Goal: Task Accomplishment & Management: Complete application form

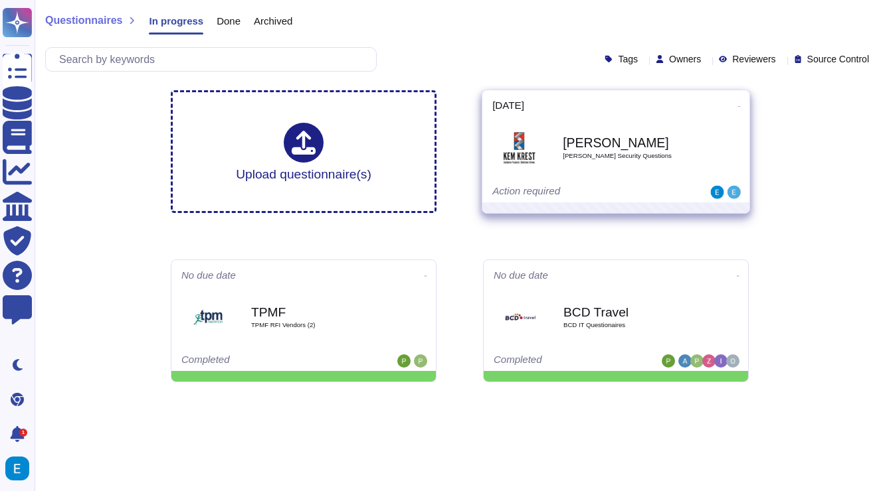
click at [631, 178] on div "Kem Krest Kem Krest Security Questions" at bounding box center [615, 147] width 247 height 67
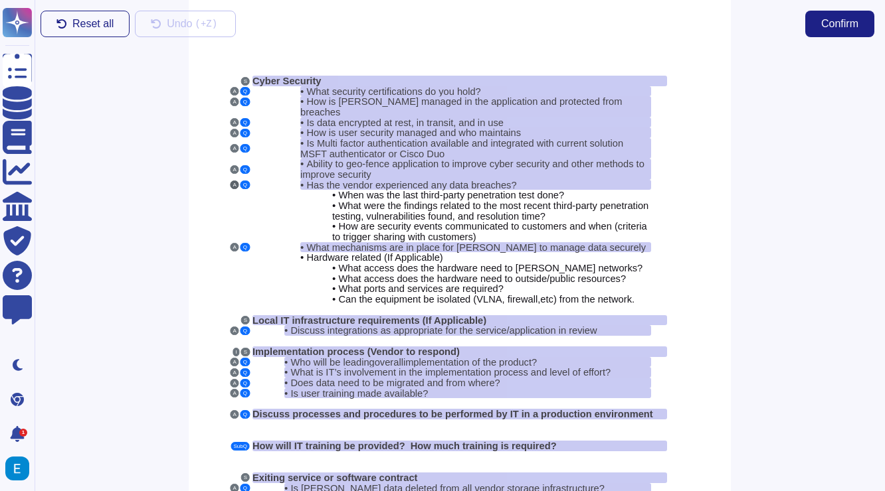
click at [234, 181] on button "A" at bounding box center [234, 185] width 9 height 9
click at [369, 242] on span "What mechanisms are in place for [PERSON_NAME] to manage data securely" at bounding box center [475, 247] width 339 height 11
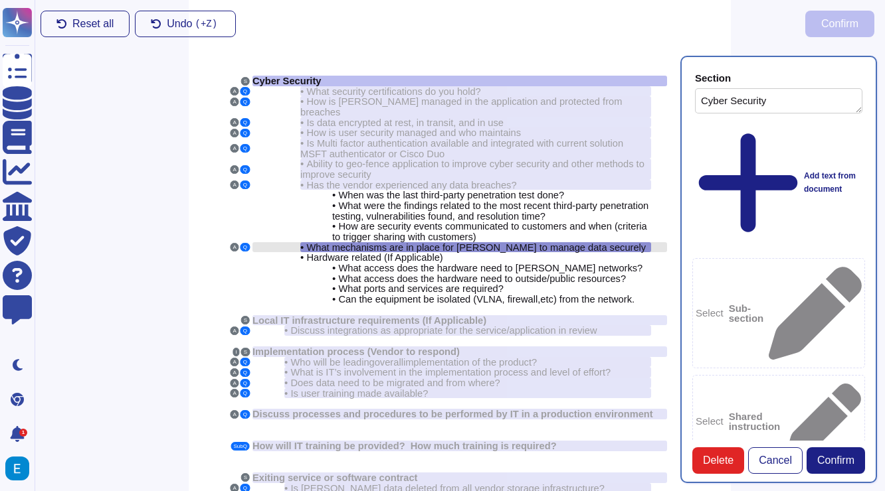
type textarea "Cyber Security"
type textarea "What mechanisms are in place for [PERSON_NAME] to manage data securely"
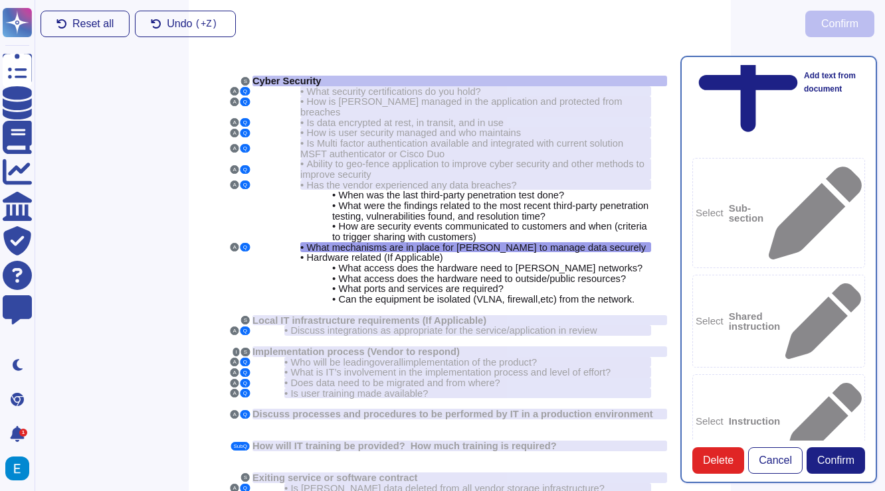
scroll to position [105, 0]
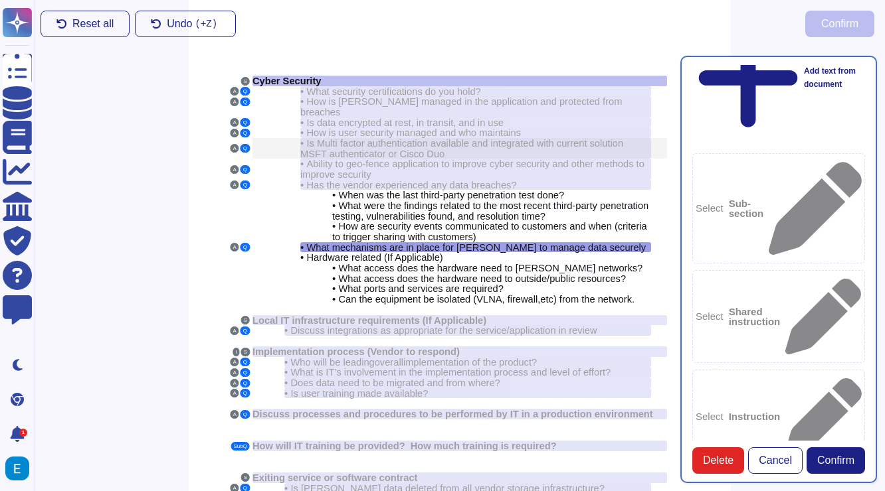
click at [471, 138] on span "Is Multi factor authentication available and integrated with current solution M…" at bounding box center [461, 148] width 323 height 21
click at [483, 128] on span "How is user security managed and who maintains" at bounding box center [413, 133] width 214 height 11
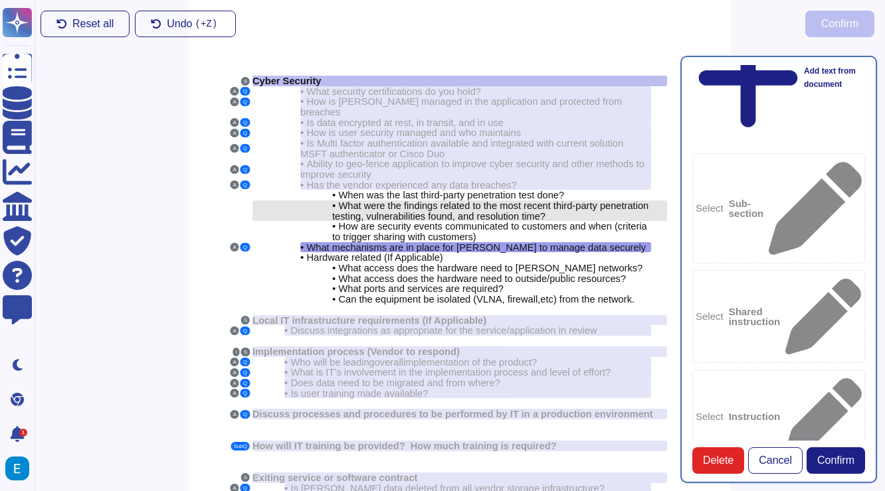
click at [416, 201] on span "What were the findings related to the most recent third-party penetration testi…" at bounding box center [490, 211] width 316 height 21
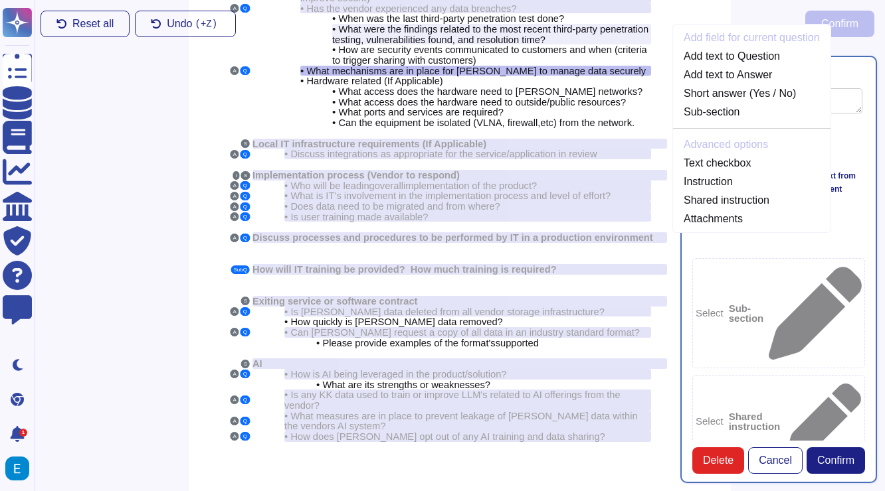
scroll to position [0, 0]
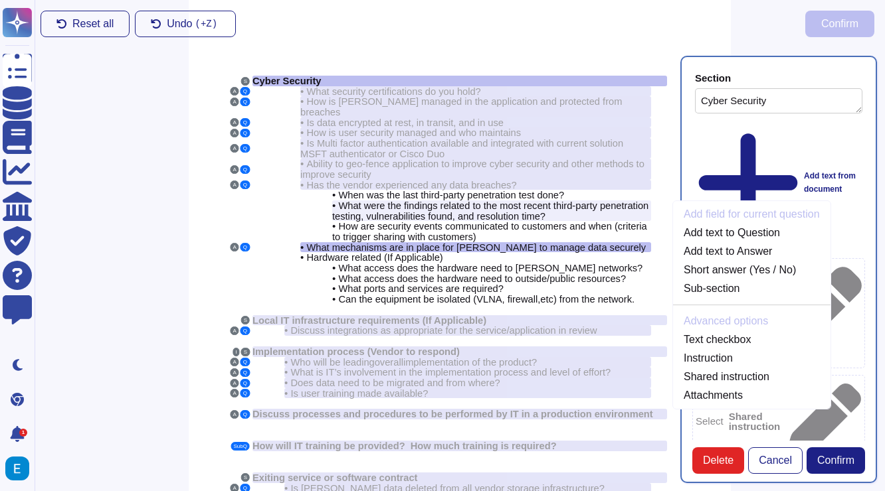
click at [606, 38] on div "Reset all Undo ( +Z) Confirm" at bounding box center [457, 24] width 855 height 48
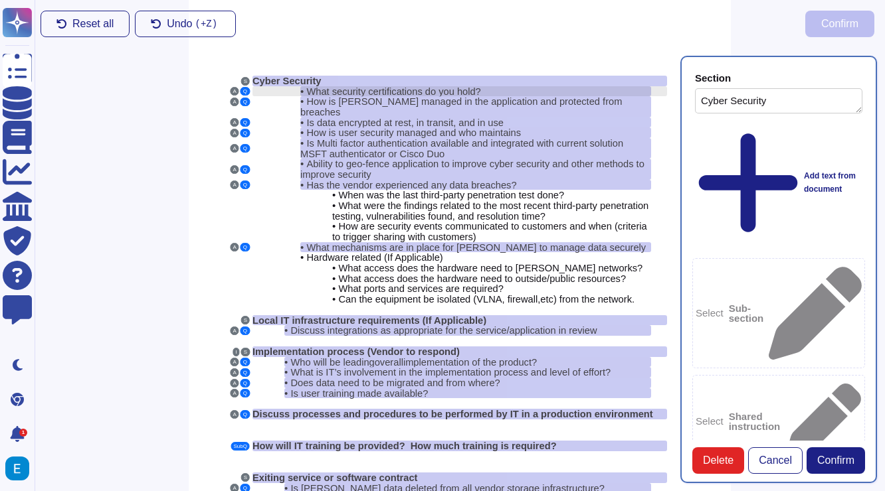
click at [540, 88] on div "• What security certifications do you hold?" at bounding box center [475, 91] width 351 height 11
click at [533, 44] on div "Reset all Undo ( +Z) Confirm" at bounding box center [457, 24] width 855 height 48
click at [74, 21] on span "Reset all" at bounding box center [92, 24] width 41 height 11
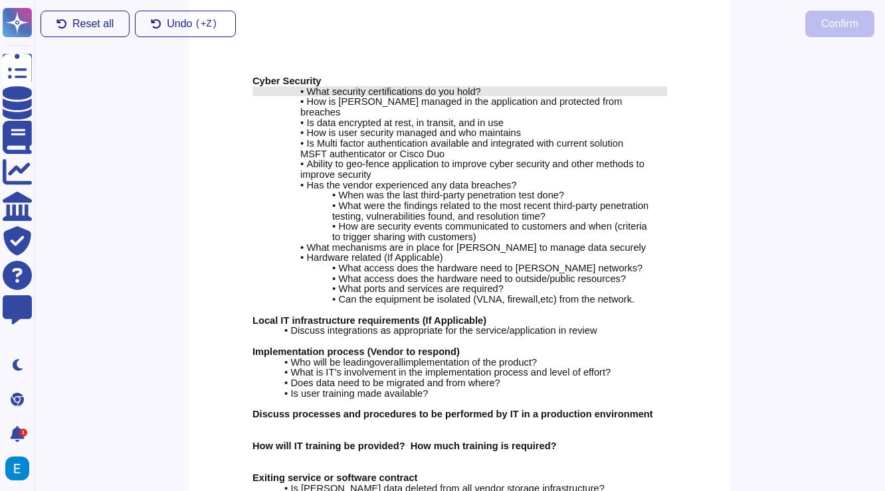
click at [434, 86] on span "What security certifications do you hold?" at bounding box center [393, 91] width 174 height 11
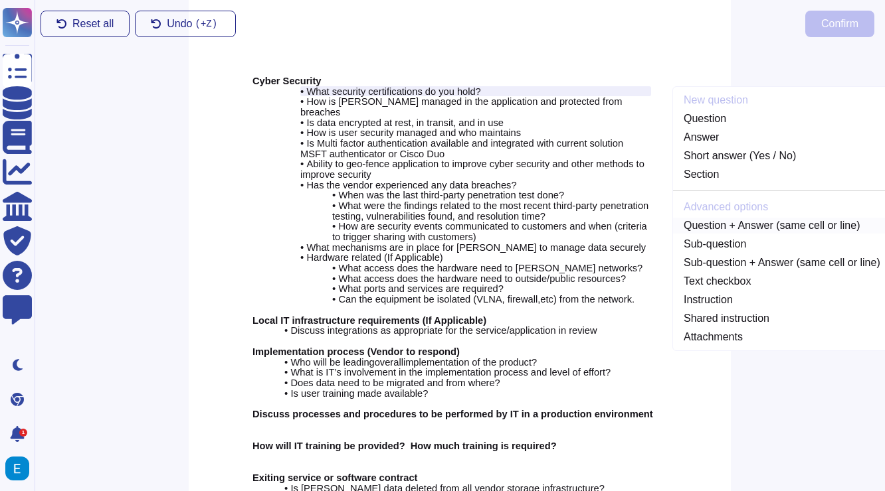
click at [729, 226] on link "Question + Answer (same cell or line)" at bounding box center [782, 226] width 218 height 16
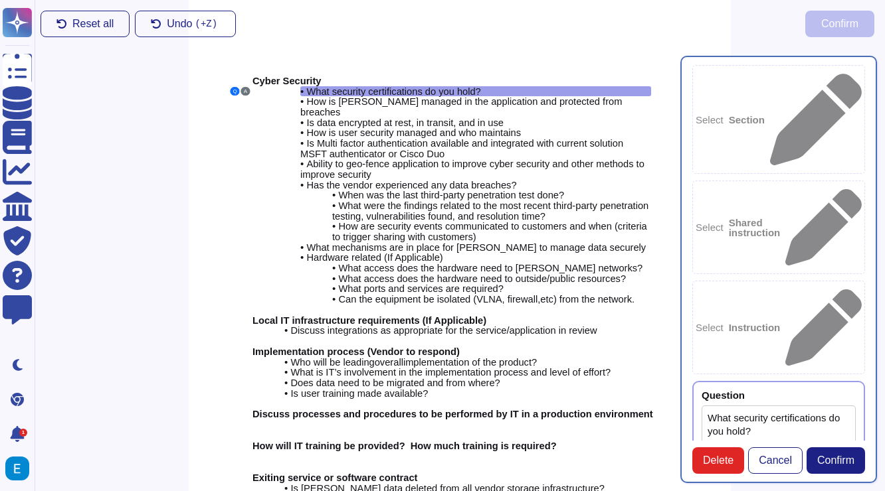
type textarea "What security certifications do you hold?"
click at [735, 406] on textarea "What security certifications do you hold?" at bounding box center [778, 452] width 154 height 92
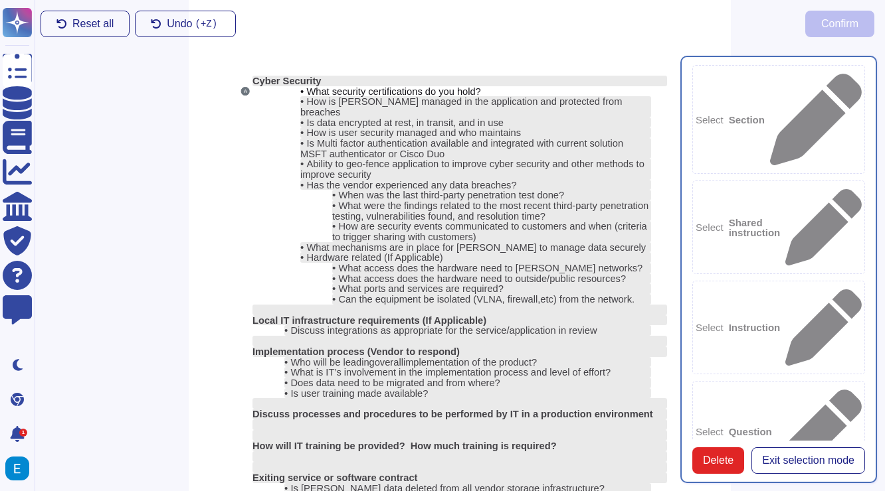
click at [481, 45] on div "Reset all Undo ( +Z) Confirm" at bounding box center [457, 24] width 855 height 48
click at [93, 4] on div "Reset all Undo ( +Z) Confirm" at bounding box center [457, 24] width 855 height 48
click at [85, 20] on span "Reset all" at bounding box center [92, 24] width 41 height 11
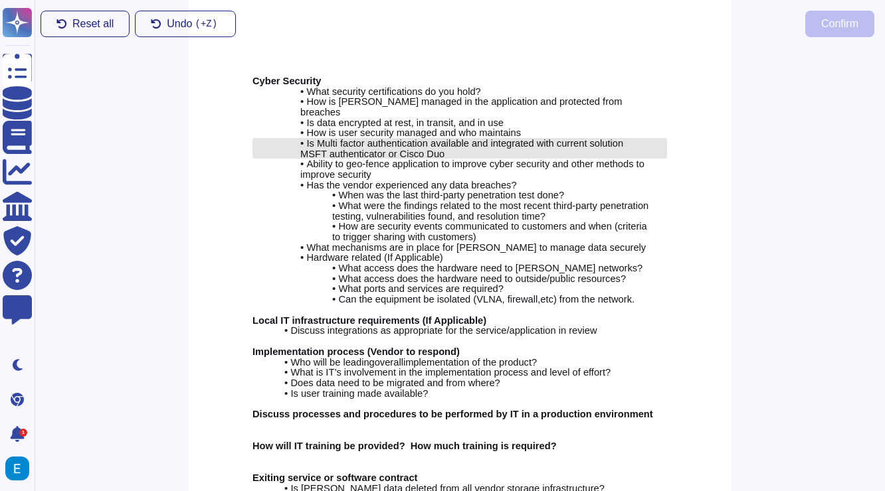
click at [367, 138] on span "Is Multi factor authentication available and integrated with current solution M…" at bounding box center [461, 148] width 323 height 21
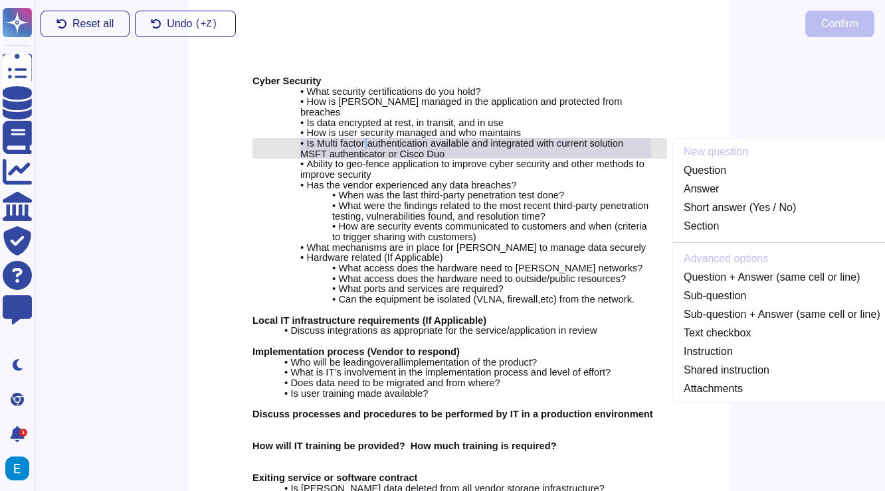
click at [367, 138] on span "Is Multi factor authentication available and integrated with current solution M…" at bounding box center [461, 148] width 323 height 21
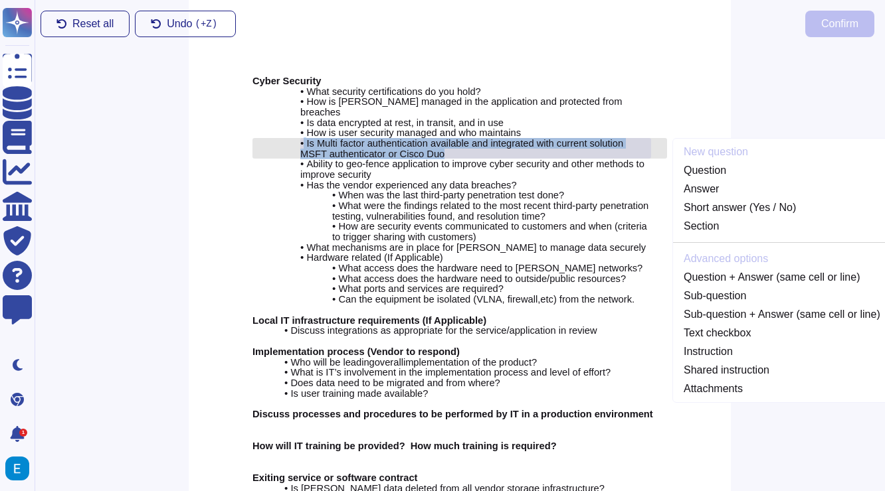
drag, startPoint x: 305, startPoint y: 131, endPoint x: 506, endPoint y: 145, distance: 201.7
click at [506, 145] on div "• Is Multi factor authentication available and integrated with current solution…" at bounding box center [475, 148] width 351 height 21
copy div "Is Multi factor authentication available and integrated with current solution M…"
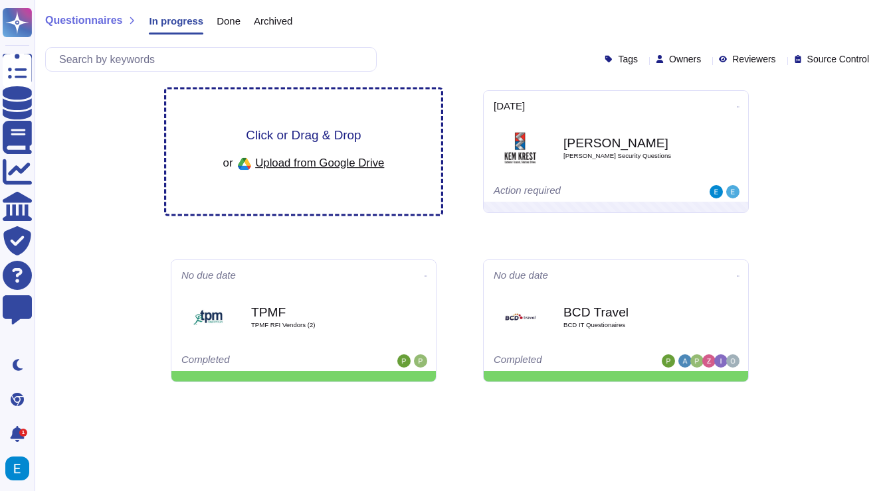
click at [339, 131] on span "Click or Drag & Drop" at bounding box center [303, 135] width 115 height 13
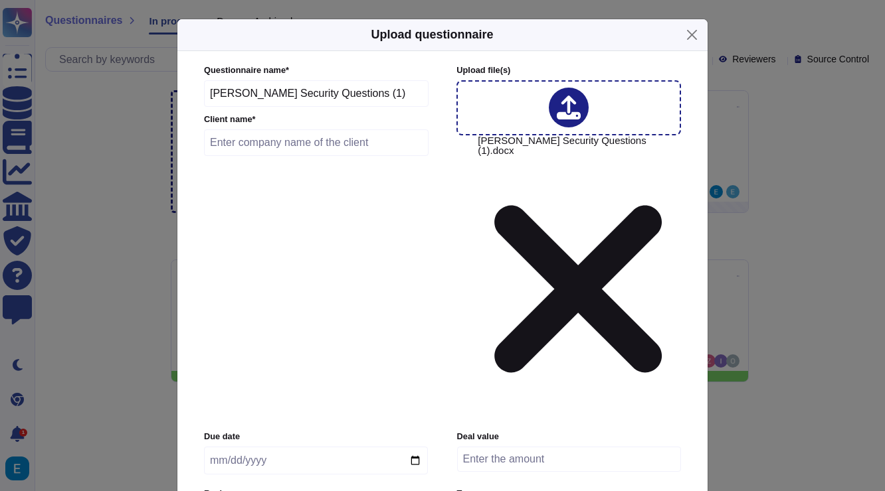
click at [335, 156] on input "text" at bounding box center [316, 142] width 224 height 27
type input "[PERSON_NAME]"
click at [420, 447] on input "date" at bounding box center [316, 461] width 224 height 28
type input "[DATE]"
click at [505, 447] on input "number" at bounding box center [569, 459] width 224 height 25
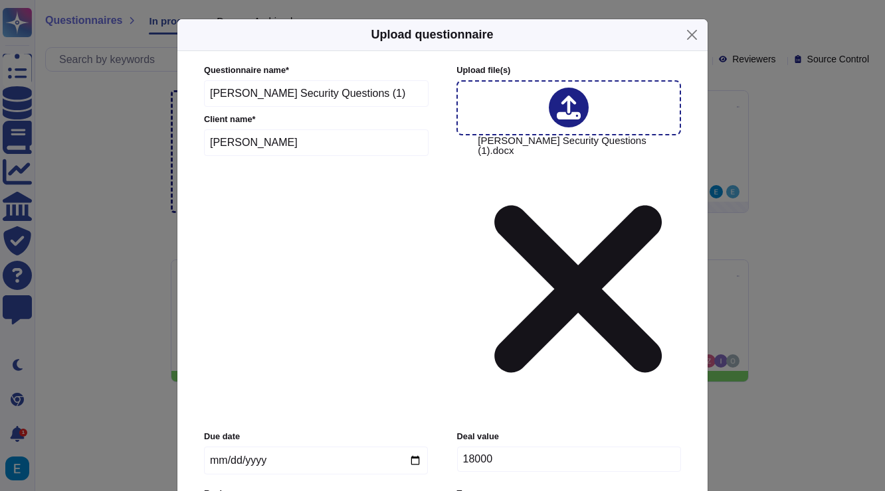
type input "18000"
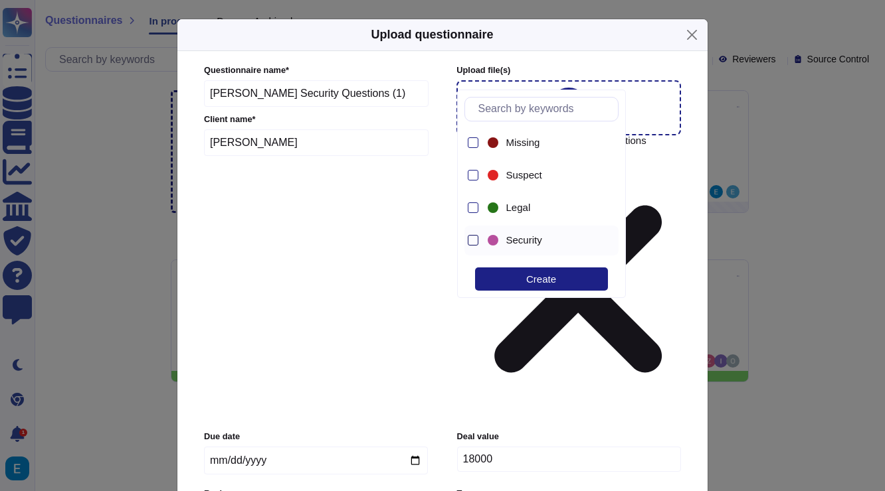
click at [474, 241] on div at bounding box center [473, 240] width 11 height 11
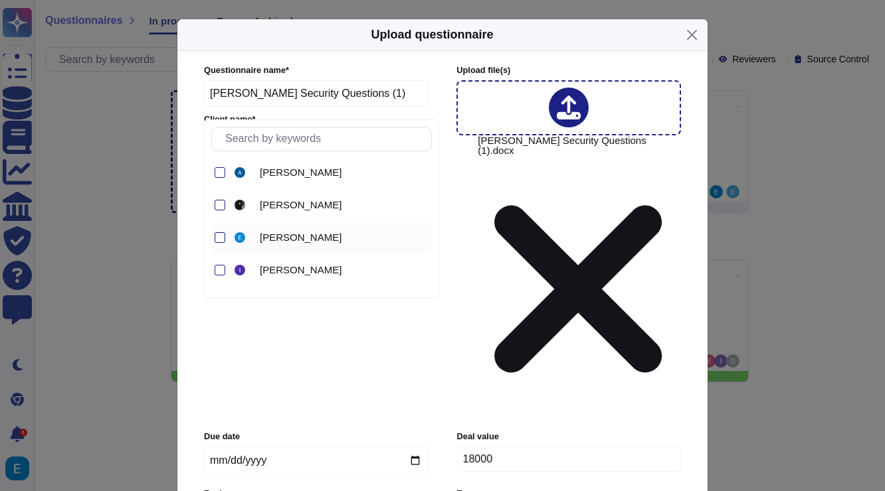
click at [221, 233] on div at bounding box center [219, 237] width 11 height 11
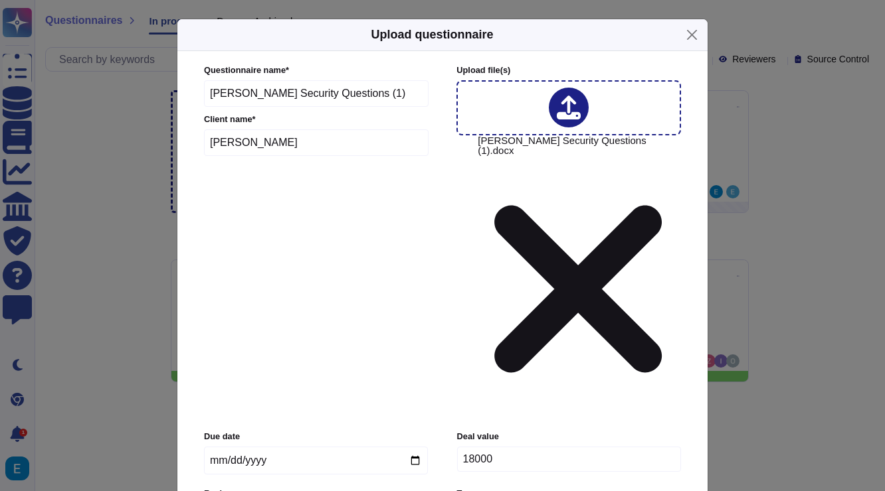
click at [303, 373] on div "Questionnaire name * Kem Krest Security Questions (1) Client name * Kem Krest U…" at bounding box center [442, 318] width 503 height 534
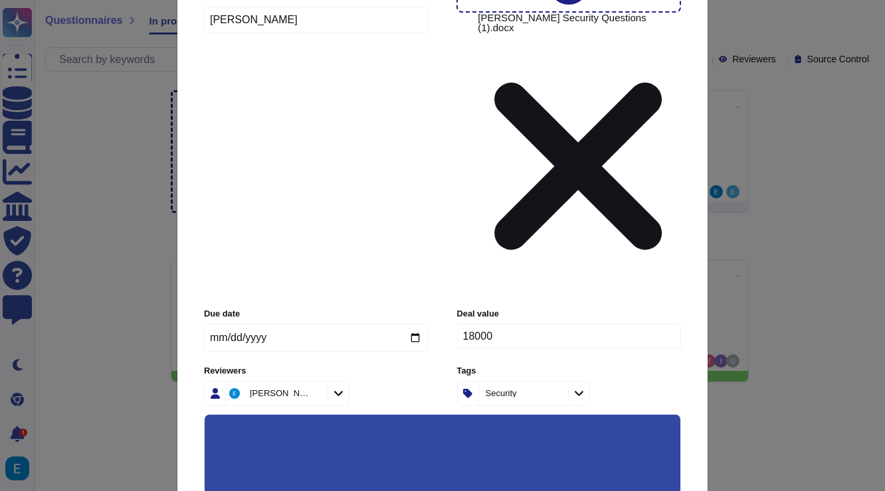
scroll to position [131, 0]
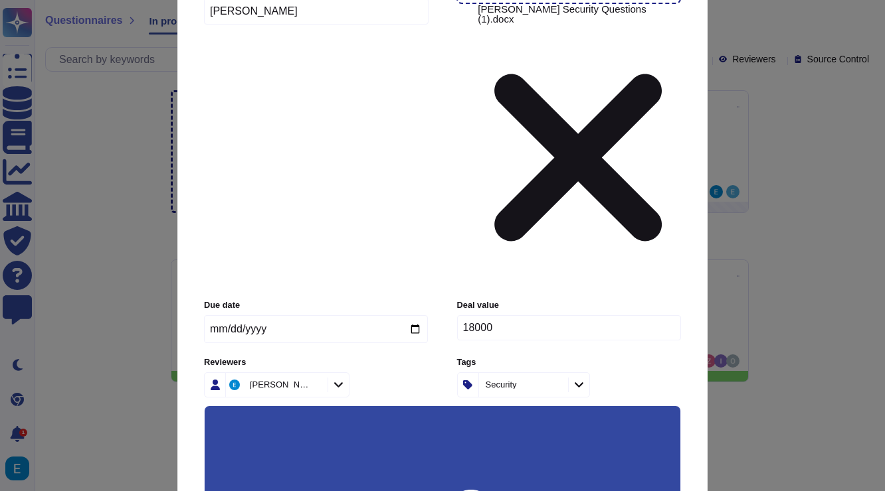
click at [0, 0] on input "Use this questionnaire as a source of suggestions" at bounding box center [0, 0] width 0 height 0
click at [0, 0] on input "Use anonymization filter on the suggestions" at bounding box center [0, 0] width 0 height 0
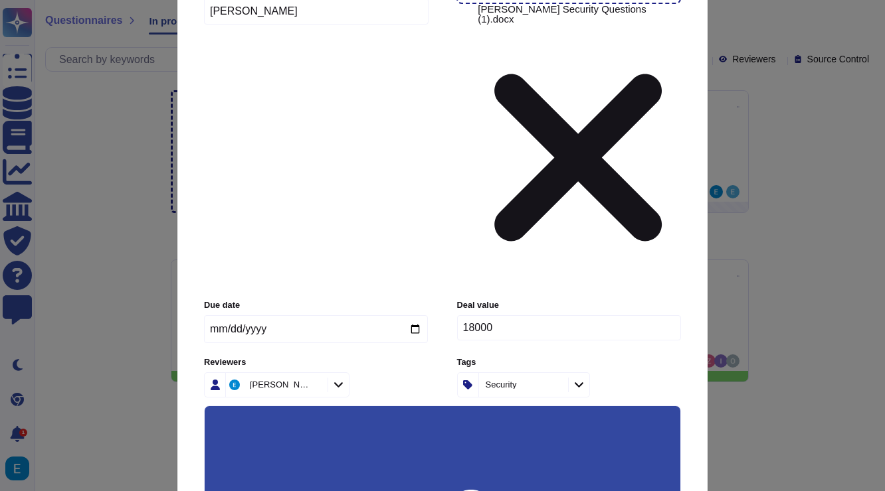
click at [0, 0] on input "Force auto-attach documents" at bounding box center [0, 0] width 0 height 0
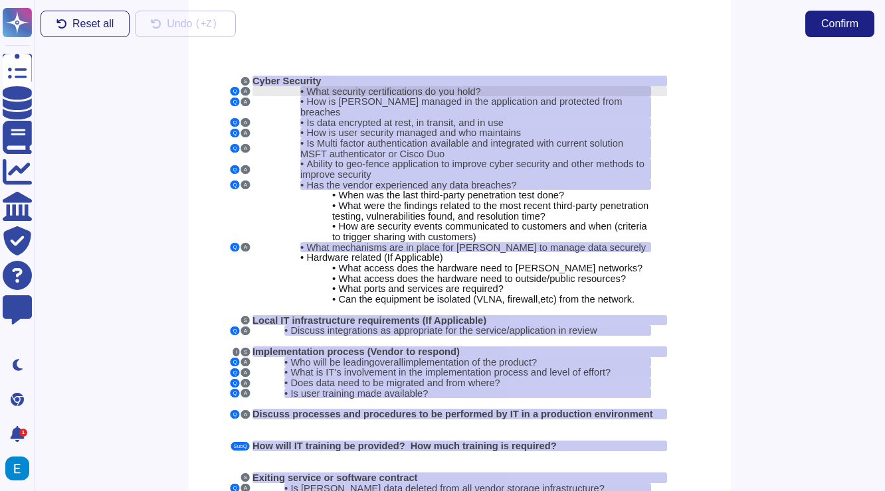
click at [467, 89] on span "What security certifications do you hold?" at bounding box center [393, 91] width 174 height 11
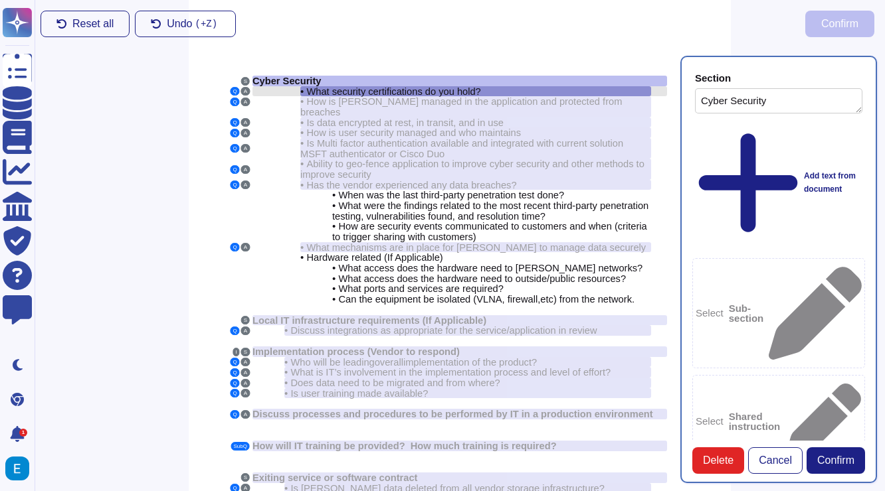
type textarea "Cyber Security"
type textarea "What security certifications do you hold?"
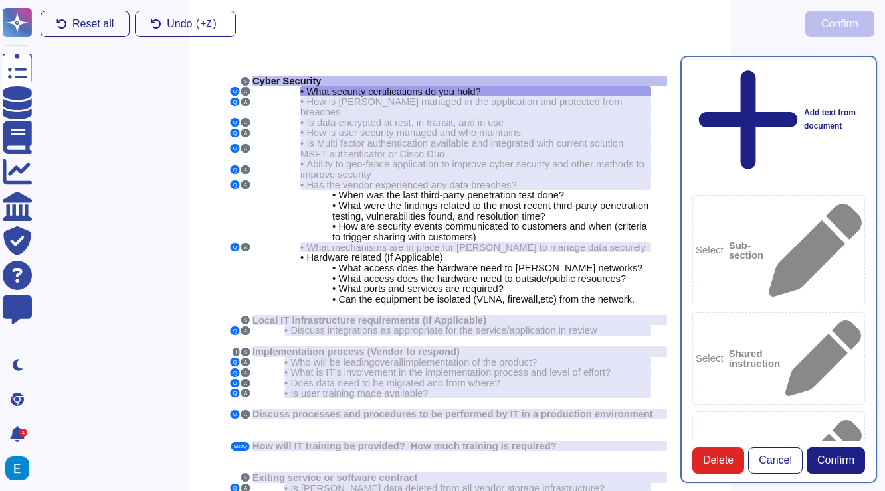
scroll to position [84, 0]
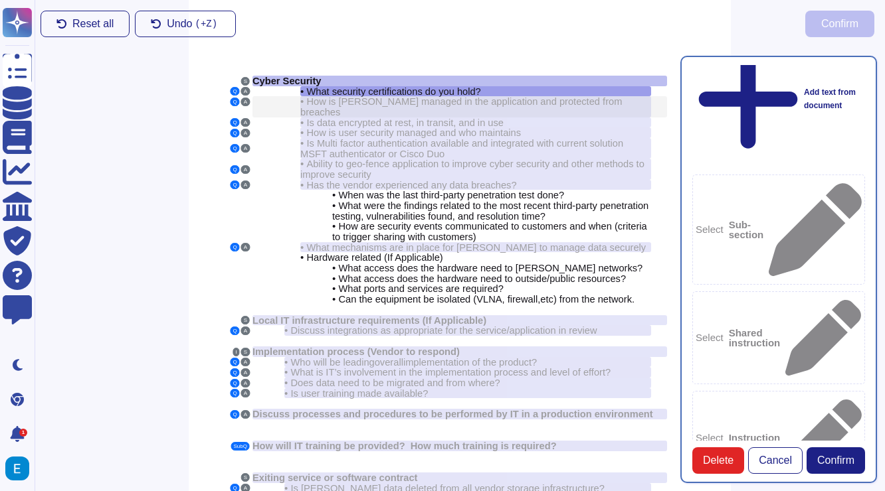
click at [453, 99] on span "How is [PERSON_NAME] managed in the application and protected from breaches" at bounding box center [460, 106] width 321 height 21
click at [453, 98] on span "How is PII managed in the application and protected from breaches" at bounding box center [460, 106] width 321 height 21
click at [452, 118] on span "Is data encrypted at rest, in transit, and in use" at bounding box center [404, 123] width 197 height 11
click at [445, 128] on span "How is user security managed and who maintains" at bounding box center [413, 133] width 214 height 11
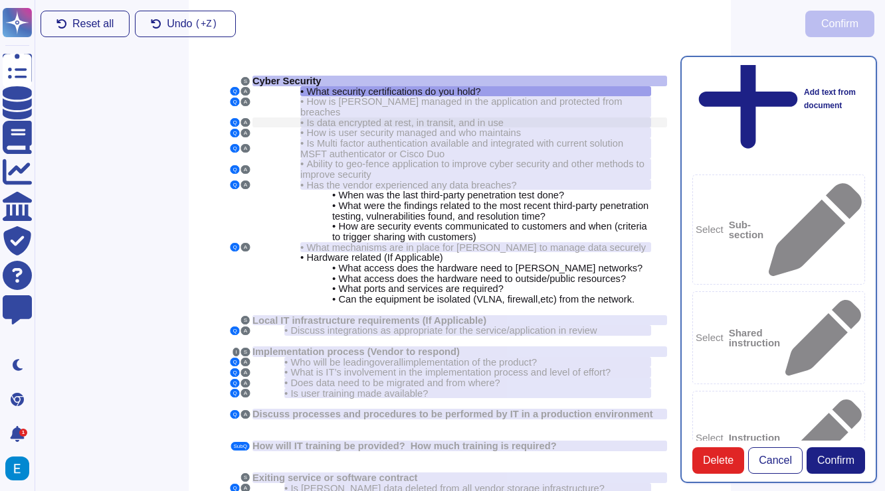
click at [448, 118] on span "Is data encrypted at rest, in transit, and in use" at bounding box center [404, 123] width 197 height 11
copy span "transit"
copy span "certifications"
click at [409, 102] on span "How is [PERSON_NAME] managed in the application and protected from breaches" at bounding box center [460, 106] width 321 height 21
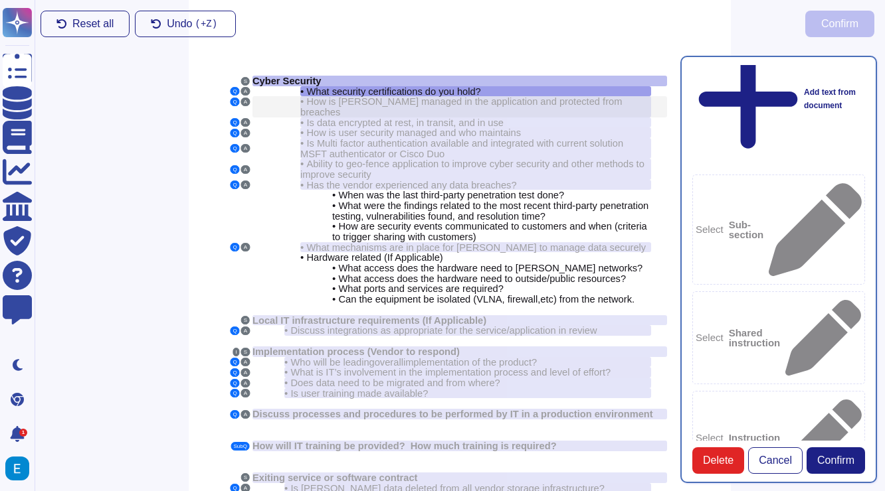
click at [409, 102] on span "How is [PERSON_NAME] managed in the application and protected from breaches" at bounding box center [460, 106] width 321 height 21
copy span "the"
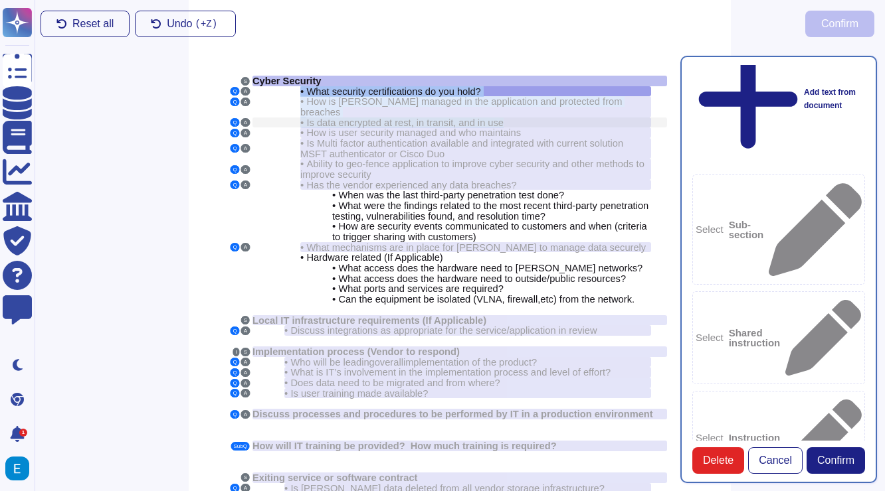
drag, startPoint x: 300, startPoint y: 90, endPoint x: 515, endPoint y: 113, distance: 215.8
click at [515, 113] on div "S Cyber Security Q A • What security certifications do you hold? Q A • How is P…" at bounding box center [460, 344] width 542 height 697
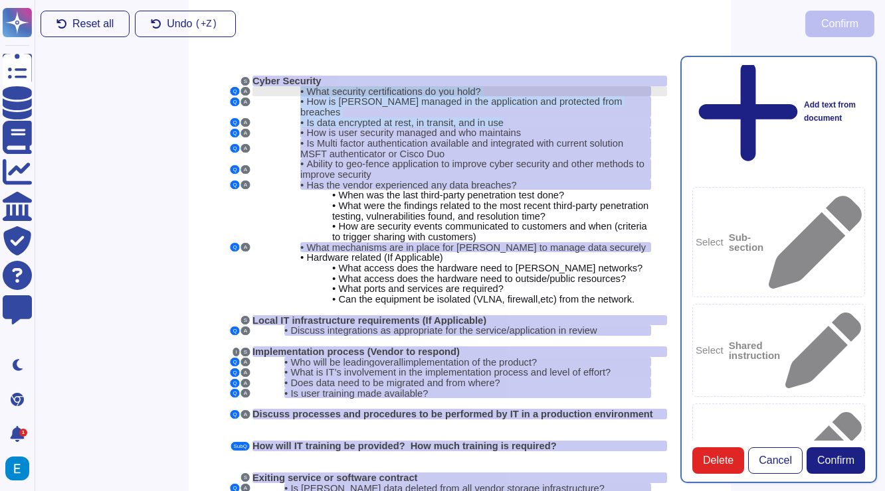
click at [517, 87] on div "• What security certifications do you hold?" at bounding box center [475, 91] width 351 height 11
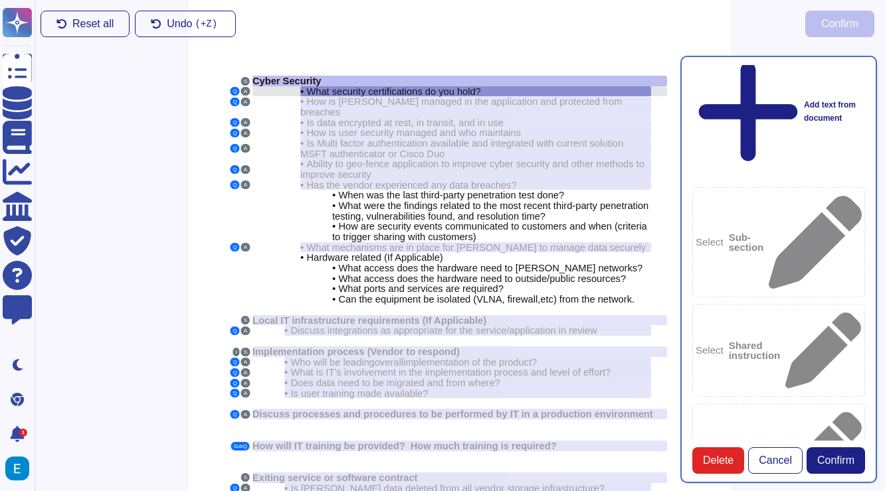
scroll to position [84, 0]
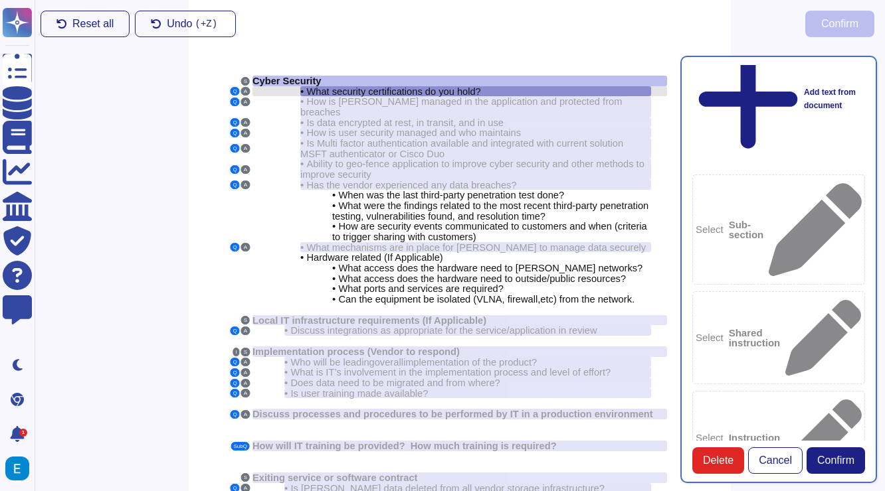
click at [517, 87] on div "• What security certifications do you hold?" at bounding box center [475, 91] width 351 height 11
click at [513, 88] on div "• What security certifications do you hold?" at bounding box center [475, 91] width 351 height 11
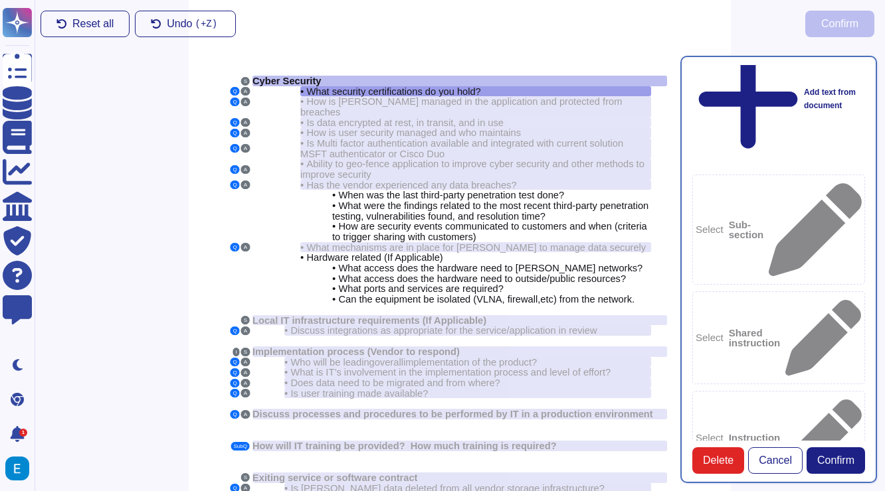
drag, startPoint x: 767, startPoint y: 220, endPoint x: 705, endPoint y: 207, distance: 64.0
click at [563, 101] on span "How is [PERSON_NAME] managed in the application and protected from breaches" at bounding box center [460, 106] width 321 height 21
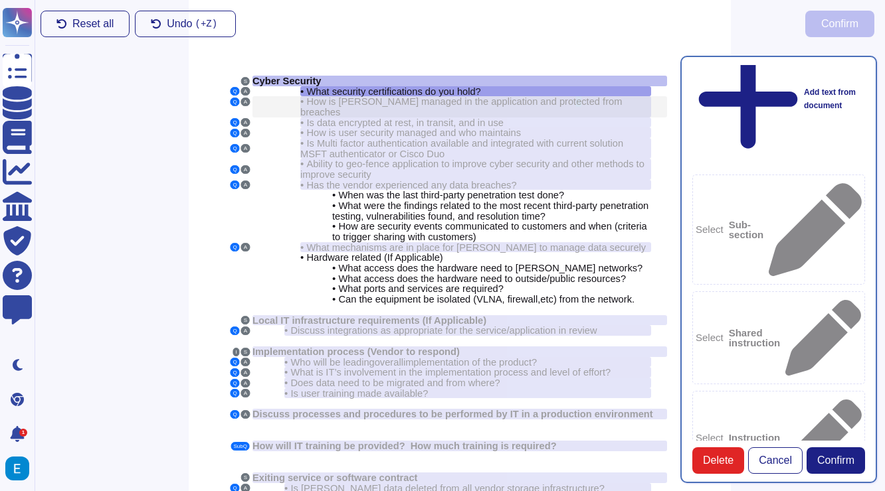
click at [563, 101] on span "How is [PERSON_NAME] managed in the application and protected from breaches" at bounding box center [460, 106] width 321 height 21
click at [588, 97] on span "How is [PERSON_NAME] managed in the application and protected from breaches" at bounding box center [460, 106] width 321 height 21
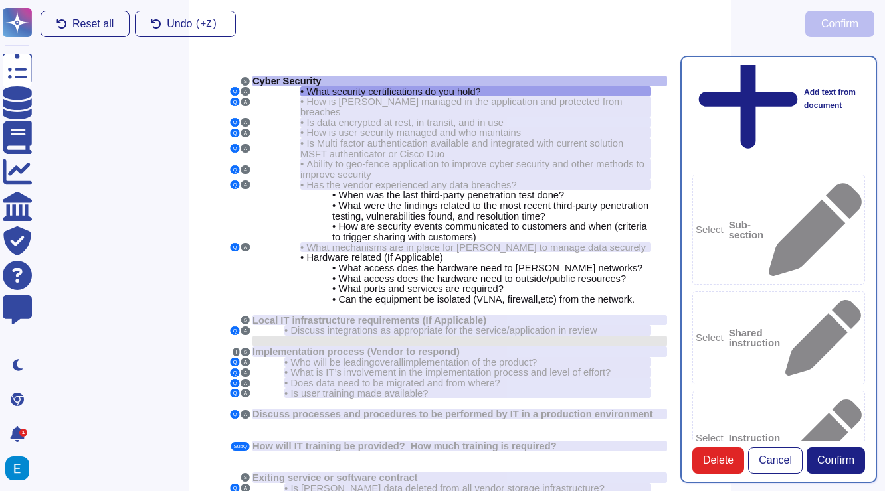
type textarea "SOC II Type II & GDPR Compliant."
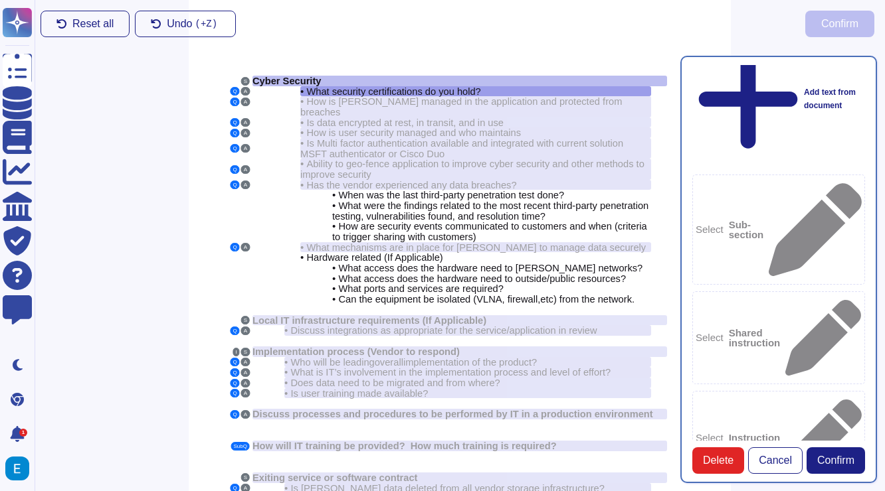
click at [830, 456] on span "Confirm" at bounding box center [835, 461] width 37 height 11
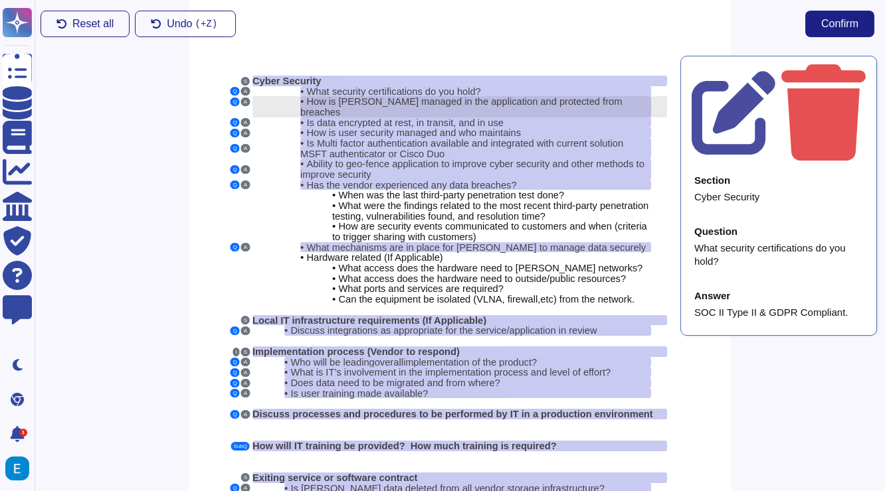
click at [559, 98] on span "How is [PERSON_NAME] managed in the application and protected from breaches" at bounding box center [460, 106] width 321 height 21
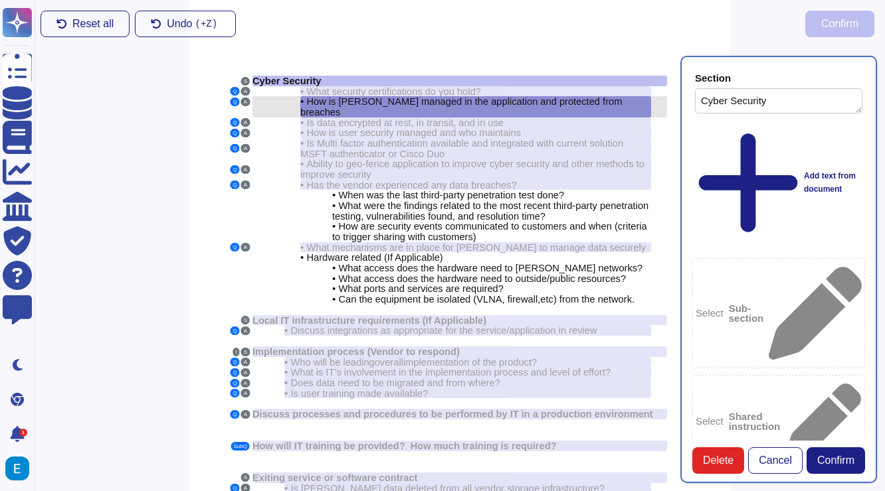
type textarea "Cyber Security"
type textarea "How is [PERSON_NAME] managed in the application and protected from breaches"
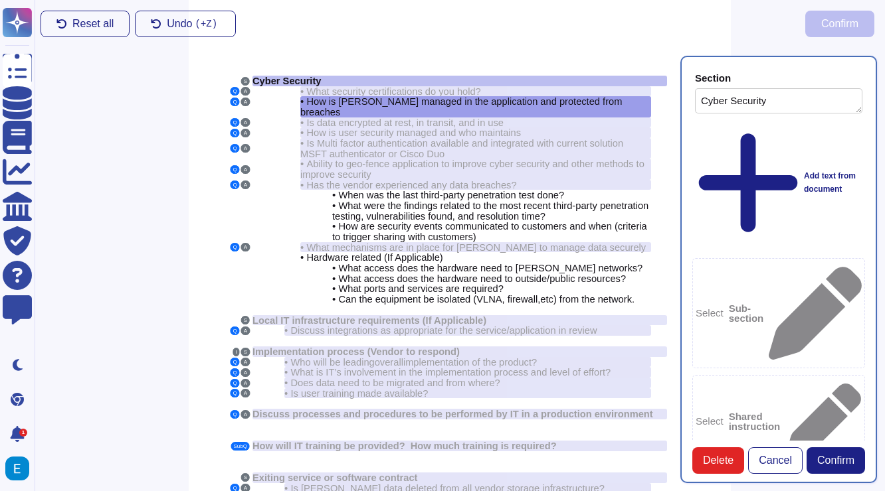
drag, startPoint x: 782, startPoint y: 321, endPoint x: 708, endPoint y: 288, distance: 80.8
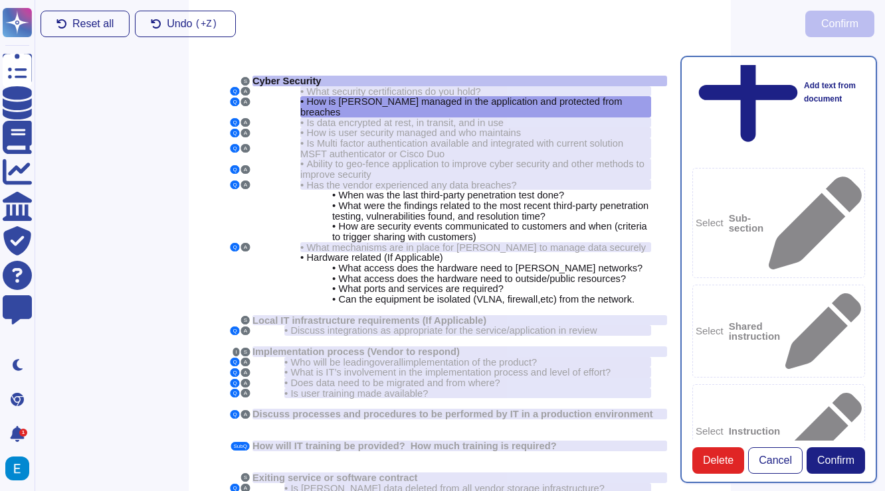
scroll to position [102, 0]
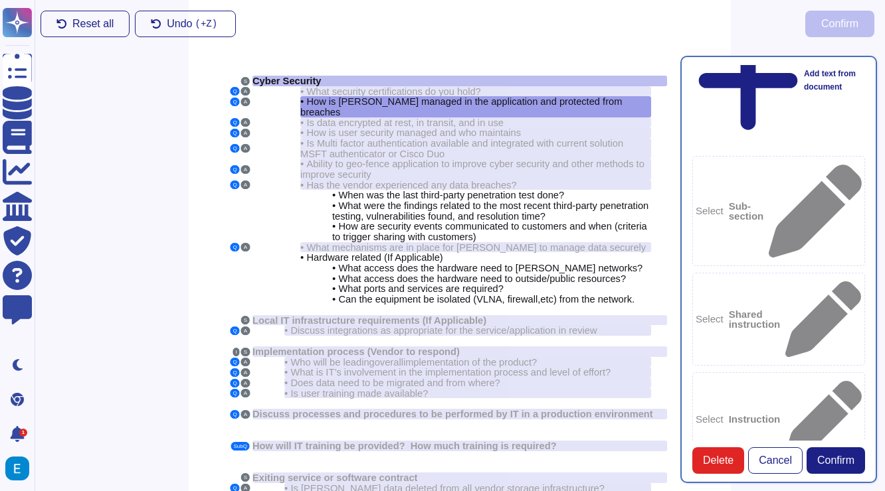
paste textarea "Personally identifiable information (PII) in the application is managed by requ…"
type textarea "Personally identifiable information (PII) in the application is managed by requ…"
click at [837, 466] on span "Confirm" at bounding box center [835, 461] width 37 height 11
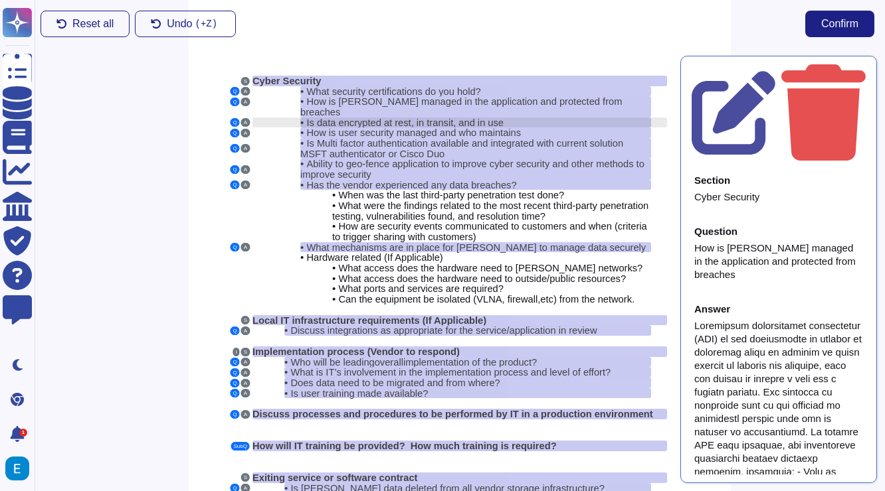
click at [511, 118] on div "• Is data encrypted at rest, in transit, and in use" at bounding box center [475, 123] width 351 height 11
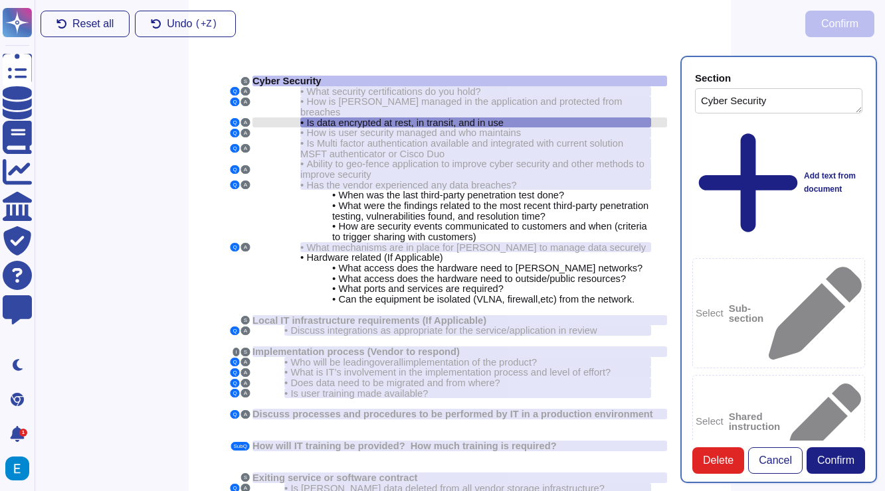
type textarea "Cyber Security"
type textarea "Is data encrypted at rest, in transit, and in use"
drag, startPoint x: 813, startPoint y: 308, endPoint x: 701, endPoint y: 291, distance: 113.5
click at [499, 97] on span "How is [PERSON_NAME] managed in the application and protected from breaches" at bounding box center [460, 106] width 321 height 21
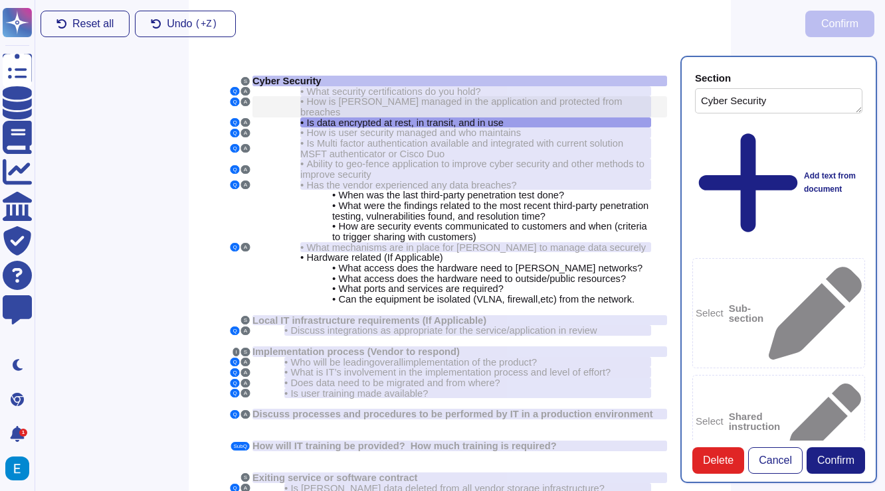
click at [499, 97] on span "How is [PERSON_NAME] managed in the application and protected from breaches" at bounding box center [460, 106] width 321 height 21
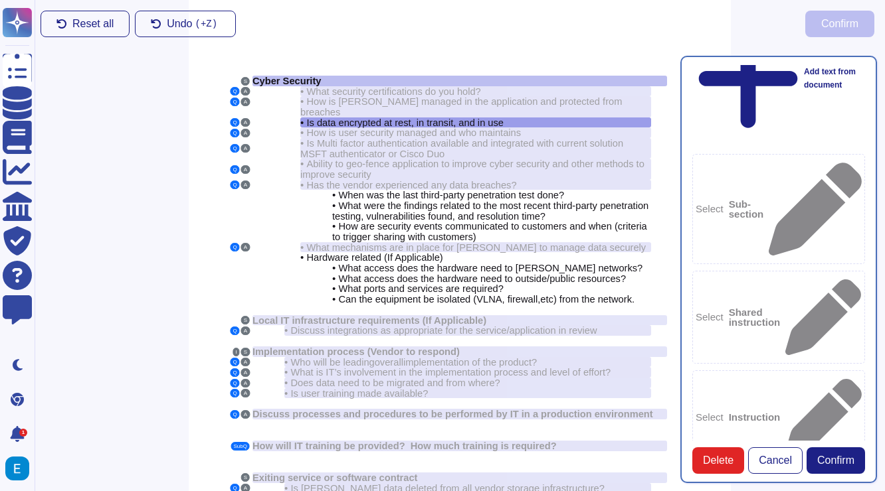
scroll to position [90, 0]
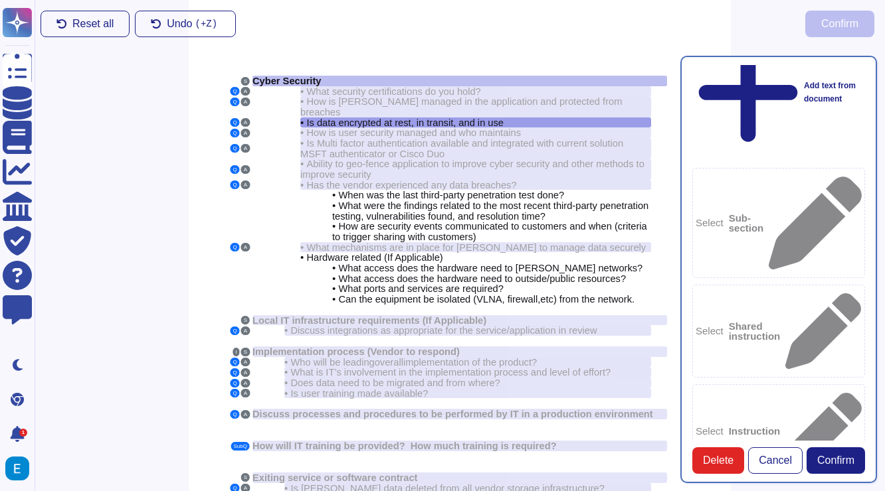
type textarea "Data is encrypted at rest using AES-256 encryption and is also encrypted in tra…"
click at [837, 462] on span "Confirm" at bounding box center [835, 461] width 37 height 11
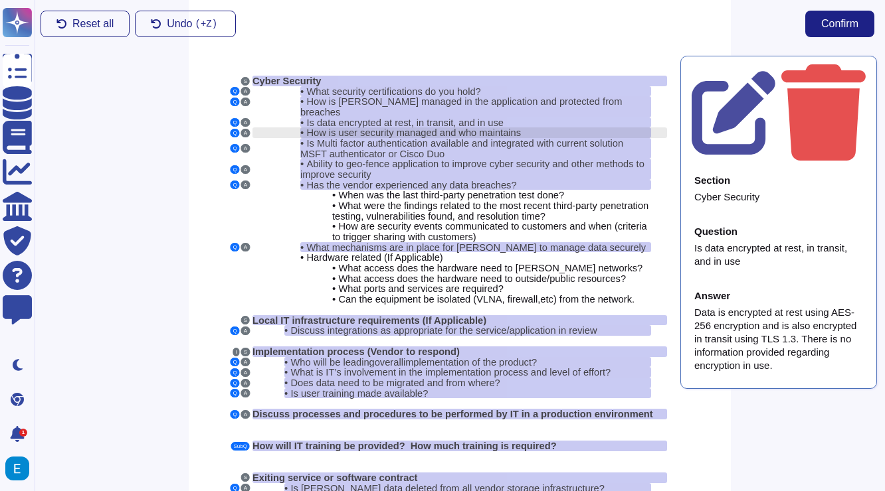
click at [531, 128] on div "• How is user security managed and who maintains" at bounding box center [475, 133] width 351 height 11
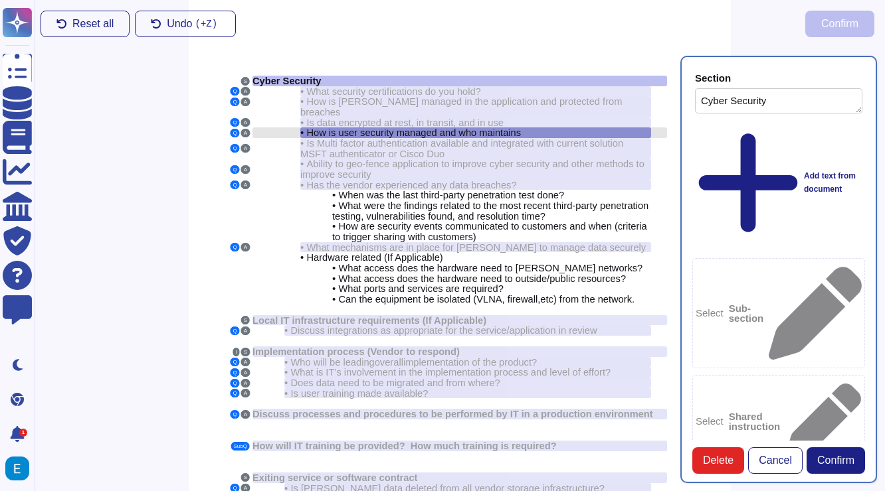
type textarea "Cyber Security"
type textarea "How is user security managed and who maintains"
drag, startPoint x: 812, startPoint y: 299, endPoint x: 699, endPoint y: 287, distance: 113.5
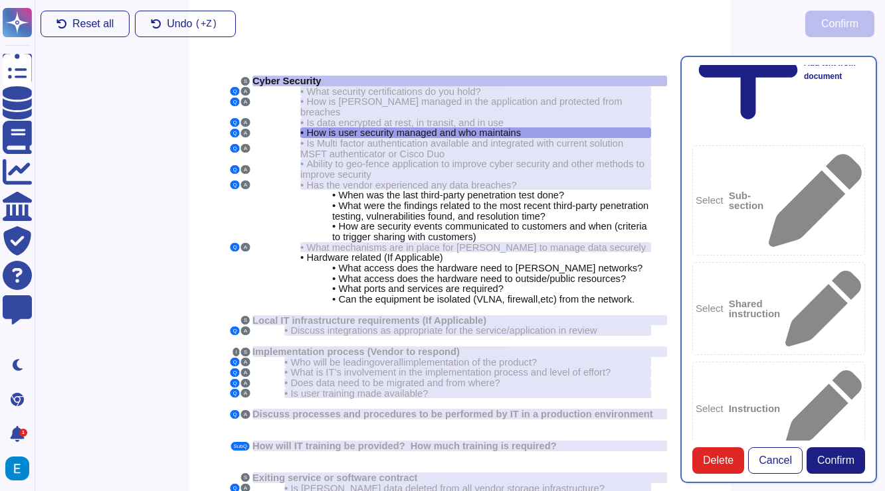
scroll to position [116, 0]
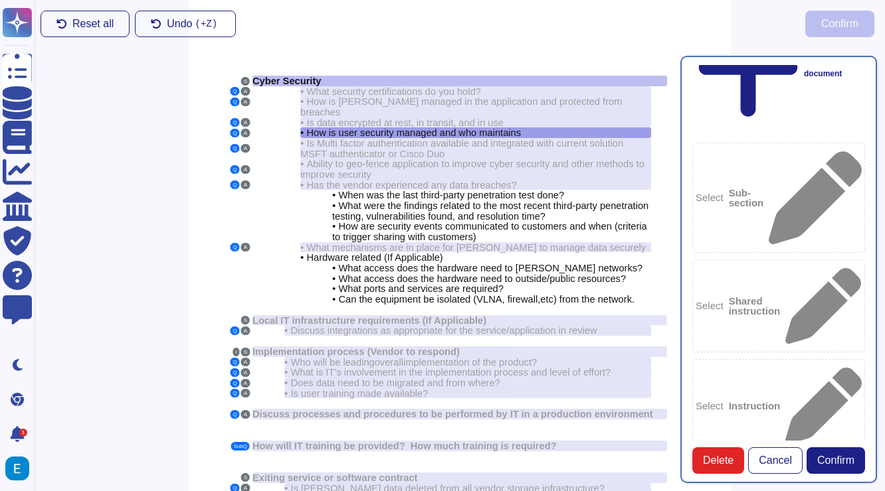
type textarea "User security is managed through a comprehensive access and authorization manag…"
click at [833, 462] on span "Confirm" at bounding box center [835, 461] width 37 height 11
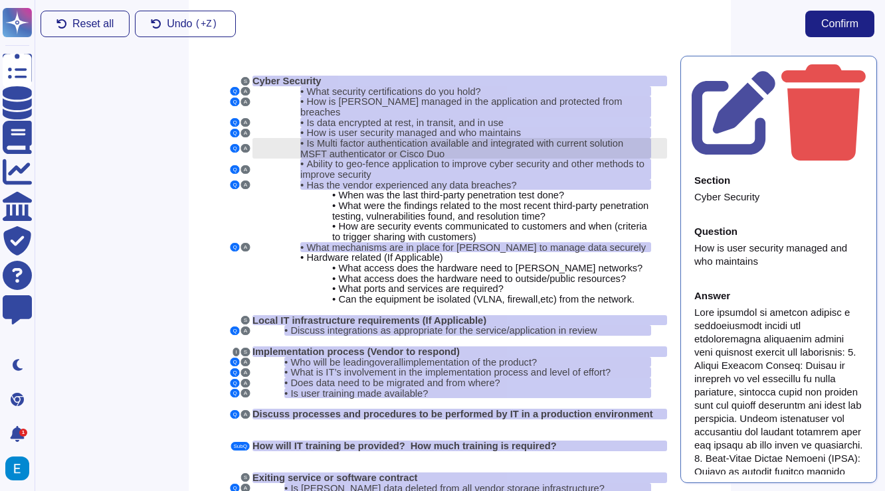
click at [564, 138] on span "Is Multi factor authentication available and integrated with current solution M…" at bounding box center [461, 148] width 323 height 21
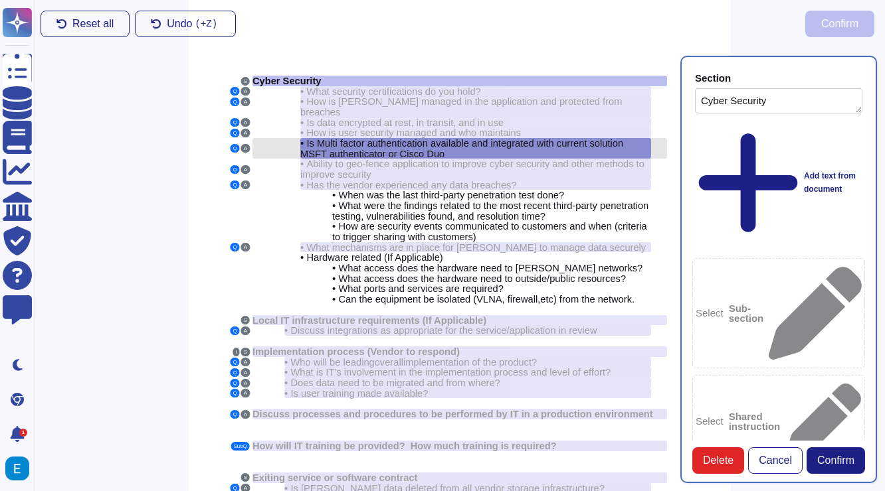
type textarea "Cyber Security"
type textarea "Is Multi factor authentication available and integrated with current solution M…"
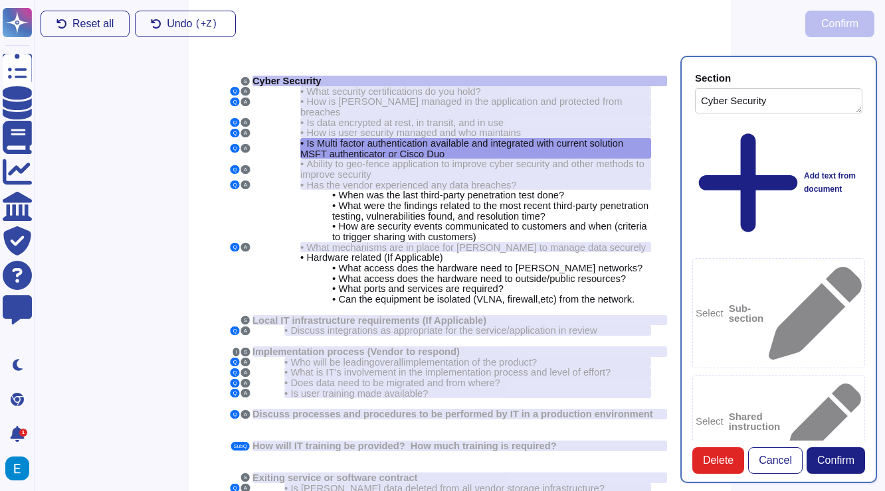
drag, startPoint x: 838, startPoint y: 331, endPoint x: 703, endPoint y: 282, distance: 144.1
click at [490, 128] on span "How is user security managed and who maintains" at bounding box center [413, 133] width 214 height 11
click at [509, 128] on span "How is user security managed and who maintains" at bounding box center [413, 133] width 214 height 11
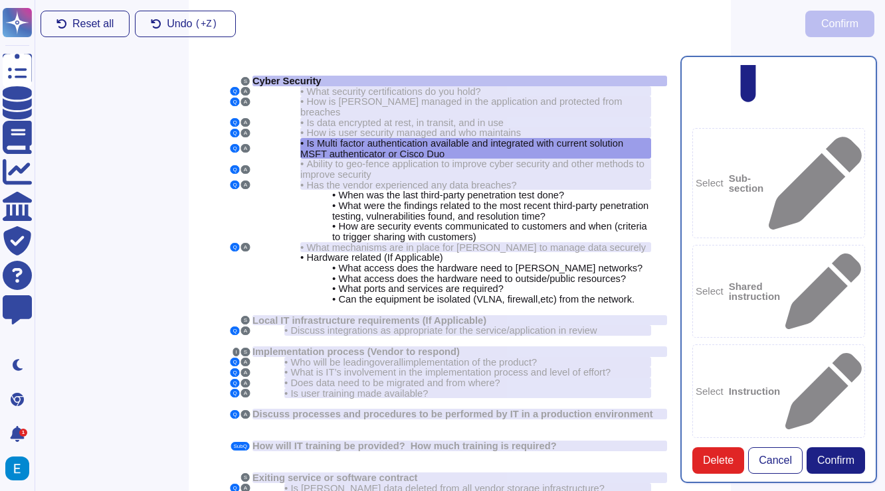
scroll to position [128, 0]
click at [553, 128] on div "• How is user security managed and who maintains" at bounding box center [475, 133] width 351 height 11
click at [519, 128] on span "How is user security managed and who maintains" at bounding box center [413, 133] width 214 height 11
paste textarea "Yes, multi-factor authentication (MFA) is available and is required for all adm…"
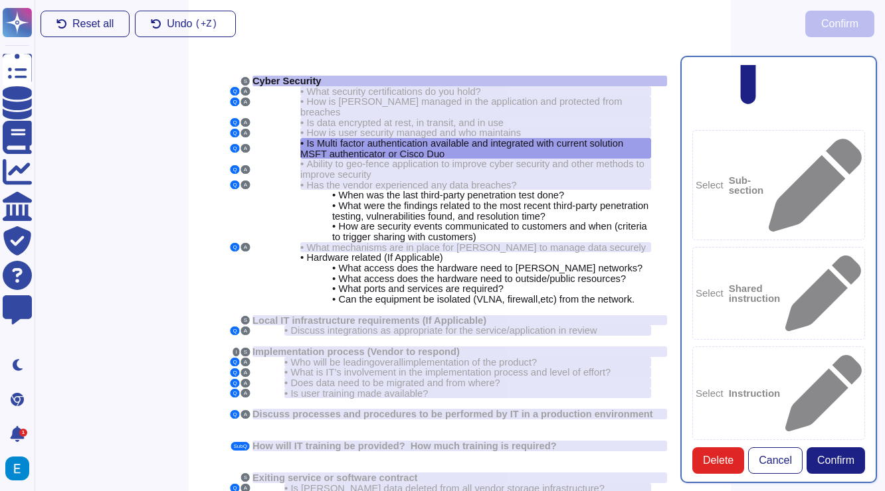
scroll to position [7, 0]
type textarea "Yes, multi-factor authentication (MFA) is available and is required for all adm…"
click at [823, 464] on span "Confirm" at bounding box center [835, 461] width 37 height 11
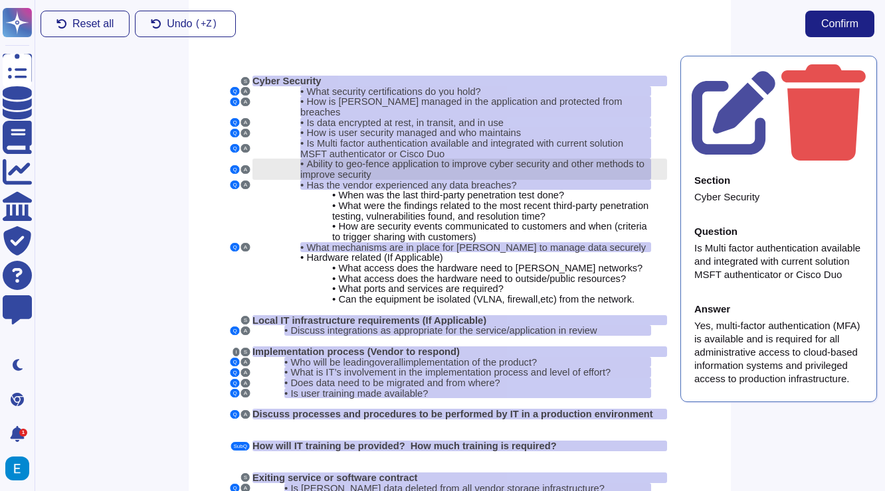
click at [424, 159] on span "Ability to geo-fence application to improve cyber security and other methods to…" at bounding box center [472, 169] width 344 height 21
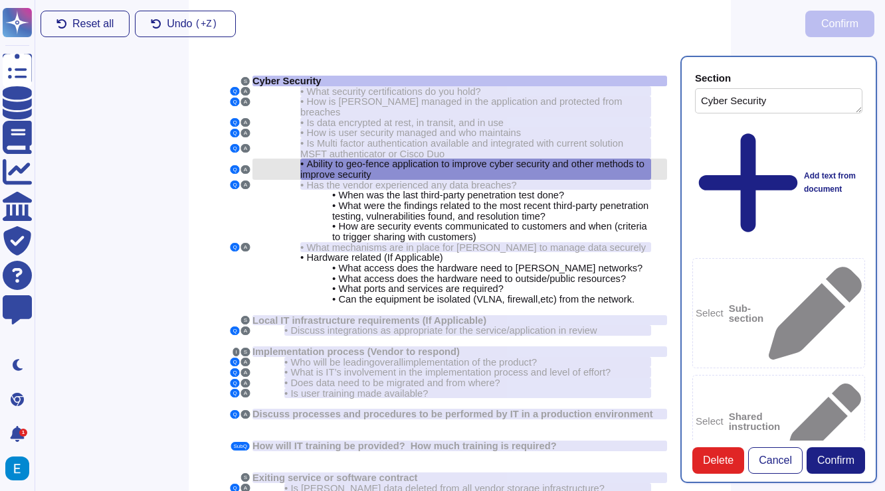
type textarea "Cyber Security"
type textarea "Ability to geo-fence application to improve cyber security and other methods to…"
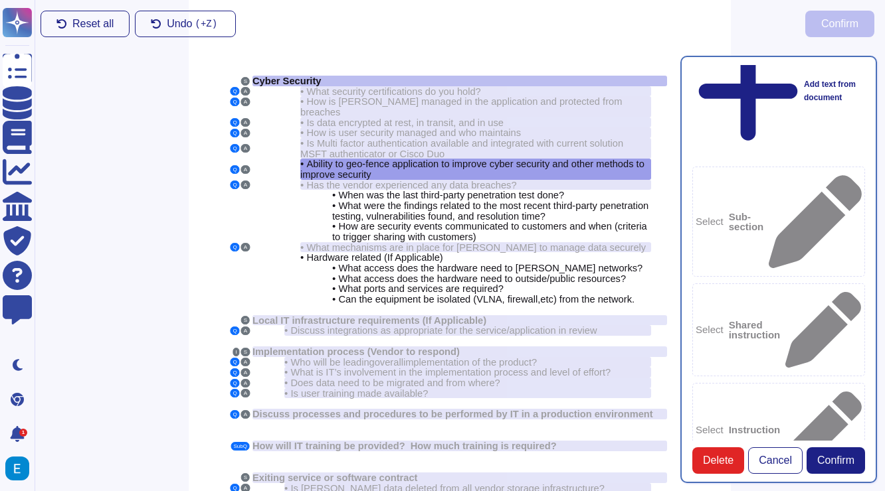
scroll to position [95, 0]
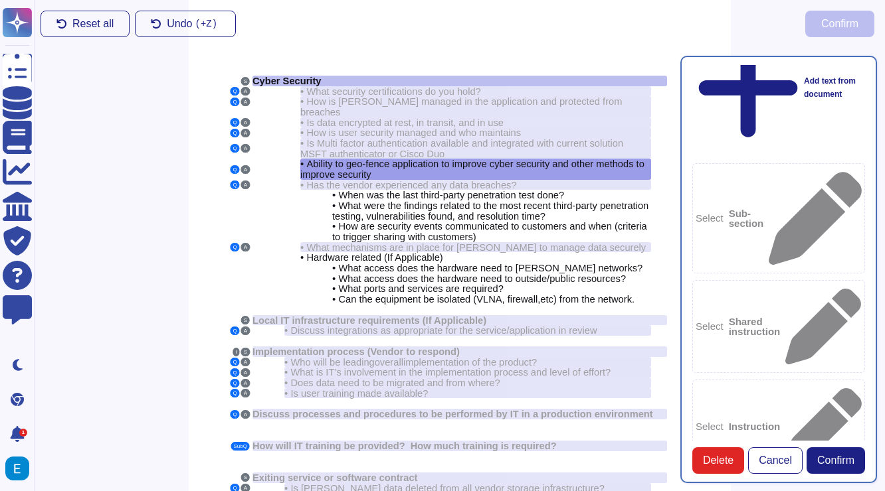
type textarea "Yes"
click at [833, 451] on button "Confirm" at bounding box center [835, 461] width 58 height 27
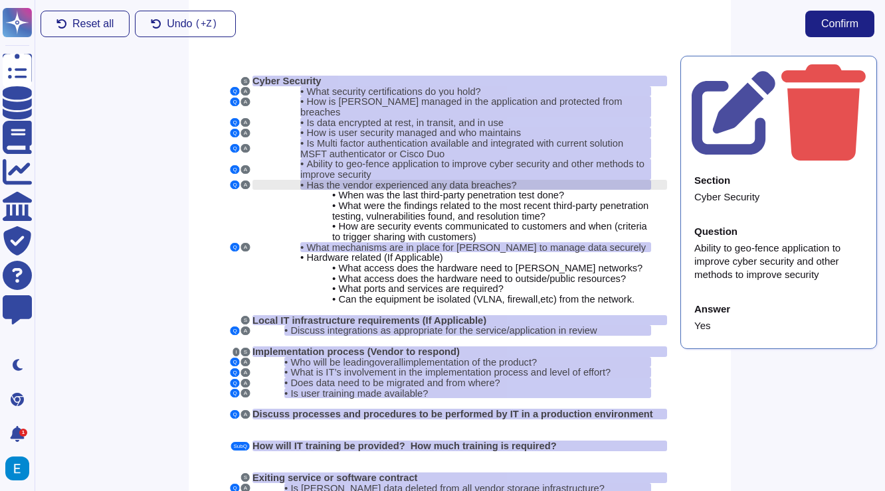
click at [461, 180] on span "Has the vendor experienced any data breaches?" at bounding box center [411, 185] width 210 height 11
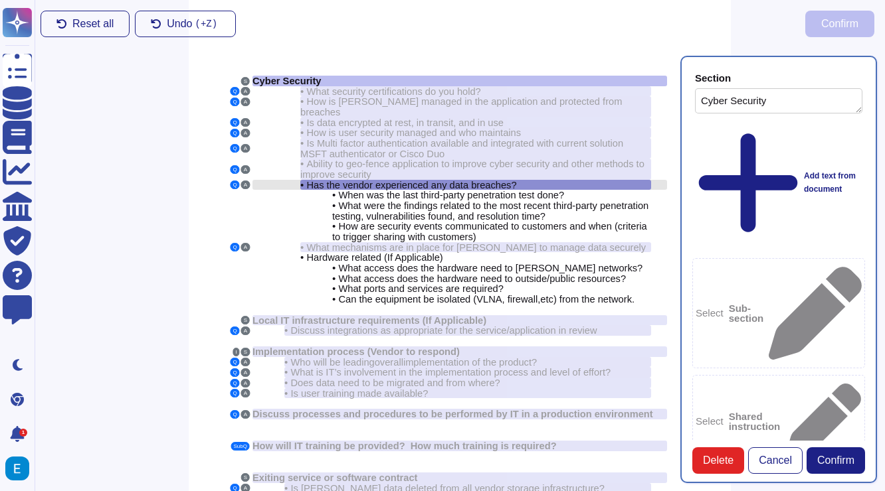
type textarea "Cyber Security"
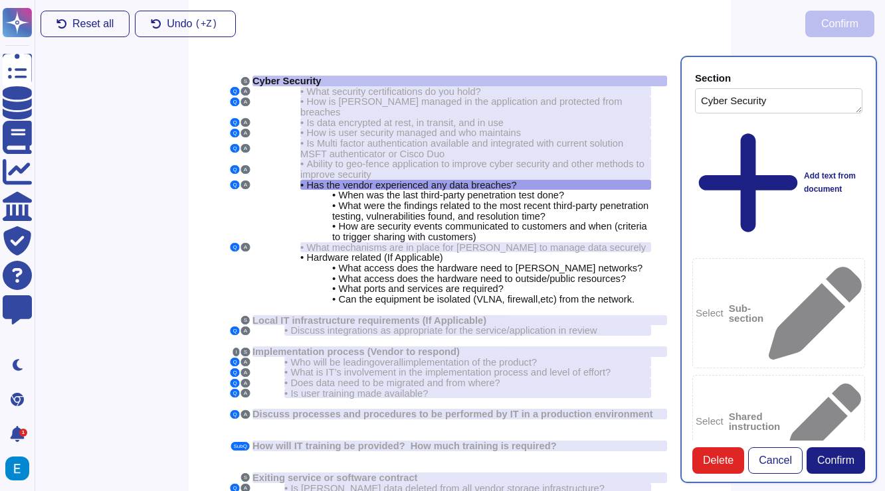
drag, startPoint x: 822, startPoint y: 307, endPoint x: 706, endPoint y: 290, distance: 117.5
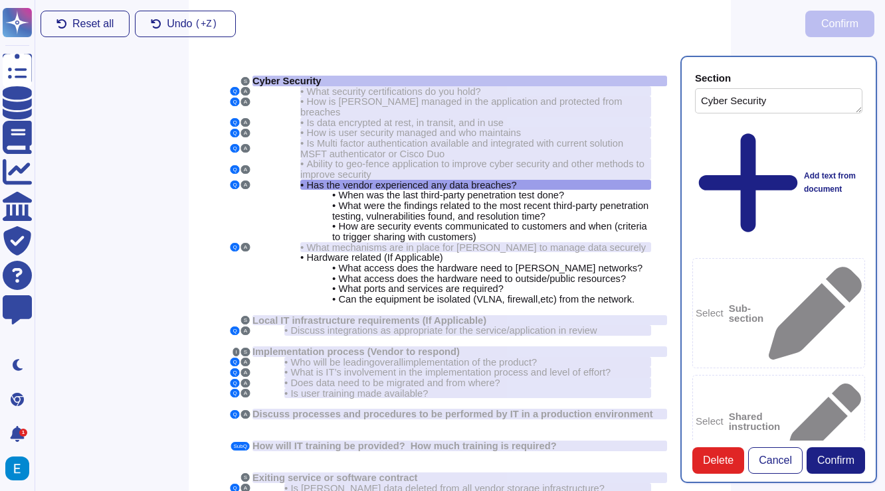
type textarea "Ability to geo-fence application to improve cyber security and other methods to…"
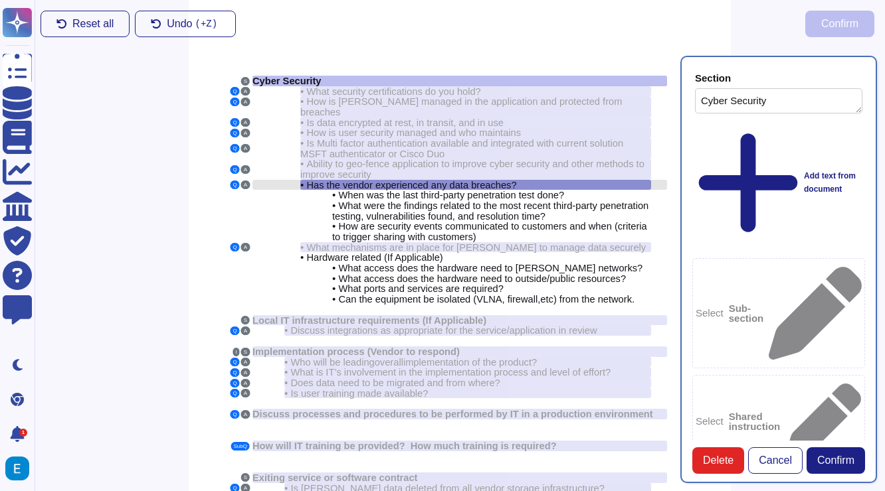
click at [428, 180] on span "Has the vendor experienced any data breaches?" at bounding box center [411, 185] width 210 height 11
copy span "experienced"
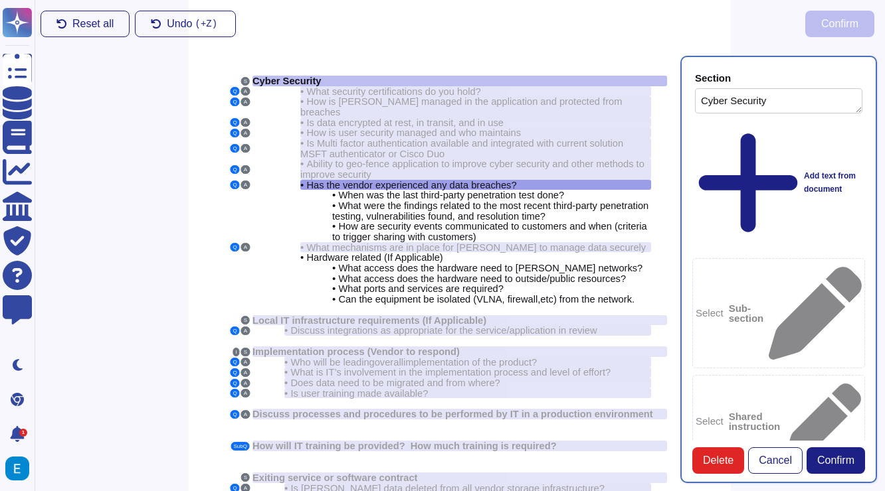
paste textarea "experienced"
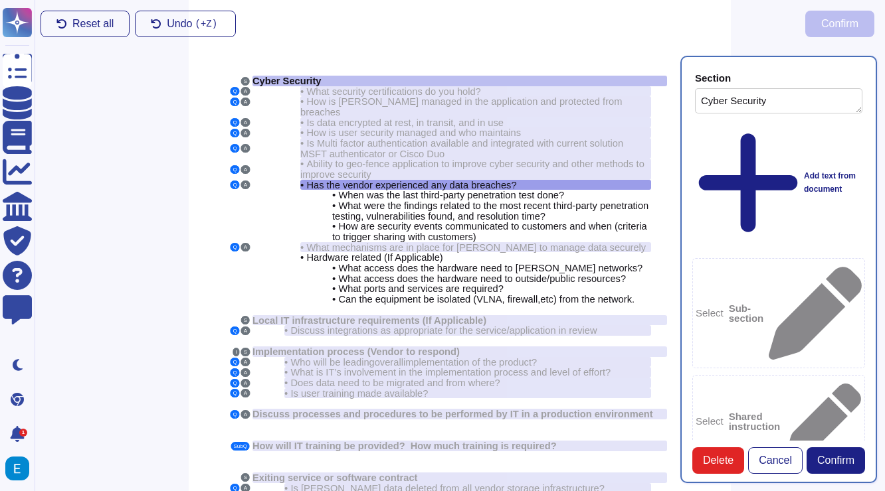
type textarea "experienced"
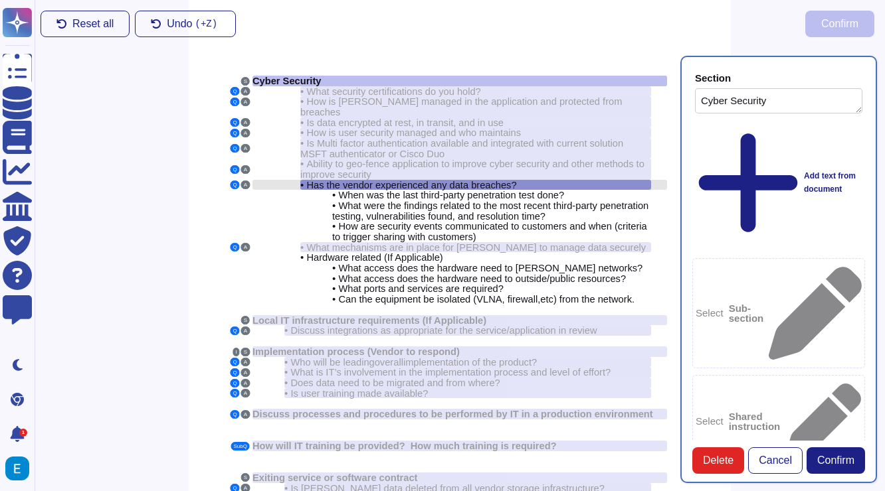
click at [527, 180] on div "• Has the vendor experienced any data breaches?" at bounding box center [475, 185] width 351 height 11
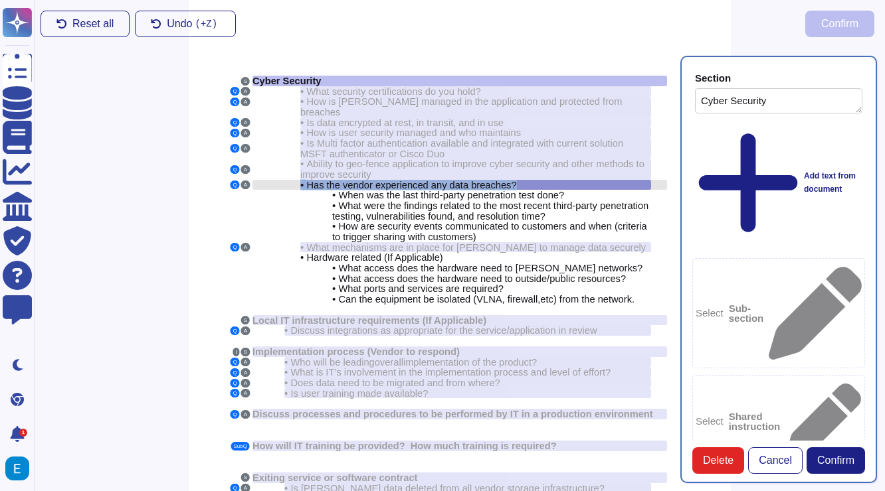
copy div "• Has the vendor experienced any data breaches?"
type textarea "Has the vendor experienced any data breaches?"
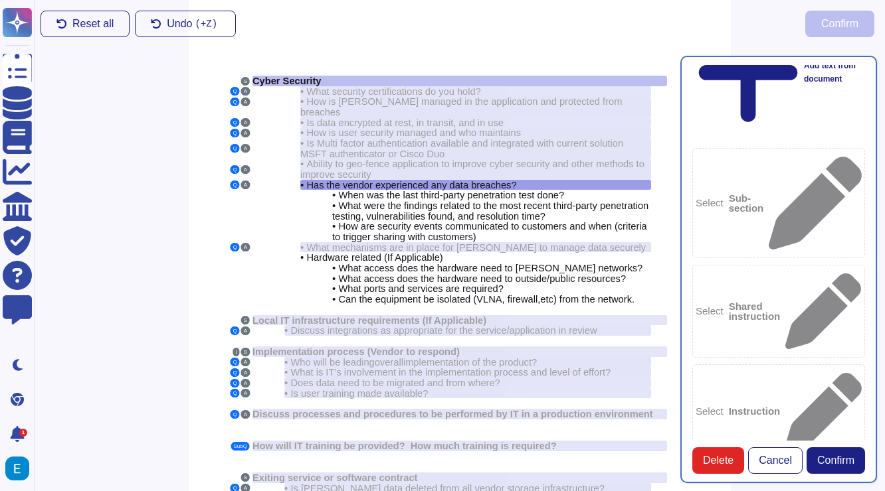
scroll to position [118, 0]
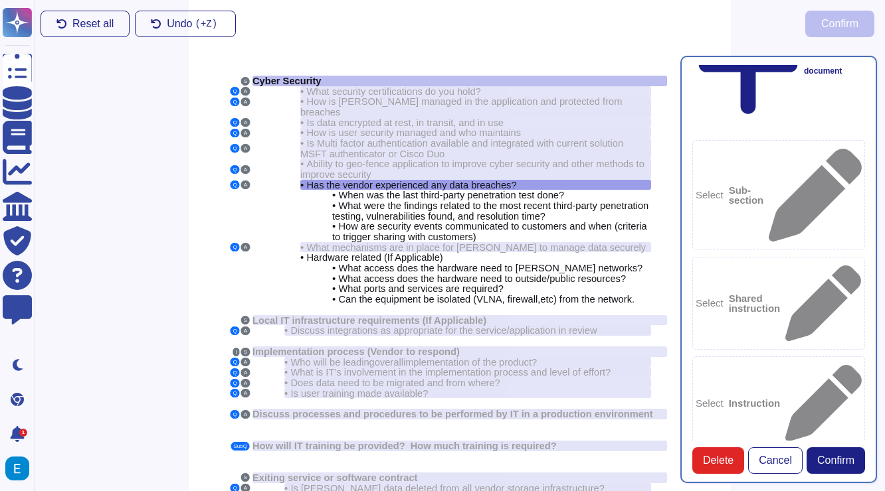
paste textarea "• Has the vendor experienced any data breaches?"
drag, startPoint x: 732, startPoint y: 335, endPoint x: 770, endPoint y: 375, distance: 54.5
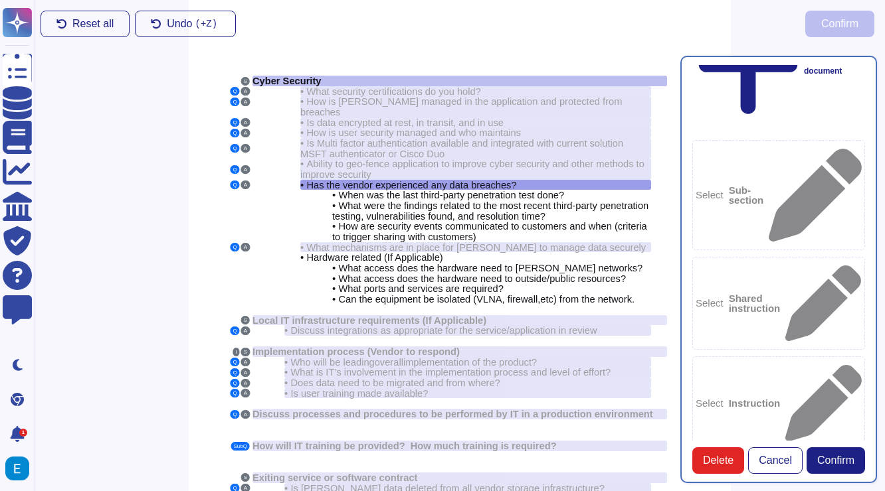
paste textarea "https://status.colossyan.com/incidents"
type textarea "No, you can track it using this URL. https://status.colossyan.com/incidents"
click at [837, 453] on button "Confirm" at bounding box center [835, 461] width 58 height 27
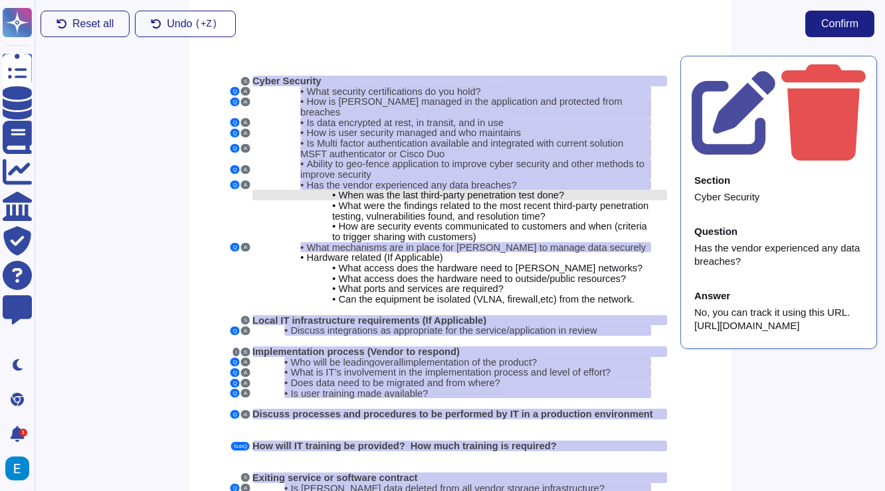
click at [458, 190] on span "When was the last third-party penetration test done?" at bounding box center [451, 195] width 226 height 11
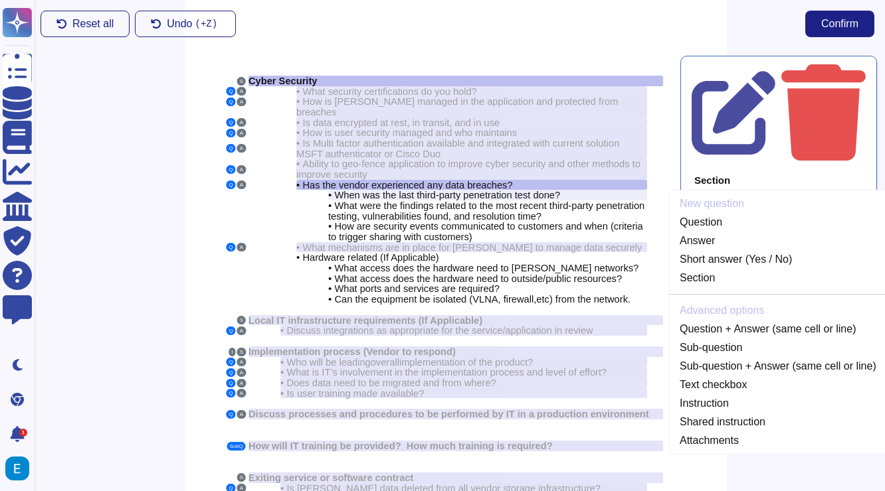
scroll to position [0, 0]
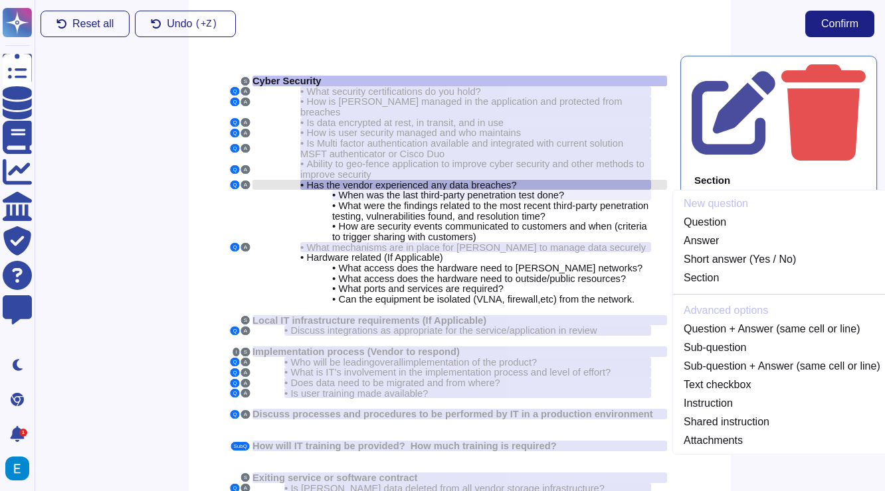
click at [478, 180] on span "Has the vendor experienced any data breaches?" at bounding box center [411, 185] width 210 height 11
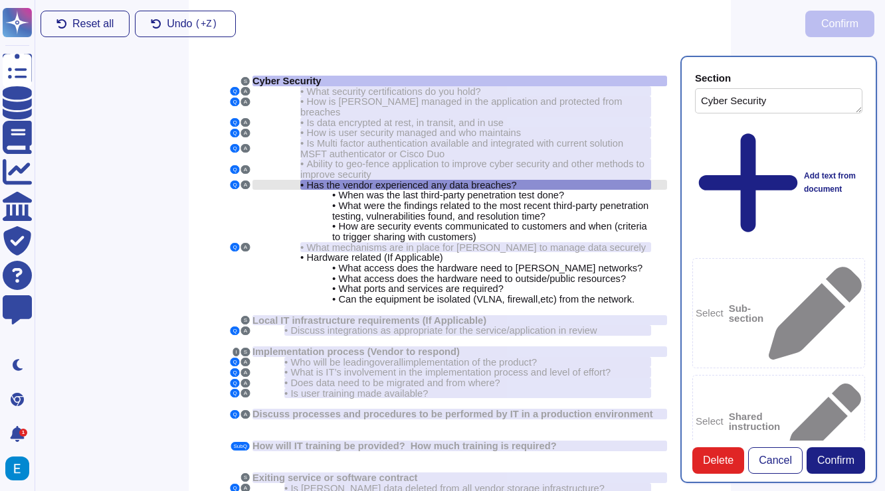
type textarea "Cyber Security"
type textarea "Has the vendor experienced any data breaches?"
type textarea "No, you can track it using this URL. https://status.colossyan.com/incidents"
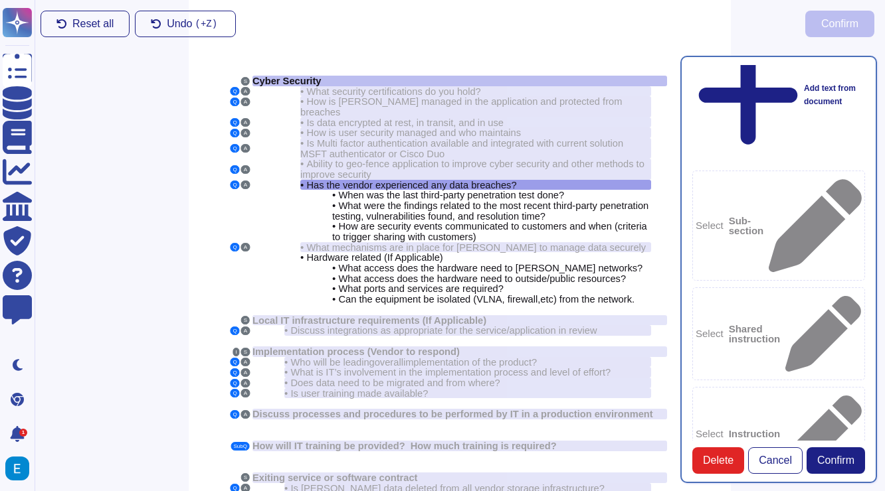
scroll to position [90, 0]
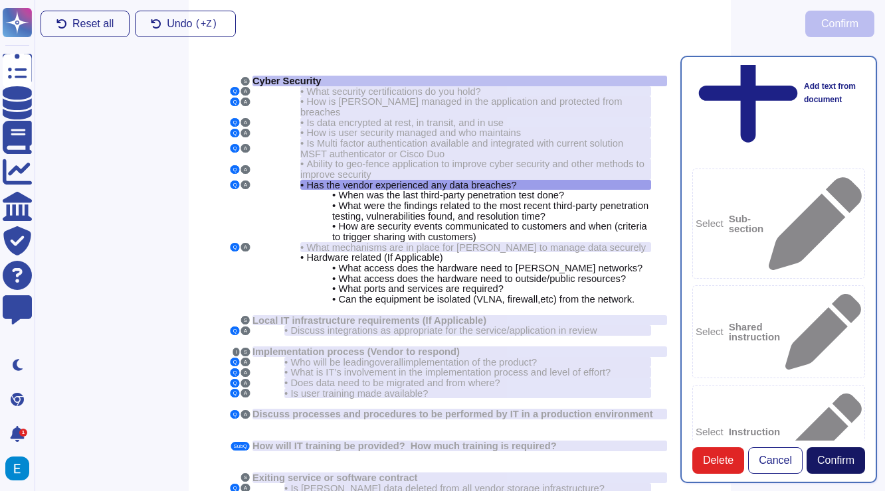
click at [849, 457] on span "Confirm" at bounding box center [835, 461] width 37 height 11
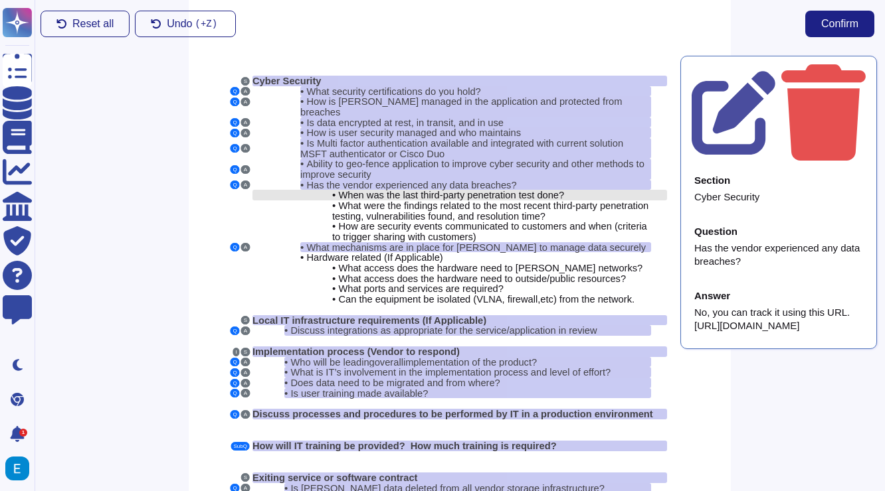
click at [584, 190] on div "• When was the last third-party penetration test done?" at bounding box center [491, 195] width 319 height 11
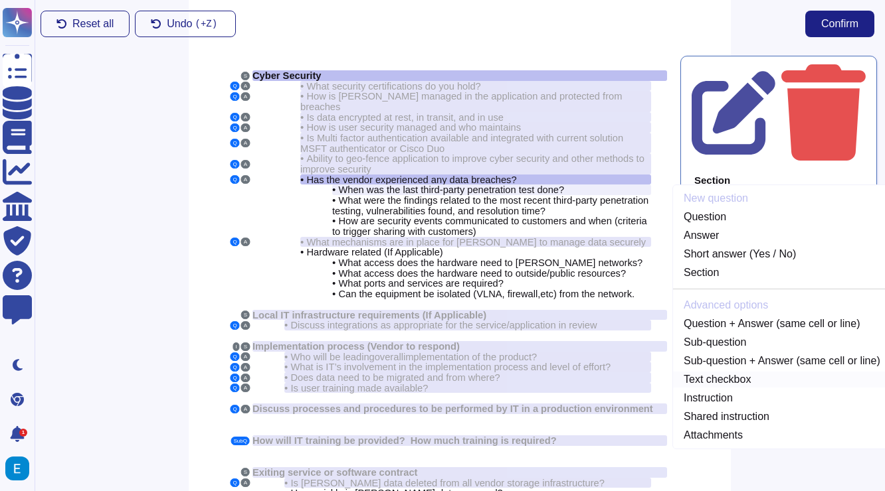
scroll to position [0, 0]
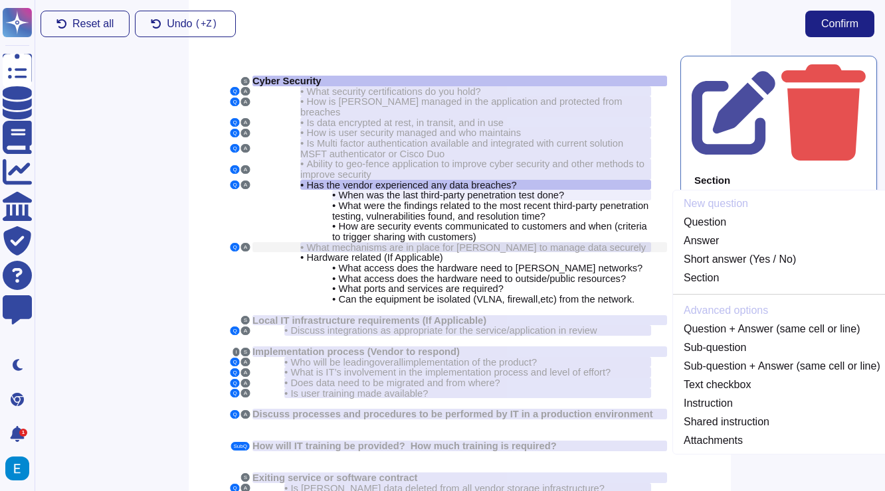
click at [499, 242] on span "What mechanisms are in place for [PERSON_NAME] to manage data securely" at bounding box center [475, 247] width 339 height 11
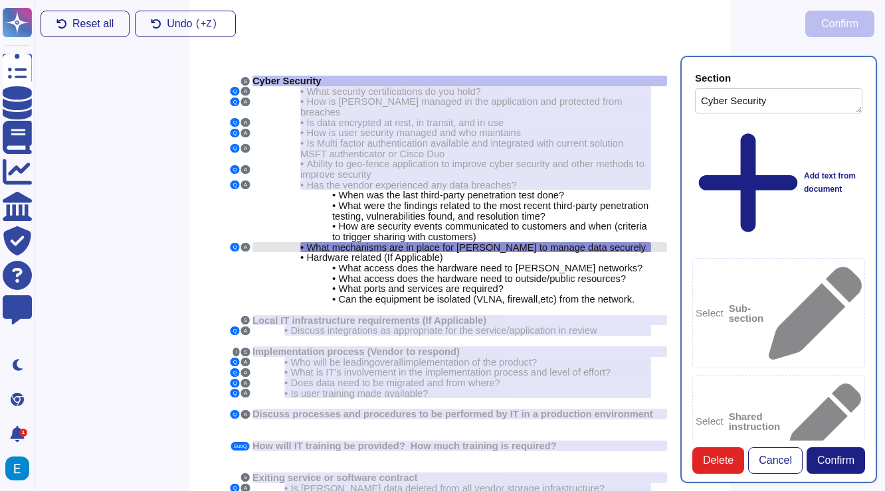
type textarea "Cyber Security"
type textarea "What mechanisms are in place for [PERSON_NAME] to manage data securely"
drag, startPoint x: 753, startPoint y: 314, endPoint x: 708, endPoint y: 286, distance: 53.4
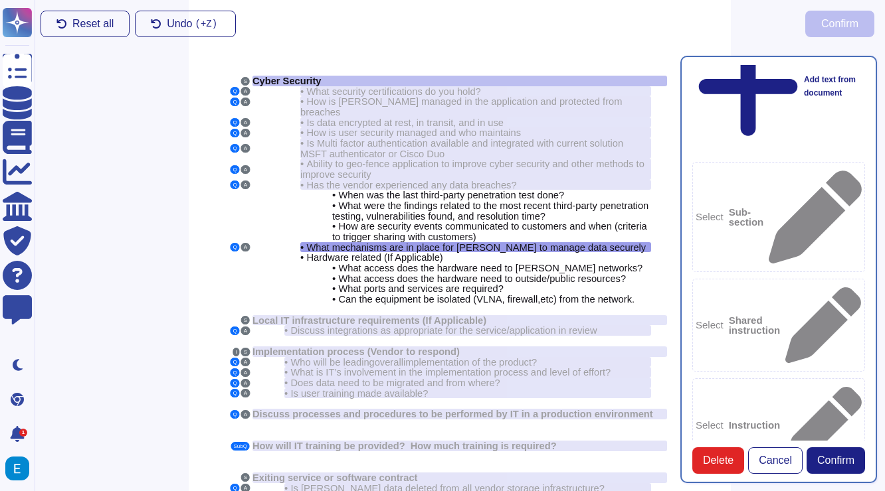
scroll to position [99, 0]
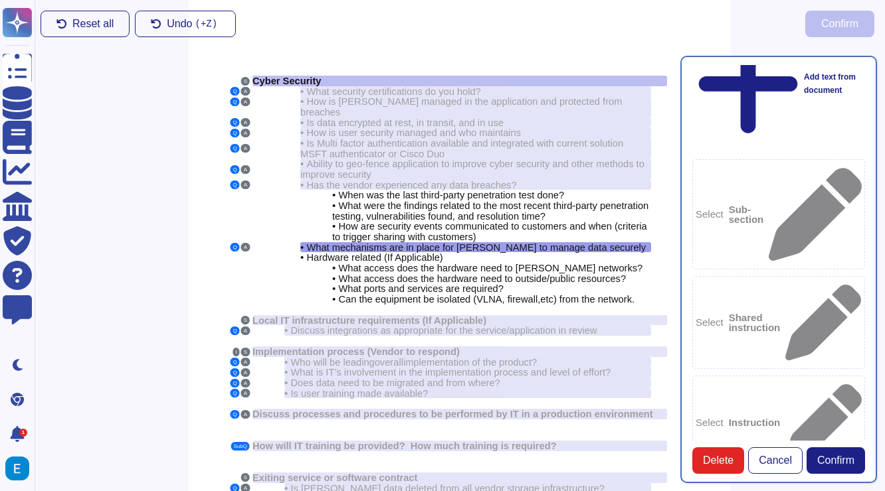
paste textarea "Our encryption keys are managed by AWS. Encryption level is AES-256"
type textarea "Our encryption keys are managed by AWS. Encryption level is AES-256."
click at [823, 470] on button "Confirm" at bounding box center [835, 461] width 58 height 27
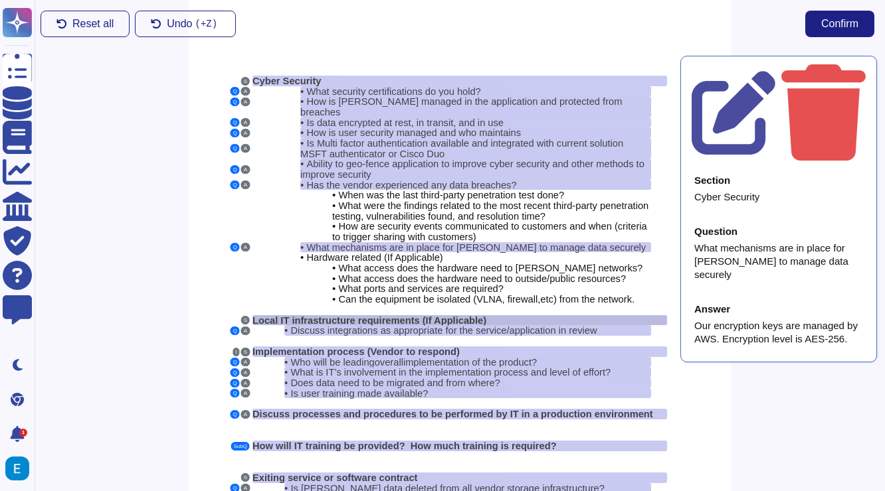
click at [438, 315] on span "Local IT infrastructure requirements (If Applicable)" at bounding box center [369, 320] width 234 height 11
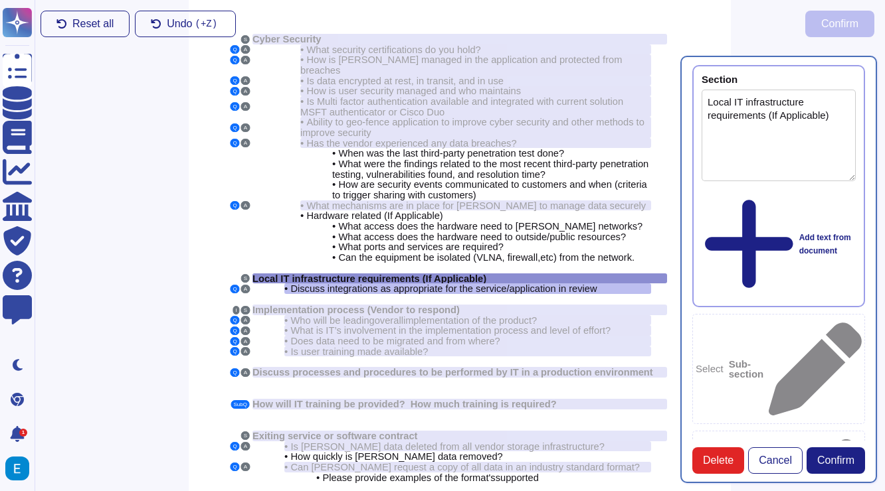
type textarea "Local IT infrastructure requirements (If Applicable)"
type textarea "Discuss integrations as appropriate for the service/application in review"
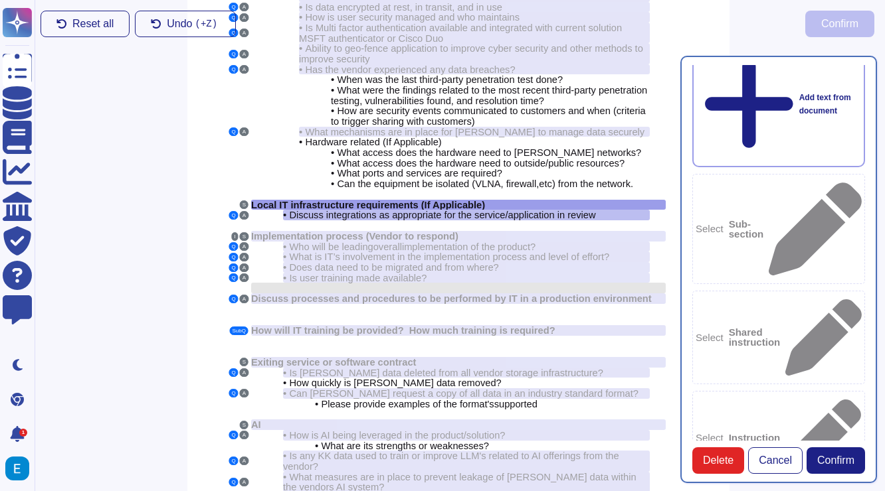
scroll to position [0, 1]
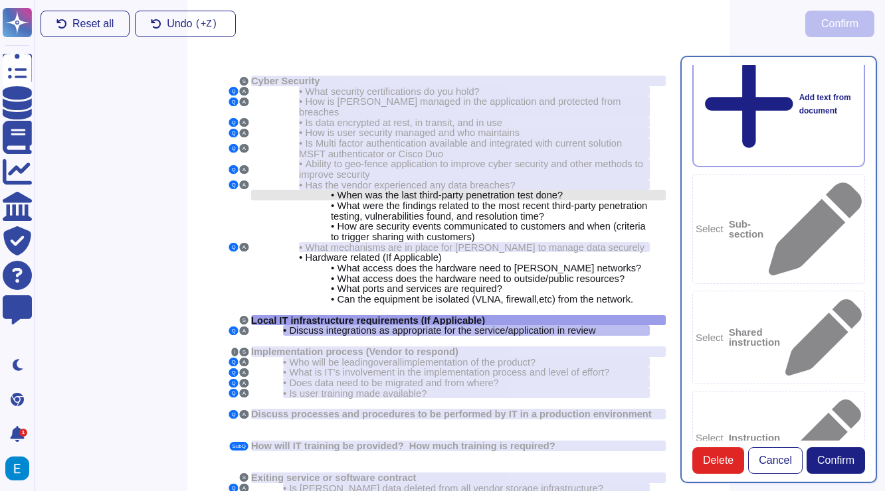
click at [514, 190] on span "When was the last third-party penetration test done?" at bounding box center [450, 195] width 226 height 11
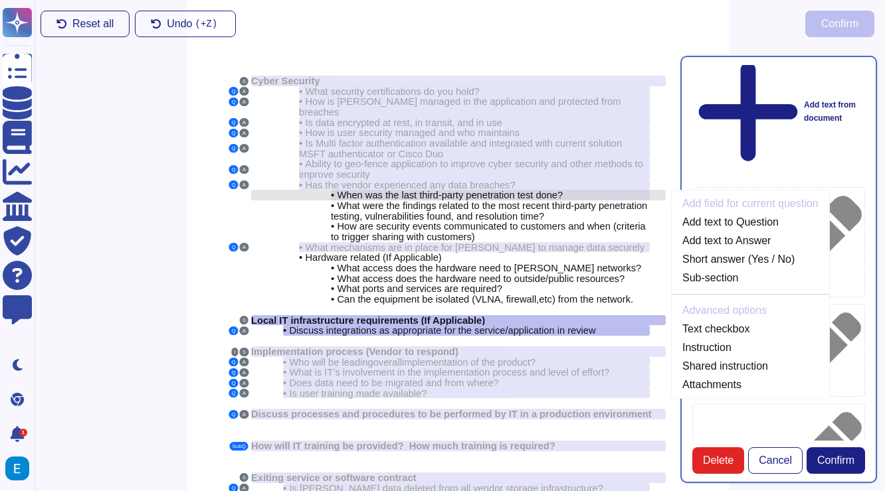
click at [581, 190] on div "• When was the last third-party penetration test done?" at bounding box center [490, 195] width 319 height 11
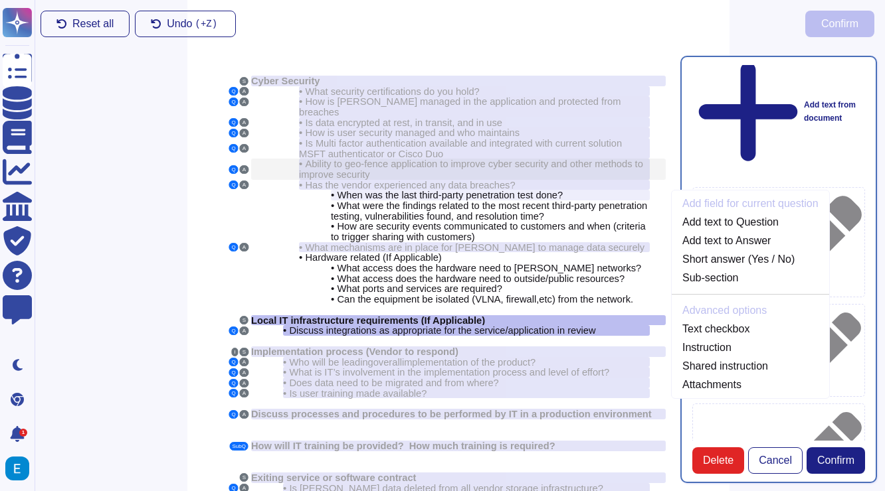
click at [574, 159] on span "Ability to geo-fence application to improve cyber security and other methods to…" at bounding box center [471, 169] width 344 height 21
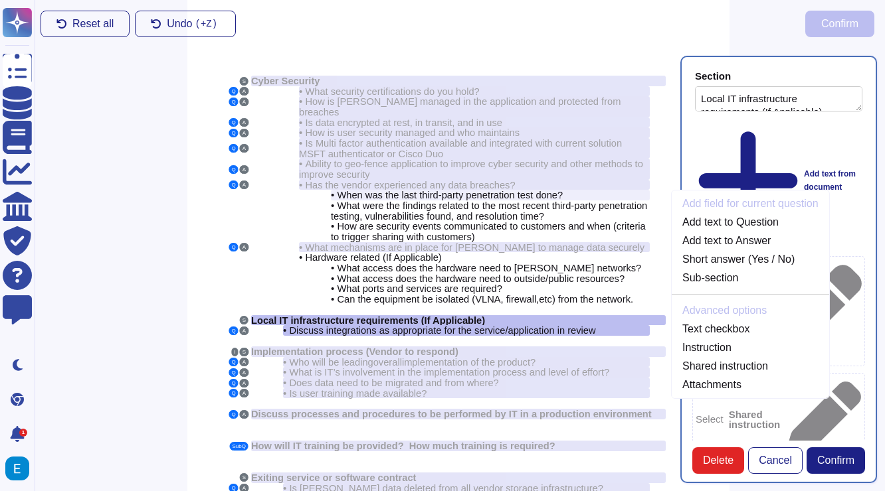
scroll to position [0, 0]
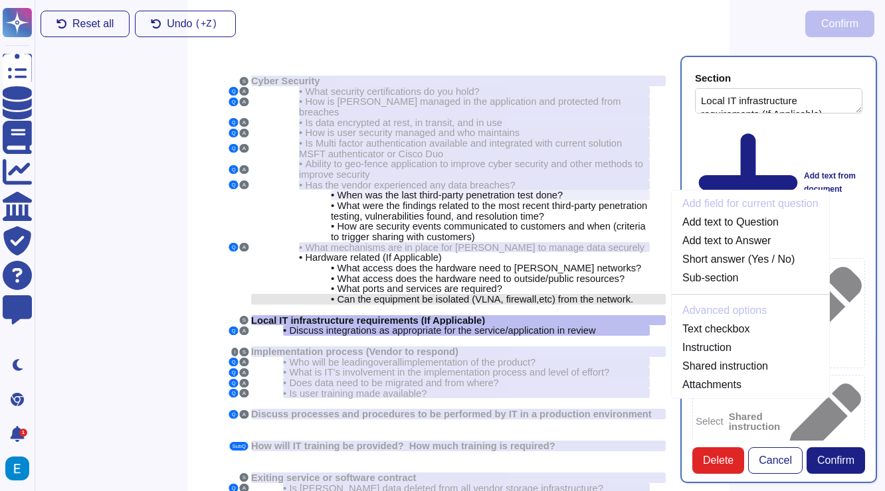
click at [549, 294] on span "etc" at bounding box center [545, 299] width 13 height 11
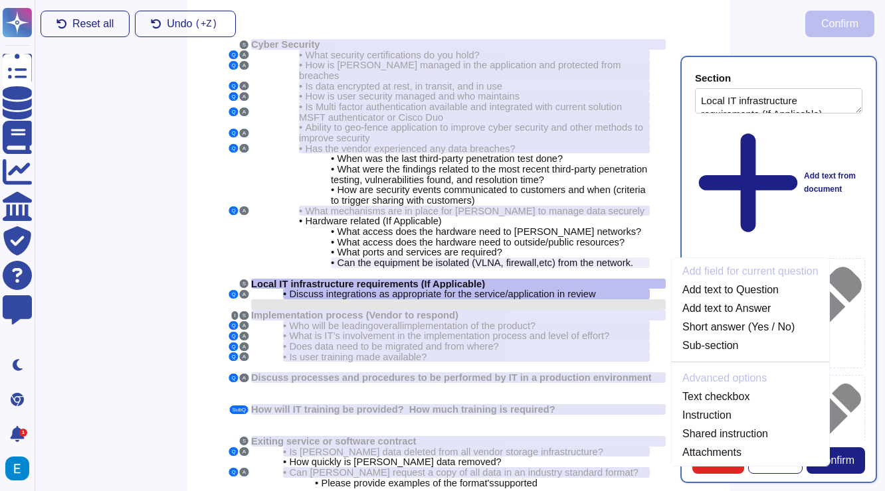
click at [545, 299] on div at bounding box center [458, 304] width 414 height 11
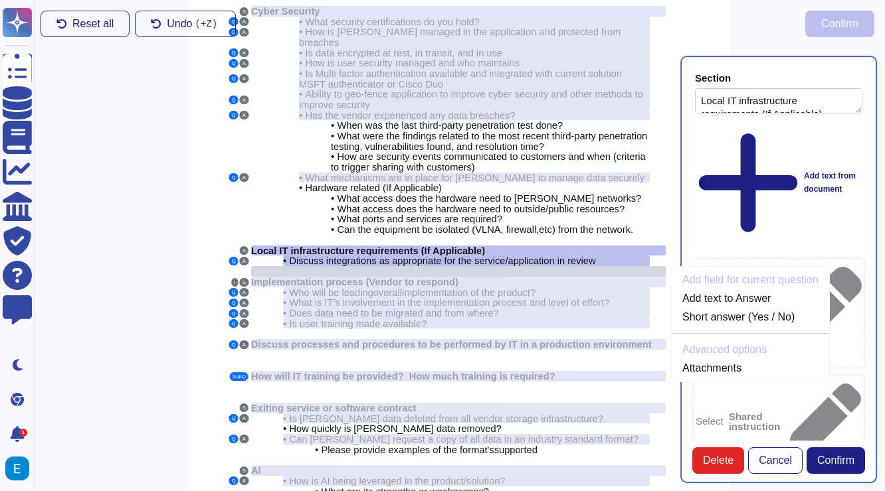
scroll to position [78, 1]
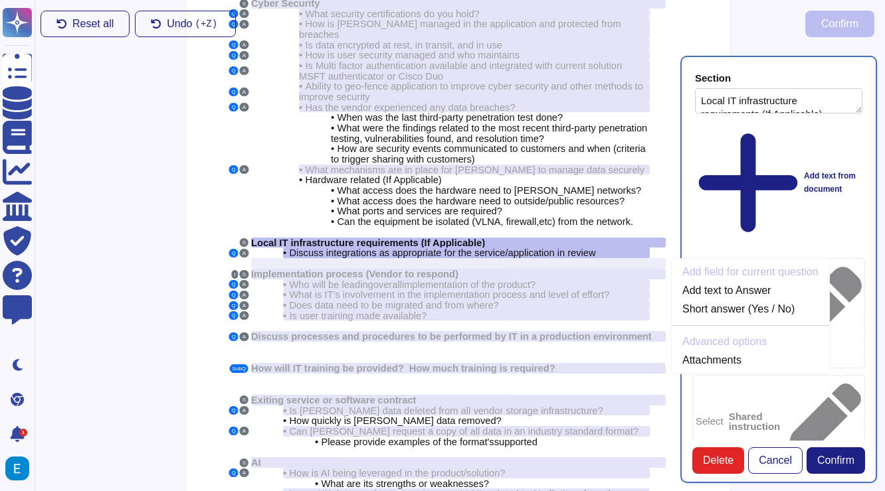
click at [198, 195] on div "S Cyber Security Q A • What security certifications do you hold? Q A • How is P…" at bounding box center [458, 266] width 542 height 697
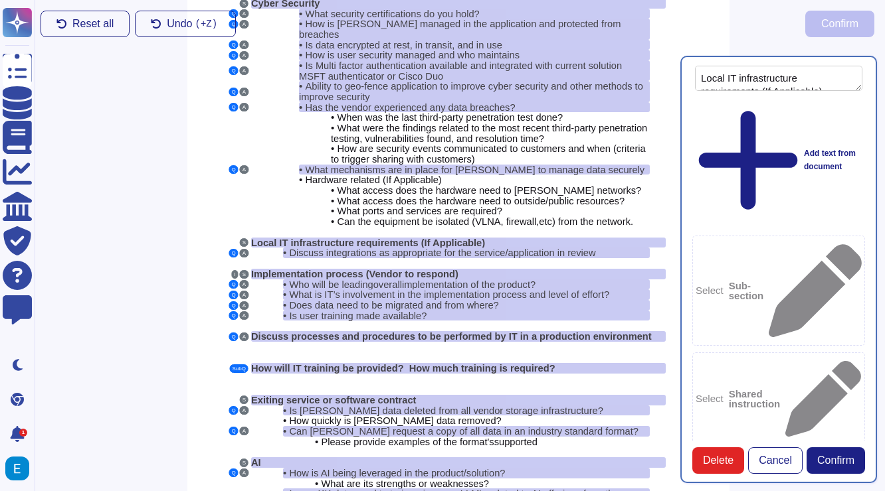
scroll to position [39, 0]
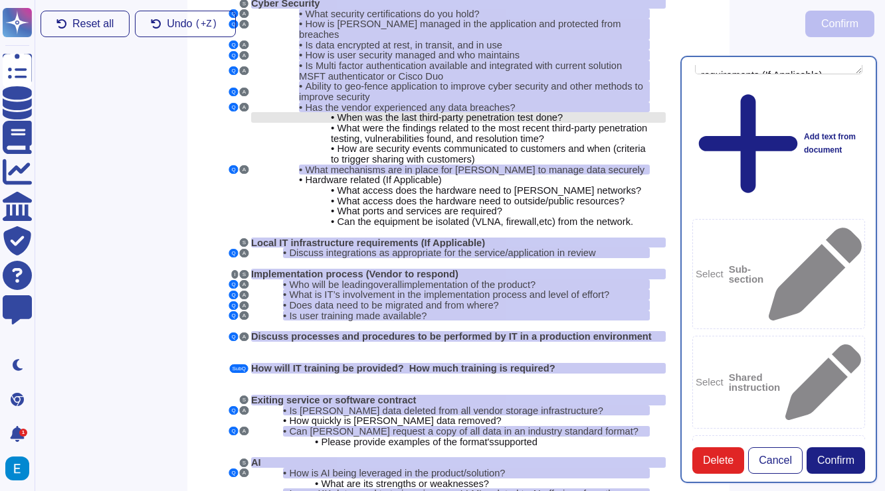
click at [442, 112] on span "When was the last third-party penetration test done?" at bounding box center [450, 117] width 226 height 11
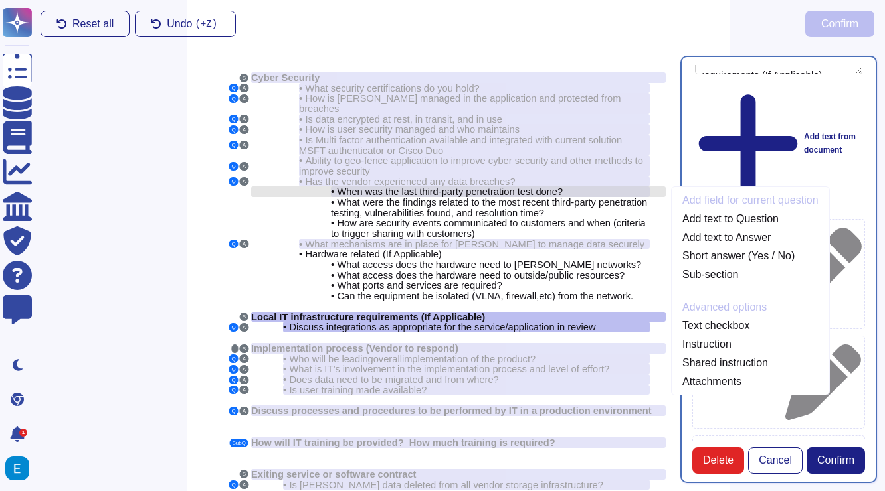
scroll to position [0, 1]
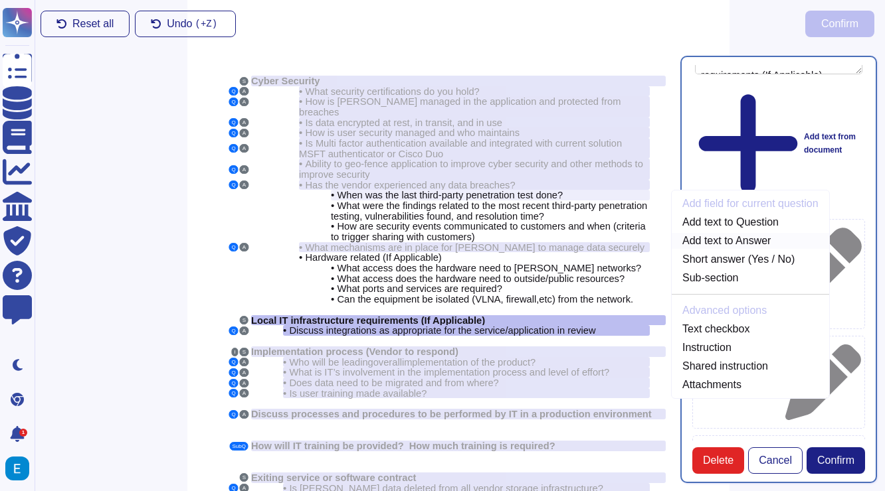
click at [708, 233] on link "Add text to Answer" at bounding box center [749, 241] width 157 height 16
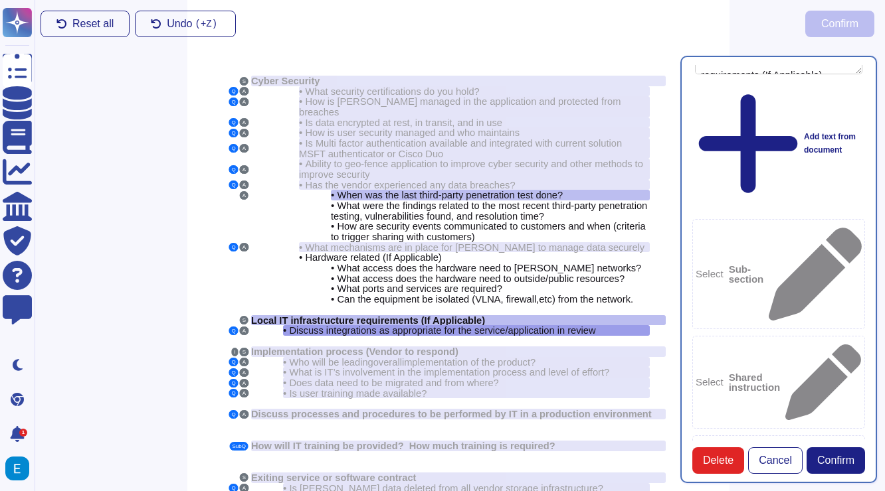
type textarea "When was the last third-party penetration test done?"
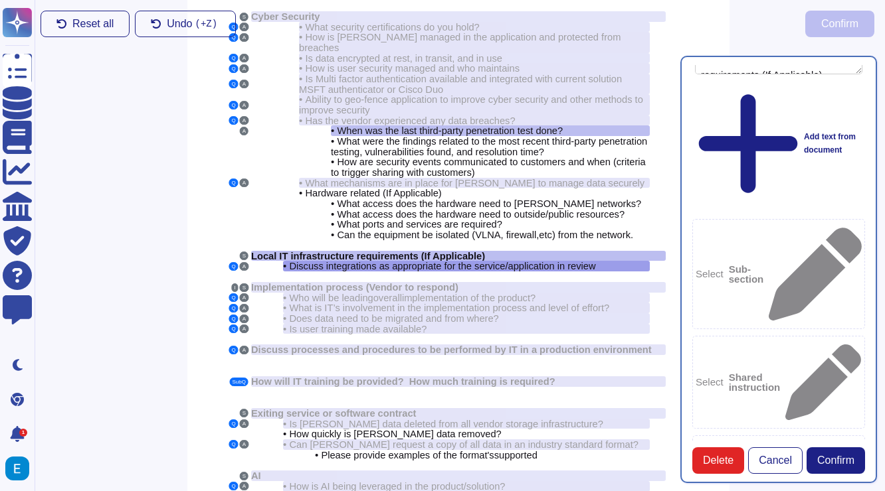
scroll to position [67, 1]
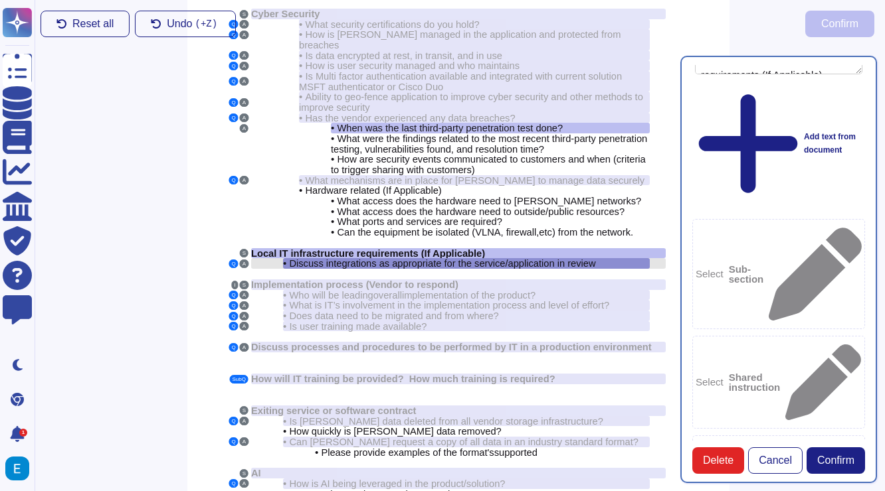
click at [521, 258] on span "Discuss integrations as appropriate for the service/application in review" at bounding box center [442, 263] width 306 height 11
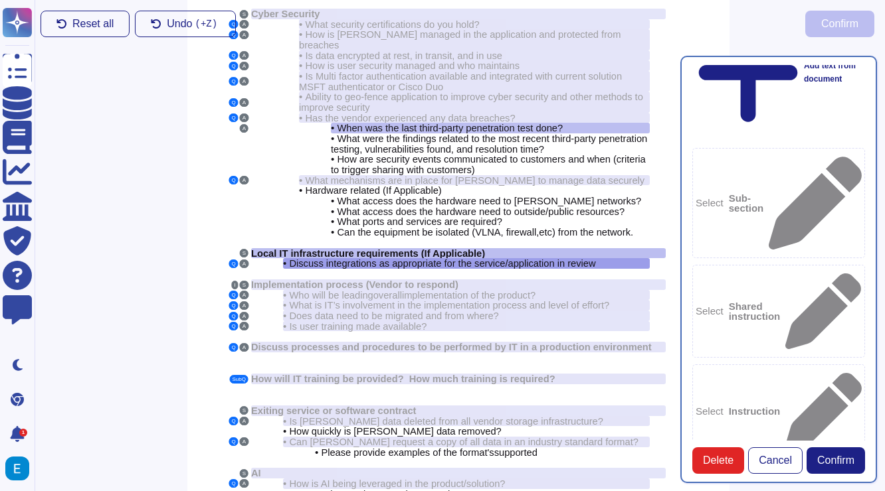
scroll to position [112, 0]
drag, startPoint x: 823, startPoint y: 347, endPoint x: 709, endPoint y: 327, distance: 115.4
click at [764, 462] on span "Cancel" at bounding box center [774, 461] width 33 height 11
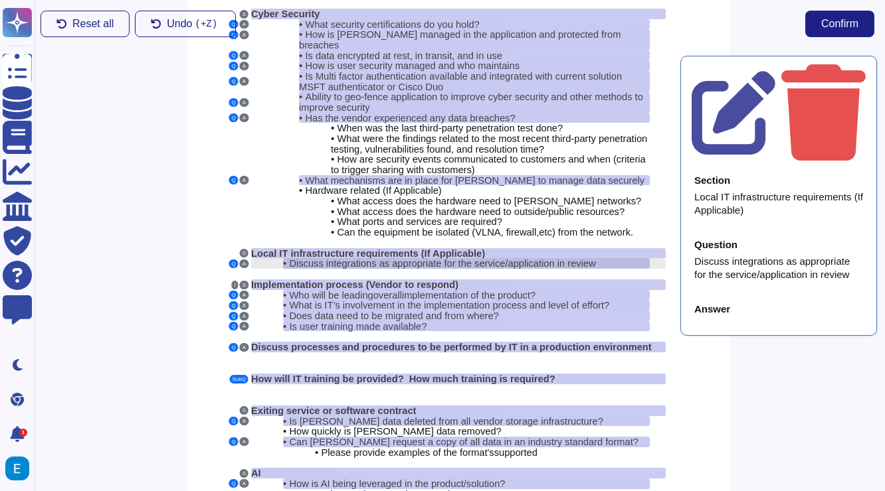
click at [497, 258] on span "Discuss integrations as appropriate for the service/application in review" at bounding box center [442, 263] width 306 height 11
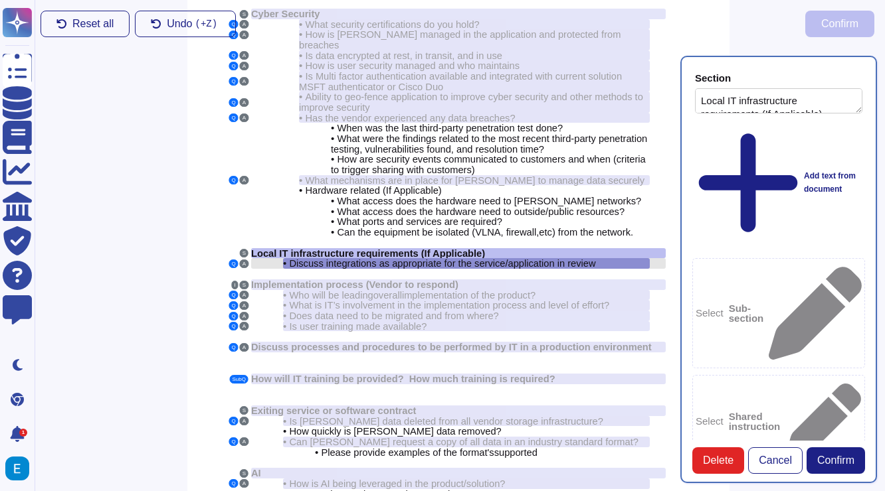
type textarea "Local IT infrastructure requirements (If Applicable)"
type textarea "Discuss integrations as appropriate for the service/application in review"
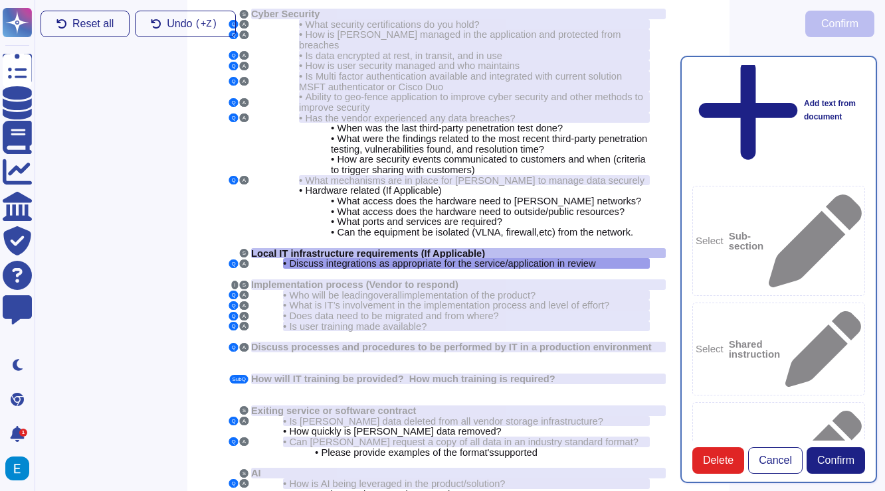
scroll to position [72, 0]
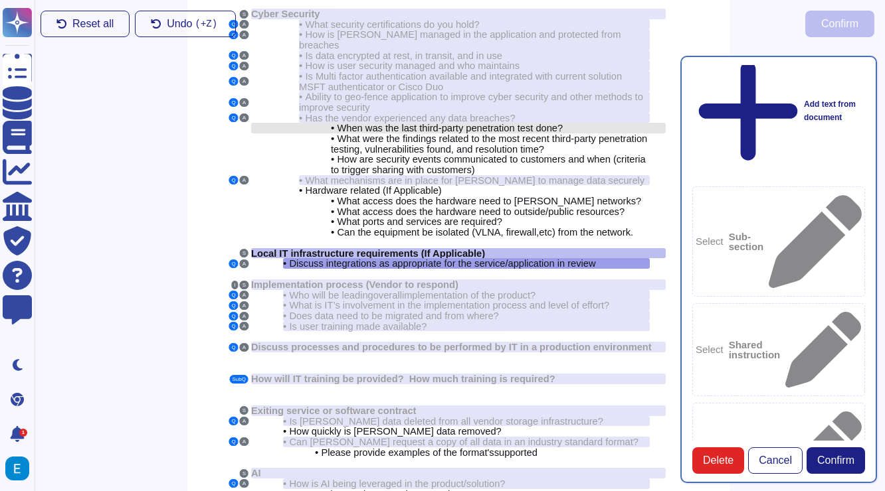
click at [510, 123] on span "When was the last third-party penetration test done?" at bounding box center [450, 128] width 226 height 11
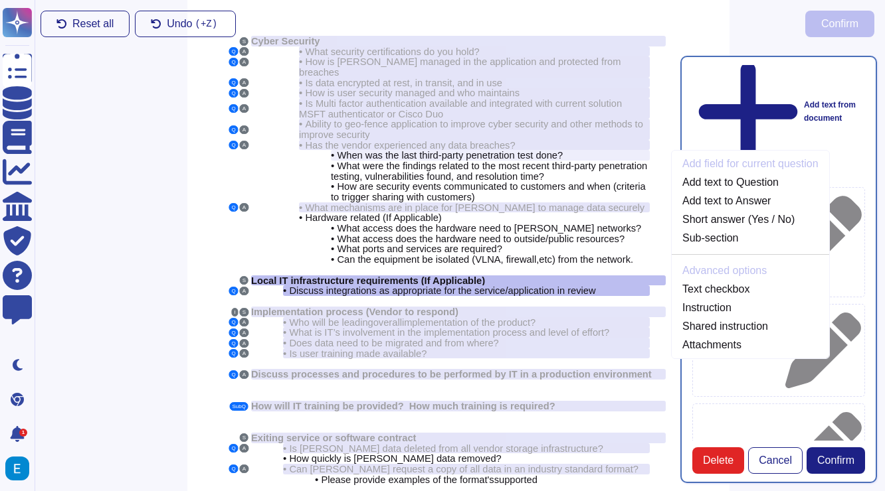
scroll to position [23, 1]
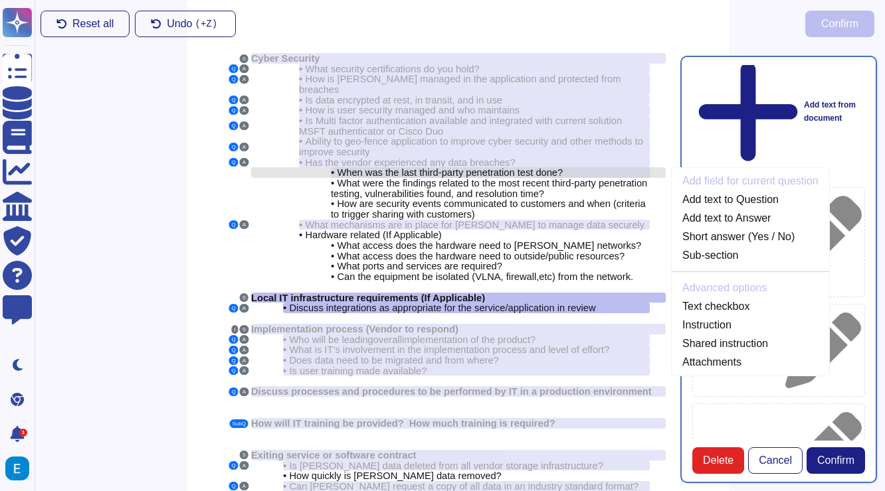
click at [542, 167] on span "When was the last third-party penetration test done?" at bounding box center [450, 172] width 226 height 11
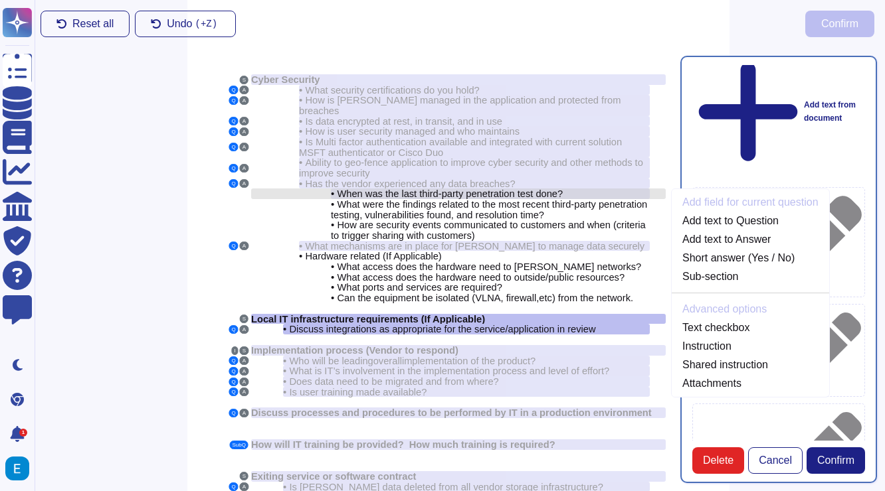
scroll to position [0, 1]
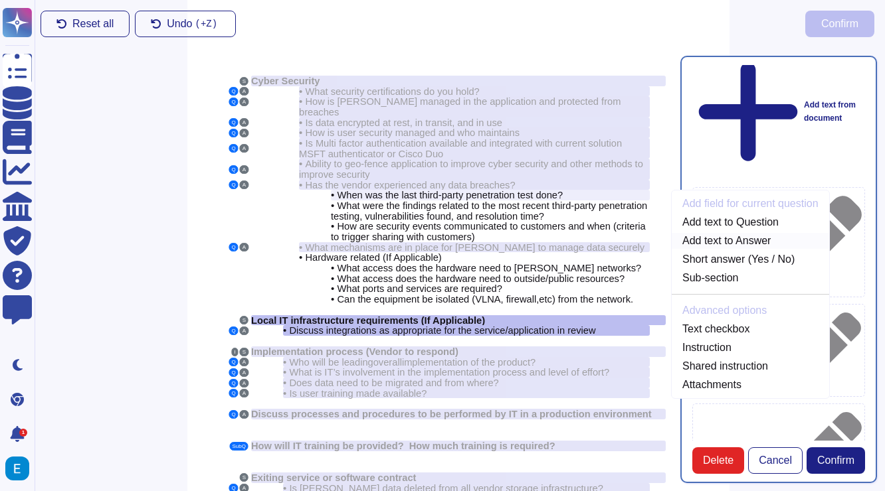
click at [721, 233] on link "Add text to Answer" at bounding box center [749, 241] width 157 height 16
type textarea "When was the last third-party penetration test done?"
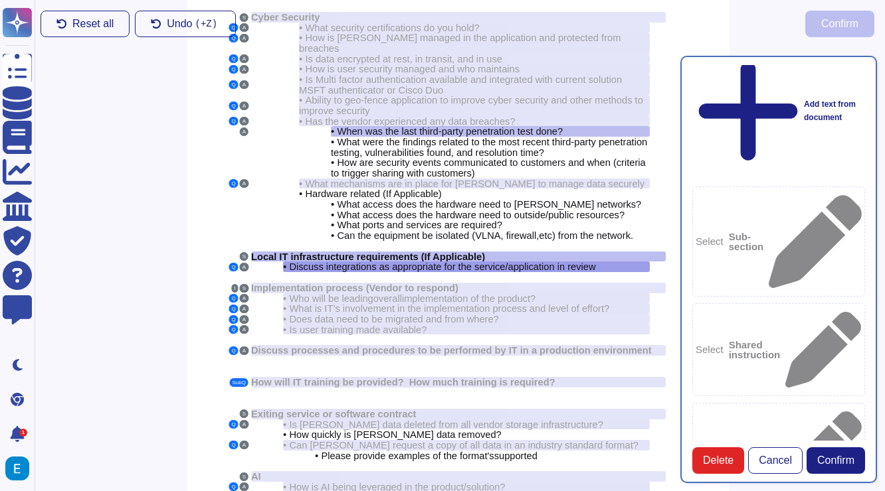
scroll to position [67, 1]
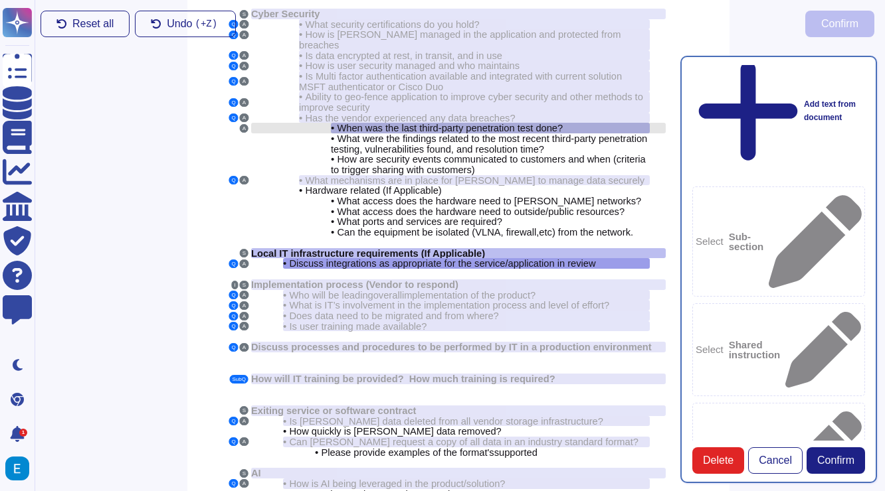
click at [598, 123] on div "• When was the last third-party penetration test done?" at bounding box center [490, 128] width 319 height 11
click at [609, 123] on div "• When was the last third-party penetration test done?" at bounding box center [490, 128] width 319 height 11
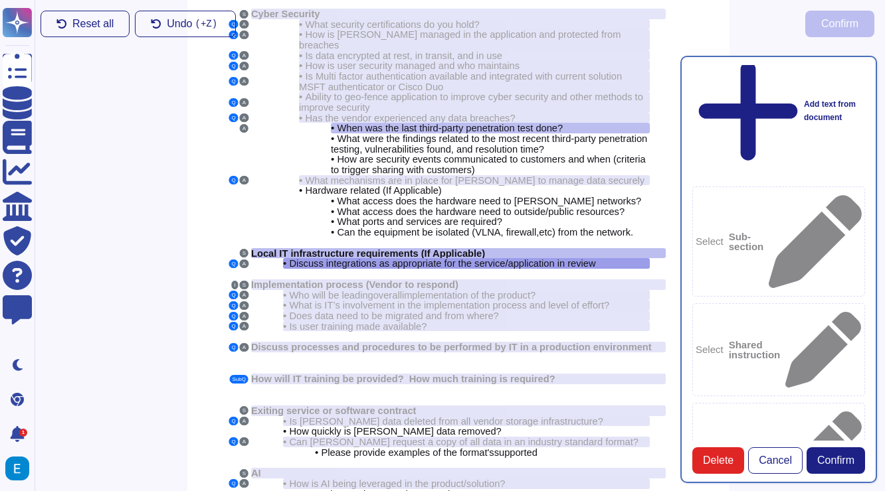
click at [762, 469] on button "Cancel" at bounding box center [775, 461] width 54 height 27
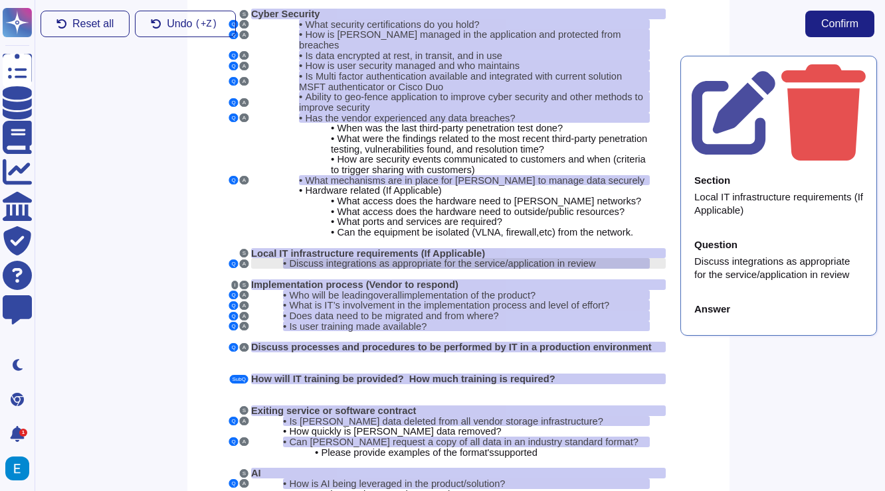
click at [485, 258] on span "Discuss integrations as appropriate for the service/application in review" at bounding box center [442, 263] width 306 height 11
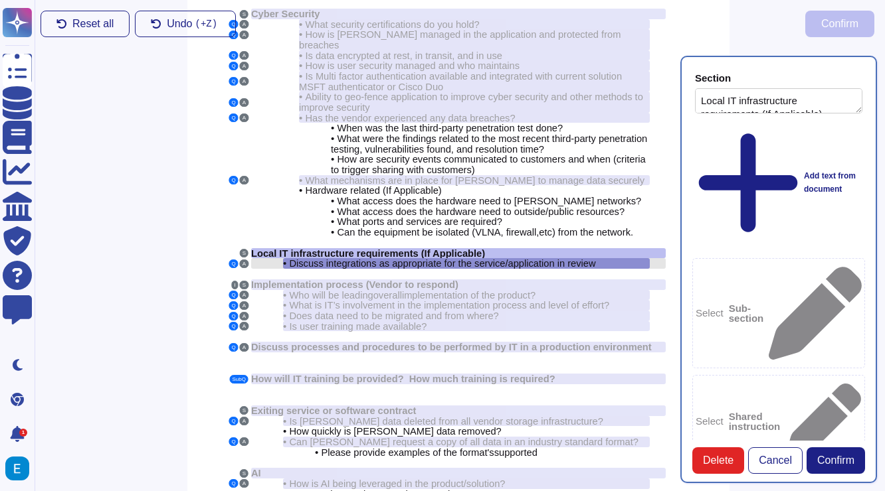
type textarea "Local IT infrastructure requirements (If Applicable)"
type textarea "Discuss integrations as appropriate for the service/application in review"
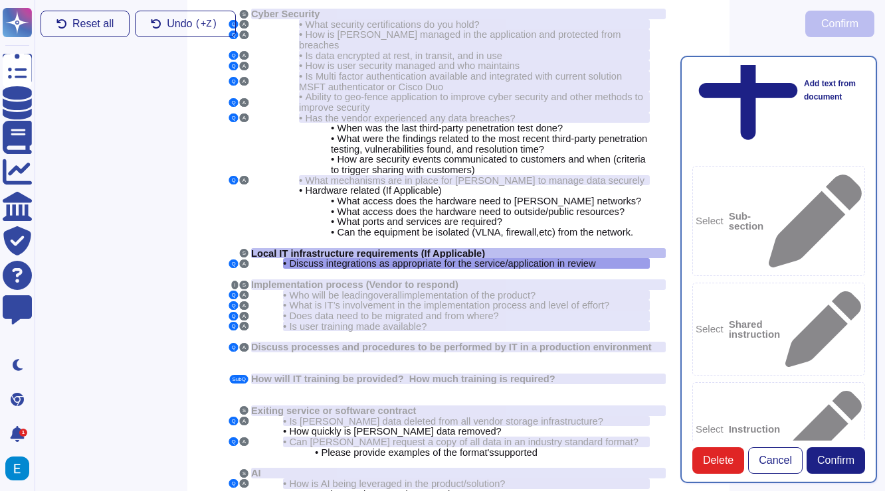
scroll to position [122, 0]
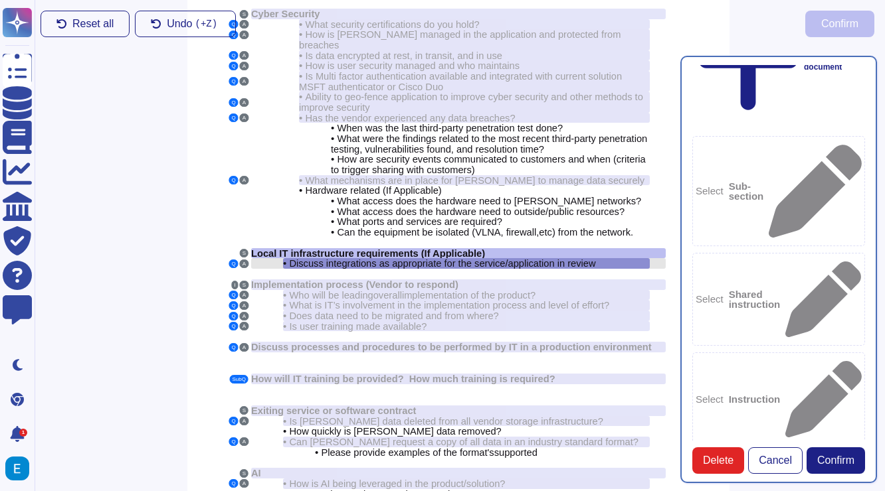
click at [510, 258] on span "Discuss integrations as appropriate for the service/application in review" at bounding box center [442, 263] width 306 height 11
type textarea "Integrates with the Learning Management system."
click at [839, 460] on span "Confirm" at bounding box center [835, 461] width 37 height 11
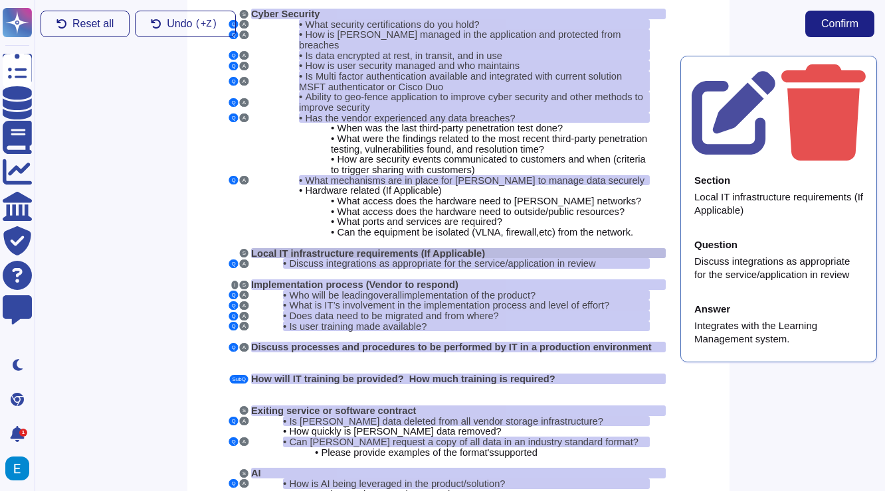
click at [530, 248] on div "Local IT infrastructure requirements (If Applicable)" at bounding box center [458, 253] width 414 height 11
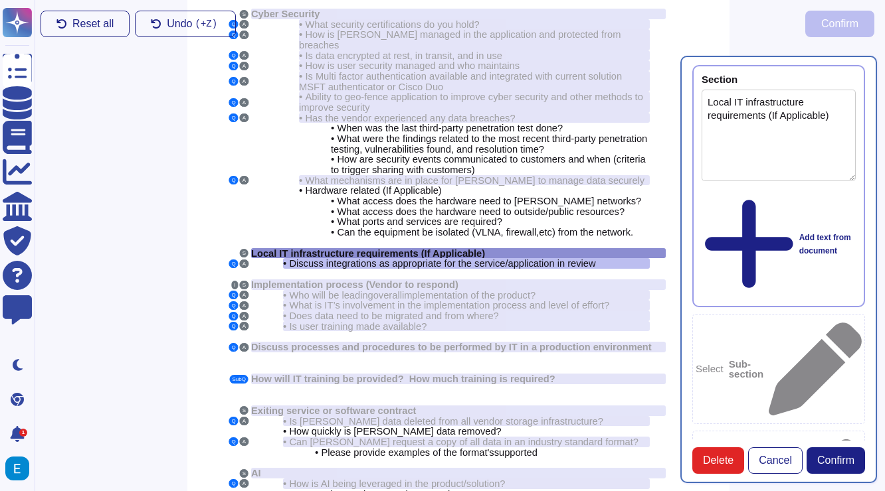
type textarea "Local IT infrastructure requirements (If Applicable)"
type textarea "Discuss integrations as appropriate for the service/application in review"
type textarea "Integrates with the Learning Management system."
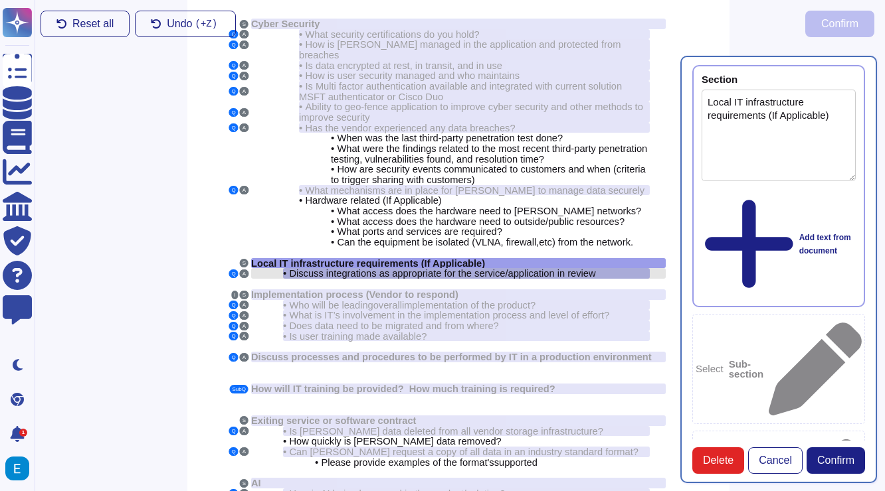
click at [525, 268] on span "Discuss integrations as appropriate for the service/application in review" at bounding box center [442, 273] width 306 height 11
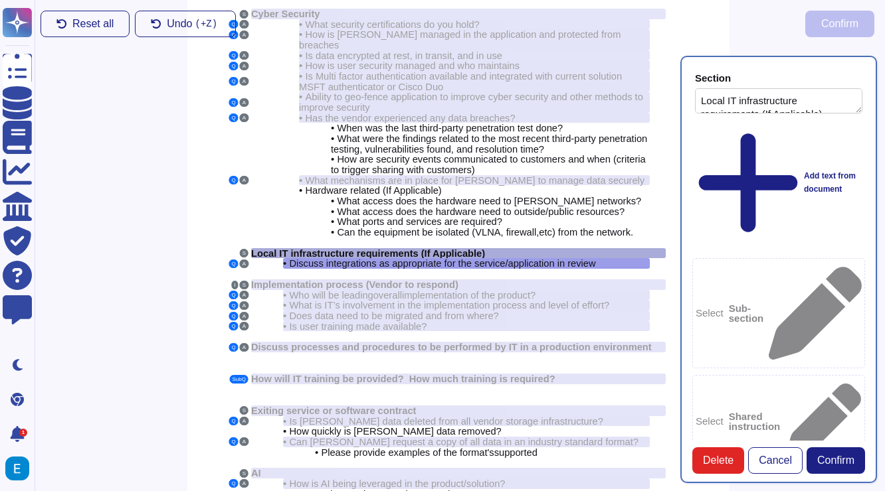
click at [532, 248] on div "Local IT infrastructure requirements (If Applicable)" at bounding box center [458, 253] width 414 height 11
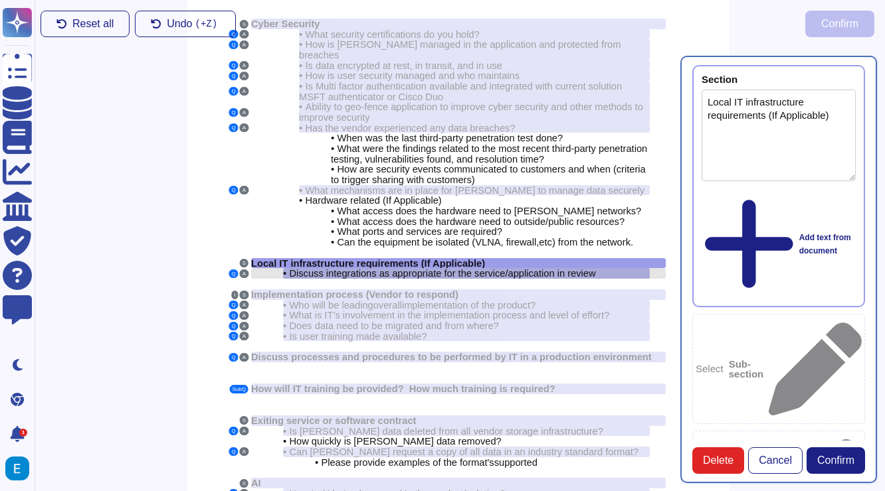
click at [530, 268] on span "Discuss integrations as appropriate for the service/application in review" at bounding box center [442, 273] width 306 height 11
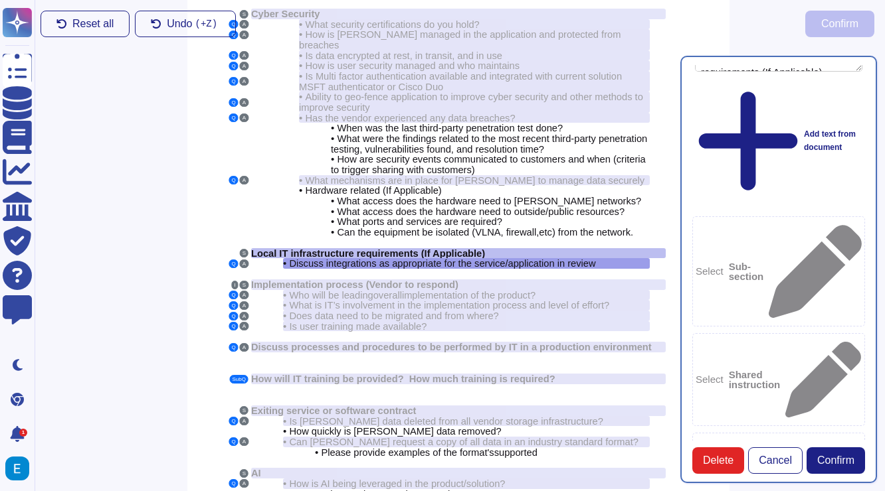
scroll to position [36, 0]
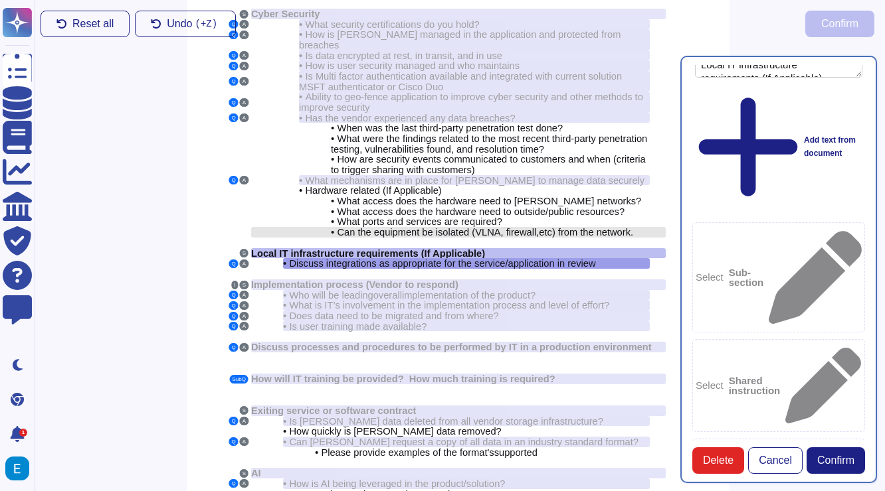
click at [569, 227] on span ") from the network." at bounding box center [592, 232] width 81 height 11
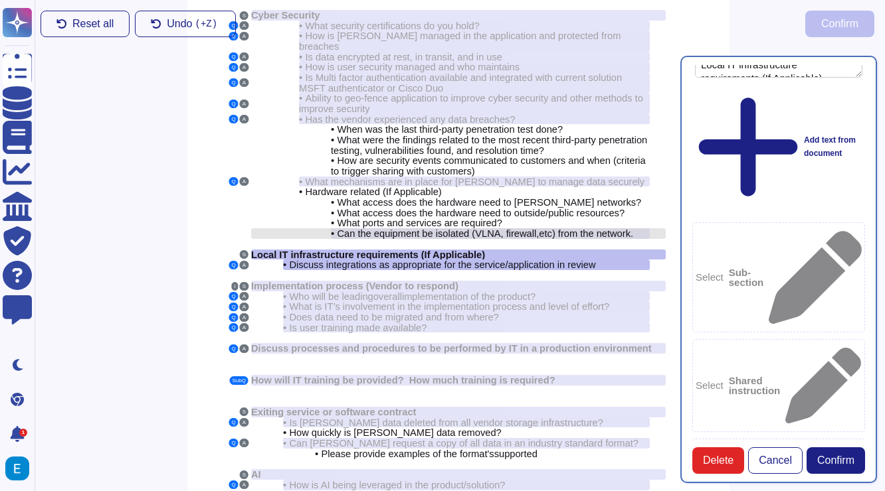
scroll to position [37, 1]
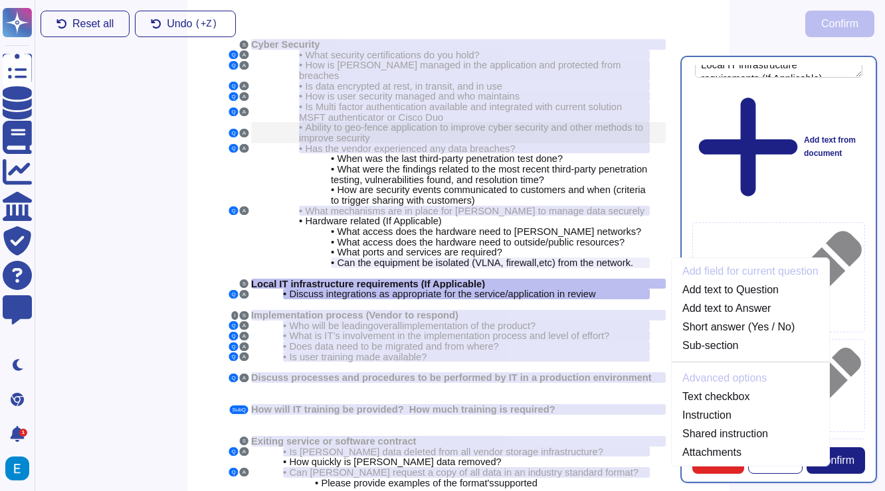
click at [582, 122] on span "Ability to geo-fence application to improve cyber security and other methods to…" at bounding box center [471, 132] width 344 height 21
click at [588, 122] on span "Ability to geo-fence application to improve cyber security and other methods to…" at bounding box center [471, 132] width 344 height 21
click at [775, 468] on button "Cancel" at bounding box center [775, 461] width 54 height 27
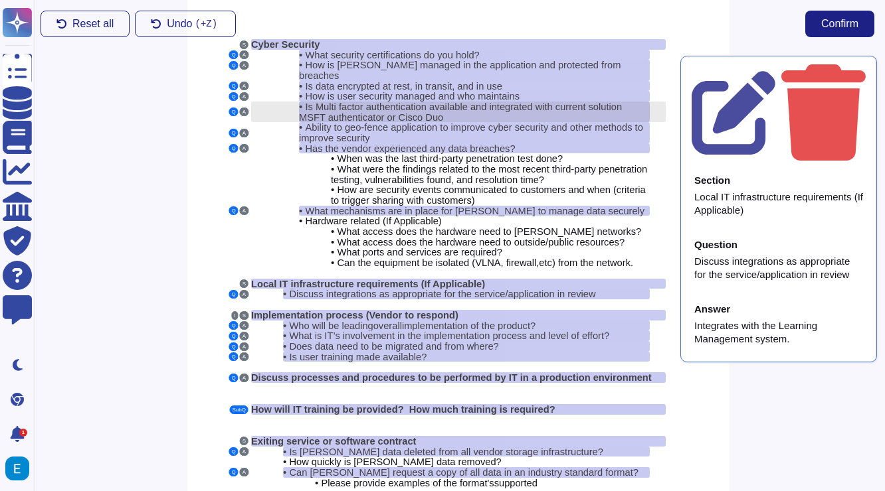
click at [595, 104] on div "• Is Multi factor authentication available and integrated with current solution…" at bounding box center [474, 112] width 351 height 21
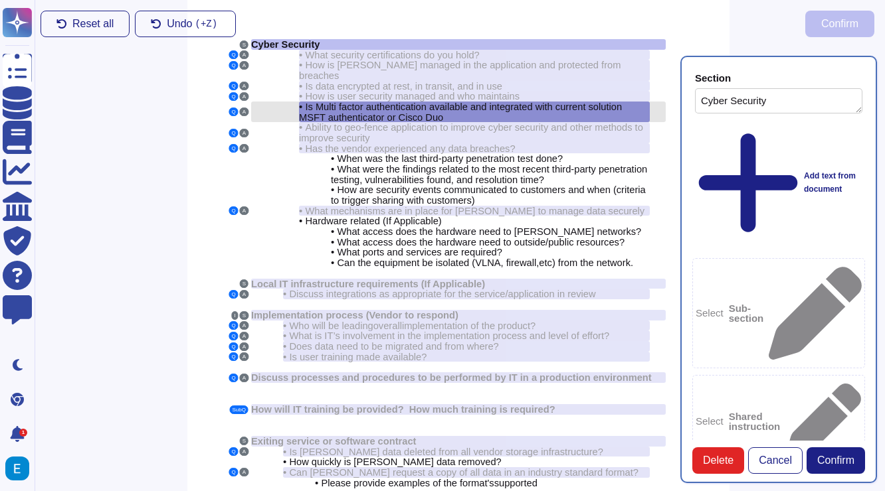
type textarea "Cyber Security"
type textarea "Is Multi factor authentication available and integrated with current solution M…"
type textarea "Yes, multi-factor authentication (MFA) is available and is required for all adm…"
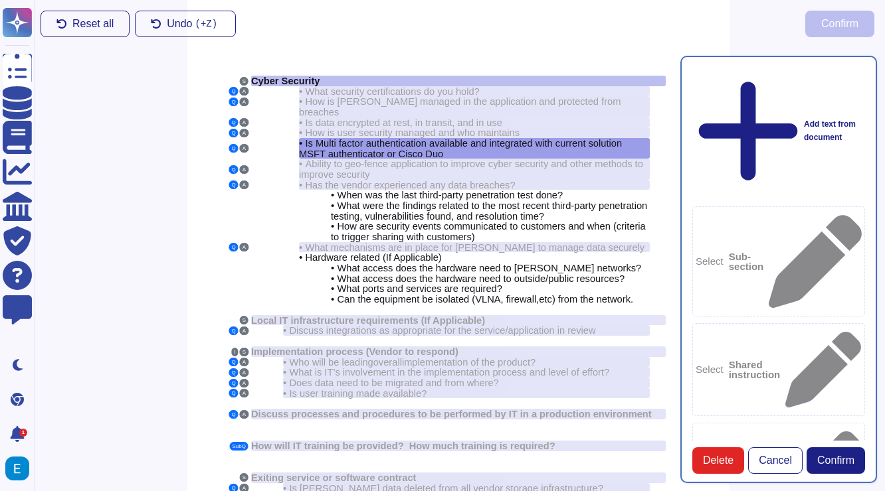
scroll to position [44, 0]
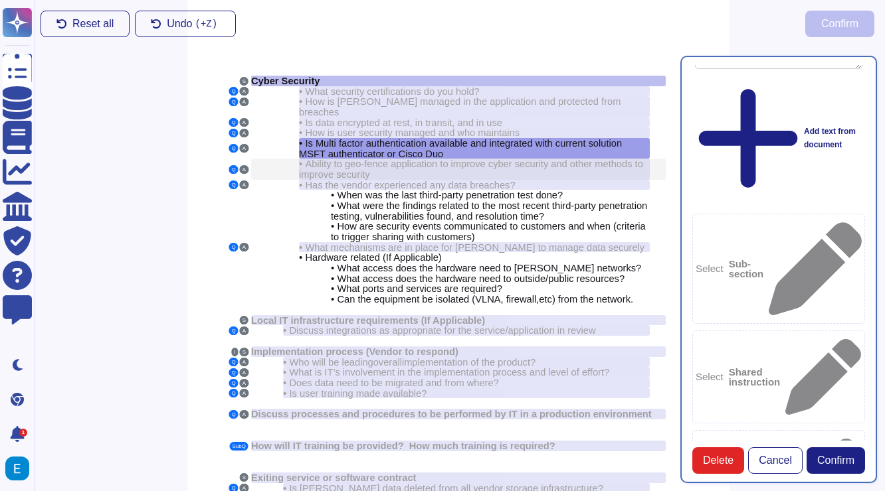
click at [558, 159] on div "• Ability to geo-fence application to improve cyber security and other methods …" at bounding box center [474, 169] width 351 height 21
click at [564, 159] on span "Ability to geo-fence application to improve cyber security and other methods to…" at bounding box center [471, 169] width 344 height 21
click at [527, 180] on div "• Has the vendor experienced any data breaches?" at bounding box center [474, 185] width 351 height 11
click at [280, 201] on div "• What were the findings related to the most recent third-party penetration tes…" at bounding box center [458, 211] width 414 height 21
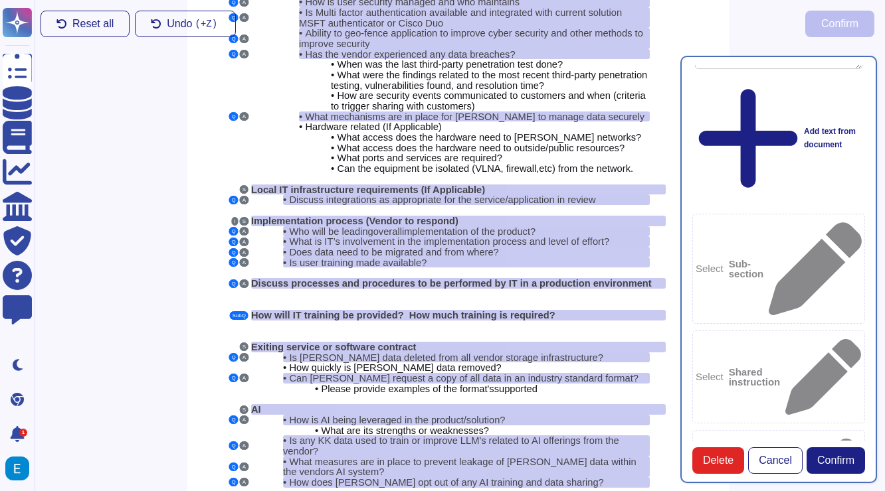
scroll to position [177, 1]
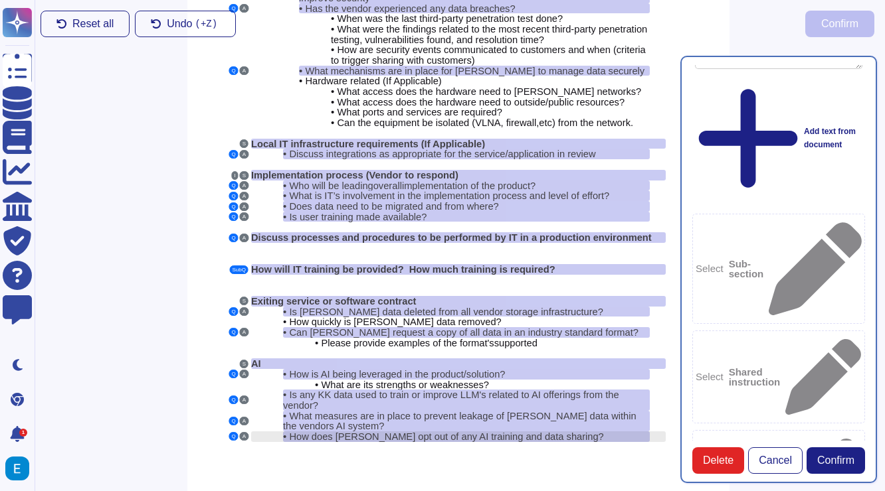
click at [305, 432] on span "How does [PERSON_NAME] opt out of any AI training and data sharing?" at bounding box center [446, 437] width 314 height 11
click at [422, 432] on span "How does [PERSON_NAME] opt out of any AI training and data sharing?" at bounding box center [446, 437] width 314 height 11
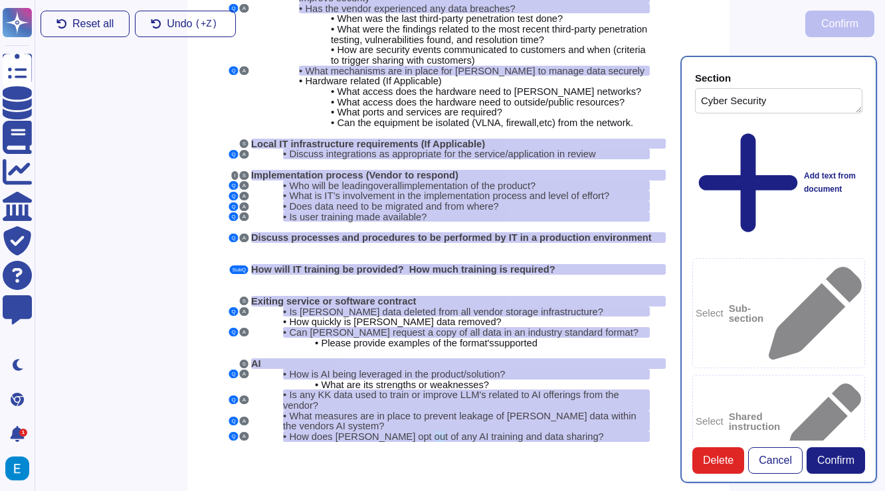
scroll to position [40, 0]
click at [848, 464] on span "Confirm" at bounding box center [835, 461] width 37 height 11
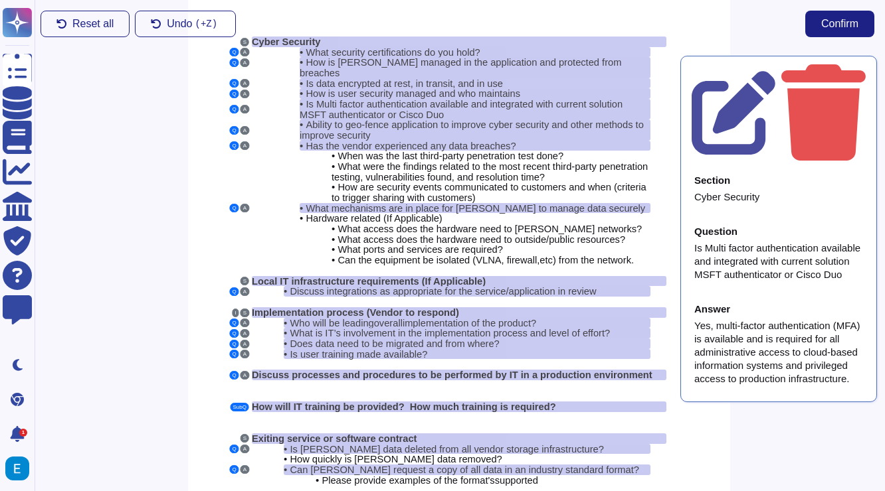
scroll to position [35, 1]
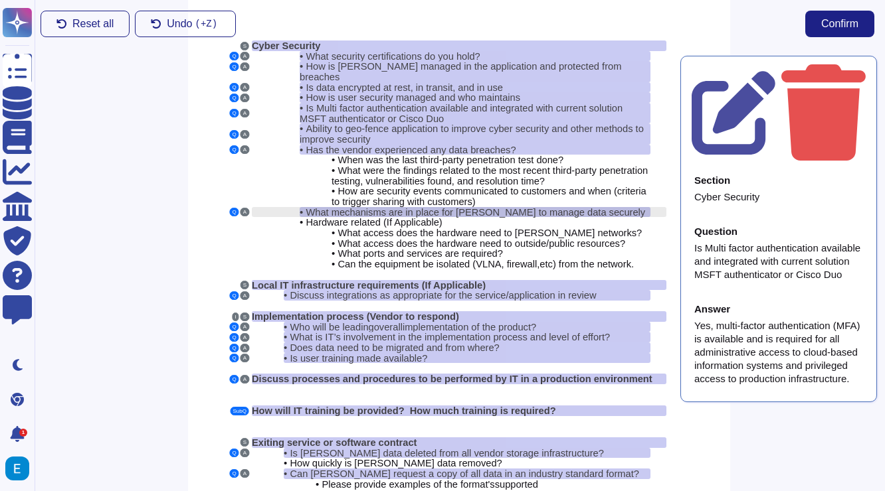
click at [525, 207] on span "What mechanisms are in place for [PERSON_NAME] to manage data securely" at bounding box center [474, 212] width 339 height 11
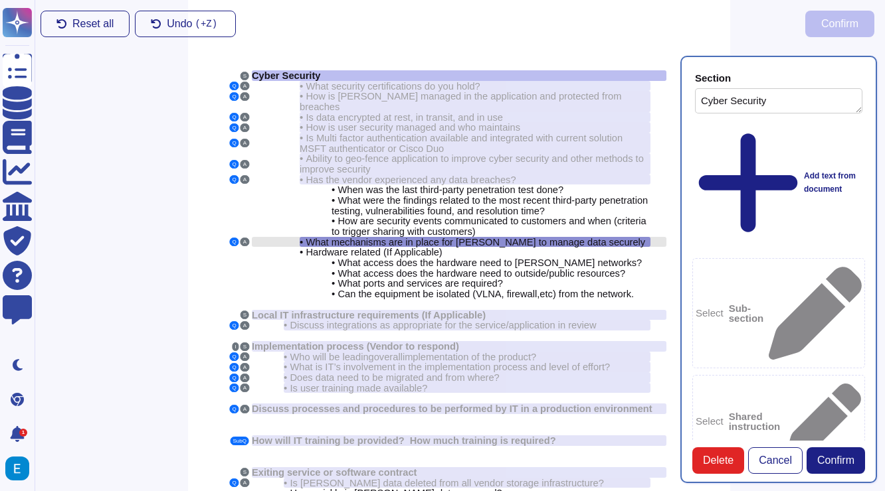
type textarea "Cyber Security"
type textarea "What mechanisms are in place for [PERSON_NAME] to manage data securely"
type textarea "Our encryption keys are managed by AWS. Encryption level is AES-256."
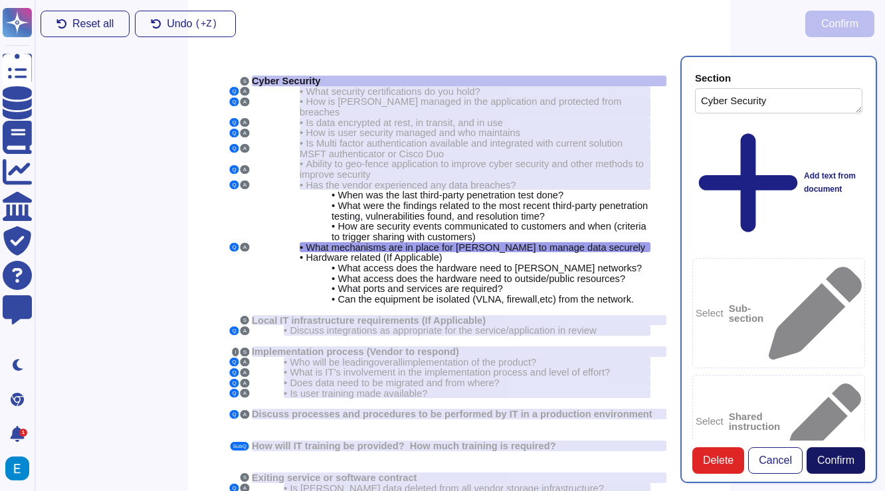
click at [832, 464] on span "Confirm" at bounding box center [835, 461] width 37 height 11
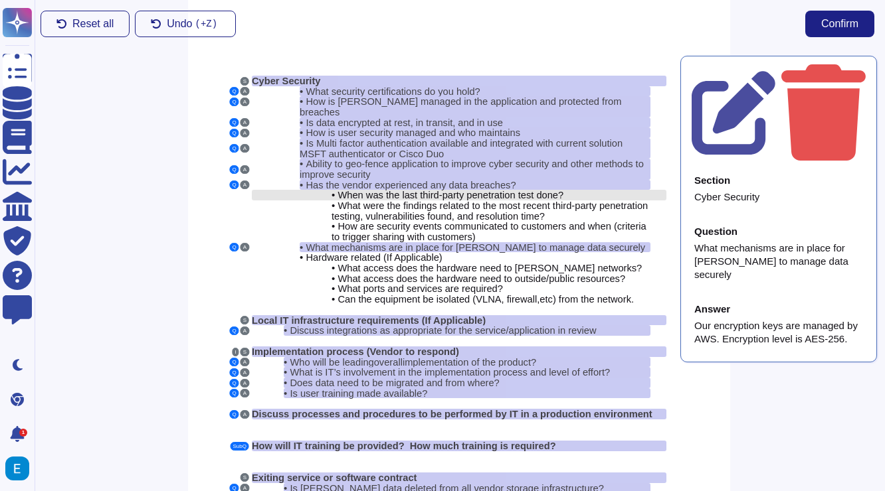
click at [563, 190] on span "When was the last third-party penetration test done?" at bounding box center [450, 195] width 226 height 11
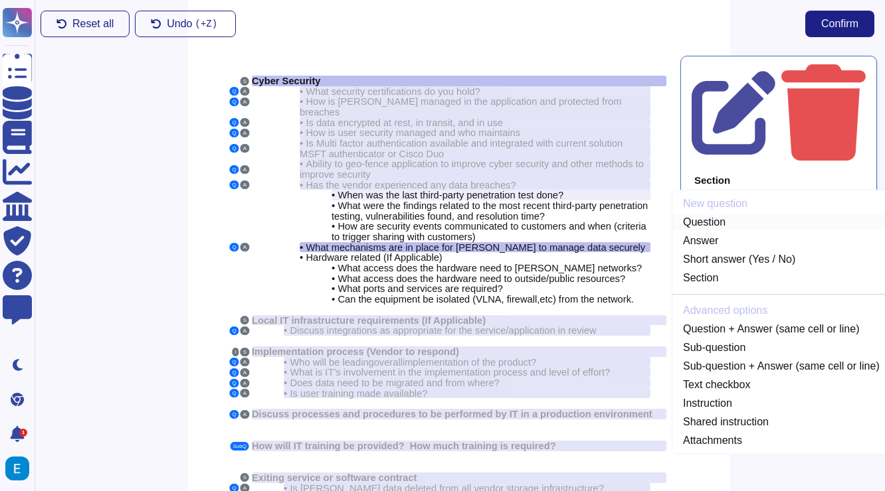
click at [715, 214] on link "Question" at bounding box center [781, 222] width 218 height 16
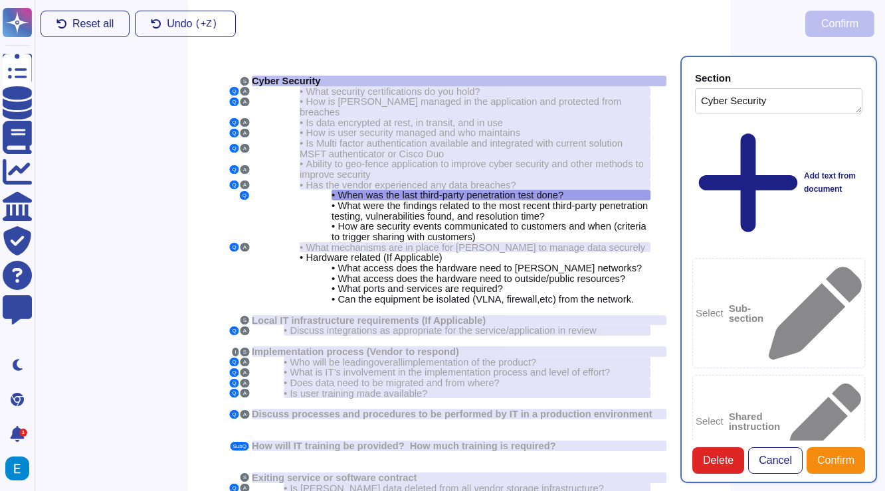
type textarea "Cyber Security"
type textarea "When was the last third-party penetration test done?"
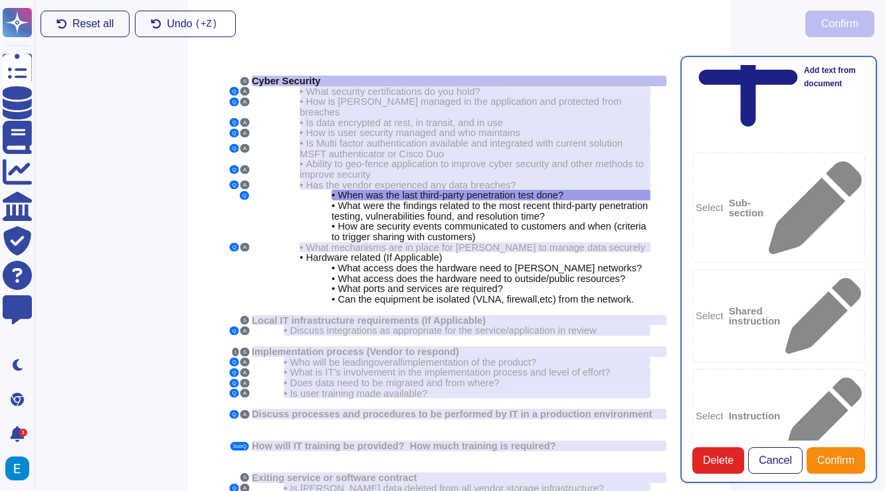
scroll to position [120, 0]
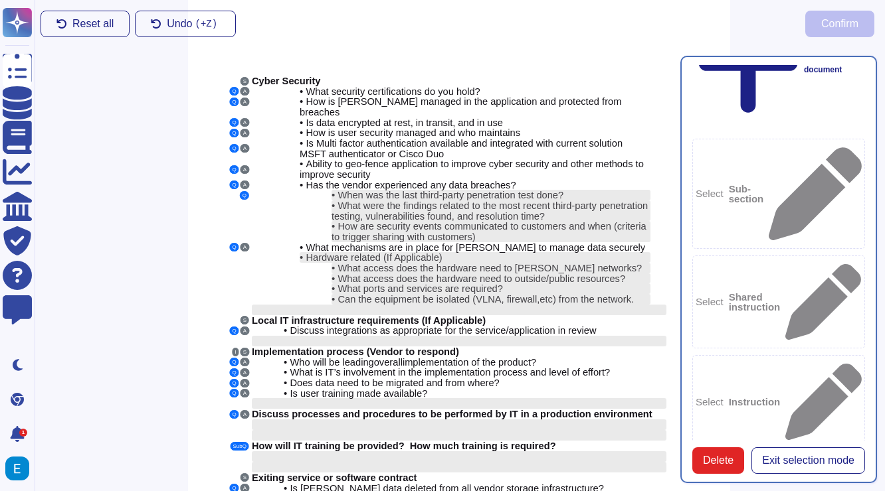
scroll to position [54, 0]
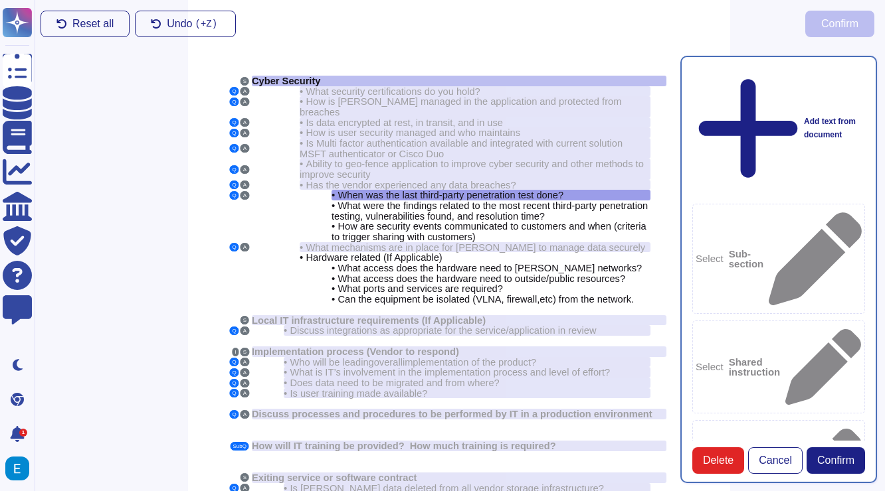
paste textarea "When was the last third-party penetration test done?"
type textarea "When was the last third-party penetration test done?"
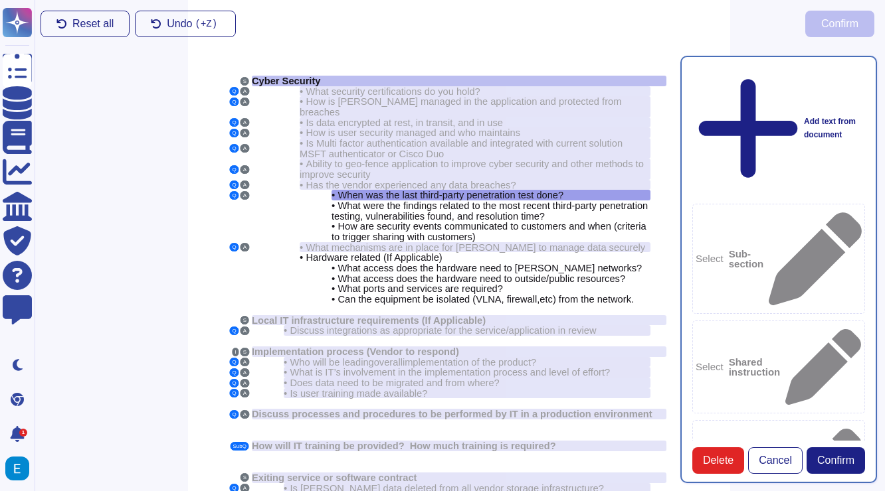
paste textarea "The last third-party penetration test was carried out from February 12, 2024, t…"
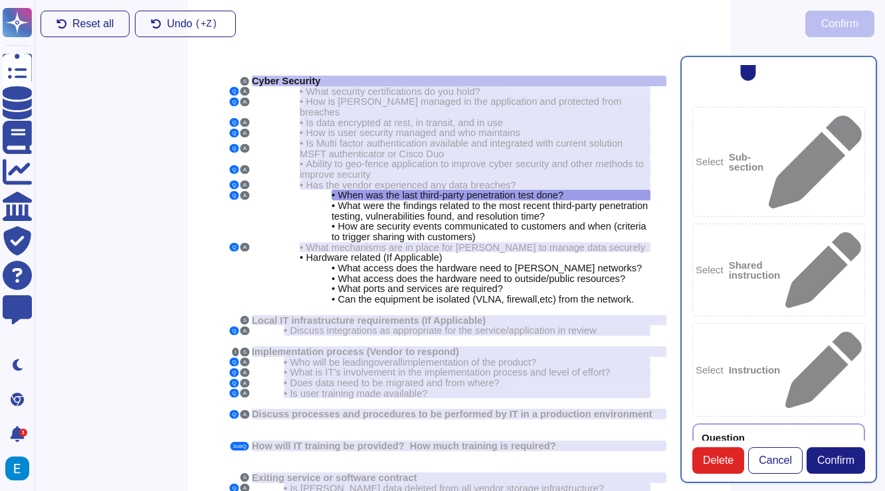
scroll to position [161, 0]
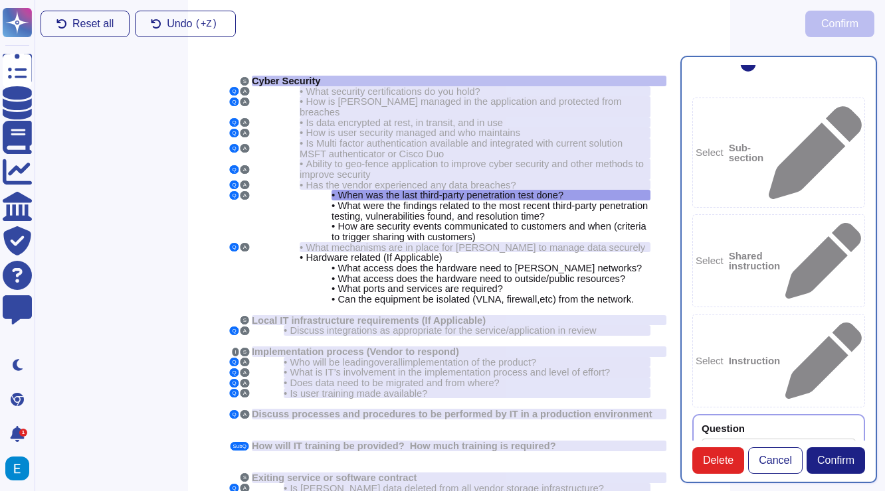
type textarea "The last third-party penetration test was carried out from February 12, 2024, t…"
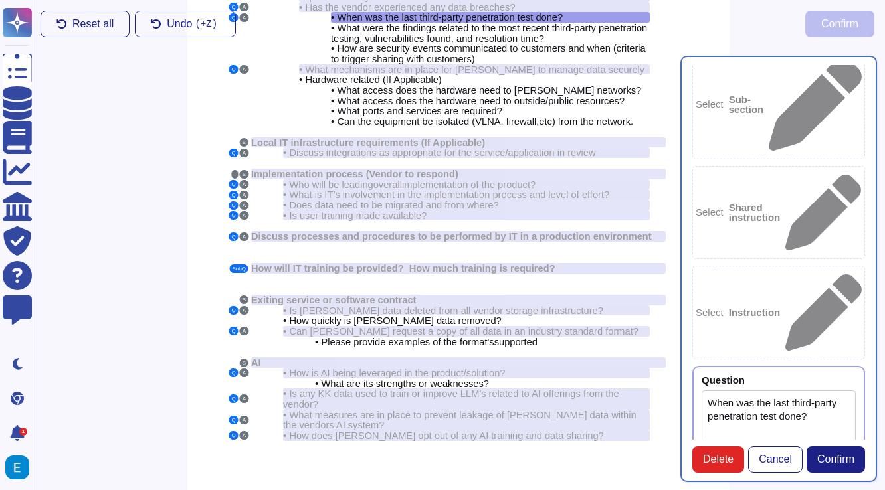
scroll to position [211, 0]
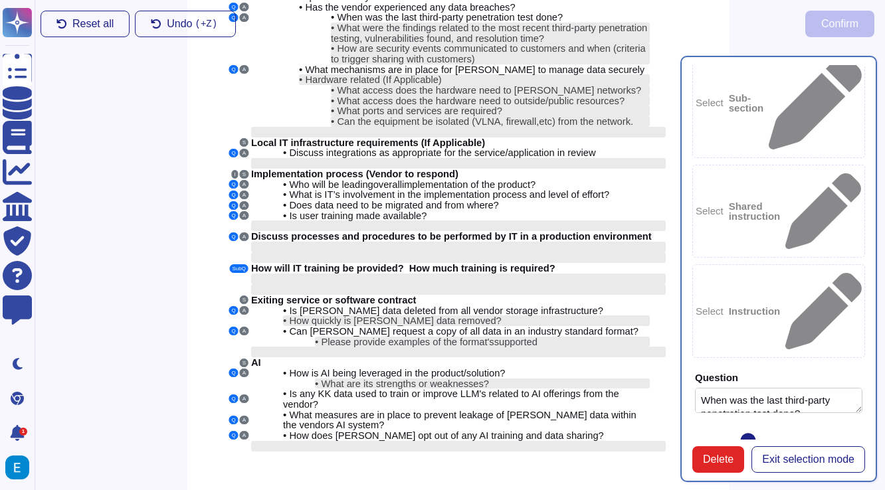
scroll to position [74, 0]
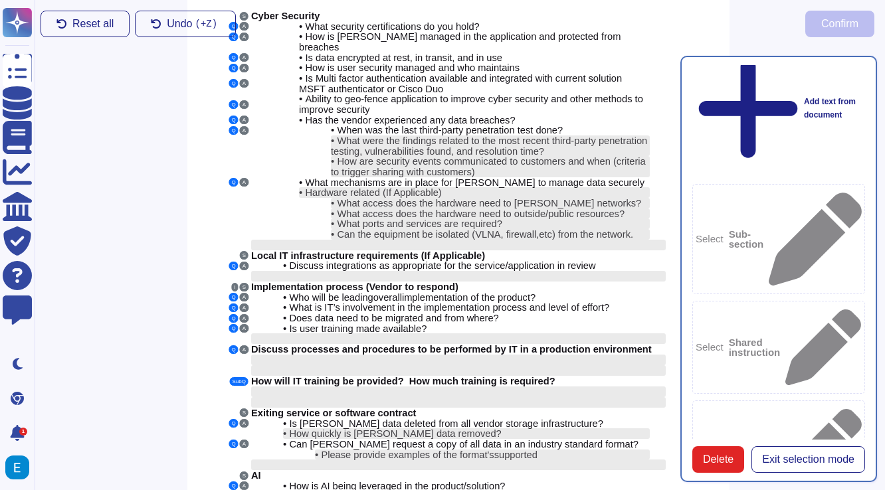
scroll to position [178, 1]
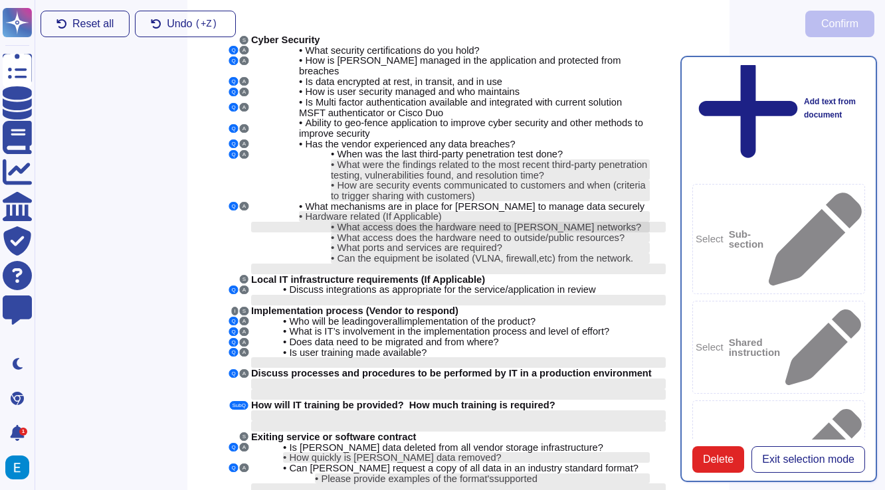
scroll to position [44, 1]
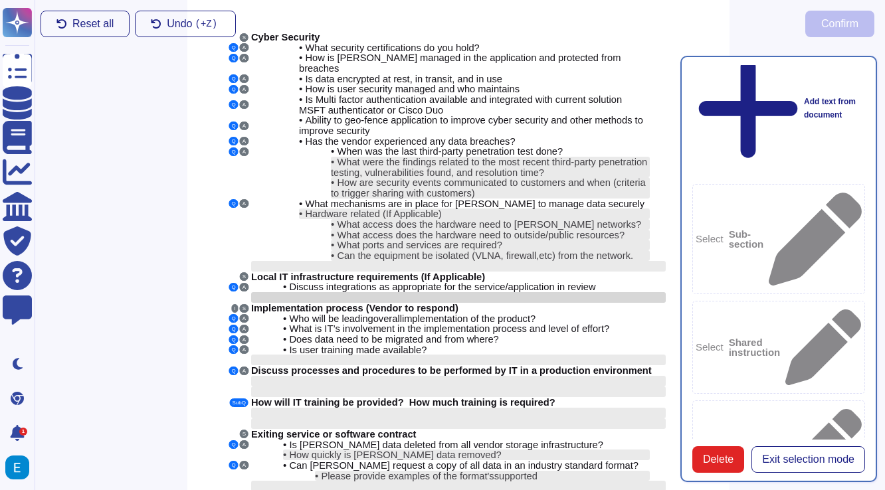
click at [410, 292] on div at bounding box center [458, 297] width 414 height 11
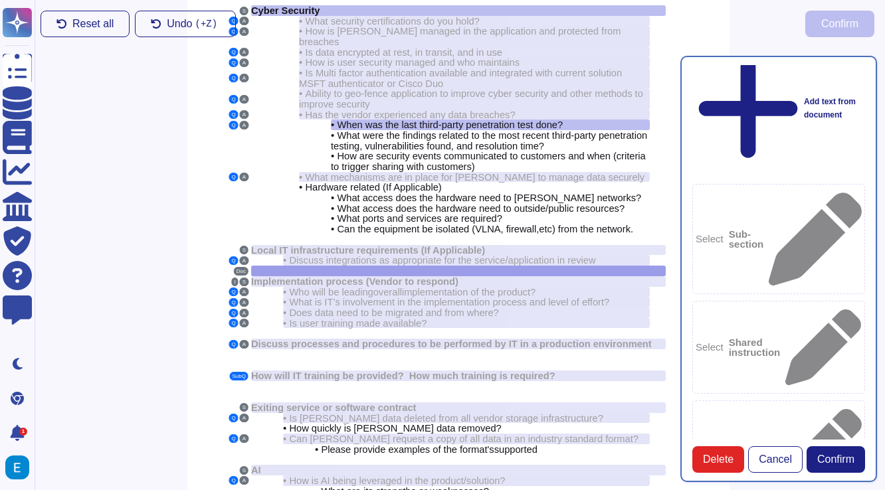
scroll to position [18, 0]
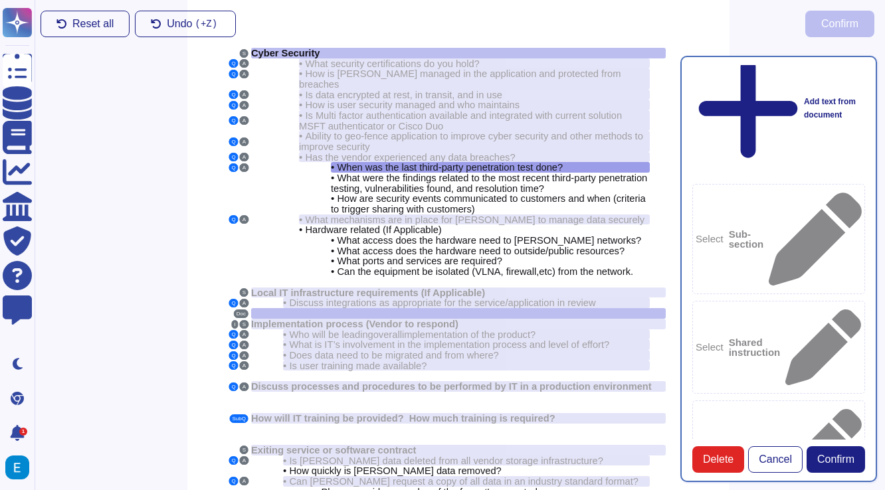
scroll to position [3, 1]
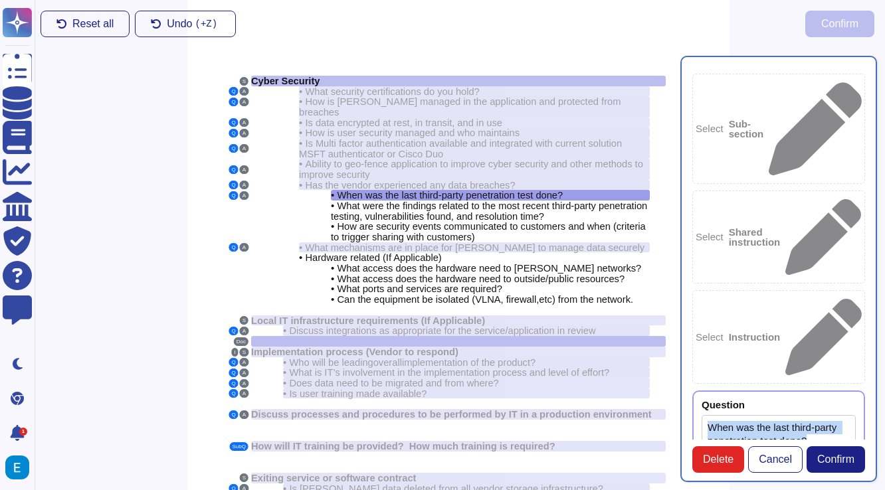
scroll to position [199, 0]
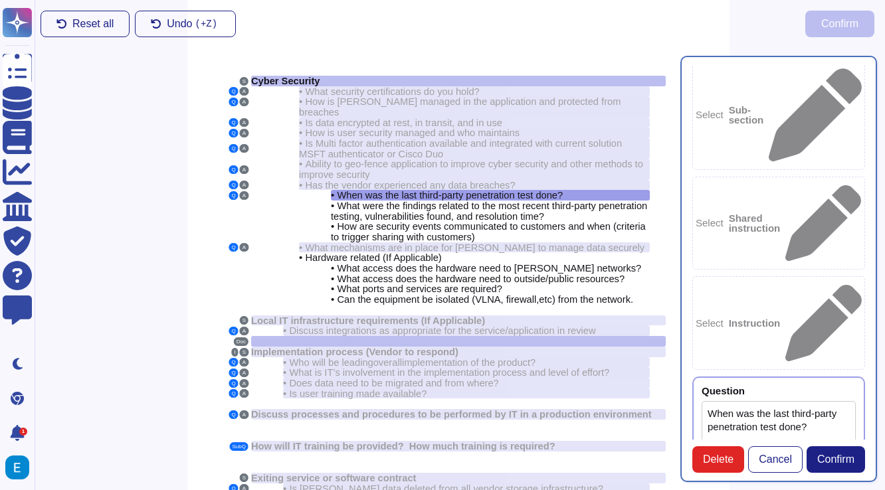
drag, startPoint x: 710, startPoint y: 241, endPoint x: 802, endPoint y: 252, distance: 92.3
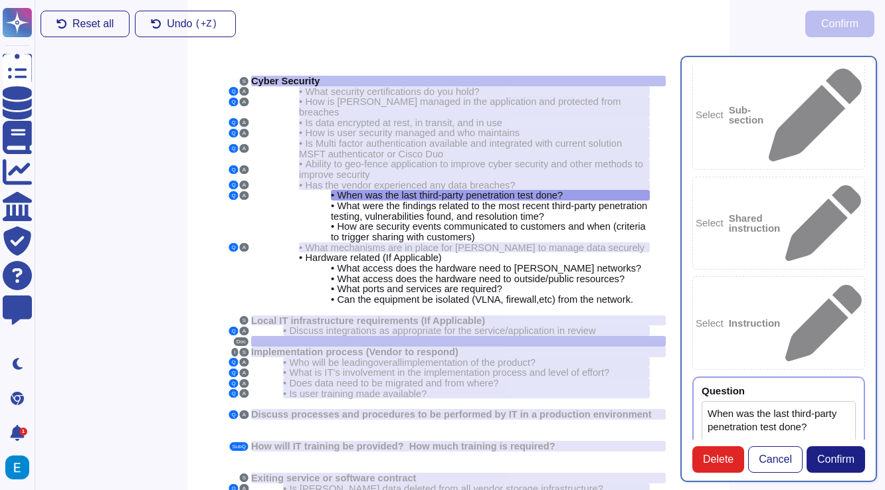
drag, startPoint x: 848, startPoint y: 296, endPoint x: 707, endPoint y: 236, distance: 153.3
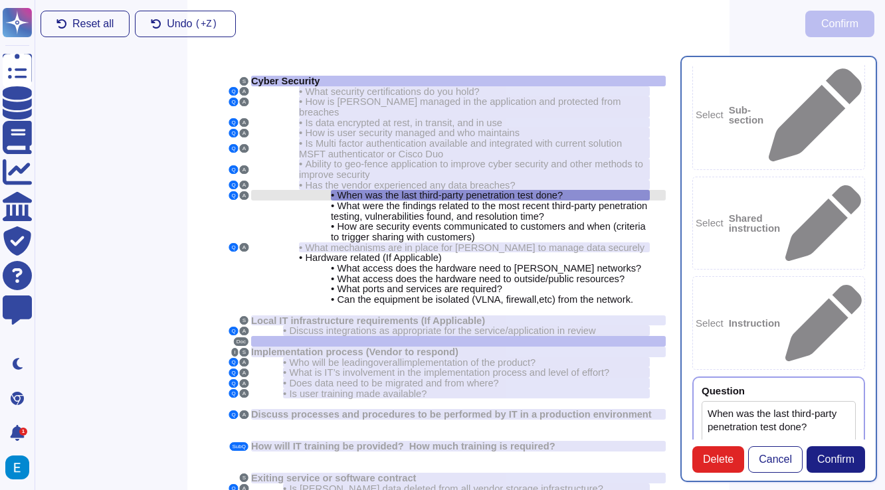
type textarea "February 18th, 2025."
click at [475, 190] on span "When was the last third-party penetration test done?" at bounding box center [450, 195] width 226 height 11
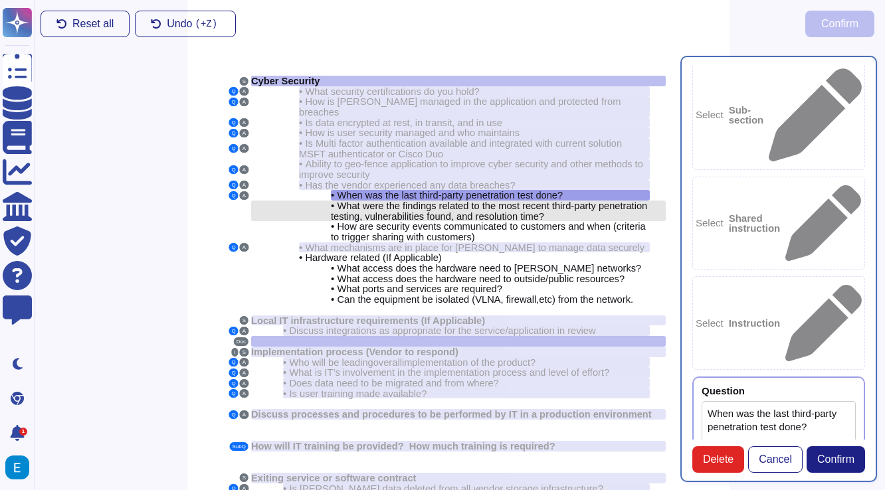
click at [515, 201] on span "What were the findings related to the most recent third-party penetration testi…" at bounding box center [489, 211] width 316 height 21
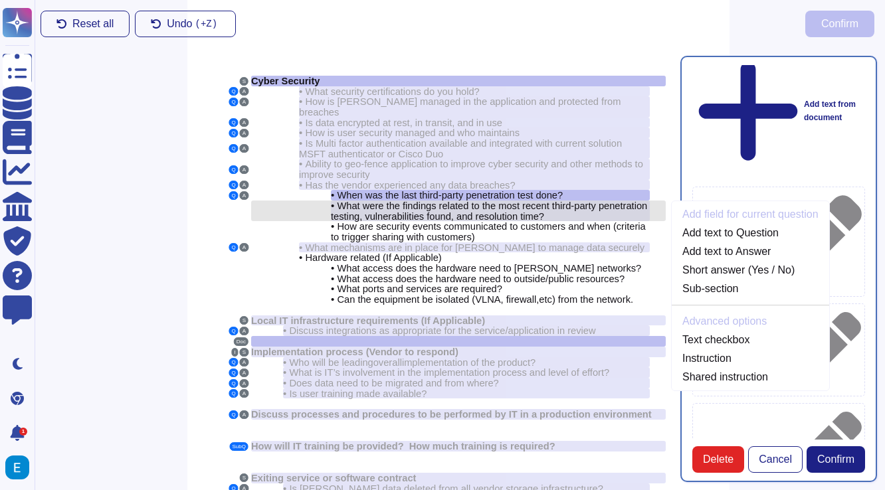
click at [498, 200] on span "What were the findings related to the most recent third-party penetration testi…" at bounding box center [489, 211] width 316 height 22
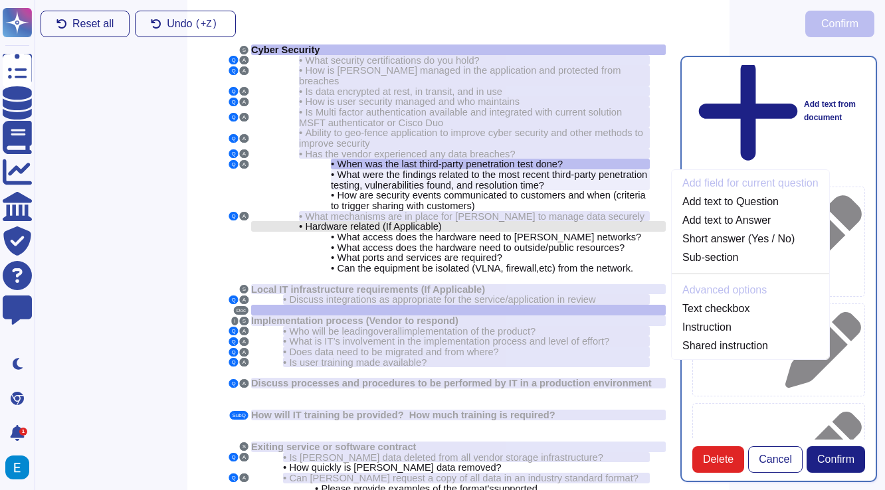
scroll to position [35, 1]
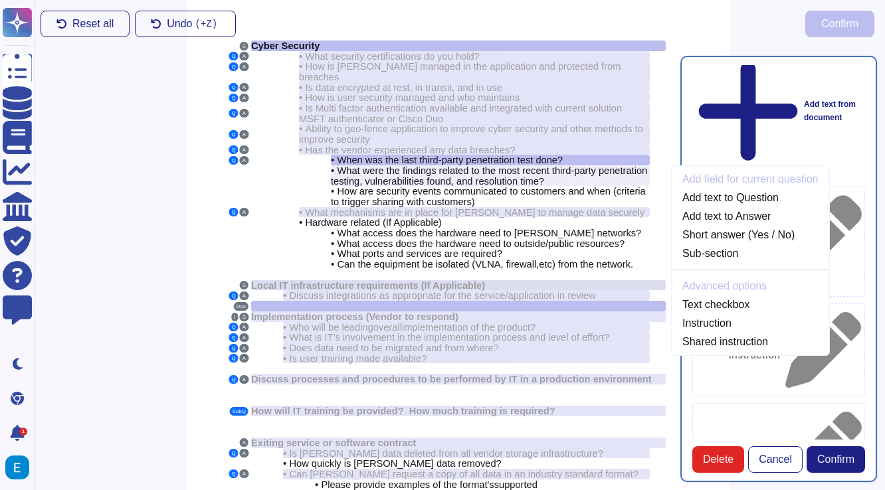
click at [484, 280] on span "Local IT infrastructure requirements (If Applicable)" at bounding box center [368, 285] width 234 height 11
click at [786, 458] on span "Cancel" at bounding box center [774, 459] width 33 height 11
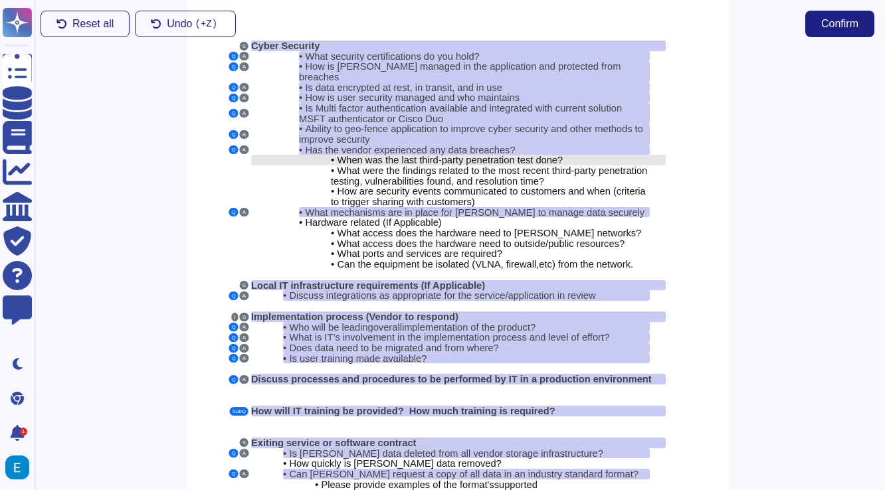
click at [518, 155] on span "When was the last third-party penetration test done?" at bounding box center [450, 160] width 226 height 11
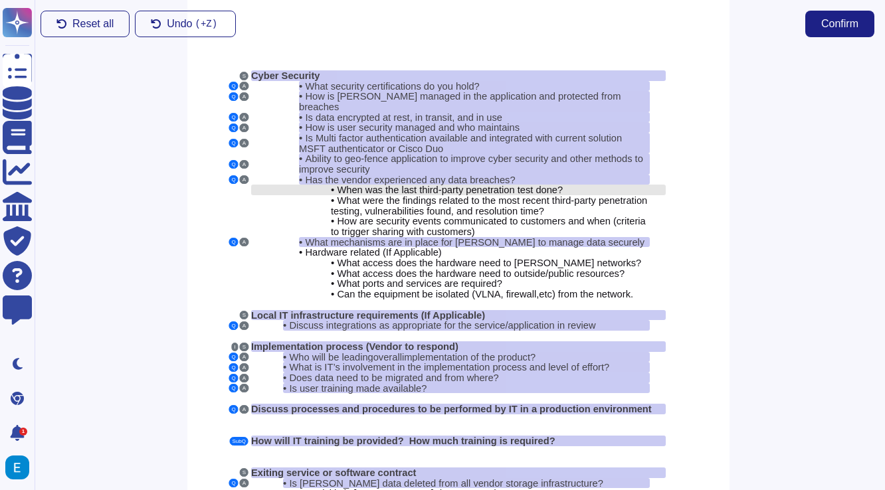
scroll to position [0, 1]
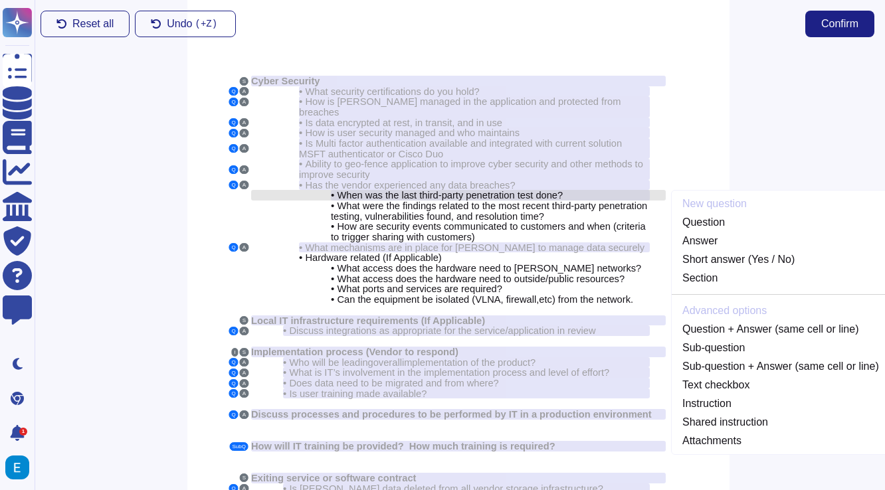
click at [511, 190] on span "When was the last third-party penetration test done?" at bounding box center [450, 195] width 226 height 11
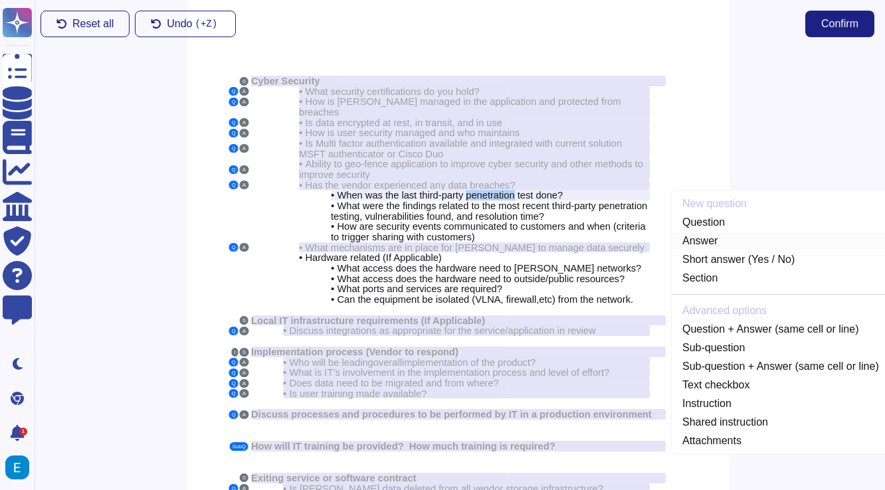
click at [725, 233] on link "Answer" at bounding box center [780, 241] width 218 height 16
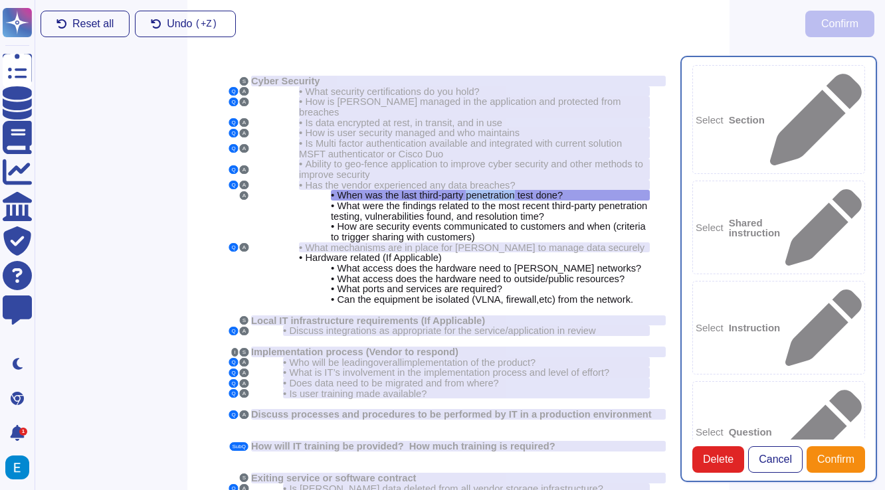
type textarea "When was the last third-party penetration test done?"
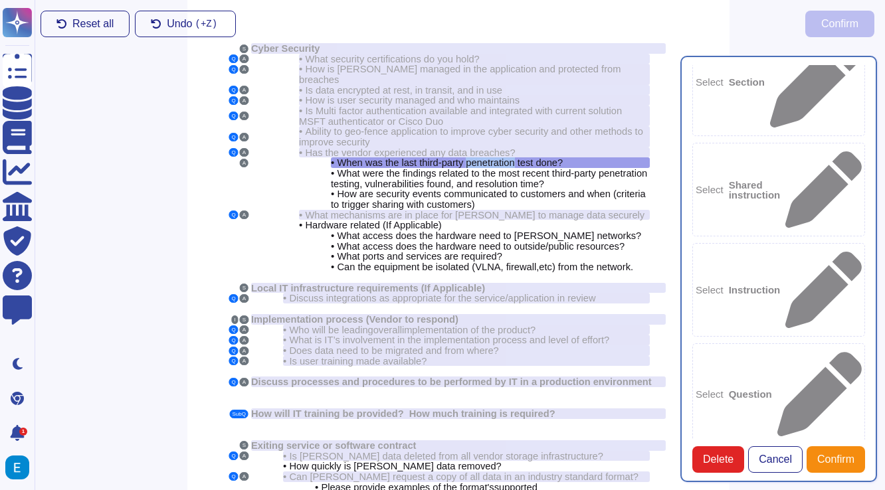
scroll to position [51, 1]
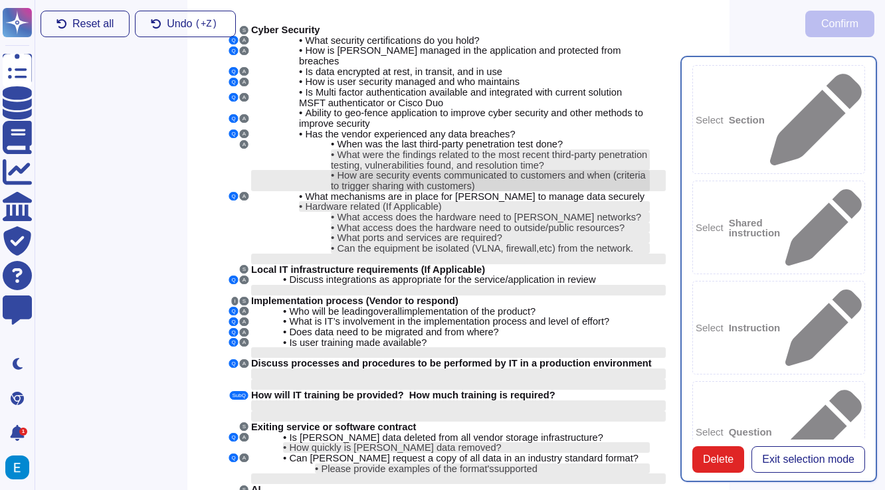
scroll to position [0, 1]
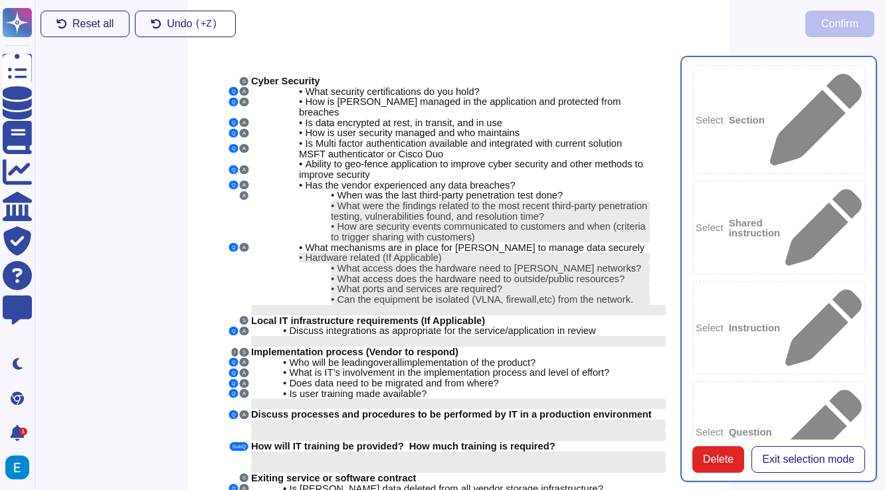
click at [210, 238] on div "S Cyber Security Q A • What security certifications do you hold? Q A • How is P…" at bounding box center [458, 344] width 542 height 697
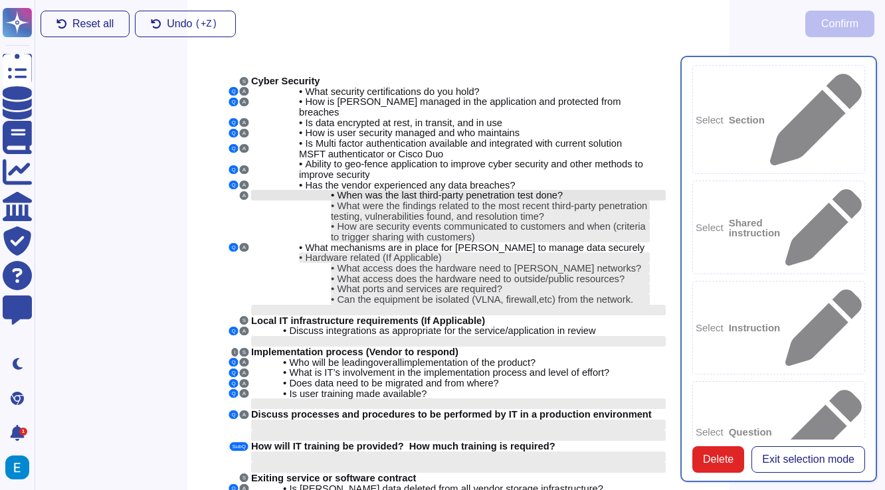
click at [427, 190] on span "When was the last third-party penetration test done?" at bounding box center [450, 195] width 226 height 11
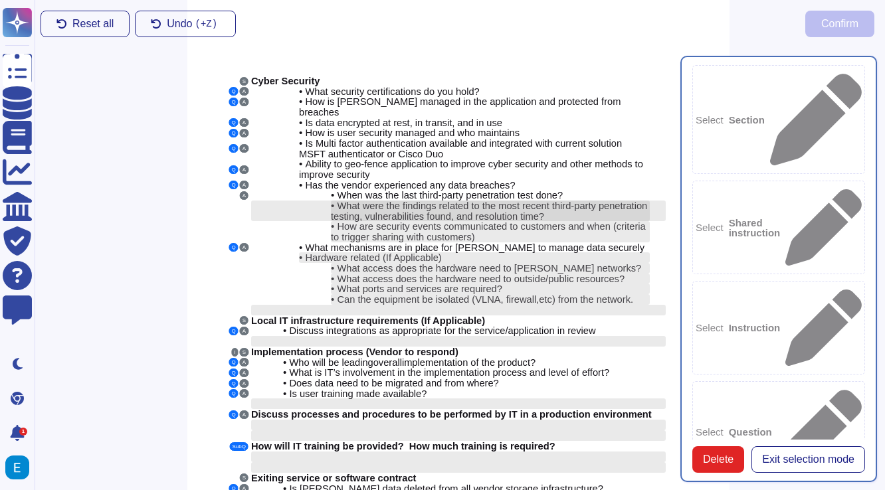
click at [416, 201] on span "What were the findings related to the most recent third-party penetration testi…" at bounding box center [489, 211] width 316 height 21
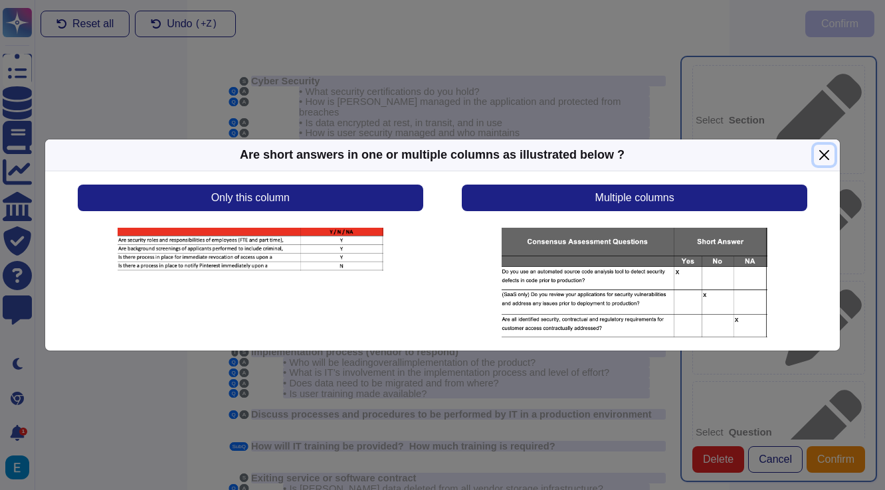
click at [821, 155] on button "Close" at bounding box center [823, 155] width 21 height 21
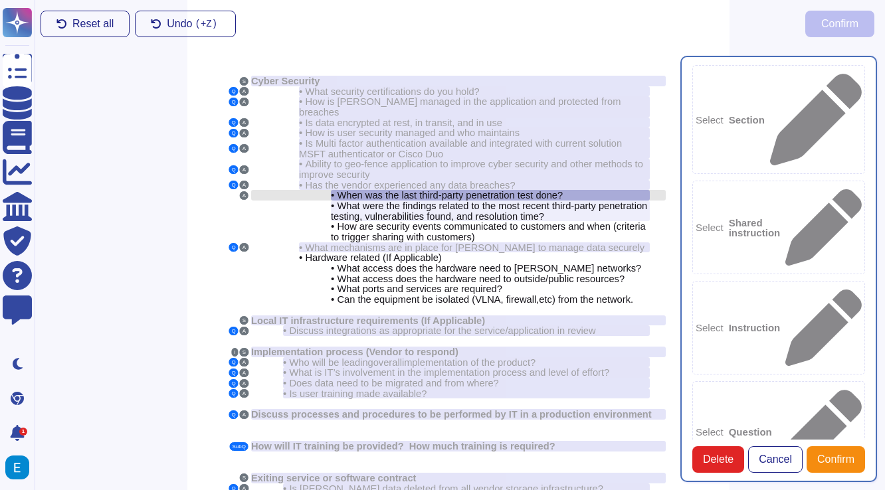
click at [449, 190] on span "When was the last third-party penetration test done?" at bounding box center [450, 195] width 226 height 11
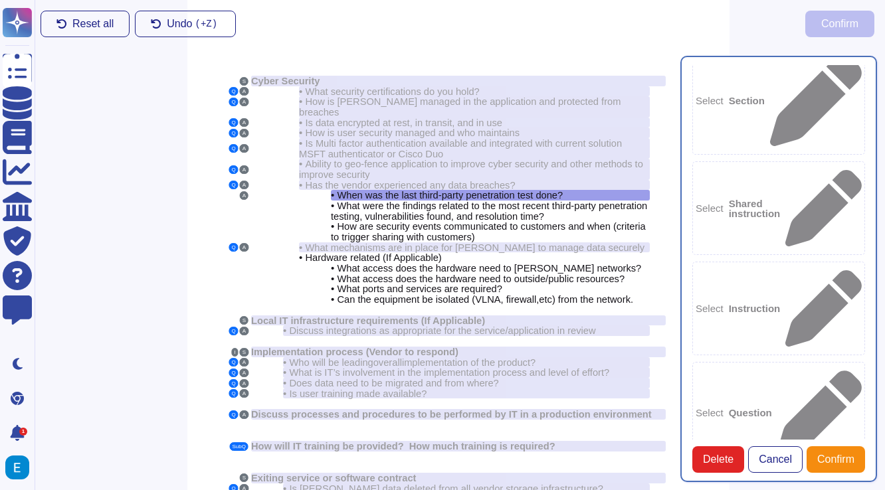
scroll to position [38, 0]
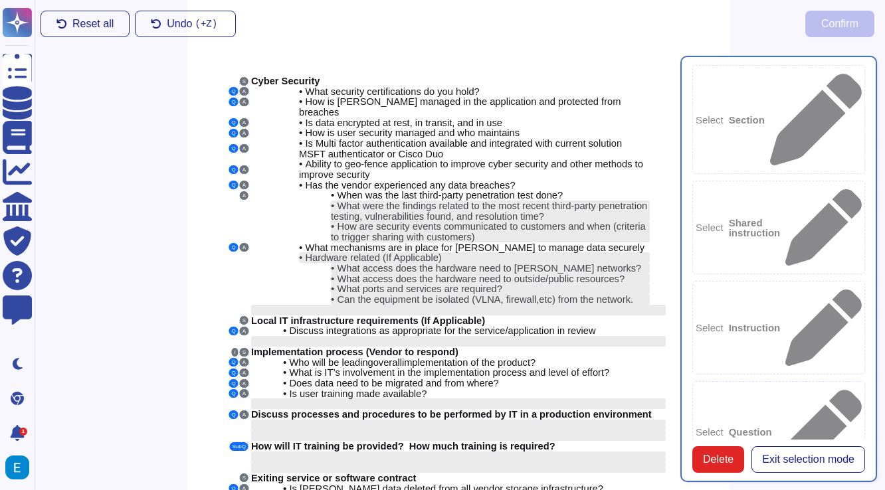
click at [725, 454] on span "Delete" at bounding box center [718, 459] width 31 height 11
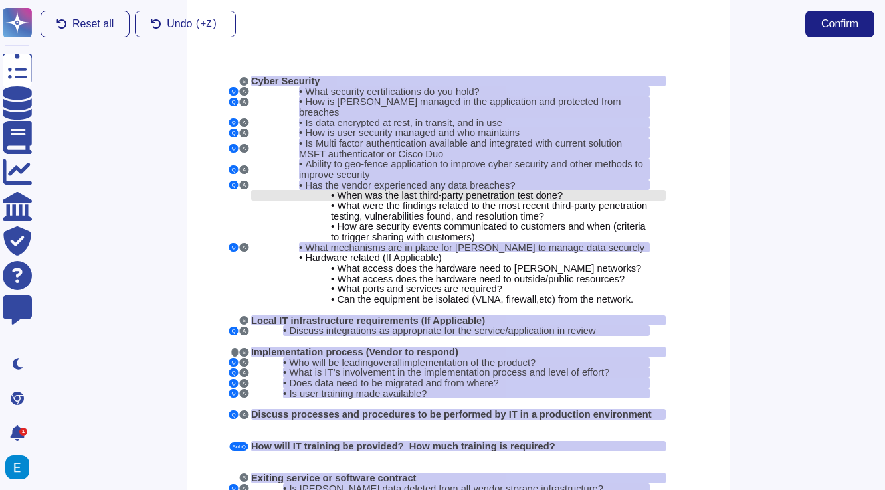
click at [523, 190] on span "When was the last third-party penetration test done?" at bounding box center [450, 195] width 226 height 11
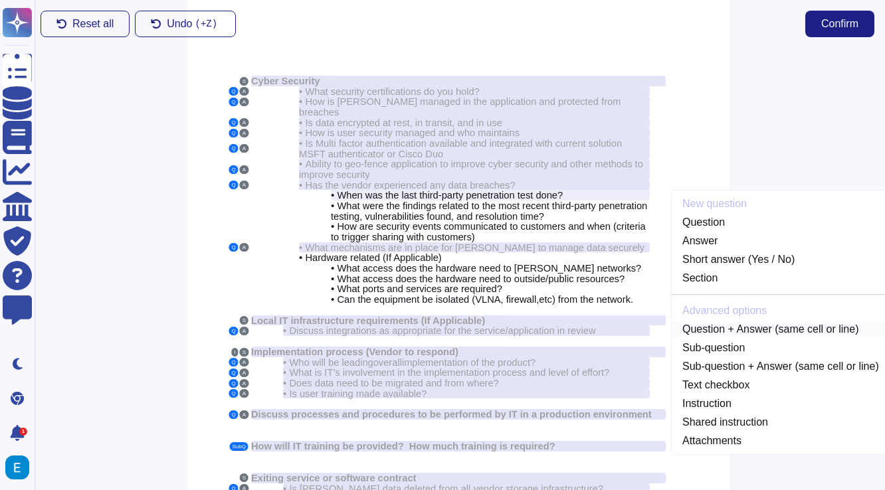
click at [772, 321] on link "Question + Answer (same cell or line)" at bounding box center [780, 329] width 218 height 16
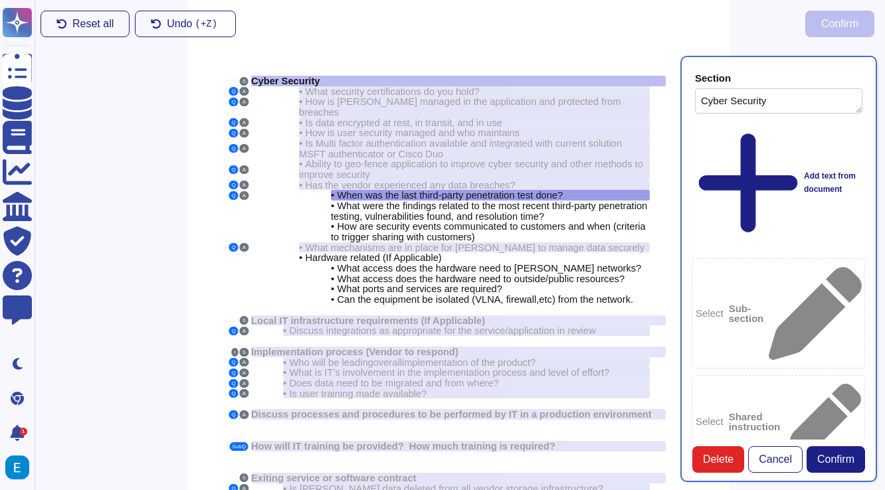
type textarea "Cyber Security"
type textarea "When was the last third-party penetration test done?"
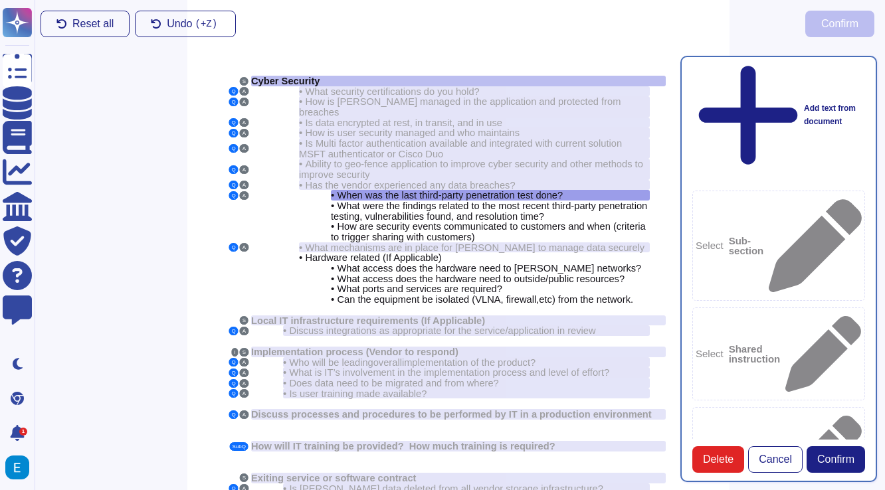
scroll to position [96, 0]
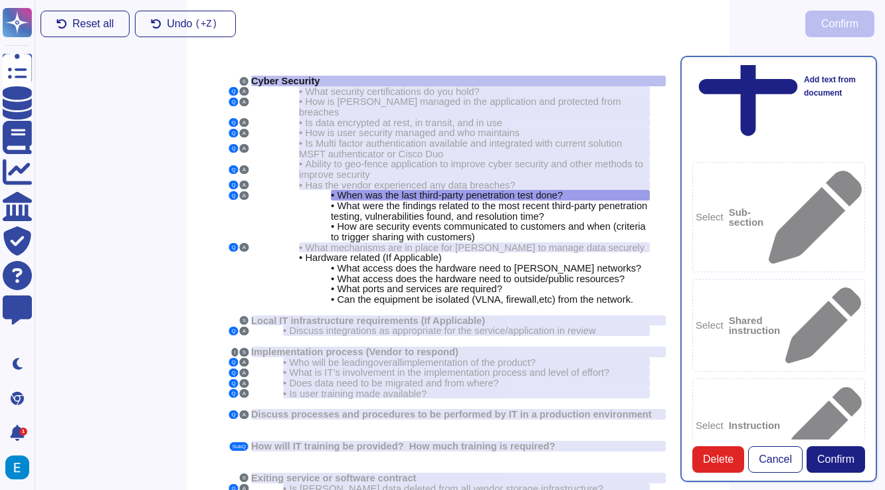
type textarea "February 18th 2025"
click at [837, 460] on span "Confirm" at bounding box center [835, 459] width 37 height 11
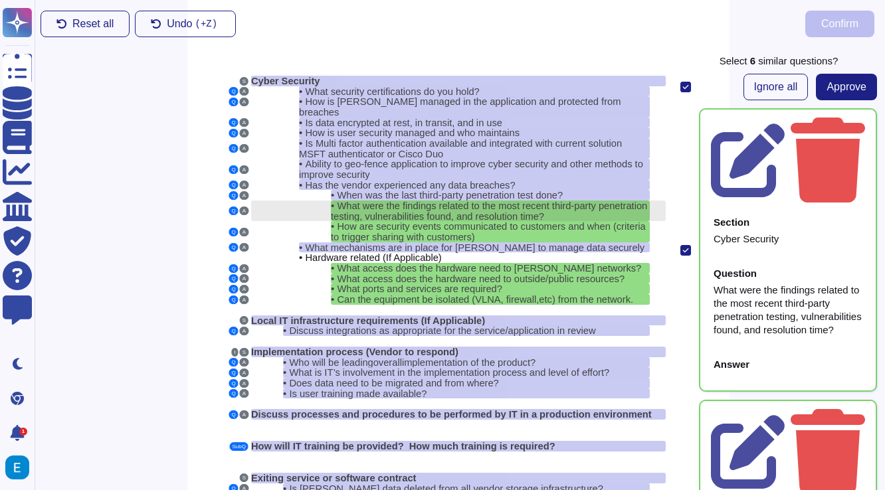
click at [531, 201] on span "What were the findings related to the most recent third-party penetration testi…" at bounding box center [489, 211] width 316 height 21
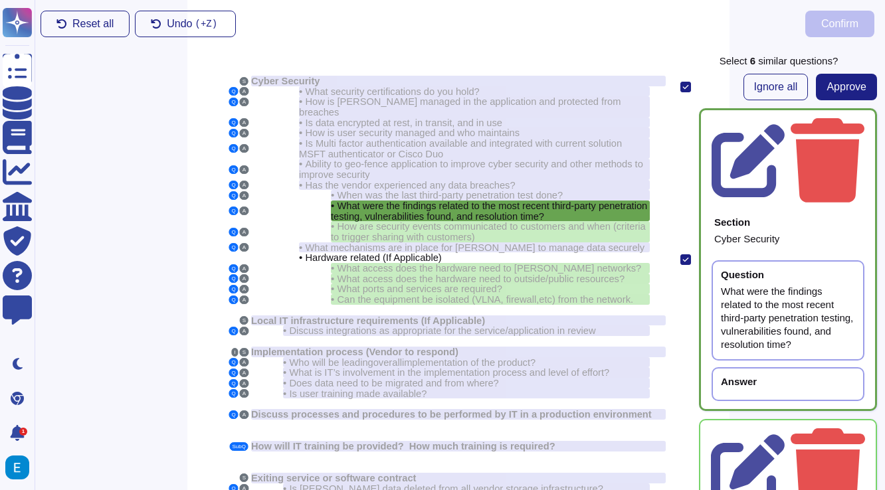
click at [767, 285] on div "What were the findings related to the most recent third-party penetration testi…" at bounding box center [788, 318] width 134 height 66
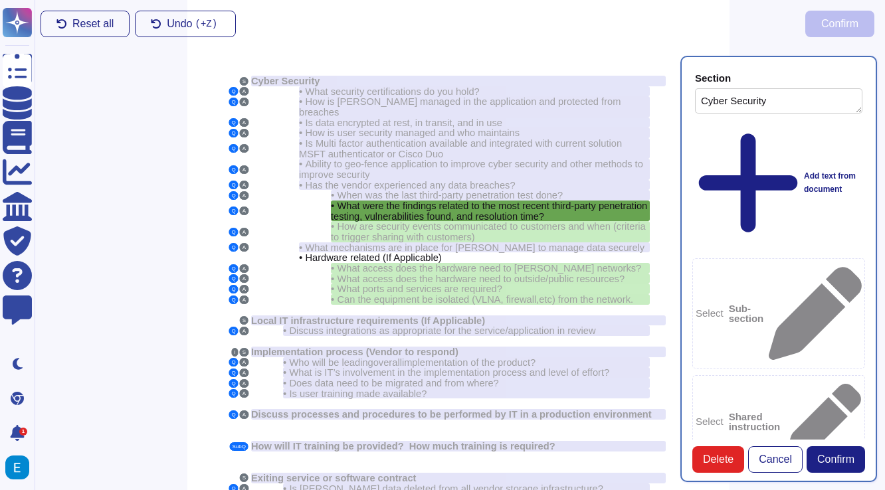
type textarea "Cyber Security"
type textarea "What were the findings related to the most recent third-party penetration testi…"
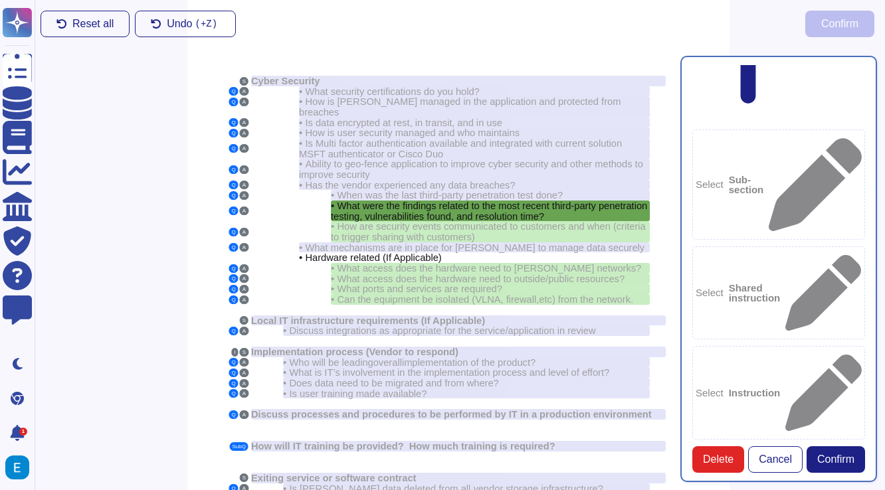
scroll to position [139, 0]
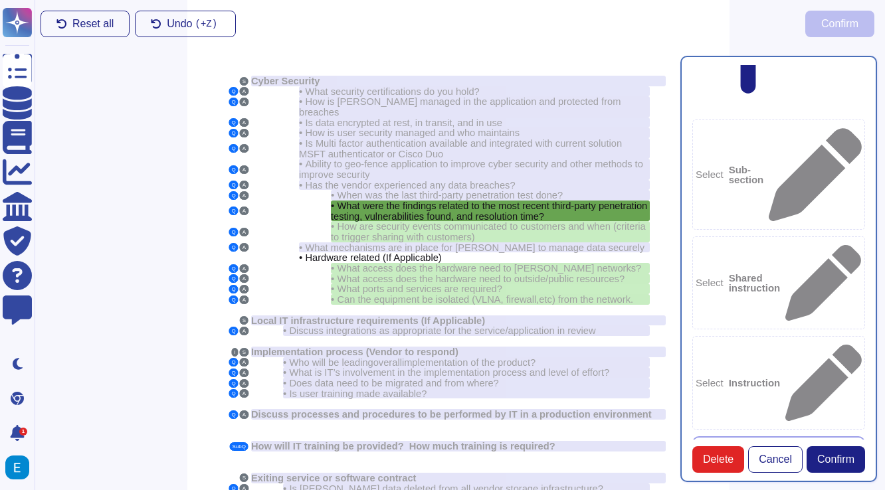
type textarea "I"
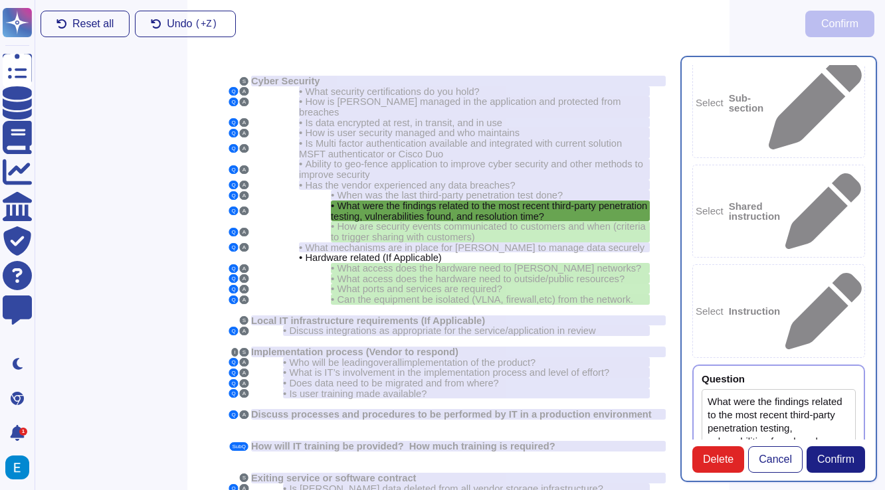
scroll to position [178, 1]
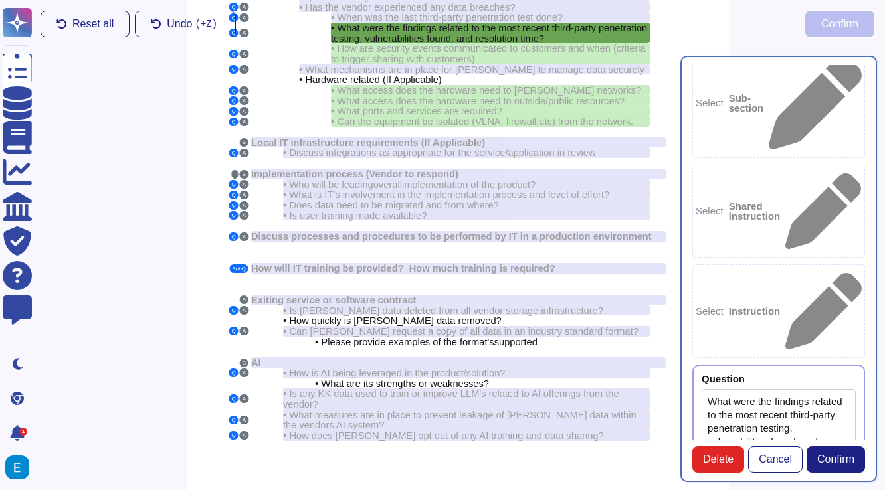
type textarea "The test results are attached for your review."
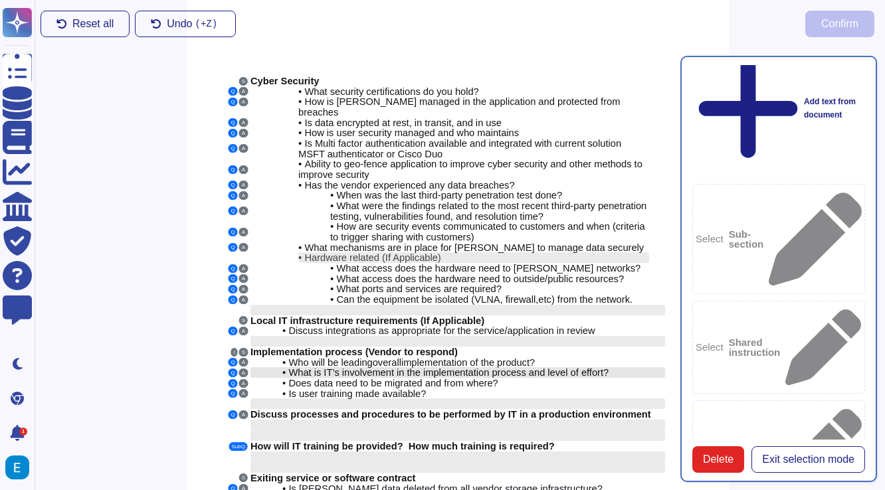
scroll to position [1, 2]
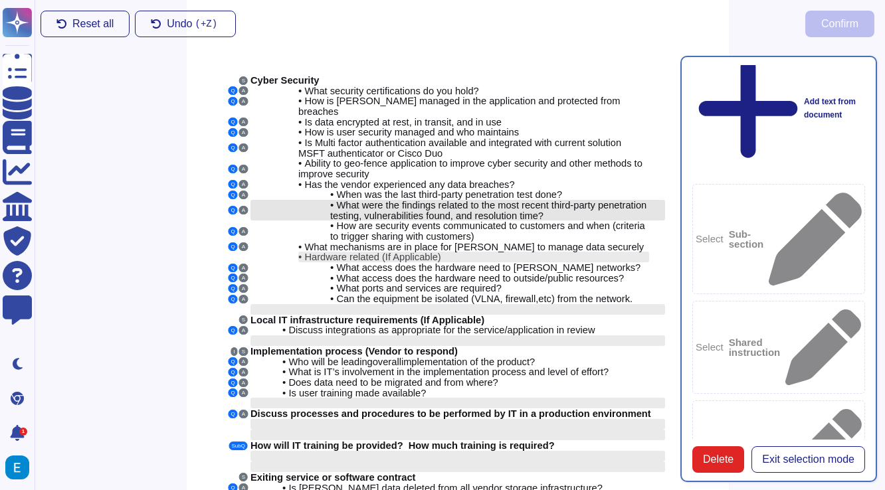
click at [489, 200] on span "What were the findings related to the most recent third-party penetration testi…" at bounding box center [488, 210] width 316 height 21
click at [486, 200] on span "What were the findings related to the most recent third-party penetration testi…" at bounding box center [488, 210] width 316 height 21
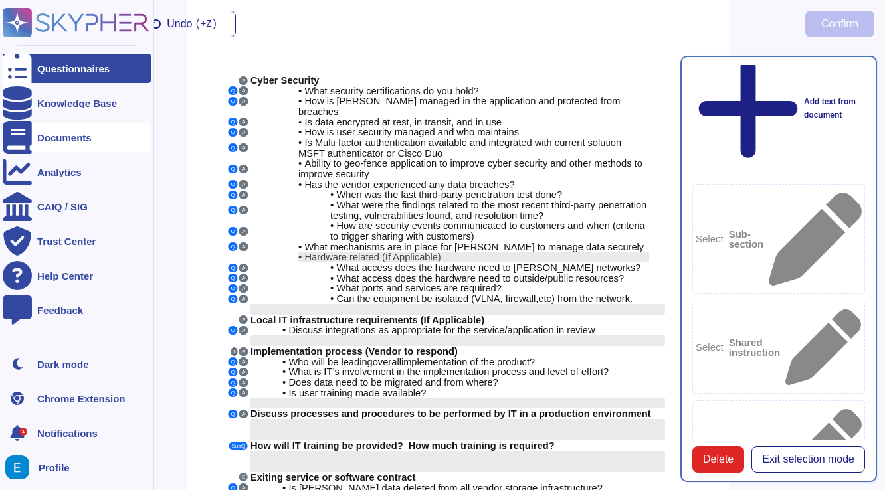
click at [62, 141] on div "Documents" at bounding box center [64, 138] width 54 height 10
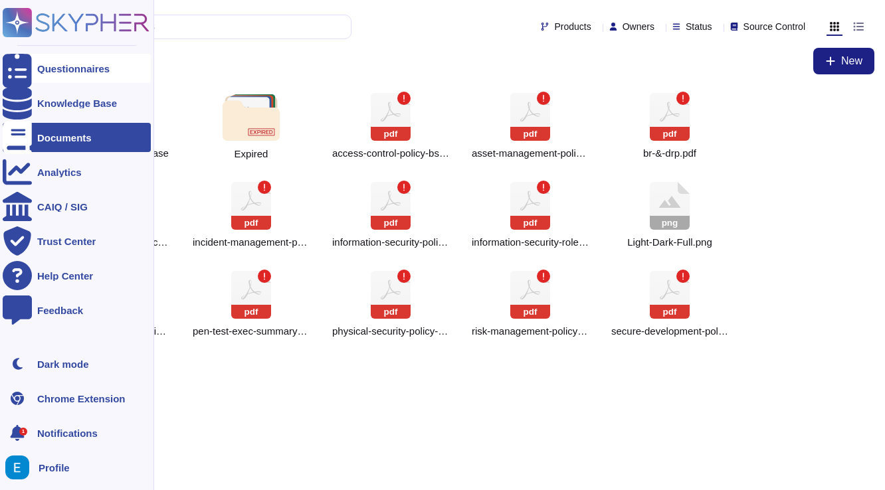
click at [68, 71] on div "Questionnaires" at bounding box center [73, 69] width 72 height 10
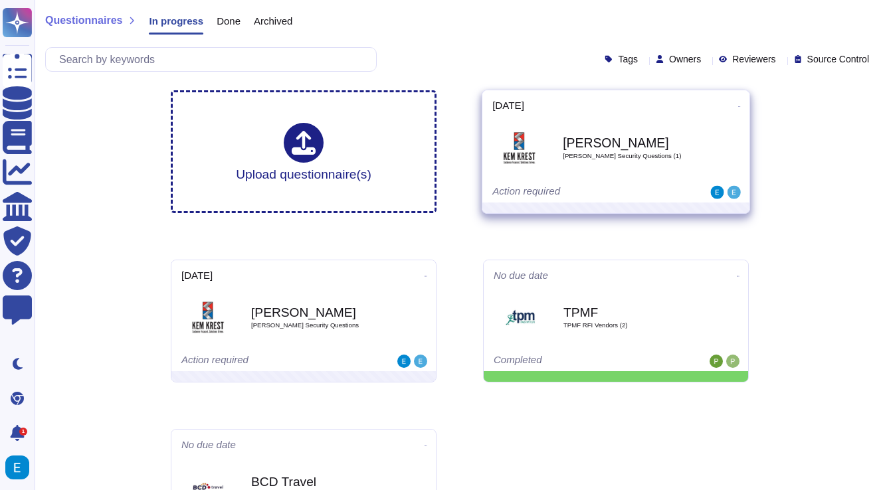
click at [580, 189] on div "Action required" at bounding box center [574, 192] width 165 height 13
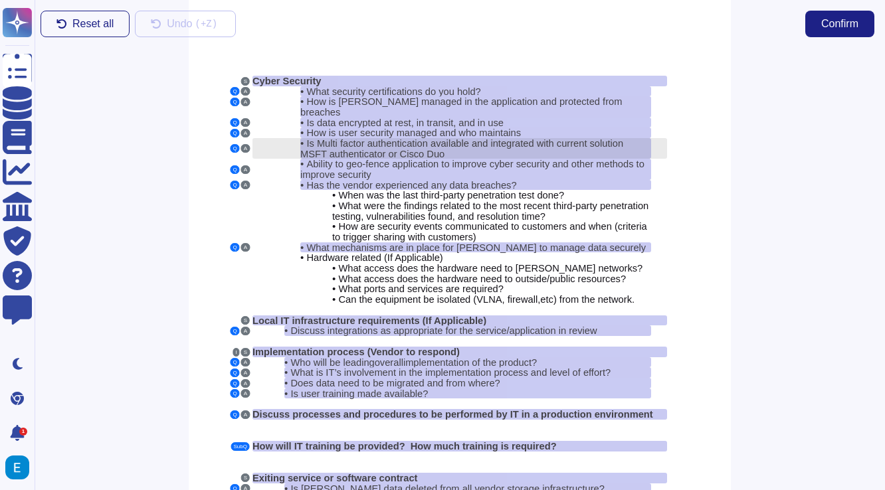
click at [442, 141] on span "Is Multi factor authentication available and integrated with current solution M…" at bounding box center [461, 148] width 323 height 21
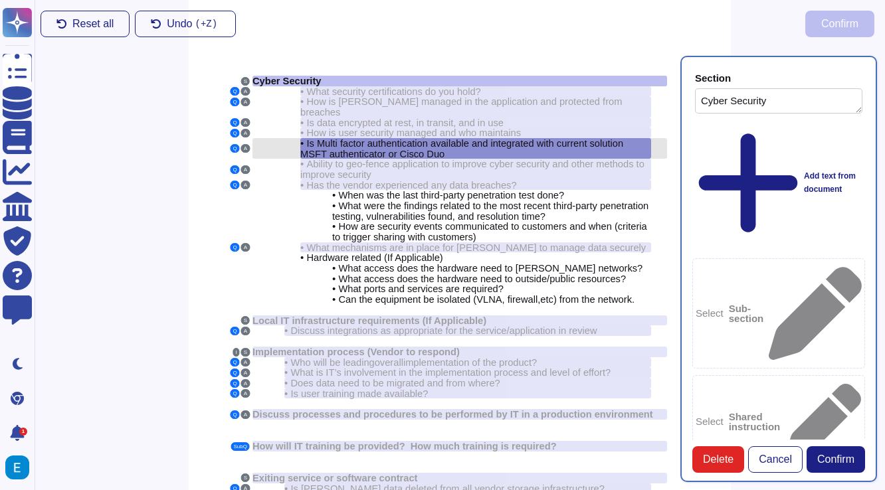
type textarea "Cyber Security"
type textarea "Is Multi factor authentication available and integrated with current solution M…"
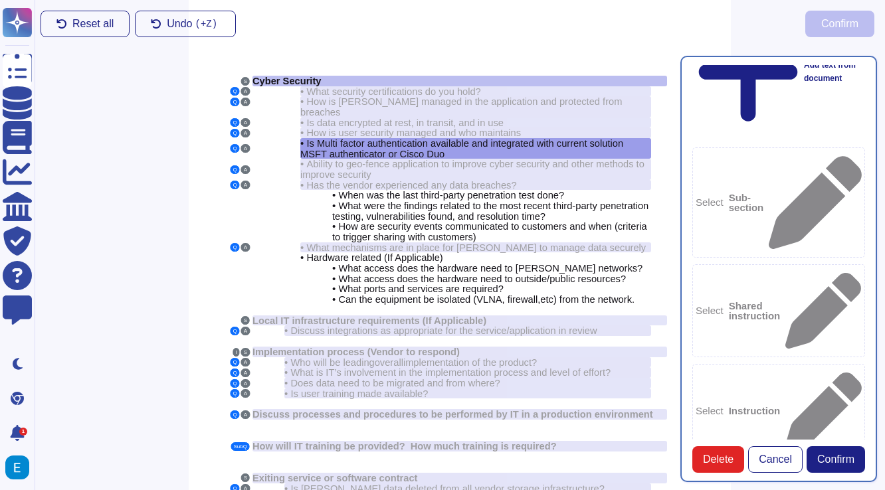
scroll to position [112, 0]
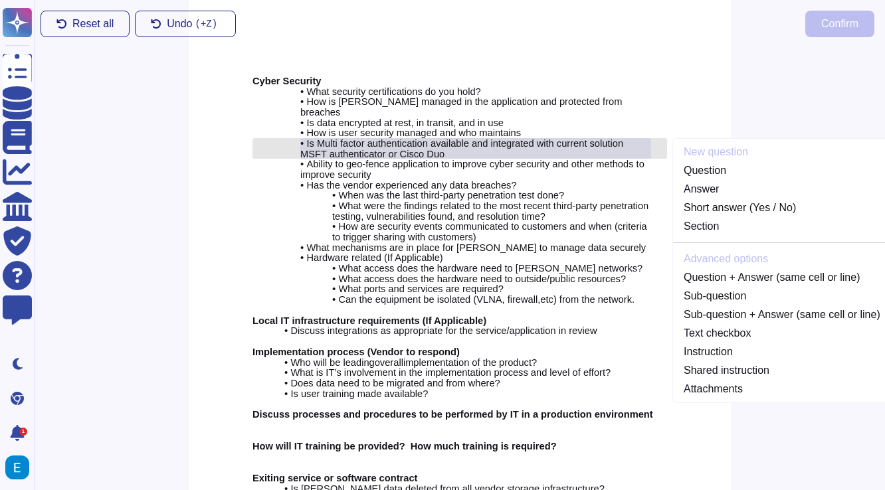
click at [461, 140] on div "• Is Multi factor authentication available and integrated with current solution…" at bounding box center [475, 148] width 351 height 21
click at [432, 138] on span "Is Multi factor authentication available and integrated with current solution M…" at bounding box center [461, 148] width 323 height 21
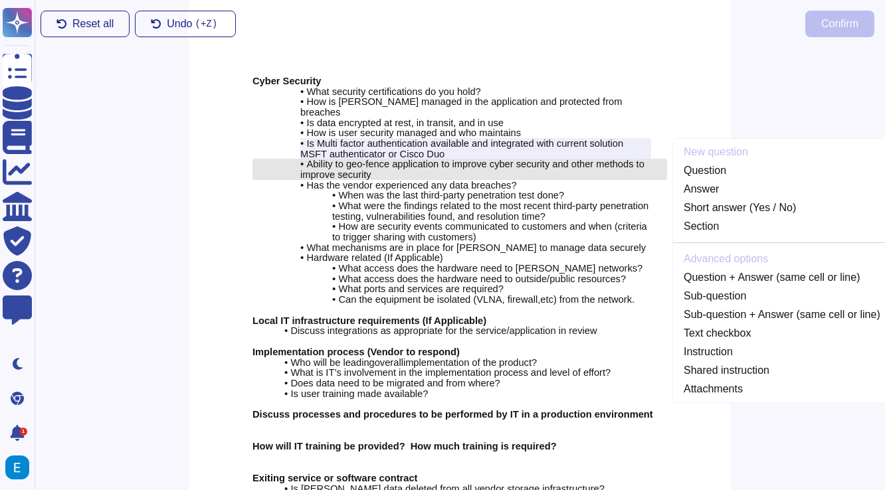
click at [426, 163] on div "• Ability to geo-fence application to improve cyber security and other methods …" at bounding box center [475, 169] width 351 height 21
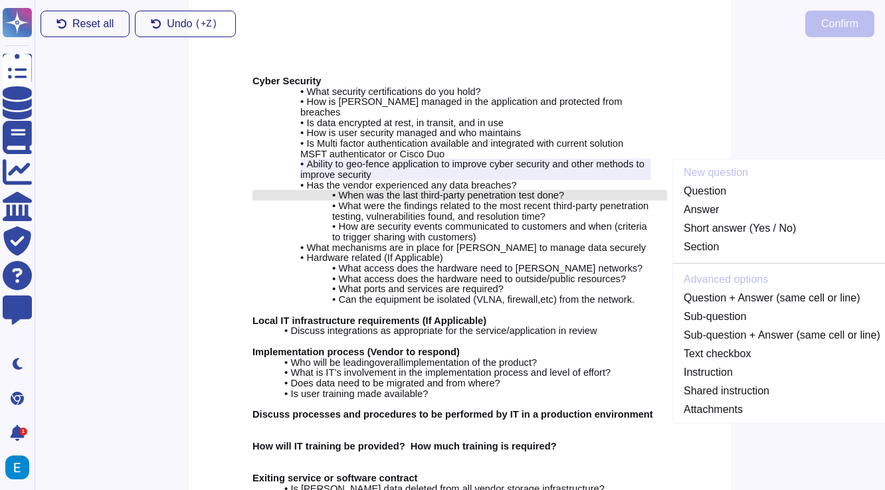
click at [425, 190] on span "When was the last third-party penetration test done?" at bounding box center [451, 195] width 226 height 11
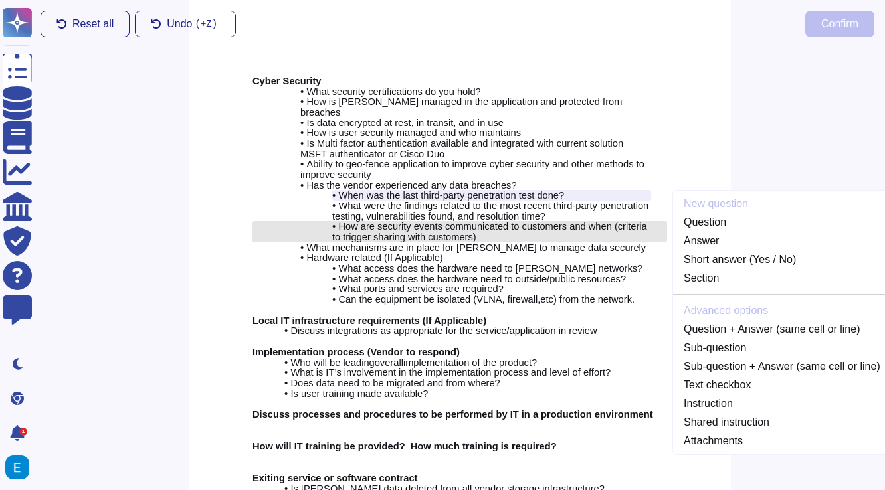
click at [412, 223] on span "How are security events communicated to customers and when (criteria to trigger…" at bounding box center [489, 231] width 315 height 21
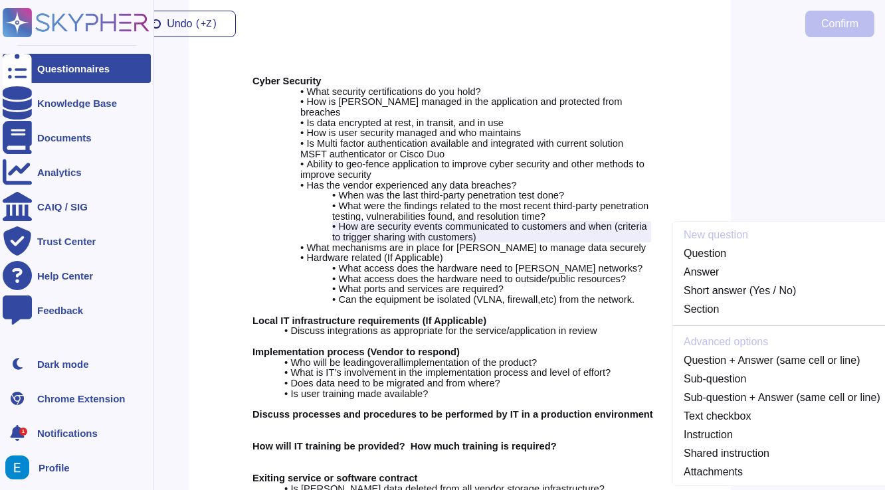
click at [13, 22] on icon at bounding box center [18, 23] width 26 height 26
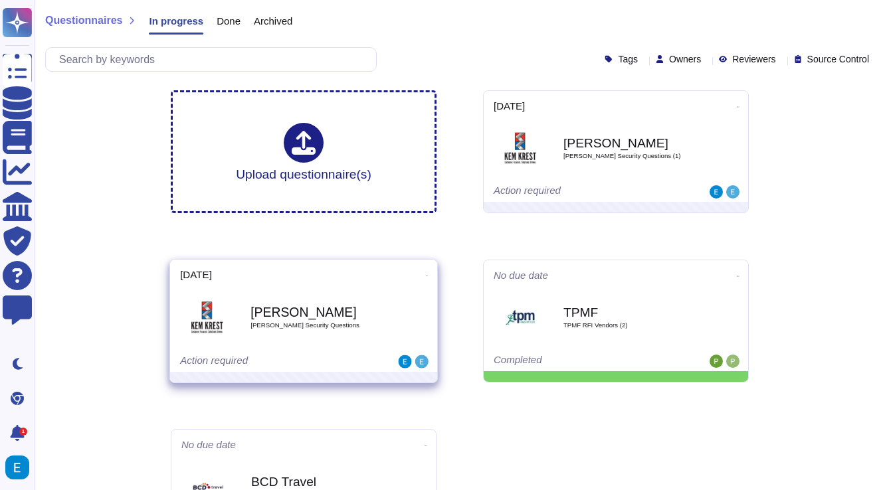
click at [314, 306] on b "[PERSON_NAME]" at bounding box center [317, 312] width 134 height 13
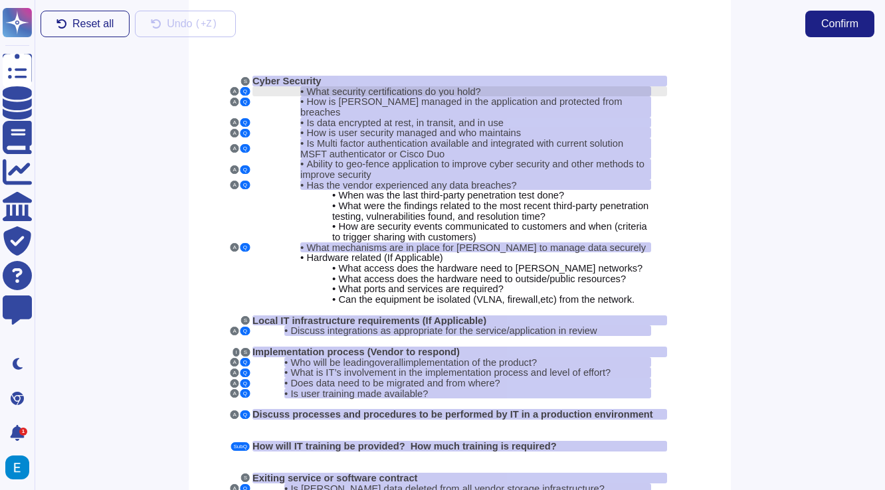
click at [422, 90] on span "What security certifications do you hold?" at bounding box center [393, 91] width 174 height 11
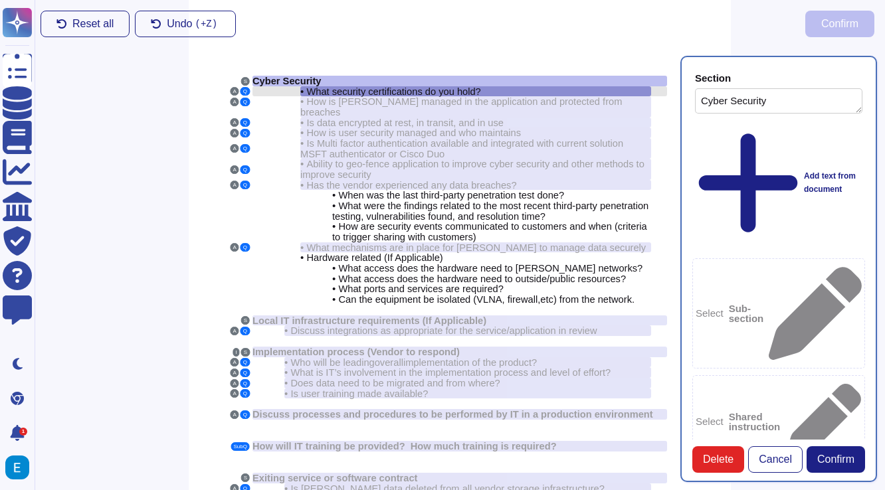
type textarea "Cyber Security"
type textarea "What security certifications do you hold?"
click at [244, 91] on button "Q" at bounding box center [244, 91] width 9 height 9
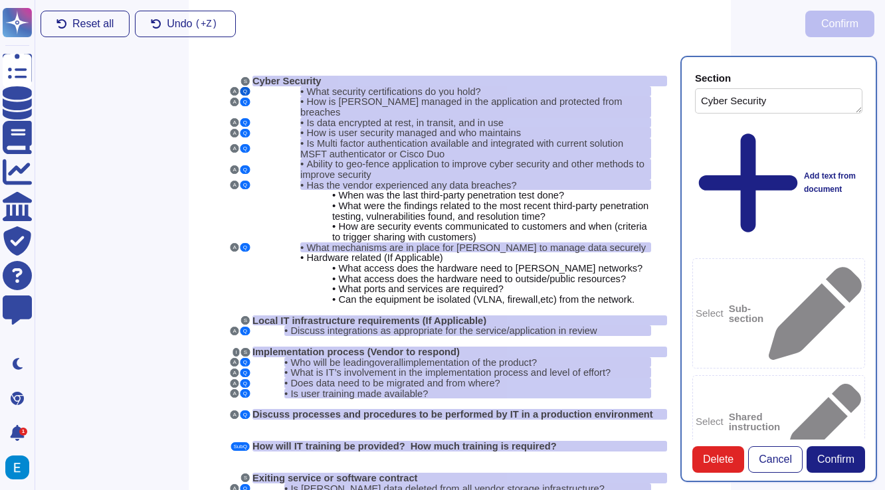
click at [244, 91] on button "Q" at bounding box center [244, 91] width 9 height 9
click at [233, 90] on button "A" at bounding box center [234, 91] width 9 height 9
click at [245, 100] on button "Q" at bounding box center [244, 102] width 9 height 9
click at [477, 118] on span "Is data encrypted at rest, in transit, and in use" at bounding box center [404, 123] width 197 height 11
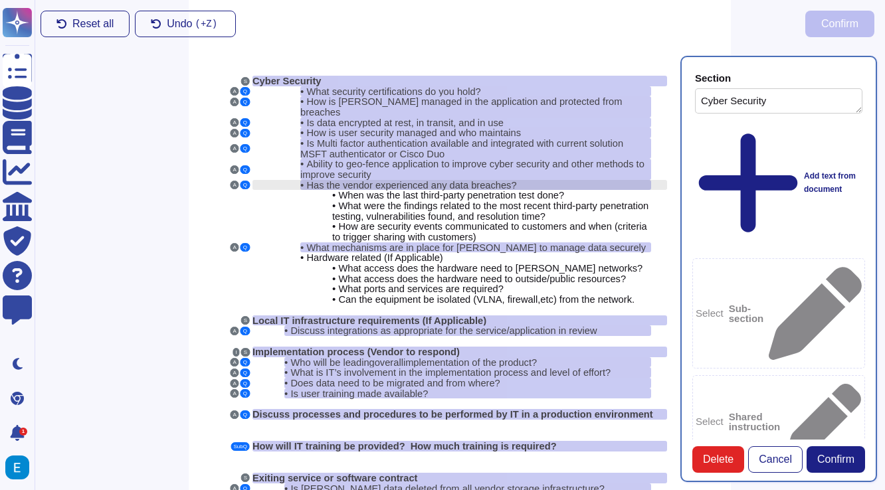
click at [450, 180] on span "Has the vendor experienced any data breaches?" at bounding box center [411, 185] width 210 height 11
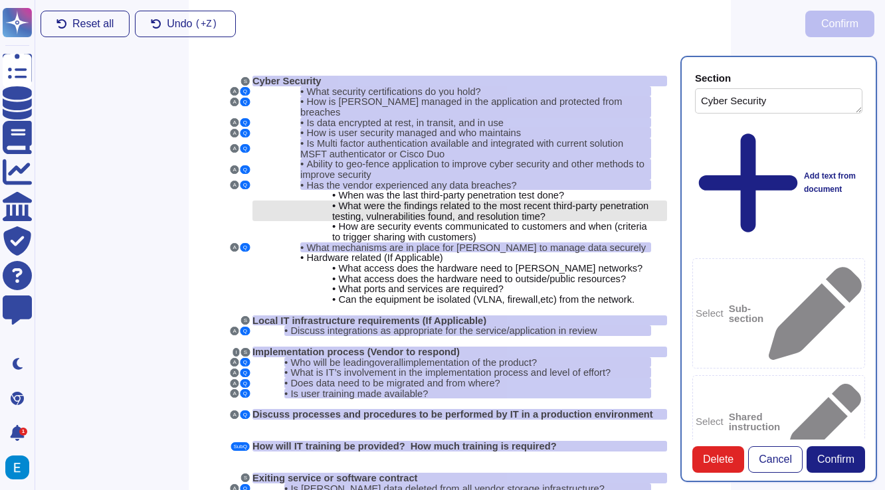
click at [446, 201] on span "What were the findings related to the most recent third-party penetration testi…" at bounding box center [490, 211] width 316 height 21
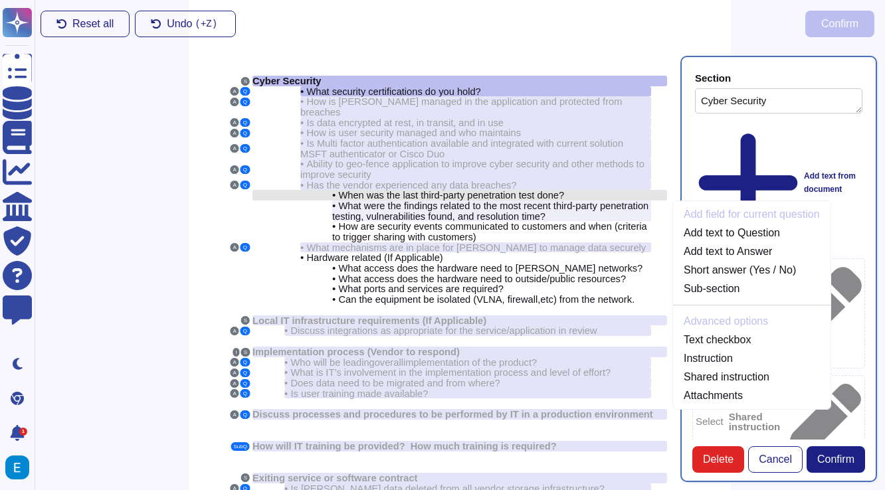
click at [445, 190] on span "When was the last third-party penetration test done?" at bounding box center [451, 195] width 226 height 11
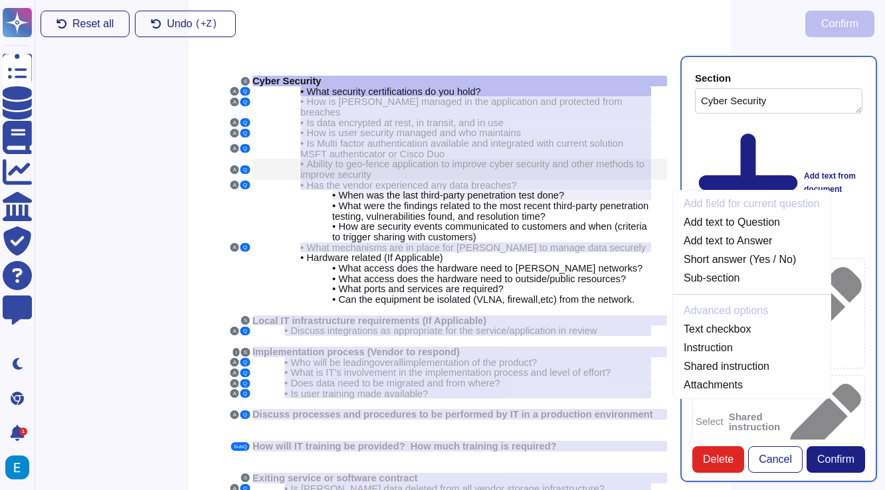
click at [447, 160] on div "• Ability to geo-fence application to improve cyber security and other methods …" at bounding box center [475, 169] width 351 height 21
click at [768, 454] on span "Cancel" at bounding box center [774, 459] width 33 height 11
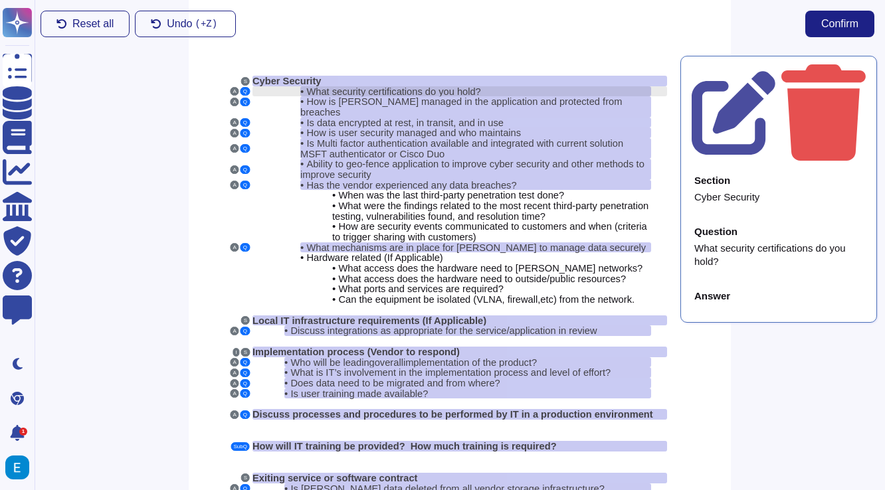
click at [463, 87] on span "What security certifications do you hold?" at bounding box center [393, 91] width 174 height 11
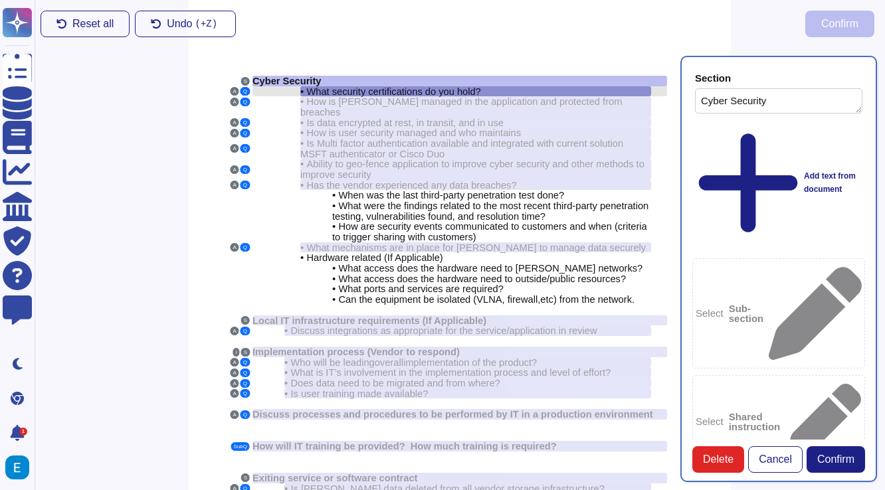
type textarea "Cyber Security"
type textarea "What security certifications do you hold?"
click at [356, 325] on span "Discuss integrations as appropriate for the service/application in review" at bounding box center [443, 330] width 306 height 11
click at [360, 315] on span "Local IT infrastructure requirements (If Applicable)" at bounding box center [369, 320] width 234 height 11
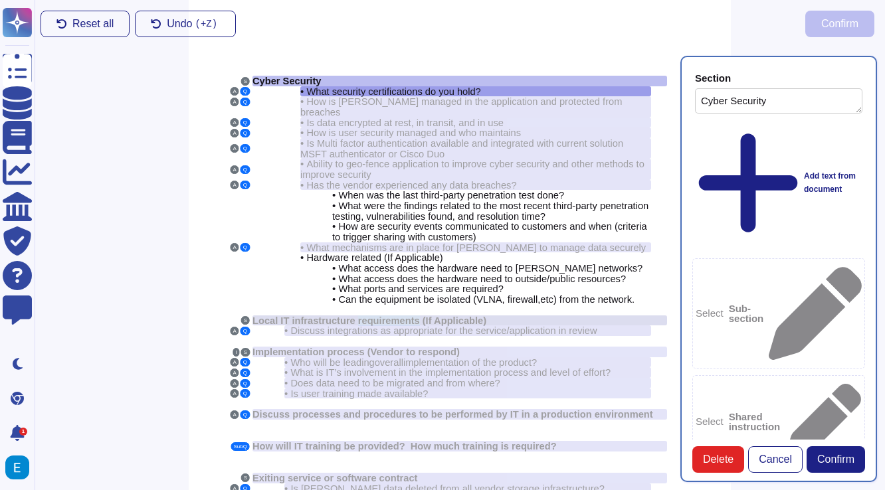
click at [360, 315] on span "Local IT infrastructure requirements (If Applicable)" at bounding box center [369, 320] width 234 height 11
click at [515, 325] on span "Discuss integrations as appropriate for the service/application in review" at bounding box center [443, 330] width 306 height 11
click at [479, 294] on span "Can the equipment be isolated (VLNA, firewall," at bounding box center [439, 299] width 202 height 11
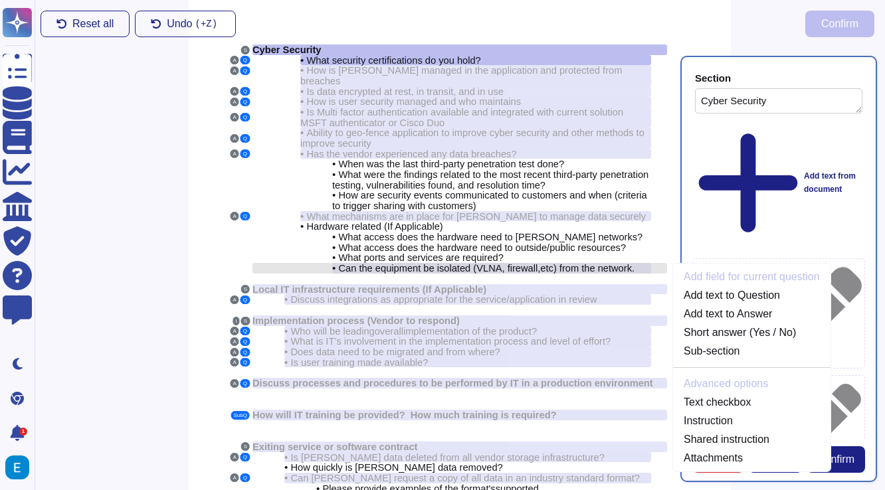
scroll to position [37, 0]
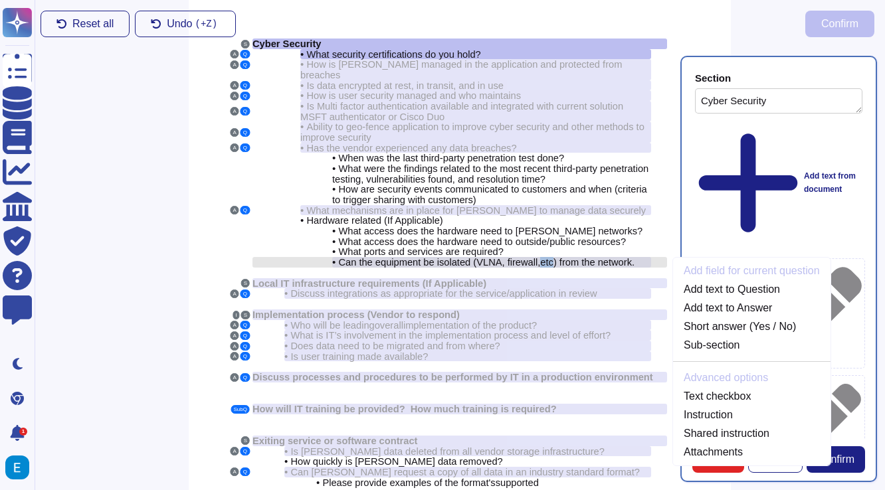
drag, startPoint x: 555, startPoint y: 243, endPoint x: 499, endPoint y: 248, distance: 56.6
click at [499, 257] on div "• Can the equipment be isolated (VLNA, firewall, etc ) from the network." at bounding box center [491, 262] width 319 height 11
click at [499, 257] on span "Can the equipment be isolated (VLNA, firewall," at bounding box center [439, 262] width 202 height 11
copy div "• Can the equipment be isolated (VLNA, firewall, etc ) from the network."
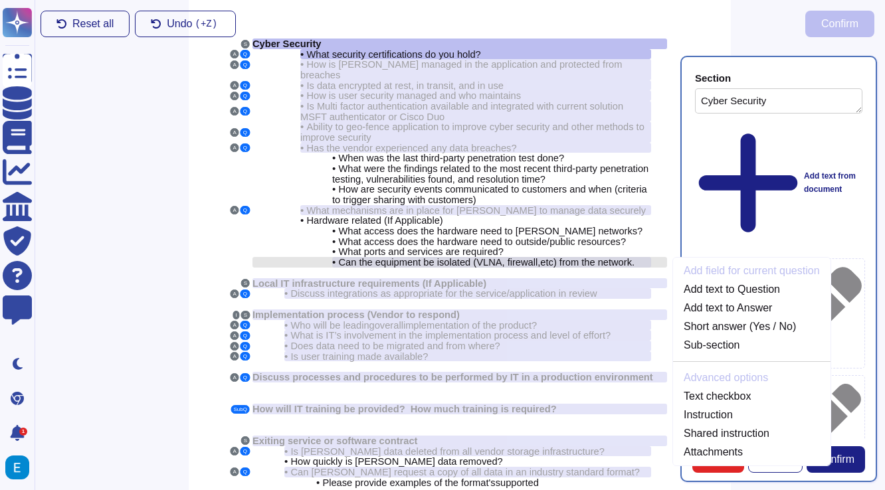
click at [577, 257] on span ") from the network." at bounding box center [593, 262] width 81 height 11
click at [766, 300] on link "Add text to Answer" at bounding box center [751, 308] width 157 height 16
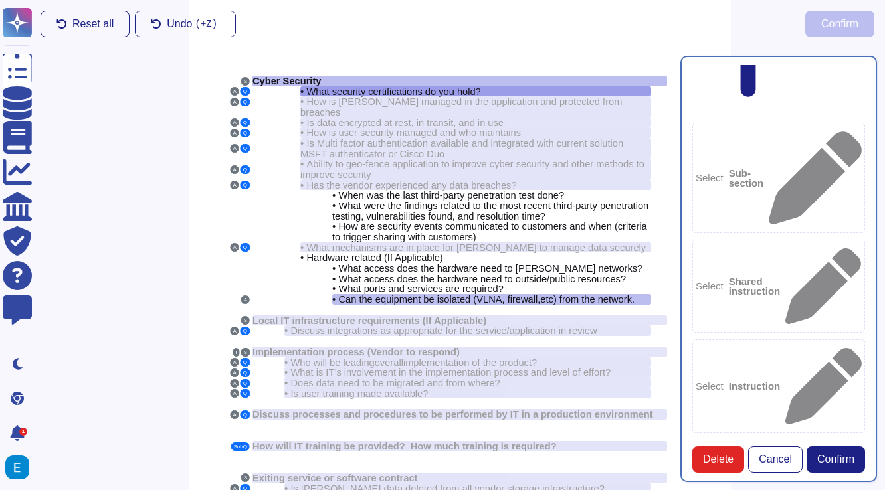
scroll to position [137, 0]
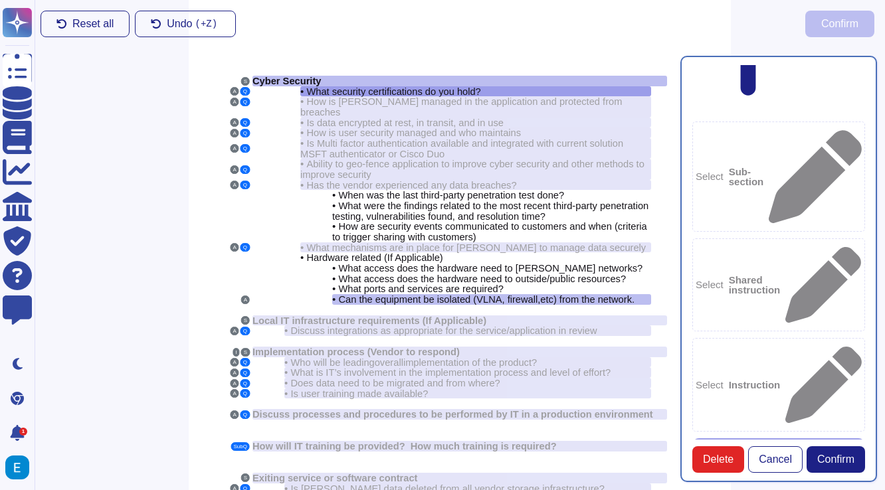
paste textarea "Yes, the equipment can be isolated using a virtually segregated DMZ, which may …"
type textarea "Yes, the equipment can be isolated using a virtually segregated DMZ, which may …"
click at [774, 463] on span "Cancel" at bounding box center [774, 459] width 33 height 11
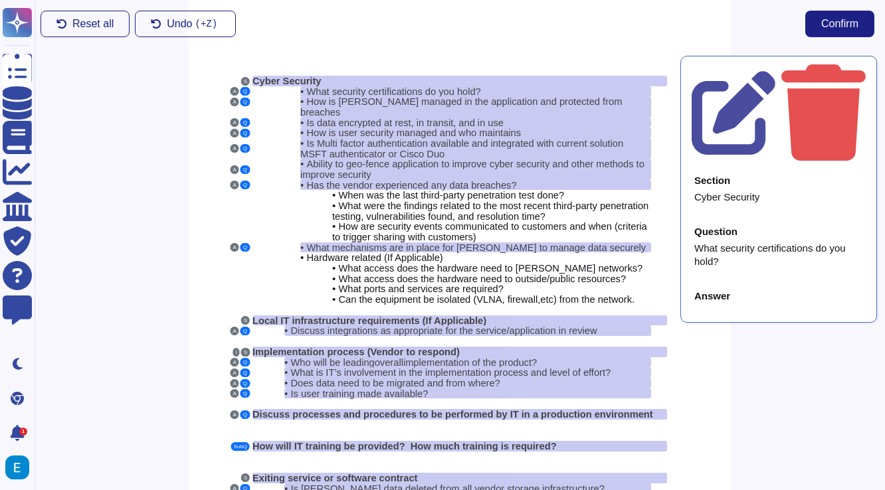
click at [750, 250] on div "Section Cyber Security Question What security certifications do you hold? Answer" at bounding box center [778, 269] width 213 height 442
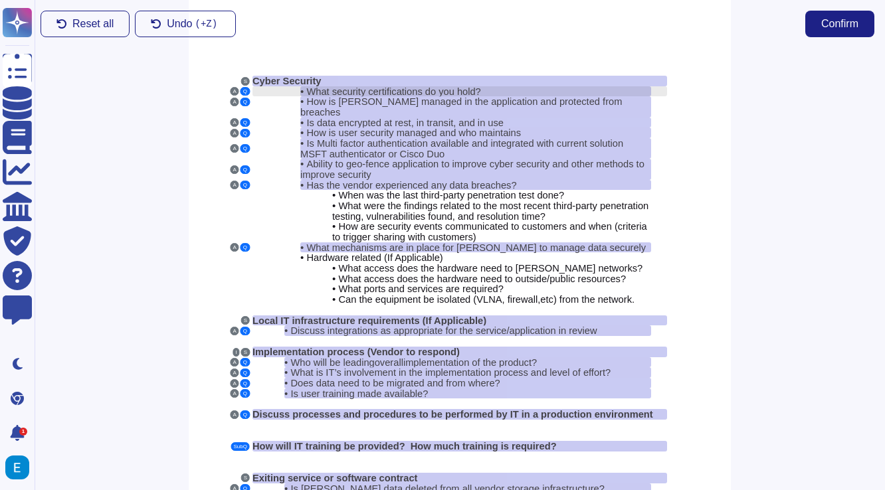
click at [473, 87] on span "What security certifications do you hold?" at bounding box center [393, 91] width 174 height 11
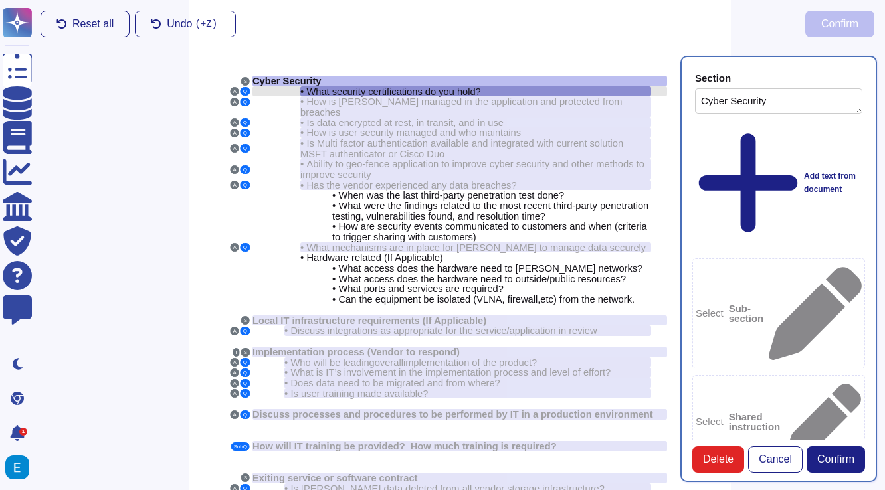
type textarea "Cyber Security"
type textarea "What security certifications do you hold?"
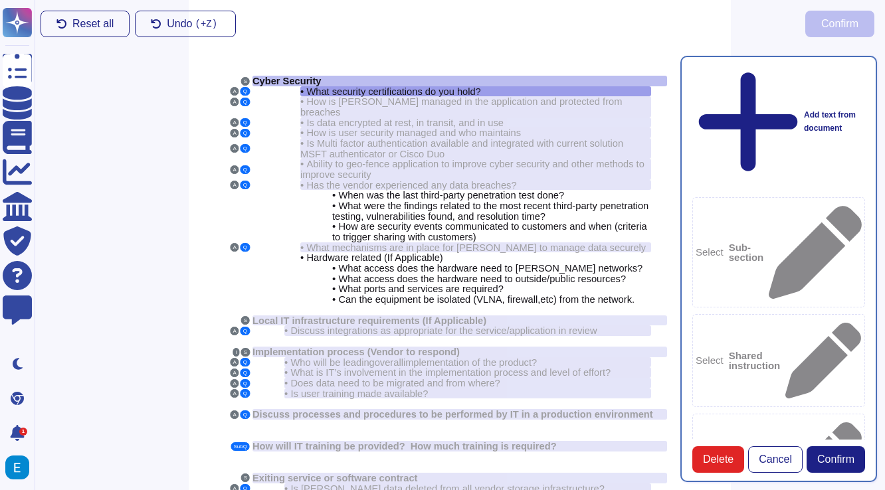
scroll to position [115, 0]
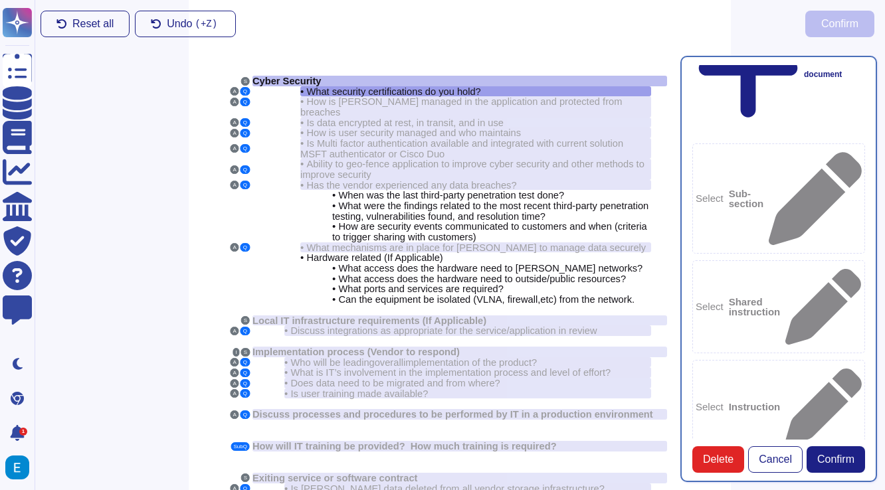
drag, startPoint x: 823, startPoint y: 326, endPoint x: 739, endPoint y: 323, distance: 84.4
type textarea "SOC II, GDPR Compliant"
click at [505, 66] on div "S Cyber Security A Q • What security certifications do you hold? A Q • How is P…" at bounding box center [460, 344] width 542 height 697
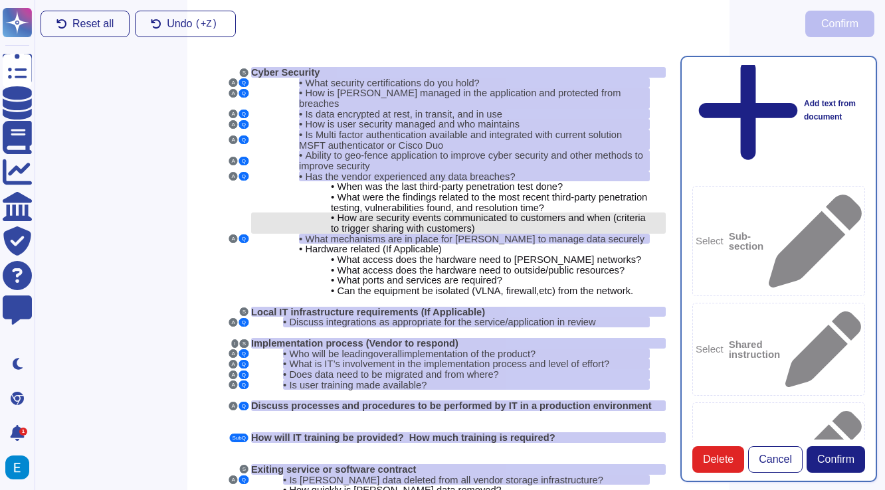
scroll to position [7, 1]
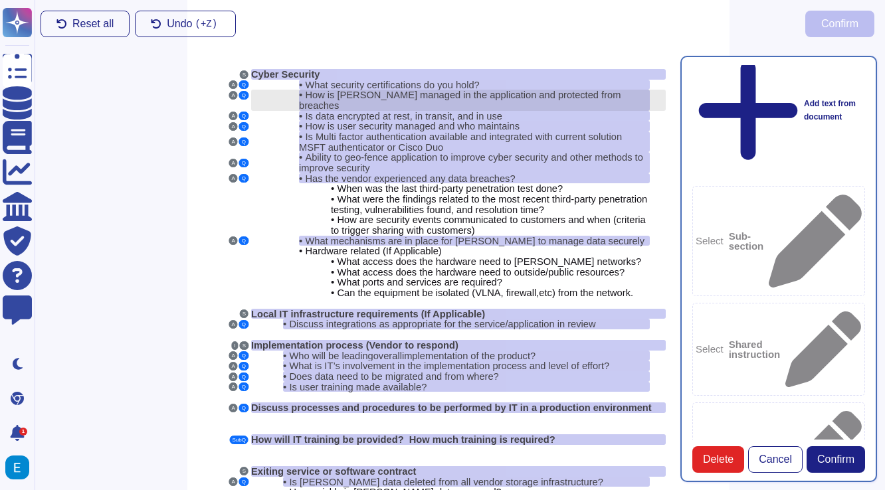
click at [505, 92] on span "How is [PERSON_NAME] managed in the application and protected from breaches" at bounding box center [459, 100] width 321 height 21
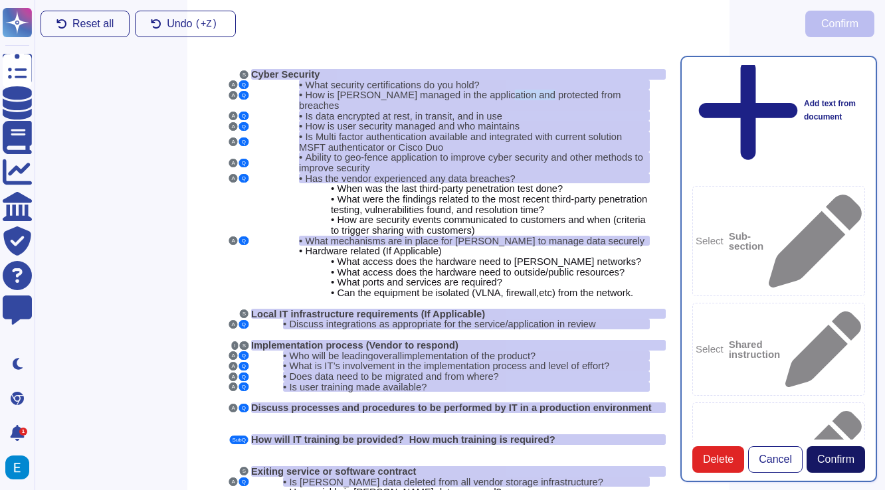
click at [850, 454] on span "Confirm" at bounding box center [835, 459] width 37 height 11
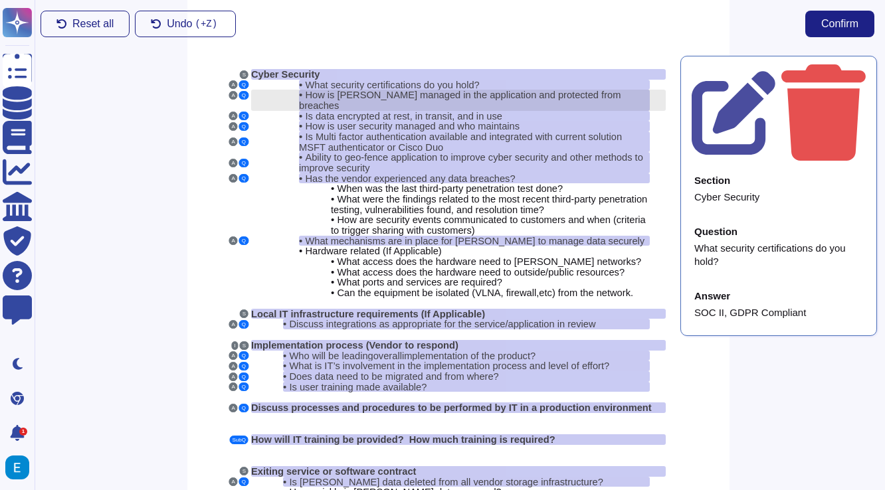
click at [585, 93] on span "How is [PERSON_NAME] managed in the application and protected from breaches" at bounding box center [459, 100] width 321 height 21
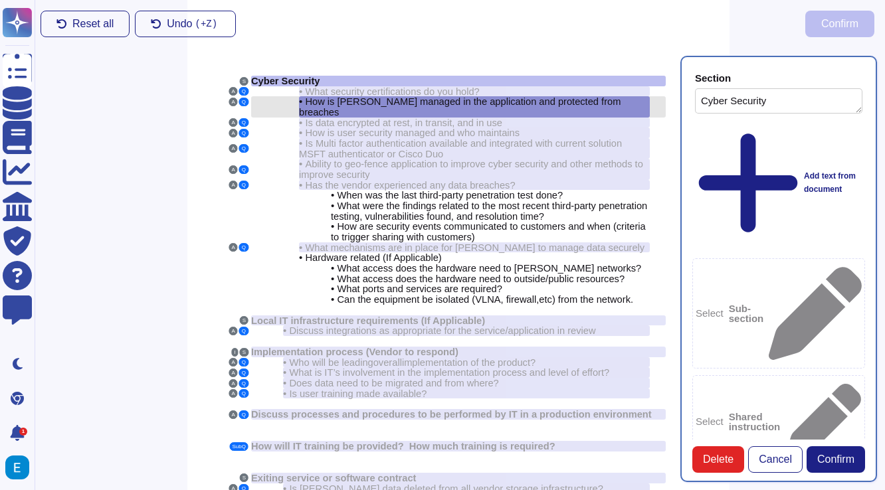
type textarea "Cyber Security"
type textarea "How is [PERSON_NAME] managed in the application and protected from breaches"
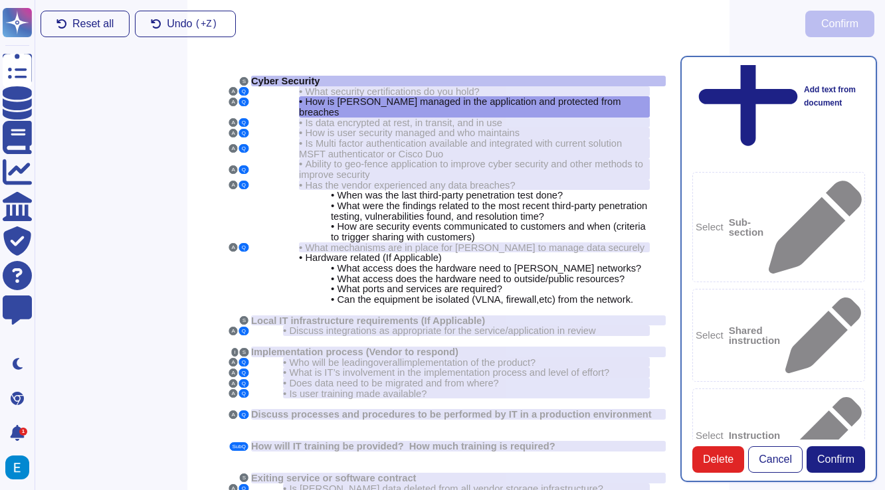
scroll to position [85, 0]
paste textarea "Personally identifiable information (PII) in the application is managed by requ…"
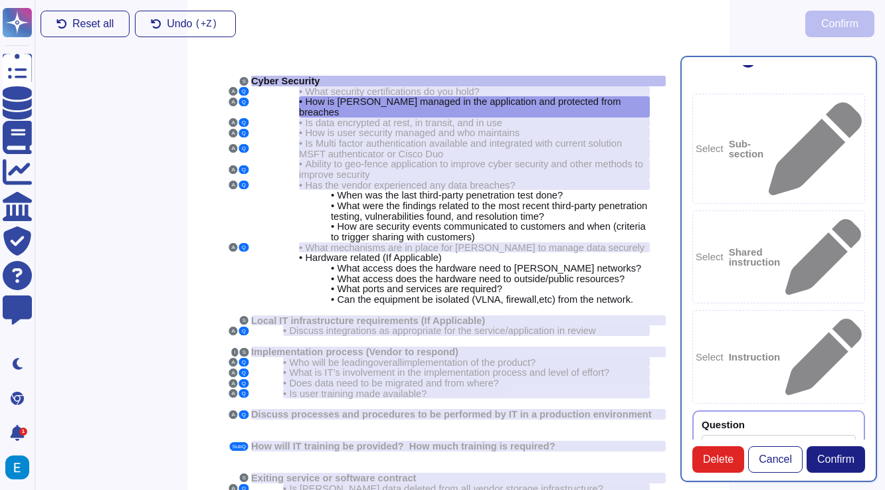
scroll to position [178, 0]
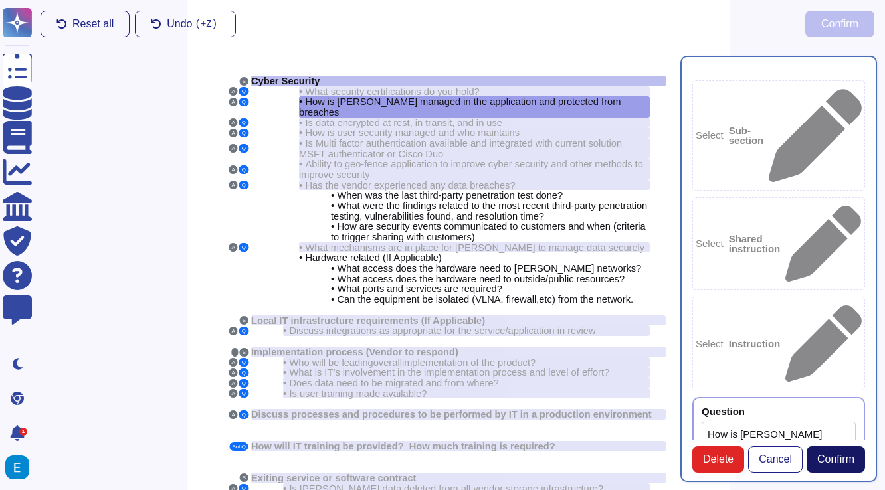
type textarea "Personally identifiable information (PII) in the application is managed by requ…"
click at [844, 460] on span "Confirm" at bounding box center [835, 459] width 37 height 11
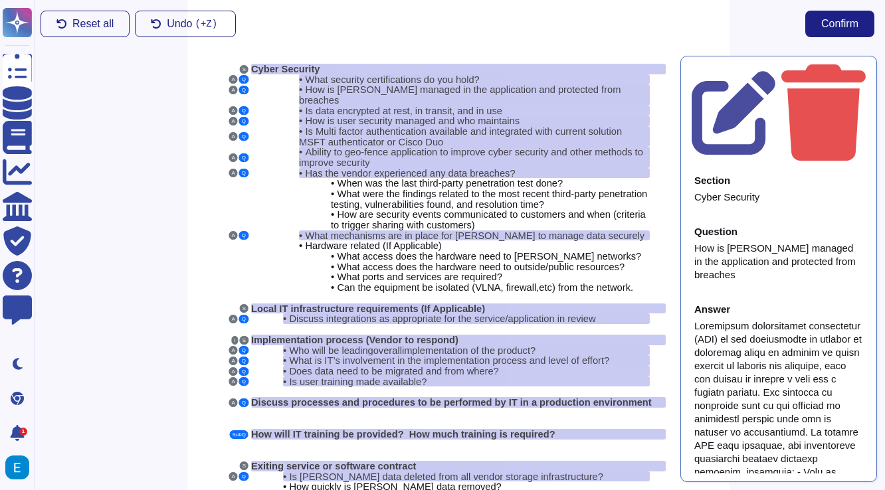
scroll to position [0, 1]
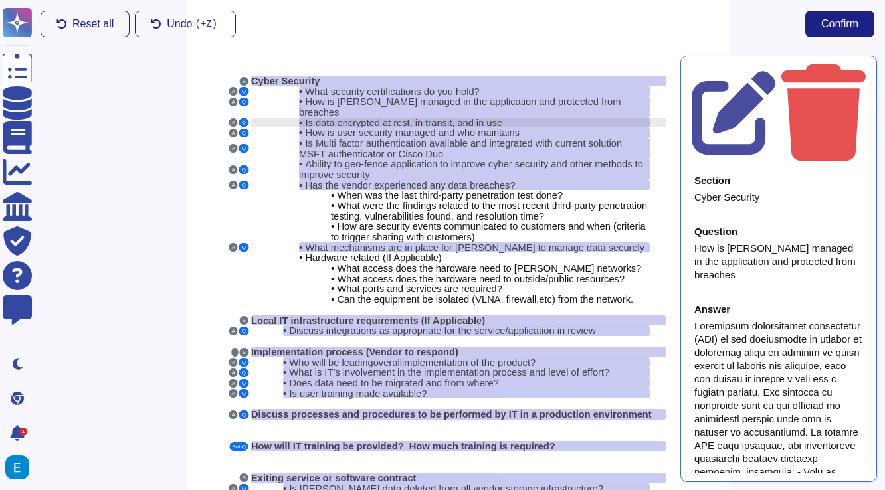
click at [476, 118] on span "Is data encrypted at rest, in transit, and in use" at bounding box center [403, 123] width 197 height 11
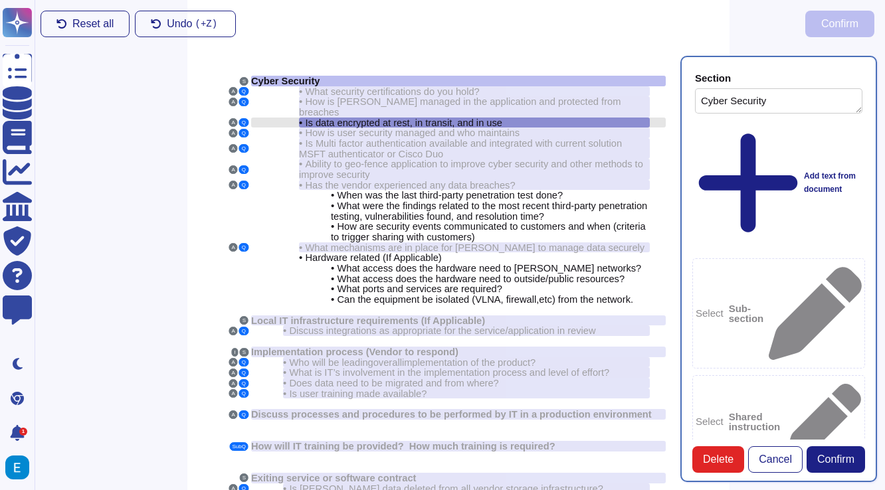
type textarea "Cyber Security"
type textarea "Is data encrypted at rest, in transit, and in use"
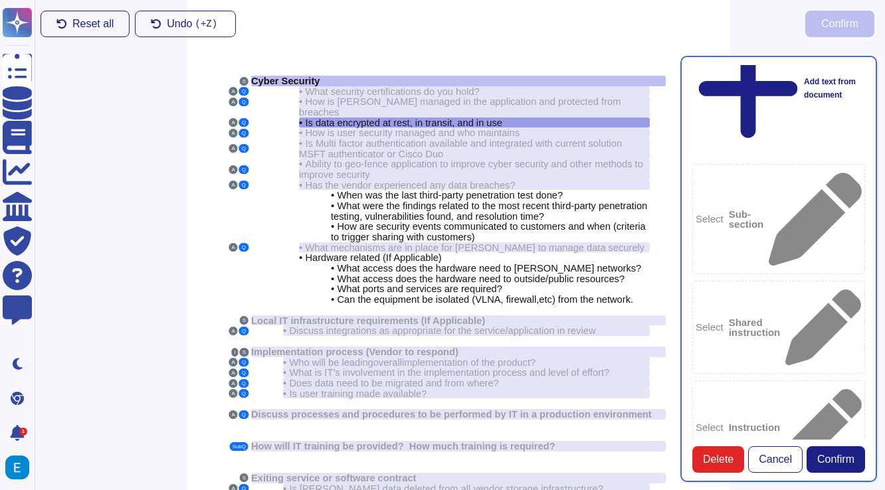
scroll to position [105, 0]
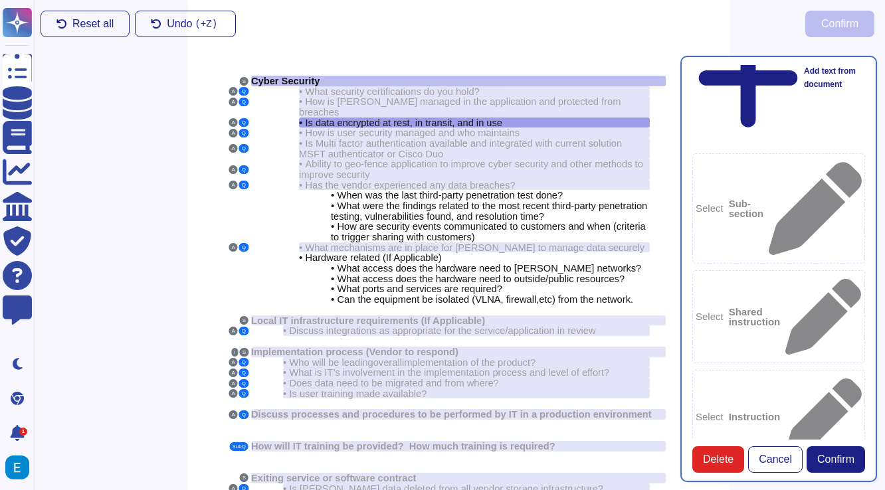
paste textarea "Data is encrypted at rest using AES-256 encryption and is also encrypted in tra…"
type textarea "Data is encrypted at rest using AES-256 encryption and is also encrypted in tra…"
click at [829, 472] on button "Confirm" at bounding box center [835, 459] width 58 height 27
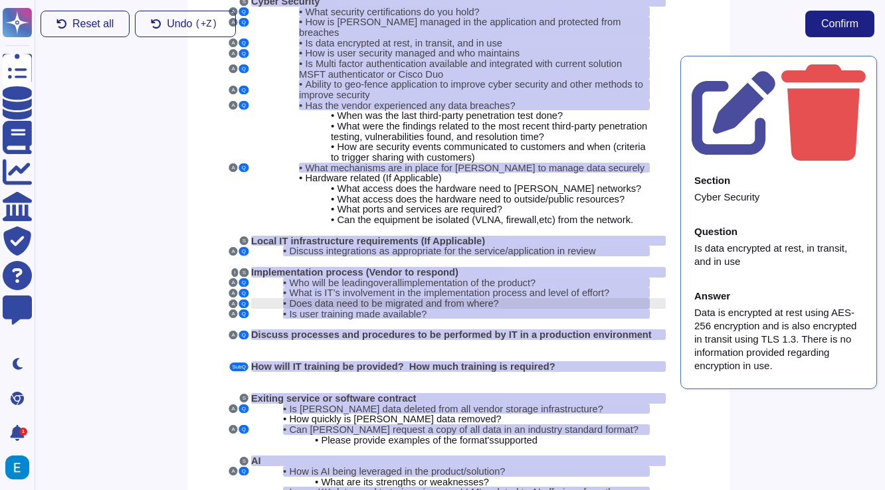
scroll to position [82, 1]
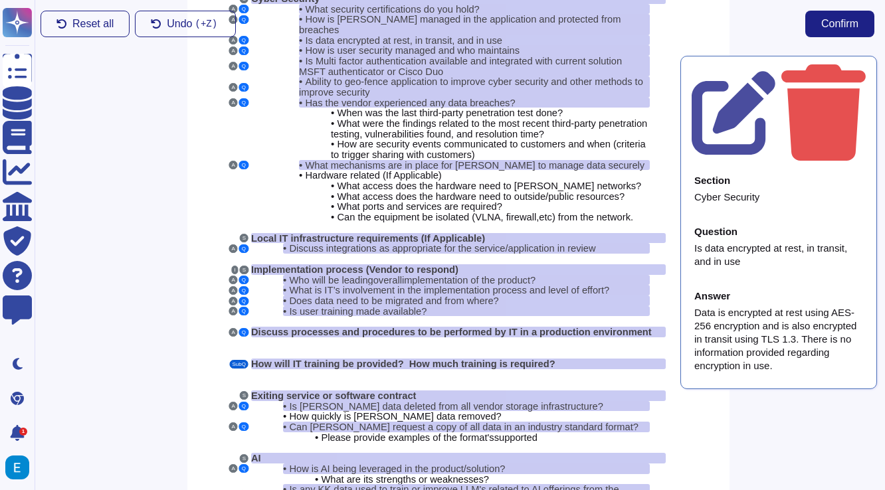
click at [232, 360] on button "SubQ" at bounding box center [239, 364] width 19 height 9
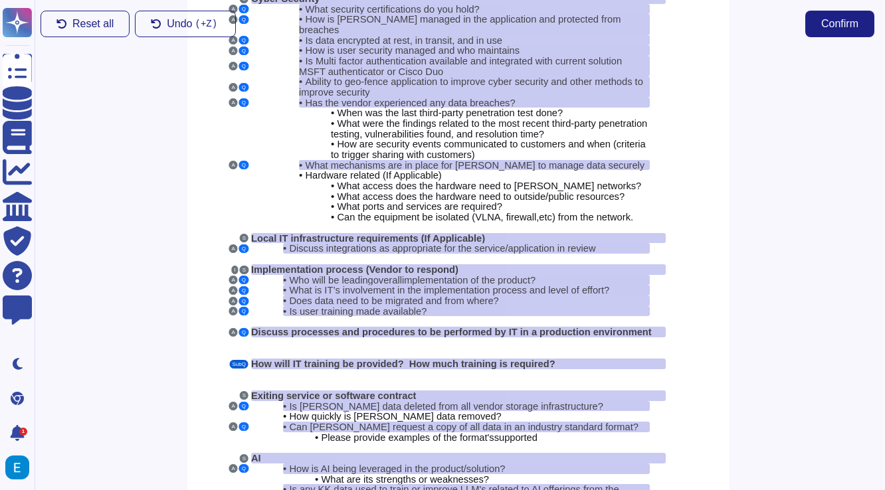
click at [236, 360] on button "SubQ" at bounding box center [239, 364] width 19 height 9
click at [329, 359] on span "How will IT training be provided? How much training is required?" at bounding box center [403, 364] width 304 height 11
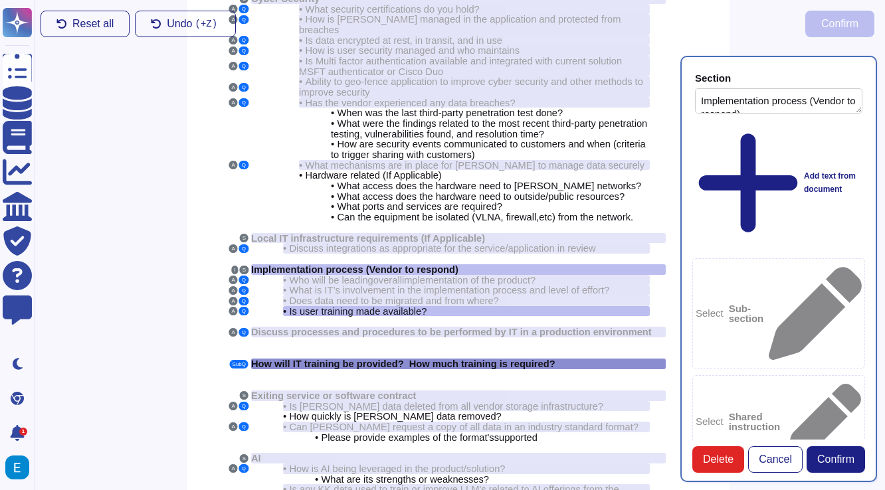
type textarea "Implementation process (Vendor to respond)"
type textarea "Is user training made available?"
type textarea "How will IT training be provided? How much training is required?"
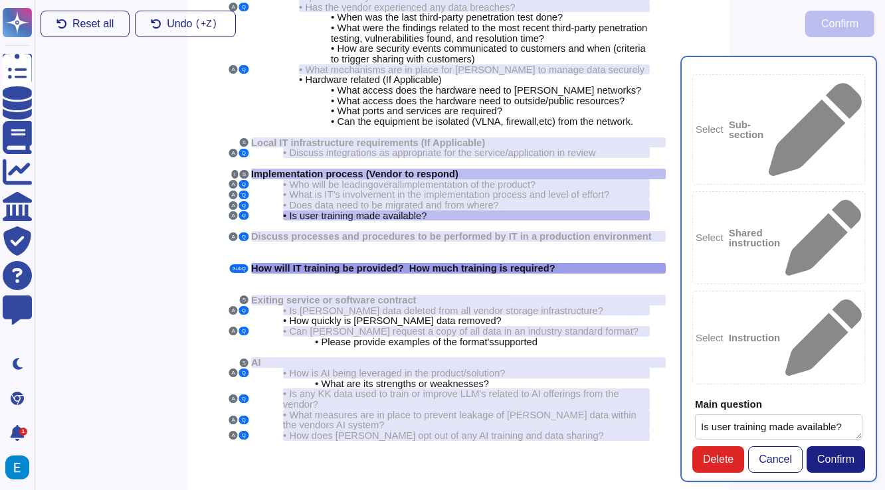
scroll to position [189, 0]
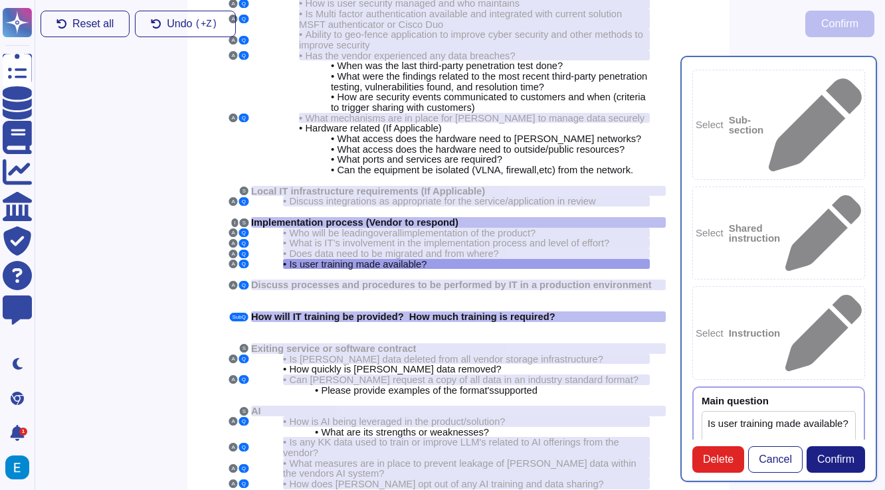
scroll to position [129, 1]
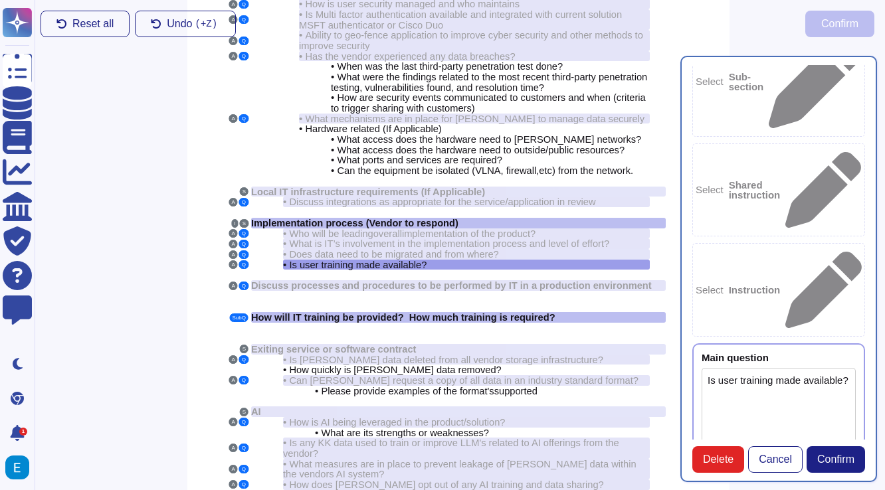
scroll to position [234, 0]
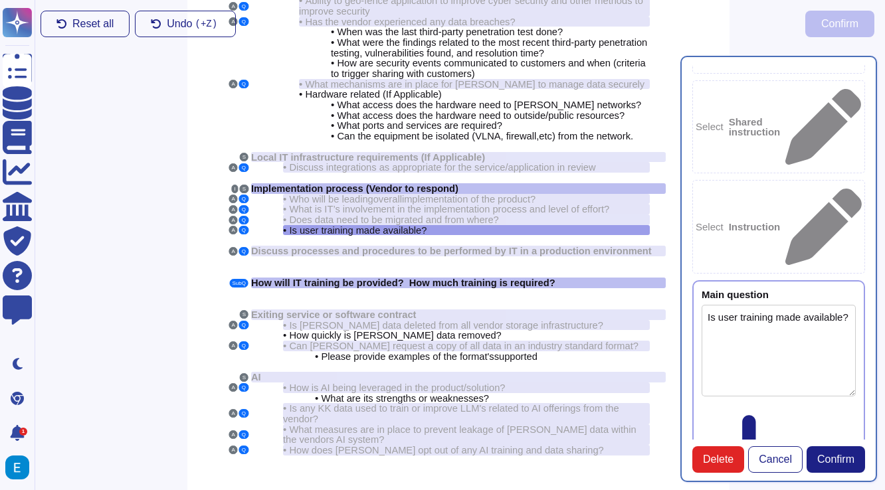
scroll to position [178, 1]
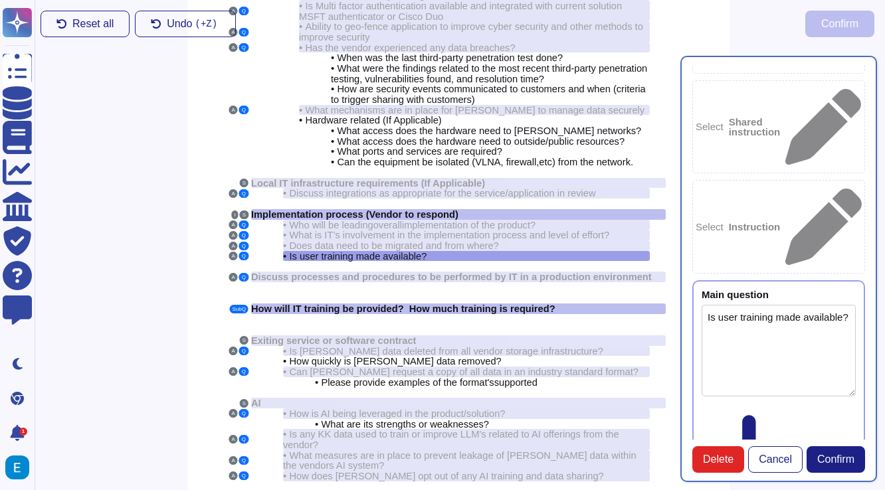
scroll to position [129, 1]
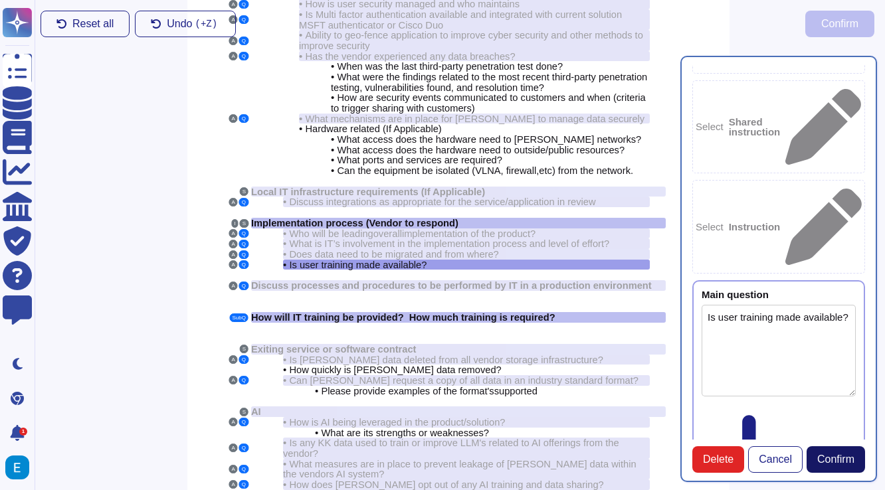
type textarea "Less than 1 hour. You will receive a 1-hour training from your dedicated custom…"
click at [847, 450] on button "Confirm" at bounding box center [835, 459] width 58 height 27
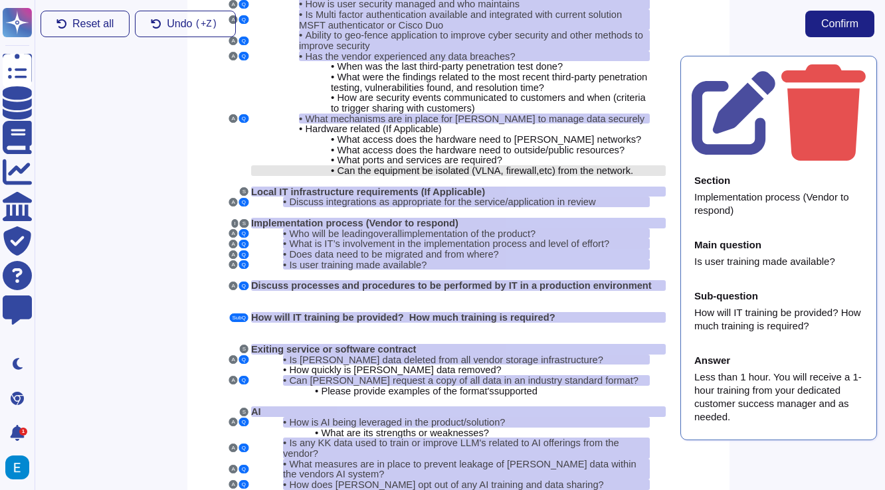
click at [432, 165] on span "Can the equipment be isolated (VLNA, firewall," at bounding box center [438, 170] width 202 height 11
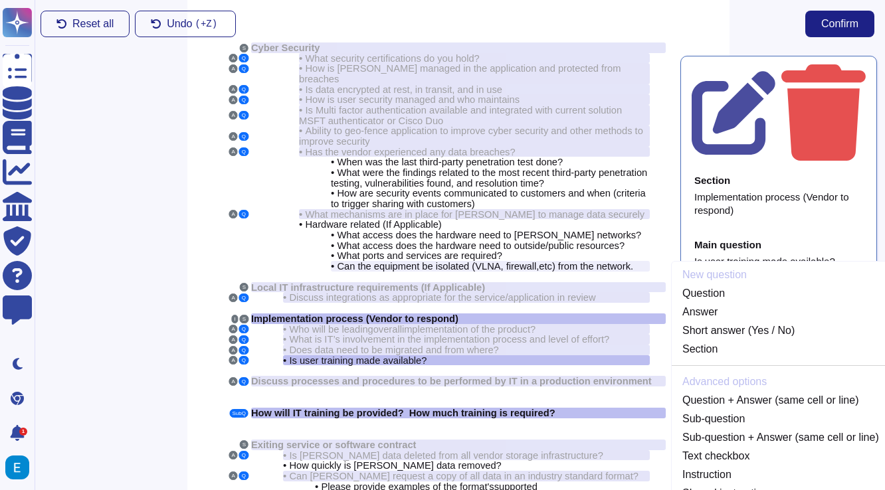
scroll to position [0, 1]
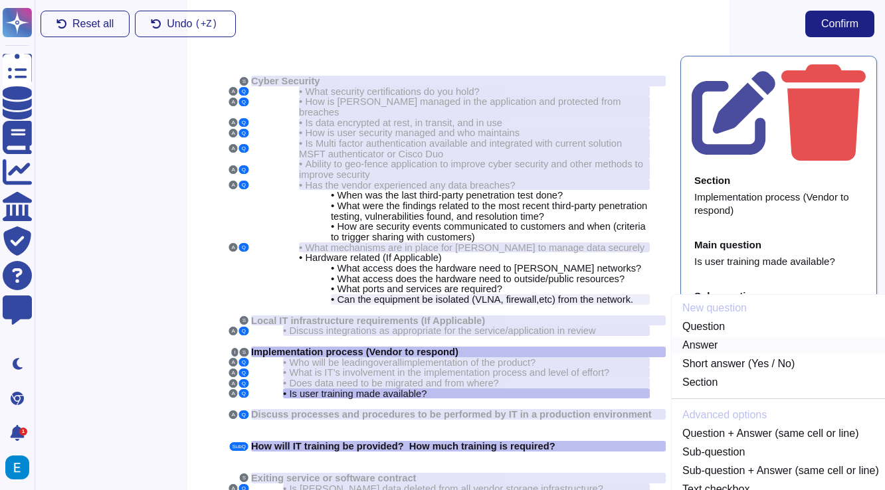
click at [719, 337] on link "Answer" at bounding box center [780, 345] width 218 height 16
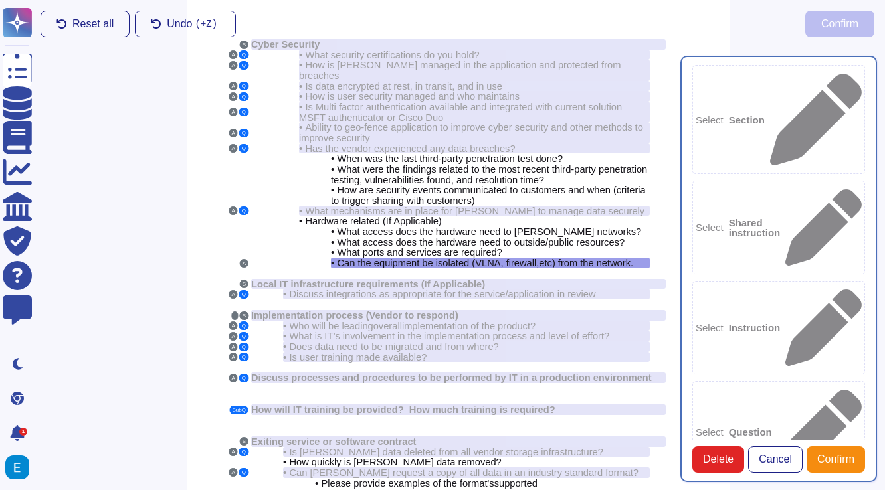
type textarea "Can the equipment be isolated (VLNA, firewall, etc) from the network."
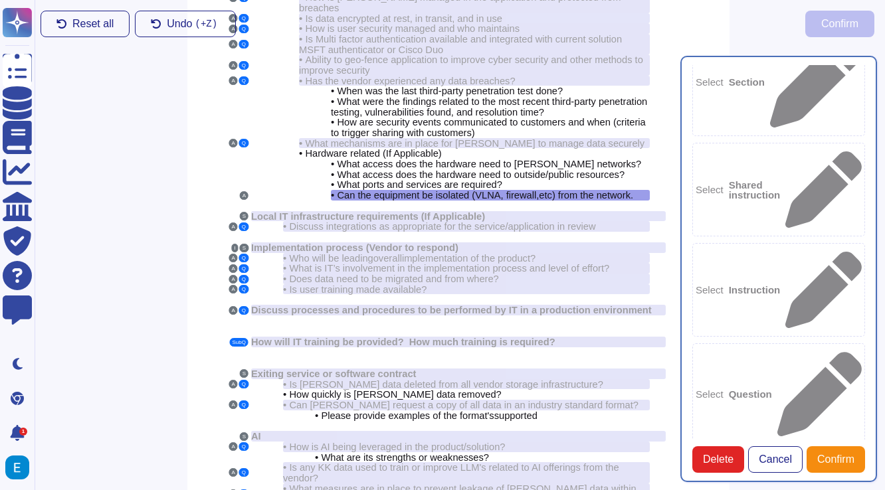
scroll to position [106, 1]
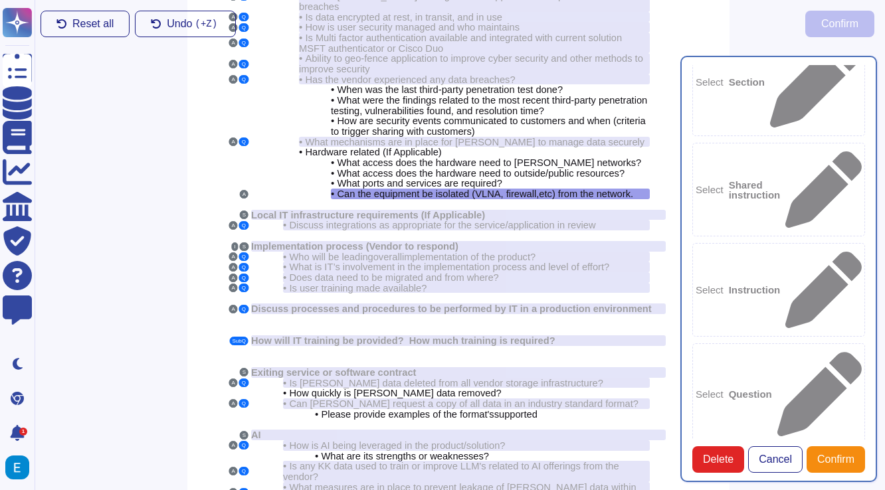
click at [772, 389] on b "Question" at bounding box center [749, 394] width 43 height 10
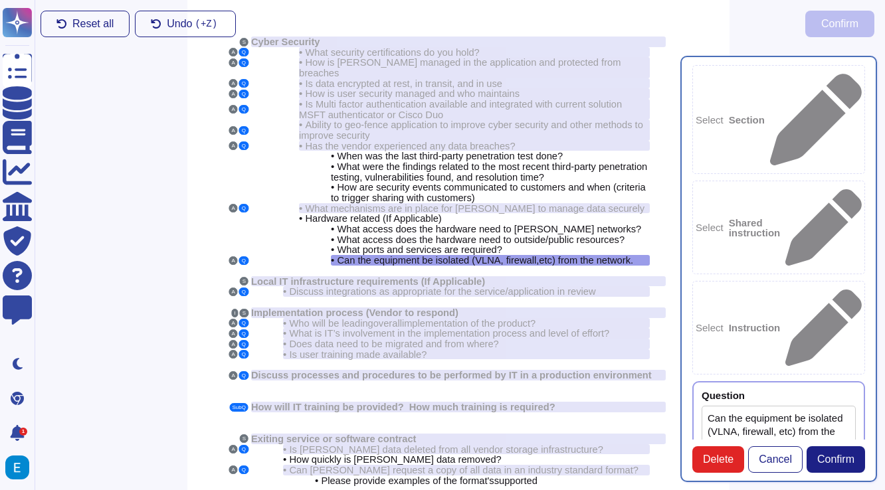
type textarea "Can the equipment be isolated (VLNA, firewall, etc) from the network."
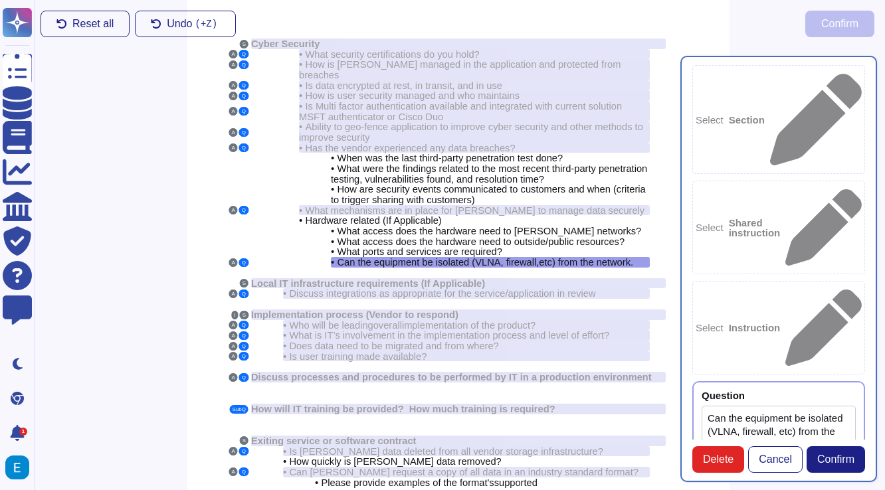
click at [744, 406] on textarea "Can the equipment be isolated (VLNA, firewall, etc) from the network." at bounding box center [778, 452] width 154 height 92
click at [741, 406] on textarea "Can the equipment be isolated (VLNA, firewall, etc) from the network." at bounding box center [778, 452] width 154 height 92
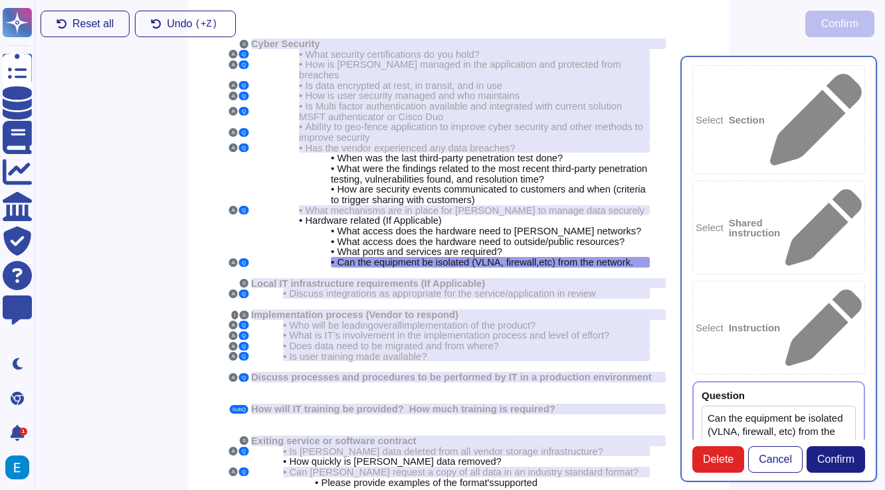
click at [741, 406] on textarea "Can the equipment be isolated (VLNA, firewall, etc) from the network." at bounding box center [778, 452] width 154 height 92
paste textarea "Data is encrypted at rest using AES-256 encryption and is also encrypted in tra…"
type textarea "Data is encrypted at rest using AES-256 encryption and is also encrypted in tra…"
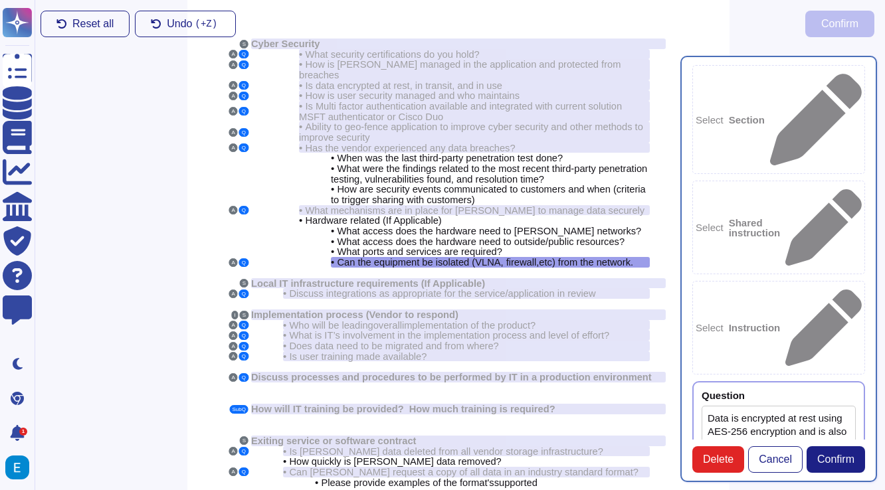
paste textarea "Our encryption keys are managed by AWS. Encryption level is AES-256"
type textarea "Our encryption keys are managed by AWS. Encryption level is AES-256"
click at [448, 257] on span "Can the equipment be isolated (VLNA, firewall," at bounding box center [438, 262] width 202 height 11
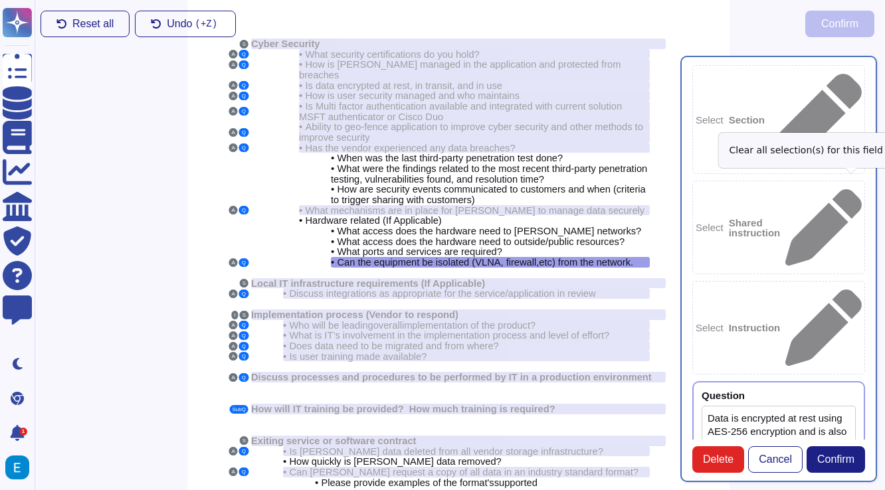
click at [855, 396] on icon at bounding box center [855, 396] width 0 height 0
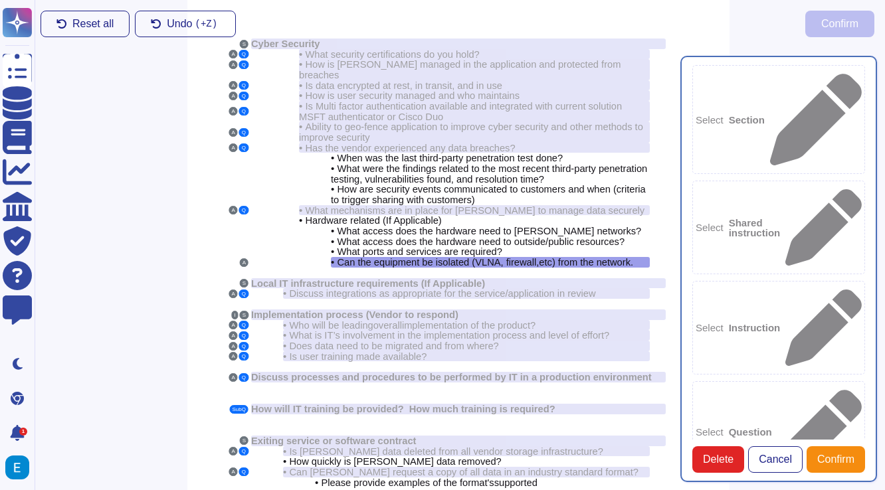
type textarea "Our encryption keys are managed by AWS. Encryption level is AES-256"
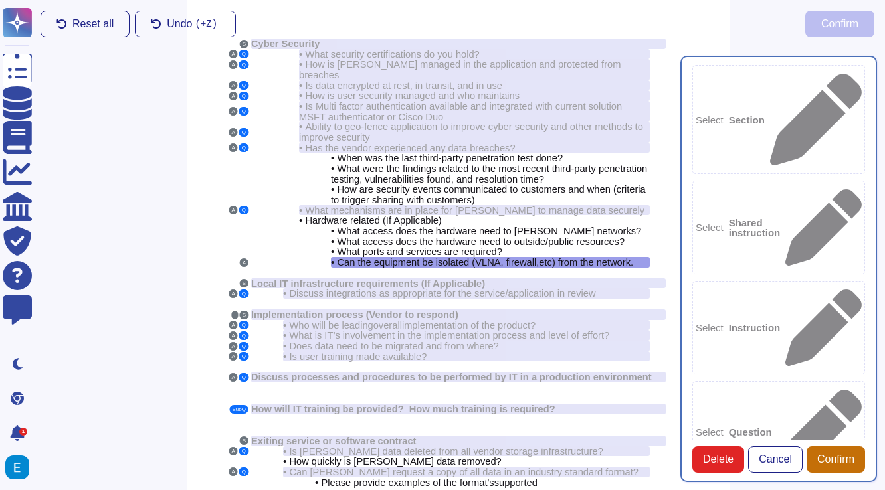
click at [838, 455] on span "Confirm" at bounding box center [835, 459] width 37 height 11
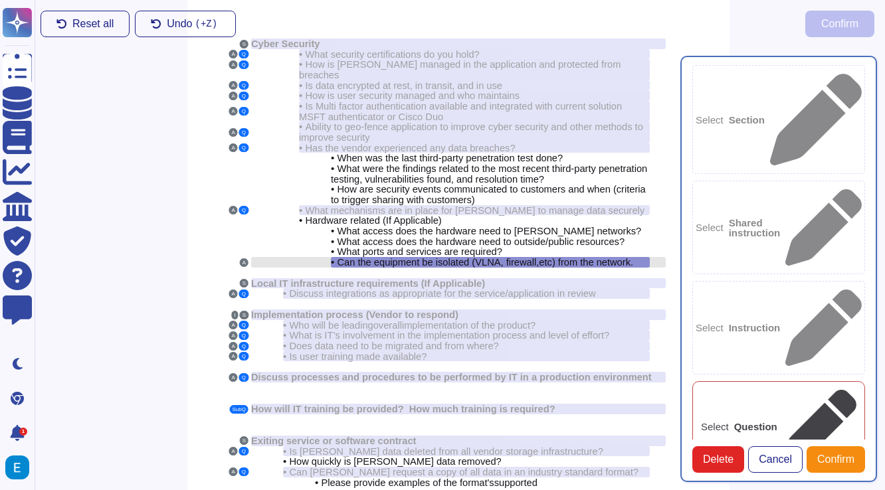
click at [594, 257] on span ") from the network." at bounding box center [592, 262] width 81 height 11
click at [757, 381] on div "Select Question" at bounding box center [778, 426] width 173 height 91
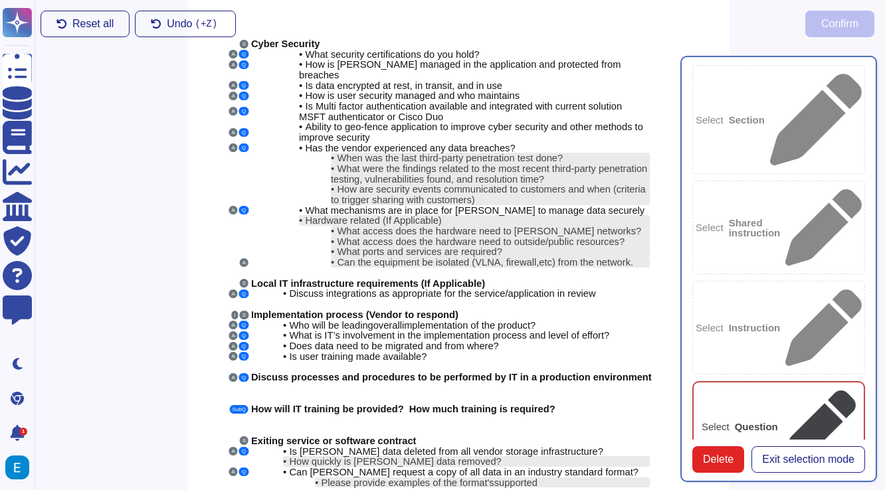
click at [757, 381] on div "Select Question" at bounding box center [778, 426] width 173 height 91
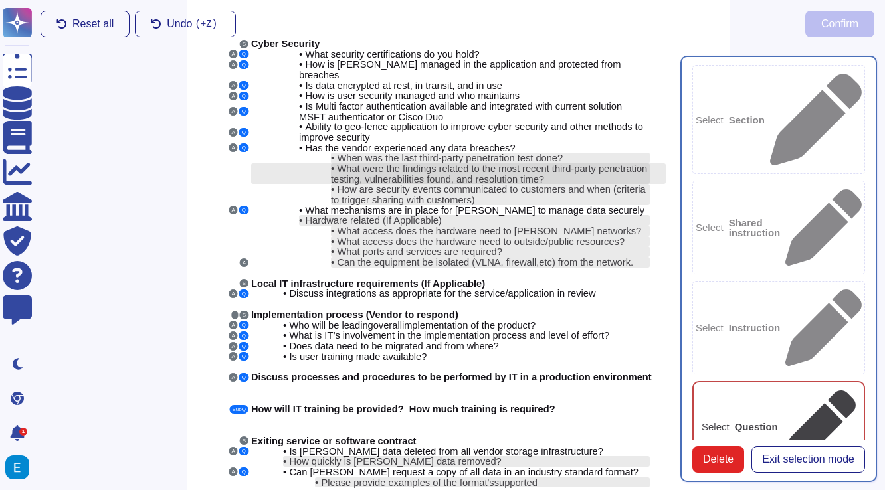
scroll to position [0, 1]
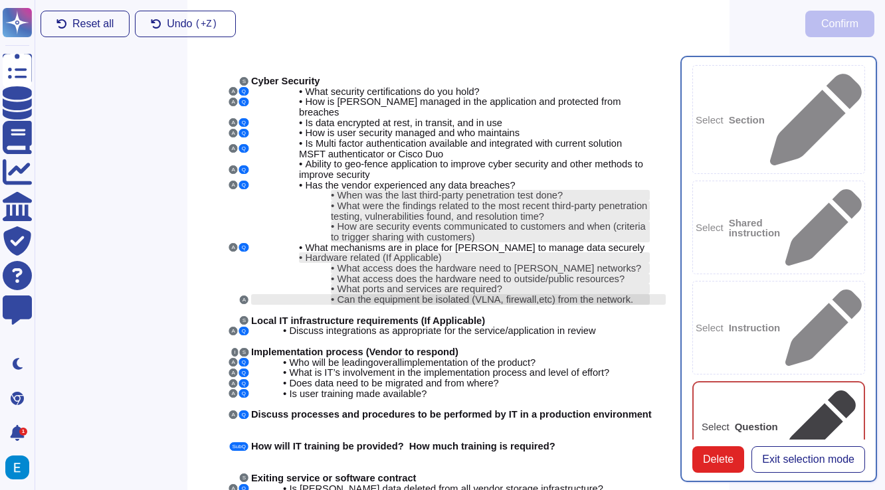
click at [527, 294] on span "Can the equipment be isolated (VLNA, firewall," at bounding box center [438, 299] width 202 height 11
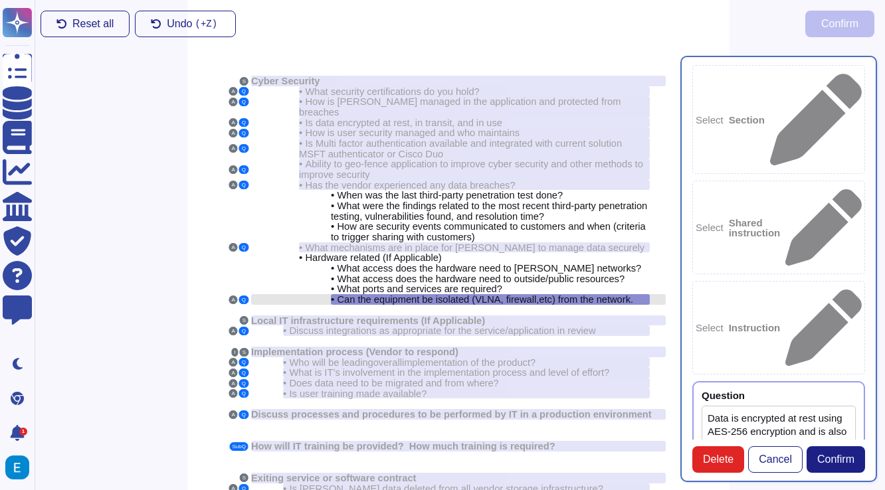
type textarea "Data is encrypted at rest using AES-256 encryption and is also encrypted in tra…"
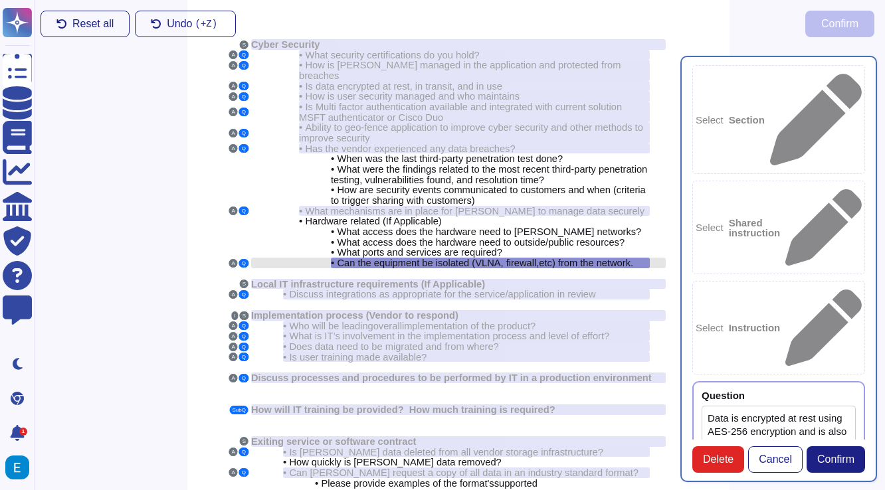
scroll to position [37, 1]
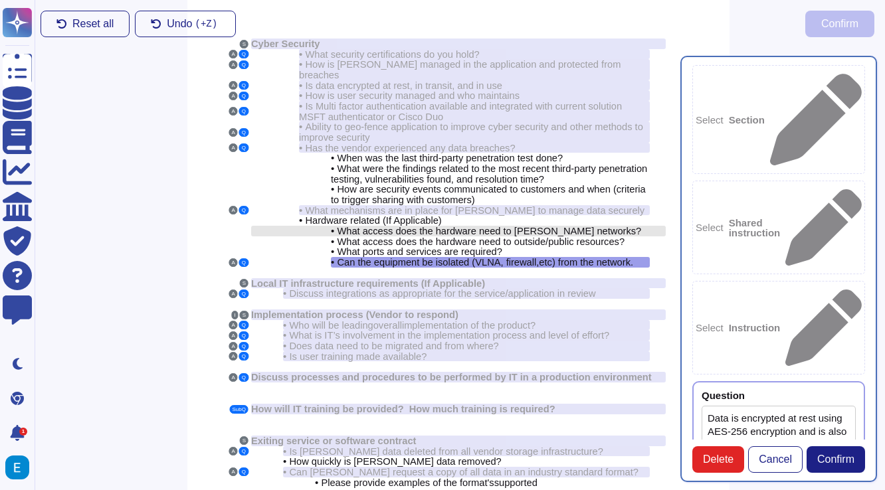
click at [486, 226] on span "What access does the hardware need to [PERSON_NAME] networks?" at bounding box center [489, 231] width 304 height 11
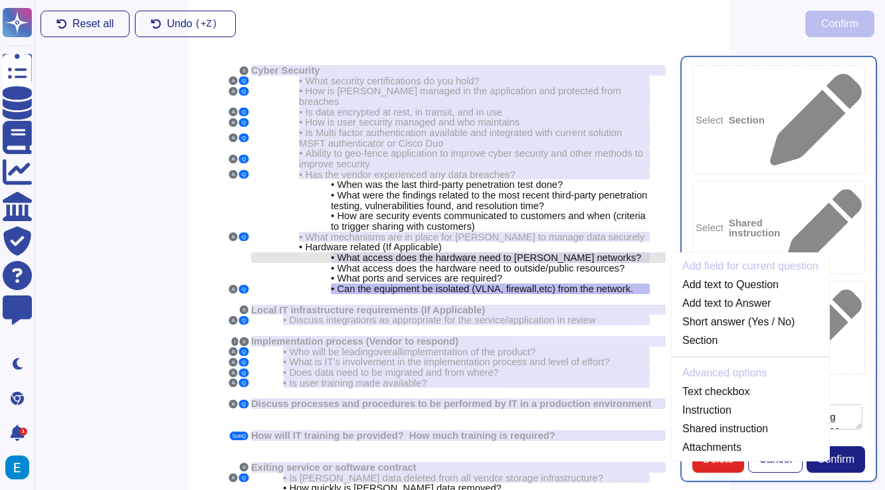
scroll to position [7, 1]
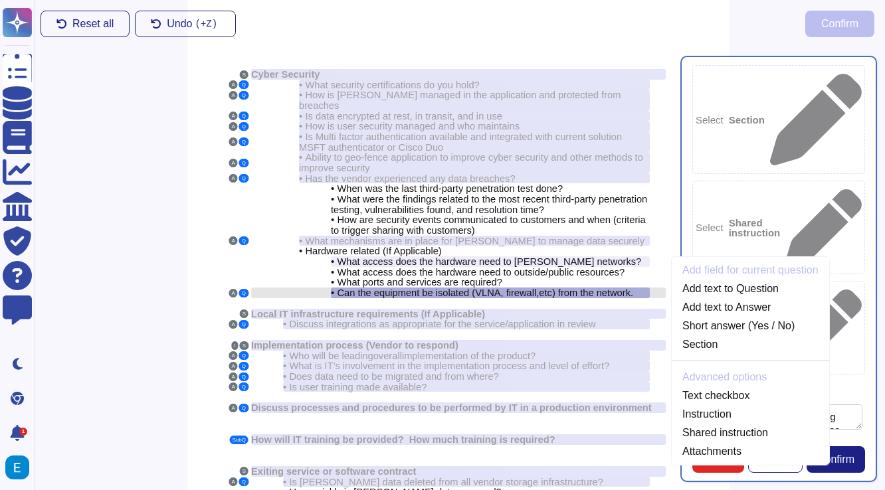
click at [503, 288] on span "Can the equipment be isolated (VLNA, firewall," at bounding box center [438, 293] width 202 height 11
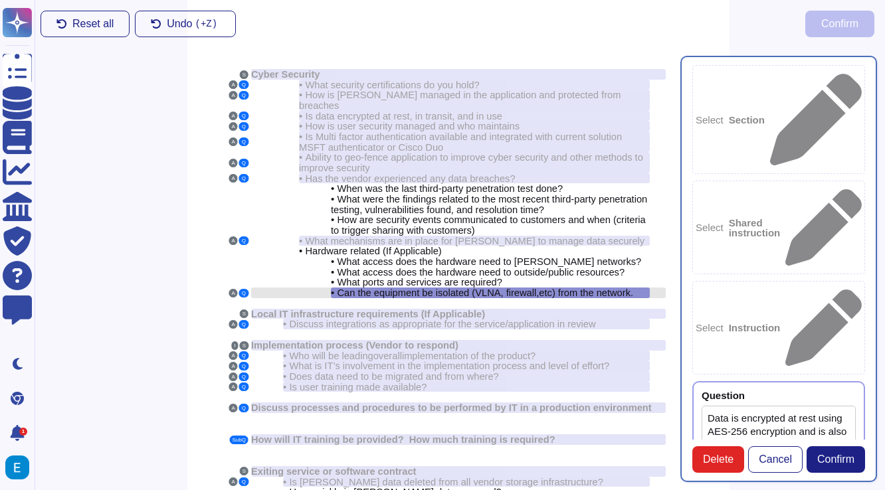
scroll to position [37, 1]
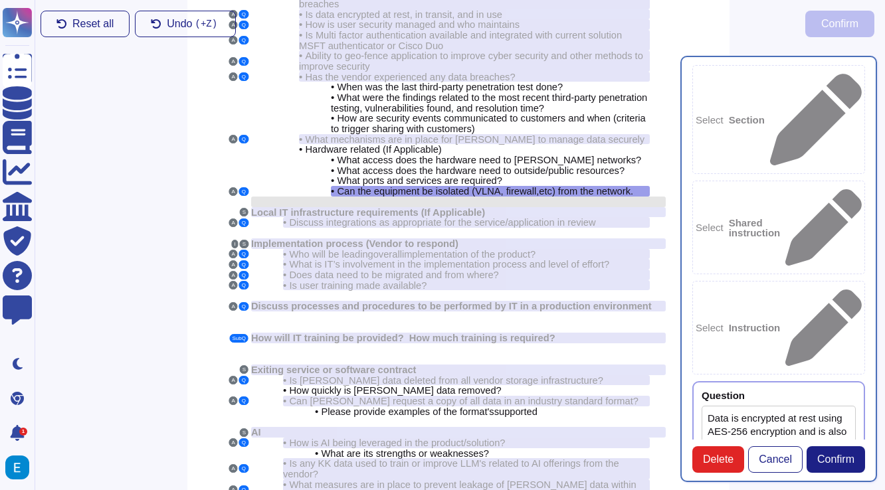
scroll to position [110, 1]
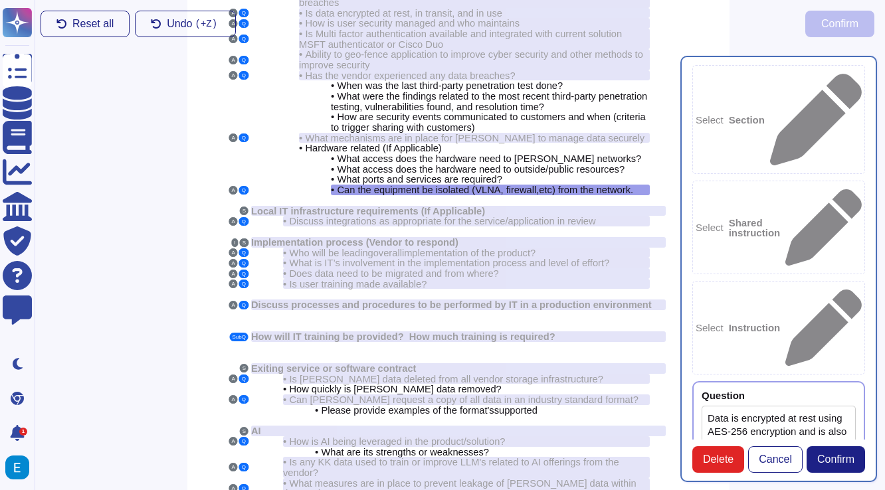
click at [855, 396] on icon at bounding box center [855, 396] width 0 height 0
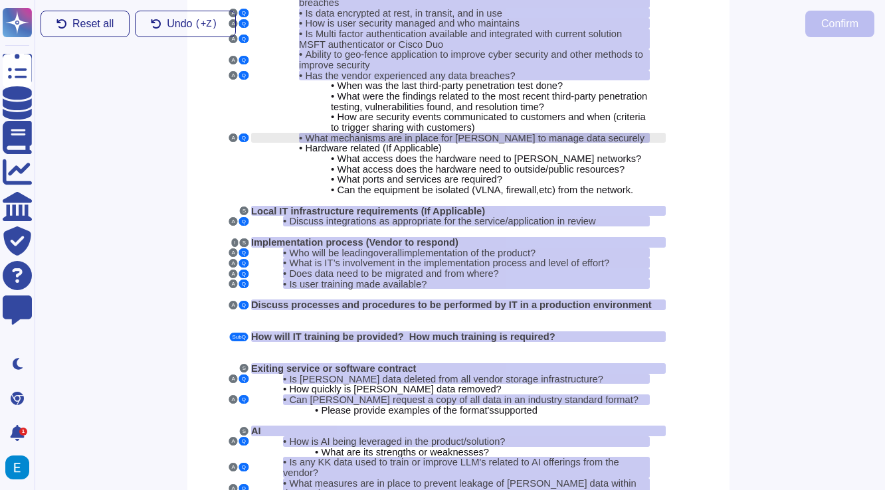
click at [474, 133] on span "What mechanisms are in place for [PERSON_NAME] to manage data securely" at bounding box center [474, 138] width 339 height 11
click at [582, 133] on span "What mechanisms are in place for [PERSON_NAME] to manage data securely" at bounding box center [474, 138] width 339 height 11
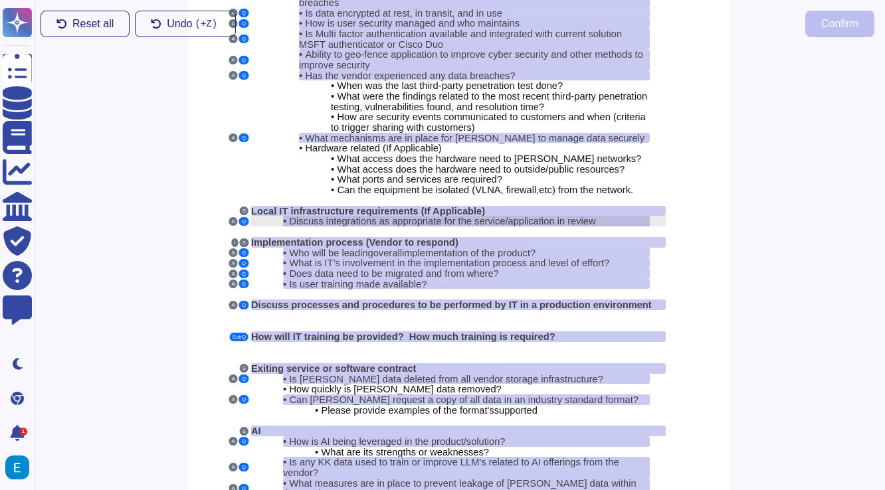
scroll to position [0, 1]
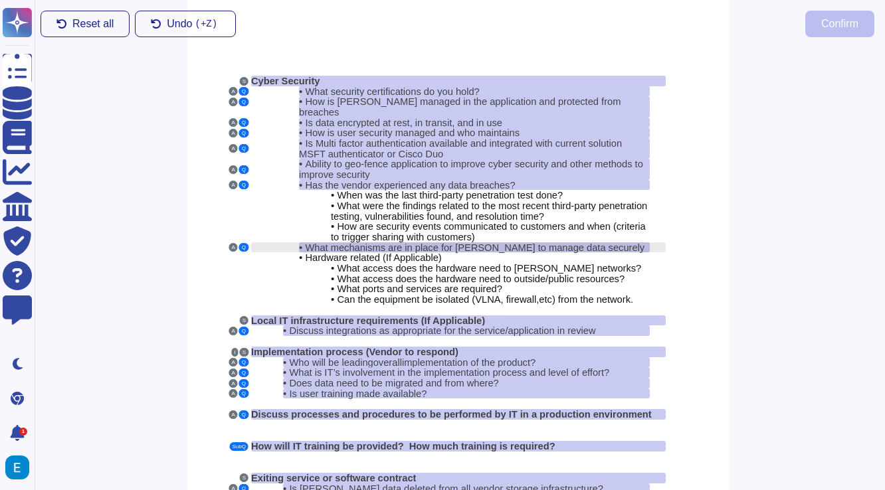
click at [545, 242] on span "What mechanisms are in place for [PERSON_NAME] to manage data securely" at bounding box center [474, 247] width 339 height 11
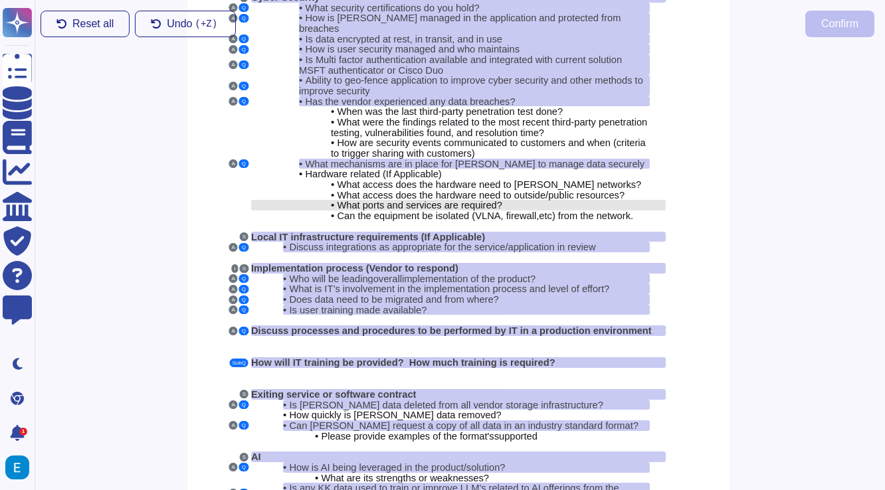
scroll to position [88, 1]
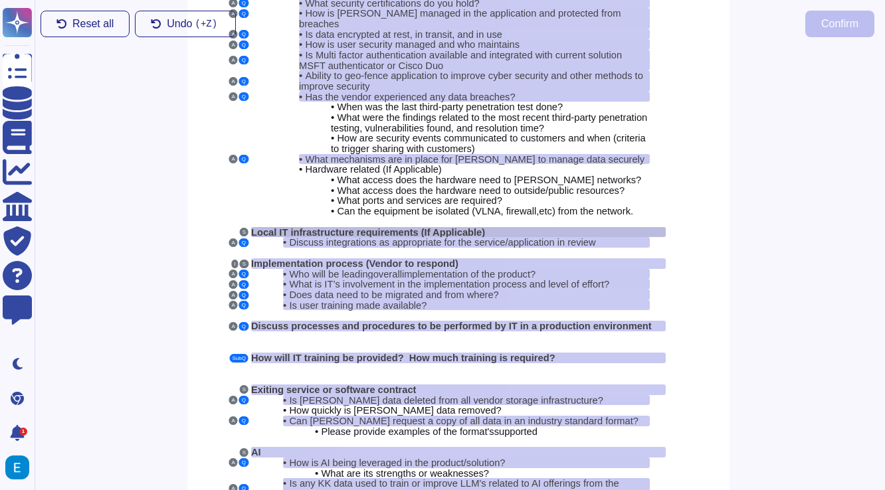
click at [410, 227] on span "Local IT infrastructure requirements (If Applicable)" at bounding box center [368, 232] width 234 height 11
click at [513, 227] on div "Local IT infrastructure requirements (If Applicable)" at bounding box center [458, 232] width 414 height 11
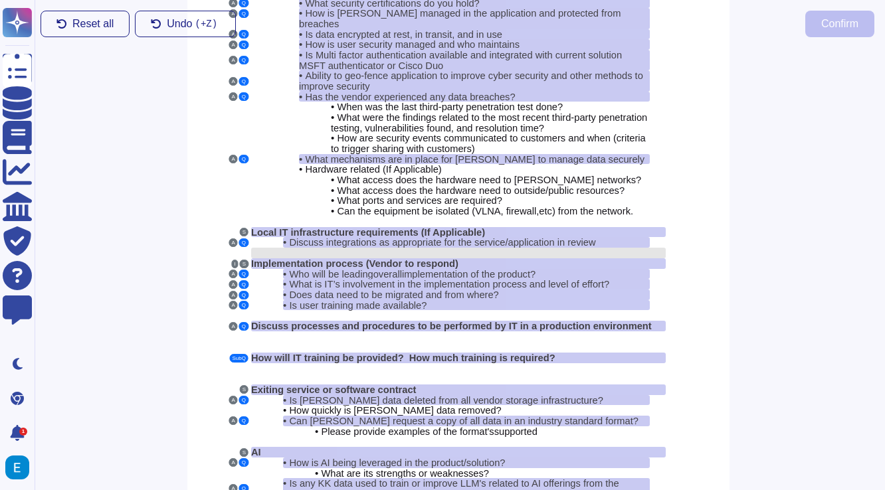
click at [499, 248] on div at bounding box center [458, 253] width 414 height 11
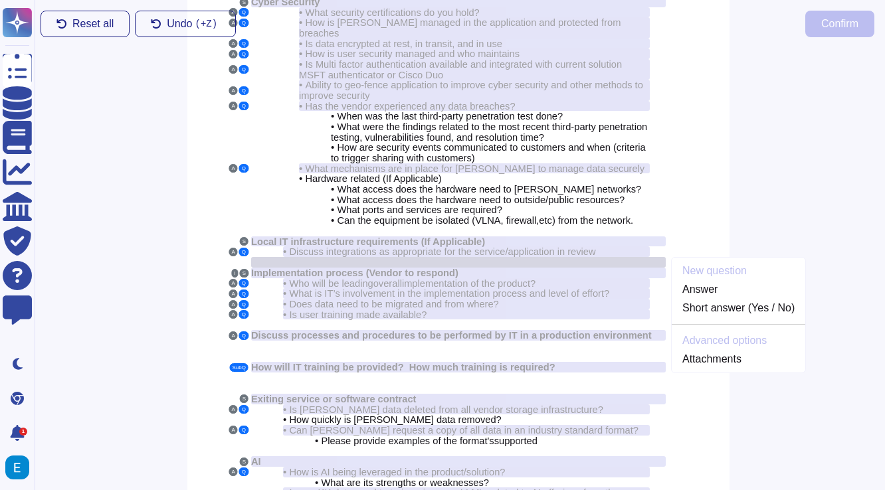
scroll to position [78, 1]
click at [499, 247] on span "Discuss integrations as appropriate for the service/application in review" at bounding box center [442, 252] width 306 height 11
click at [523, 247] on span "Discuss integrations as appropriate for the service/application in review" at bounding box center [442, 252] width 306 height 11
click at [535, 279] on span "implementation of the product?" at bounding box center [468, 284] width 133 height 11
click at [625, 237] on div "Local IT infrastructure requirements (If Applicable)" at bounding box center [458, 242] width 414 height 11
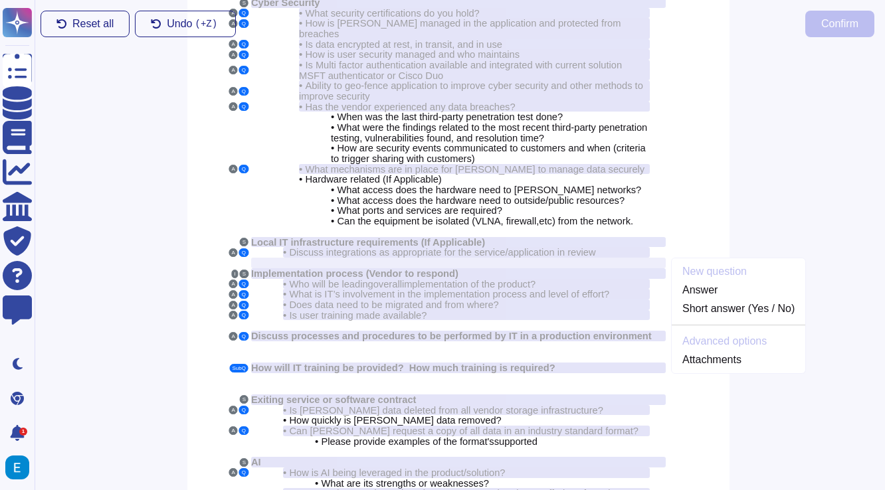
click at [275, 185] on div "• What access does the hardware need to Kem Krest’s networks?" at bounding box center [458, 190] width 414 height 11
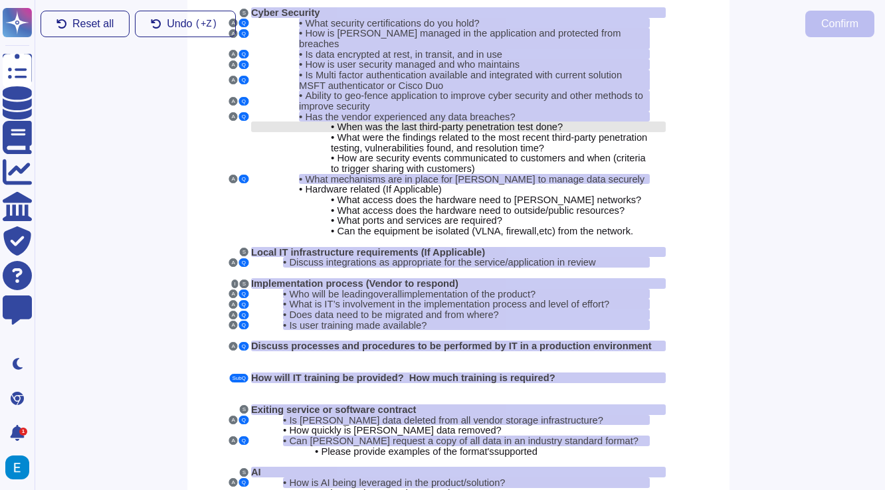
scroll to position [178, 1]
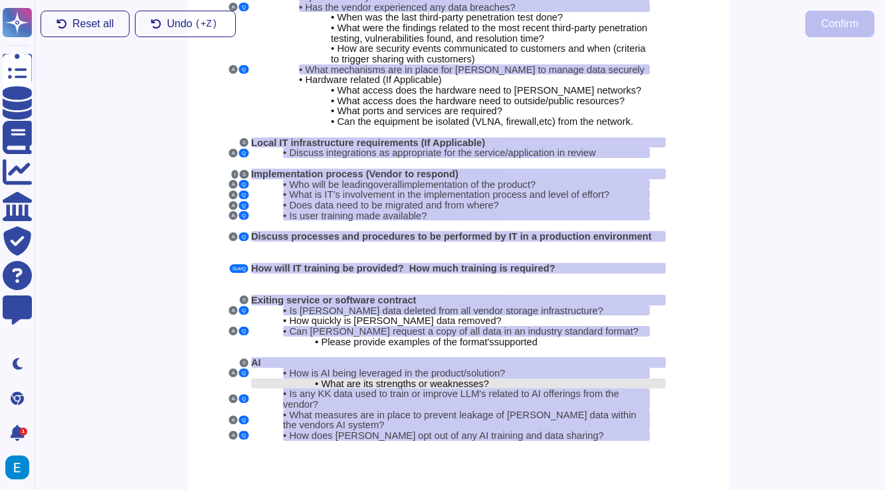
click at [396, 379] on span "What are its strengths or weaknesses?" at bounding box center [405, 384] width 168 height 11
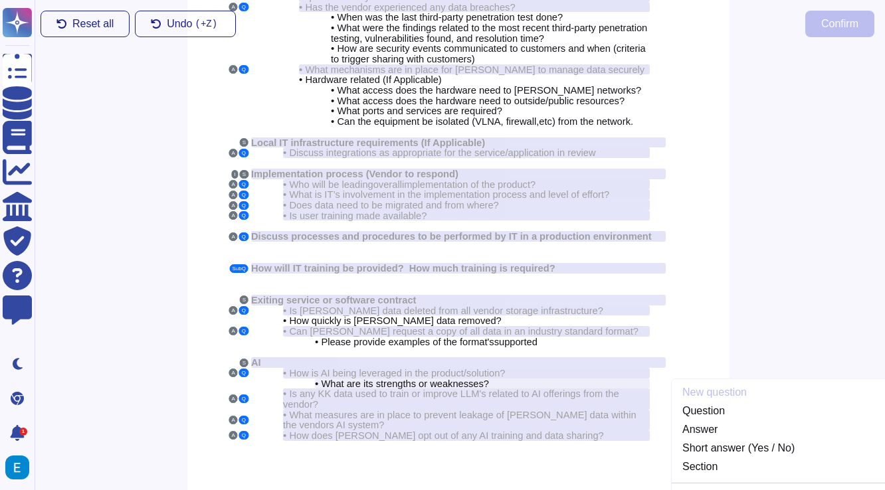
click at [392, 459] on div "S Cyber Security A Q • What security certifications do you hold? A Q • How is P…" at bounding box center [458, 166] width 542 height 697
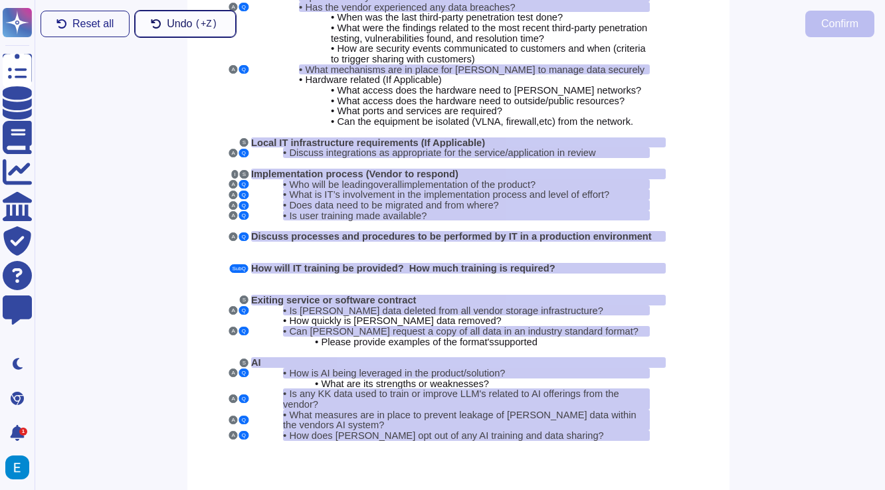
click at [165, 29] on button "Undo ( +Z)" at bounding box center [185, 24] width 101 height 27
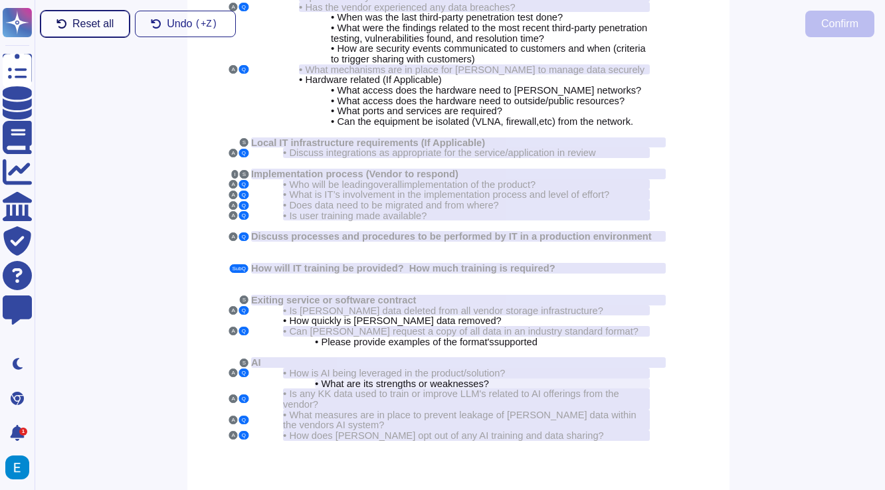
click at [86, 29] on span "Reset all" at bounding box center [92, 24] width 41 height 11
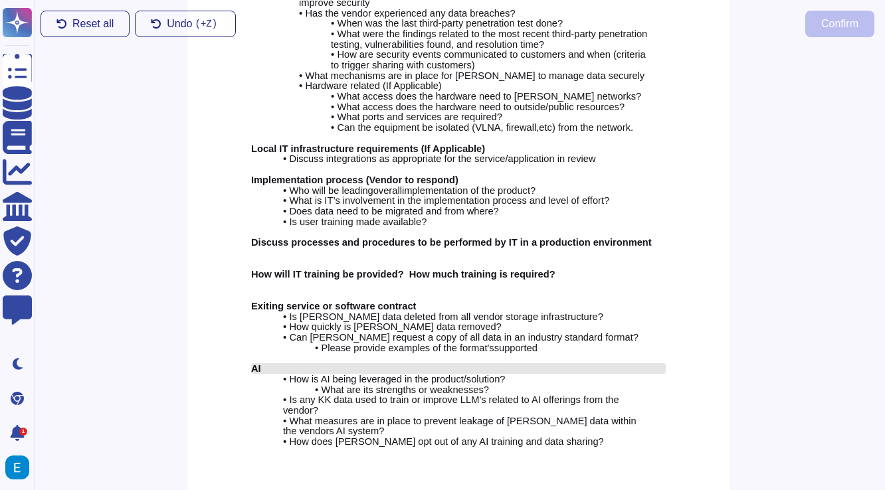
scroll to position [0, 1]
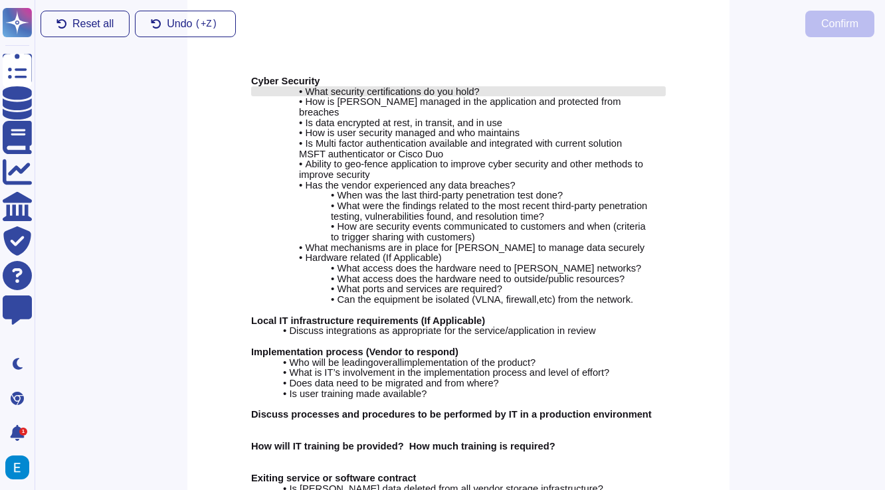
click at [437, 86] on span "What security certifications do you hold?" at bounding box center [392, 91] width 174 height 11
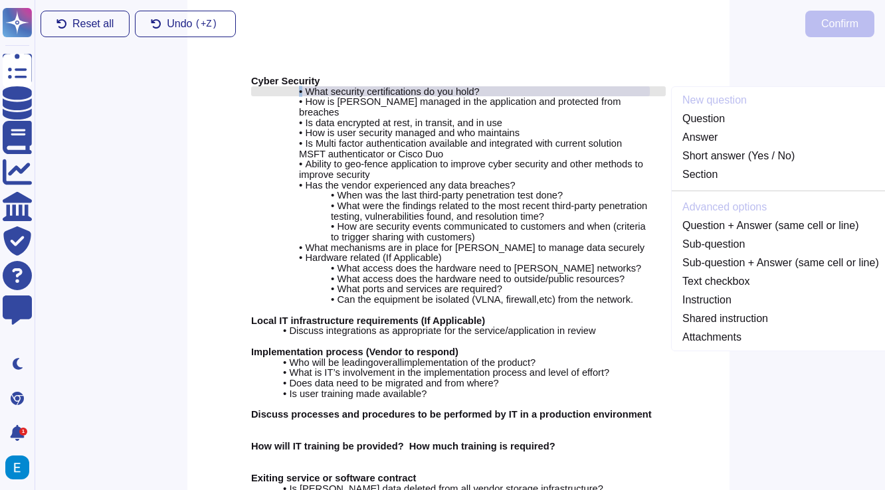
click at [437, 86] on span "What security certifications do you hold?" at bounding box center [392, 91] width 174 height 11
click at [129, 149] on div "Reset all Undo ( +Z) Confirm Cyber Security New question Question Answer Short …" at bounding box center [458, 344] width 871 height 697
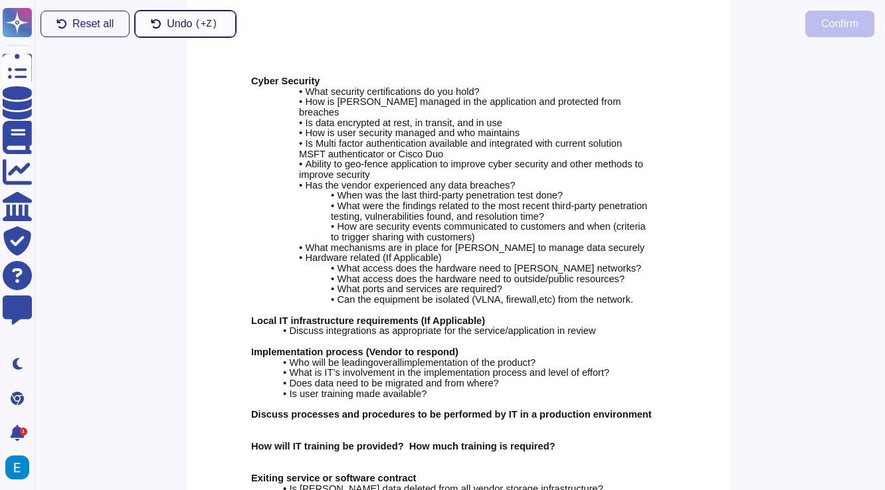
click at [184, 21] on span "Undo ( +Z)" at bounding box center [193, 24] width 53 height 11
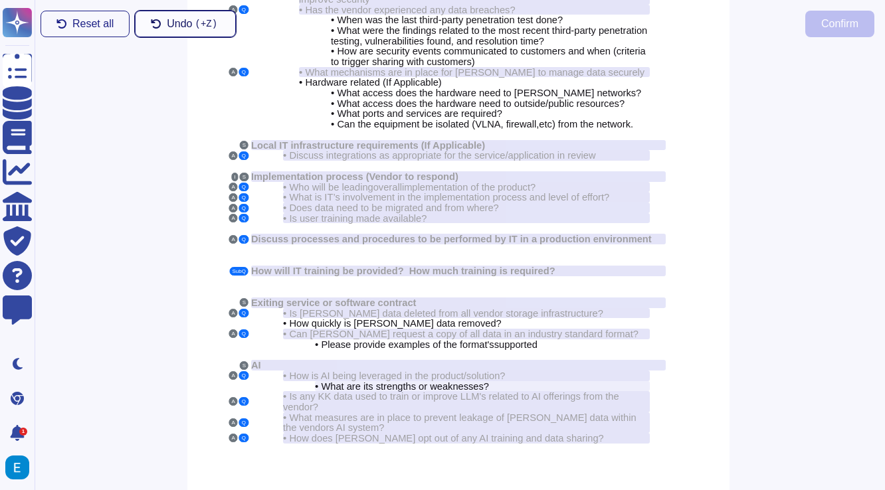
scroll to position [178, 1]
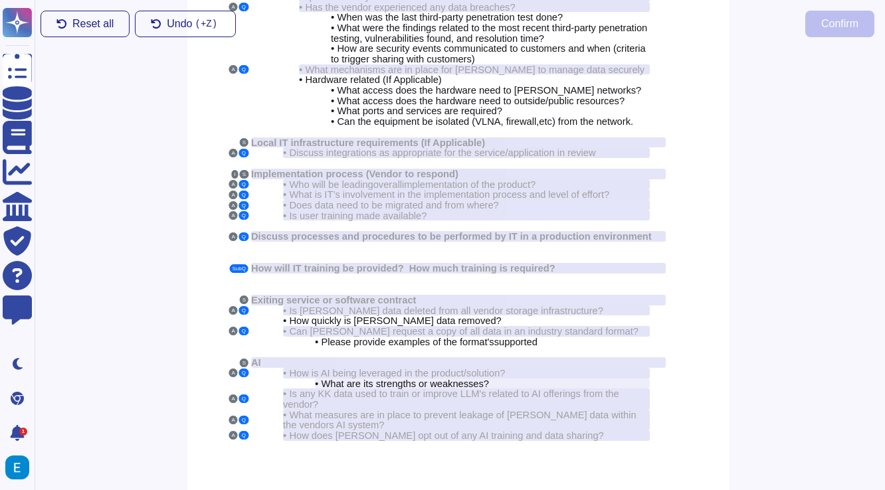
click at [104, 267] on div "Reset all Undo ( +Z) Confirm S Cyber Security A Q • What security certification…" at bounding box center [458, 166] width 871 height 697
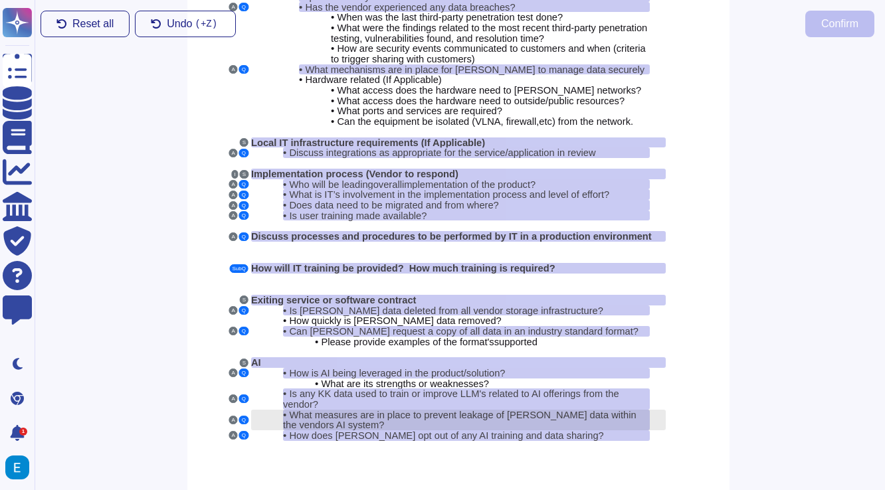
click at [333, 410] on span "What measures are in place to prevent leakage of [PERSON_NAME] data within the …" at bounding box center [459, 420] width 353 height 21
click at [316, 410] on span "What measures are in place to prevent leakage of [PERSON_NAME] data within the …" at bounding box center [459, 420] width 353 height 21
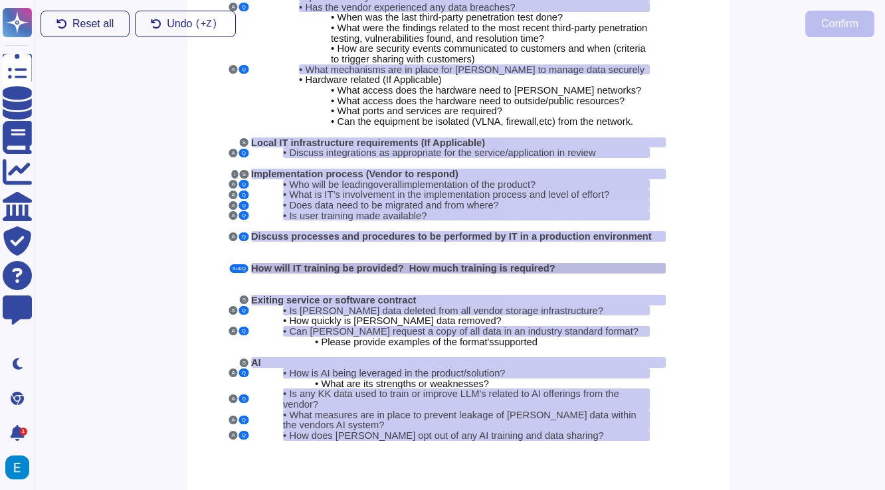
scroll to position [0, 1]
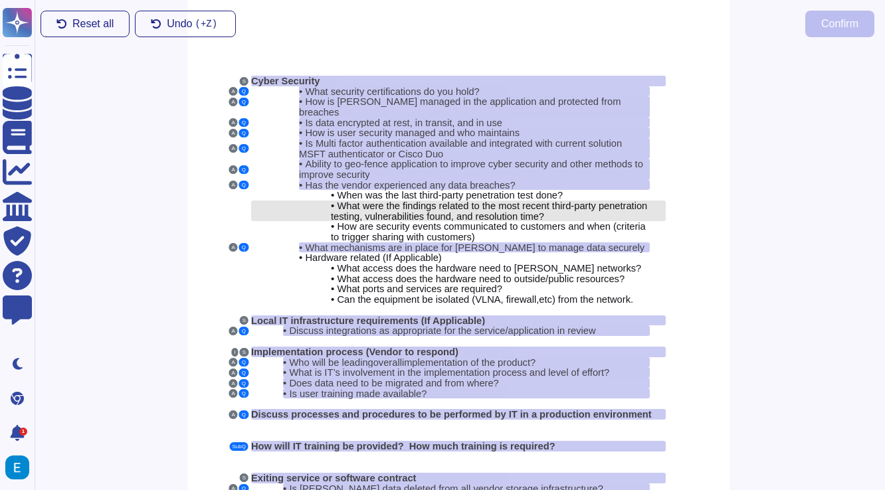
click at [353, 201] on span "What were the findings related to the most recent third-party penetration testi…" at bounding box center [489, 211] width 316 height 21
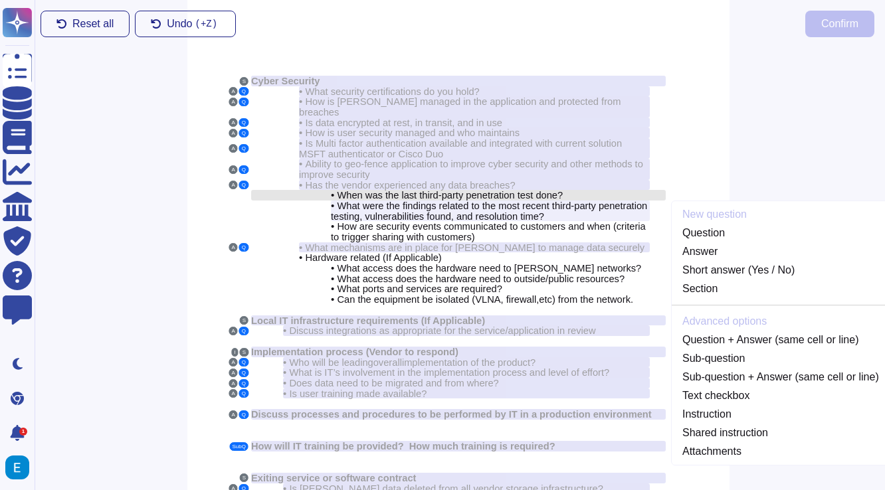
click at [365, 190] on span "When was the last third-party penetration test done?" at bounding box center [450, 195] width 226 height 11
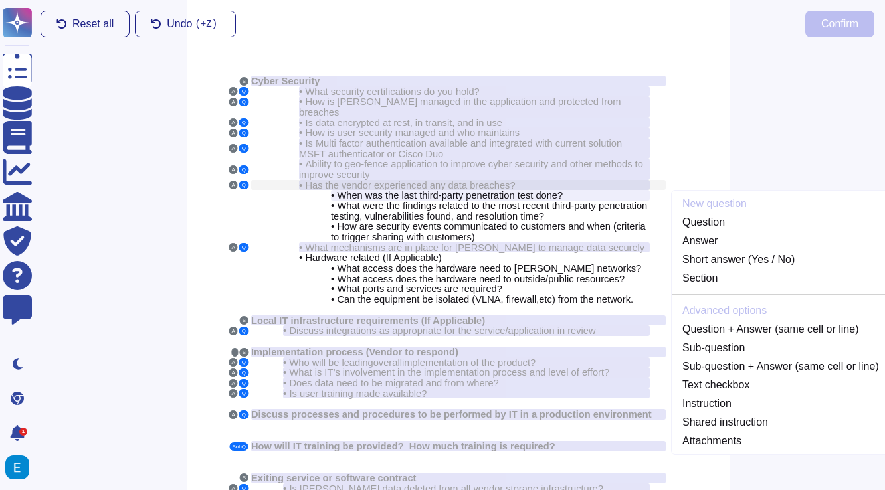
click at [367, 180] on span "Has the vendor experienced any data breaches?" at bounding box center [410, 185] width 210 height 11
click at [464, 489] on span "How quickly is [PERSON_NAME] data removed?" at bounding box center [395, 498] width 212 height 11
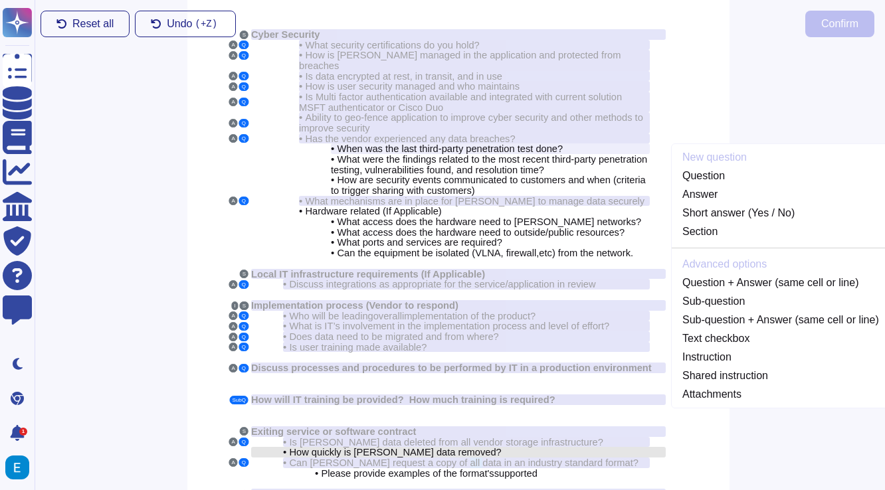
click at [464, 475] on div "S Cyber Security A Q • What security certifications do you hold? A Q • How is P…" at bounding box center [458, 298] width 542 height 697
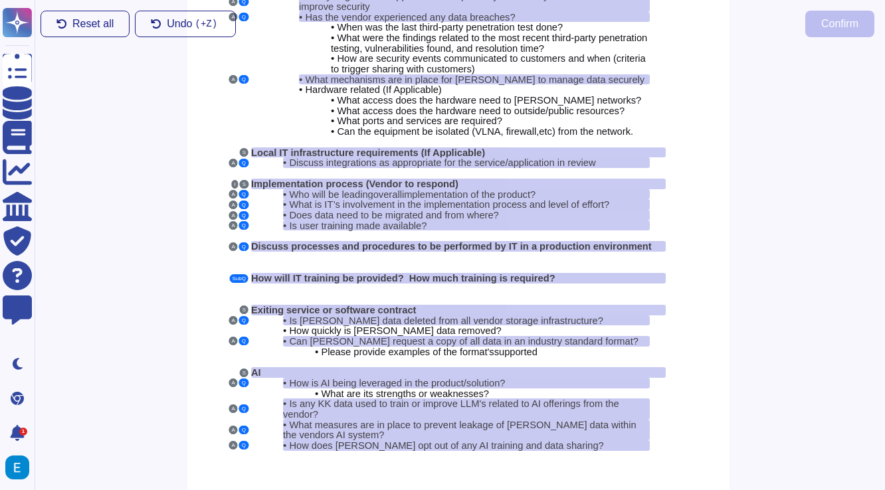
click at [464, 476] on div "S Cyber Security A Q • What security certifications do you hold? A Q • How is P…" at bounding box center [458, 176] width 542 height 697
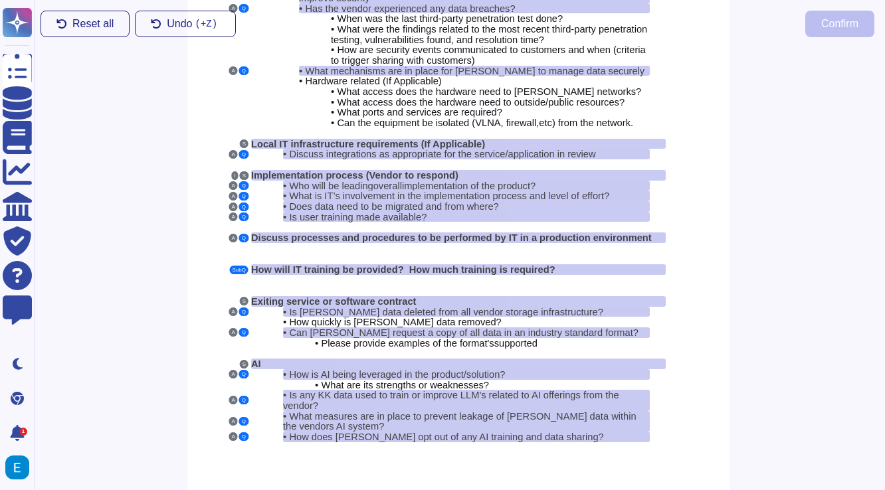
scroll to position [178, 1]
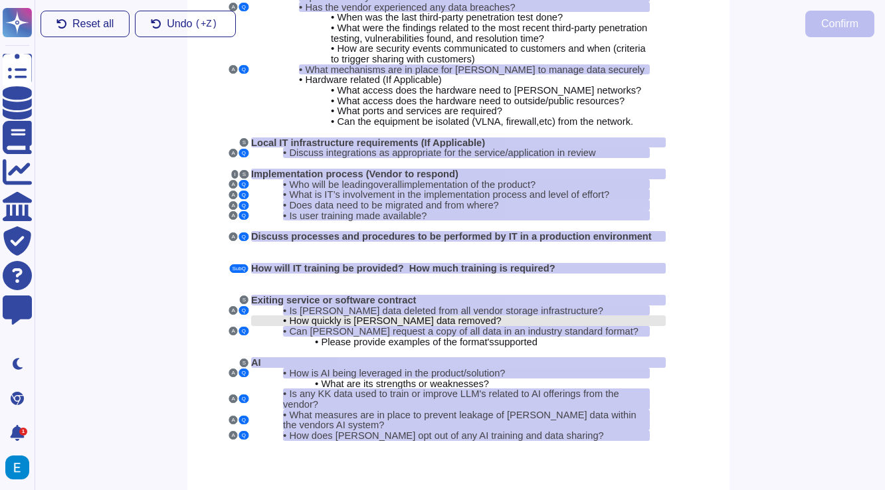
click at [440, 315] on span "How quickly is [PERSON_NAME] data removed?" at bounding box center [395, 320] width 212 height 11
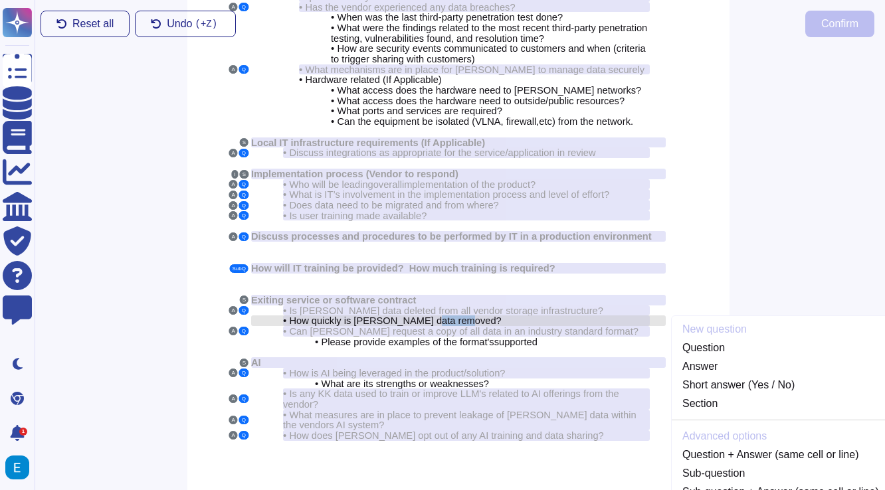
click at [440, 315] on span "How quickly is [PERSON_NAME] data removed?" at bounding box center [395, 320] width 212 height 11
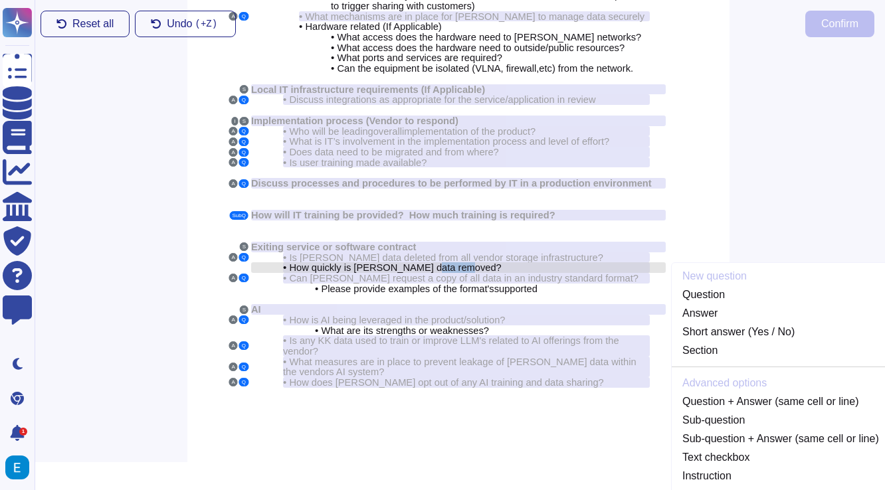
scroll to position [232, 1]
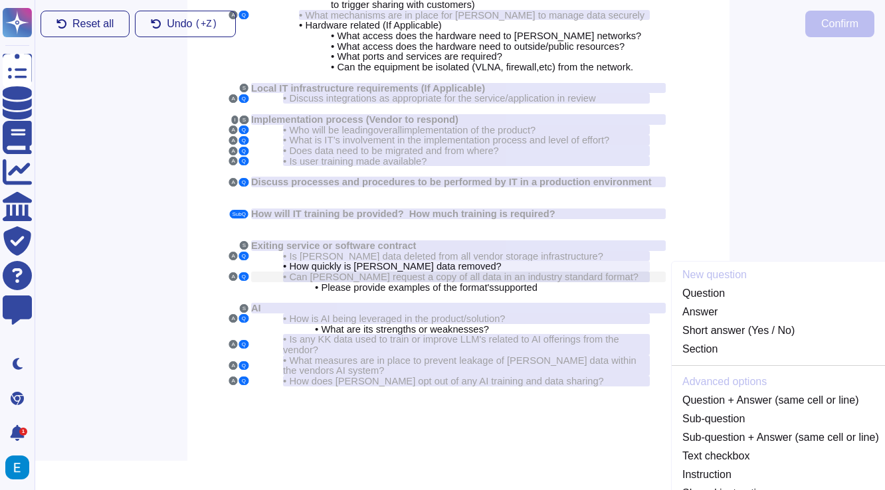
click at [387, 272] on span "Can [PERSON_NAME] request a copy of all data in an industry standard format?" at bounding box center [463, 277] width 349 height 11
click at [393, 261] on span "How quickly is [PERSON_NAME] data removed?" at bounding box center [395, 266] width 212 height 11
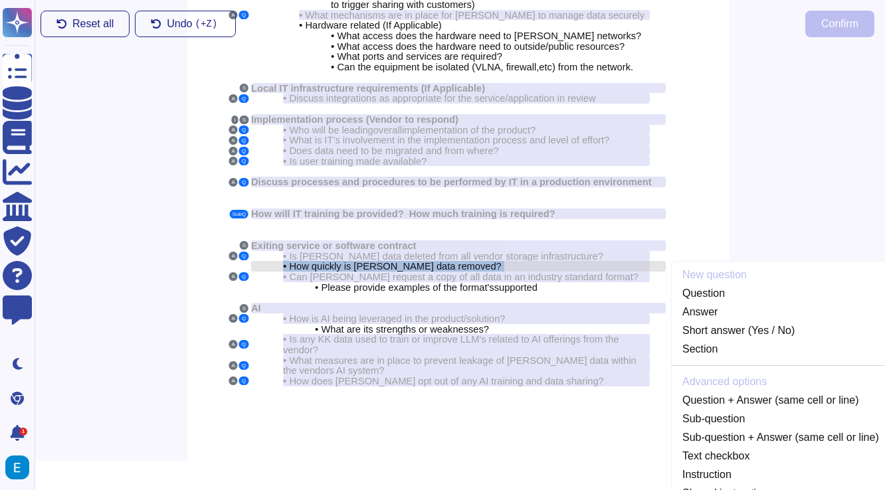
click at [393, 261] on span "How quickly is [PERSON_NAME] data removed?" at bounding box center [395, 266] width 212 height 11
copy div "• How quickly is Kem Krest data removed? A Q"
click at [418, 261] on span "How quickly is [PERSON_NAME] data removed?" at bounding box center [395, 266] width 212 height 11
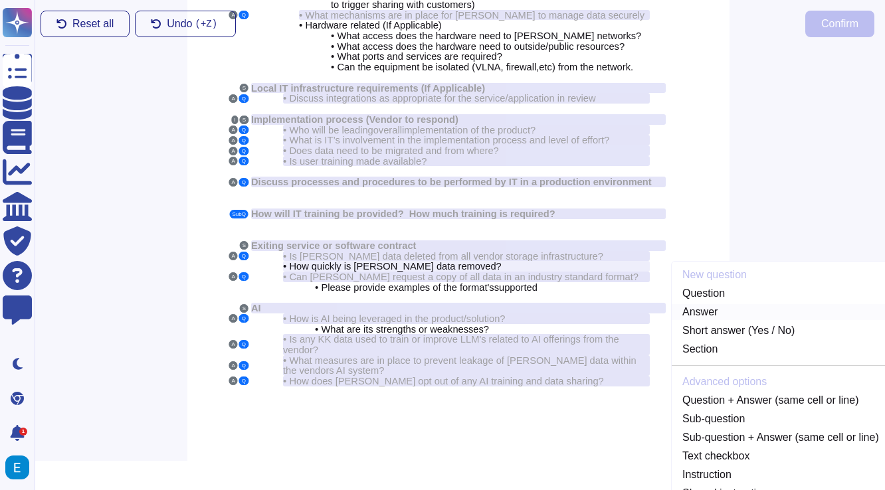
click at [690, 304] on link "Answer" at bounding box center [780, 312] width 218 height 16
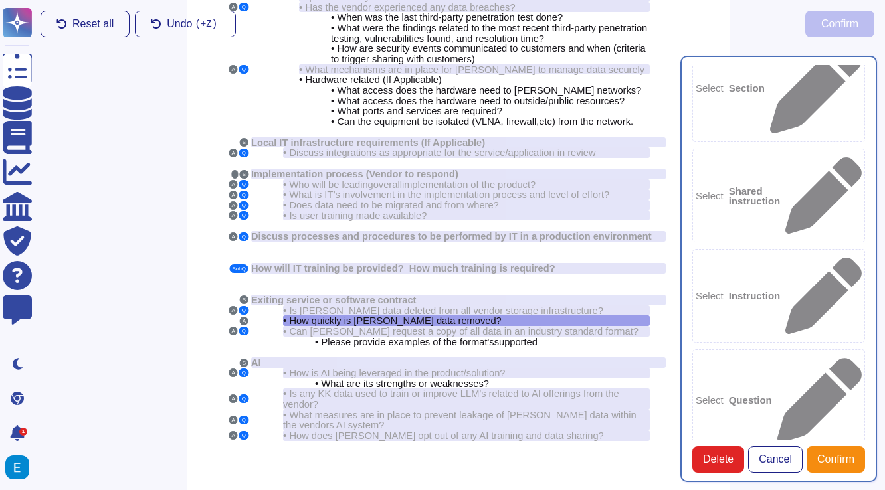
scroll to position [38, 0]
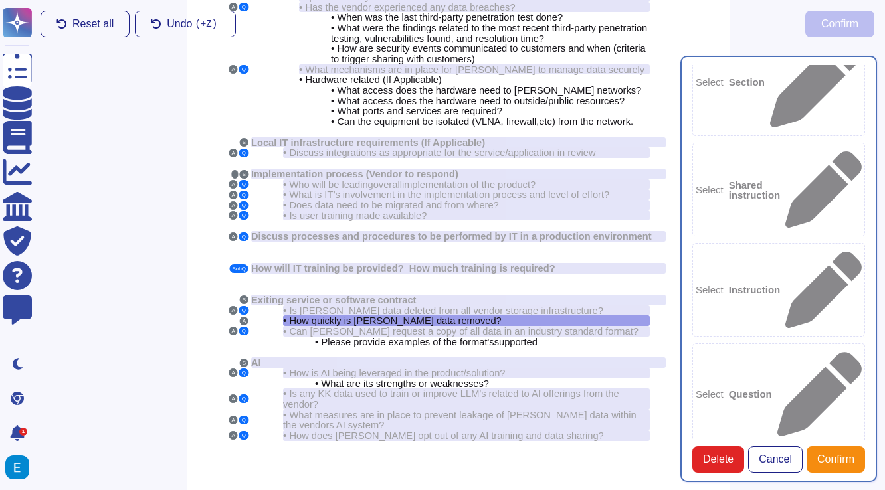
paste textarea "Data is removed prior to disposal or re-use using an approved technology to ens…"
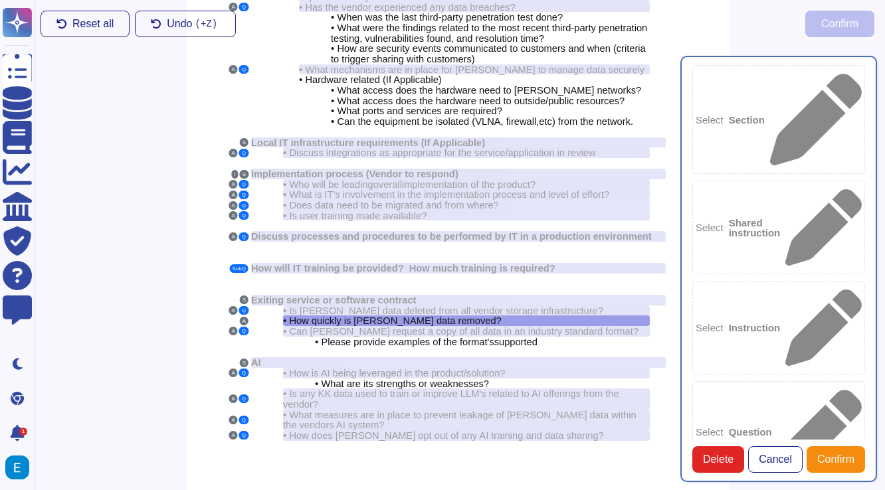
scroll to position [34, 0]
type textarea "Data is removed prior to disposal or re-use using an approved technology to ens…"
click at [836, 463] on span "Confirm" at bounding box center [835, 459] width 37 height 11
click at [750, 381] on div "Select Question" at bounding box center [778, 426] width 173 height 91
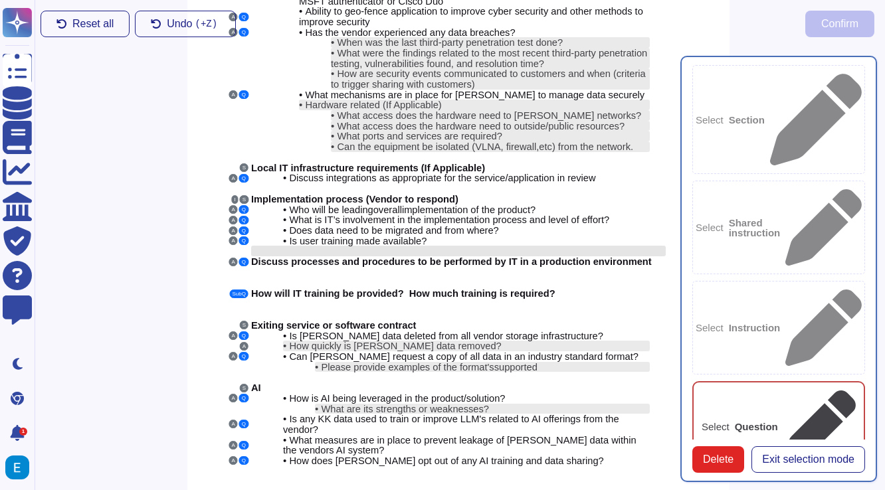
scroll to position [178, 1]
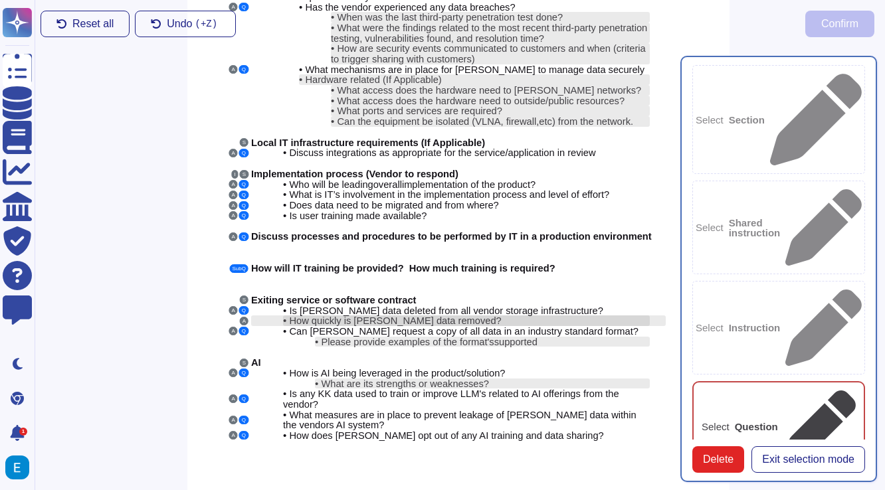
click at [412, 315] on span "How quickly is [PERSON_NAME] data removed?" at bounding box center [395, 320] width 212 height 11
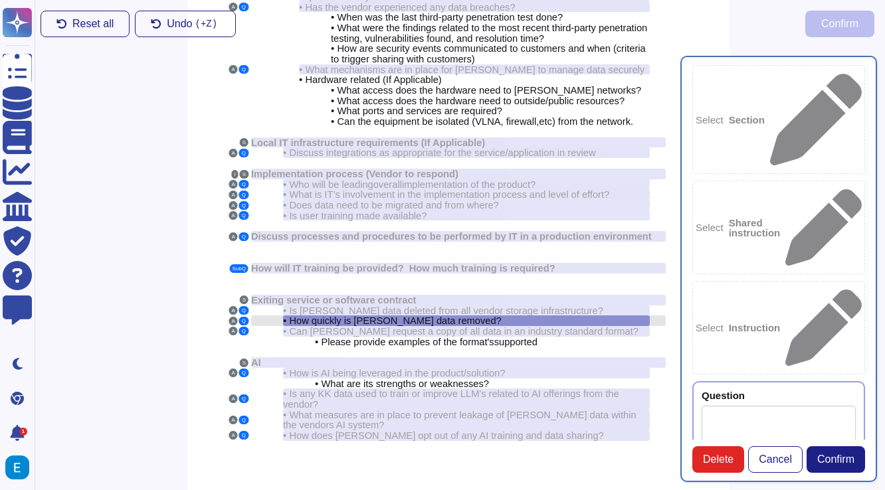
type textarea "How quickly is [PERSON_NAME] data removed?"
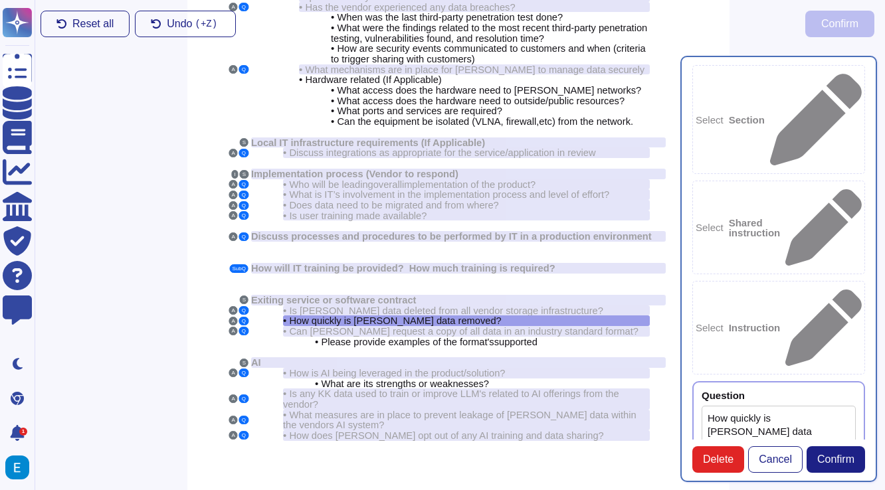
scroll to position [226, 0]
click at [836, 462] on span "Confirm" at bounding box center [835, 459] width 37 height 11
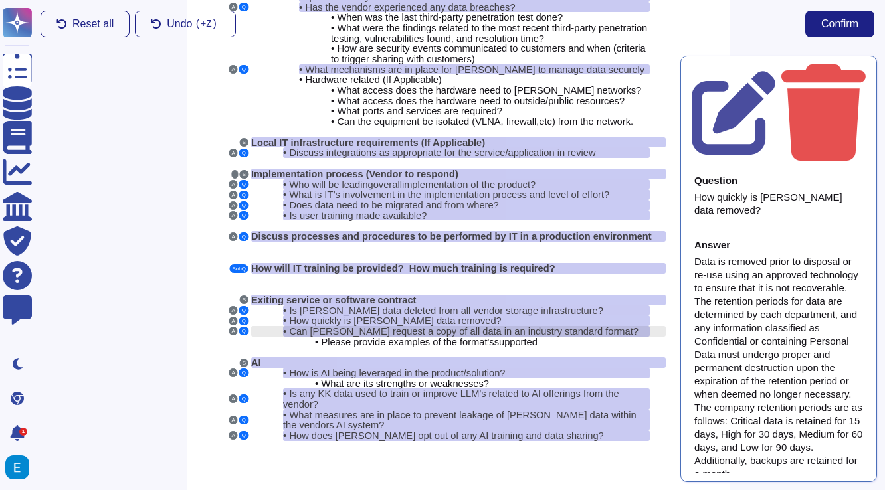
click at [414, 326] on span "Can [PERSON_NAME] request a copy of all data in an industry standard format?" at bounding box center [463, 331] width 349 height 11
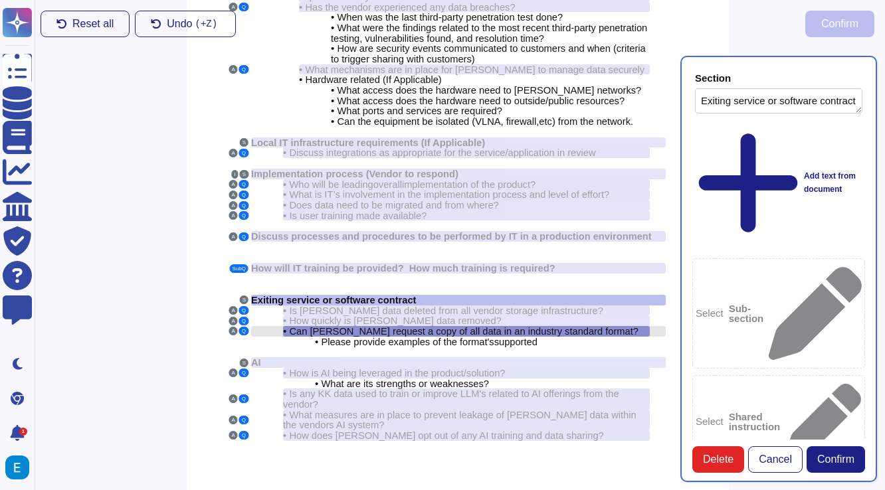
type textarea "Exiting service or software contract"
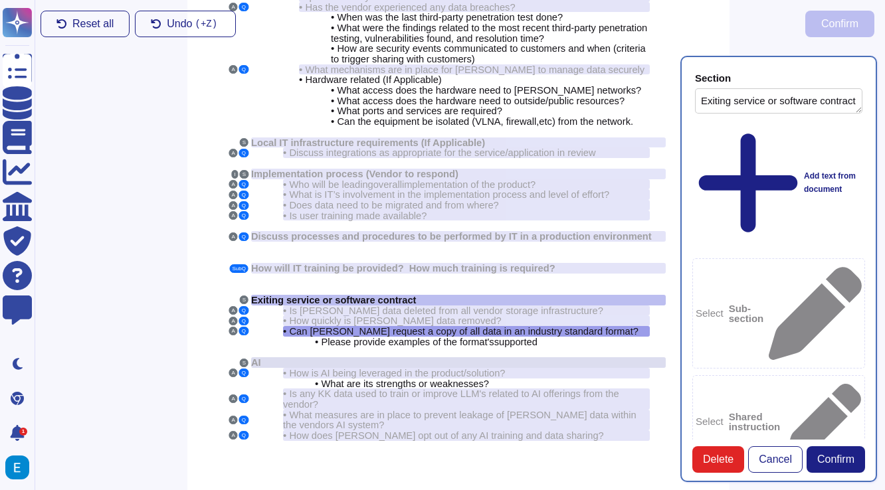
type textarea "Can Kem Krest request a copy of all data in anst industry standard format?"
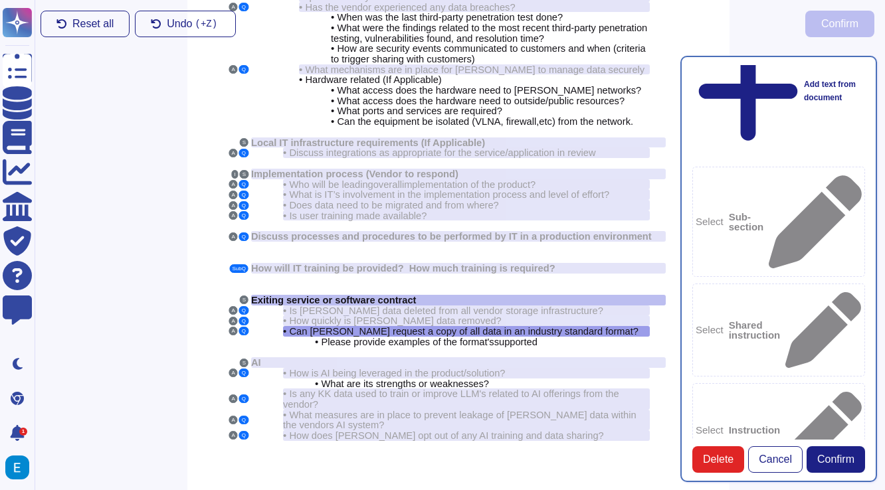
scroll to position [92, 0]
type textarea "Yes"
click at [831, 467] on button "Confirm" at bounding box center [835, 459] width 58 height 27
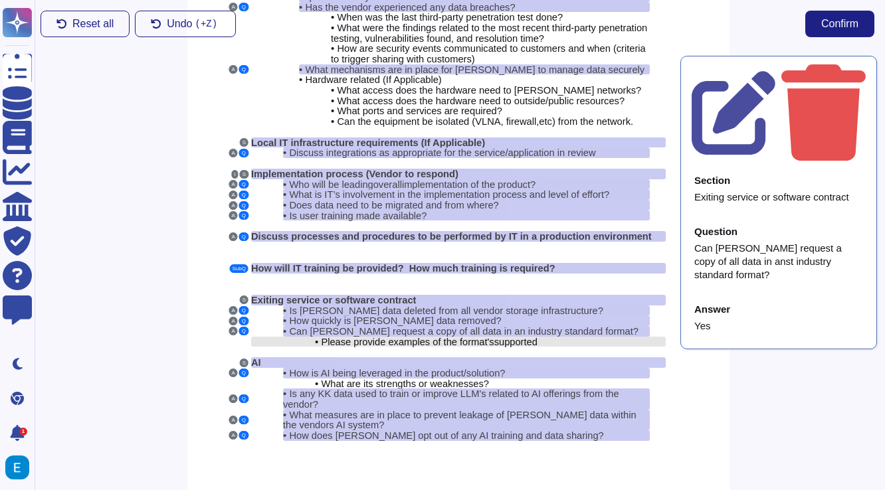
click at [438, 337] on span "Please provide examples of the format's" at bounding box center [407, 342] width 173 height 11
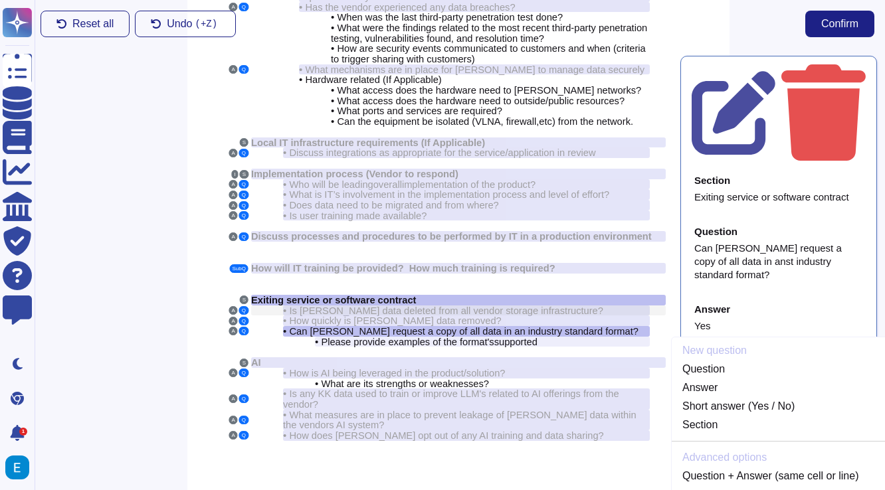
click at [448, 305] on span "Is [PERSON_NAME] data deleted from all vendor storage infrastructure?" at bounding box center [445, 310] width 313 height 11
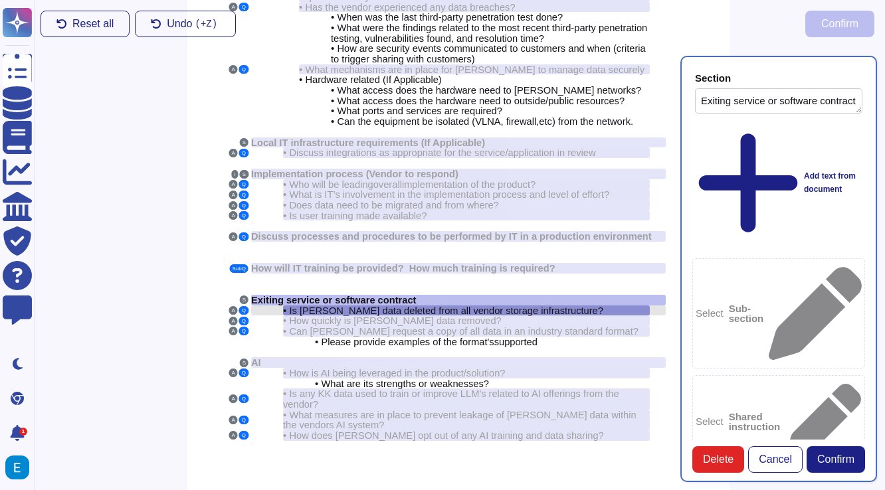
type textarea "Exiting service or software contract"
type textarea "Is [PERSON_NAME] data deleted from all vendor storage infrastructure?"
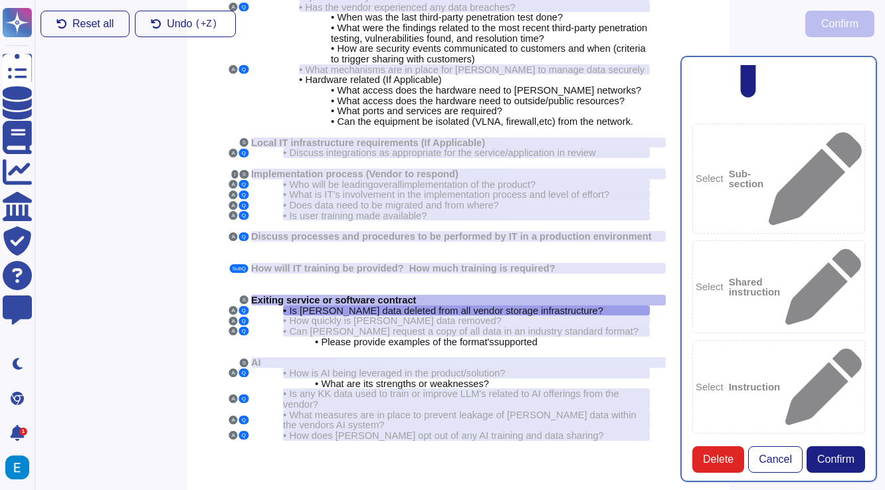
scroll to position [139, 0]
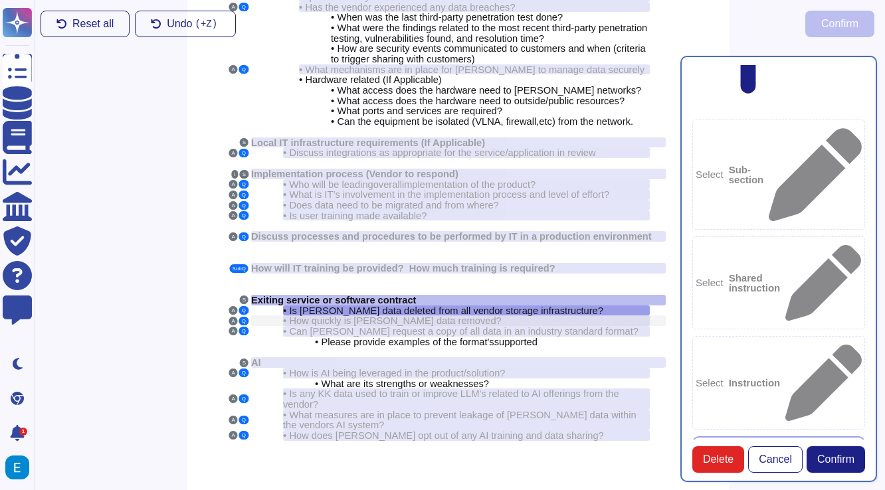
click at [557, 315] on div "• How quickly is Kem Krest data removed?" at bounding box center [466, 320] width 367 height 11
click at [554, 315] on div "• How quickly is Kem Krest data removed?" at bounding box center [466, 320] width 367 height 11
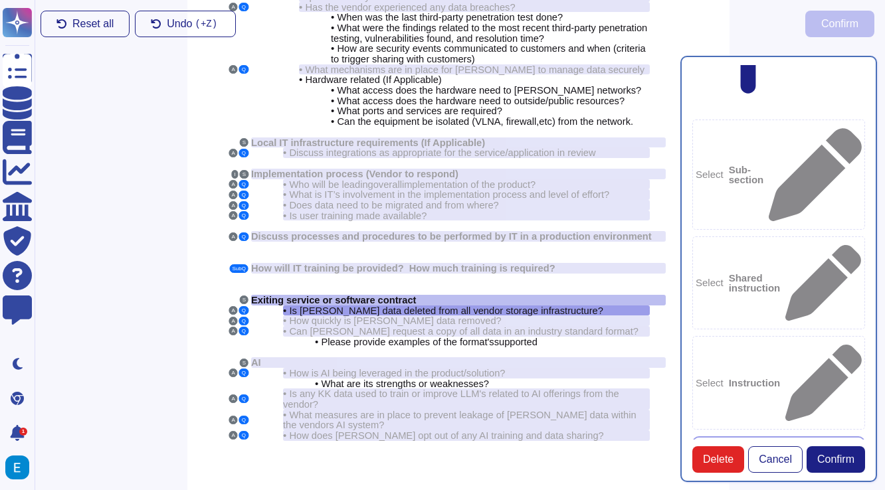
paste textarea "Data is erased prior to disposal or re-use from company devices and media that …"
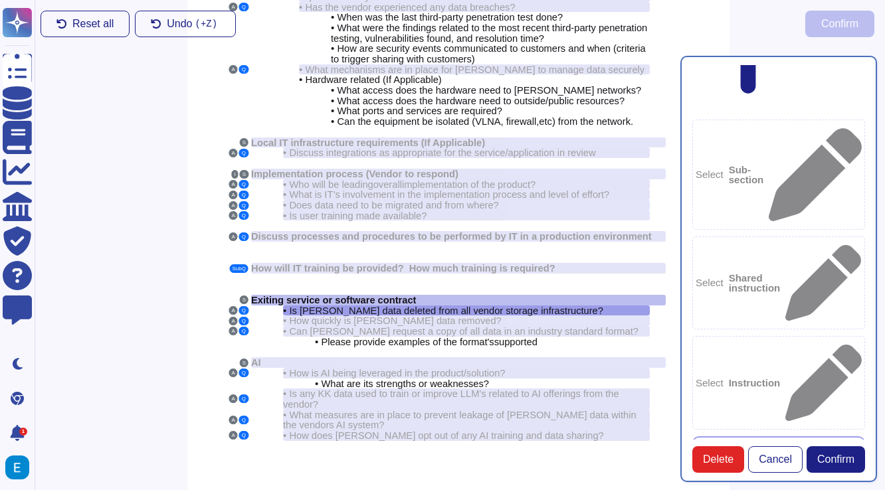
type textarea "Yes"
click at [853, 456] on button "Confirm" at bounding box center [835, 459] width 58 height 27
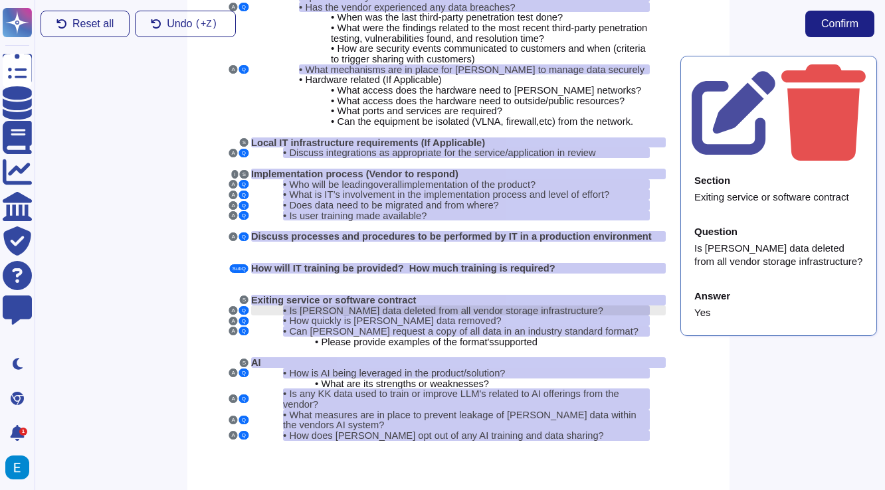
click at [479, 305] on span "Is [PERSON_NAME] data deleted from all vendor storage infrastructure?" at bounding box center [445, 310] width 313 height 11
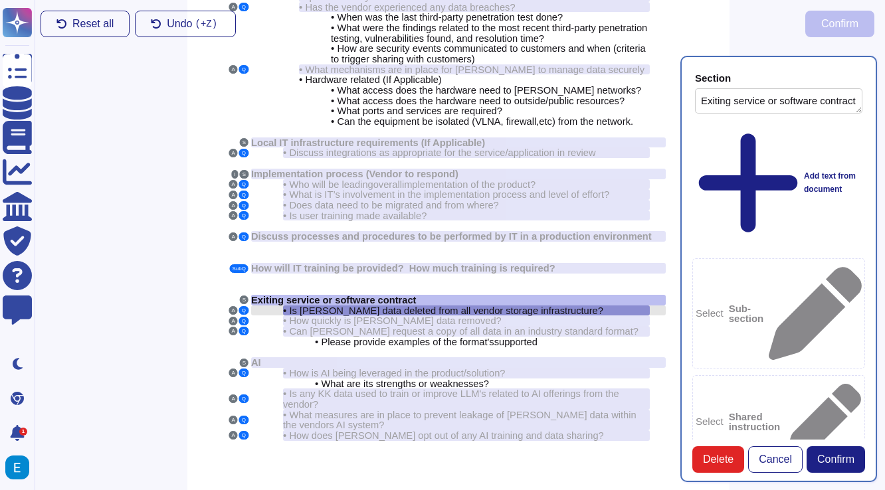
type textarea "Exiting service or software contract"
type textarea "Is [PERSON_NAME] data deleted from all vendor storage infrastructure?"
type textarea "Yes"
click at [477, 315] on div "• How quickly is Kem Krest data removed?" at bounding box center [466, 320] width 367 height 11
click at [846, 455] on span "Confirm" at bounding box center [835, 459] width 37 height 11
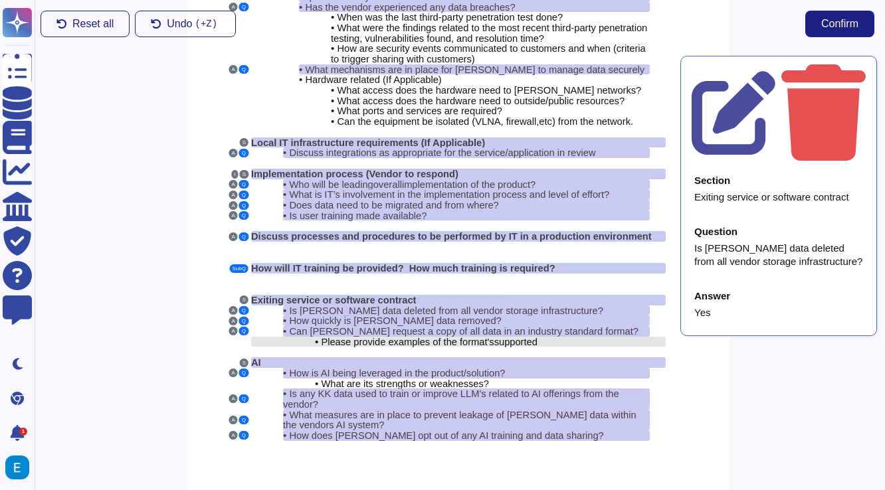
click at [537, 337] on span "supported" at bounding box center [515, 342] width 43 height 11
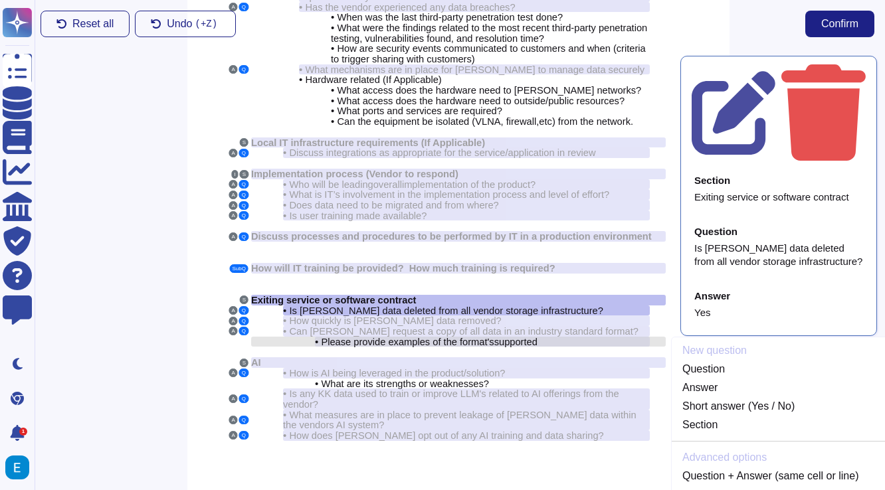
click at [531, 337] on span "supported" at bounding box center [515, 342] width 43 height 11
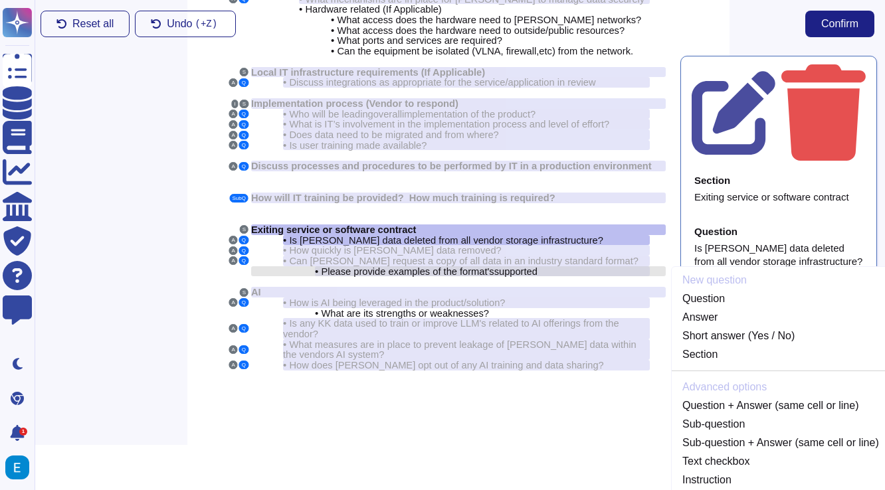
scroll to position [252, 1]
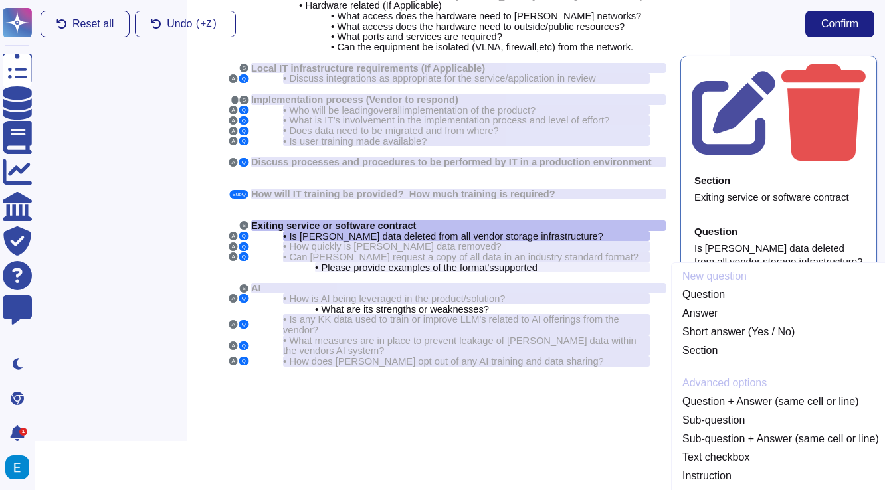
click at [507, 437] on html "Questionnaires Knowledge Base Documents Analytics CAIQ / SIG Trust Center Help …" at bounding box center [441, 92] width 885 height 689
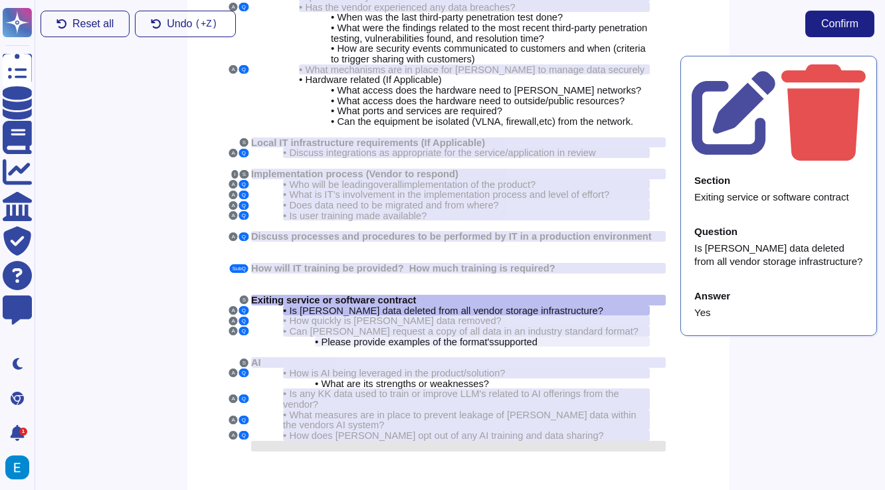
click at [517, 441] on div at bounding box center [458, 446] width 414 height 11
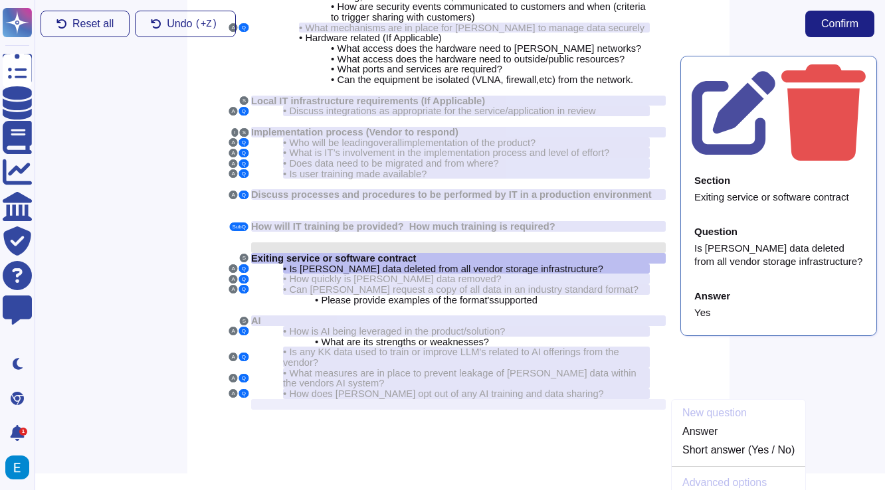
click at [402, 242] on div at bounding box center [458, 247] width 414 height 11
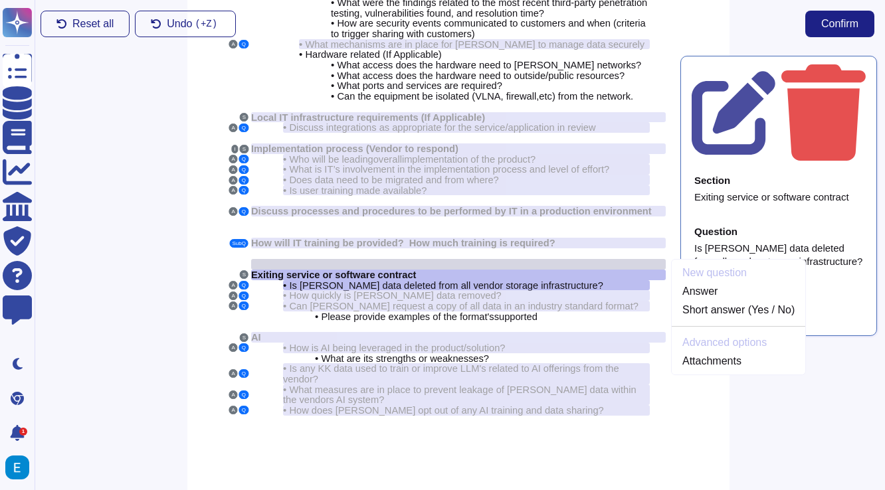
scroll to position [178, 1]
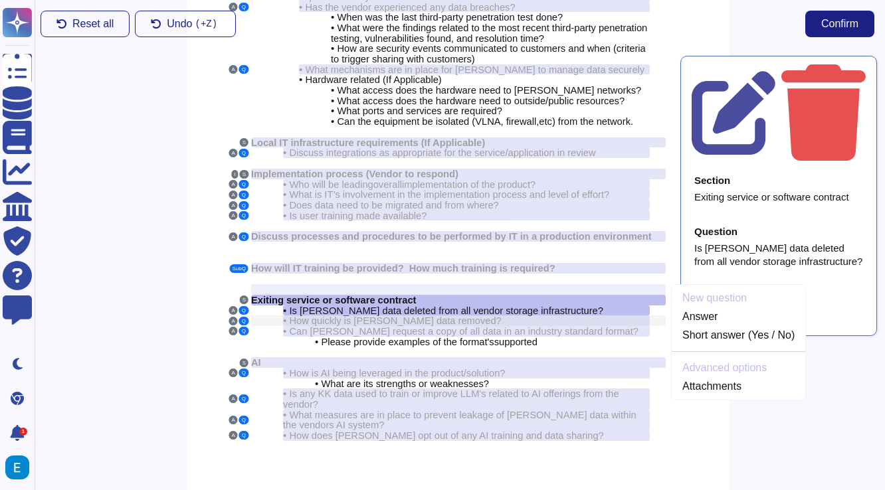
click at [446, 315] on span "How quickly is [PERSON_NAME] data removed?" at bounding box center [395, 320] width 212 height 11
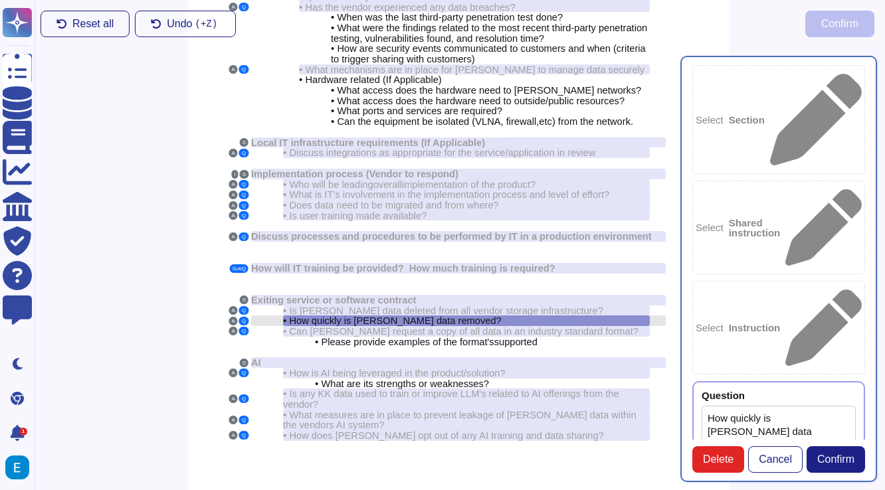
type textarea "How quickly is [PERSON_NAME] data removed?"
click at [570, 305] on span "Is [PERSON_NAME] data deleted from all vendor storage infrastructure?" at bounding box center [445, 310] width 313 height 11
click at [505, 295] on div "Exiting service or software contract" at bounding box center [458, 300] width 414 height 11
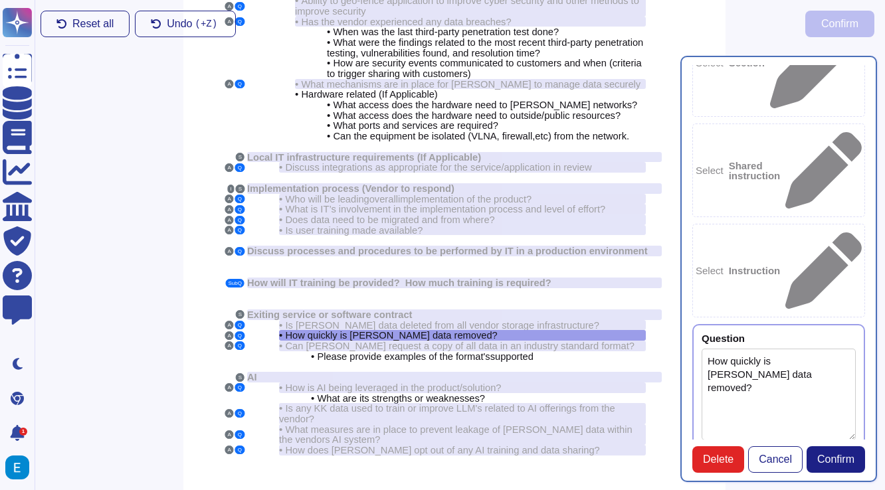
scroll to position [48, 0]
click at [470, 351] on span "Please provide examples of the format's" at bounding box center [403, 356] width 173 height 11
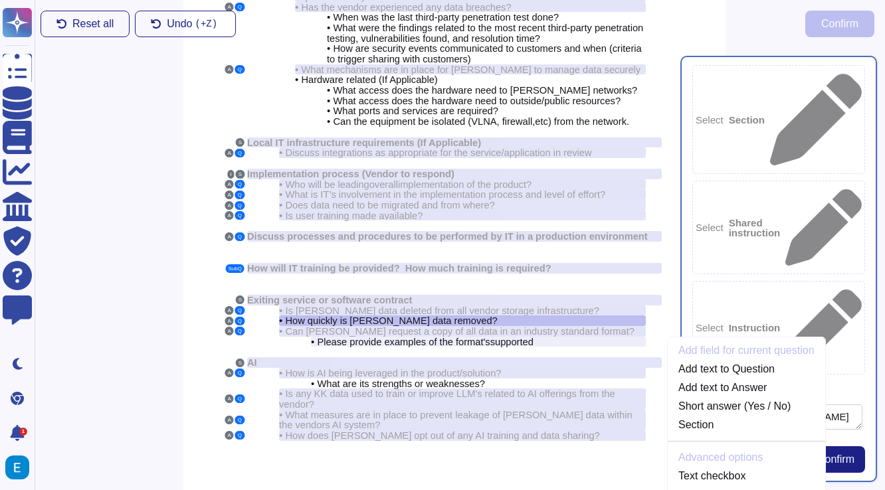
scroll to position [13, 0]
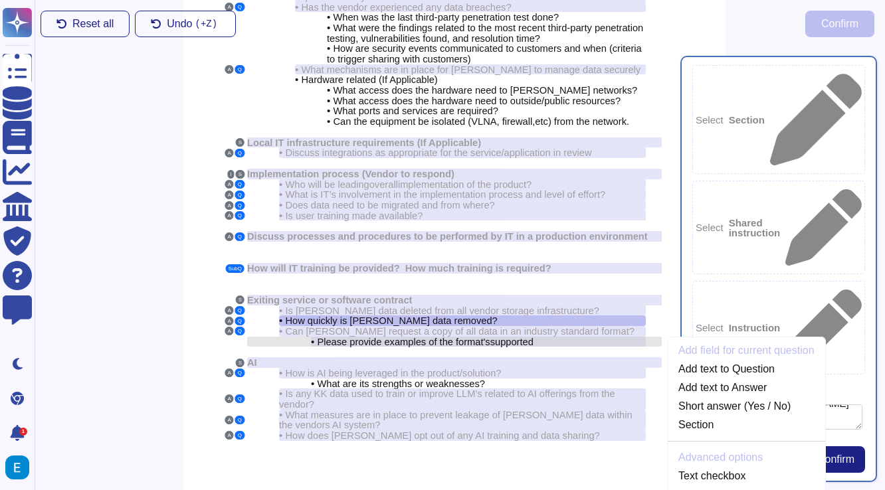
click at [487, 337] on span "Please provide examples of the format's" at bounding box center [403, 342] width 173 height 11
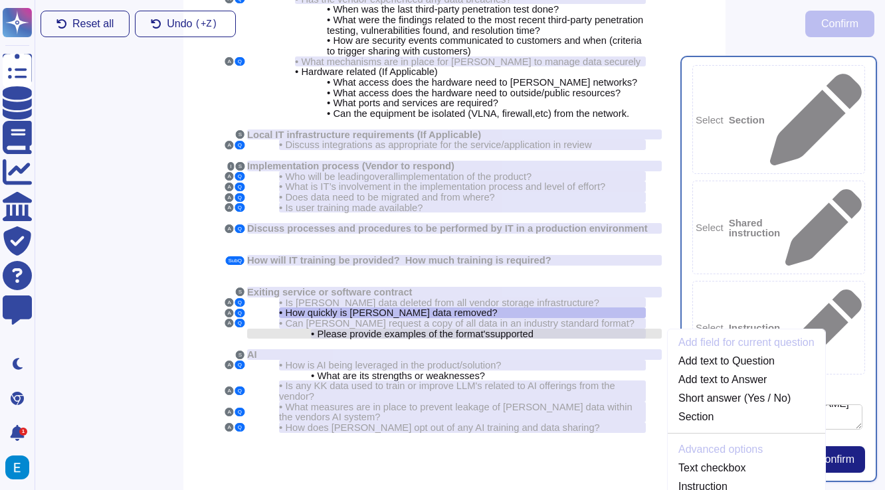
click at [487, 317] on div "S Cyber Security A Q • What security certifications do you hold? A Q • How is P…" at bounding box center [454, 158] width 542 height 697
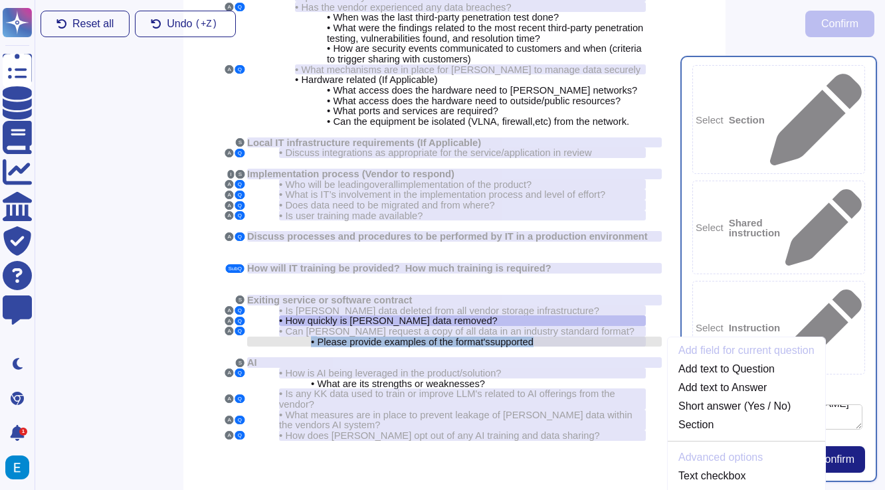
click at [487, 337] on span "Please provide examples of the format's" at bounding box center [403, 342] width 173 height 11
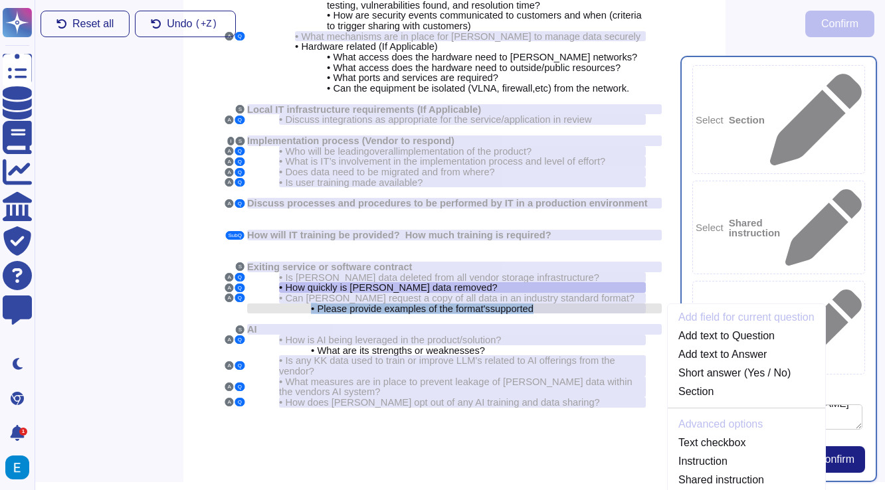
click at [483, 303] on span "Please provide examples of the format's" at bounding box center [403, 308] width 173 height 11
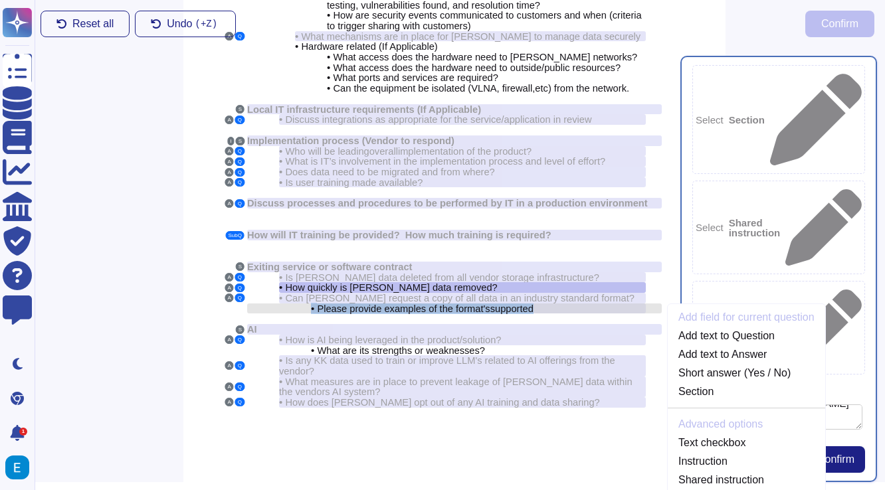
copy div "• Please provide examples of the format's supported"
click at [464, 303] on span "Please provide examples of the format's" at bounding box center [403, 308] width 173 height 11
click at [703, 347] on link "Add text to Answer" at bounding box center [745, 355] width 157 height 16
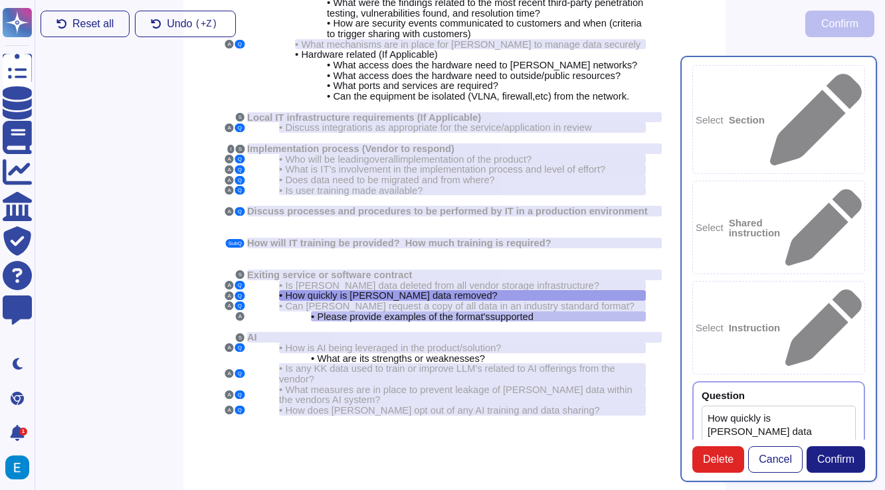
type textarea "Data is removed prior to disposal or re-use using an approved technology to ens…"
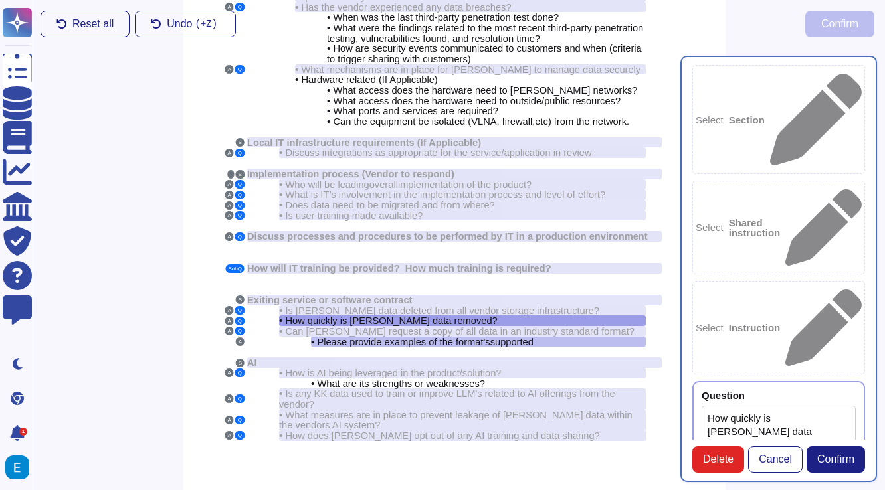
scroll to position [0, 0]
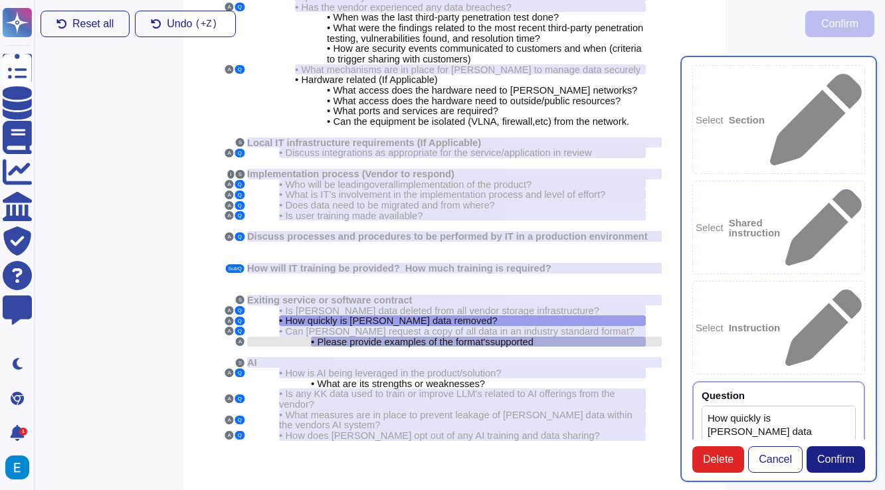
click at [569, 337] on div "• Please provide examples of the format's supported" at bounding box center [478, 342] width 335 height 11
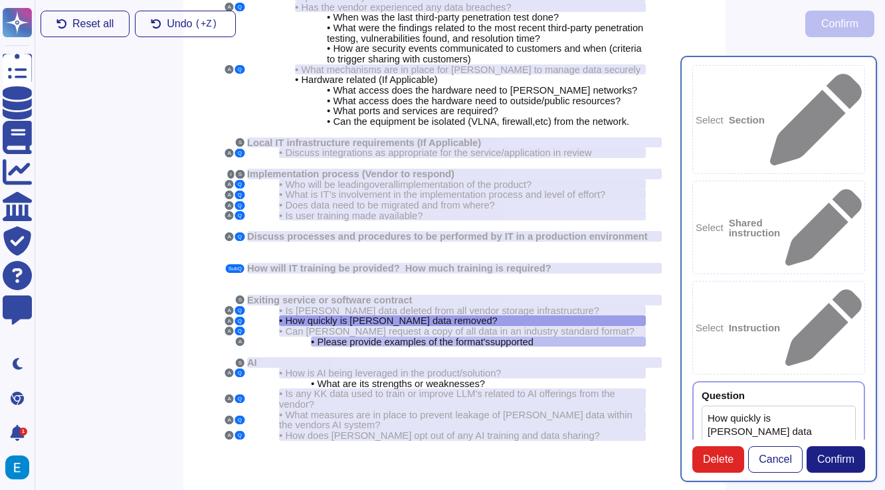
scroll to position [1, 0]
click at [829, 462] on span "Confirm" at bounding box center [835, 459] width 37 height 11
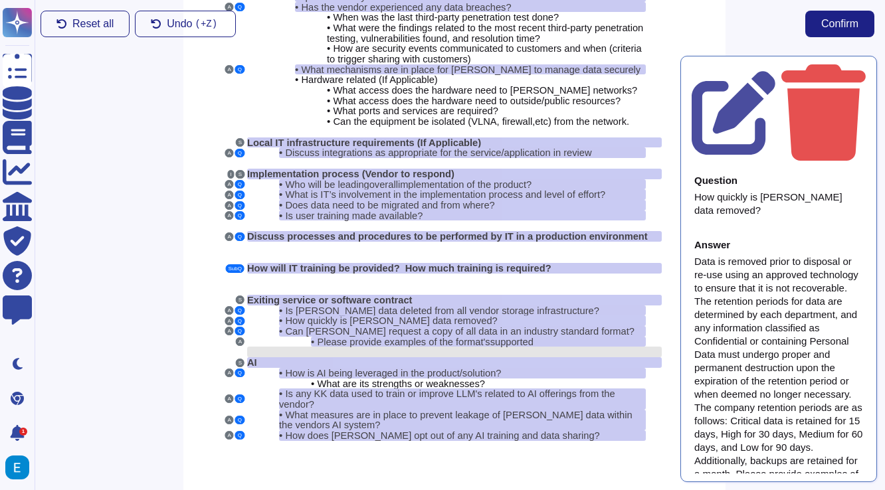
click at [495, 347] on div at bounding box center [454, 352] width 414 height 11
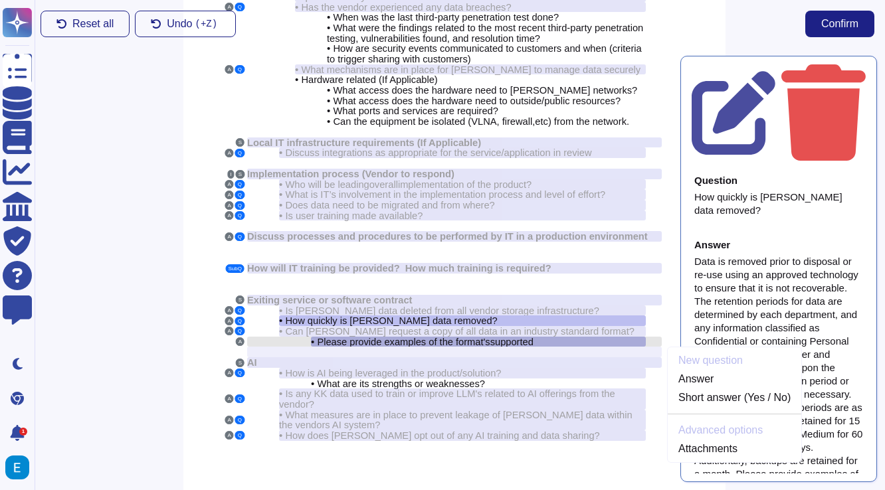
click at [489, 337] on span "Please provide examples of the format's" at bounding box center [403, 342] width 173 height 11
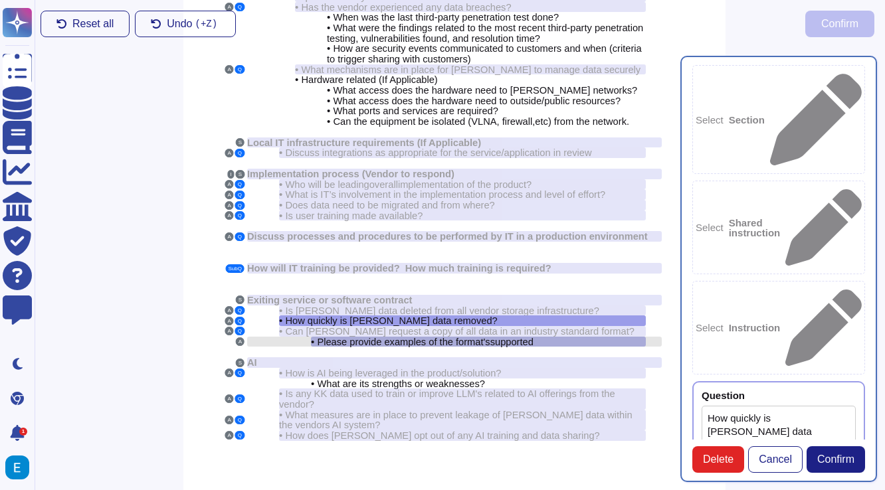
type textarea "How quickly is [PERSON_NAME] data removed?"
click at [572, 337] on div "• Please provide examples of the format's supported" at bounding box center [478, 342] width 335 height 11
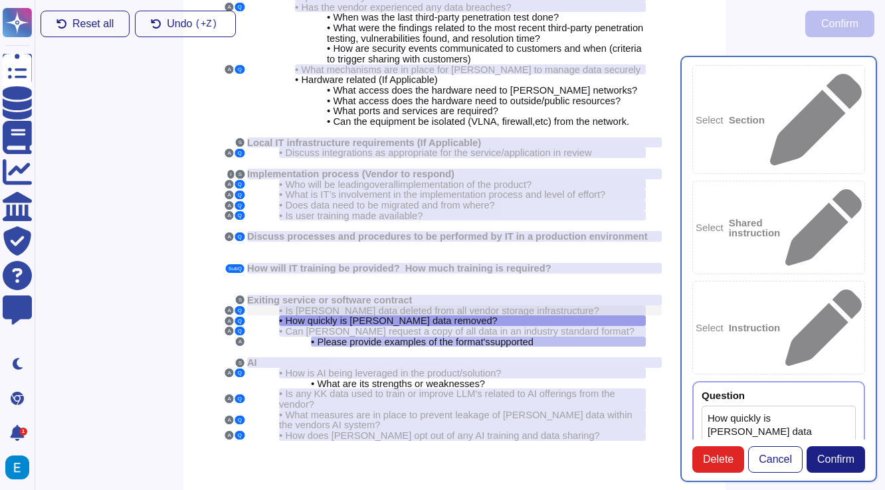
click at [550, 305] on span "Is [PERSON_NAME] data deleted from all vendor storage infrastructure?" at bounding box center [441, 310] width 313 height 11
click at [543, 315] on div "• How quickly is Kem Krest data removed?" at bounding box center [462, 320] width 367 height 11
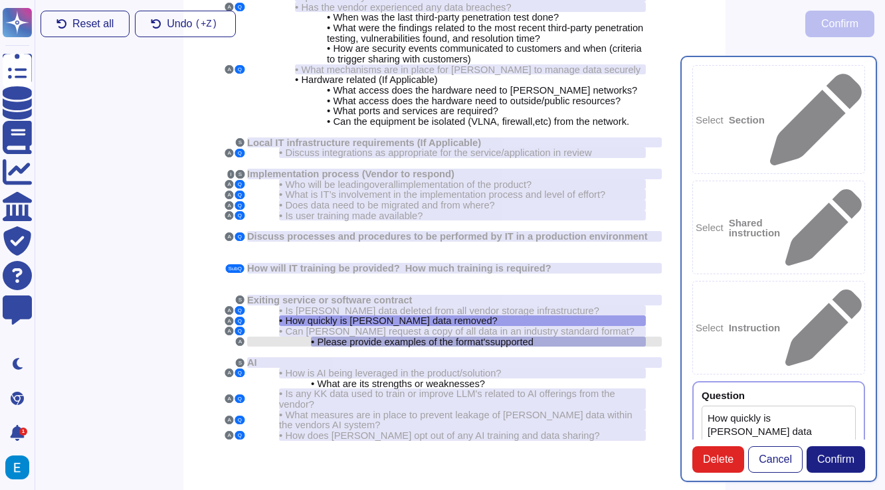
click at [577, 337] on div "• Please provide examples of the format's supported" at bounding box center [478, 342] width 335 height 11
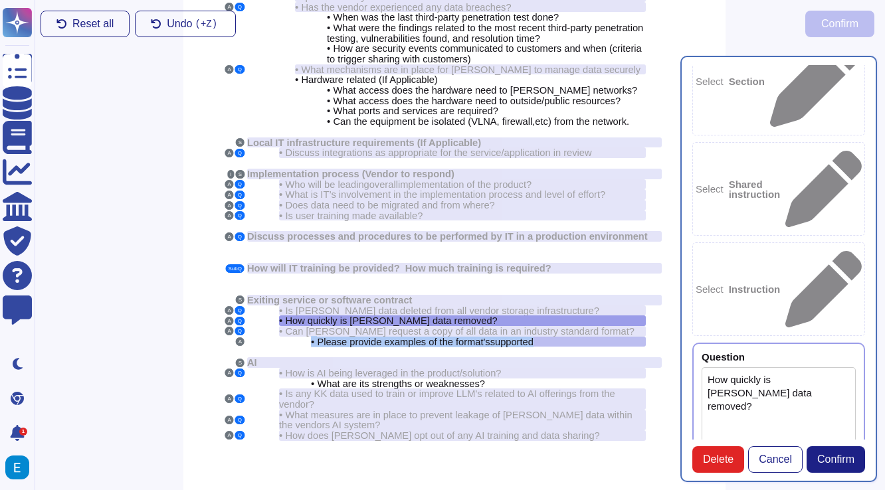
scroll to position [126, 0]
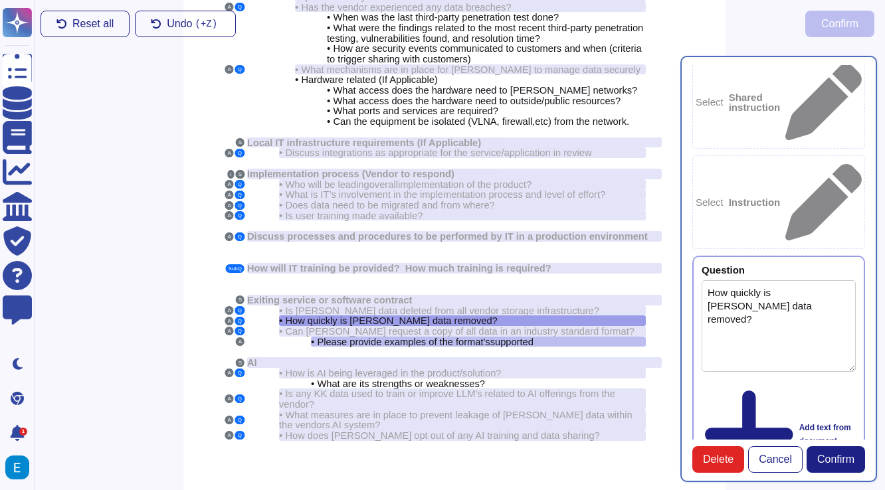
drag, startPoint x: 805, startPoint y: 300, endPoint x: 709, endPoint y: 286, distance: 97.4
type textarea "Data is removed prior to disposal or re-use using an approved technology to ens…"
click at [543, 315] on div "• How quickly is Kem Krest data removed?" at bounding box center [462, 320] width 367 height 11
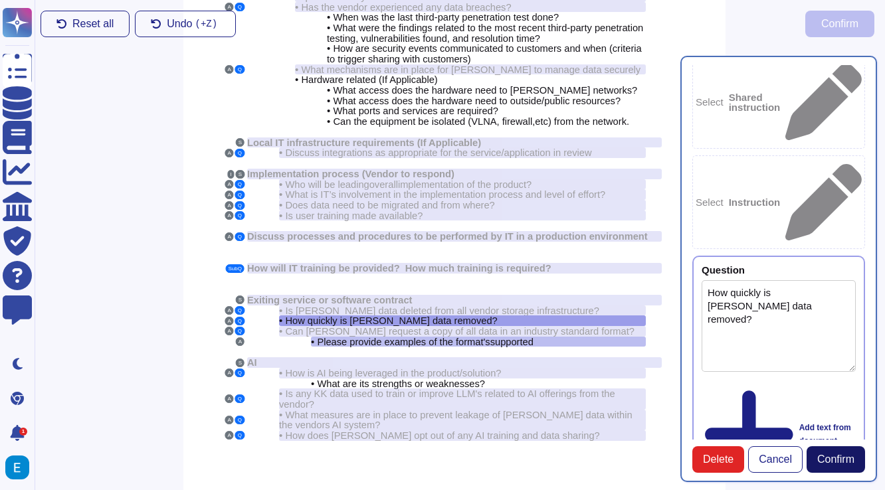
click at [834, 452] on button "Confirm" at bounding box center [835, 459] width 58 height 27
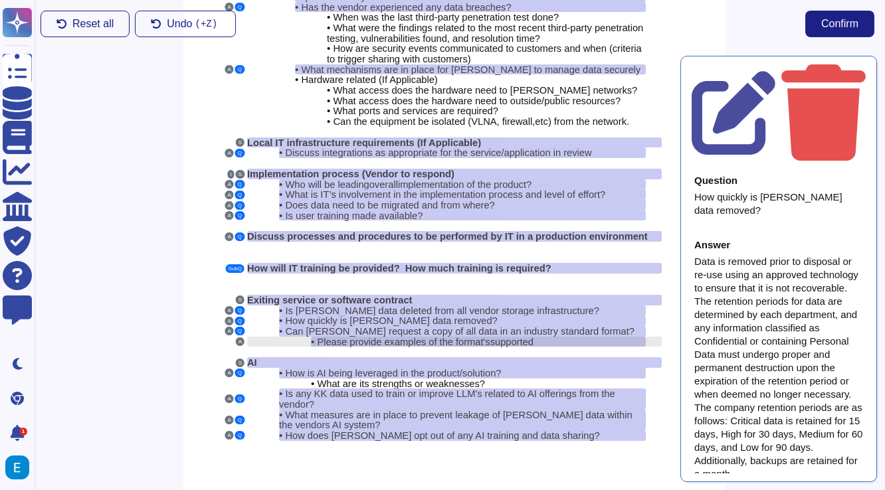
click at [553, 337] on div "• Please provide examples of the format's supported" at bounding box center [478, 342] width 335 height 11
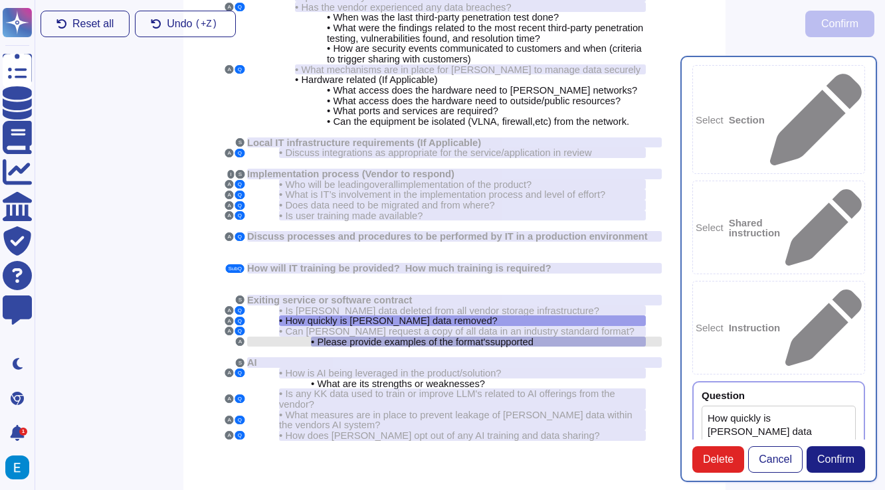
type textarea "How quickly is [PERSON_NAME] data removed?"
type textarea "Data is removed prior to disposal or re-use using an approved technology to ens…"
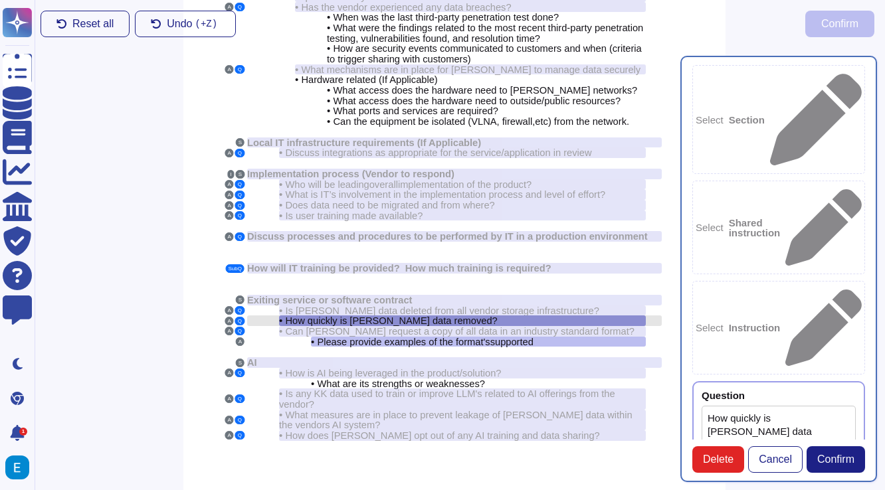
click at [541, 315] on div "• How quickly is Kem Krest data removed?" at bounding box center [462, 320] width 367 height 11
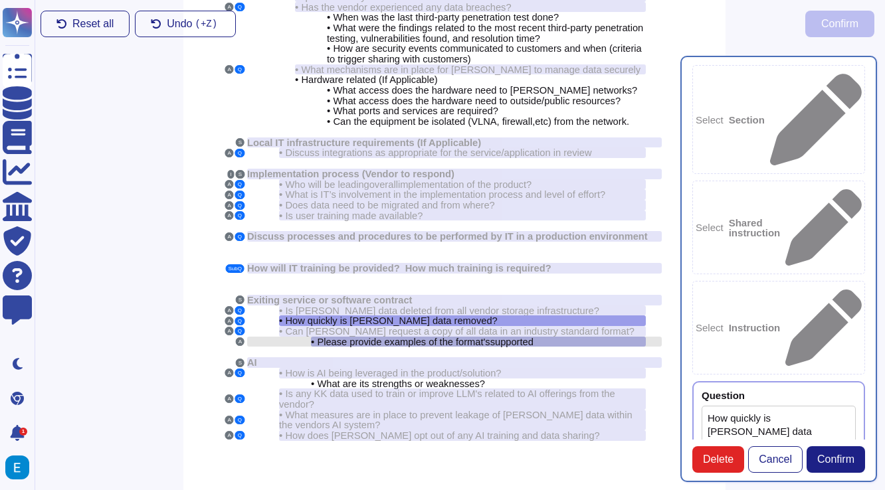
click at [549, 337] on div "• Please provide examples of the format's supported" at bounding box center [478, 342] width 335 height 11
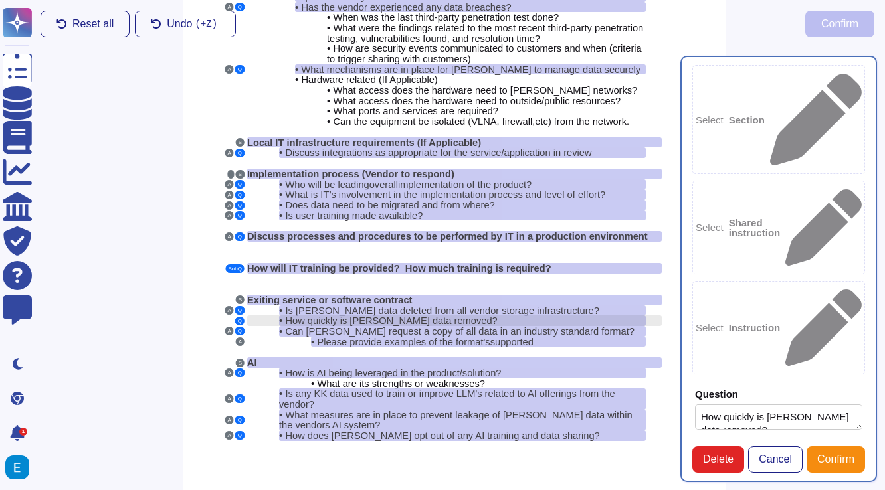
click at [506, 315] on div "• How quickly is Kem Krest data removed?" at bounding box center [462, 320] width 367 height 11
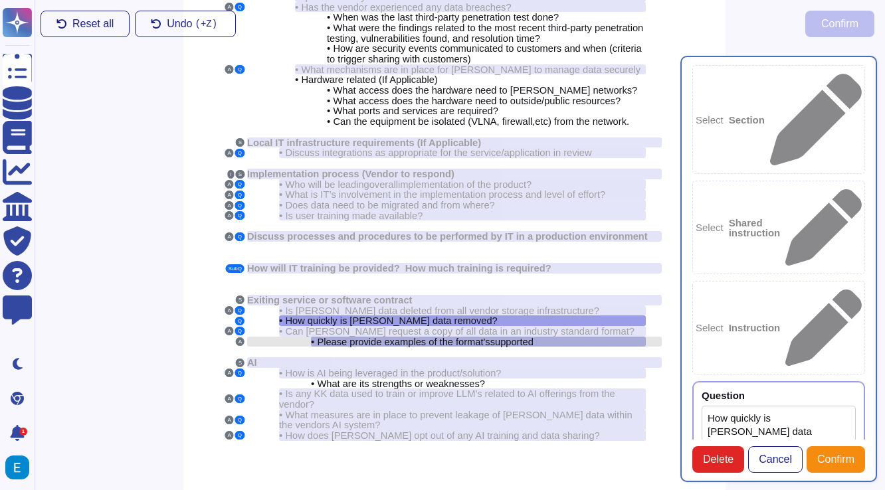
click at [531, 337] on span "supported" at bounding box center [511, 342] width 43 height 11
click at [533, 337] on span "supported" at bounding box center [511, 342] width 43 height 11
click at [527, 337] on span "supported" at bounding box center [511, 342] width 43 height 11
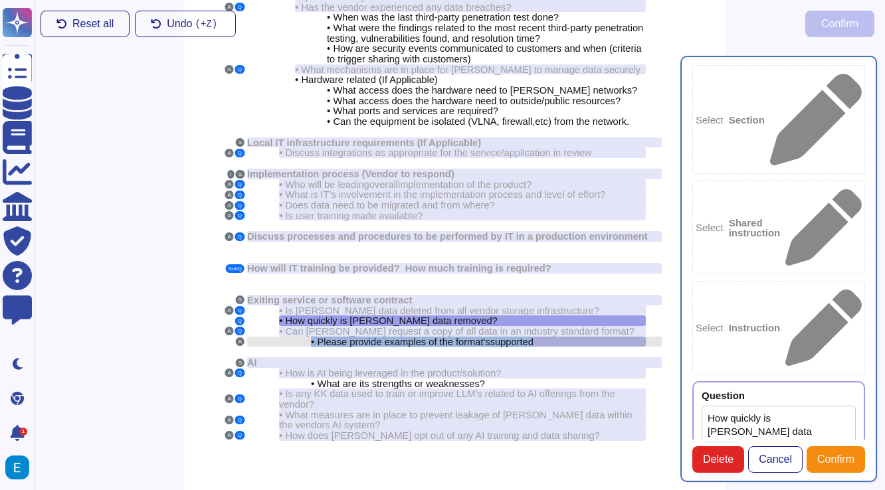
click at [527, 337] on span "supported" at bounding box center [511, 342] width 43 height 11
copy div "• Please provide examples of the format's supported"
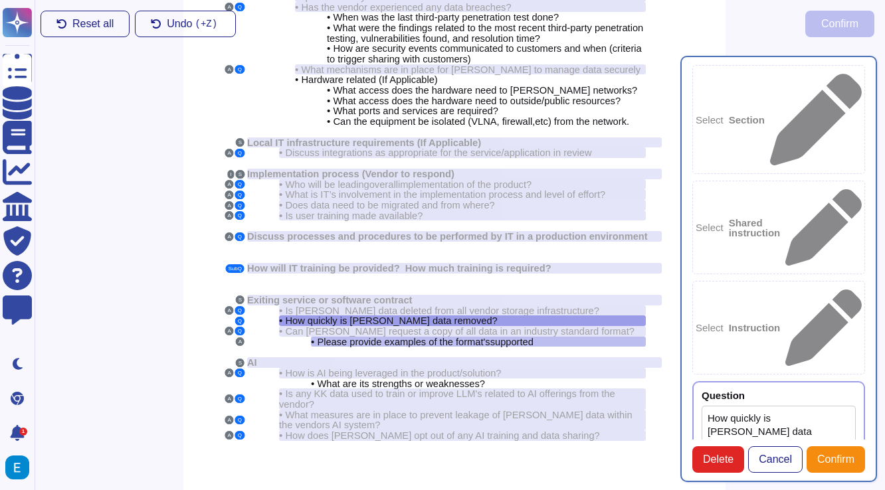
click at [791, 406] on textarea "How quickly is [PERSON_NAME] data removed?" at bounding box center [778, 452] width 154 height 92
paste textarea "• Please provide examples of the format's supported"
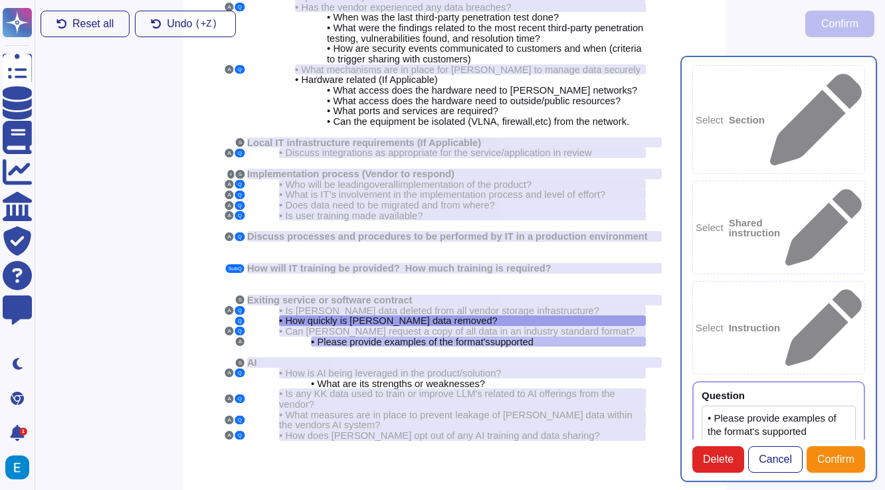
click at [715, 406] on textarea "• Please provide examples of the format's supported" at bounding box center [778, 452] width 154 height 92
click at [788, 406] on textarea "Please provide examples of the format's supported" at bounding box center [778, 452] width 154 height 92
click at [805, 406] on textarea "Please provide examples of the format's supported" at bounding box center [778, 452] width 154 height 92
type textarea "Please provide examples of the formats supported."
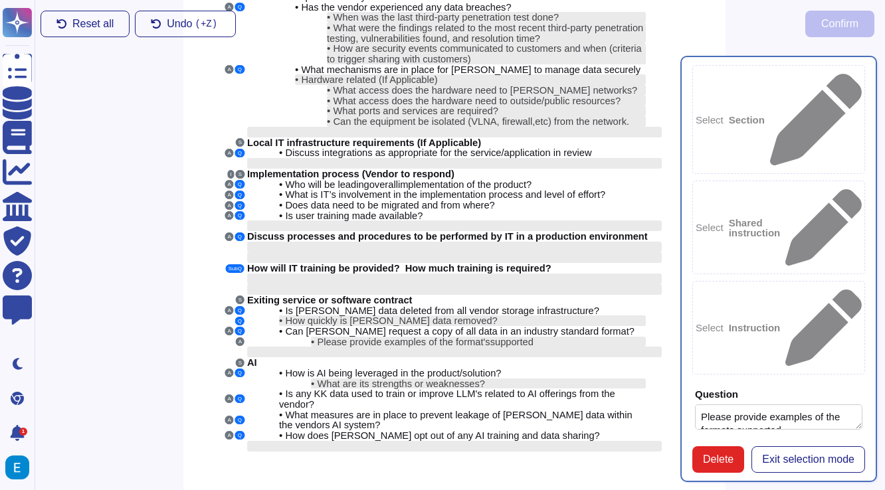
click at [691, 434] on div "Select Section Select Shared instruction Select Instruction Question Please pro…" at bounding box center [778, 269] width 197 height 426
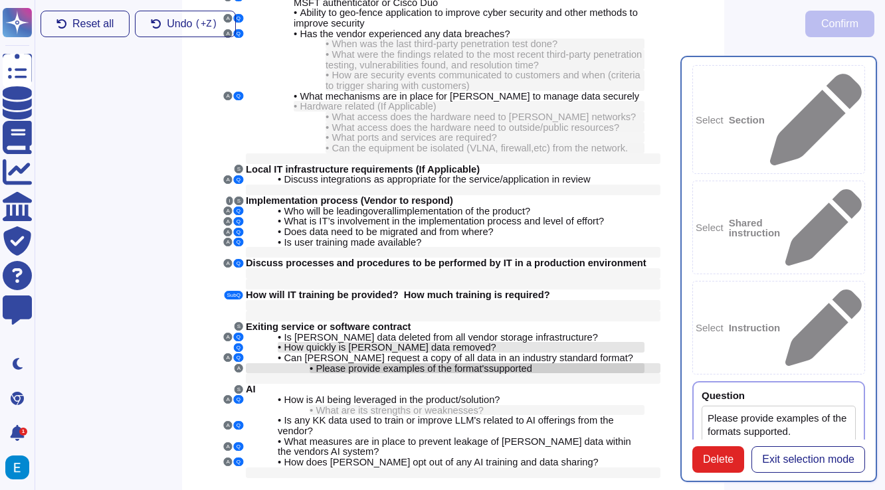
click at [510, 363] on span "supported" at bounding box center [510, 368] width 43 height 11
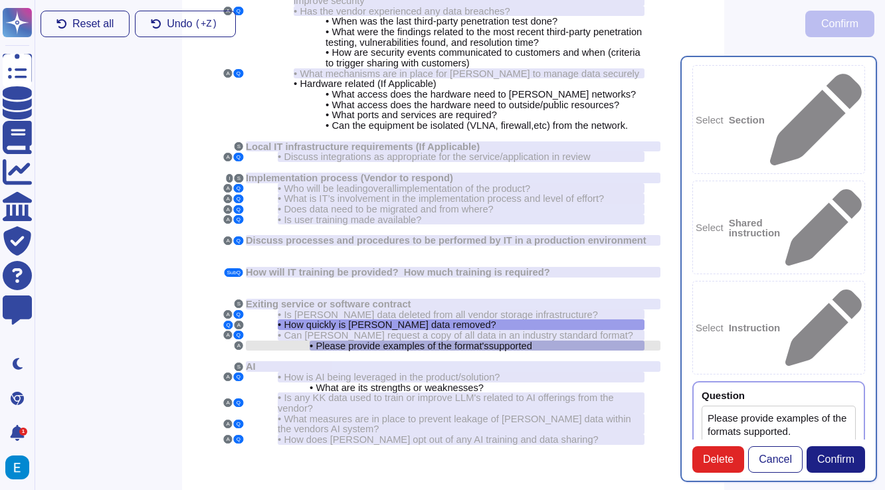
click at [510, 346] on div "S Cyber Security A Q • What security certifications do you hold? A Q • How is P…" at bounding box center [453, 170] width 542 height 697
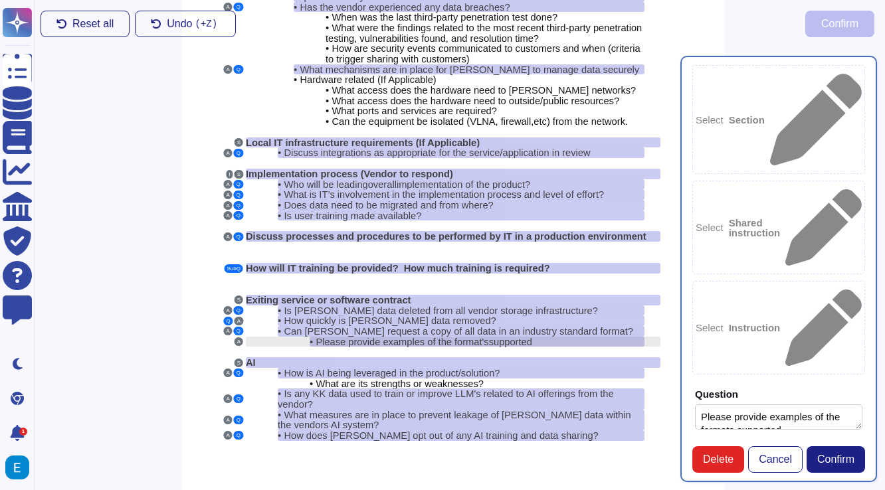
click at [546, 337] on div "• Please provide examples of the format's supported" at bounding box center [476, 342] width 335 height 11
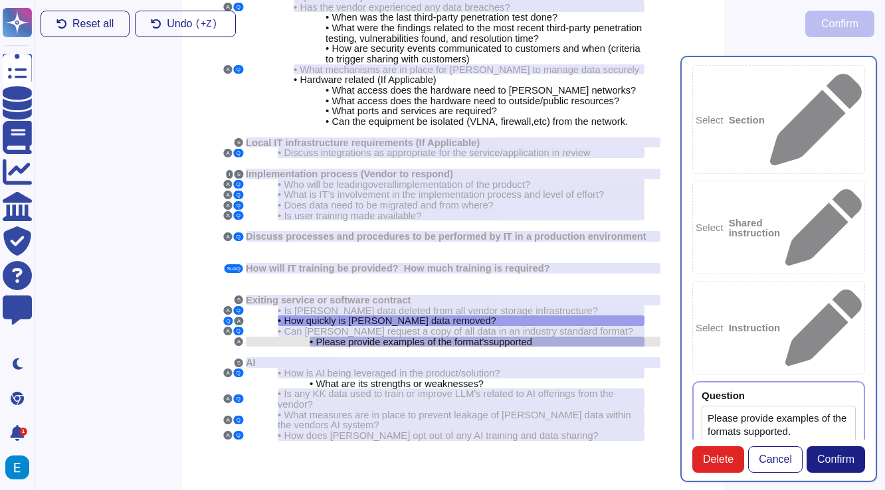
click at [546, 337] on div "• Please provide examples of the format's supported" at bounding box center [476, 342] width 335 height 11
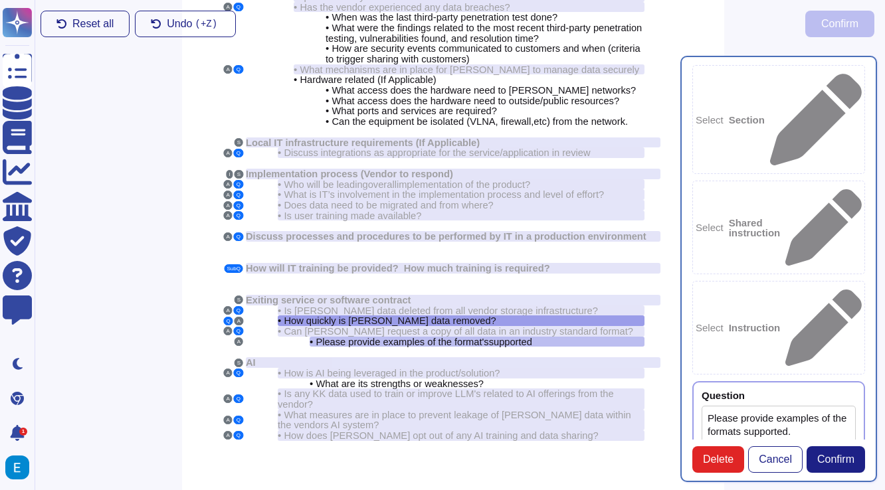
paste textarea "Supported file formats for video export include: - .mp4 - SCORM files Supported…"
type textarea "Supported file formats for video export include: - .mp4 - SCORM files Supported…"
click at [841, 464] on span "Confirm" at bounding box center [835, 459] width 37 height 11
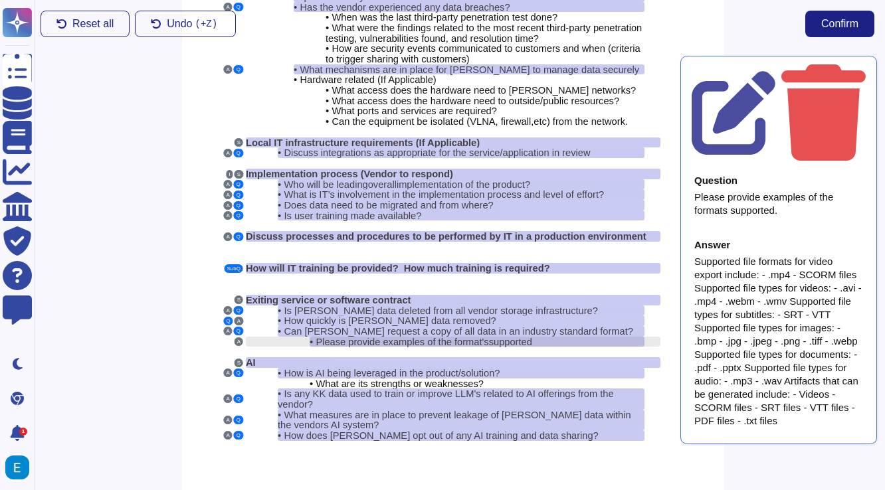
click at [466, 337] on span "Please provide examples of the format's" at bounding box center [401, 342] width 173 height 11
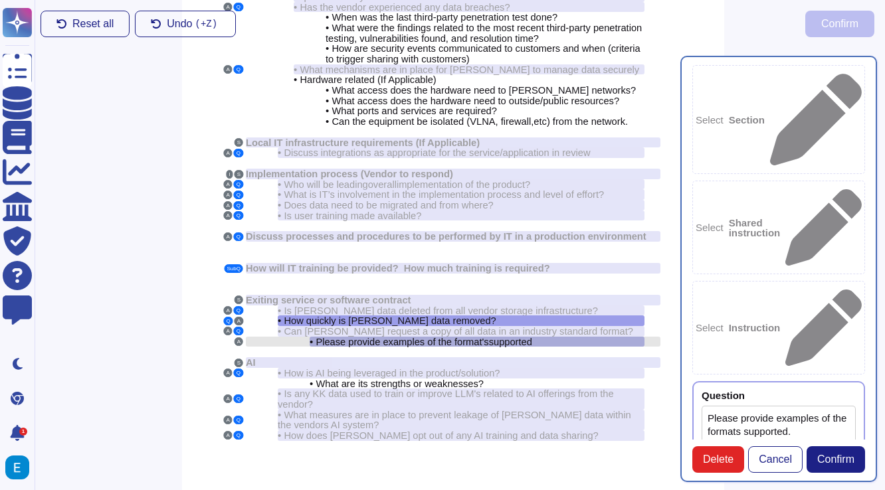
type textarea "Please provide examples of the formats supported."
type textarea "Supported file formats for video export include: - .mp4 - SCORM files Supported…"
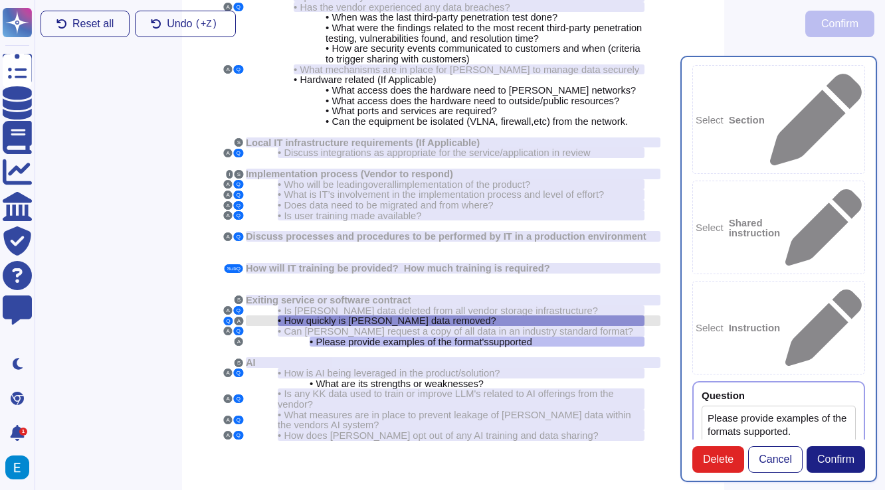
click at [459, 315] on span "How quickly is [PERSON_NAME] data removed?" at bounding box center [390, 320] width 212 height 11
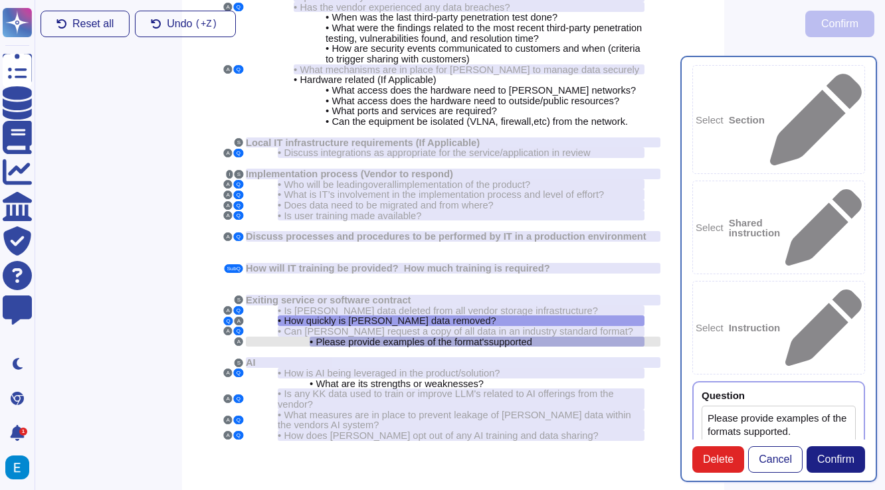
click at [576, 337] on div "• Please provide examples of the format's supported" at bounding box center [476, 342] width 335 height 11
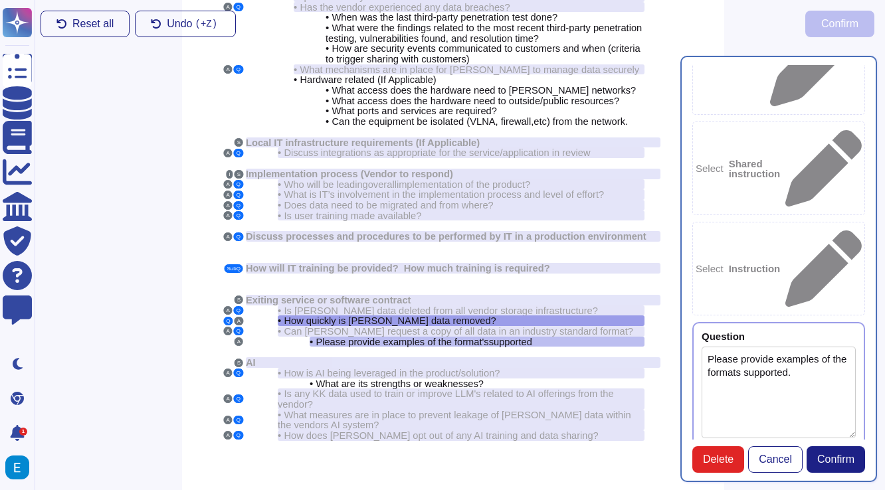
scroll to position [70, 0]
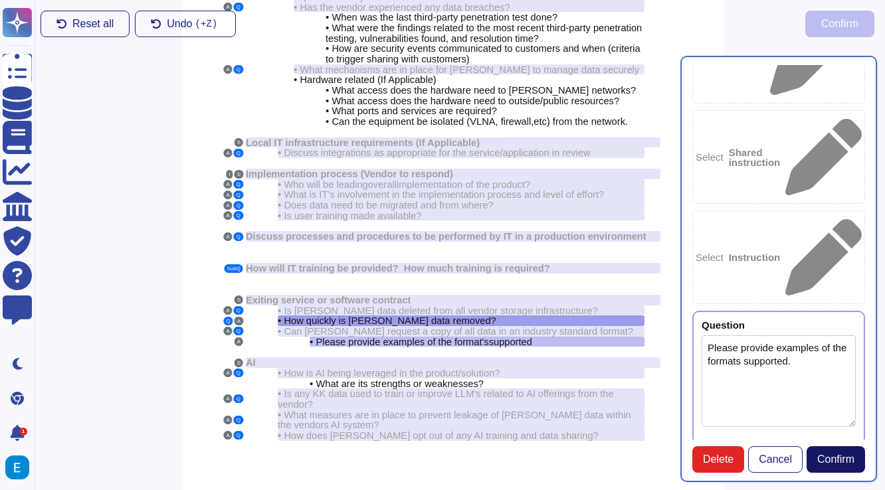
click at [838, 460] on span "Confirm" at bounding box center [835, 459] width 37 height 11
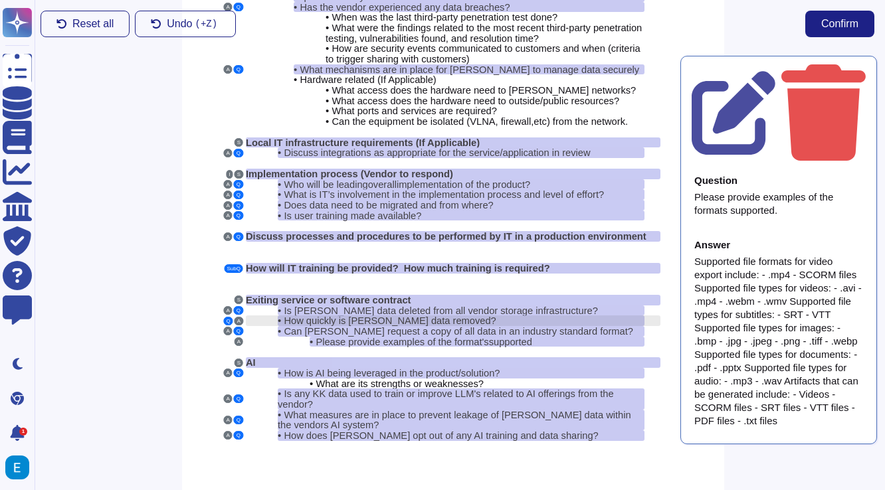
click at [498, 315] on div "• How quickly is Kem Krest data removed?" at bounding box center [461, 320] width 367 height 11
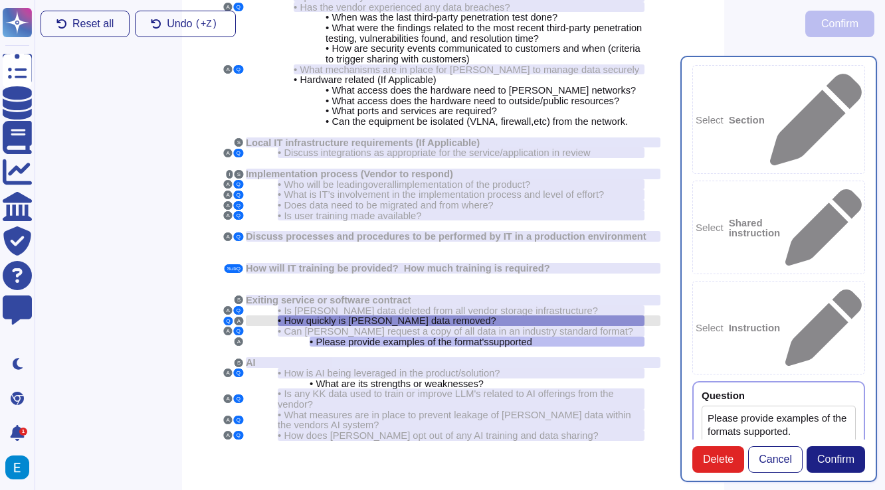
type textarea "Please provide examples of the formats supported."
type textarea "Supported file formats for video export include: - .mp4 - SCORM files Supported…"
click at [498, 315] on div "• How quickly is Kem Krest data removed?" at bounding box center [461, 320] width 367 height 11
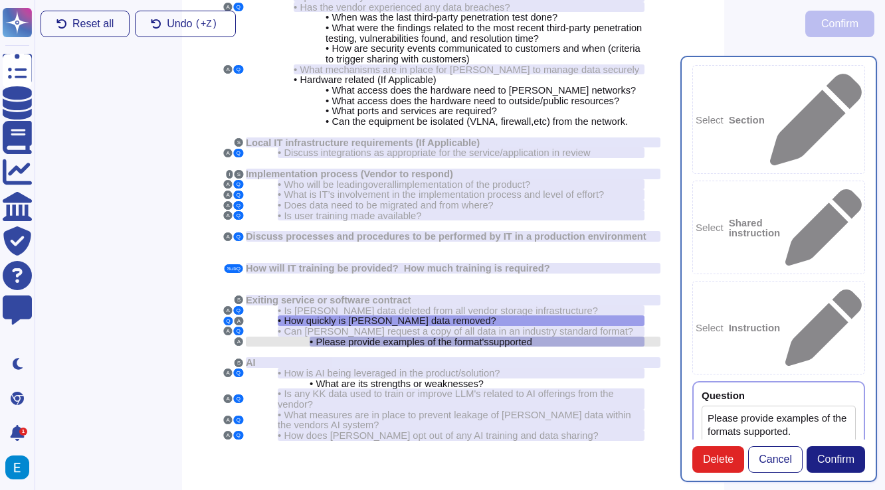
click at [488, 337] on span "Please provide examples of the format's" at bounding box center [401, 342] width 173 height 11
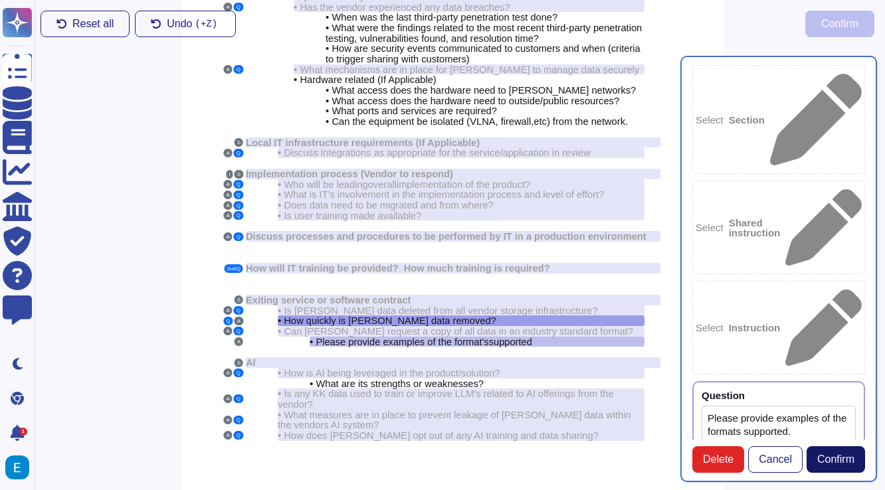
click at [838, 463] on span "Confirm" at bounding box center [835, 459] width 37 height 11
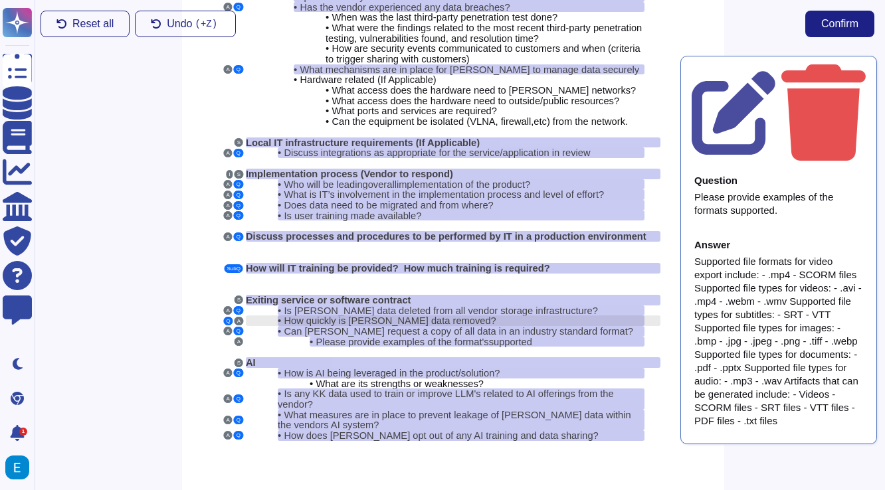
click at [539, 315] on div "• How quickly is Kem Krest data removed?" at bounding box center [461, 320] width 367 height 11
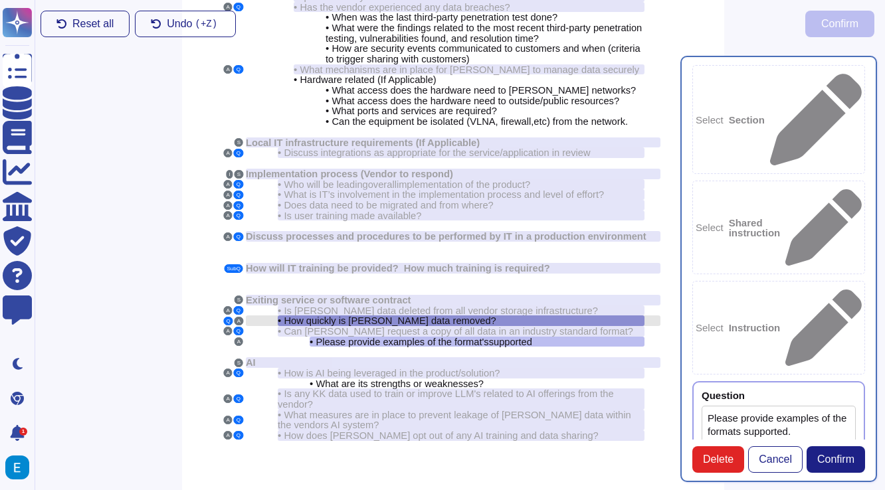
type textarea "Please provide examples of the formats supported."
type textarea "Supported file formats for video export include: - .mp4 - SCORM files Supported…"
click at [539, 315] on div "• How quickly is Kem Krest data removed?" at bounding box center [461, 320] width 367 height 11
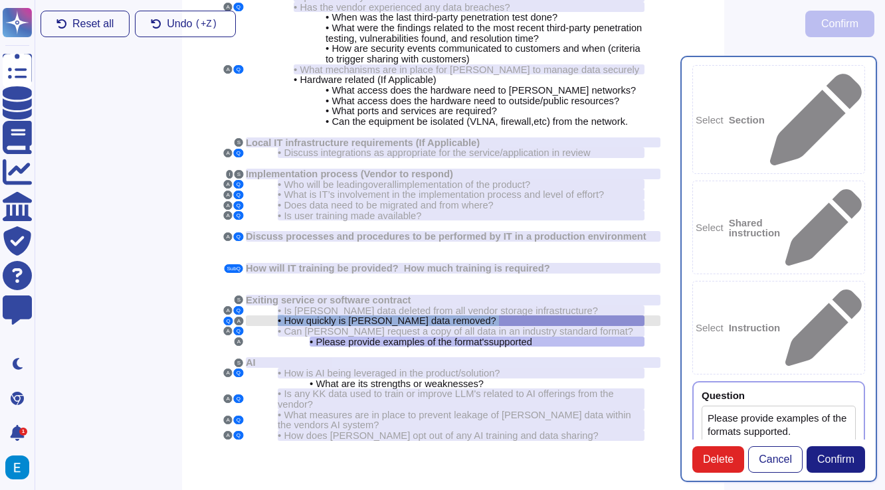
click at [539, 315] on div "• How quickly is Kem Krest data removed?" at bounding box center [461, 320] width 367 height 11
click at [444, 315] on span "How quickly is [PERSON_NAME] data removed?" at bounding box center [390, 320] width 212 height 11
copy div "• How quickly is Kem Krest data removed? A Q"
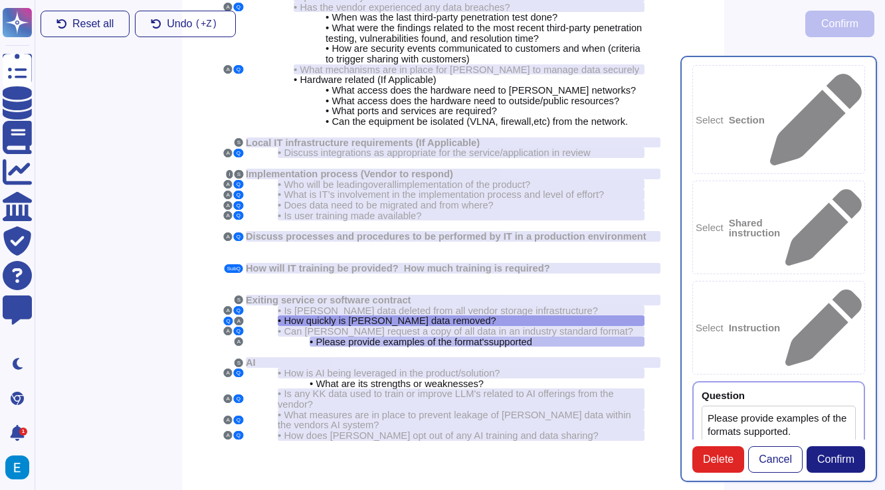
click at [780, 406] on textarea "Please provide examples of the formats supported." at bounding box center [778, 452] width 154 height 92
paste textarea "• How quickly is Kem Krest data removed?"
click at [716, 406] on textarea "• How quickly is Kem Krest data removed?" at bounding box center [778, 452] width 154 height 92
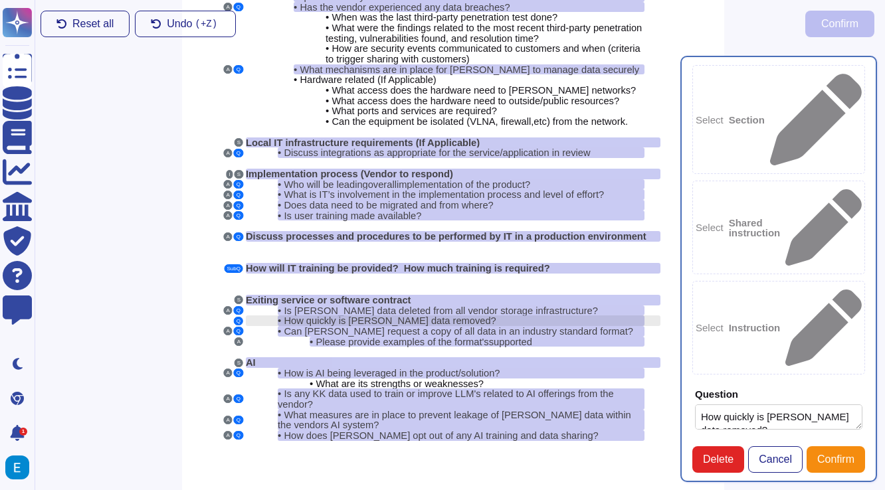
click at [529, 315] on div "• How quickly is Kem Krest data removed?" at bounding box center [461, 320] width 367 height 11
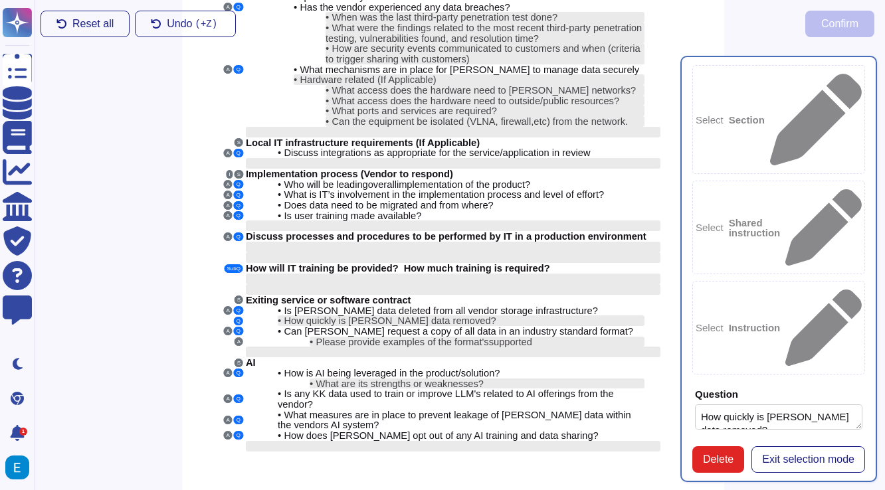
click at [803, 454] on span "Exit selection mode" at bounding box center [808, 459] width 92 height 11
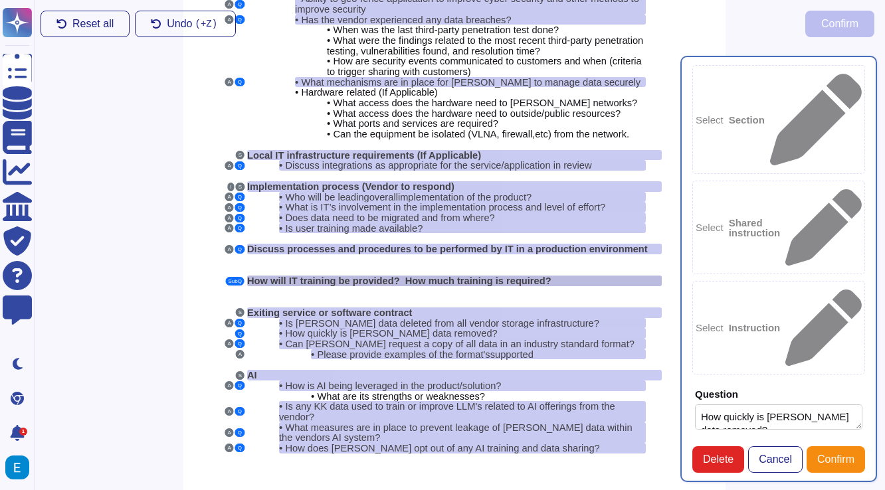
scroll to position [164, 5]
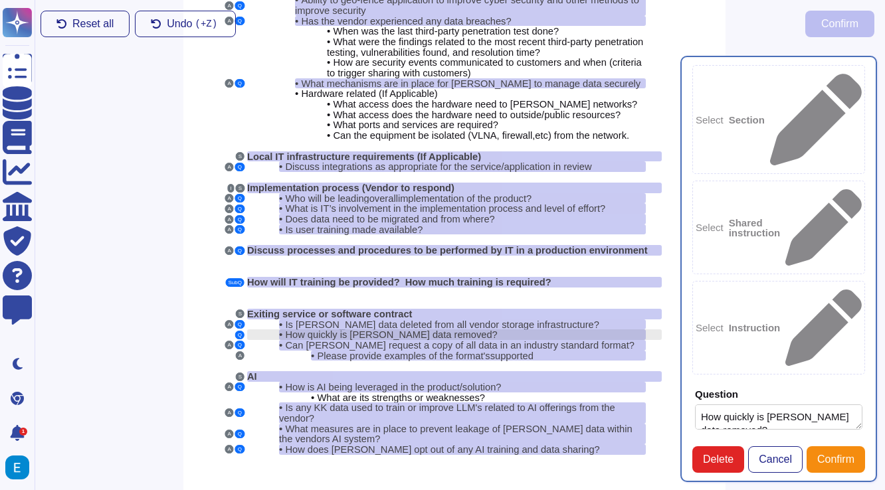
click at [450, 329] on span "How quickly is [PERSON_NAME] data removed?" at bounding box center [391, 334] width 212 height 11
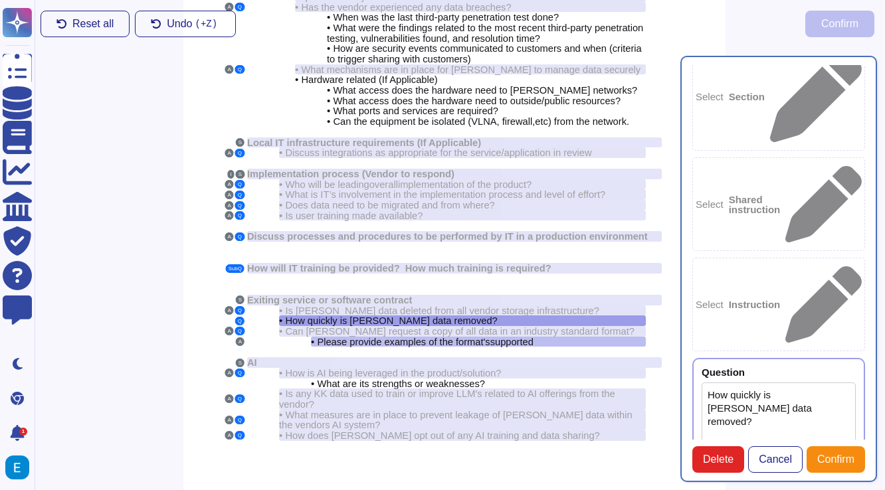
scroll to position [38, 0]
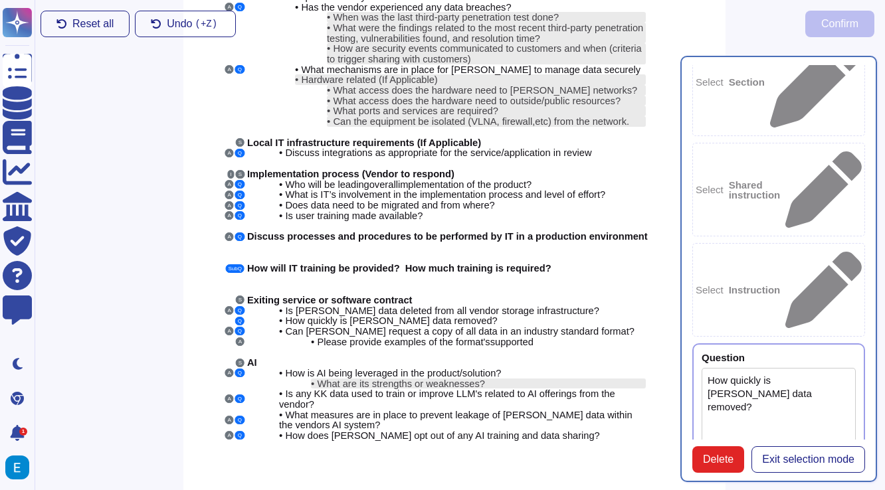
click at [781, 368] on textarea "How quickly is [PERSON_NAME] data removed?" at bounding box center [778, 414] width 154 height 92
type textarea "How quickly is [PERSON_NAME] data removed?"
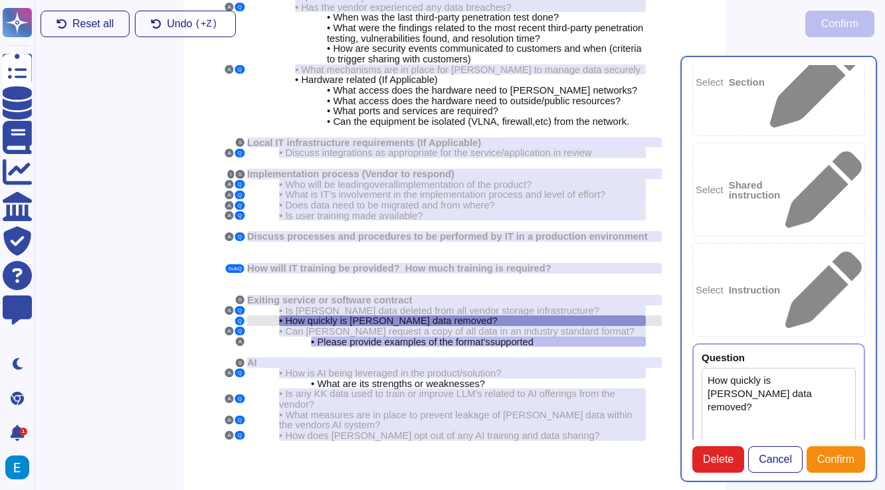
click at [507, 315] on div "• How quickly is Kem Krest data removed?" at bounding box center [462, 320] width 367 height 11
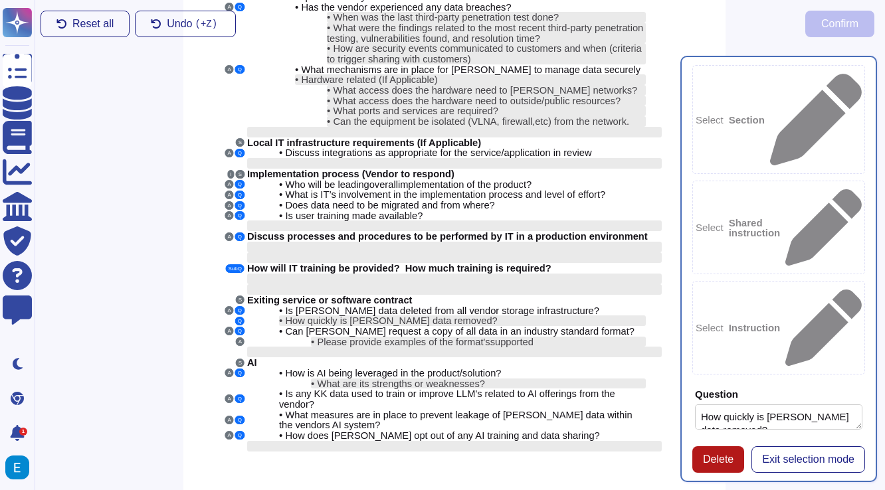
click at [725, 446] on button "Delete" at bounding box center [718, 459] width 52 height 27
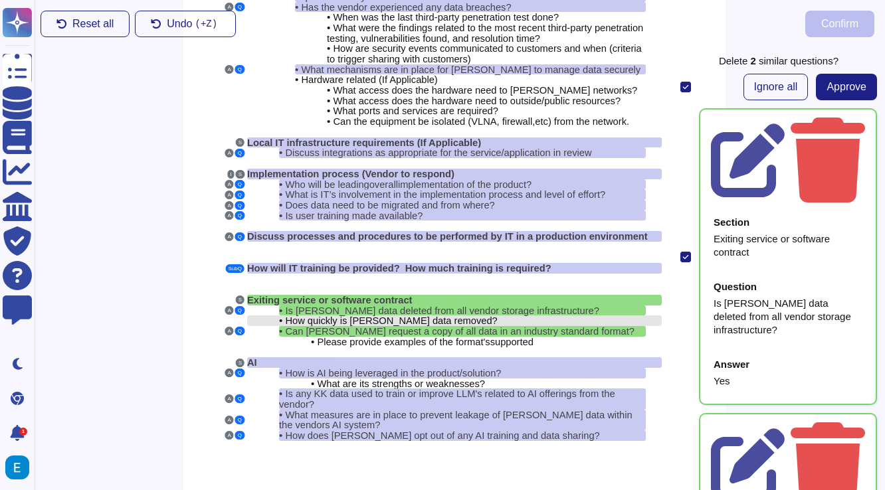
click at [475, 315] on div "• How quickly is Kem Krest data removed?" at bounding box center [462, 320] width 367 height 11
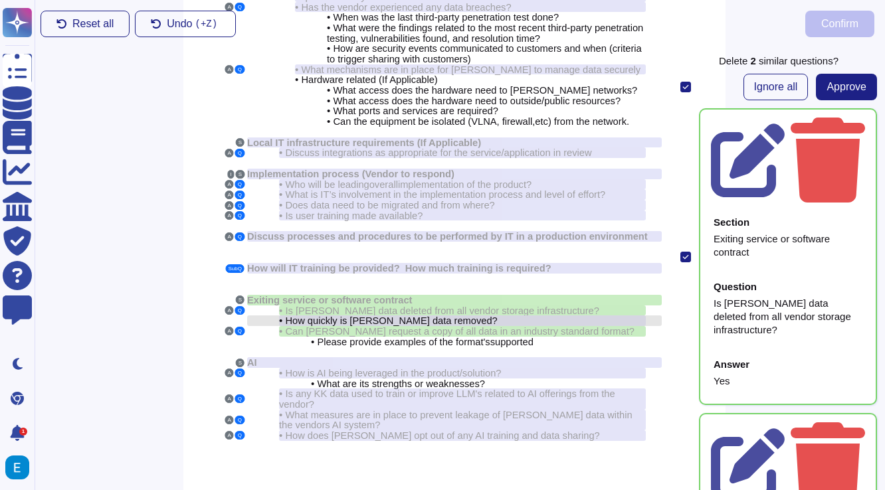
click at [476, 315] on div "• How quickly is Kem Krest data removed?" at bounding box center [462, 320] width 367 height 11
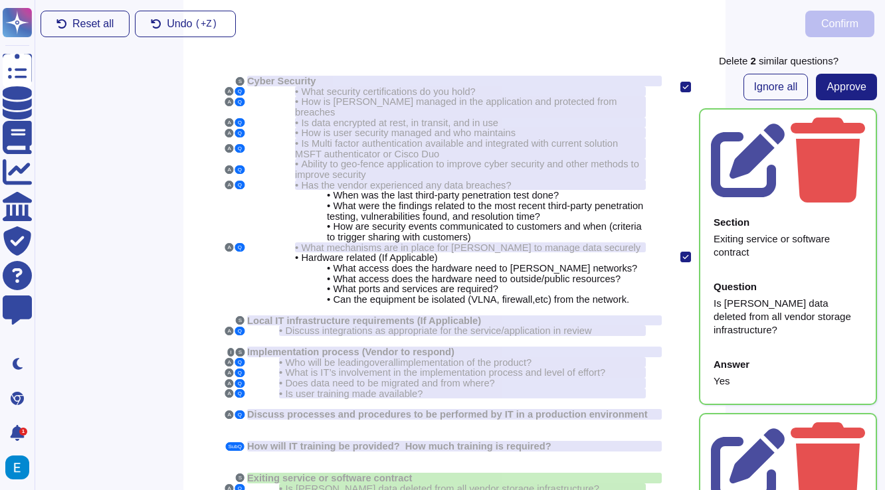
click at [584, 39] on div "Reset all Undo ( +Z) Confirm" at bounding box center [457, 24] width 855 height 48
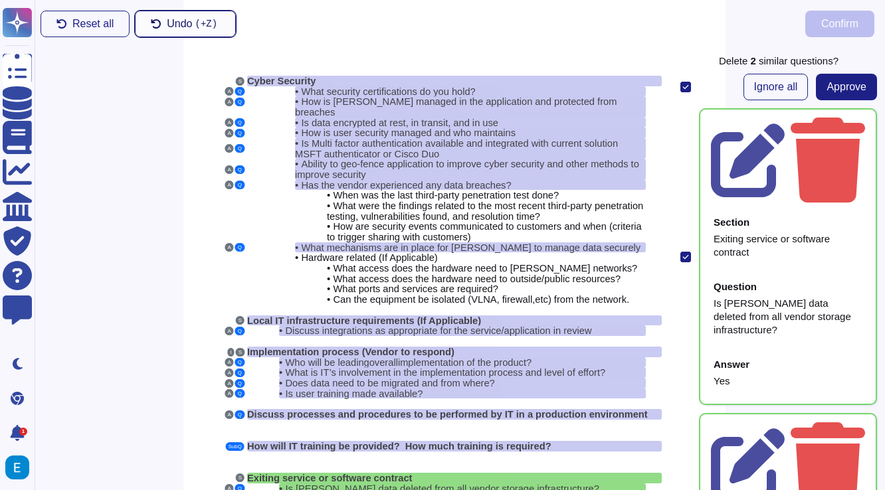
click at [155, 19] on icon at bounding box center [156, 24] width 11 height 11
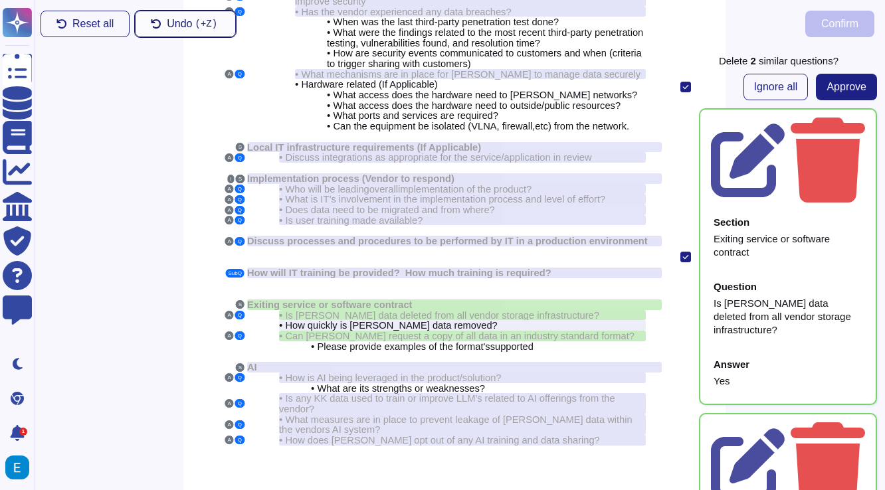
scroll to position [178, 5]
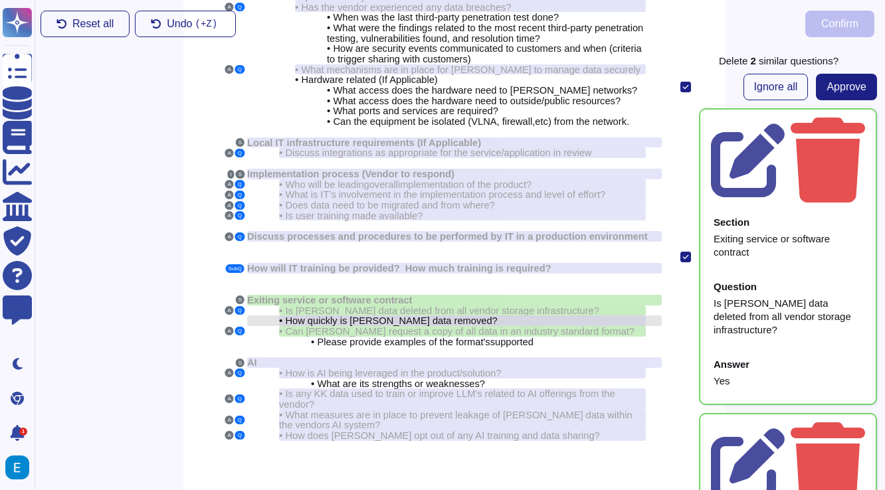
click at [501, 315] on div "• How quickly is Kem Krest data removed?" at bounding box center [462, 320] width 367 height 11
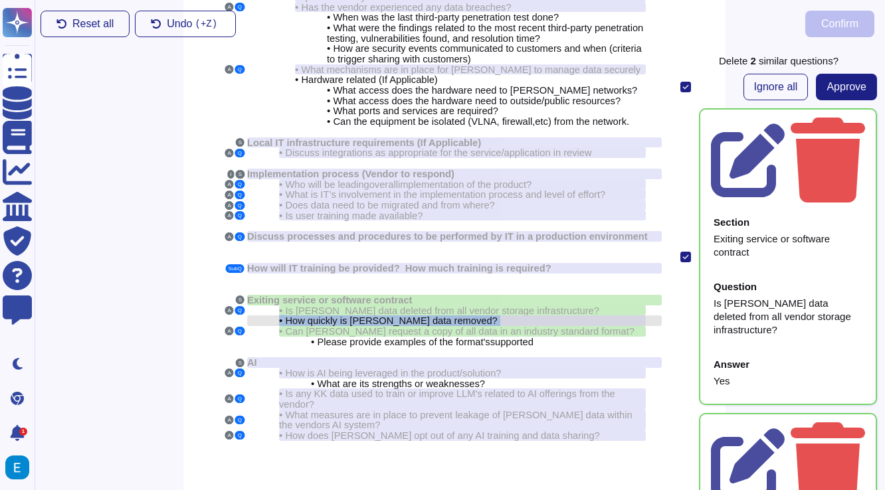
click at [501, 315] on div "• How quickly is Kem Krest data removed?" at bounding box center [462, 320] width 367 height 11
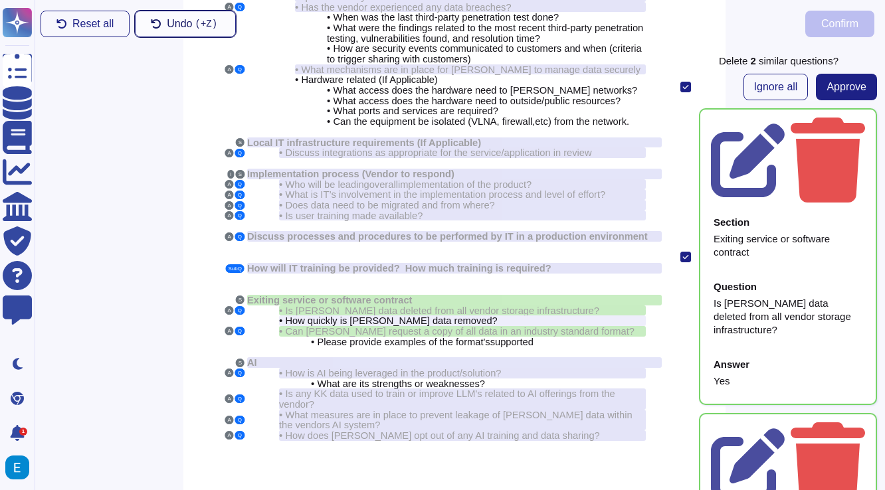
click at [166, 23] on button "Undo ( +Z)" at bounding box center [185, 24] width 101 height 27
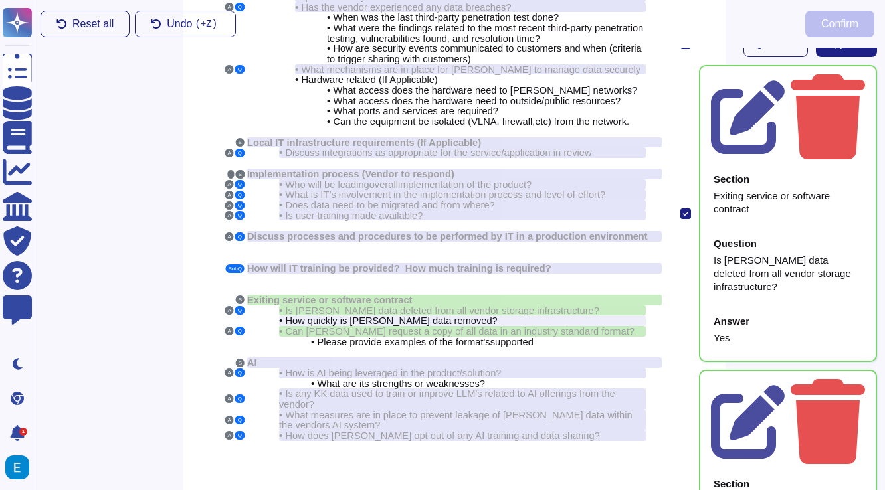
scroll to position [0, 0]
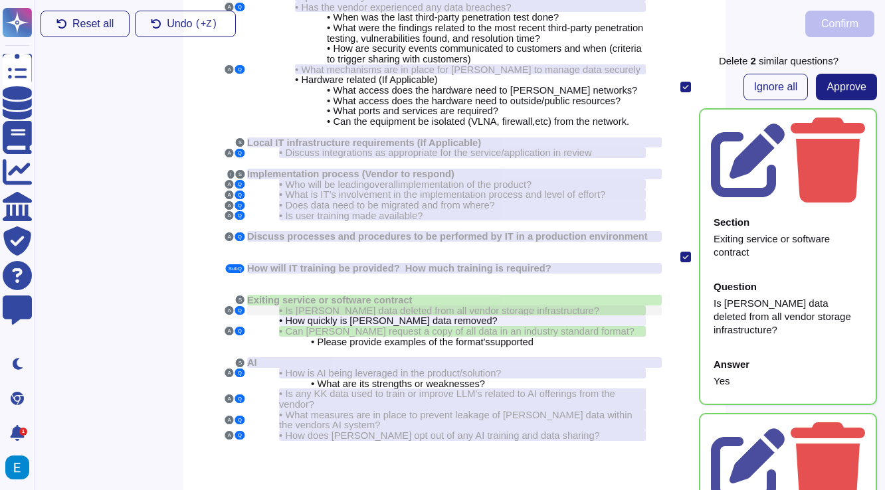
click at [558, 305] on span "Is [PERSON_NAME] data deleted from all vendor storage infrastructure?" at bounding box center [441, 310] width 313 height 11
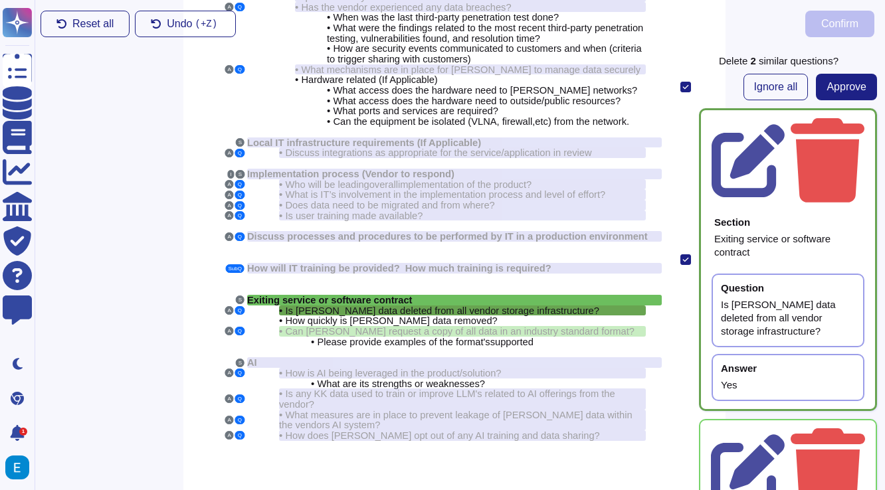
click at [560, 295] on div "Exiting service or software contract" at bounding box center [454, 300] width 414 height 11
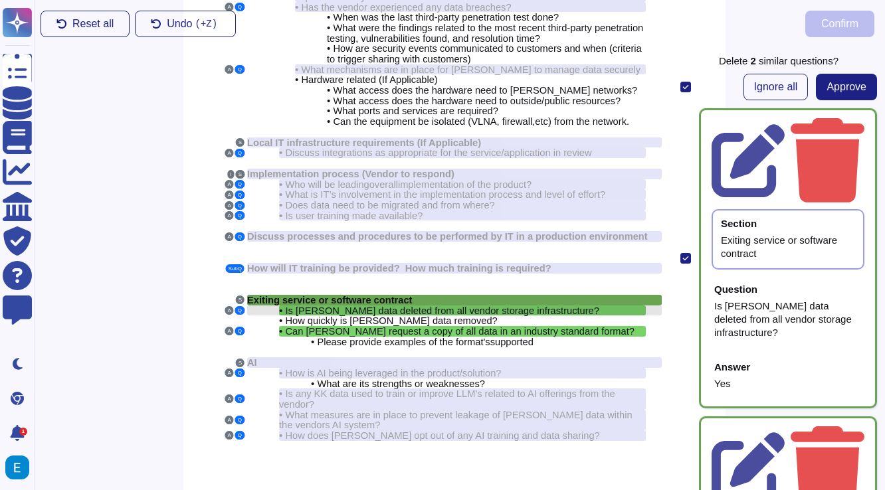
click at [561, 305] on span "Is [PERSON_NAME] data deleted from all vendor storage infrastructure?" at bounding box center [441, 310] width 313 height 11
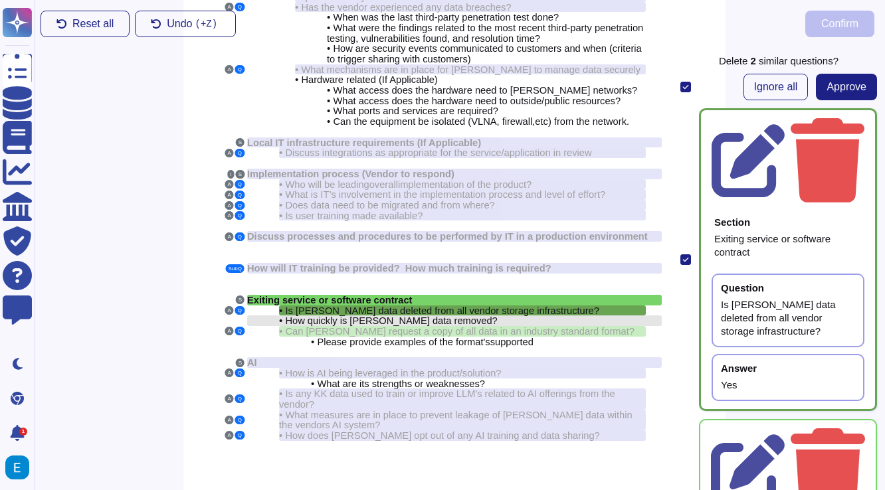
click at [535, 315] on div "• How quickly is Kem Krest data removed?" at bounding box center [462, 320] width 367 height 11
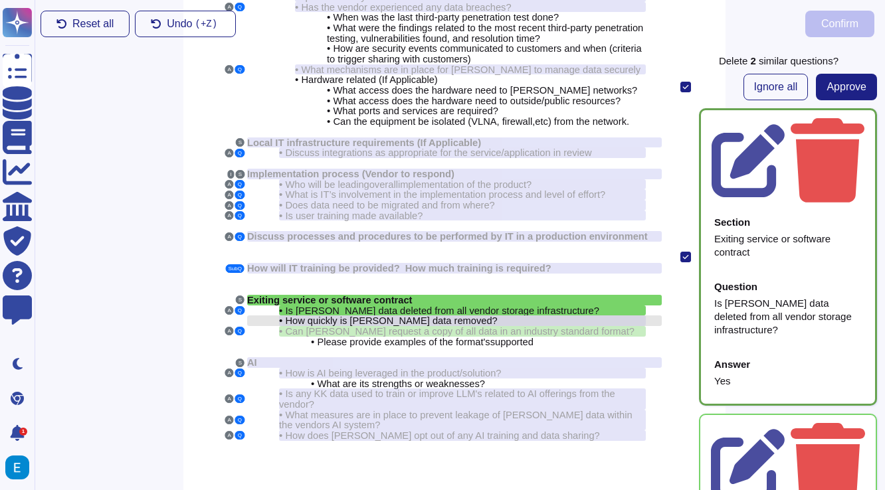
click at [535, 315] on div "• How quickly is Kem Krest data removed?" at bounding box center [462, 320] width 367 height 11
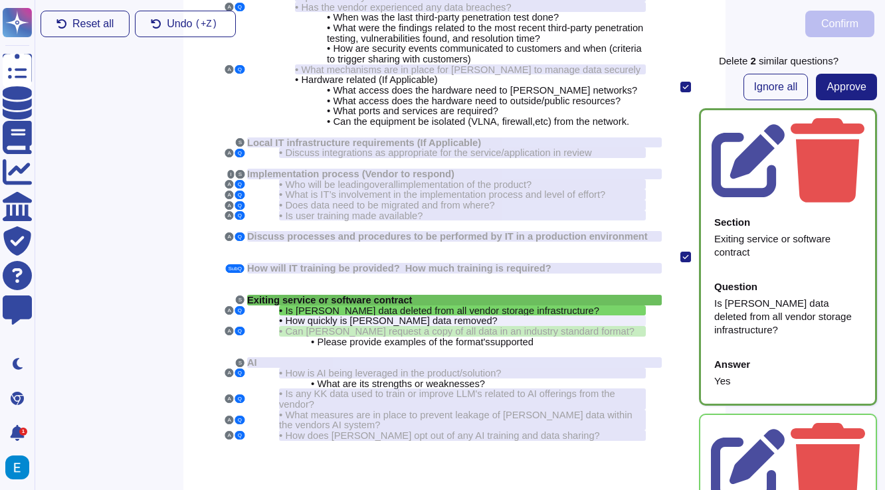
click at [597, 295] on div "Exiting service or software contract" at bounding box center [454, 300] width 414 height 11
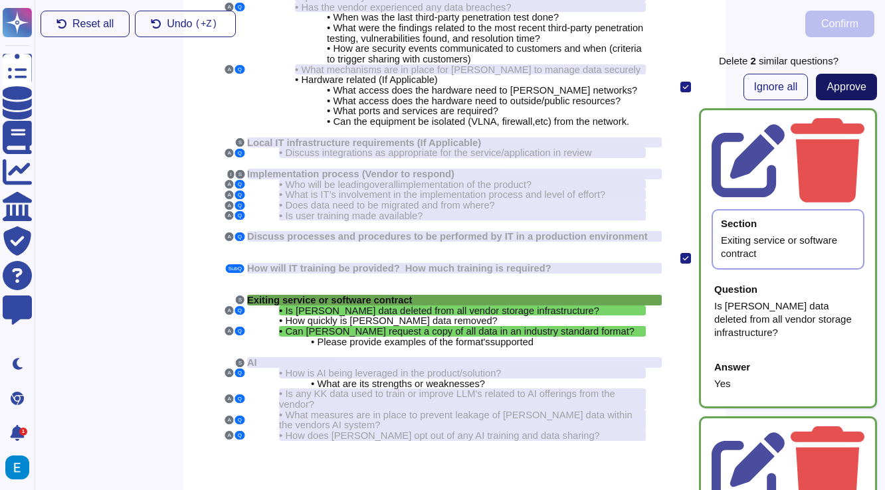
click at [857, 84] on span "Approve" at bounding box center [846, 87] width 40 height 11
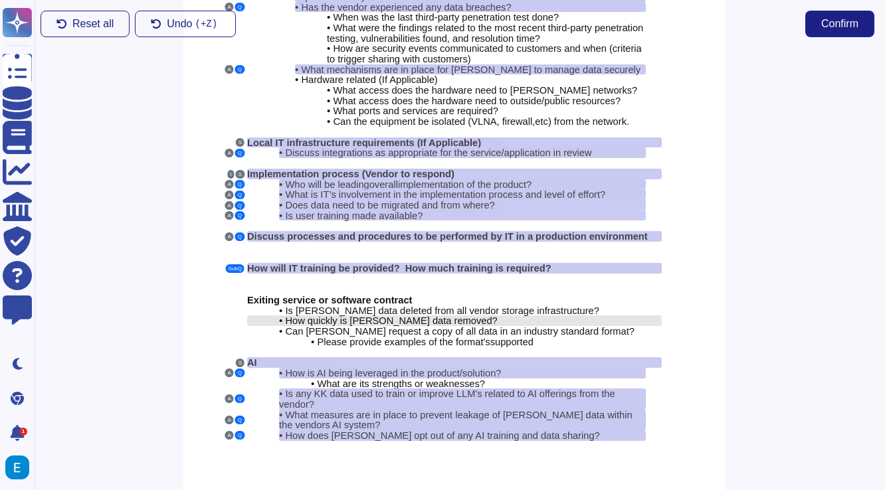
click at [448, 315] on span "How quickly is [PERSON_NAME] data removed?" at bounding box center [391, 320] width 212 height 11
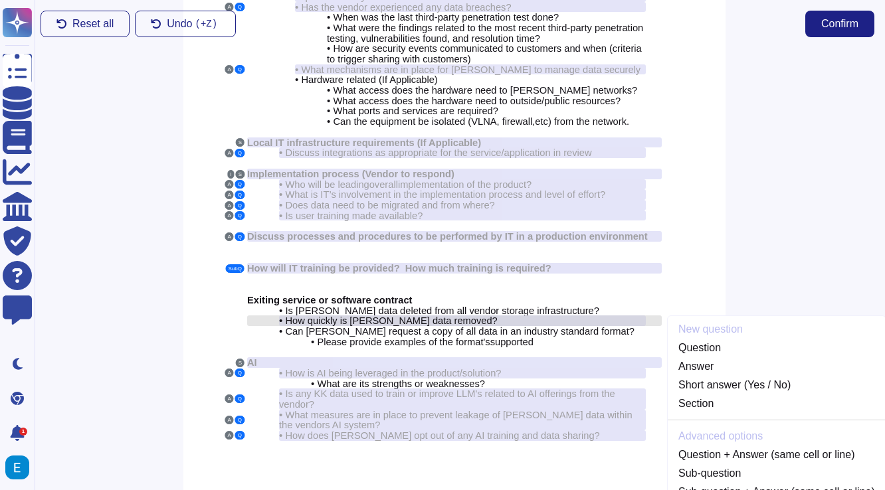
click at [448, 315] on span "How quickly is [PERSON_NAME] data removed?" at bounding box center [391, 320] width 212 height 11
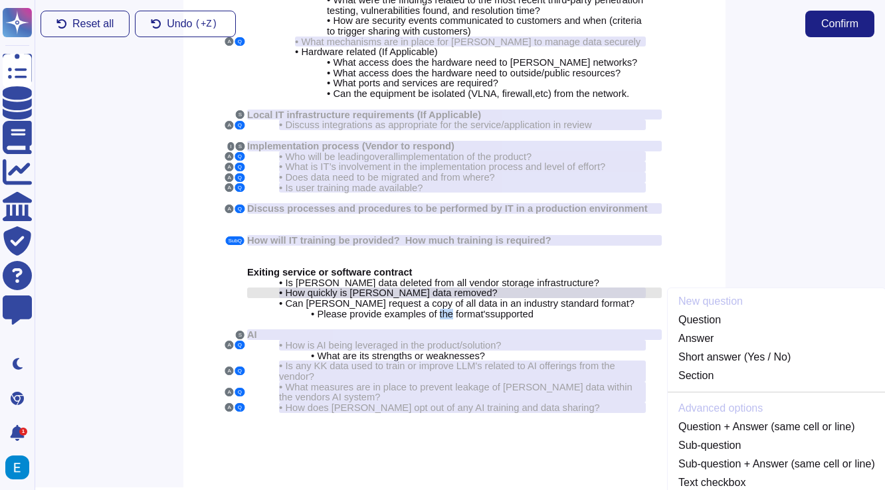
click at [448, 299] on div "S Cyber Security A Q • What security certifications do you hold? A Q • How is P…" at bounding box center [454, 138] width 542 height 697
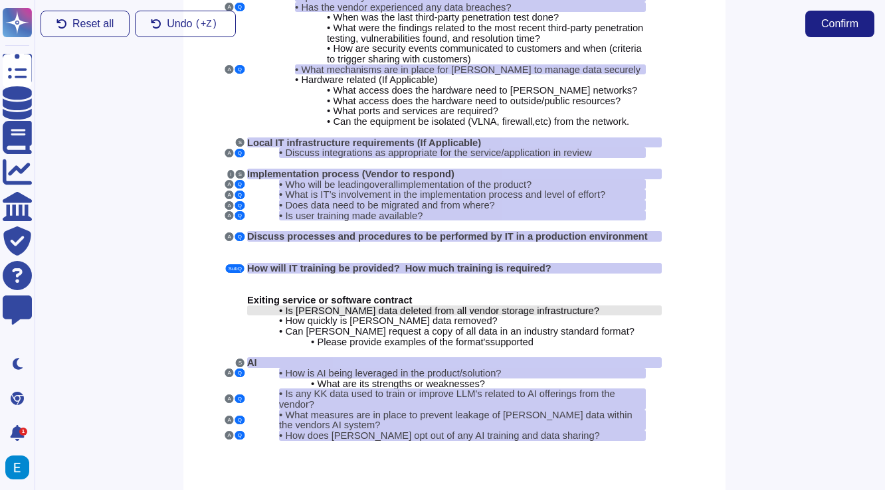
click at [446, 305] on span "Is [PERSON_NAME] data deleted from all vendor storage infrastructure?" at bounding box center [441, 310] width 313 height 11
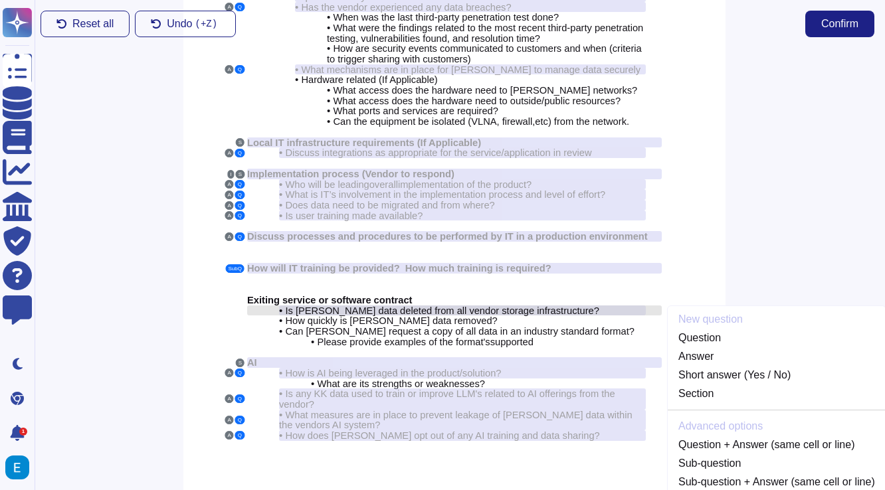
scroll to position [228, 5]
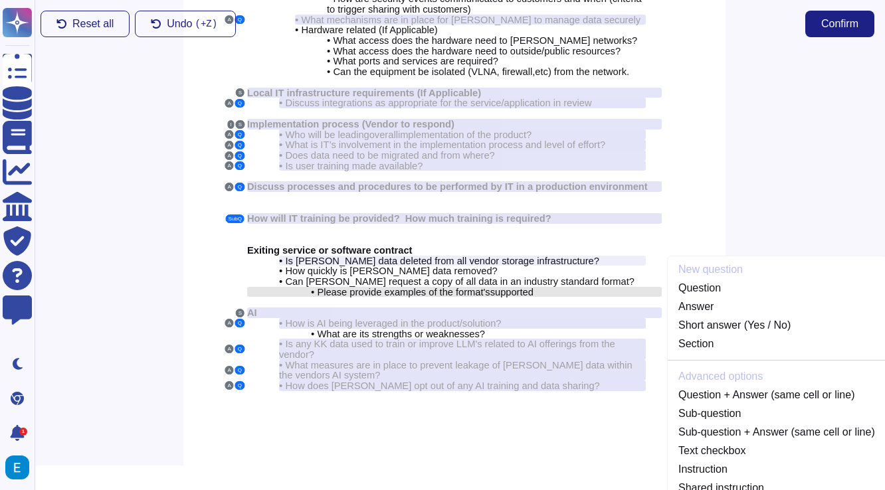
click at [419, 287] on span "Please provide examples of the format's" at bounding box center [403, 292] width 173 height 11
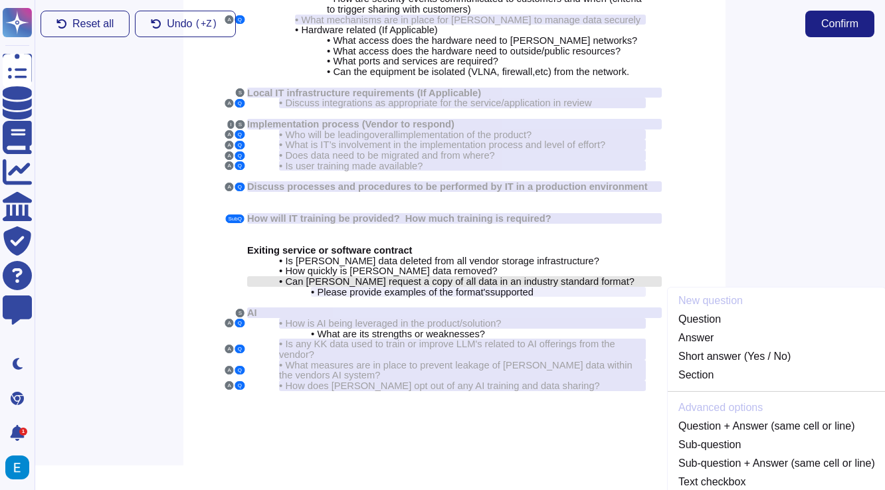
click at [419, 276] on span "Can [PERSON_NAME] request a copy of all data in an industry standard format?" at bounding box center [459, 281] width 349 height 11
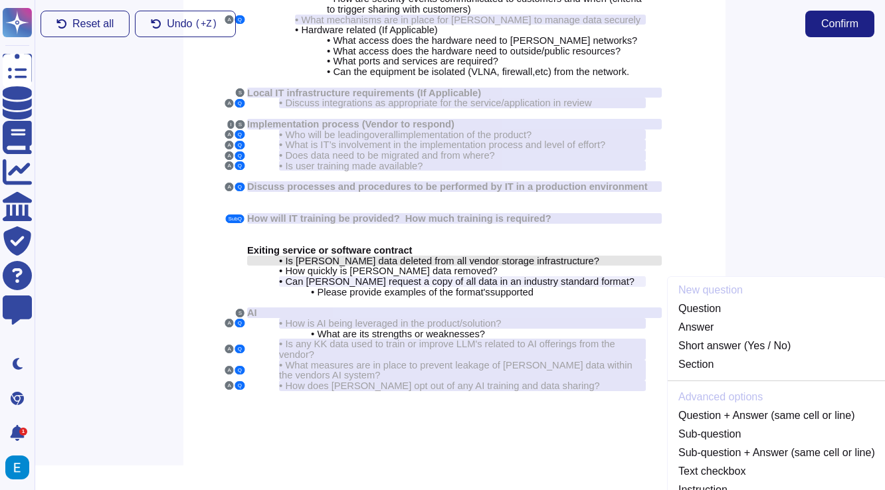
click at [421, 256] on span "Is [PERSON_NAME] data deleted from all vendor storage infrastructure?" at bounding box center [441, 261] width 313 height 11
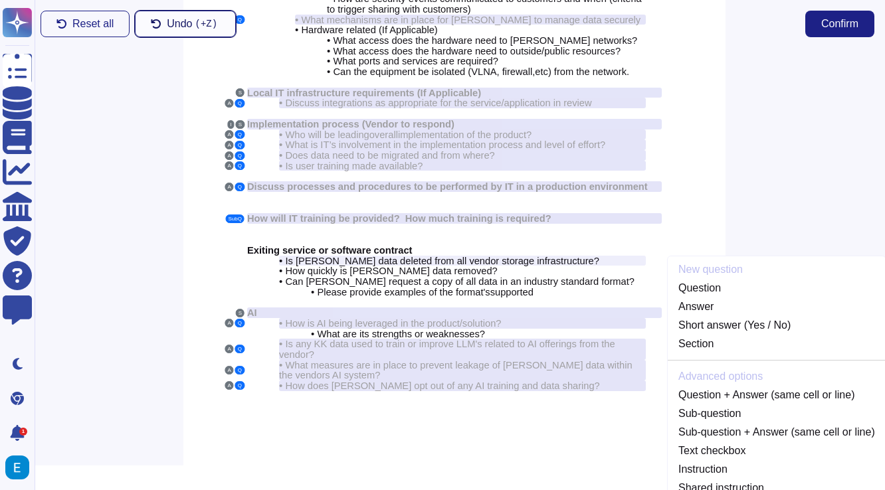
click at [178, 29] on span "Undo ( +Z)" at bounding box center [193, 24] width 53 height 11
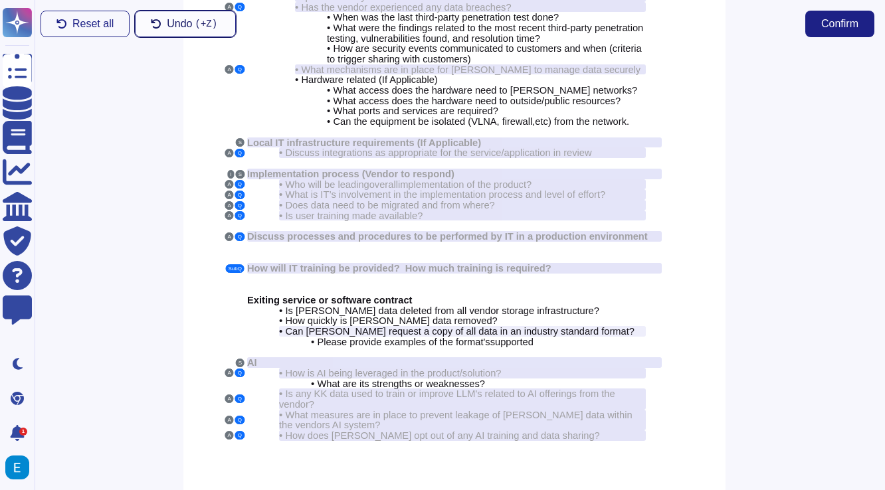
click at [178, 29] on span "Undo ( +Z)" at bounding box center [193, 24] width 53 height 11
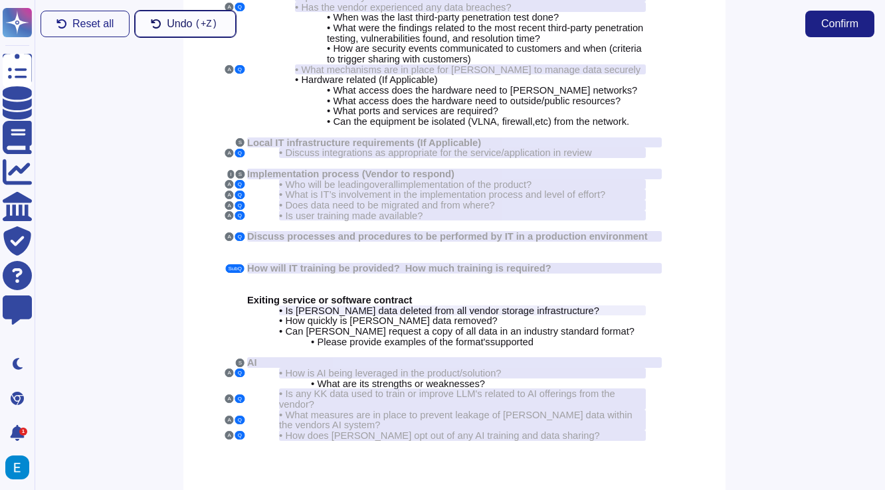
click at [178, 29] on span "Undo ( +Z)" at bounding box center [193, 24] width 53 height 11
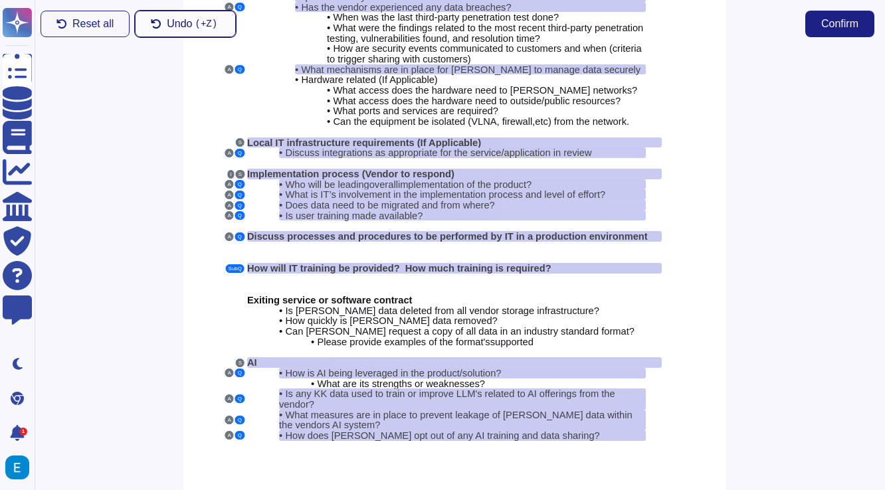
click at [178, 29] on span "Undo ( +Z)" at bounding box center [193, 24] width 53 height 11
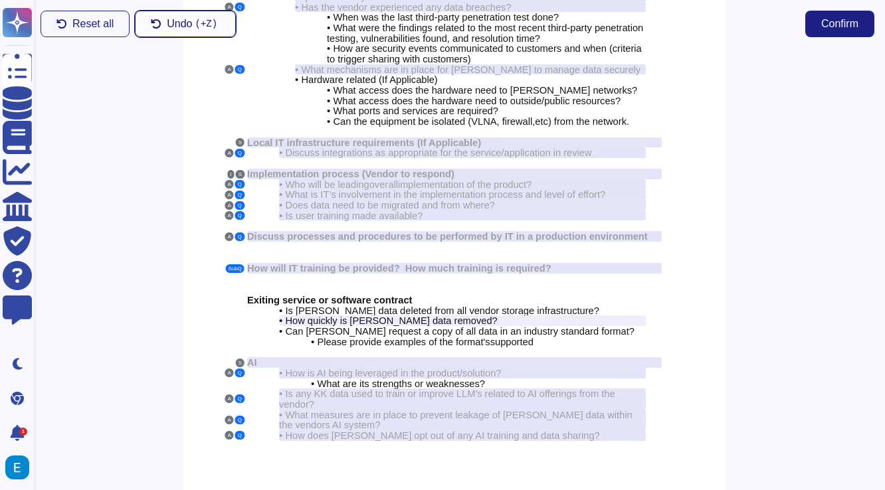
click at [178, 29] on span "Undo ( +Z)" at bounding box center [193, 24] width 53 height 11
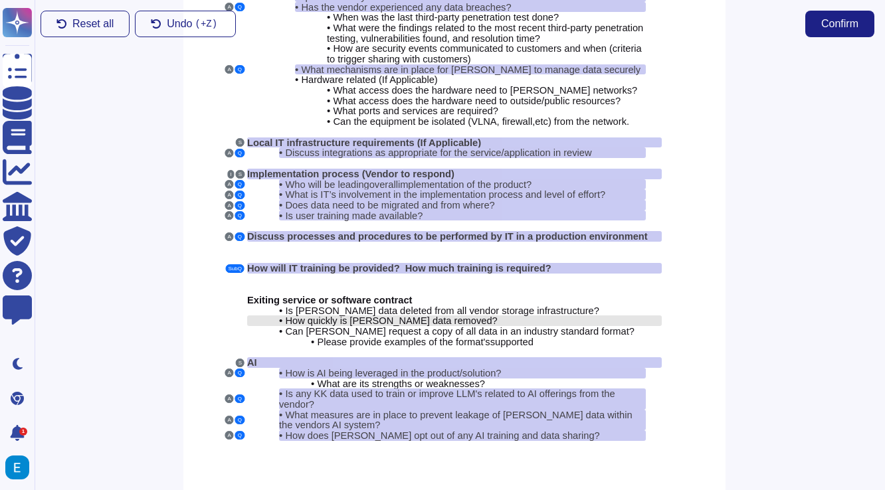
click at [382, 315] on span "How quickly is [PERSON_NAME] data removed?" at bounding box center [391, 320] width 212 height 11
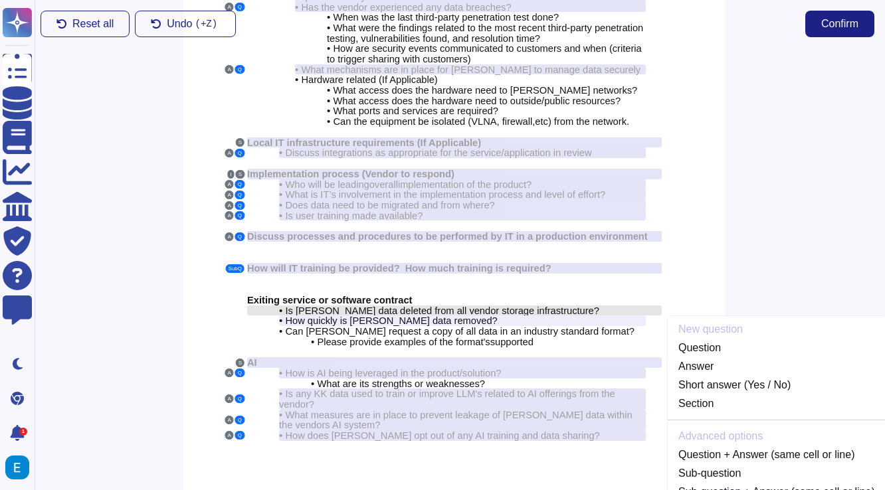
click at [381, 305] on span "Is [PERSON_NAME] data deleted from all vendor storage infrastructure?" at bounding box center [441, 310] width 313 height 11
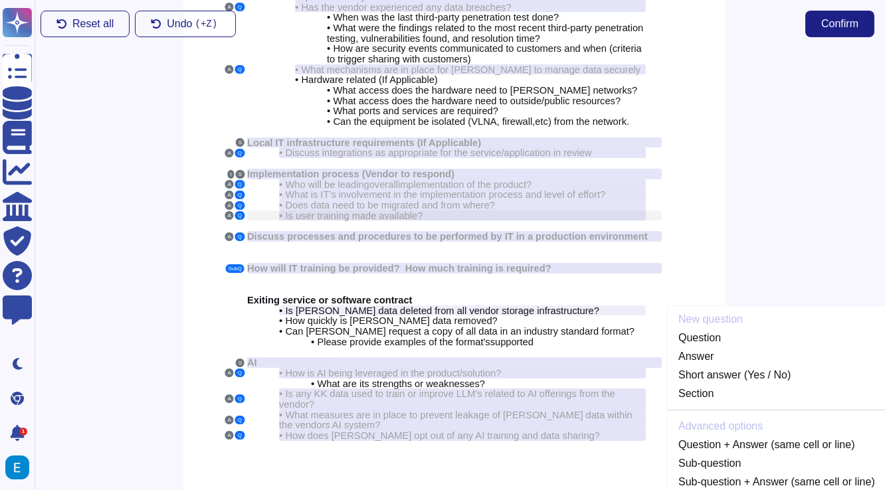
click at [396, 211] on span "Is user training made available?" at bounding box center [353, 216] width 137 height 11
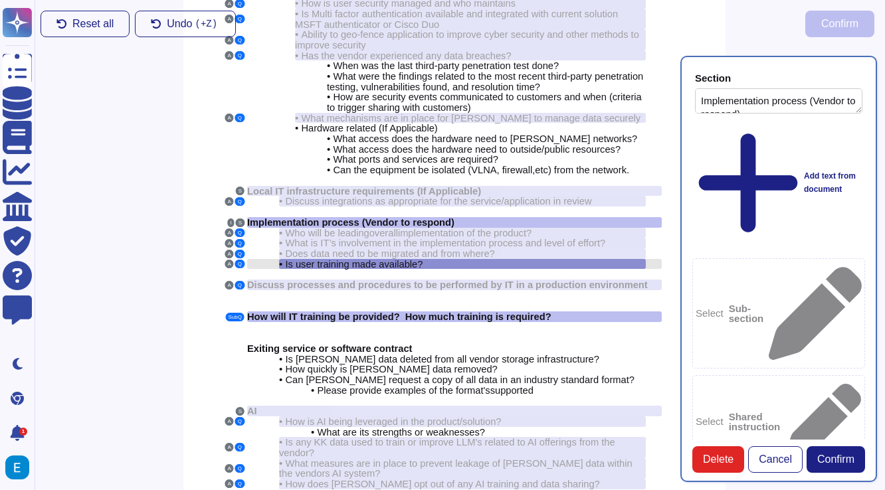
type textarea "Implementation process (Vendor to respond)"
type textarea "Is user training made available?"
type textarea "How will IT training be provided? How much training is required?"
type textarea "Less than 1 hour. You will receive a 1-hour training from your dedicated custom…"
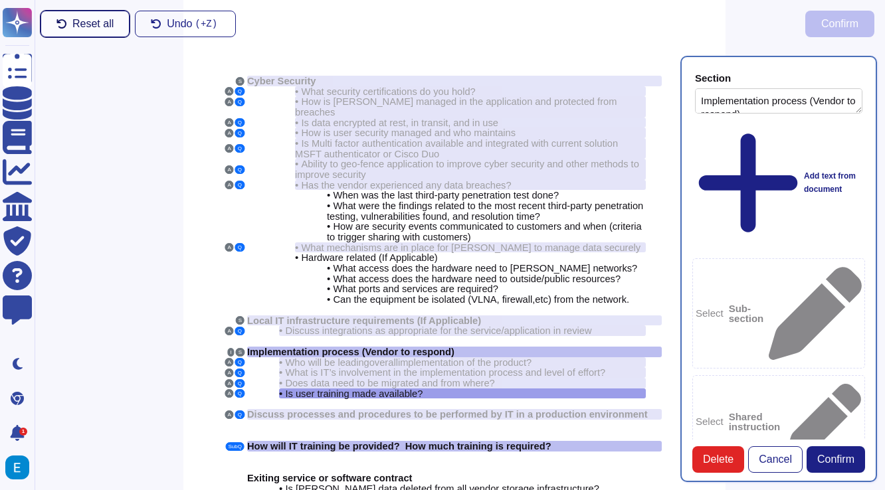
click at [88, 21] on span "Reset all" at bounding box center [92, 24] width 41 height 11
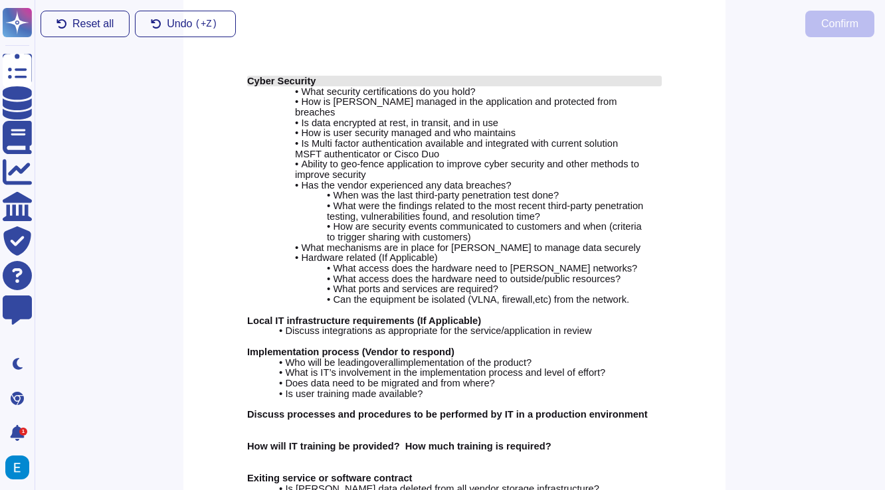
click at [412, 84] on div "Cyber Security" at bounding box center [454, 81] width 414 height 11
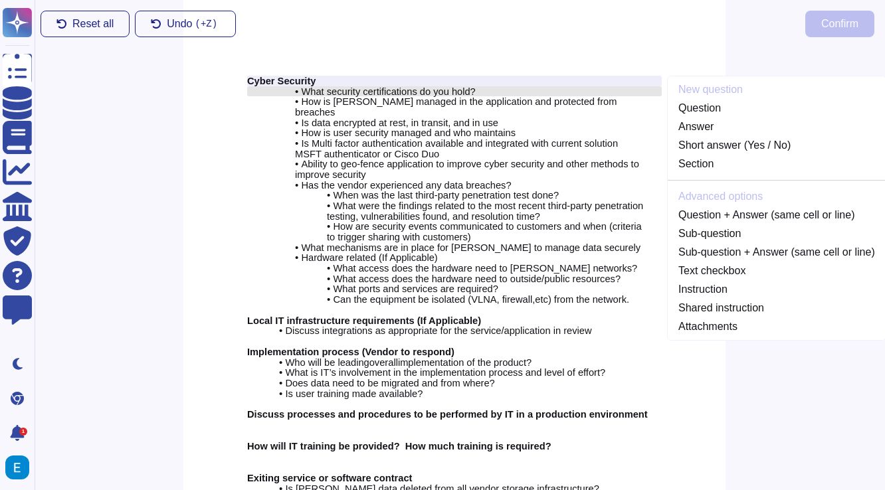
click at [410, 89] on span "What security certifications do you hold?" at bounding box center [388, 91] width 174 height 11
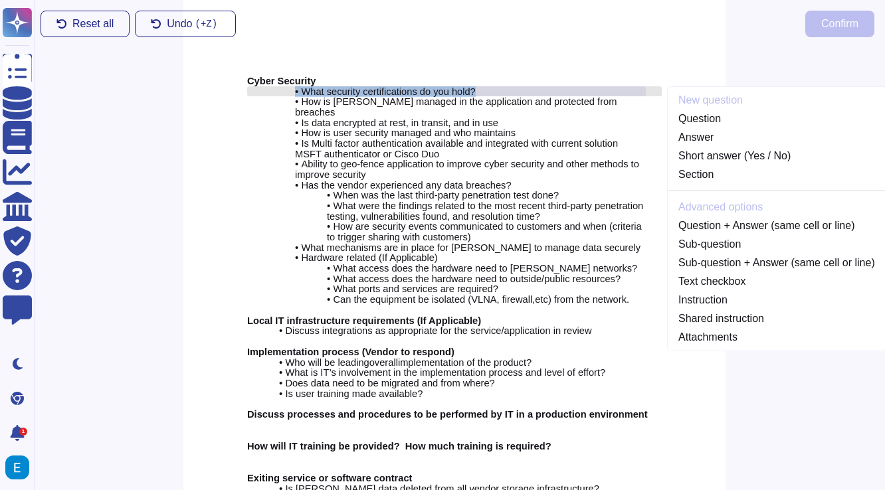
click at [410, 89] on span "What security certifications do you hold?" at bounding box center [388, 91] width 174 height 11
click at [422, 92] on span "What security certifications do you hold?" at bounding box center [388, 91] width 174 height 11
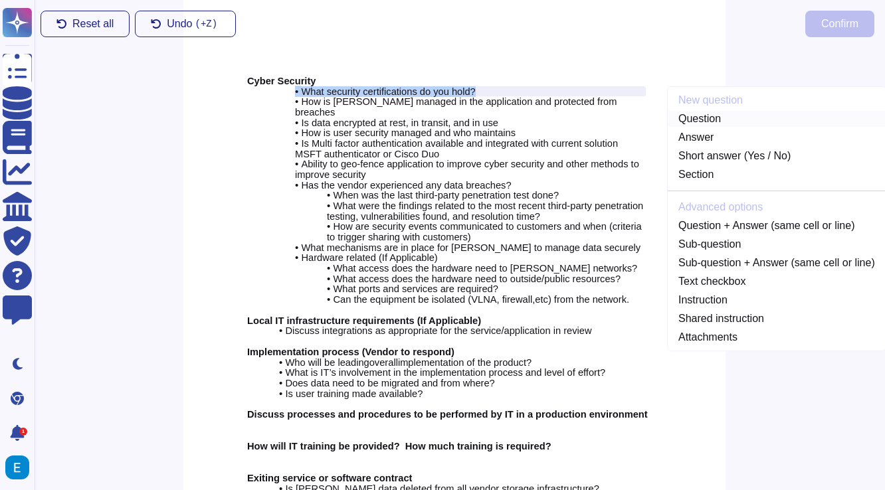
click at [709, 114] on link "Question" at bounding box center [776, 119] width 218 height 16
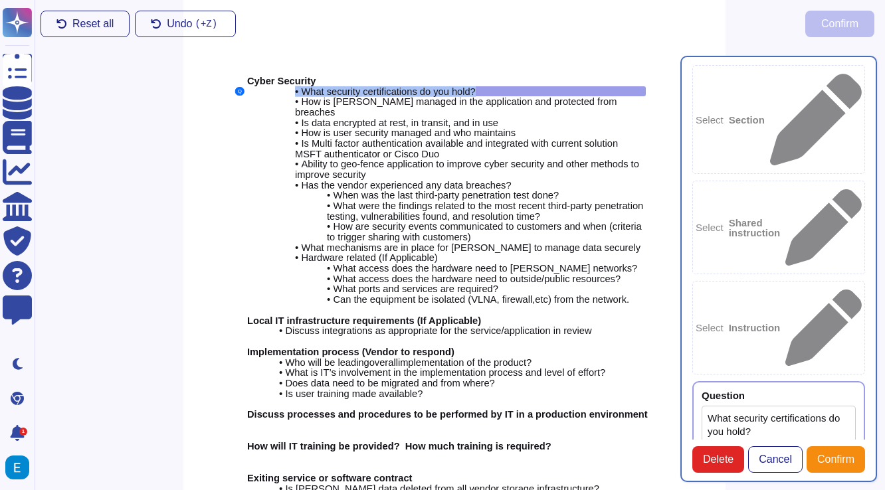
type textarea "What security certifications do you hold?"
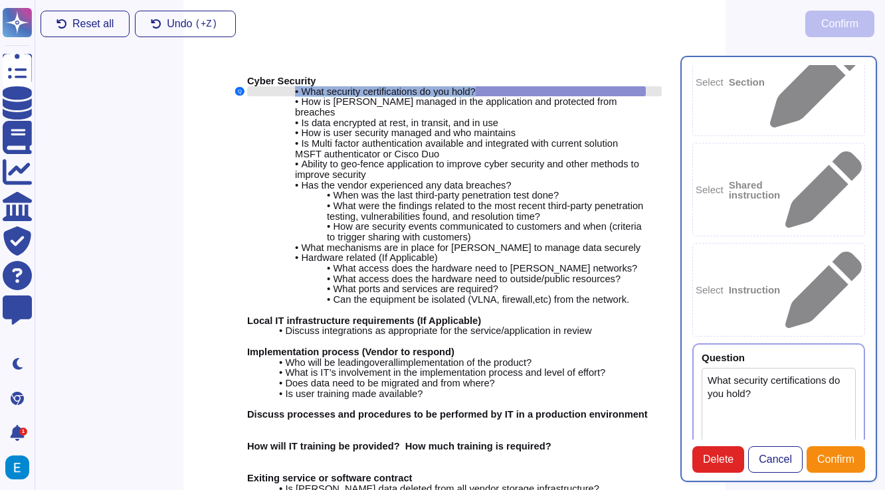
click at [416, 86] on span "What security certifications do you hold?" at bounding box center [388, 91] width 174 height 11
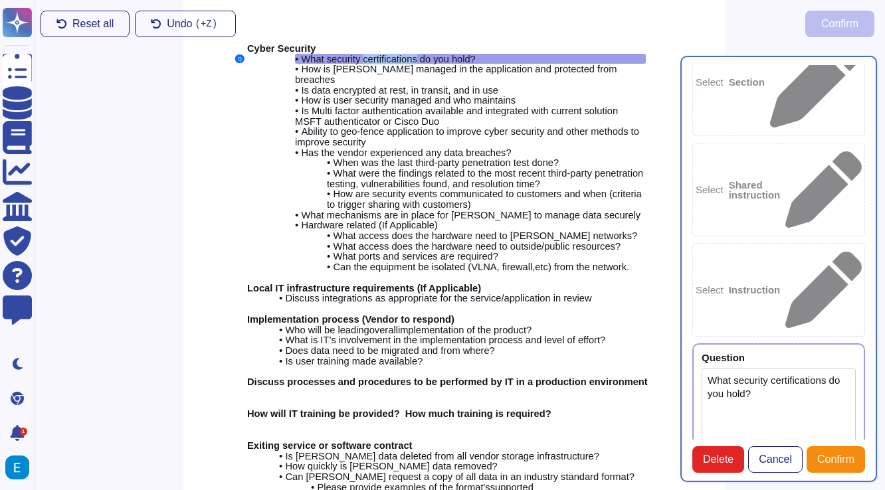
scroll to position [12, 5]
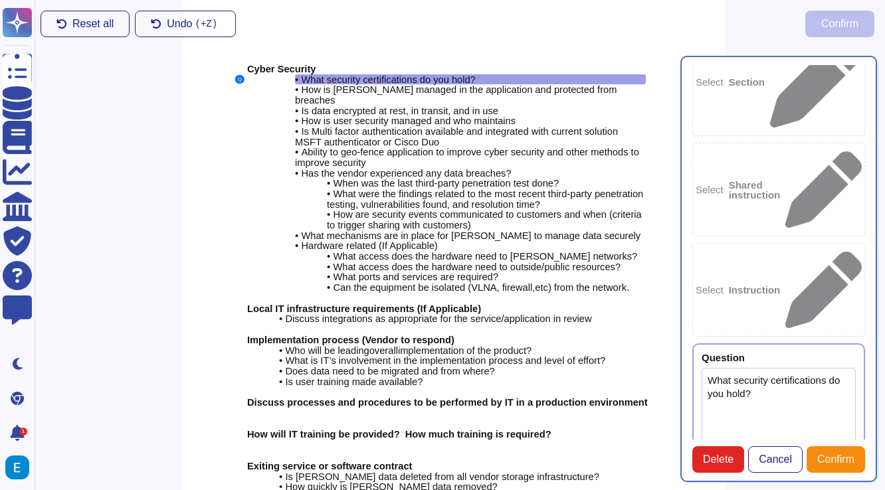
click at [765, 368] on textarea "What security certifications do you hold?" at bounding box center [778, 414] width 154 height 92
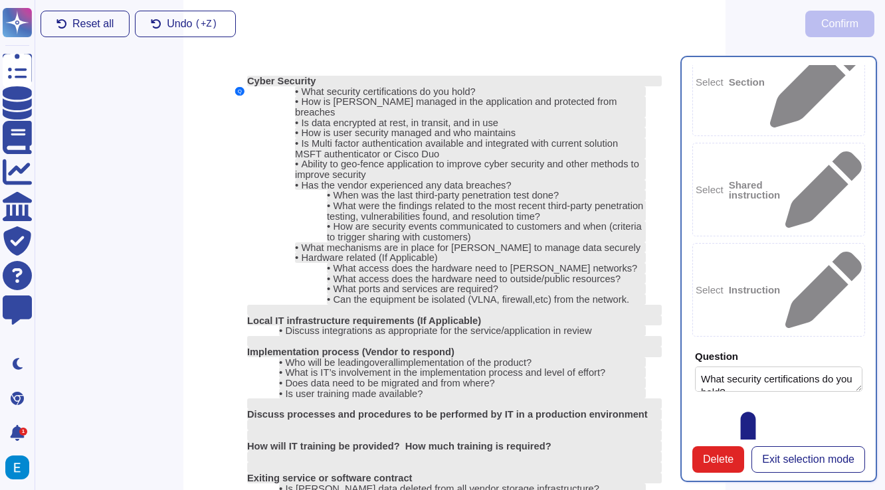
scroll to position [0, 0]
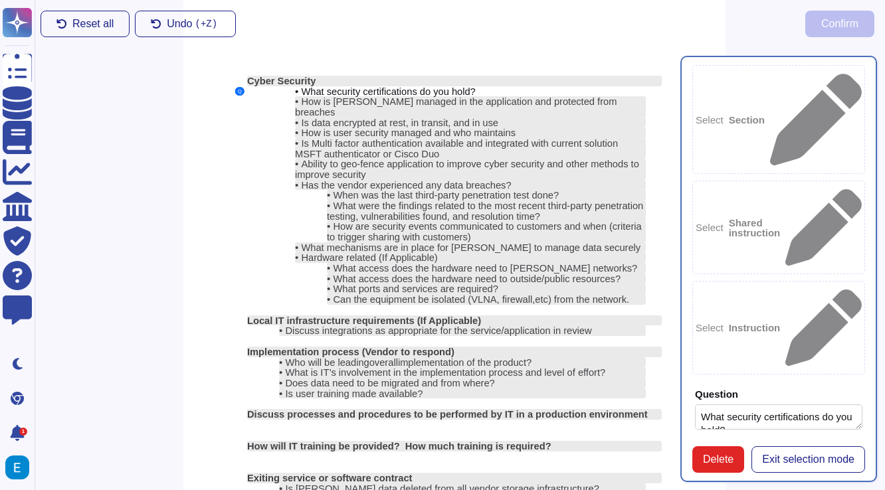
click at [789, 404] on textarea "What security certifications do you hold?" at bounding box center [778, 416] width 167 height 25
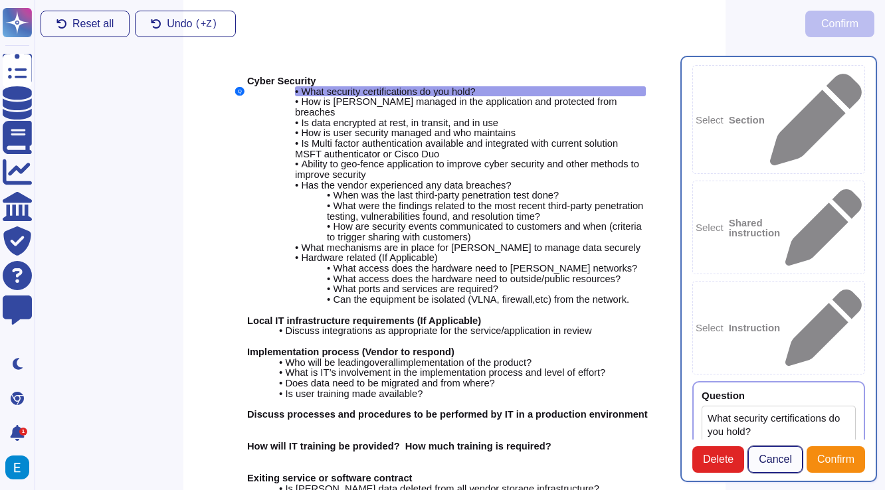
click at [781, 460] on span "Cancel" at bounding box center [774, 459] width 33 height 11
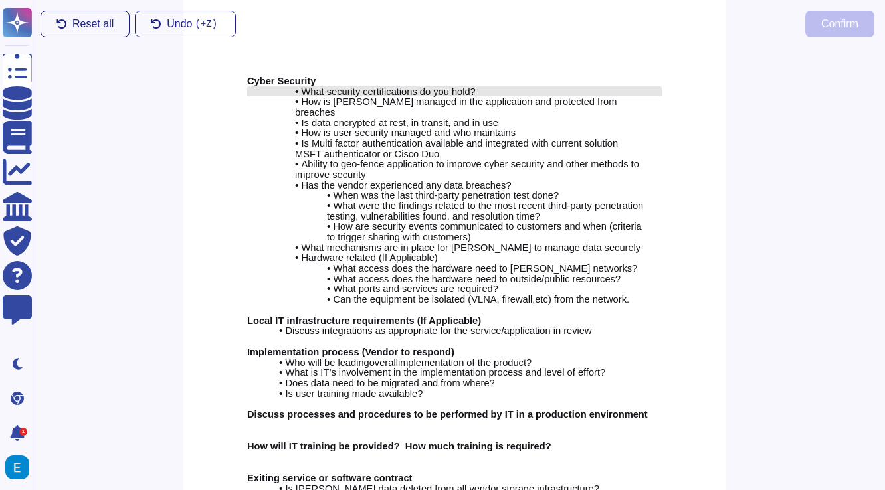
click at [461, 86] on span "What security certifications do you hold?" at bounding box center [388, 91] width 174 height 11
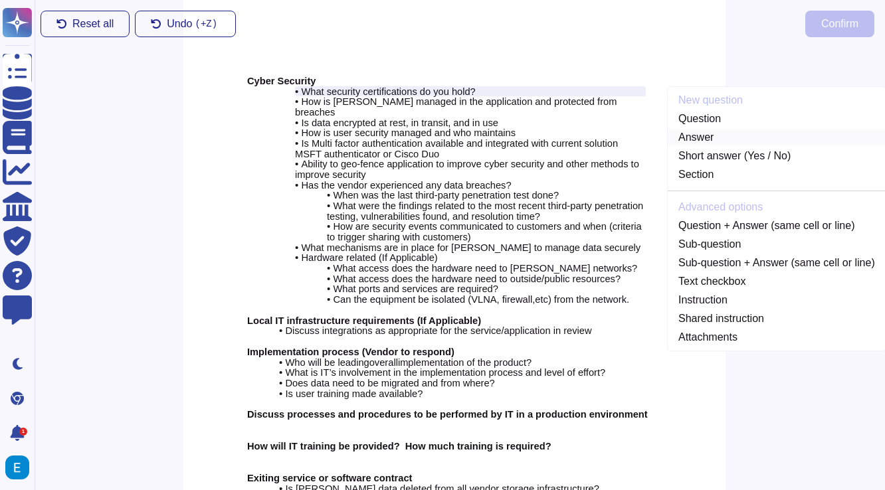
click at [701, 137] on link "Answer" at bounding box center [776, 137] width 218 height 16
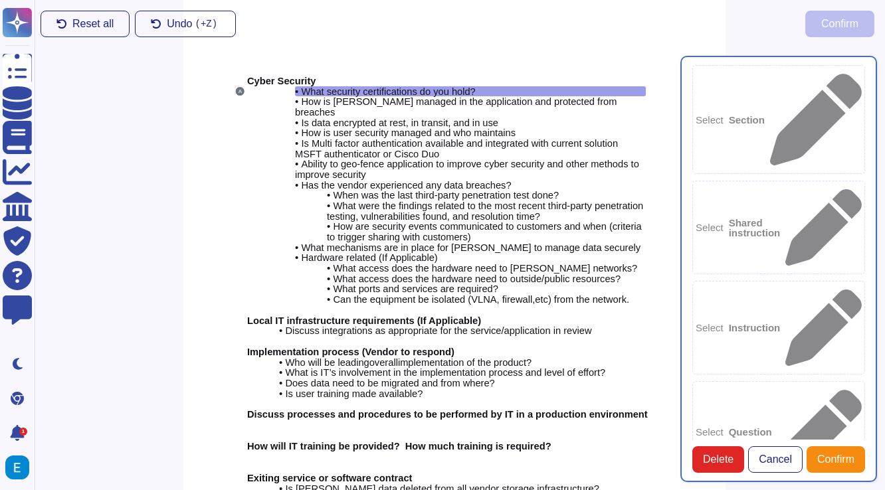
type textarea "What security certifications do you hold?"
click at [772, 427] on b "Question" at bounding box center [749, 432] width 43 height 10
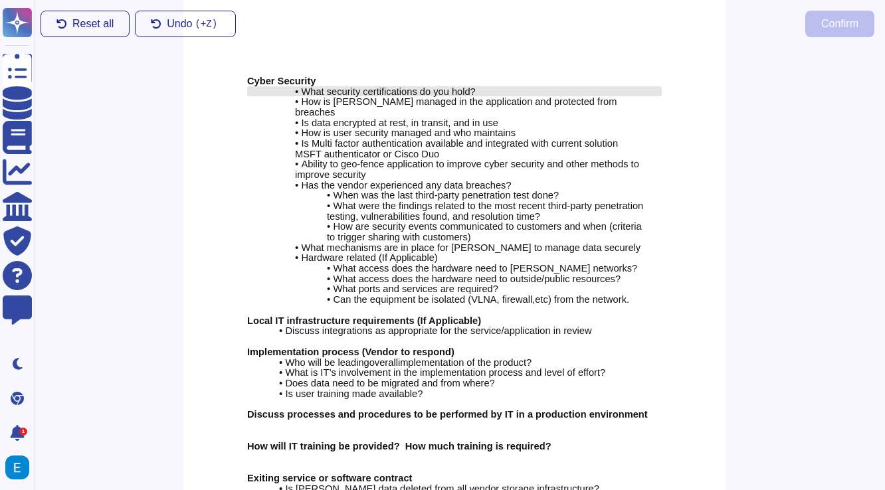
click at [432, 86] on span "What security certifications do you hold?" at bounding box center [388, 91] width 174 height 11
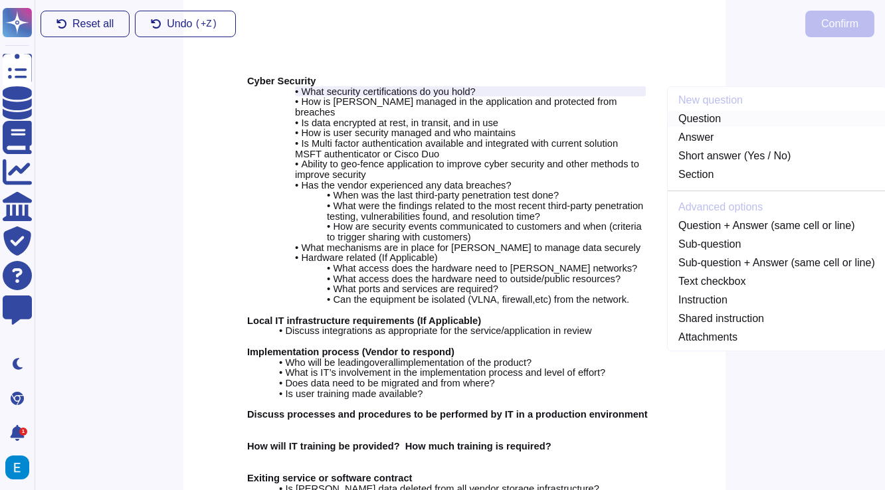
click at [717, 116] on link "Question" at bounding box center [776, 119] width 218 height 16
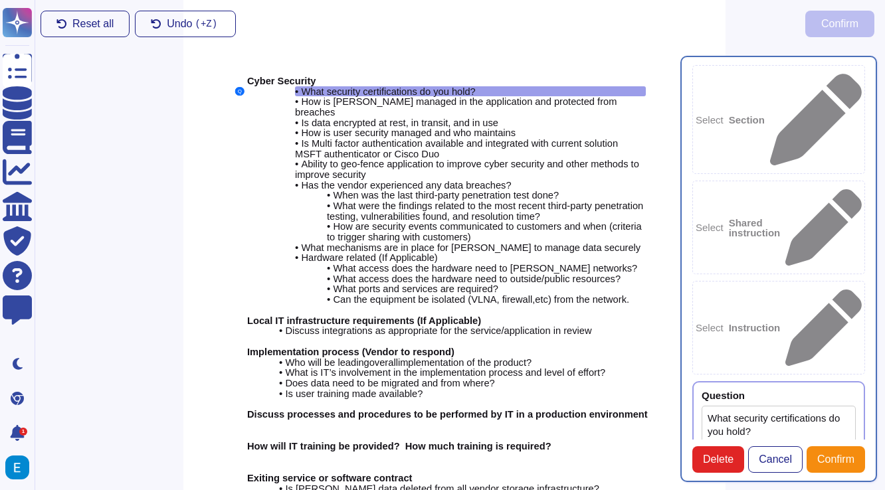
type textarea "What security certifications do you hold?"
click at [506, 89] on div "• What security certifications do you hold?" at bounding box center [470, 91] width 351 height 11
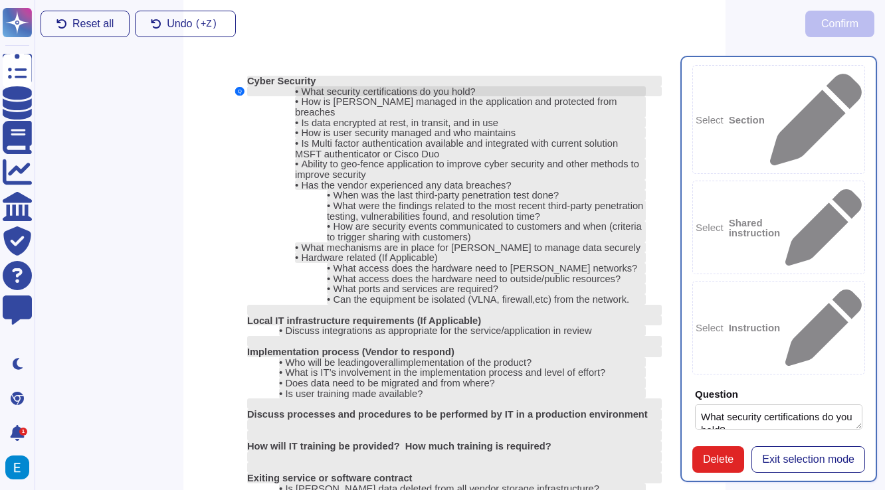
click at [437, 89] on span "What security certifications do you hold?" at bounding box center [388, 91] width 174 height 11
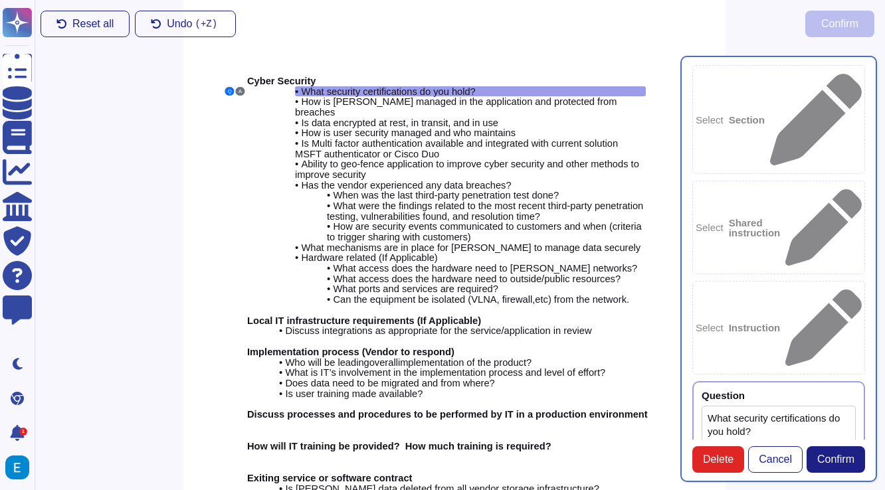
type textarea "SOC II Type II"
click at [838, 463] on span "Confirm" at bounding box center [835, 459] width 37 height 11
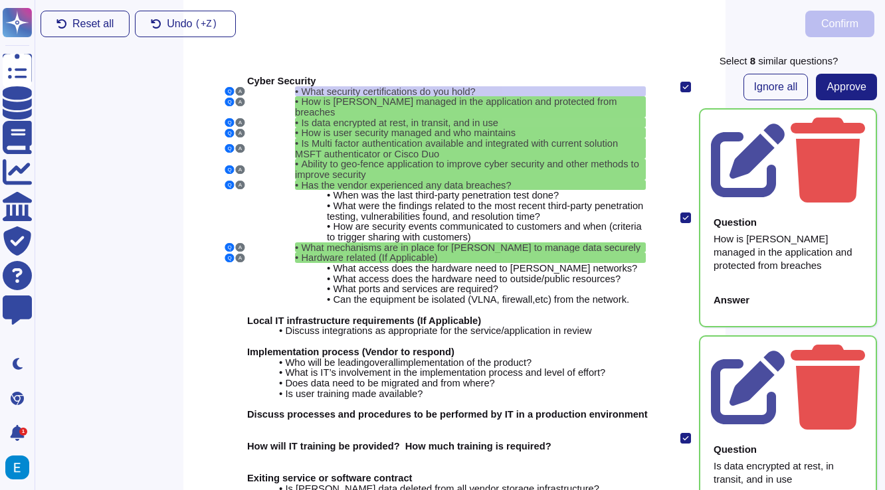
click at [792, 436] on div "Question Is data encrypted at rest, in transit, and in use" at bounding box center [788, 465] width 154 height 58
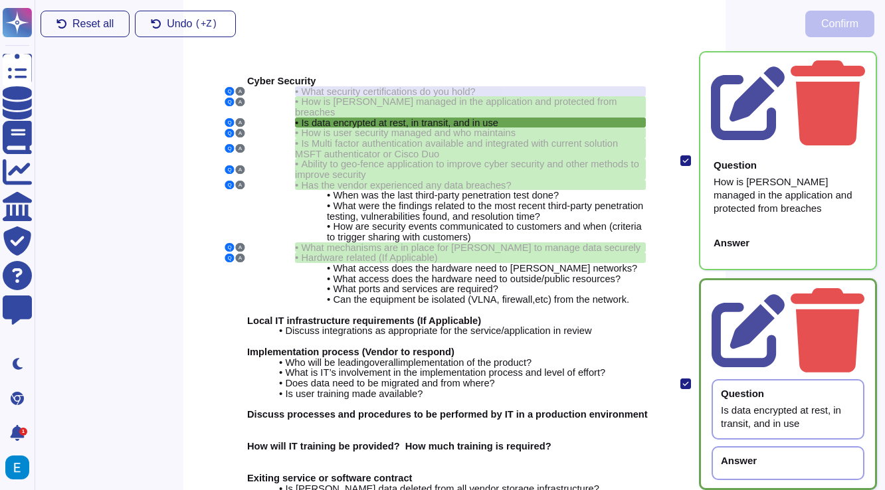
scroll to position [58, 0]
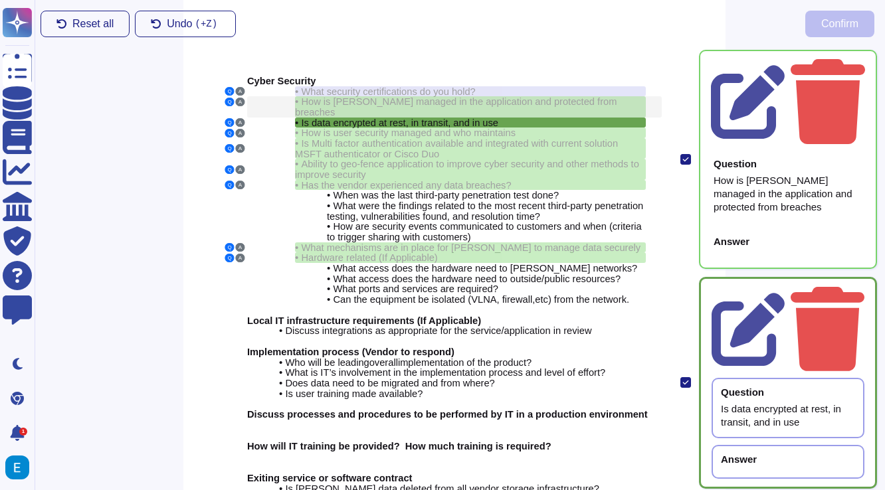
click at [583, 96] on span "How is [PERSON_NAME] managed in the application and protected from breaches" at bounding box center [455, 106] width 321 height 21
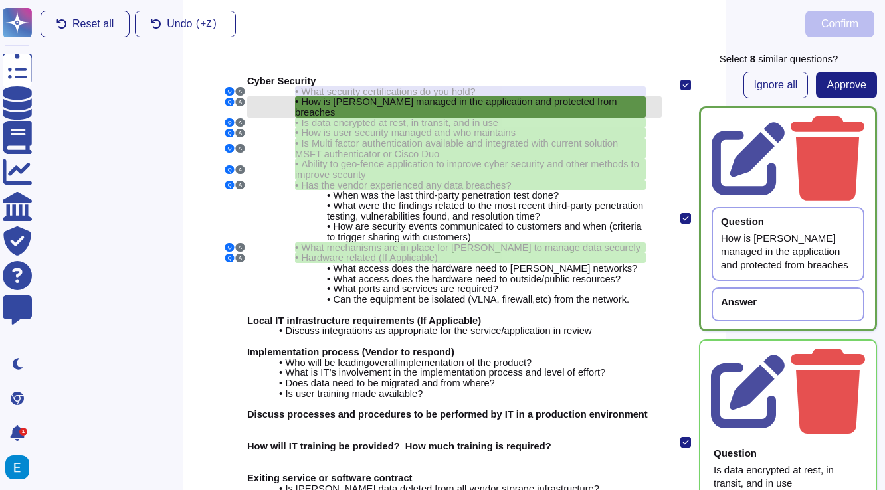
scroll to position [0, 0]
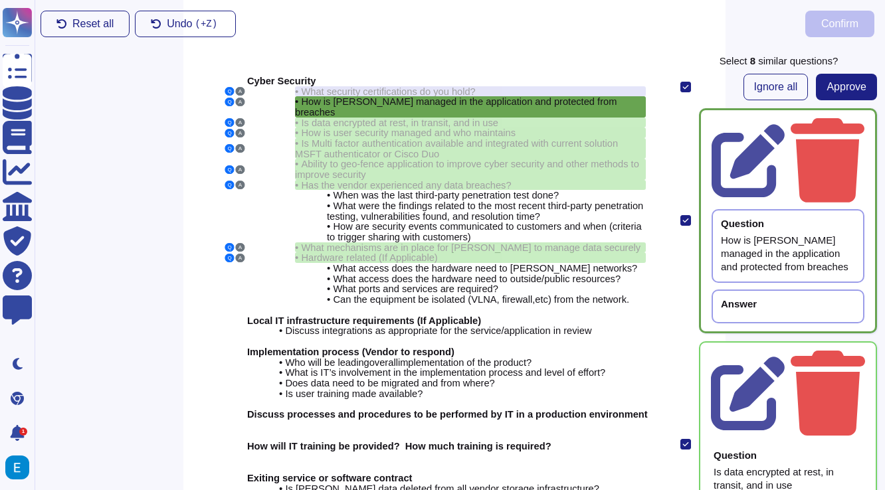
click at [781, 290] on div "Answer" at bounding box center [787, 307] width 153 height 34
click at [755, 299] on div "Answer" at bounding box center [739, 304] width 36 height 10
click at [756, 299] on div "Answer" at bounding box center [739, 304] width 36 height 10
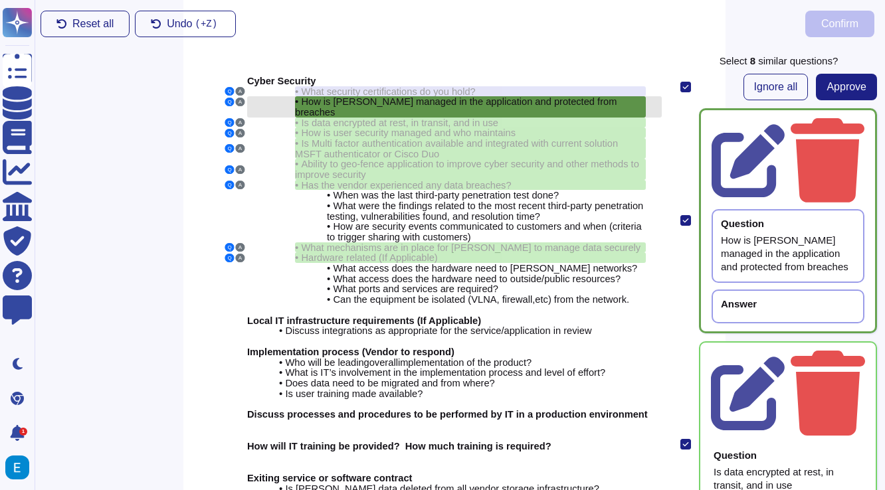
click at [549, 102] on span "How is [PERSON_NAME] managed in the application and protected from breaches" at bounding box center [455, 106] width 321 height 21
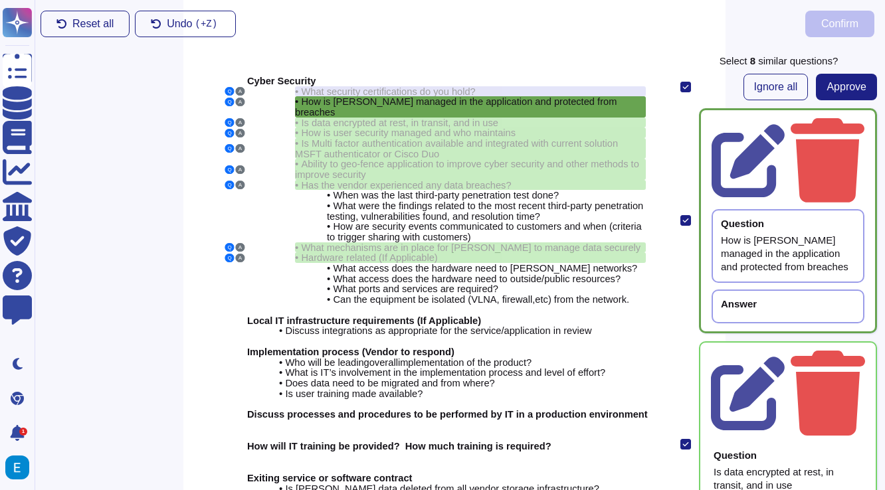
click at [815, 234] on div "How is [PERSON_NAME] managed in the application and protected from breaches" at bounding box center [788, 254] width 134 height 40
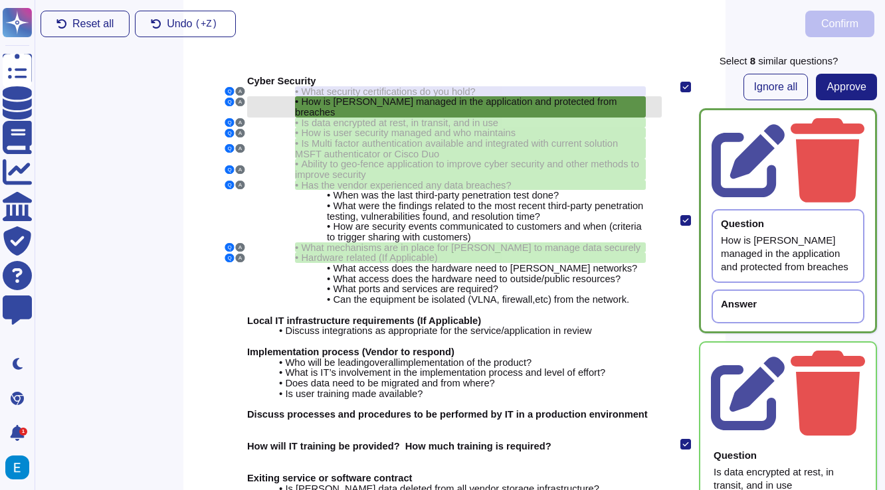
click at [584, 102] on span "How is [PERSON_NAME] managed in the application and protected from breaches" at bounding box center [455, 106] width 321 height 21
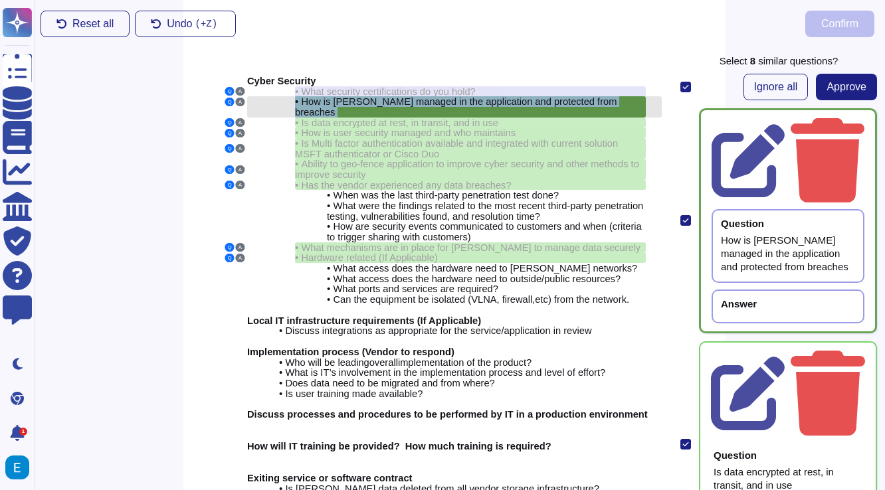
click at [584, 102] on span "How is [PERSON_NAME] managed in the application and protected from breaches" at bounding box center [455, 106] width 321 height 21
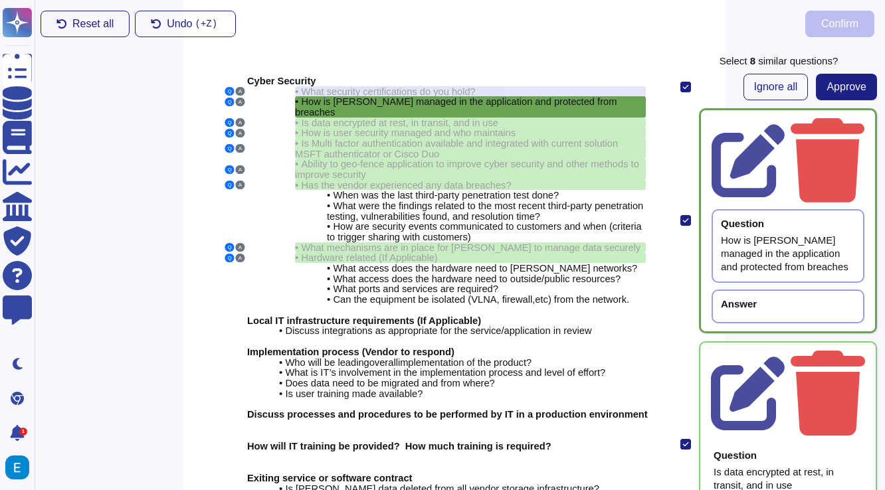
click at [794, 299] on div "Answer" at bounding box center [788, 304] width 134 height 10
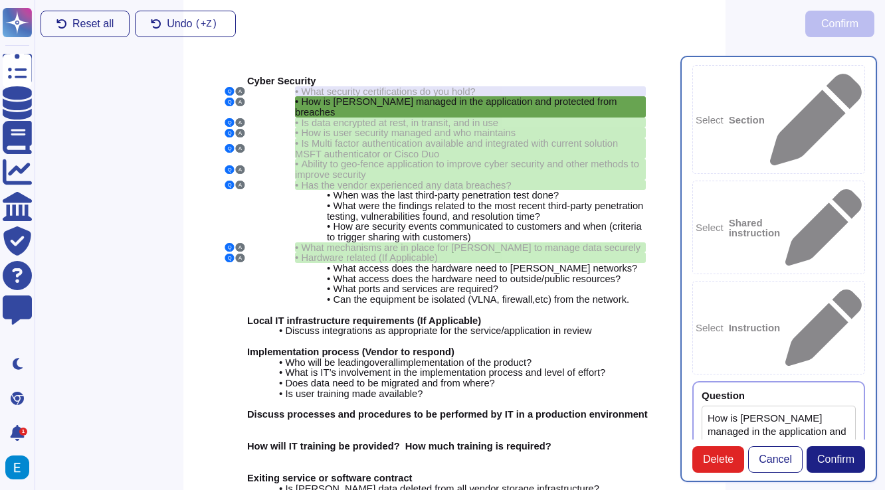
type textarea "How is [PERSON_NAME] managed in the application and protected from breaches"
paste textarea "Personally identifiable information (PII) in the application is managed by requ…"
type textarea "Personally identifiable information (PII) in the application is managed by requ…"
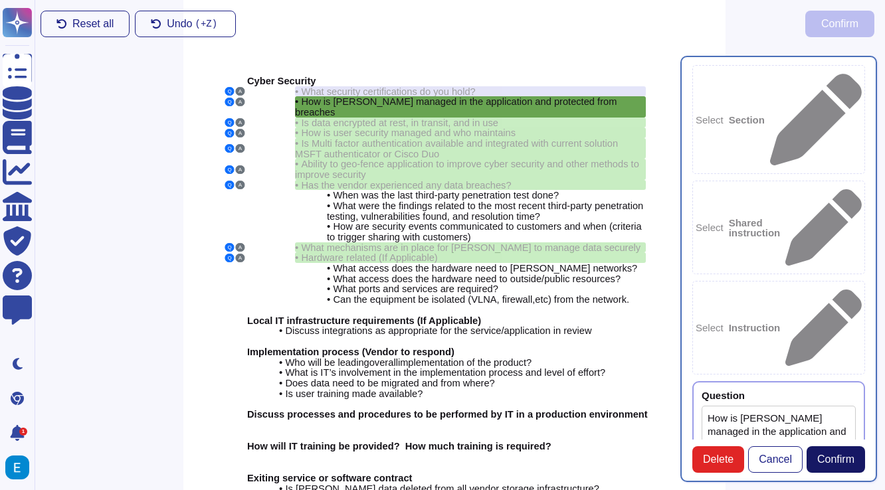
click at [830, 452] on button "Confirm" at bounding box center [835, 459] width 58 height 27
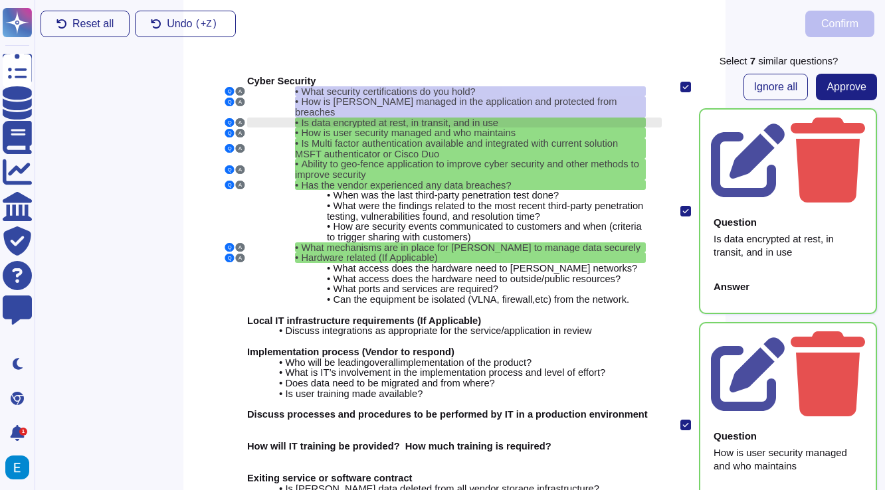
click at [568, 118] on div "• Is data encrypted at rest, in transit, and in use" at bounding box center [470, 123] width 351 height 11
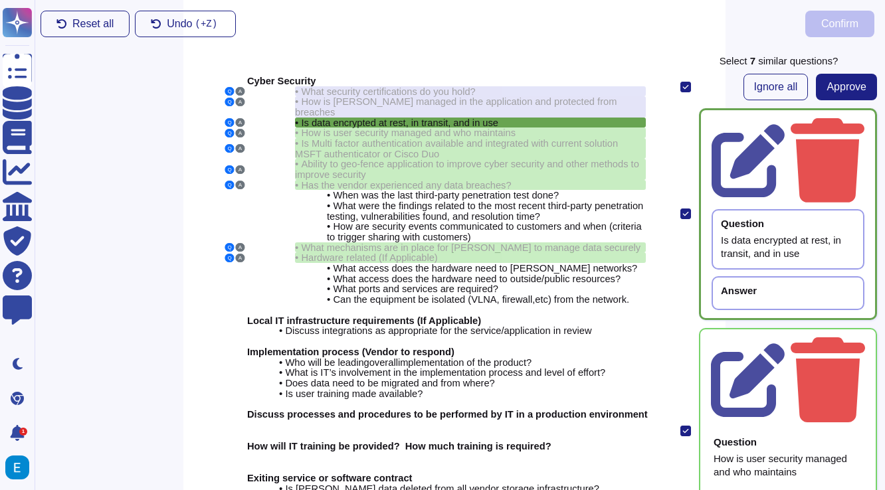
click at [762, 286] on div "Answer" at bounding box center [788, 291] width 134 height 10
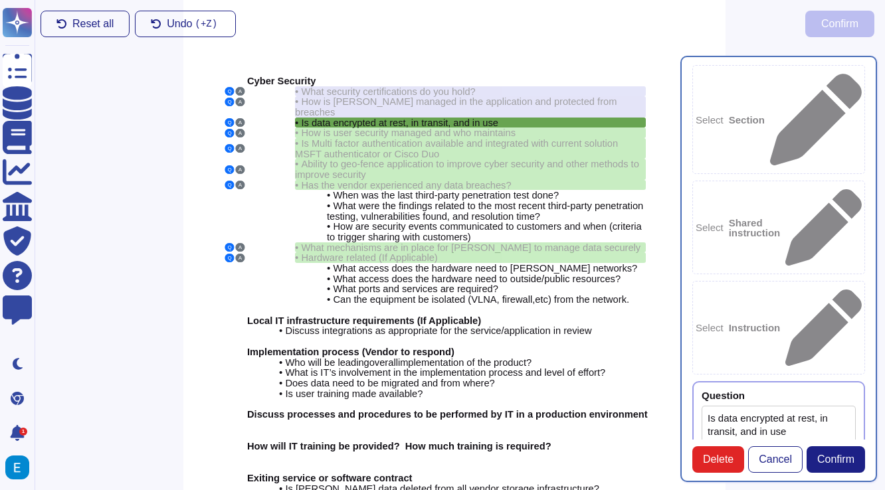
type textarea "Is data encrypted at rest, in transit, and in use"
click at [762, 406] on textarea "Is data encrypted at rest, in transit, and in use" at bounding box center [778, 452] width 154 height 92
paste textarea "Data is encrypted at rest using AES-256 encryption and is also encrypted in tra…"
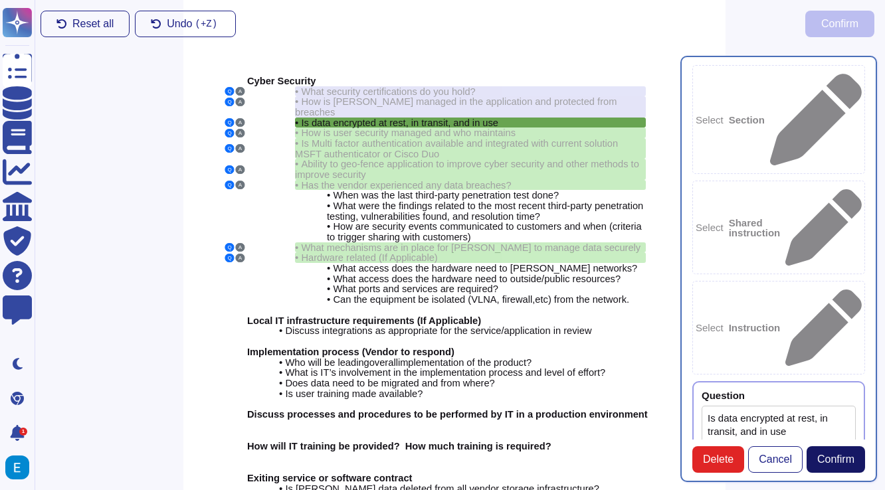
type textarea "Data is encrypted at rest using AES-256 encryption and is also encrypted in tra…"
click at [839, 457] on span "Confirm" at bounding box center [835, 459] width 37 height 11
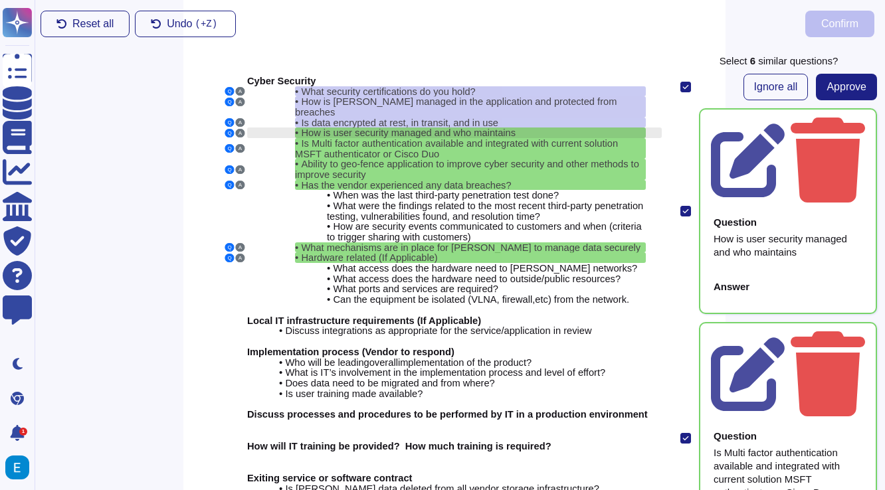
click at [551, 128] on div "• How is user security managed and who maintains" at bounding box center [470, 133] width 351 height 11
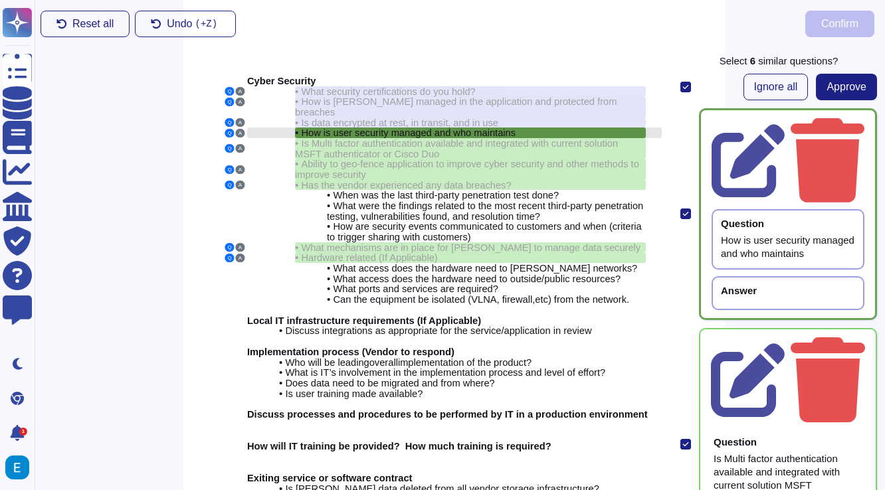
click at [551, 128] on div "• How is user security managed and who maintains" at bounding box center [470, 133] width 351 height 11
click at [762, 234] on div "How is user security managed and who maintains" at bounding box center [788, 247] width 134 height 27
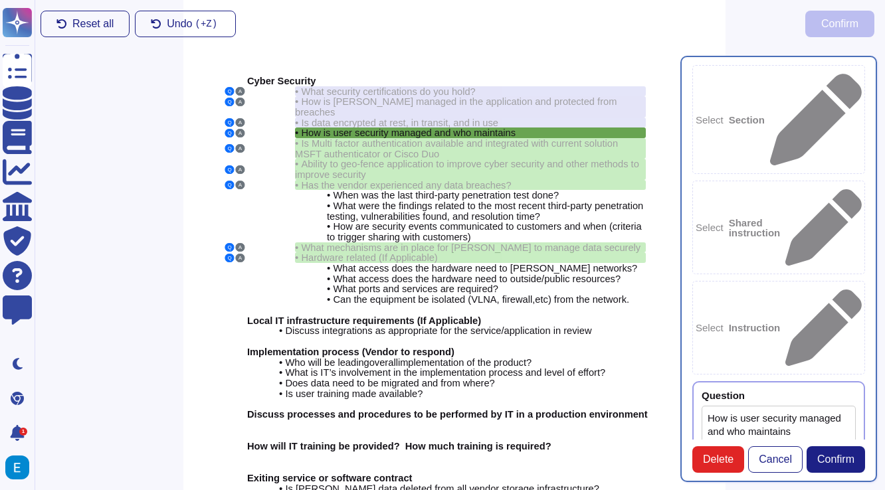
type textarea "How is user security managed and who maintains"
click at [759, 406] on textarea "How is user security managed and who maintains" at bounding box center [778, 452] width 154 height 92
paste textarea "er security is managed through a comprehensive access and authorization managem…"
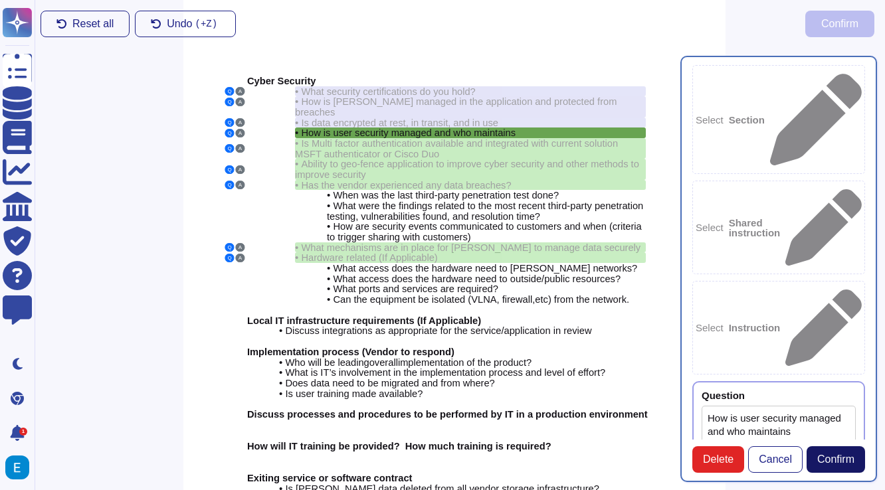
type textarea "er security is managed through a comprehensive access and authorization managem…"
click at [824, 452] on button "Confirm" at bounding box center [835, 459] width 58 height 27
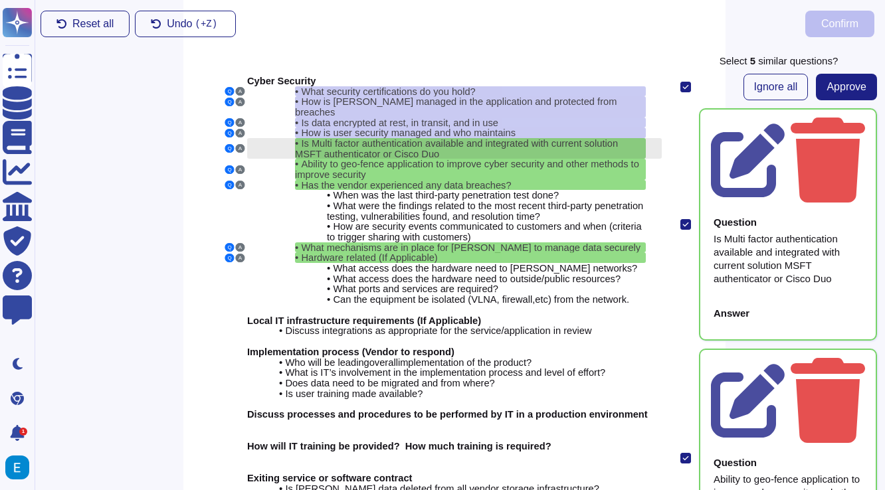
click at [526, 138] on span "Is Multi factor authentication available and integrated with current solution M…" at bounding box center [456, 148] width 323 height 21
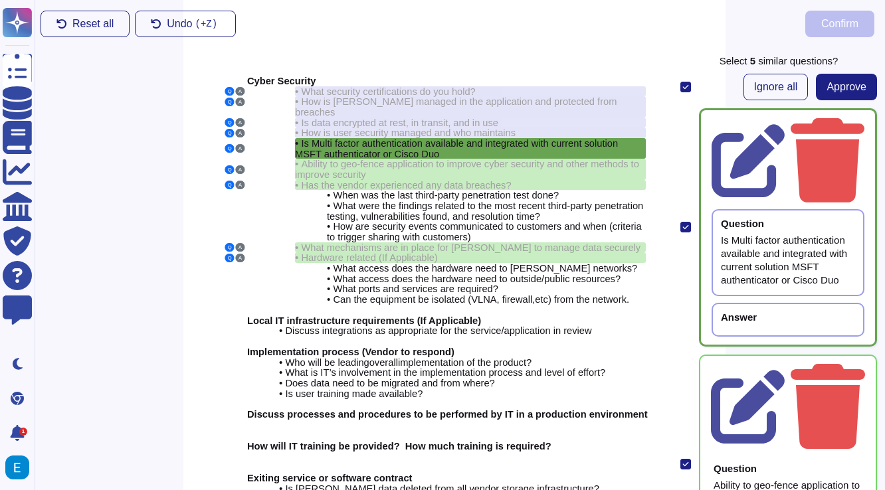
click at [773, 312] on div "Answer" at bounding box center [788, 317] width 134 height 10
click at [734, 303] on div "Answer" at bounding box center [787, 320] width 153 height 34
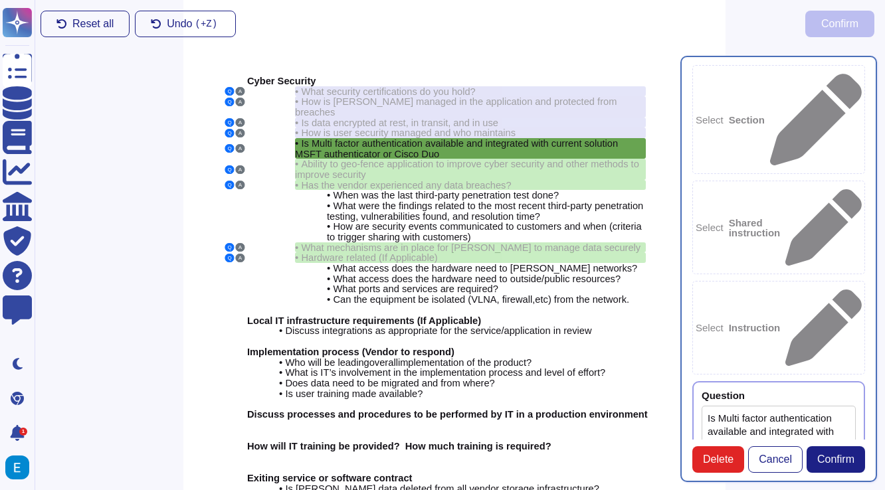
type textarea "Is Multi factor authentication available and integrated with current solution M…"
paste textarea "Yes, multi-factor authentication (MFA) is available and is required for all adm…"
drag, startPoint x: 709, startPoint y: 390, endPoint x: 843, endPoint y: 424, distance: 138.4
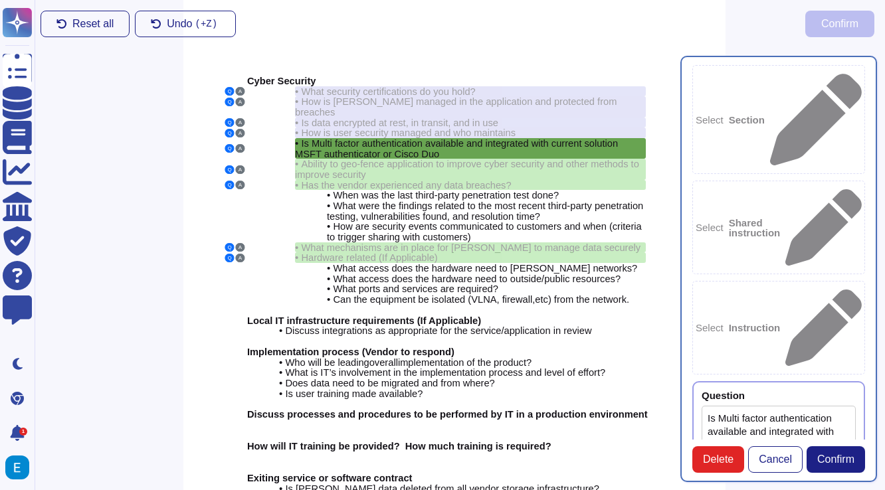
type textarea "Yes, multi-factor authentication (MFA) is available and is required for all adm…"
click at [847, 468] on button "Confirm" at bounding box center [835, 459] width 58 height 27
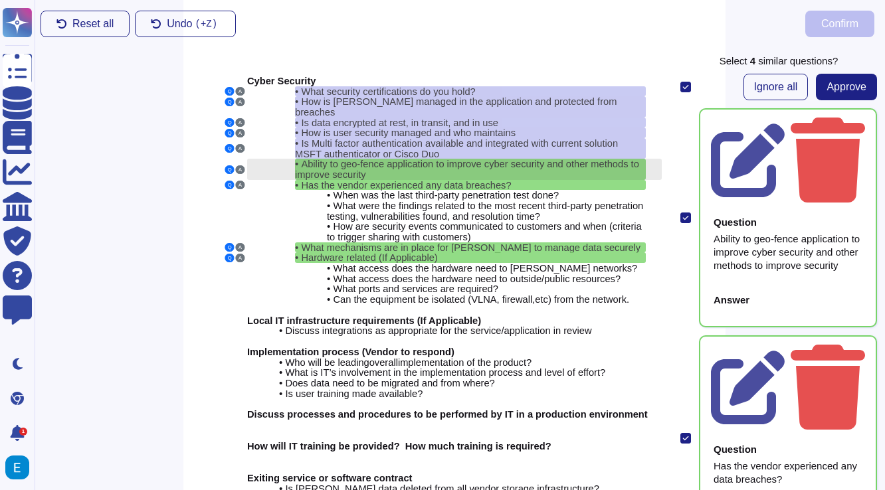
click at [501, 159] on span "Ability to geo-fence application to improve cyber security and other methods to…" at bounding box center [467, 169] width 344 height 21
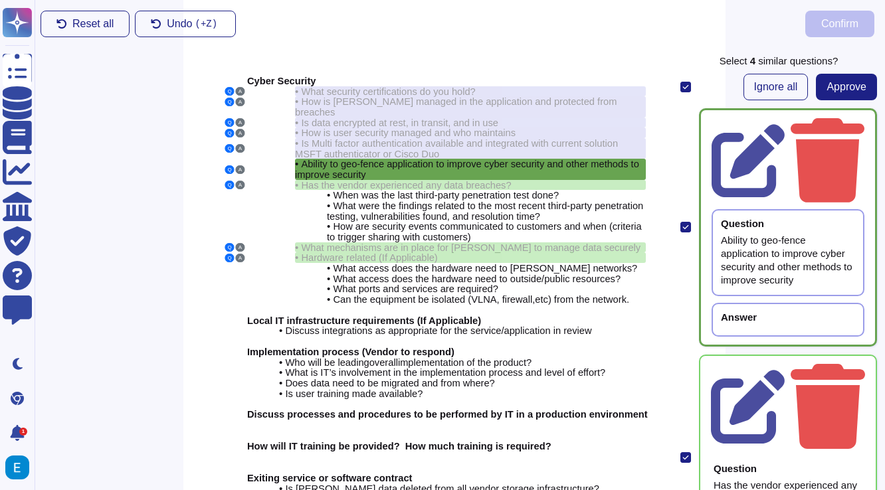
click at [751, 234] on div "Ability to geo-fence application to improve cyber security and other methods to…" at bounding box center [788, 260] width 134 height 53
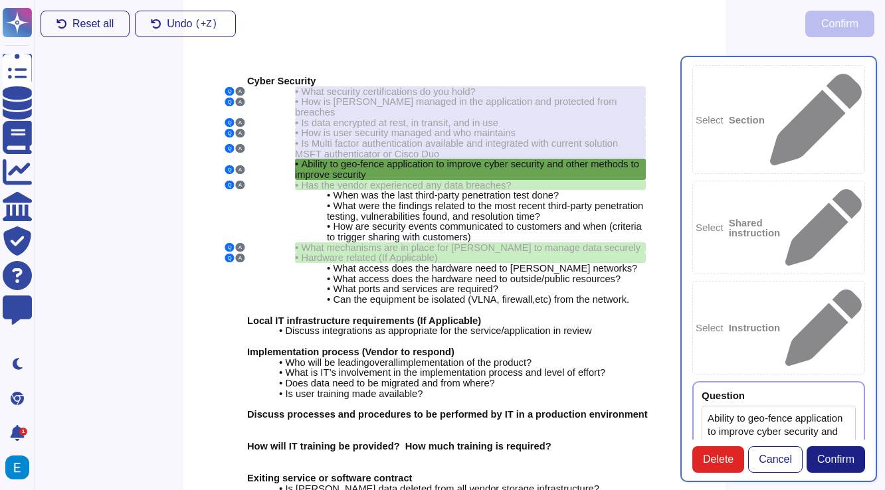
type textarea "Ability to geo-fence application to improve cyber security and other methods to…"
click at [751, 390] on div at bounding box center [799, 395] width 111 height 10
copy textarea "Ability to geo-fence application to improve cyber security and other methods to…"
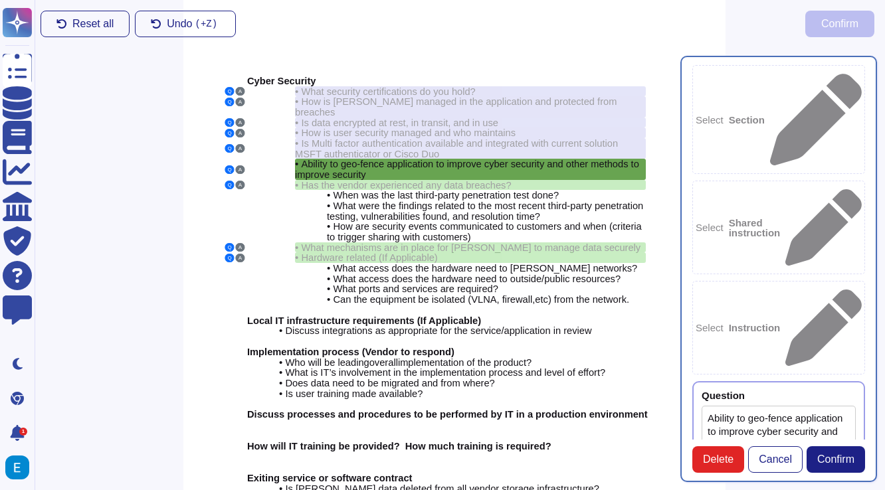
type textarea "Y"
type textarea "yes"
click at [837, 457] on span "Confirm" at bounding box center [835, 459] width 37 height 11
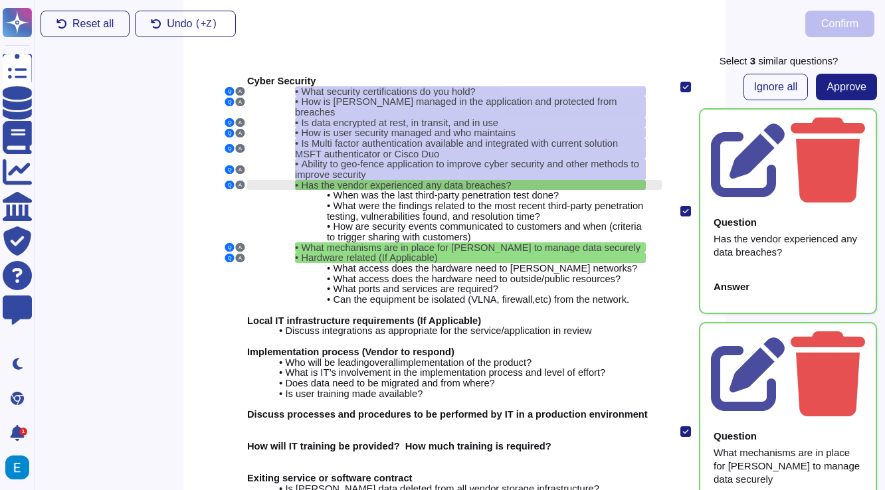
click at [467, 180] on span "Has the vendor experienced any data breaches?" at bounding box center [406, 185] width 210 height 11
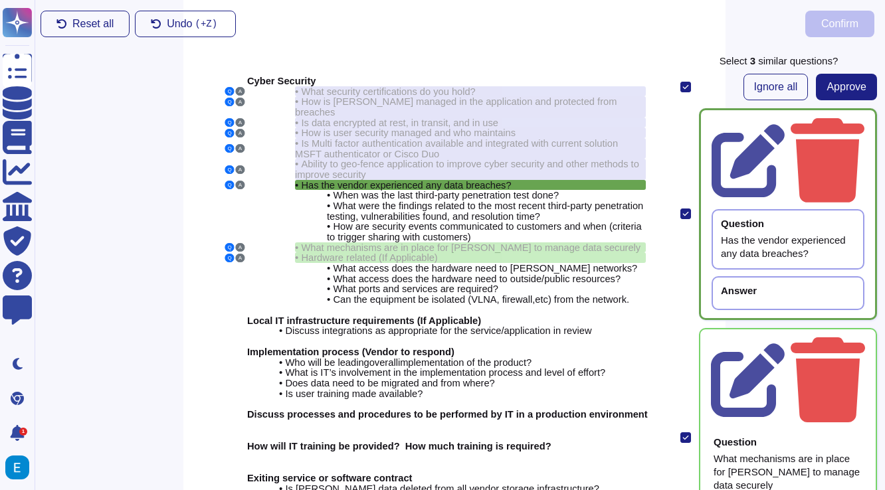
click at [784, 286] on div "Answer" at bounding box center [788, 291] width 134 height 10
click at [753, 276] on div "Answer" at bounding box center [787, 293] width 153 height 34
click at [762, 286] on div "Answer" at bounding box center [788, 291] width 134 height 10
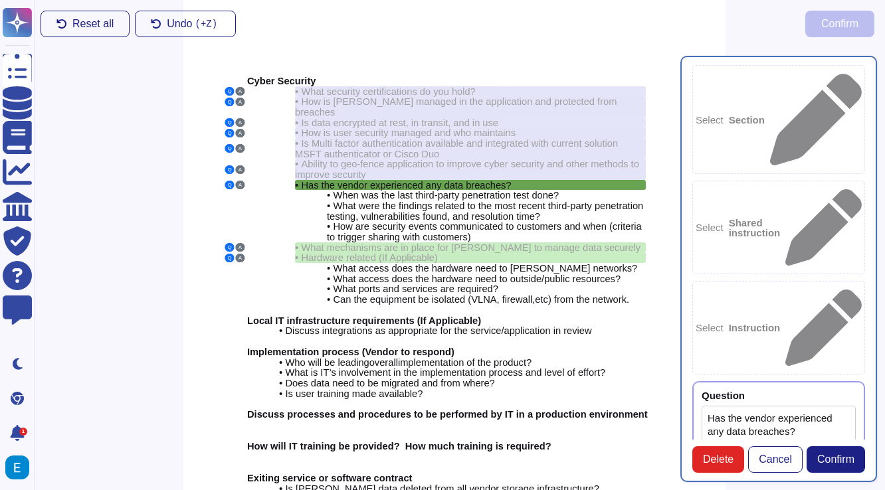
type textarea "Has the vendor experienced any data breaches?"
paste textarea "Colossyan does not have any major incidents in the past. The status of incident…"
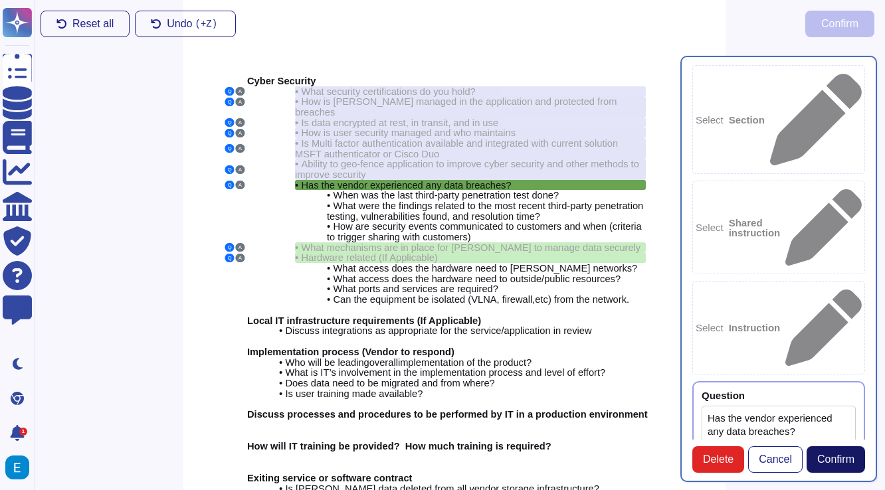
type textarea "Colossyan does not have any major incidents in the past. The status of incident…"
click at [832, 462] on span "Confirm" at bounding box center [835, 459] width 37 height 11
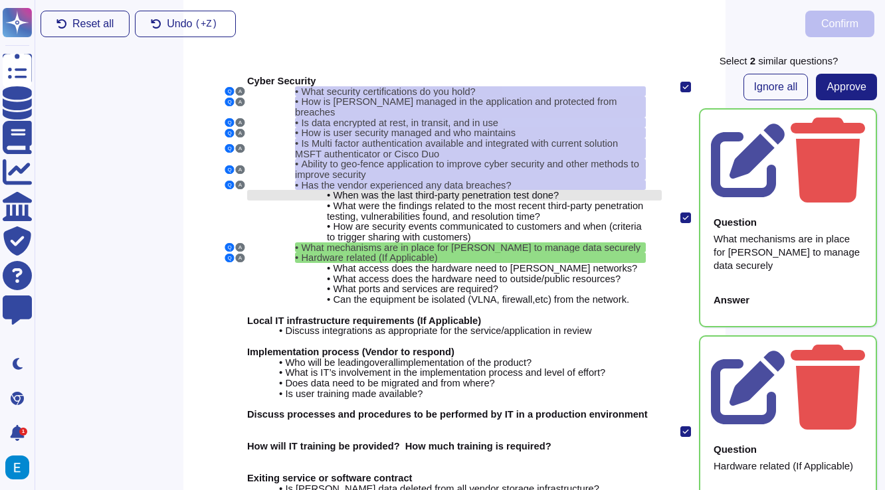
click at [504, 190] on span "When was the last third-party penetration test done?" at bounding box center [446, 195] width 226 height 11
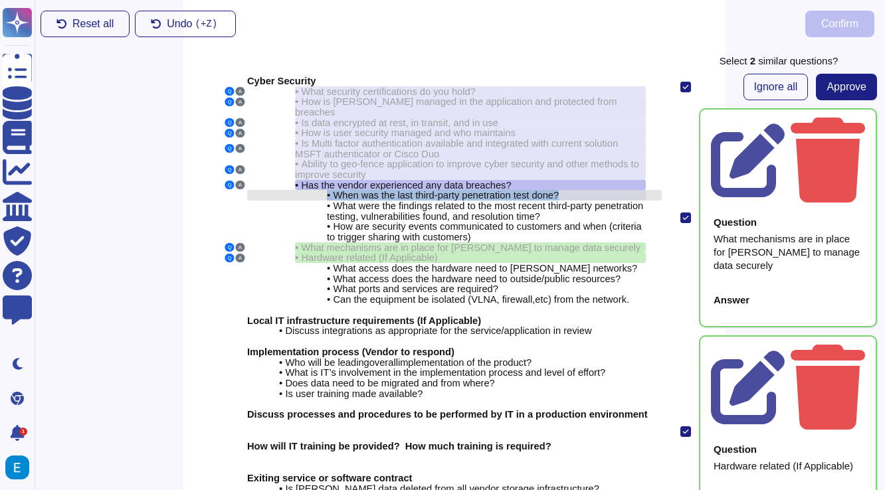
click at [504, 190] on span "When was the last third-party penetration test done?" at bounding box center [446, 195] width 226 height 11
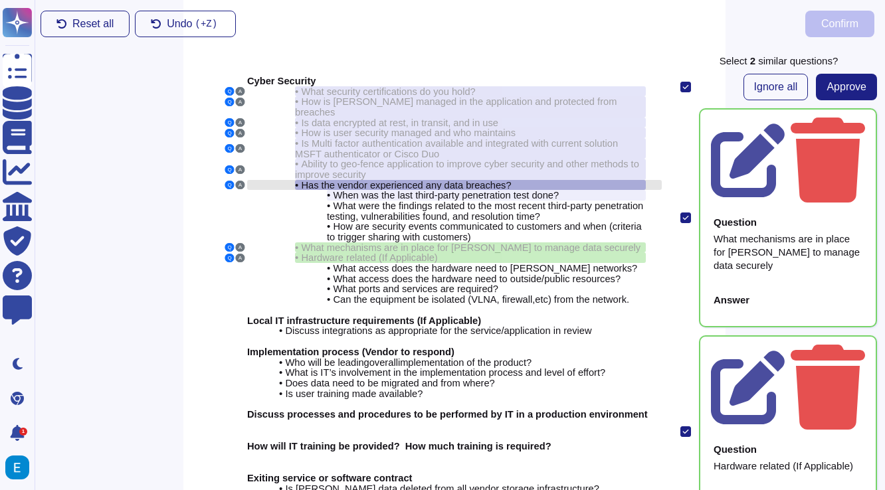
click at [540, 180] on div "• Has the vendor experienced any data breaches?" at bounding box center [470, 185] width 351 height 11
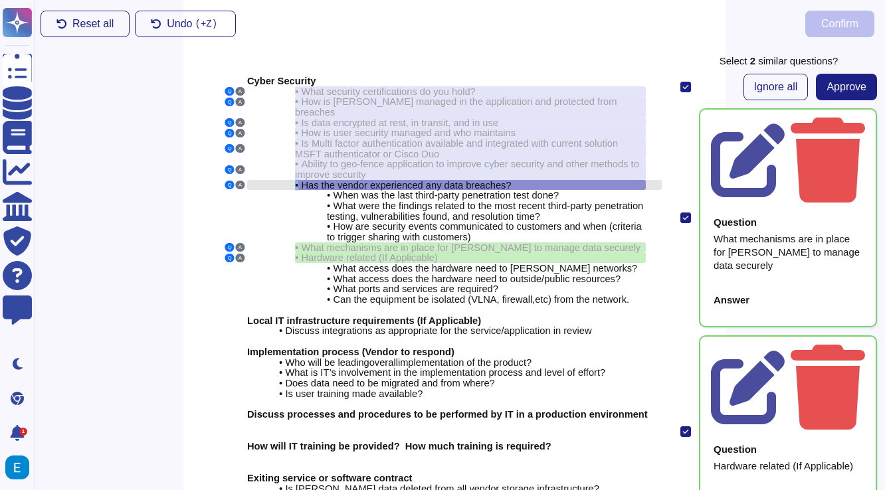
click at [540, 180] on div "• Has the vendor experienced any data breaches?" at bounding box center [470, 185] width 351 height 11
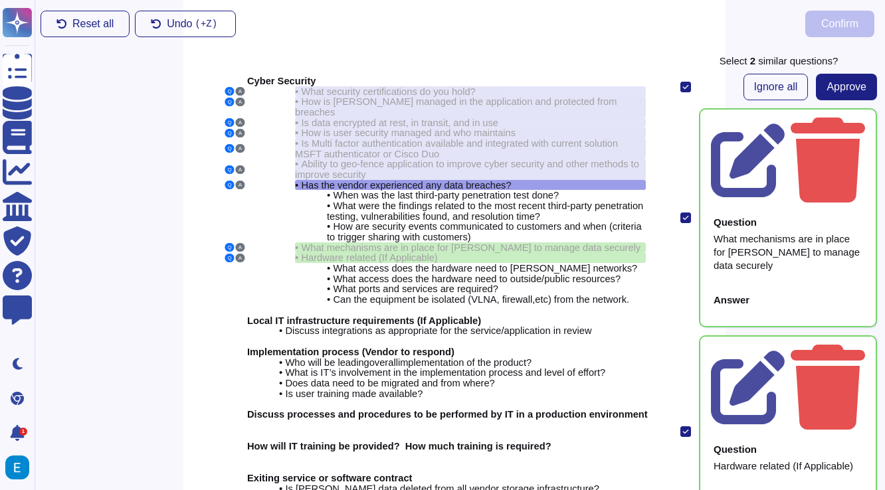
click at [786, 287] on div "Answer" at bounding box center [788, 302] width 154 height 31
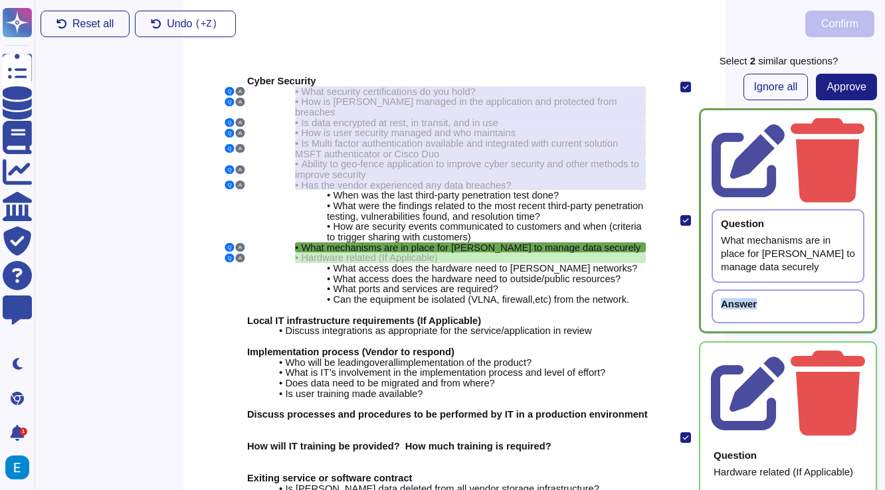
click at [786, 214] on div "Question What mechanisms are in place for Kem Krest to manage data securely Ans…" at bounding box center [787, 266] width 153 height 114
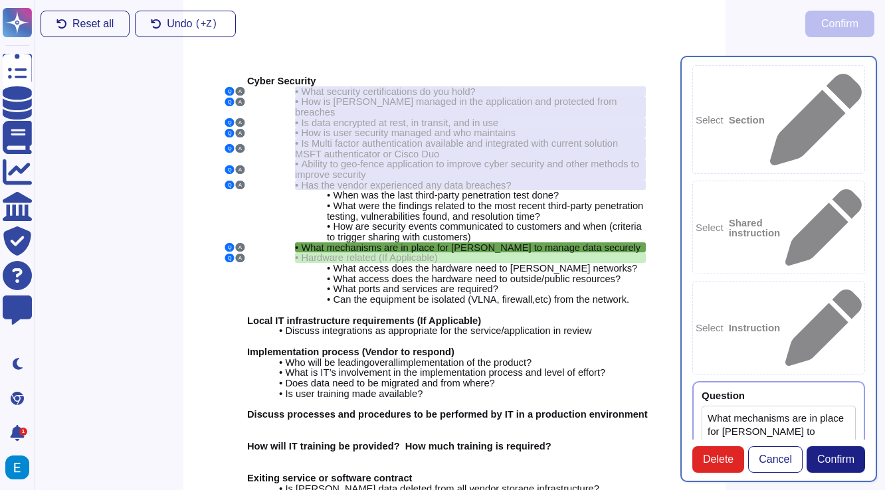
type textarea "What mechanisms are in place for [PERSON_NAME] to manage data securely"
click at [743, 406] on textarea "What mechanisms are in place for [PERSON_NAME] to manage data securely" at bounding box center [778, 452] width 154 height 92
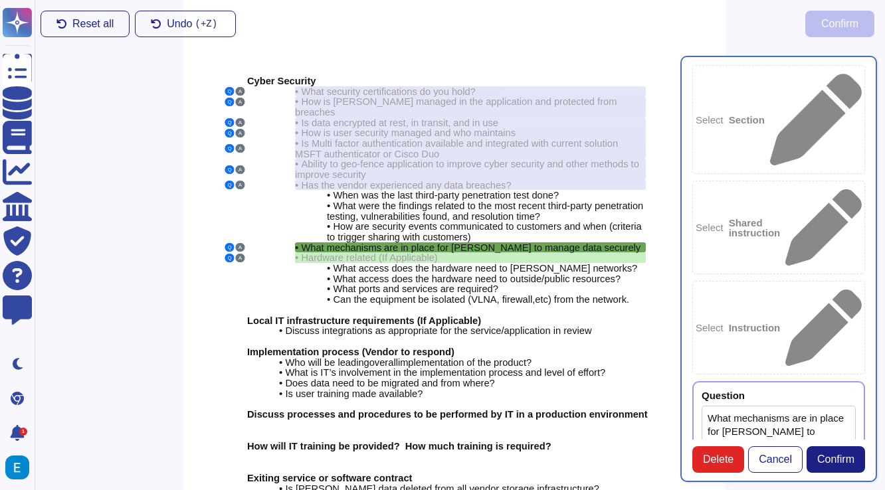
paste textarea "Our encryption keys are managed by AWS. Encryption level is AES-256"
type textarea "Our encryption keys are managed by AWS. Encryption level is AES-256"
click at [833, 462] on span "Confirm" at bounding box center [835, 459] width 37 height 11
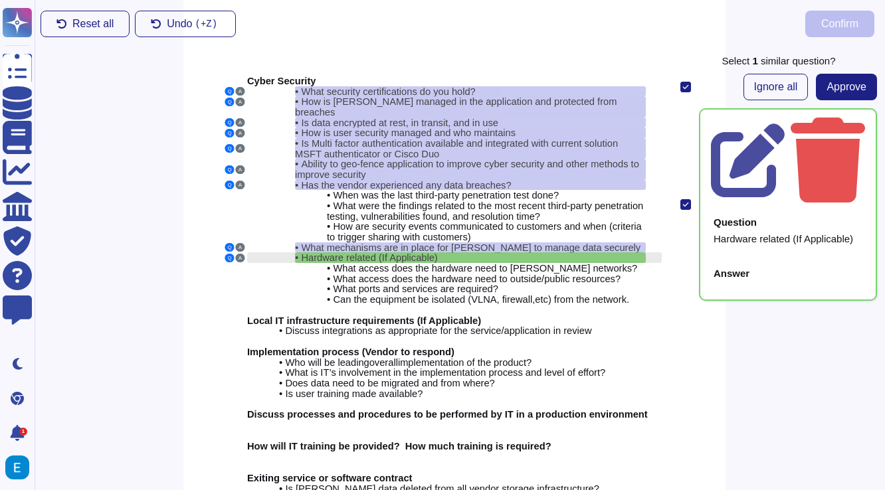
click at [556, 252] on div "• Hardware related (If Applicable)" at bounding box center [470, 257] width 351 height 11
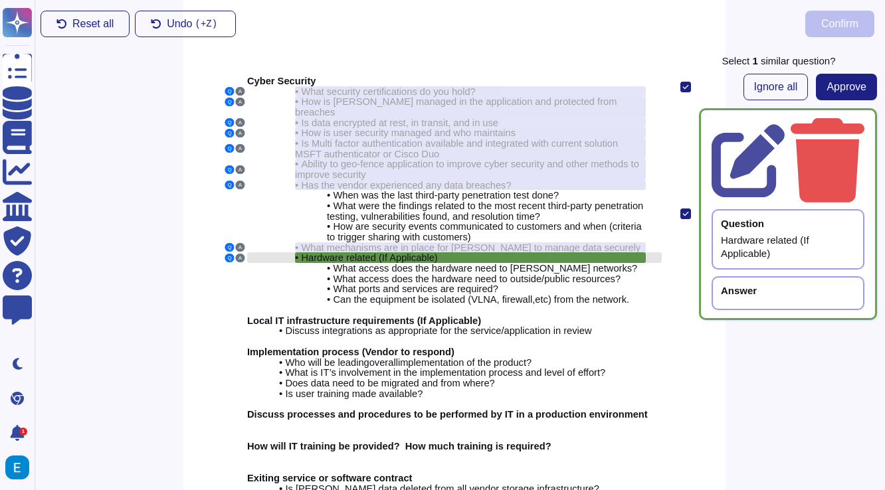
click at [556, 252] on div "• Hardware related (If Applicable)" at bounding box center [470, 257] width 351 height 11
click at [780, 276] on div "Answer" at bounding box center [787, 293] width 153 height 34
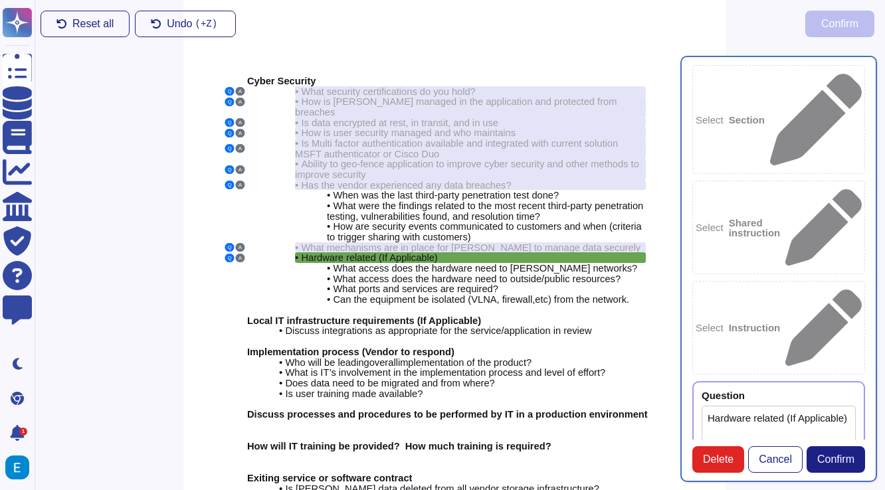
type textarea "Hardware related (If Applicable)"
type textarea "N/A"
click at [830, 451] on button "Confirm" at bounding box center [835, 459] width 58 height 27
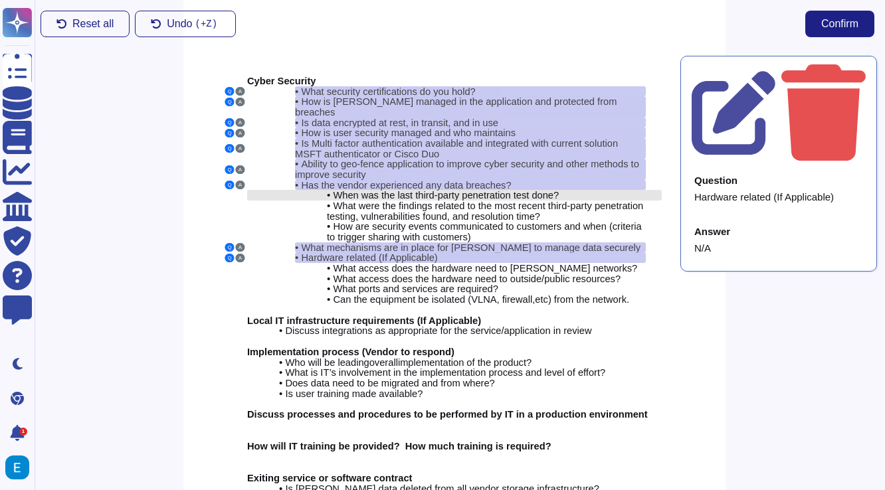
click at [495, 190] on span "When was the last third-party penetration test done?" at bounding box center [446, 195] width 226 height 11
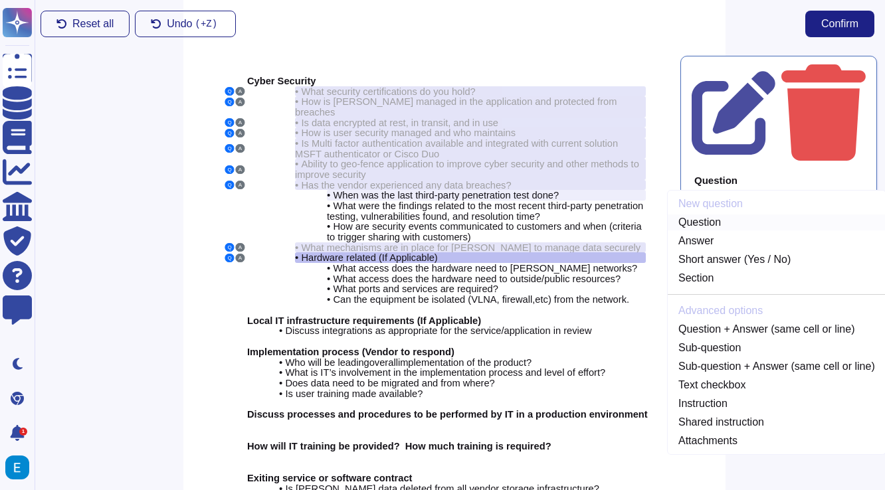
click at [706, 214] on link "Question" at bounding box center [776, 222] width 218 height 16
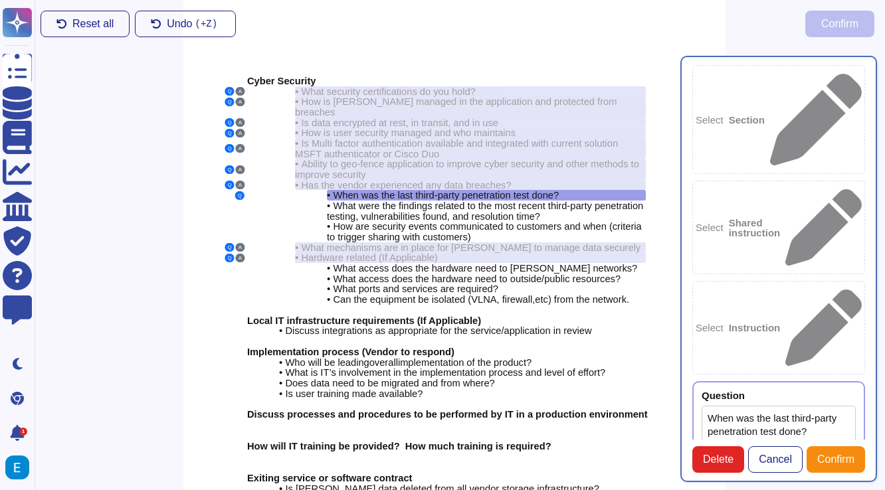
type textarea "When was the last third-party penetration test done?"
click at [770, 406] on textarea "When was the last third-party penetration test done?" at bounding box center [778, 452] width 154 height 92
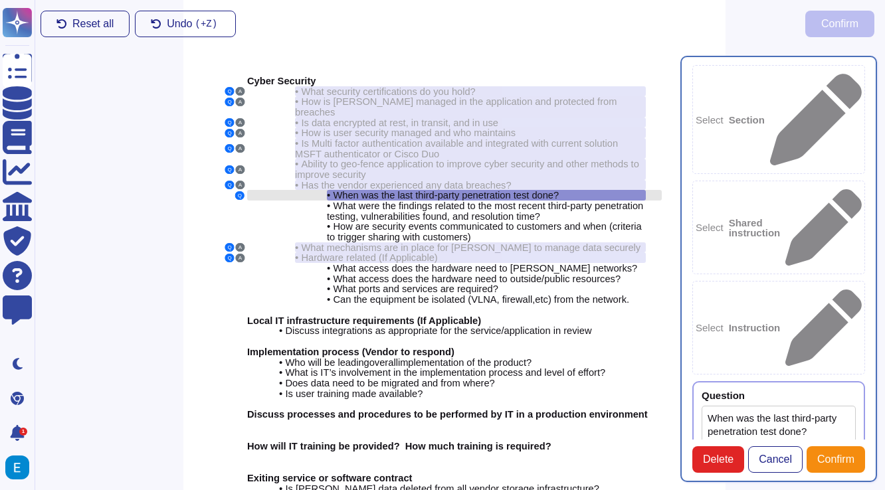
click at [527, 190] on span "When was the last third-party penetration test done?" at bounding box center [446, 195] width 226 height 11
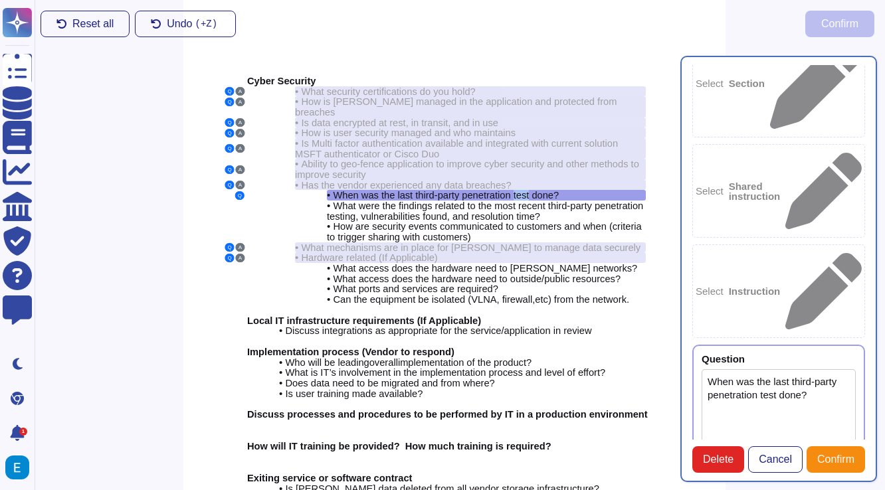
scroll to position [38, 0]
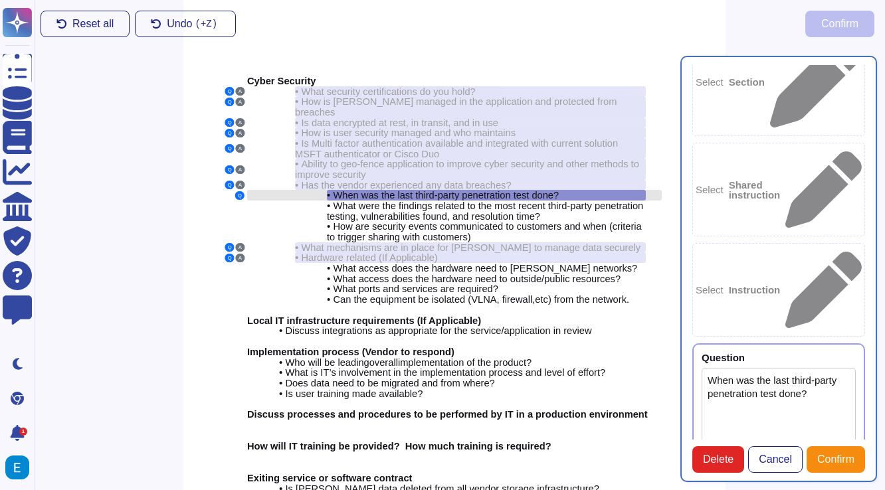
click at [570, 190] on div "• When was the last third-party penetration test done?" at bounding box center [486, 195] width 319 height 11
click at [558, 190] on span "When was the last third-party penetration test done?" at bounding box center [446, 195] width 226 height 11
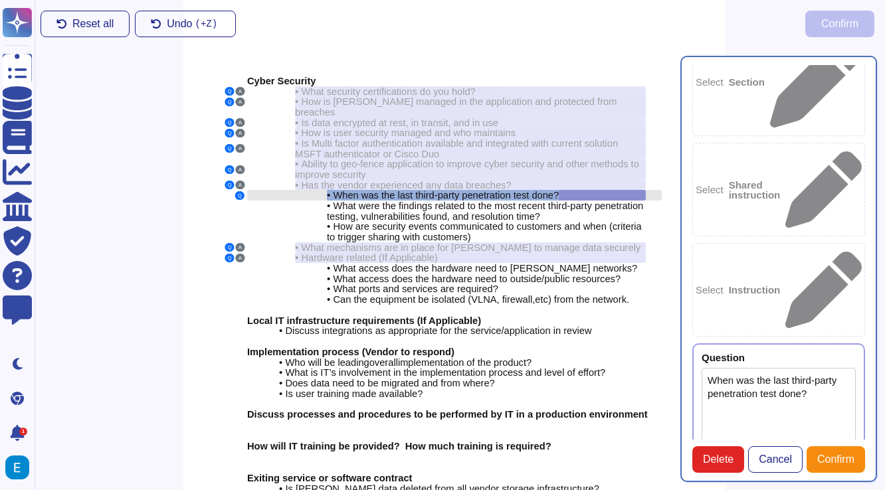
click at [558, 190] on span "When was the last third-party penetration test done?" at bounding box center [446, 195] width 226 height 11
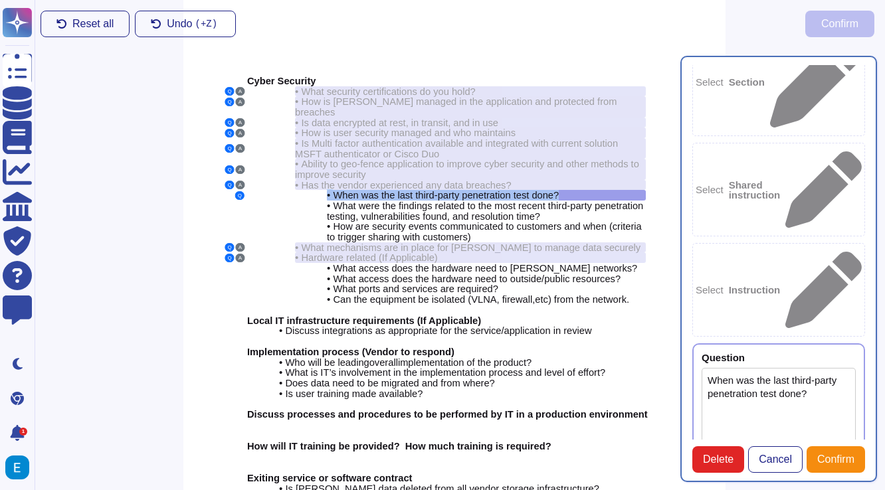
click at [229, 178] on div "Cyber Security Q A • What security certifications do you hold? Q A • How is PII…" at bounding box center [454, 344] width 542 height 697
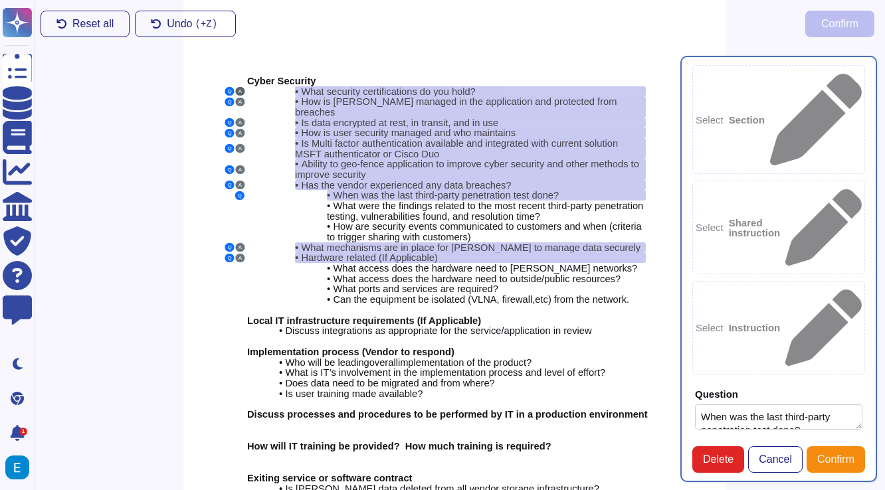
click at [239, 90] on button "A" at bounding box center [240, 91] width 9 height 9
click at [228, 92] on button "Q" at bounding box center [228, 91] width 9 height 9
click at [237, 92] on button "A" at bounding box center [240, 91] width 9 height 9
click at [509, 190] on span "When was the last third-party penetration test done?" at bounding box center [446, 195] width 226 height 11
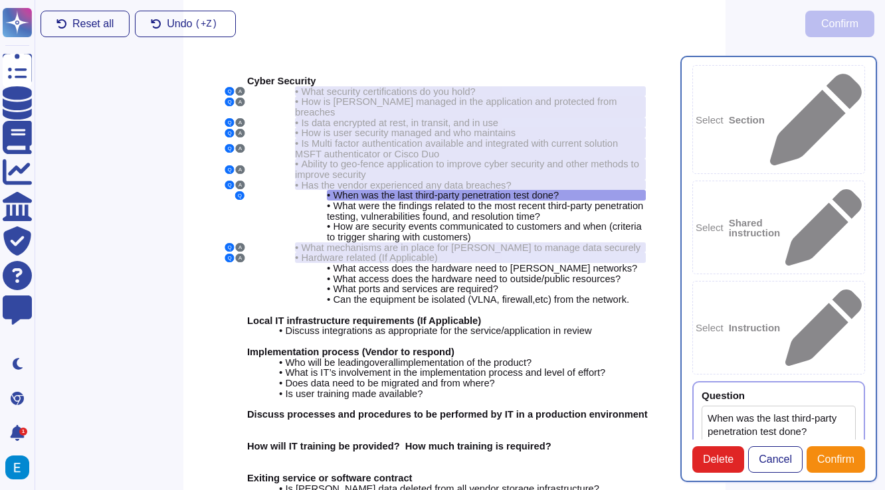
click at [766, 406] on textarea "When was the last third-party penetration test done?" at bounding box center [778, 452] width 154 height 92
click at [827, 449] on button "Confirm" at bounding box center [835, 459] width 58 height 27
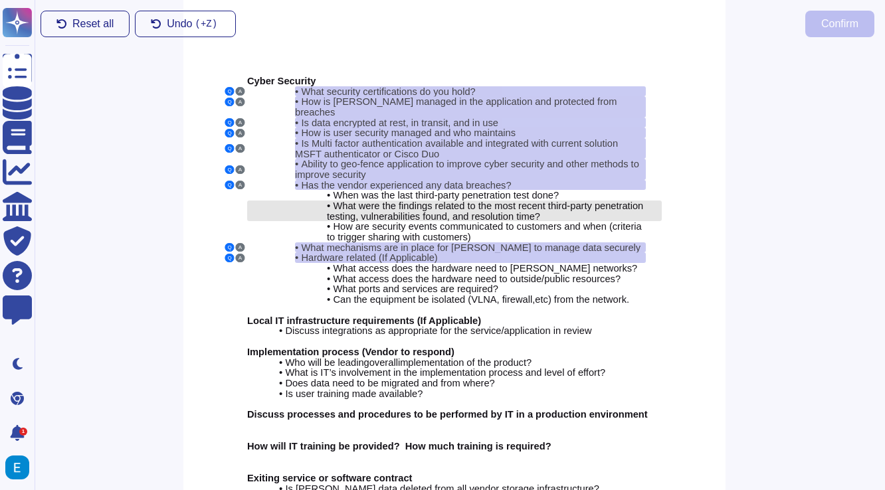
click at [523, 200] on span "What were the findings related to the most recent third-party penetration testi…" at bounding box center [485, 211] width 316 height 22
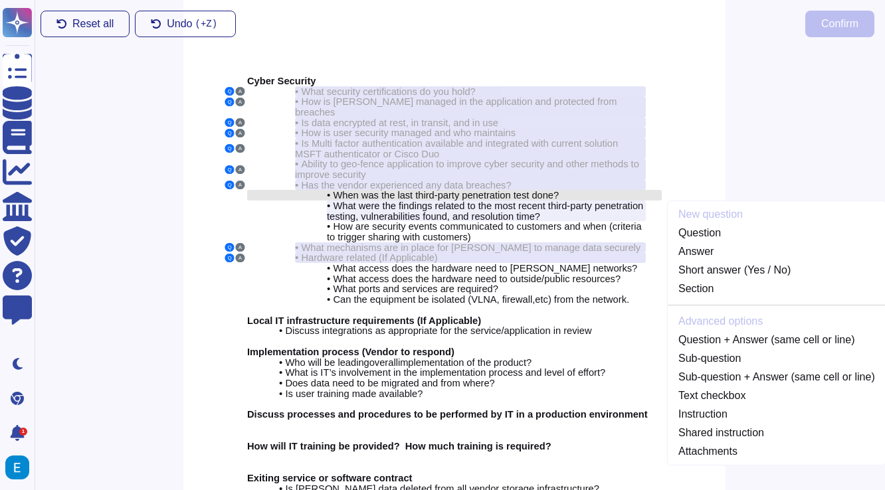
click at [573, 190] on div "• When was the last third-party penetration test done?" at bounding box center [486, 195] width 319 height 11
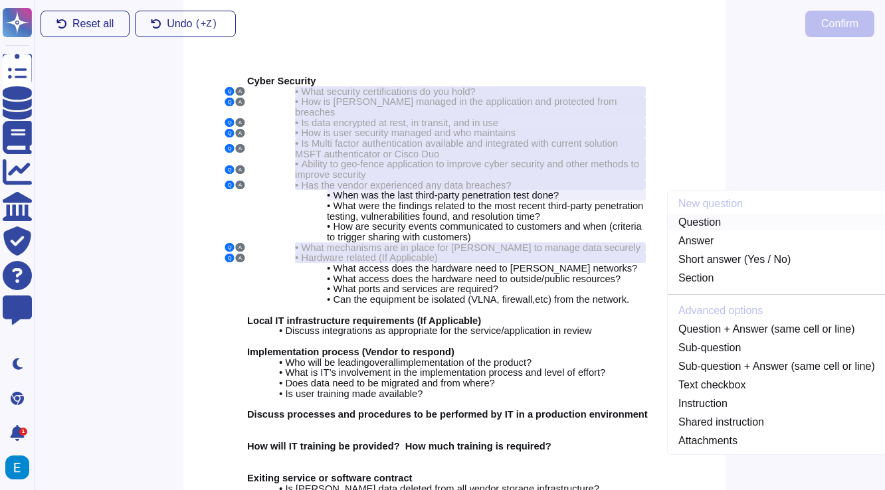
click at [699, 214] on link "Question" at bounding box center [776, 222] width 218 height 16
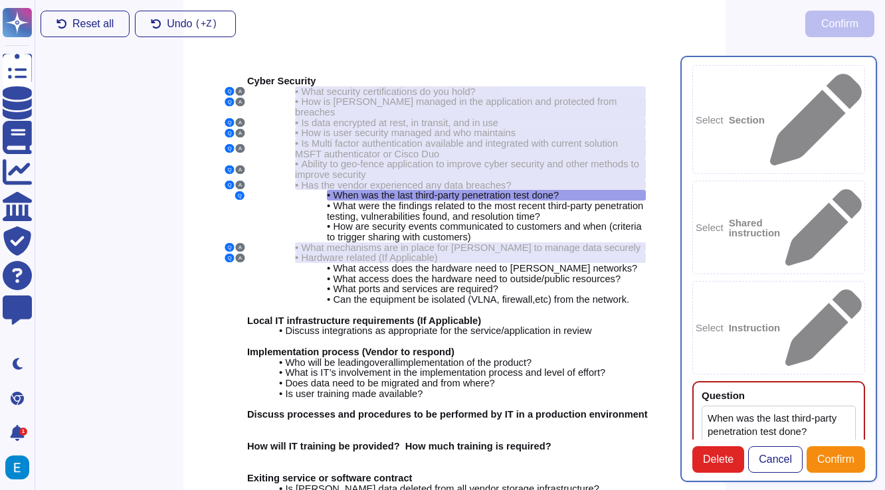
type textarea "When was the last third-party penetration test done?"
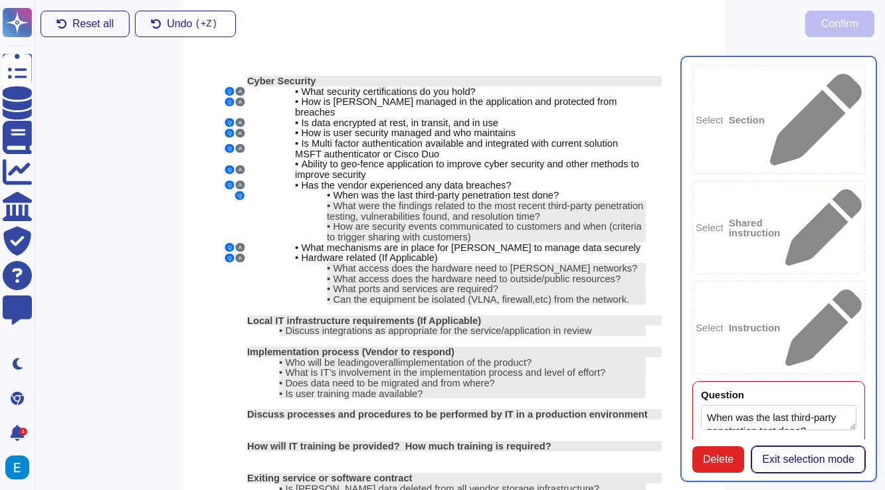
click at [806, 454] on span "Exit selection mode" at bounding box center [808, 459] width 92 height 11
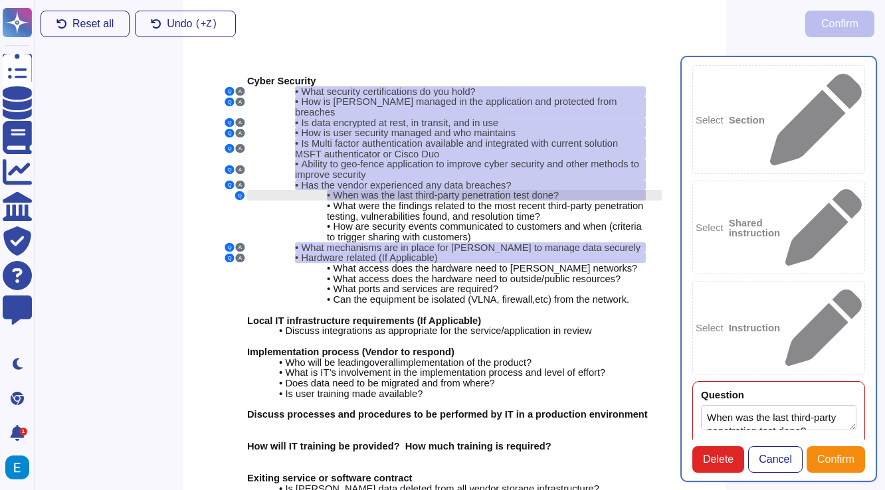
click at [531, 190] on span "When was the last third-party penetration test done?" at bounding box center [446, 195] width 226 height 11
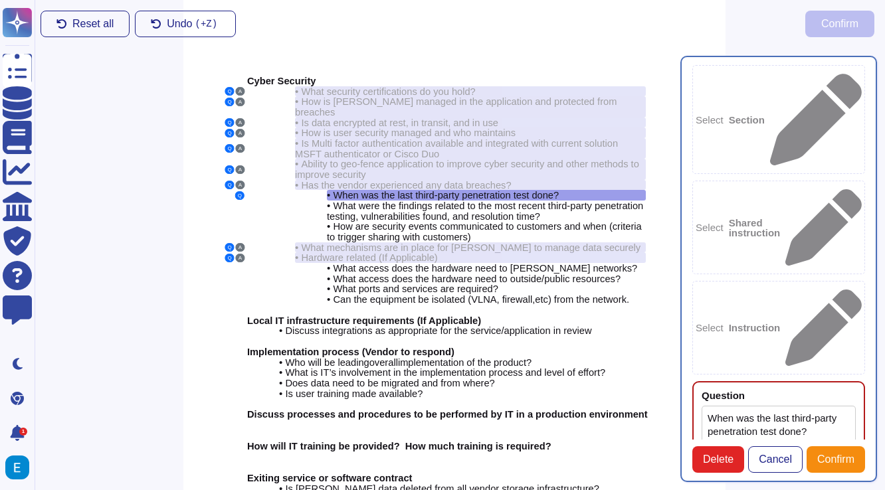
click at [772, 406] on textarea "When was the last third-party penetration test done?" at bounding box center [778, 452] width 154 height 92
click at [825, 452] on button "Confirm" at bounding box center [835, 459] width 58 height 27
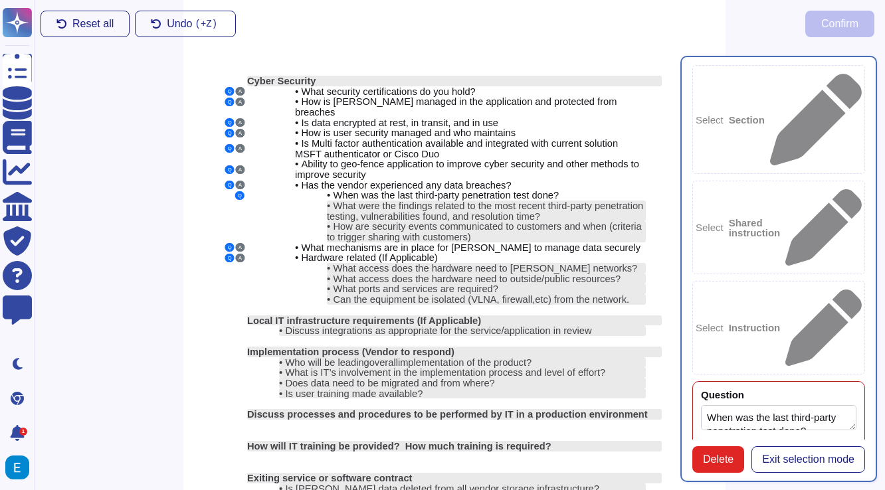
click at [831, 439] on div "Add text from document" at bounding box center [778, 494] width 155 height 110
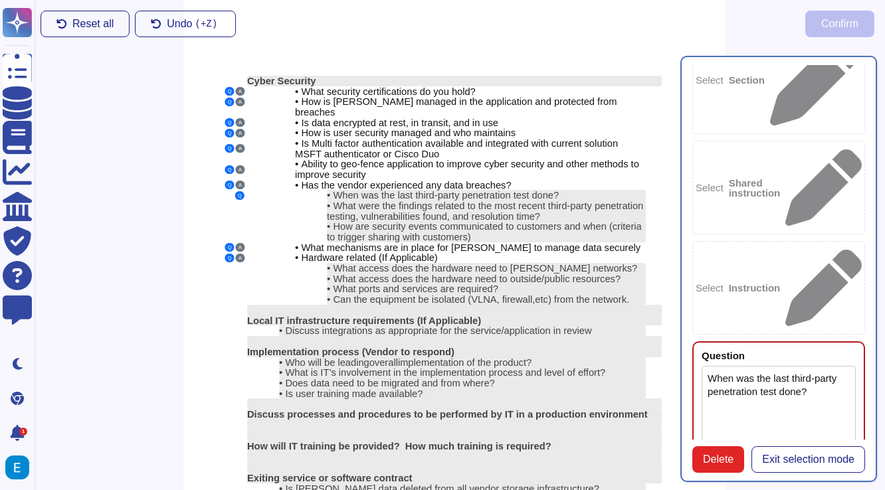
scroll to position [41, 0]
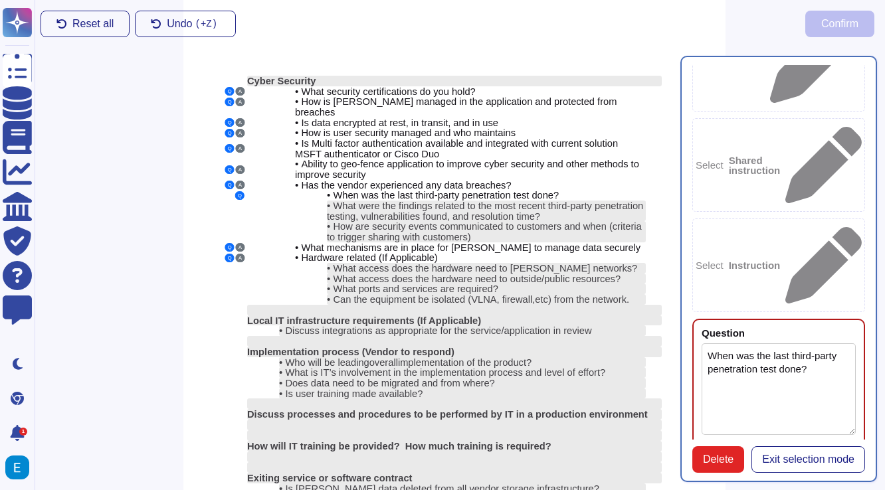
scroll to position [72, 0]
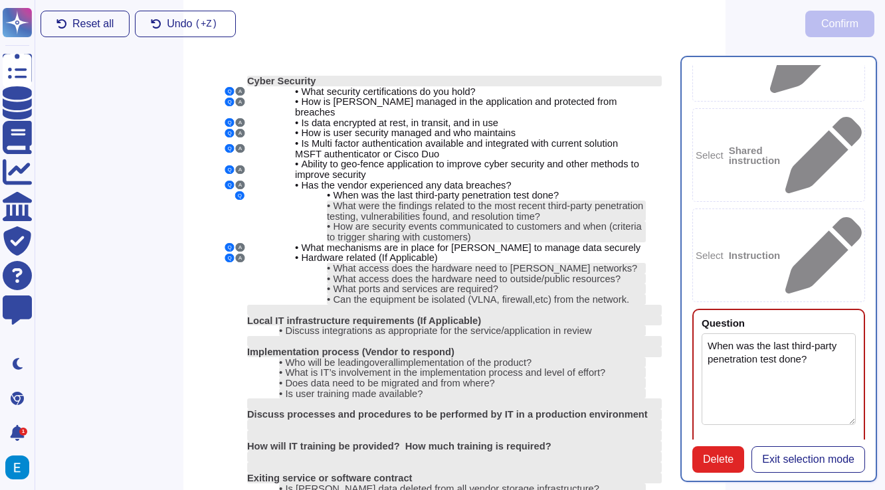
click at [771, 333] on textarea "When was the last third-party penetration test done?" at bounding box center [778, 379] width 154 height 92
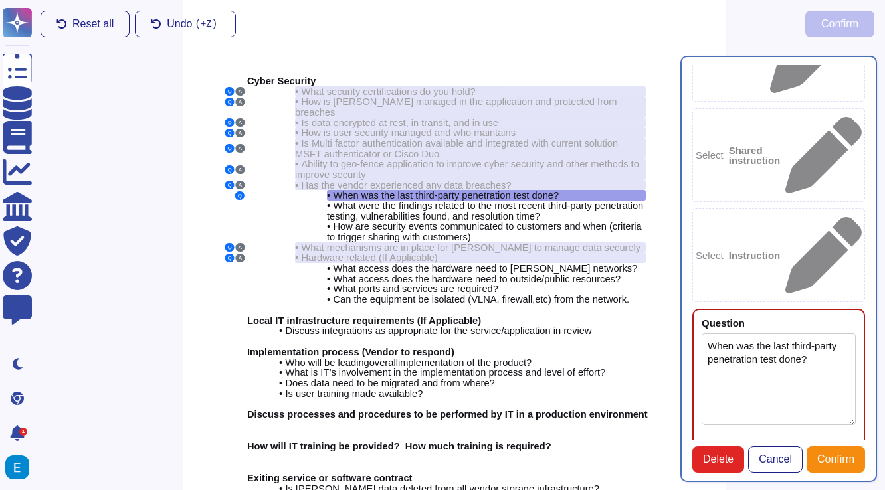
scroll to position [60, 0]
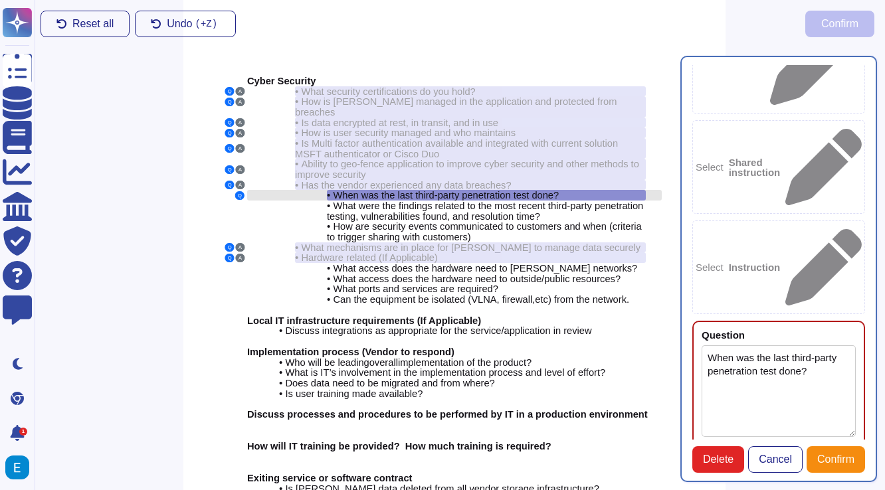
click at [527, 190] on span "When was the last third-party penetration test done?" at bounding box center [446, 195] width 226 height 11
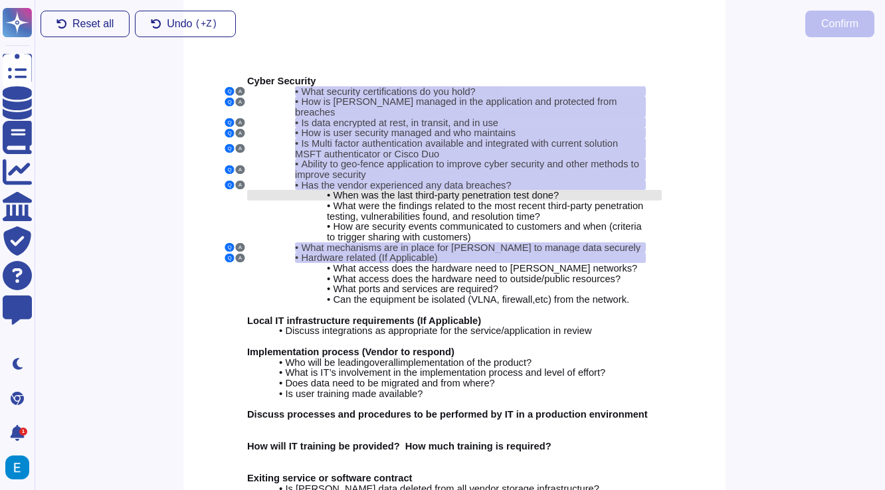
click at [588, 190] on div "• When was the last third-party penetration test done?" at bounding box center [486, 195] width 319 height 11
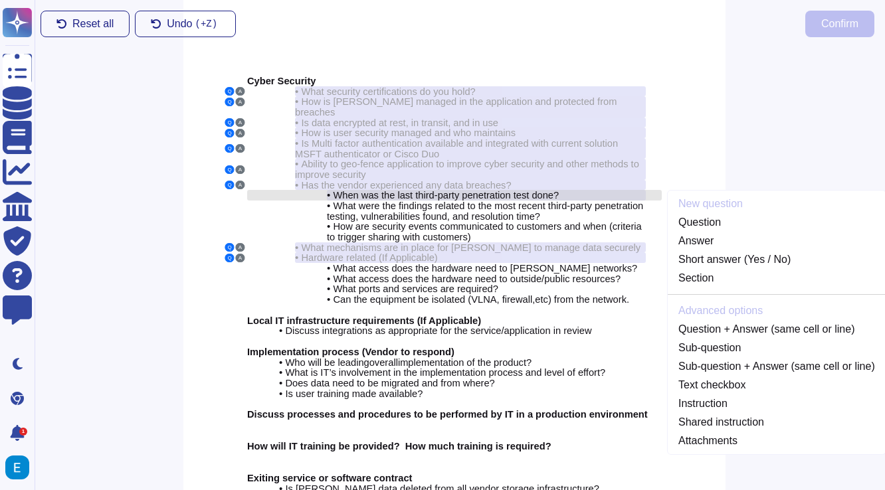
click at [588, 190] on div "• When was the last third-party penetration test done?" at bounding box center [486, 195] width 319 height 11
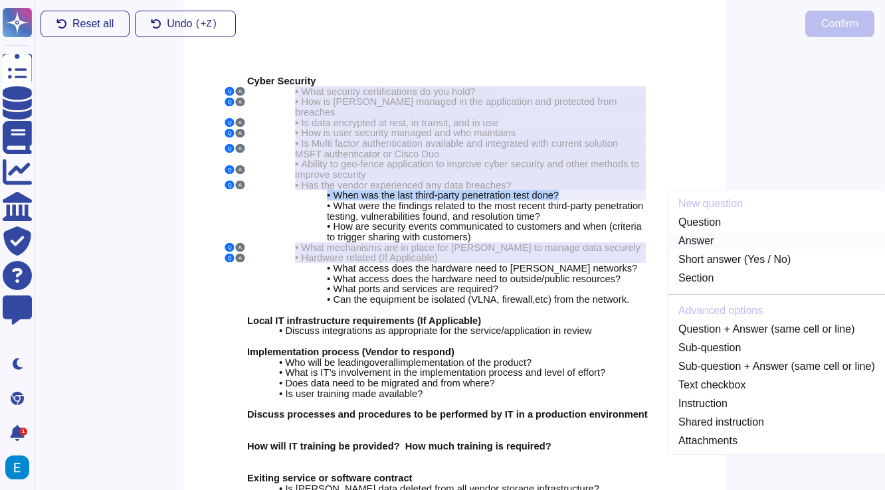
click at [694, 233] on link "Answer" at bounding box center [776, 241] width 218 height 16
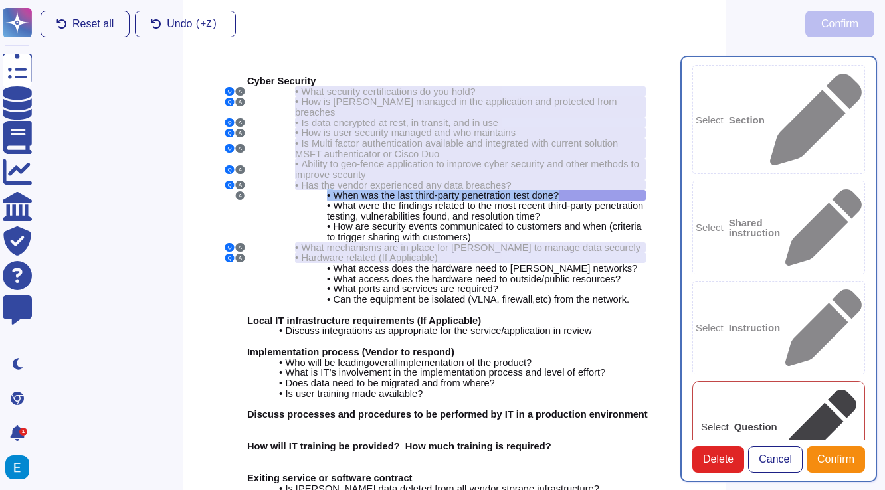
type textarea "When was the last third-party penetration test done?"
click at [758, 381] on div "Select Question" at bounding box center [778, 426] width 173 height 91
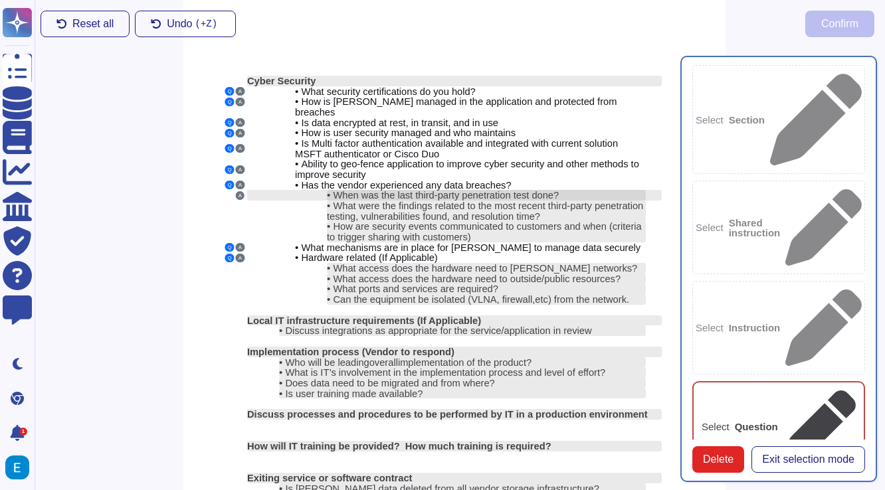
click at [583, 190] on div "• When was the last third-party penetration test done?" at bounding box center [486, 195] width 319 height 11
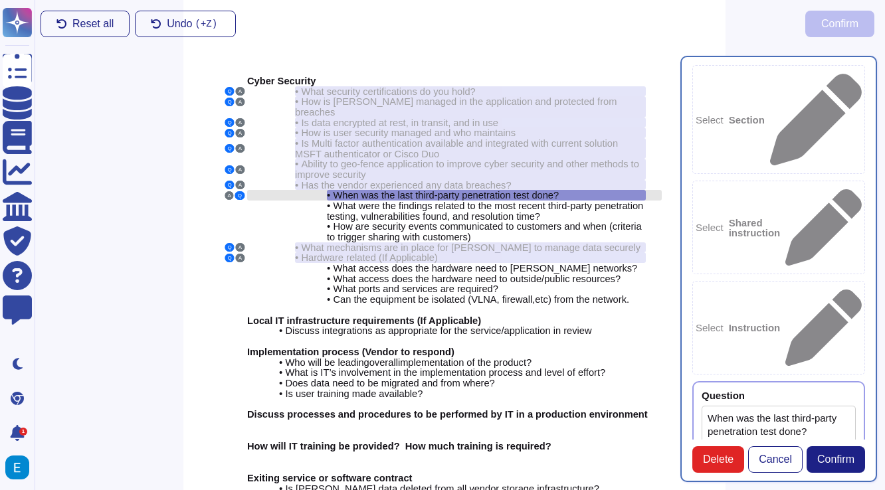
type textarea "When was the last third-party penetration test done?"
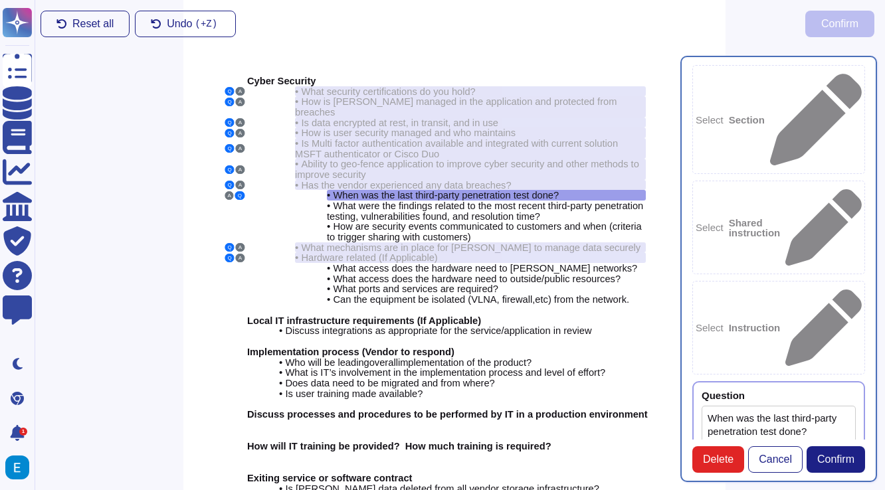
type textarea "February 18th, 2025."
click at [835, 456] on span "Confirm" at bounding box center [835, 459] width 37 height 11
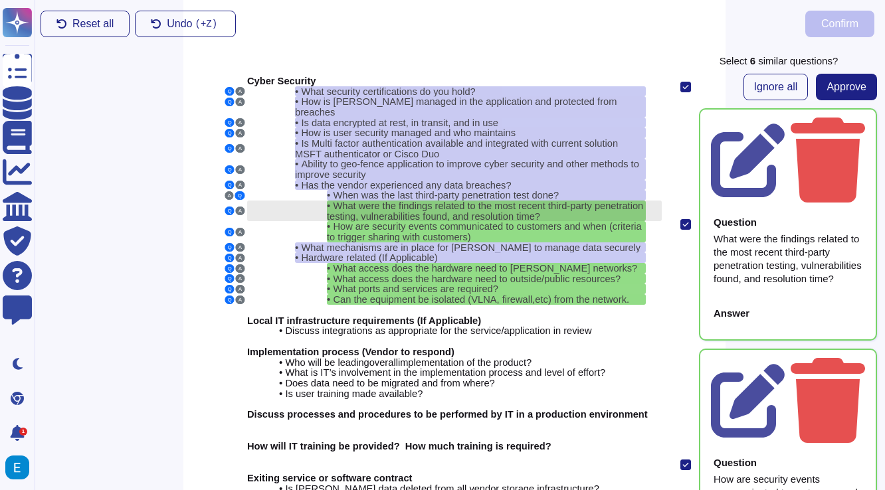
click at [550, 201] on span "What were the findings related to the most recent third-party penetration testi…" at bounding box center [485, 211] width 316 height 21
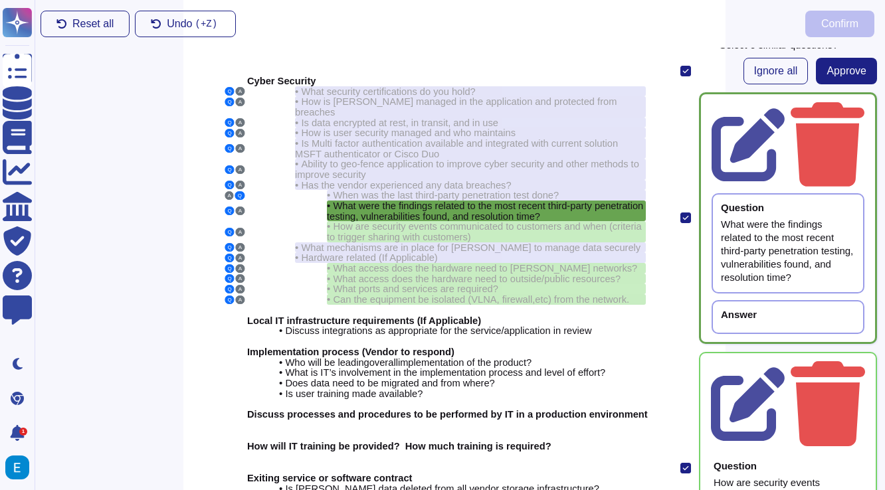
scroll to position [0, 0]
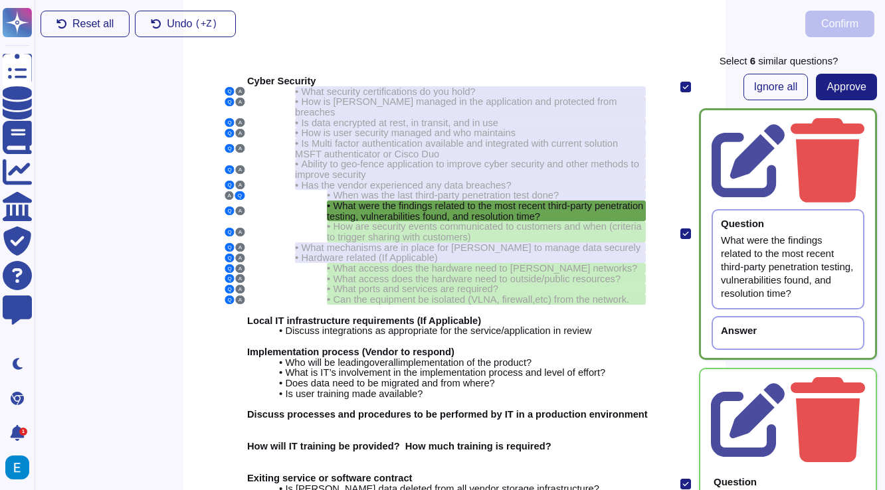
click at [778, 325] on div "Answer" at bounding box center [788, 330] width 134 height 10
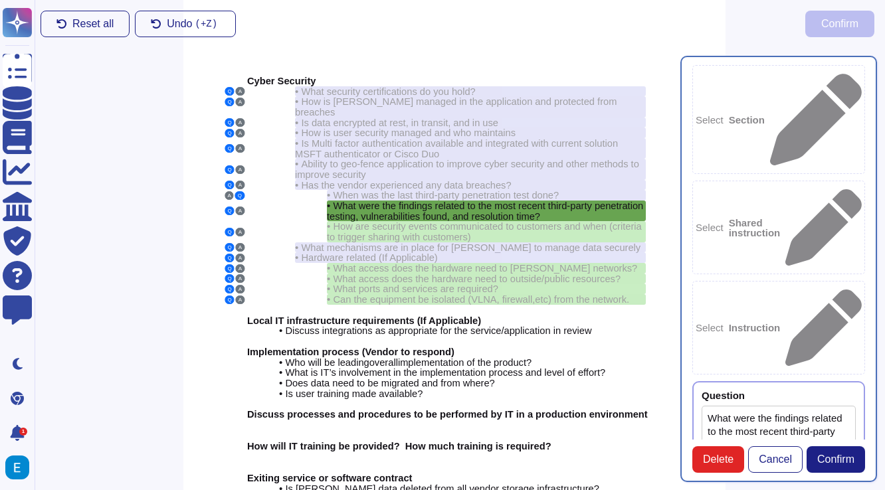
click at [778, 406] on textarea "What were the findings related to the most recent third-party penetration testi…" at bounding box center [778, 452] width 154 height 92
type textarea "What were the findings related to the most recent third-party penetration testi…"
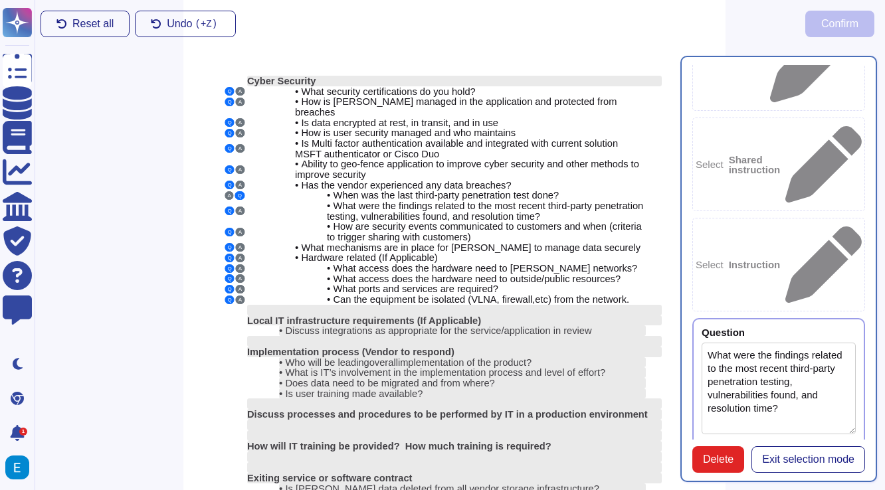
scroll to position [126, 0]
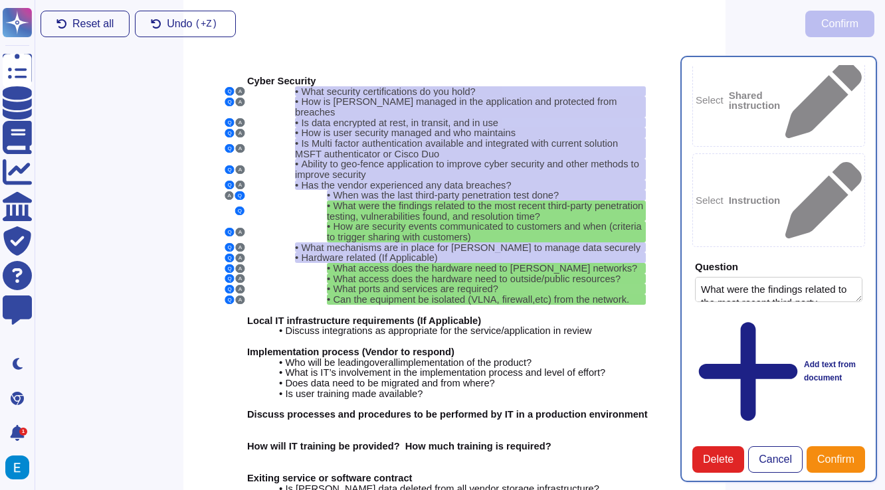
scroll to position [0, 0]
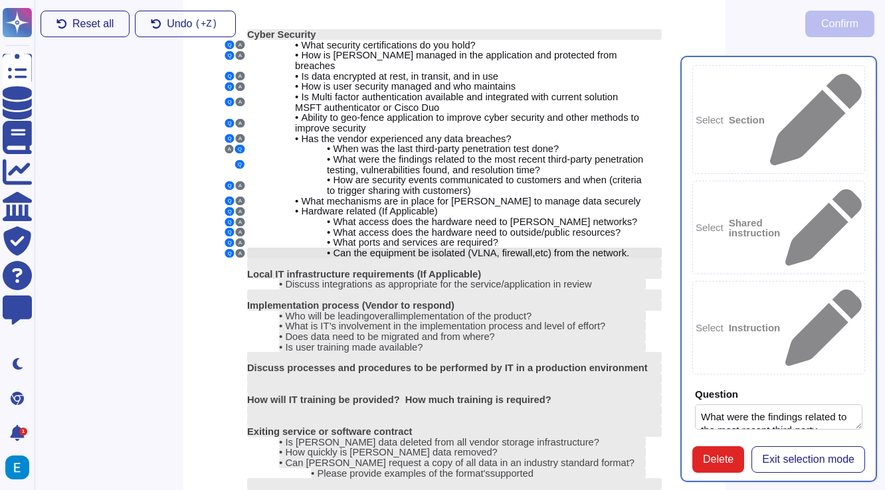
scroll to position [0, 5]
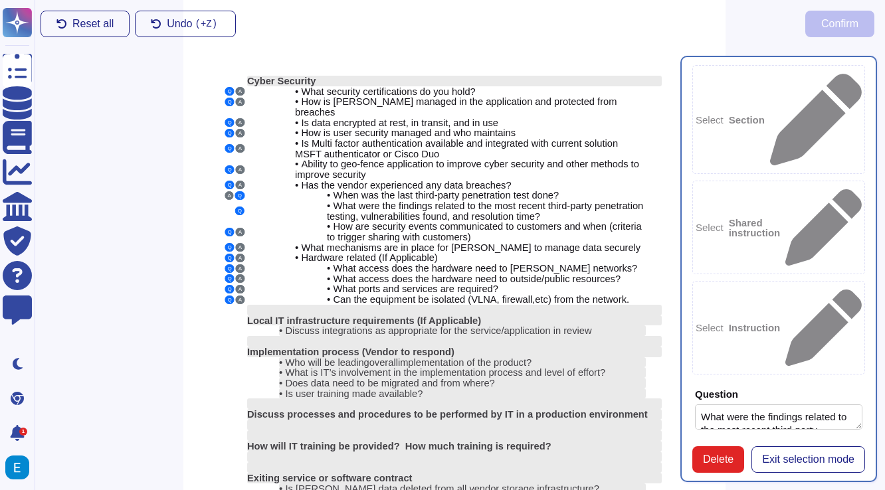
click at [794, 404] on textarea "What were the findings related to the most recent third-party penetration testi…" at bounding box center [778, 416] width 167 height 25
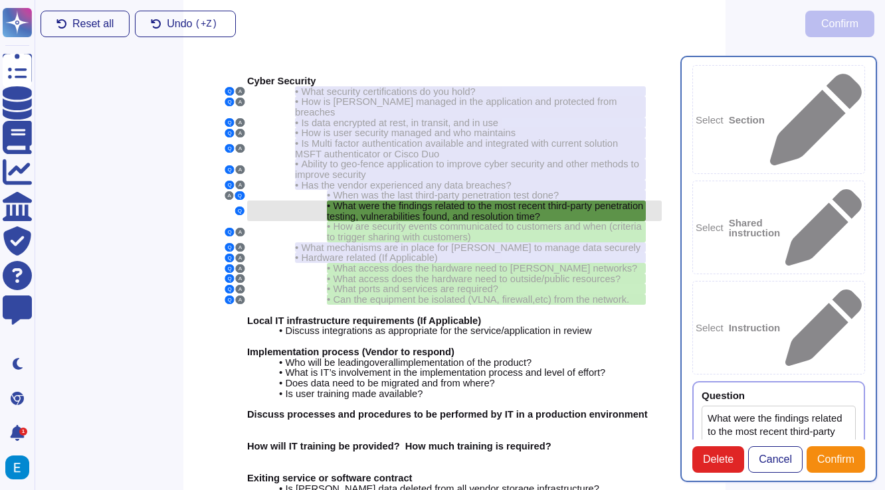
click at [578, 201] on span "What were the findings related to the most recent third-party penetration testi…" at bounding box center [485, 211] width 316 height 21
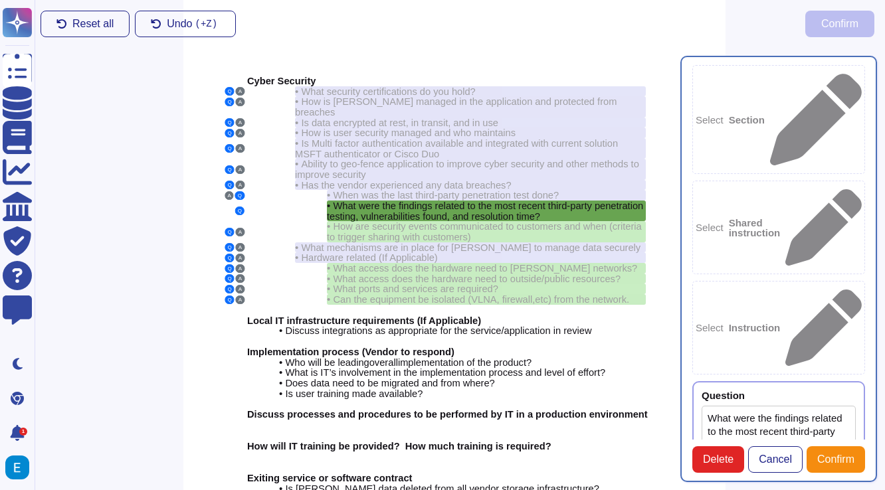
click at [797, 406] on textarea "What were the findings related to the most recent third-party penetration testi…" at bounding box center [778, 452] width 154 height 92
click at [837, 458] on span "Confirm" at bounding box center [835, 459] width 37 height 11
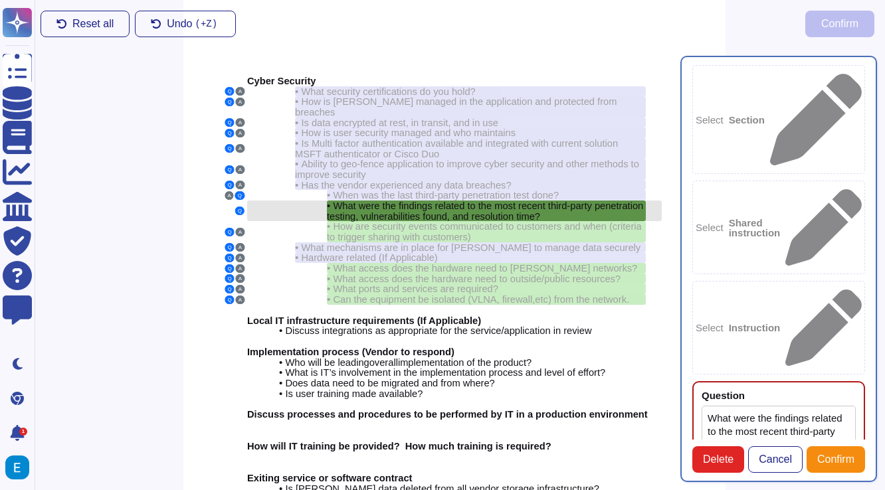
click at [554, 201] on span "What were the findings related to the most recent third-party penetration testi…" at bounding box center [485, 211] width 316 height 21
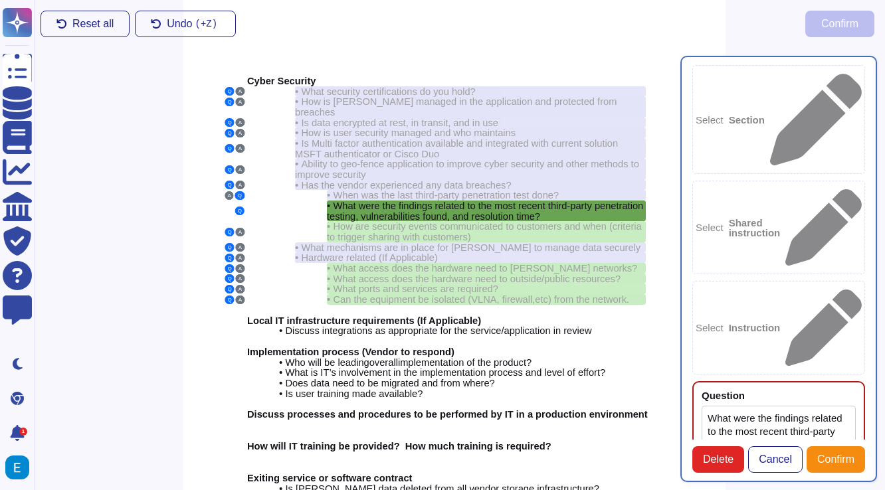
click at [723, 465] on span "Delete" at bounding box center [718, 459] width 31 height 11
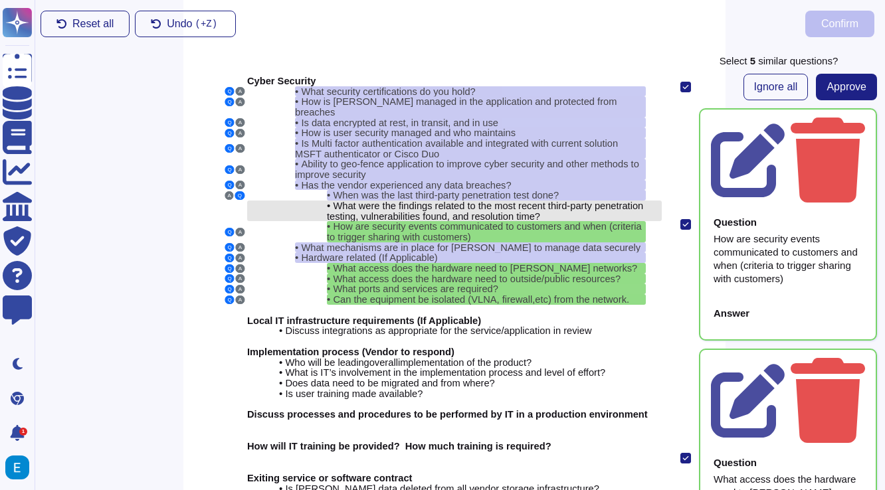
click at [528, 201] on span "What were the findings related to the most recent third-party penetration testi…" at bounding box center [485, 211] width 316 height 21
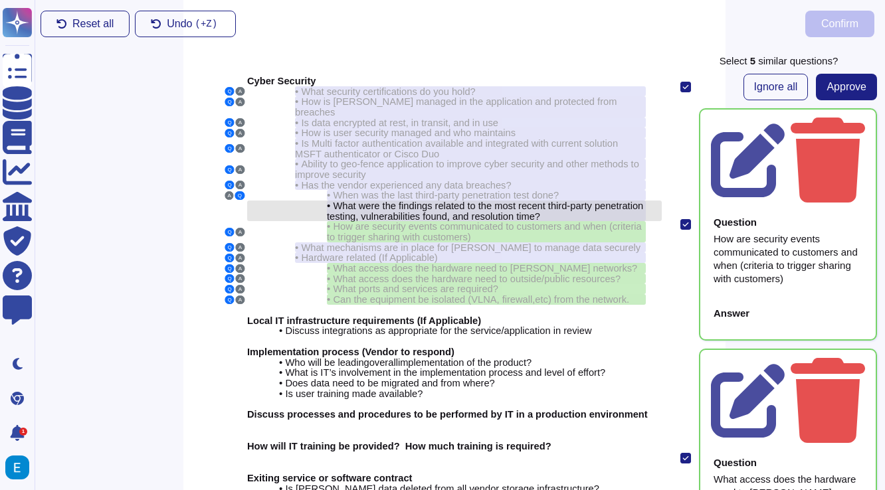
click at [492, 201] on span "What were the findings related to the most recent third-party penetration testi…" at bounding box center [485, 211] width 316 height 21
click at [517, 201] on span "What were the findings related to the most recent third-party penetration testi…" at bounding box center [485, 211] width 316 height 21
click at [537, 201] on span "What were the findings related to the most recent third-party penetration testi…" at bounding box center [485, 211] width 316 height 21
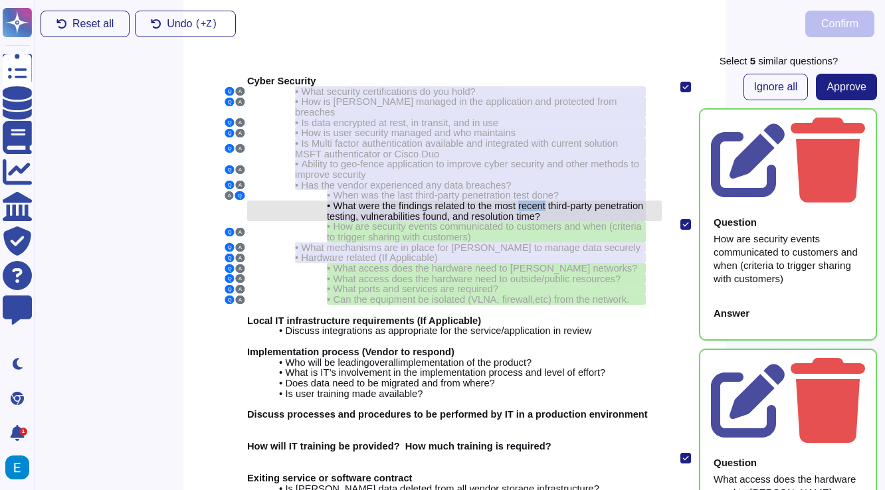
click at [537, 201] on span "What were the findings related to the most recent third-party penetration testi…" at bounding box center [485, 211] width 316 height 21
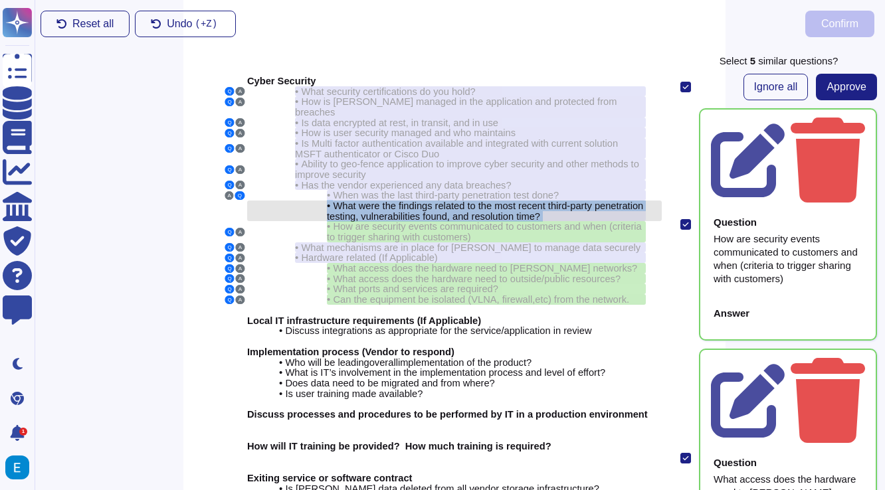
click at [537, 201] on span "What were the findings related to the most recent third-party penetration testi…" at bounding box center [485, 211] width 316 height 21
click at [477, 201] on span "What were the findings related to the most recent third-party penetration testi…" at bounding box center [485, 211] width 316 height 21
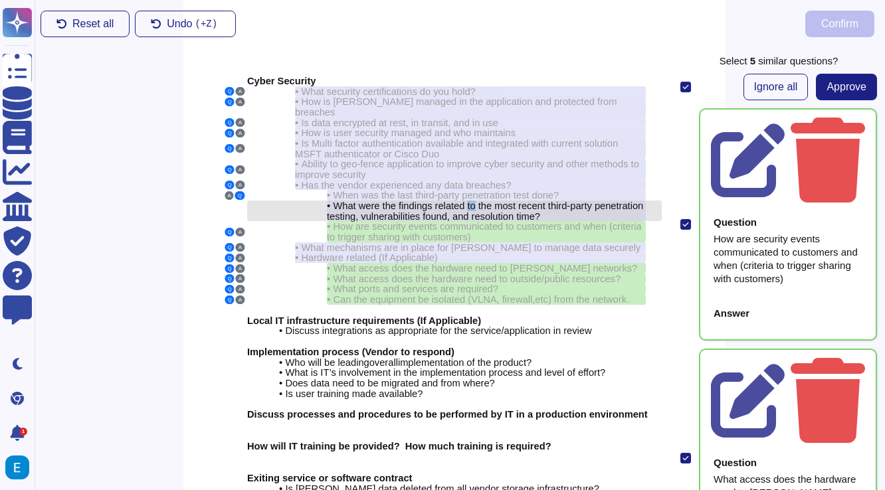
click at [477, 201] on span "What were the findings related to the most recent third-party penetration testi…" at bounding box center [485, 211] width 316 height 21
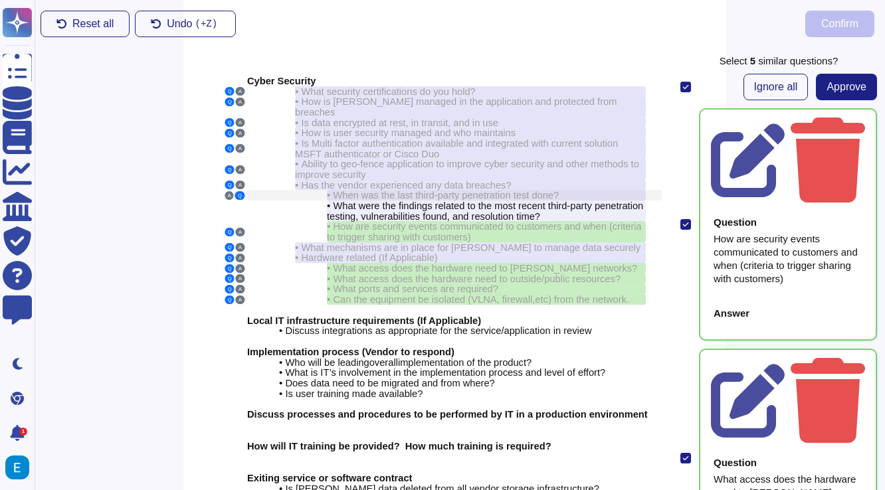
click at [460, 190] on span "When was the last third-party penetration test done?" at bounding box center [446, 195] width 226 height 11
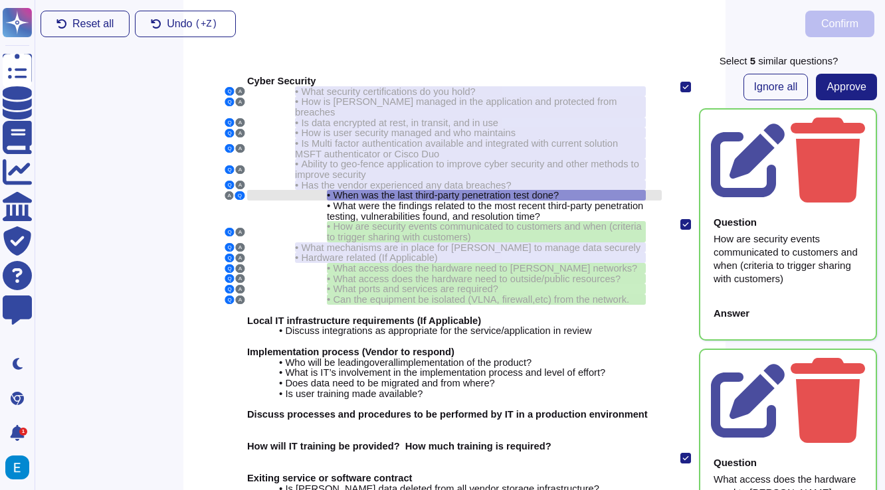
click at [460, 190] on span "When was the last third-party penetration test done?" at bounding box center [446, 195] width 226 height 11
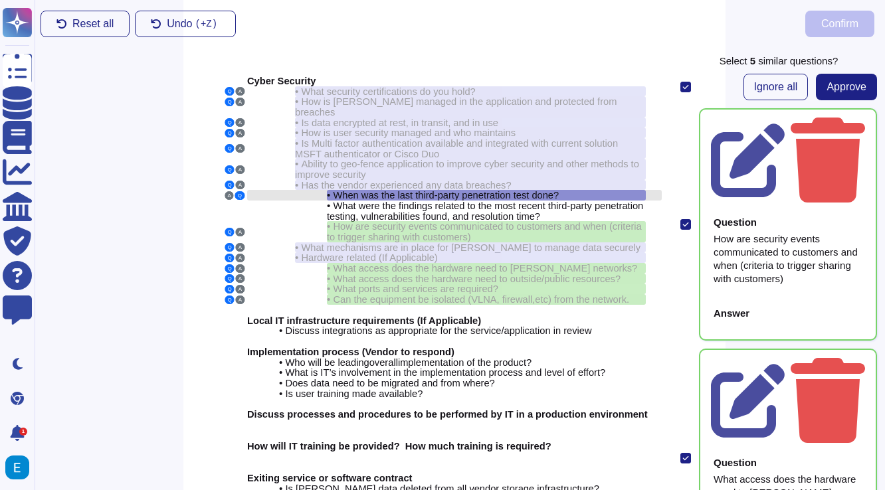
click at [634, 190] on div "• When was the last third-party penetration test done?" at bounding box center [486, 195] width 319 height 11
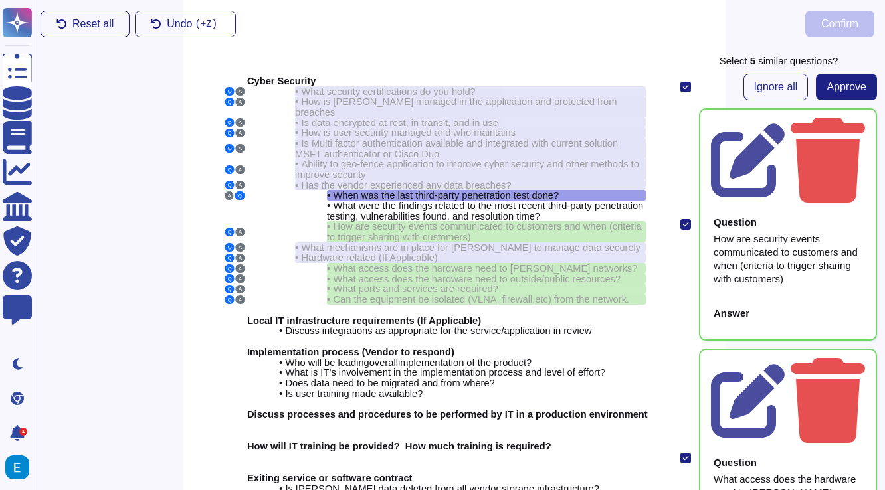
click at [559, 41] on div "Reset all Undo ( +Z) Confirm" at bounding box center [457, 24] width 855 height 48
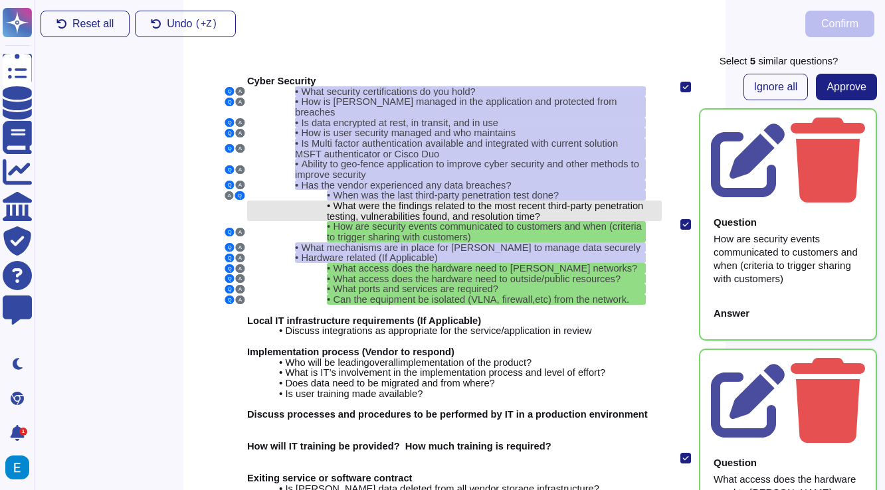
click at [479, 201] on span "What were the findings related to the most recent third-party penetration testi…" at bounding box center [485, 211] width 316 height 21
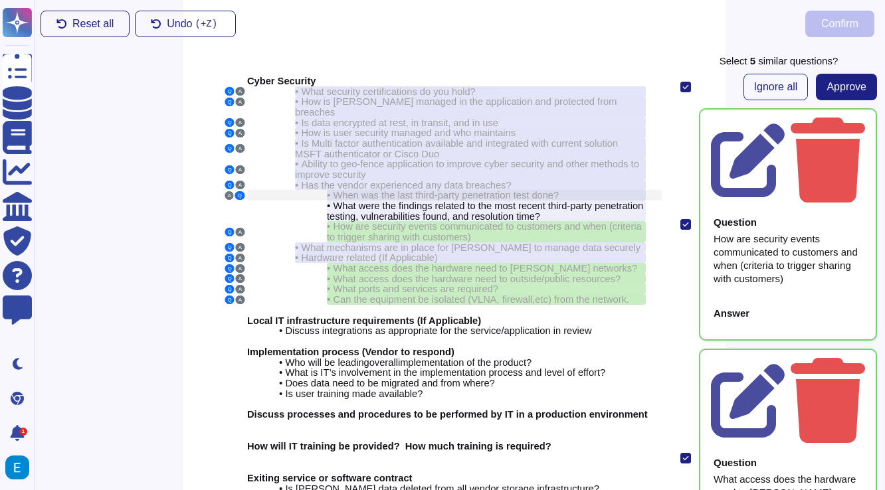
click at [489, 190] on span "When was the last third-party penetration test done?" at bounding box center [446, 195] width 226 height 11
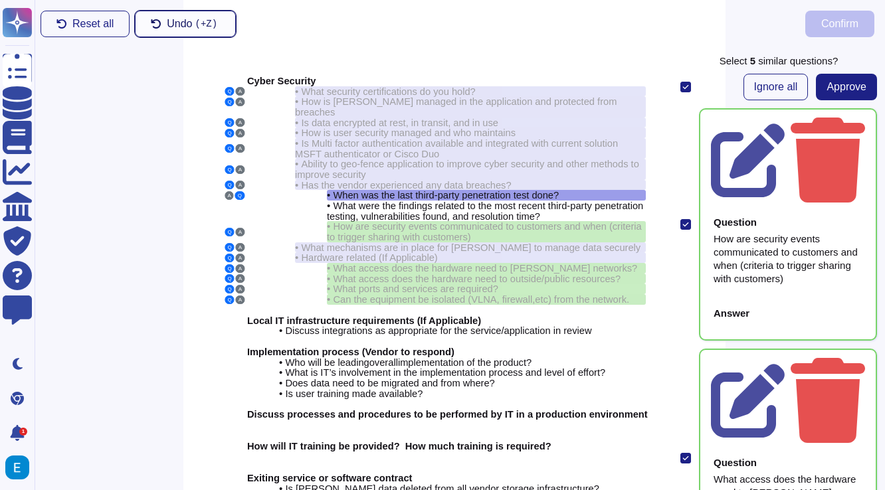
click at [196, 19] on kbd "( +Z)" at bounding box center [207, 23] width 28 height 9
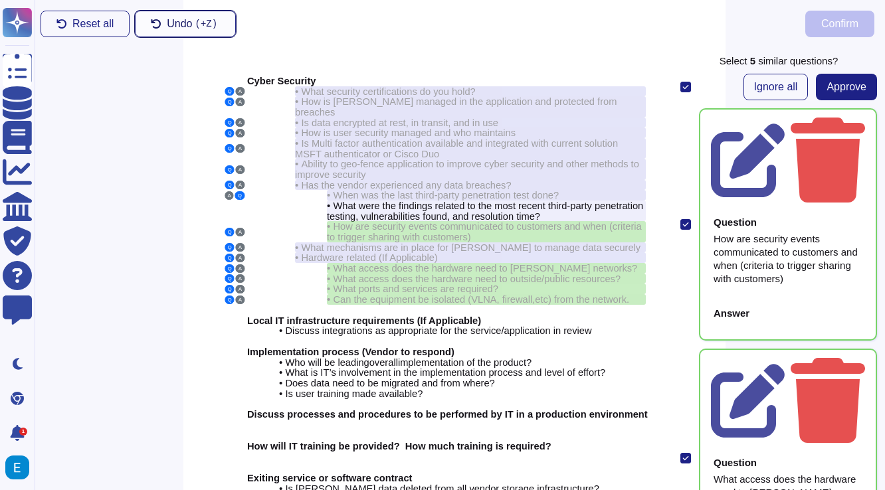
click at [196, 19] on kbd "( +Z)" at bounding box center [207, 23] width 28 height 9
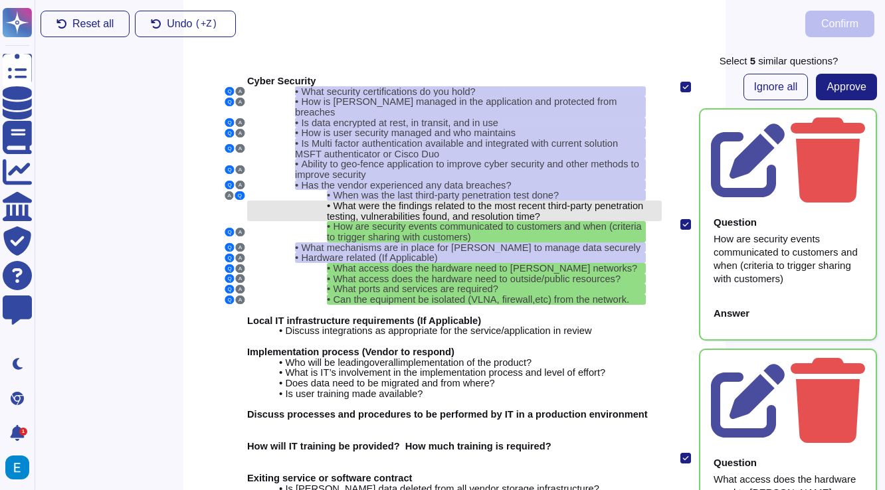
click at [475, 201] on span "What were the findings related to the most recent third-party penetration testi…" at bounding box center [485, 211] width 316 height 21
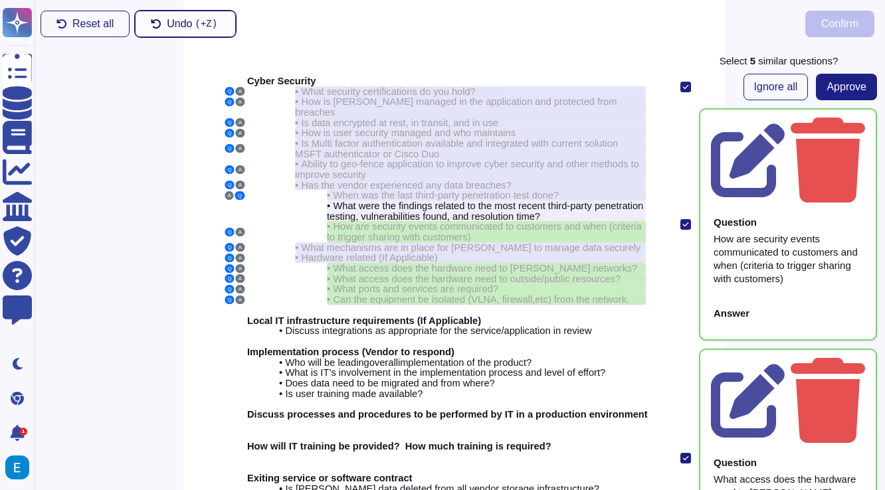
click at [202, 31] on button "Undo ( +Z)" at bounding box center [185, 24] width 101 height 27
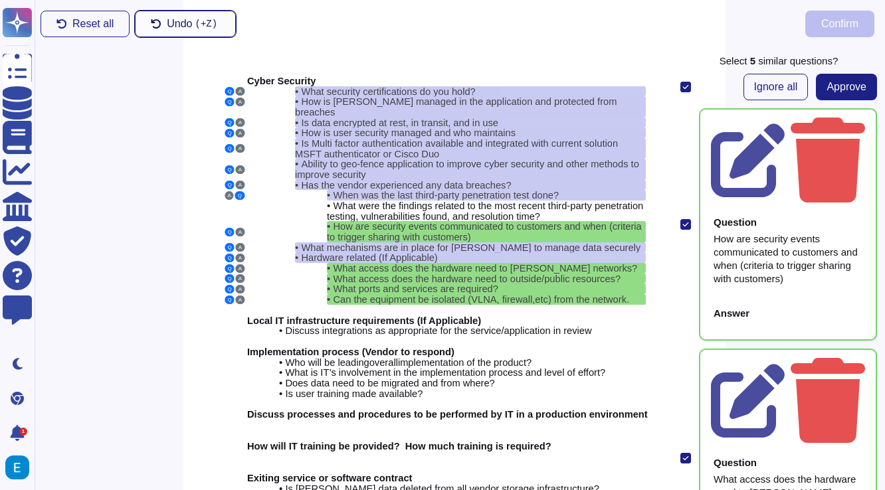
click at [202, 31] on button "Undo ( +Z)" at bounding box center [185, 24] width 101 height 27
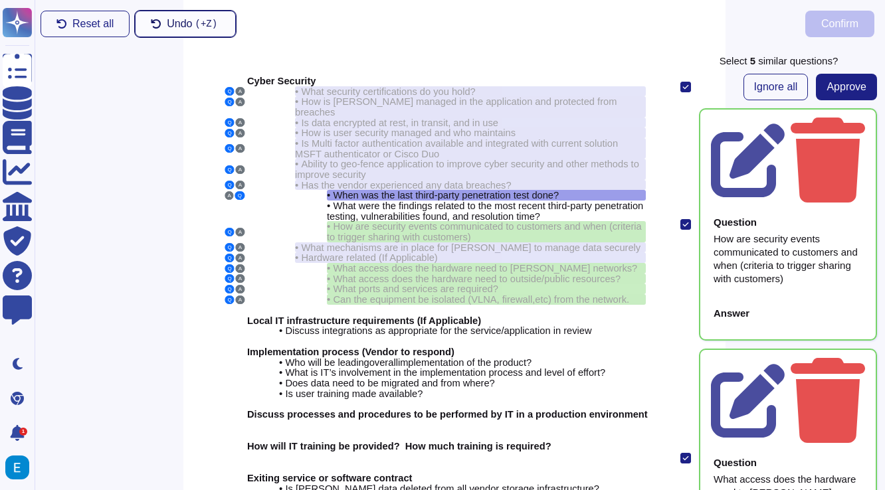
click at [202, 31] on button "Undo ( +Z)" at bounding box center [185, 24] width 101 height 27
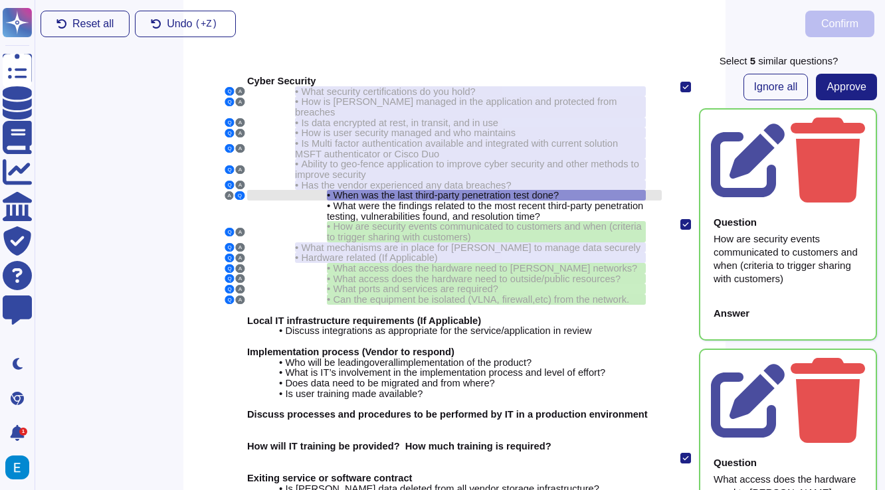
click at [482, 190] on span "When was the last third-party penetration test done?" at bounding box center [446, 195] width 226 height 11
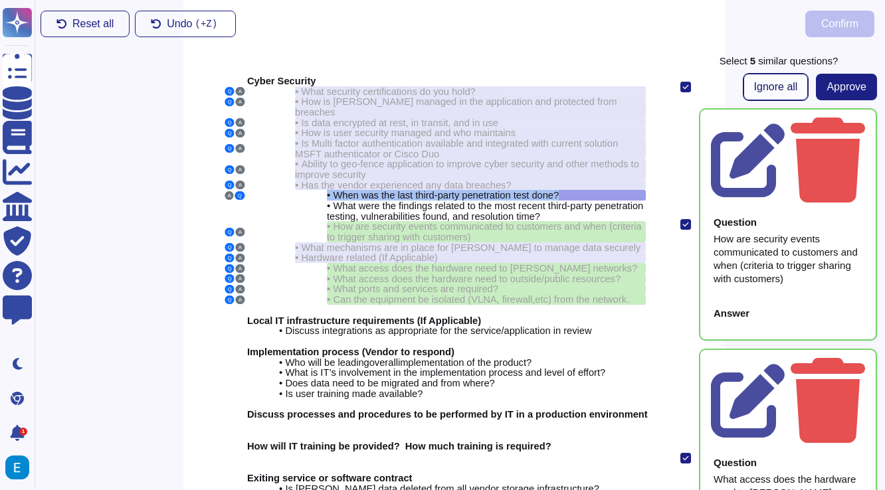
click at [772, 86] on span "Ignore all" at bounding box center [776, 87] width 44 height 11
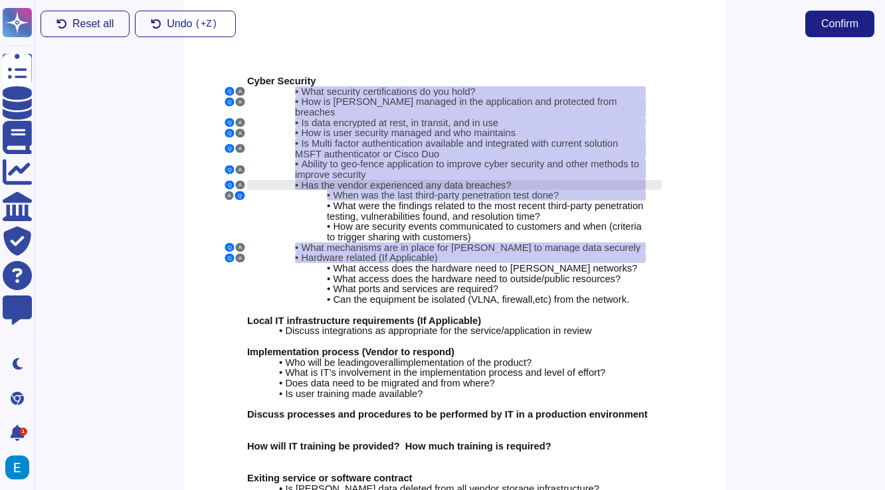
click at [517, 180] on div "• Has the vendor experienced any data breaches?" at bounding box center [470, 185] width 351 height 11
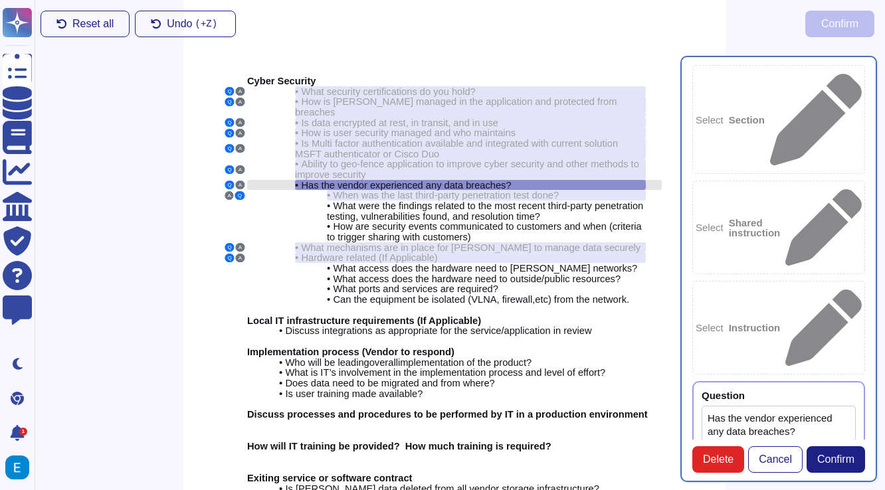
type textarea "Has the vendor experienced any data breaches?"
type textarea "Colossyan does not have any major incidents in the past. The status of incident…"
click at [514, 190] on span "When was the last third-party penetration test done?" at bounding box center [446, 195] width 226 height 11
click at [535, 190] on span "When was the last third-party penetration test done?" at bounding box center [446, 195] width 226 height 11
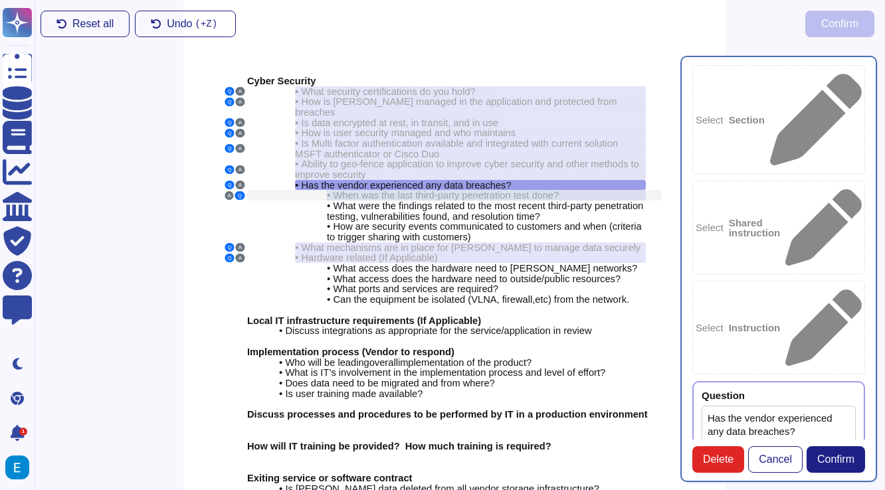
click at [535, 190] on span "When was the last third-party penetration test done?" at bounding box center [446, 195] width 226 height 11
click at [846, 456] on span "Confirm" at bounding box center [835, 459] width 37 height 11
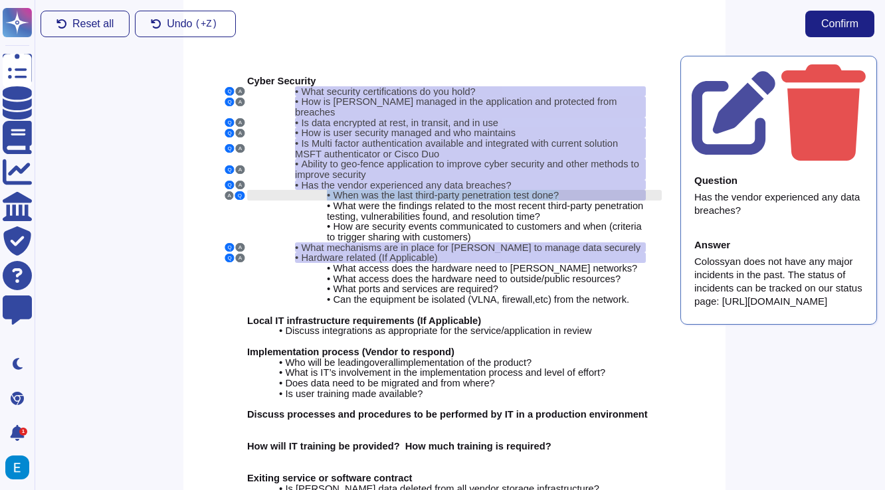
click at [558, 190] on span "When was the last third-party penetration test done?" at bounding box center [446, 195] width 226 height 11
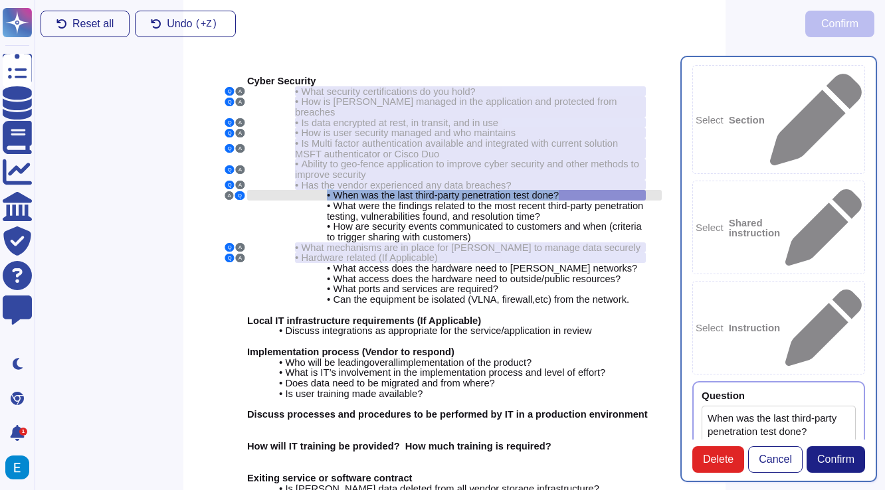
type textarea "When was the last third-party penetration test done?"
type textarea "February 18th, 2025."
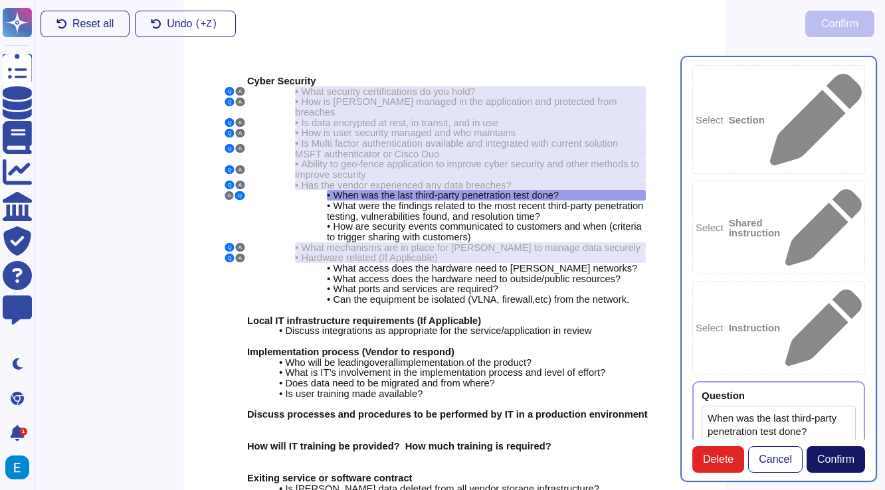
click at [847, 461] on span "Confirm" at bounding box center [835, 459] width 37 height 11
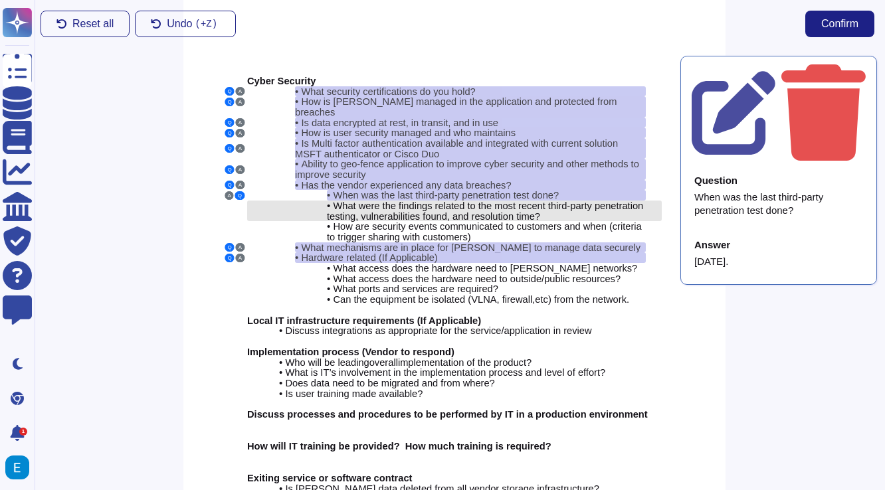
click at [545, 201] on span "What were the findings related to the most recent third-party penetration testi…" at bounding box center [485, 211] width 316 height 21
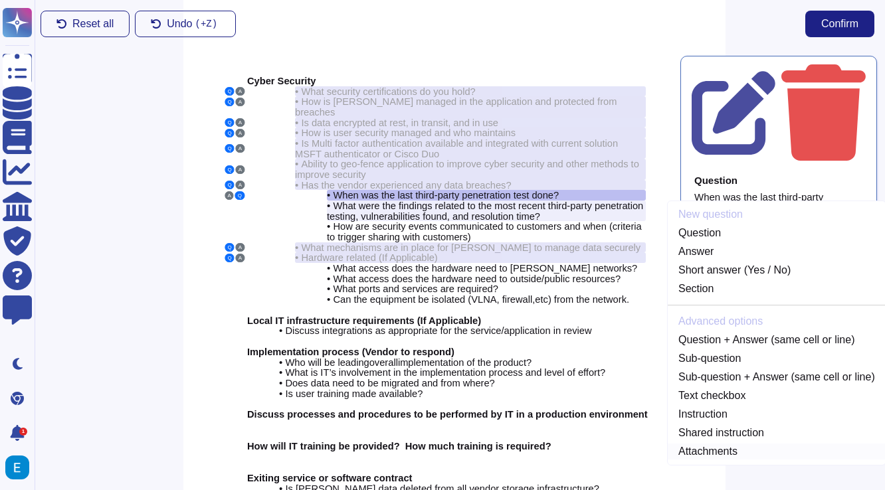
click at [717, 444] on link "Attachments" at bounding box center [776, 452] width 218 height 16
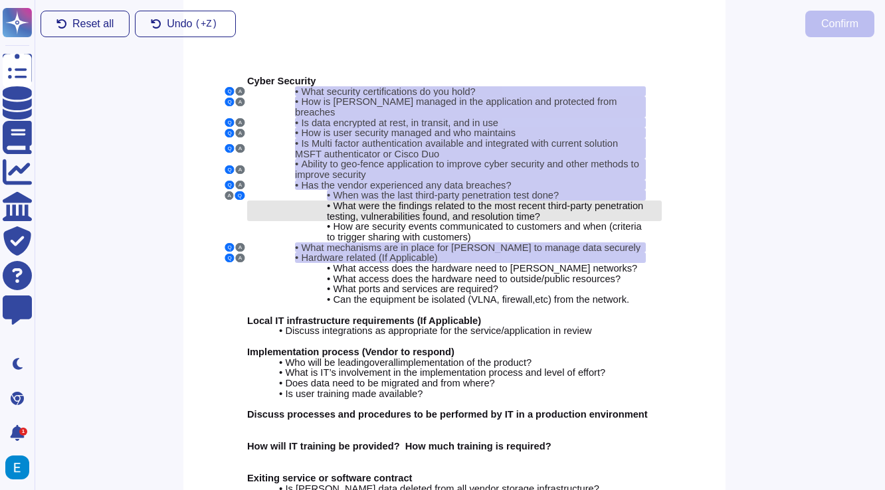
click at [499, 201] on span "What were the findings related to the most recent third-party penetration testi…" at bounding box center [485, 211] width 316 height 21
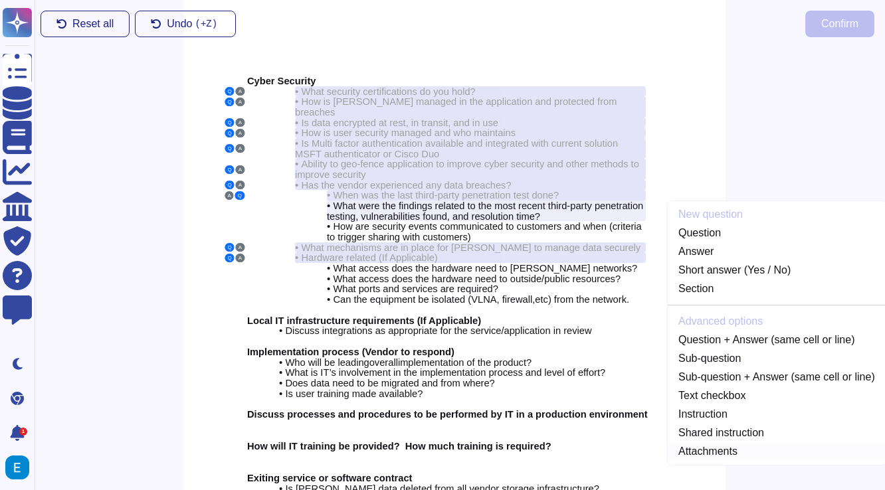
click at [712, 444] on link "Attachments" at bounding box center [776, 452] width 218 height 16
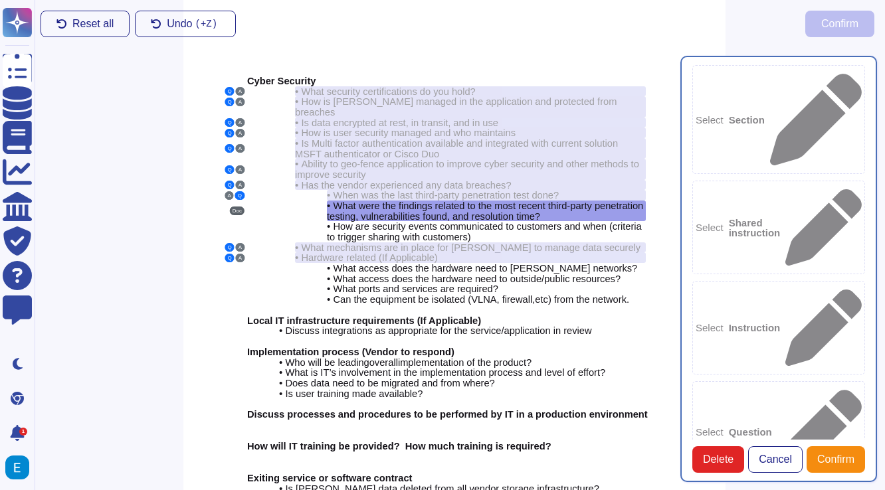
click at [230, 207] on button "Doc" at bounding box center [237, 211] width 15 height 9
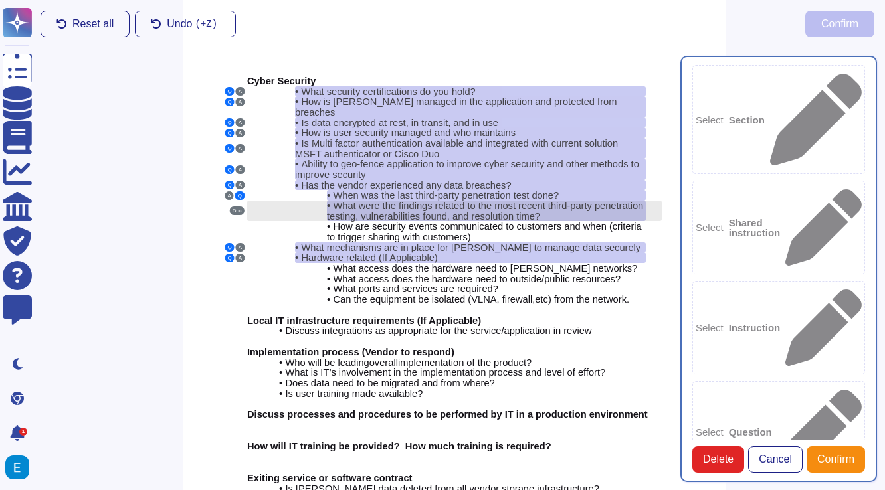
click at [396, 201] on span "What were the findings related to the most recent third-party penetration testi…" at bounding box center [485, 211] width 316 height 21
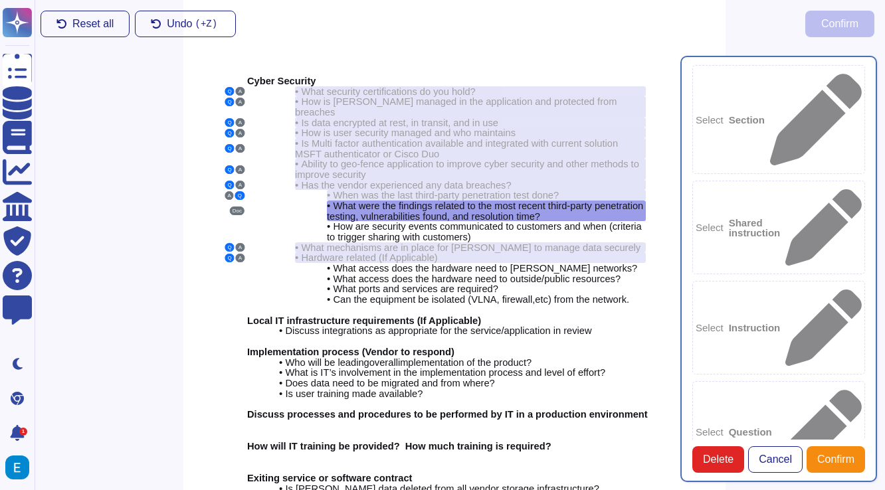
click at [834, 454] on span "Confirm" at bounding box center [835, 459] width 37 height 11
click at [763, 381] on div "Select Question" at bounding box center [778, 426] width 173 height 91
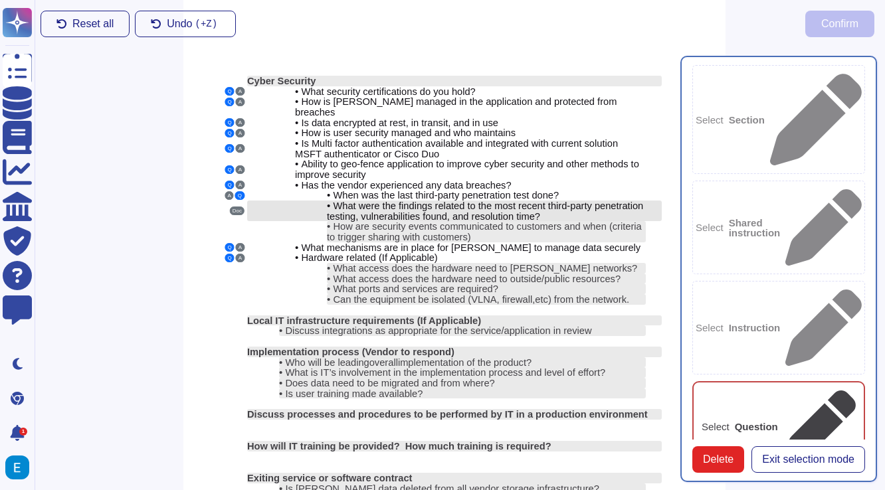
click at [430, 201] on span "What were the findings related to the most recent third-party penetration testi…" at bounding box center [485, 211] width 316 height 21
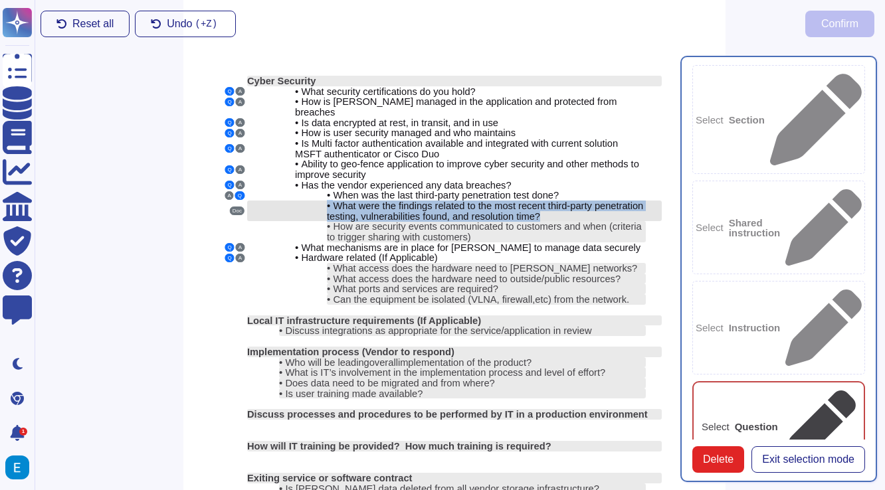
click at [430, 201] on span "What were the findings related to the most recent third-party penetration testi…" at bounding box center [485, 211] width 316 height 21
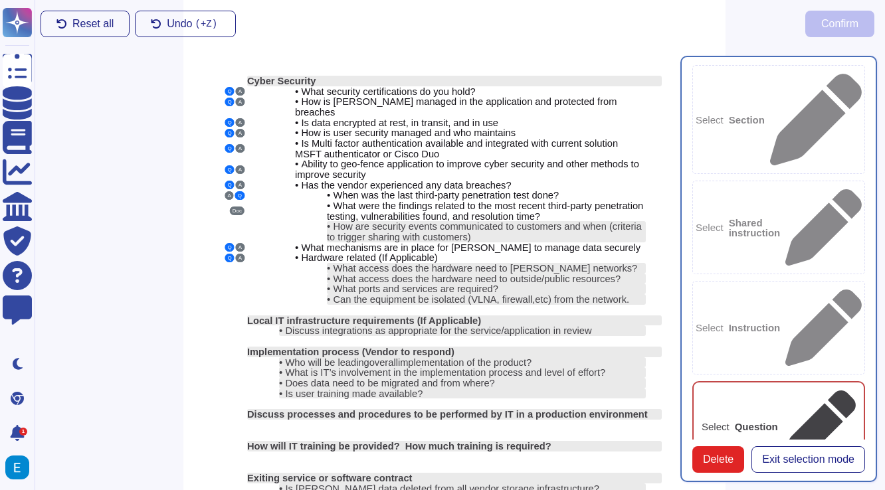
click at [778, 422] on b "Question" at bounding box center [755, 427] width 43 height 10
click at [780, 454] on span "Exit selection mode" at bounding box center [808, 459] width 92 height 11
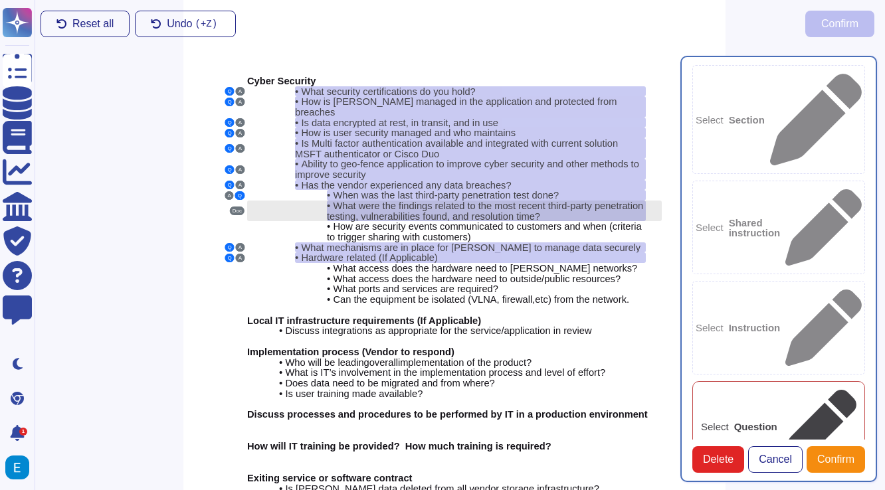
click at [458, 201] on span "What were the findings related to the most recent third-party penetration testi…" at bounding box center [485, 211] width 316 height 21
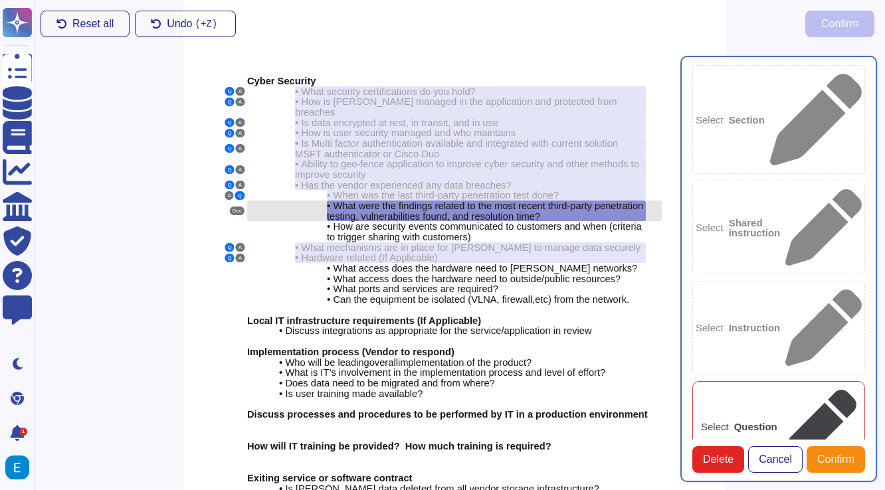
click at [517, 201] on span "What were the findings related to the most recent third-party penetration testi…" at bounding box center [485, 211] width 316 height 21
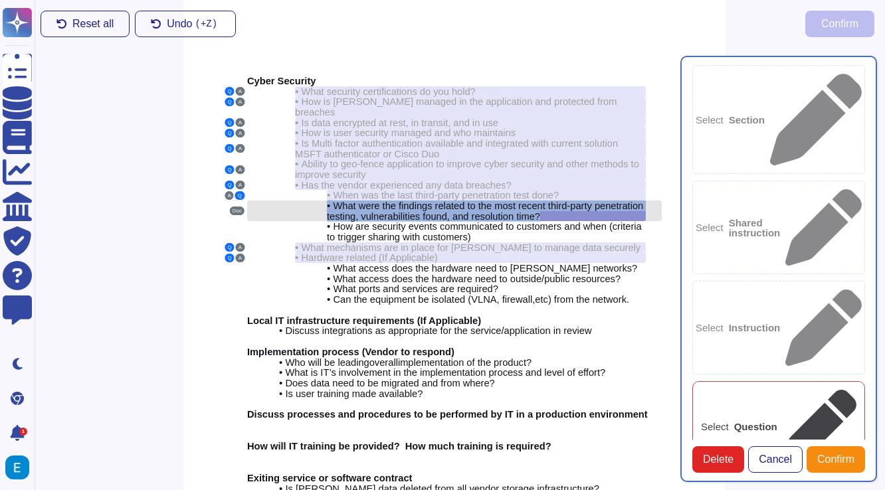
click at [517, 201] on span "What were the findings related to the most recent third-party penetration testi…" at bounding box center [485, 211] width 316 height 21
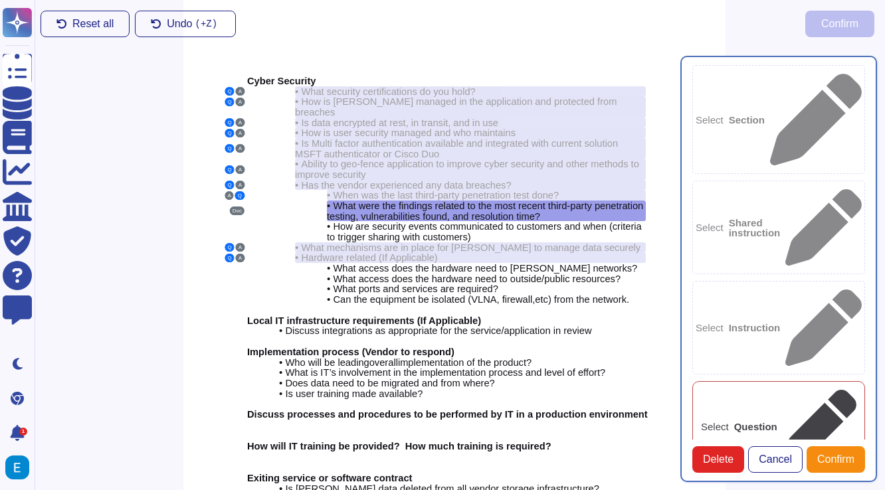
click at [774, 422] on b "Question" at bounding box center [755, 427] width 43 height 10
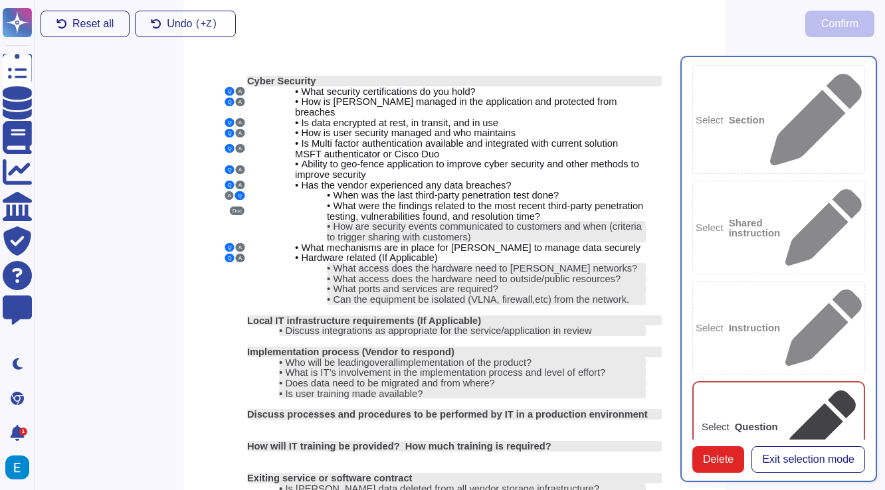
click at [774, 422] on b "Question" at bounding box center [755, 427] width 43 height 10
click at [731, 454] on span "Delete" at bounding box center [718, 459] width 31 height 11
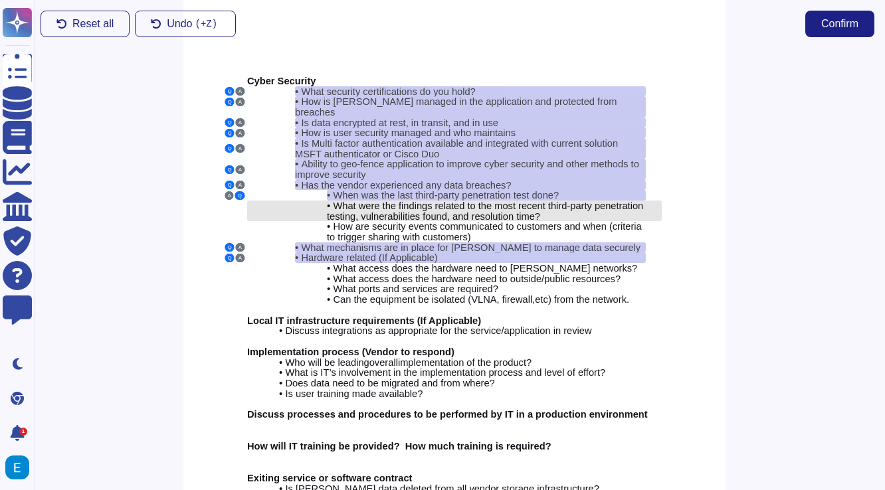
click at [478, 201] on span "What were the findings related to the most recent third-party penetration testi…" at bounding box center [485, 211] width 316 height 21
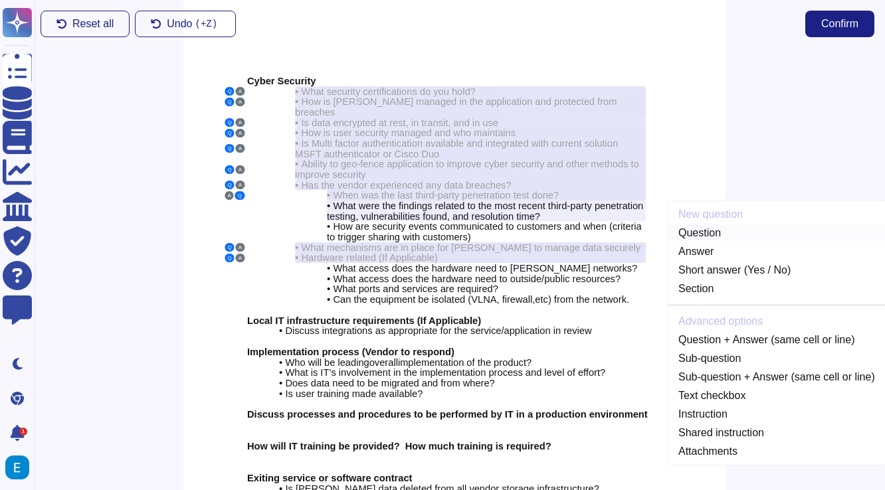
click at [718, 225] on link "Question" at bounding box center [776, 233] width 218 height 16
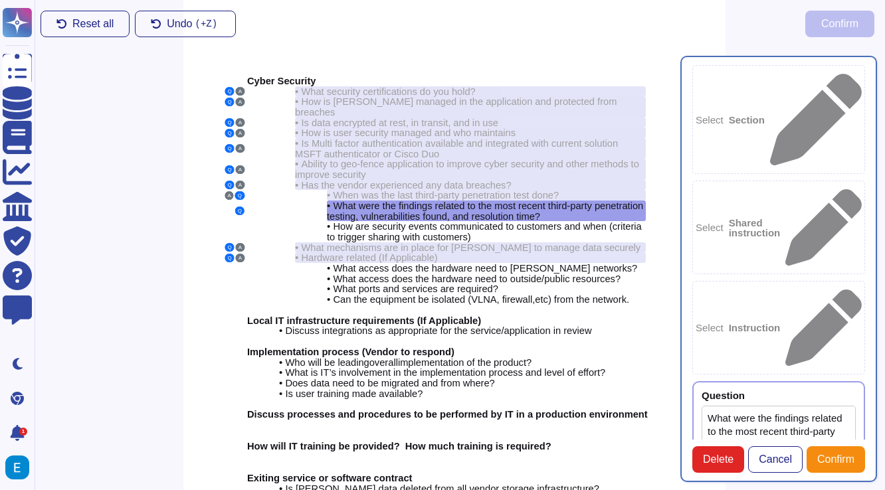
type textarea "What were the findings related to the most recent third-party penetration testi…"
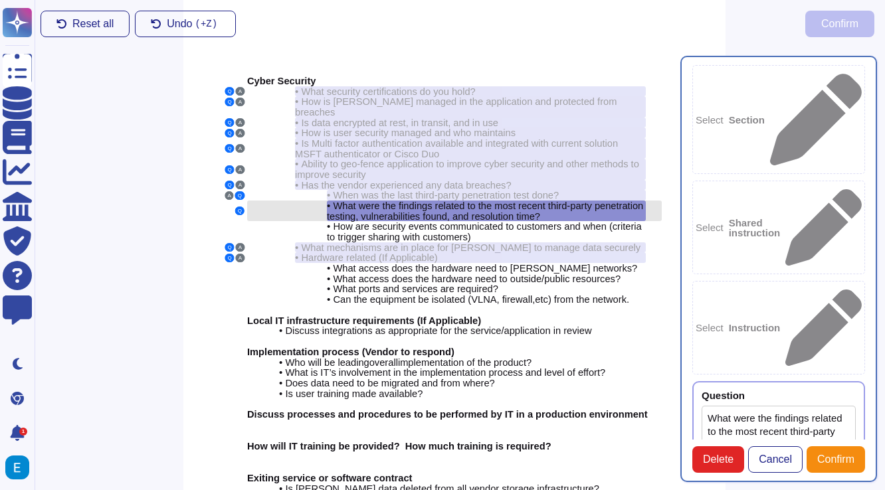
click at [519, 201] on span "What were the findings related to the most recent third-party penetration testi…" at bounding box center [485, 211] width 316 height 21
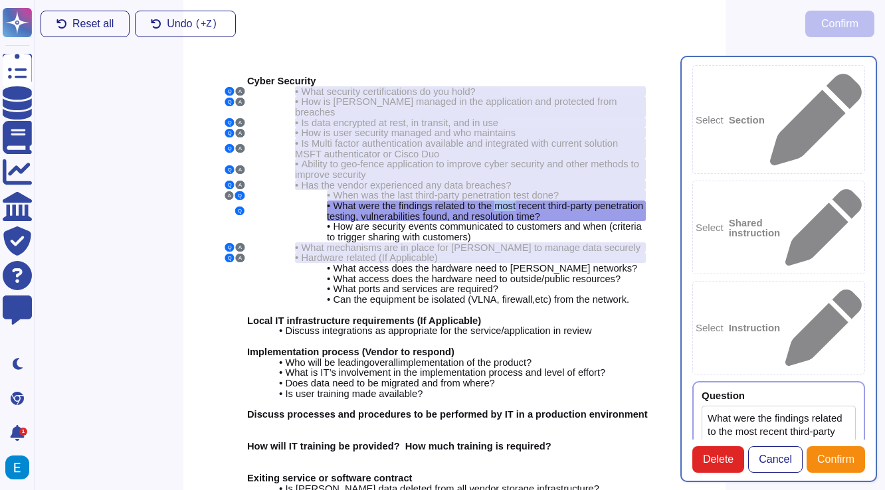
scroll to position [38, 0]
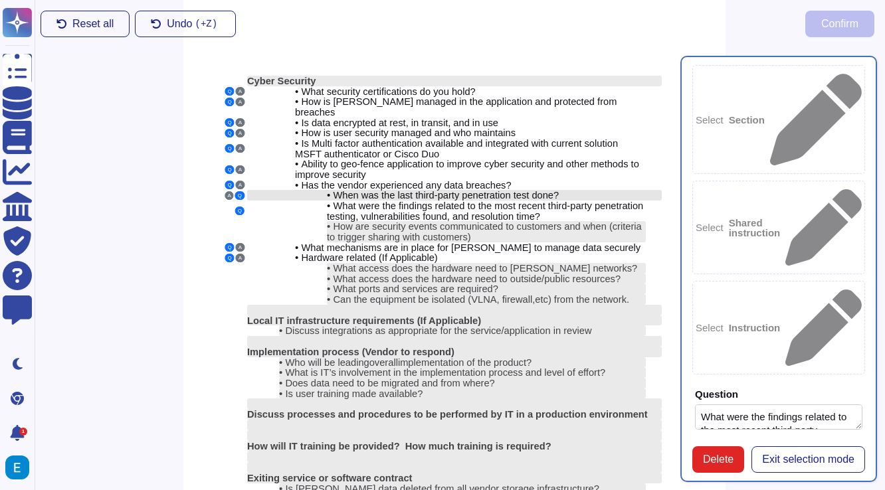
click at [428, 190] on span "When was the last third-party penetration test done?" at bounding box center [446, 195] width 226 height 11
click at [617, 190] on div "• When was the last third-party penetration test done?" at bounding box center [486, 195] width 319 height 11
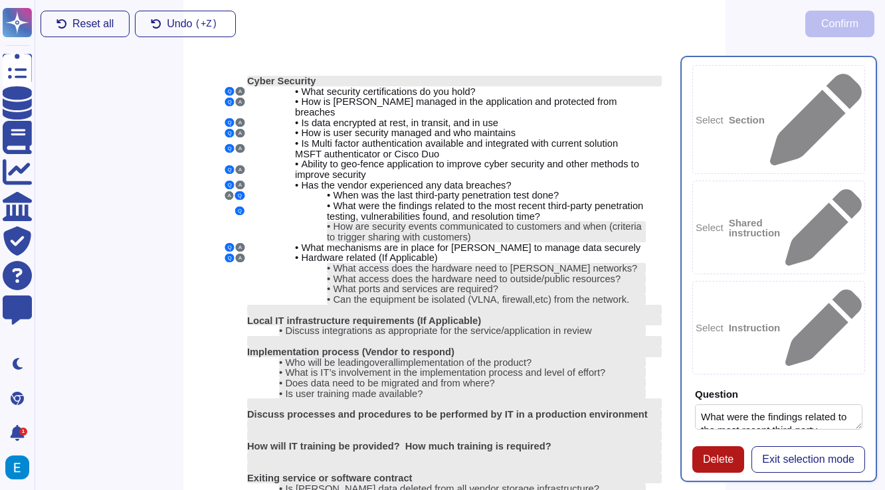
click at [715, 454] on span "Delete" at bounding box center [718, 459] width 31 height 11
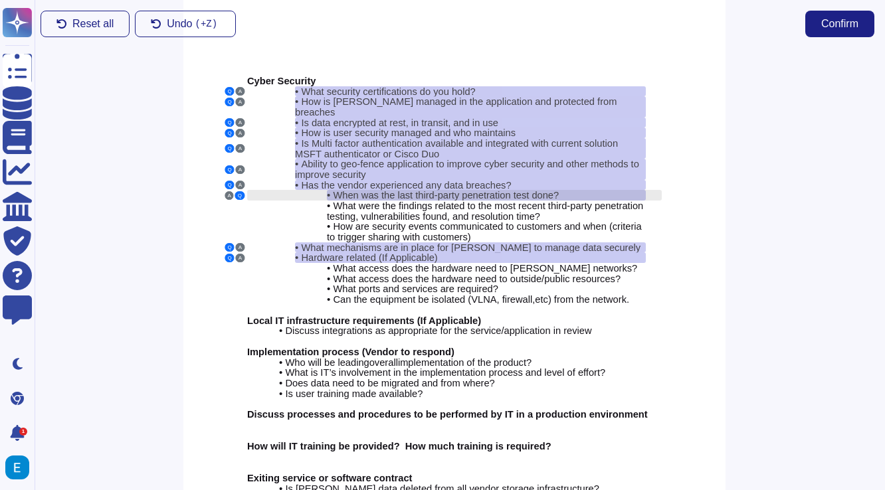
click at [541, 190] on span "When was the last third-party penetration test done?" at bounding box center [446, 195] width 226 height 11
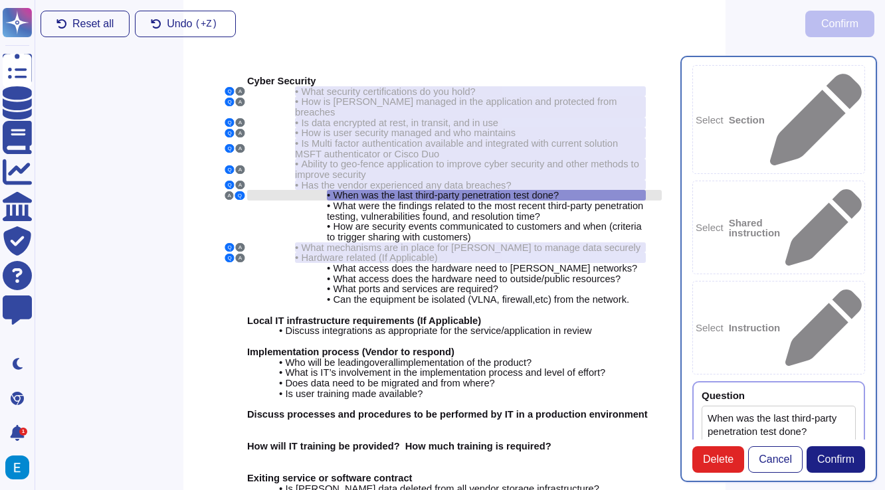
type textarea "When was the last third-party penetration test done?"
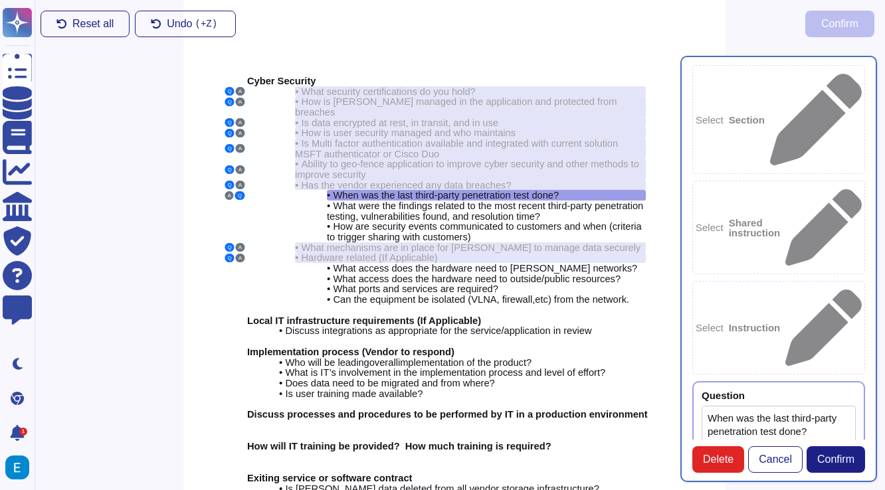
paste textarea "from the 27th of January 2025 to the 17th of February 2025"
type textarea "from the 27th of January 2025 to the 17th of February 2025"
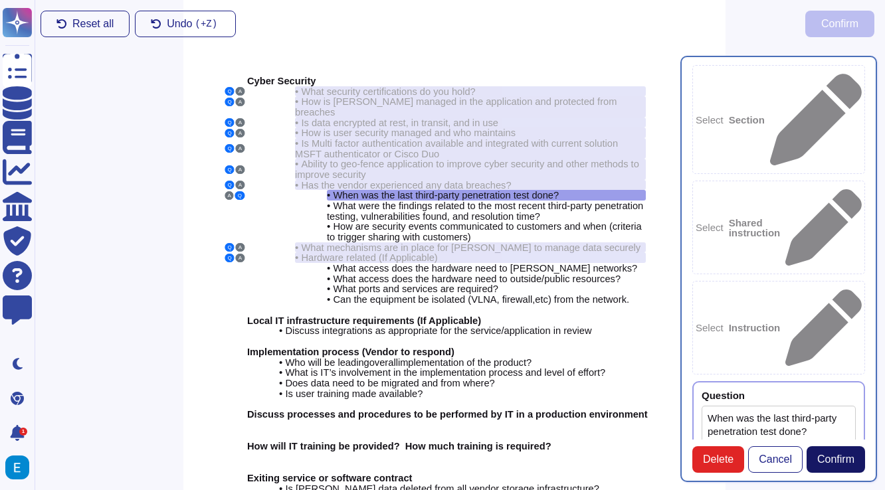
click at [850, 460] on span "Confirm" at bounding box center [835, 459] width 37 height 11
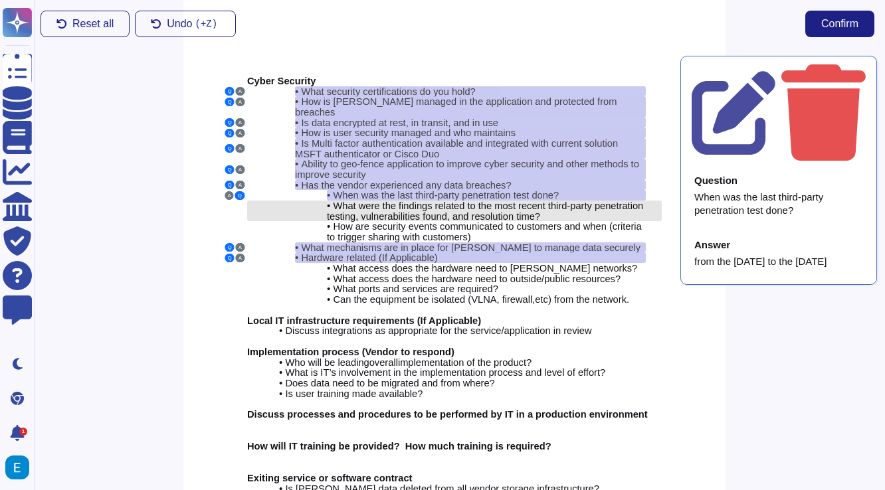
click at [590, 201] on span "What were the findings related to the most recent third-party penetration testi…" at bounding box center [485, 211] width 316 height 21
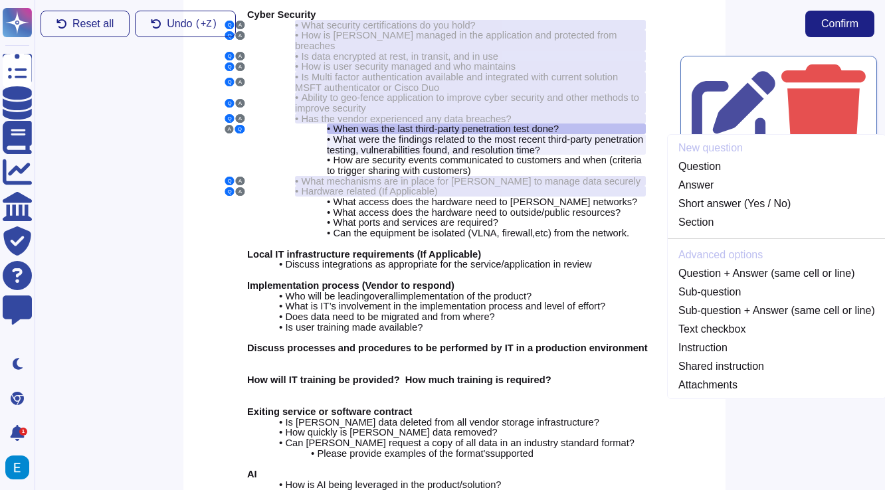
scroll to position [0, 5]
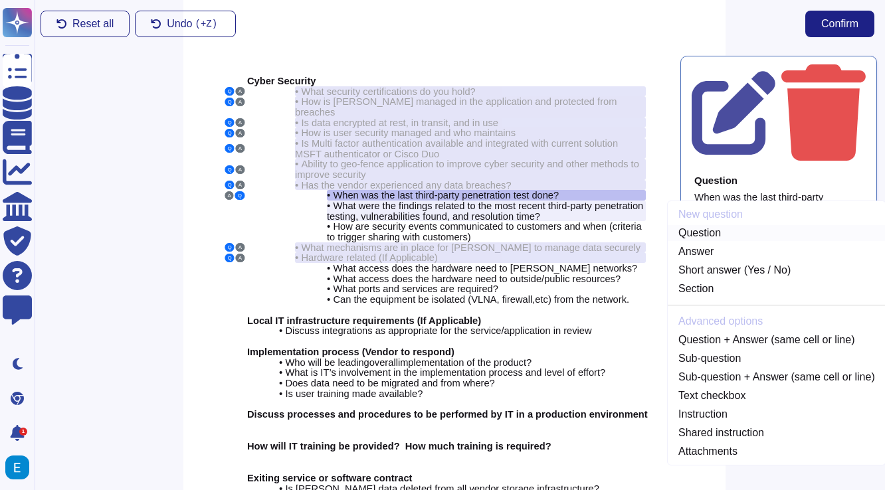
click at [721, 225] on link "Question" at bounding box center [776, 233] width 218 height 16
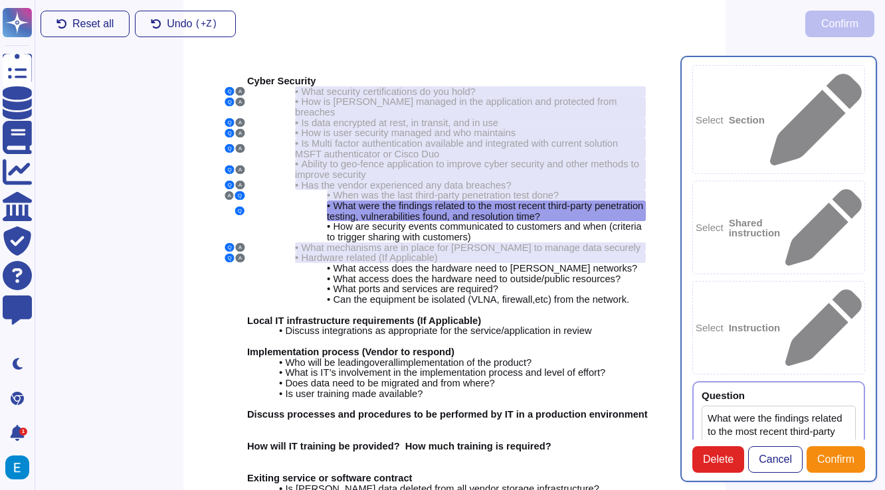
type textarea "What were the findings related to the most recent third-party penetration testi…"
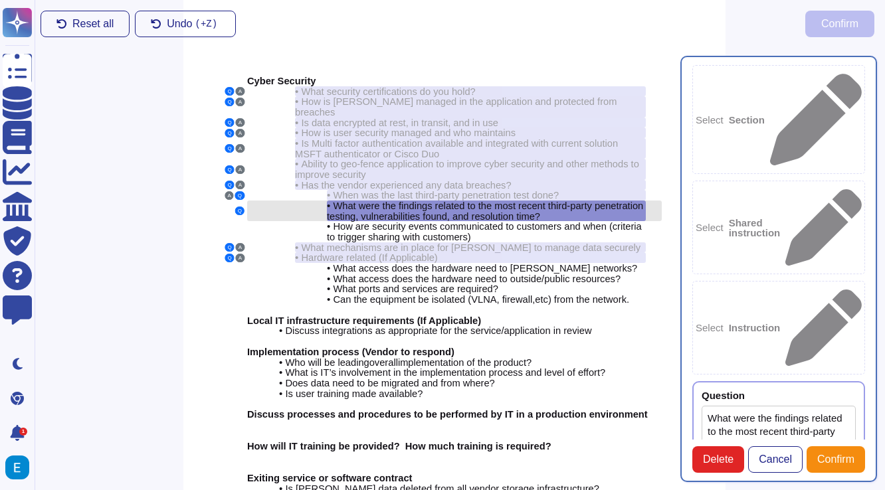
click at [513, 201] on span "What were the findings related to the most recent third-party penetration testi…" at bounding box center [485, 211] width 316 height 21
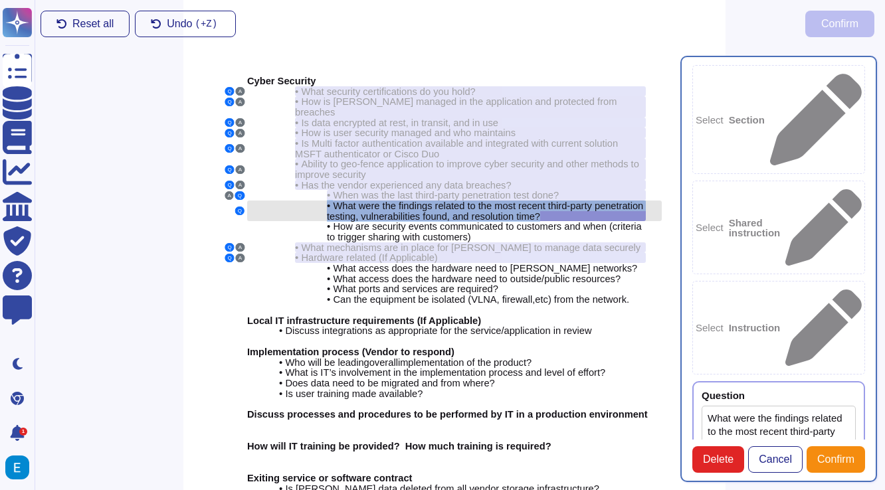
click at [513, 201] on span "What were the findings related to the most recent third-party penetration testi…" at bounding box center [485, 211] width 316 height 21
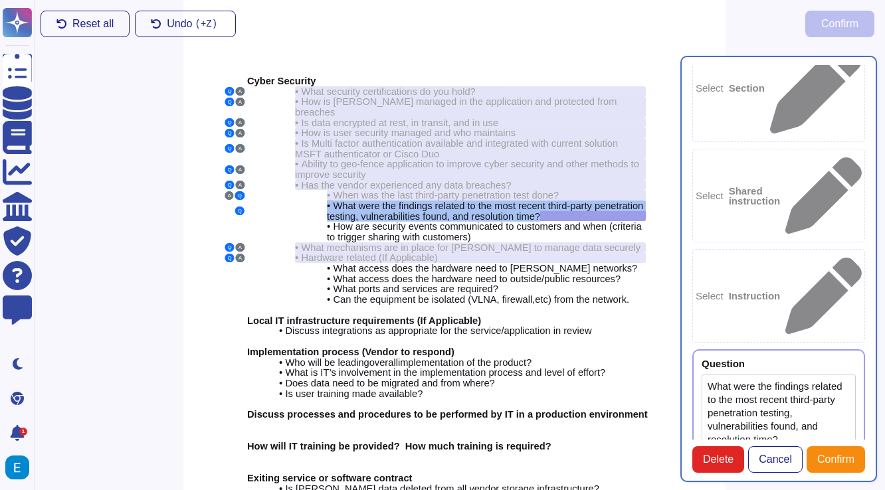
scroll to position [38, 0]
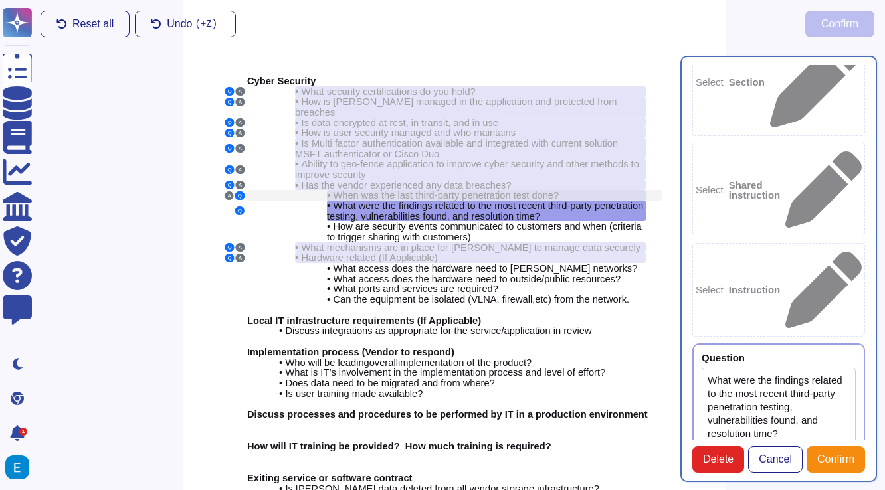
click at [459, 190] on span "When was the last third-party penetration test done?" at bounding box center [446, 195] width 226 height 11
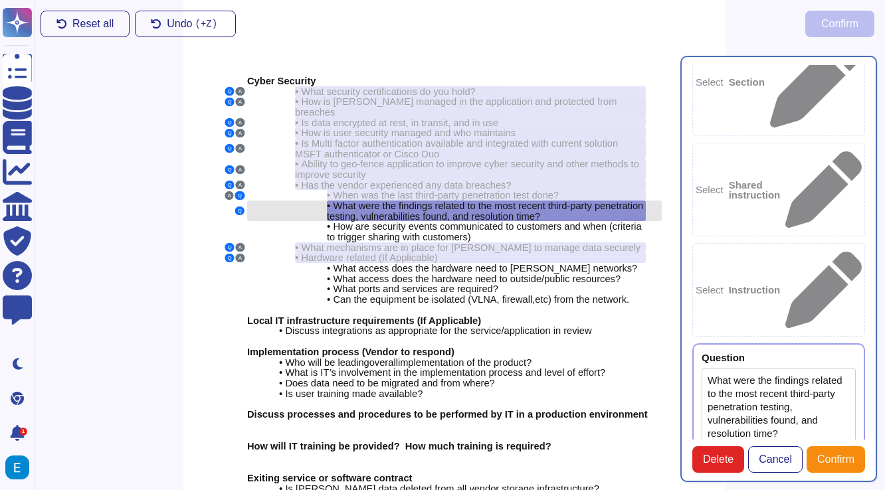
click at [527, 201] on span "What were the findings related to the most recent third-party penetration testi…" at bounding box center [485, 211] width 316 height 21
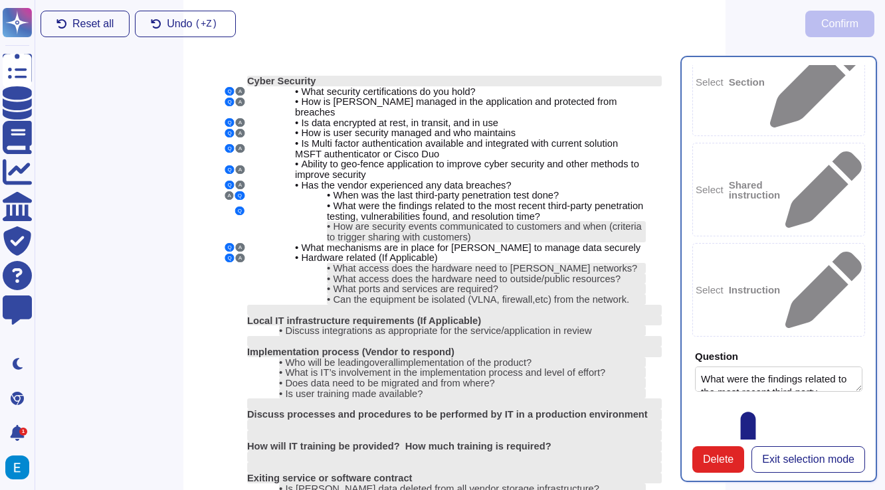
scroll to position [0, 0]
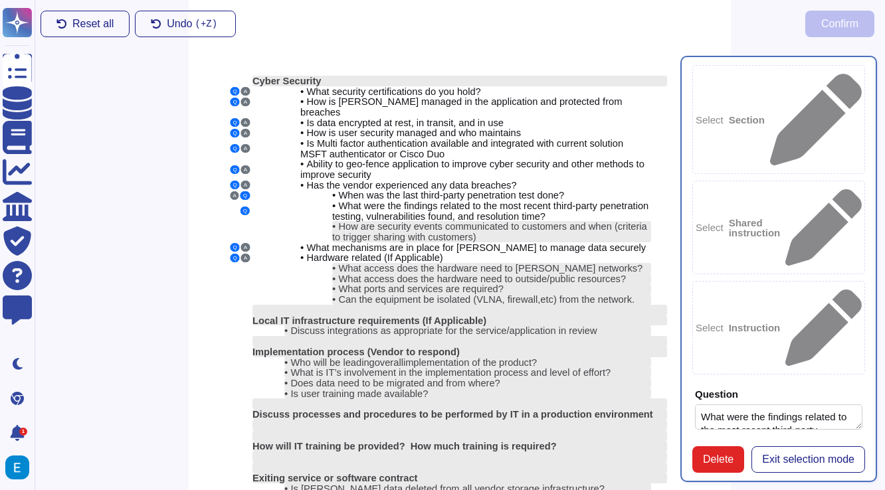
click at [161, 141] on div "Reset all Undo ( +Z) Confirm Cyber Security Q A • What security certifications …" at bounding box center [459, 344] width 871 height 697
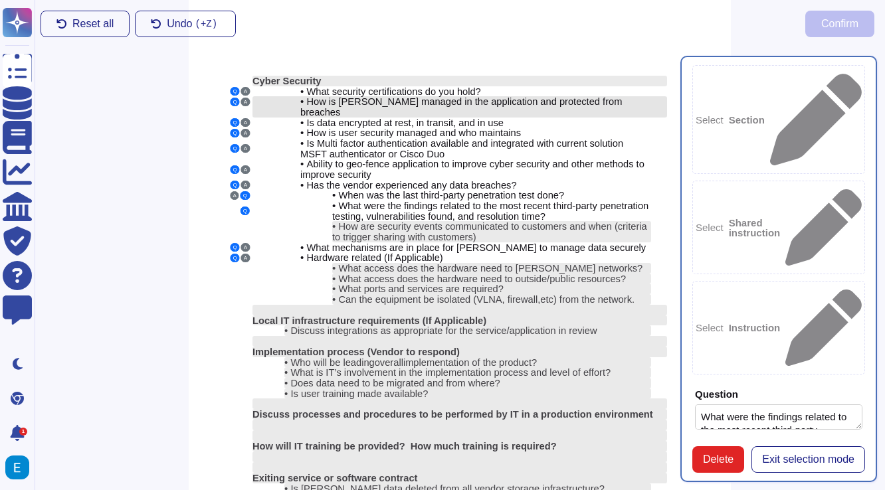
click at [438, 100] on span "How is [PERSON_NAME] managed in the application and protected from breaches" at bounding box center [460, 106] width 321 height 21
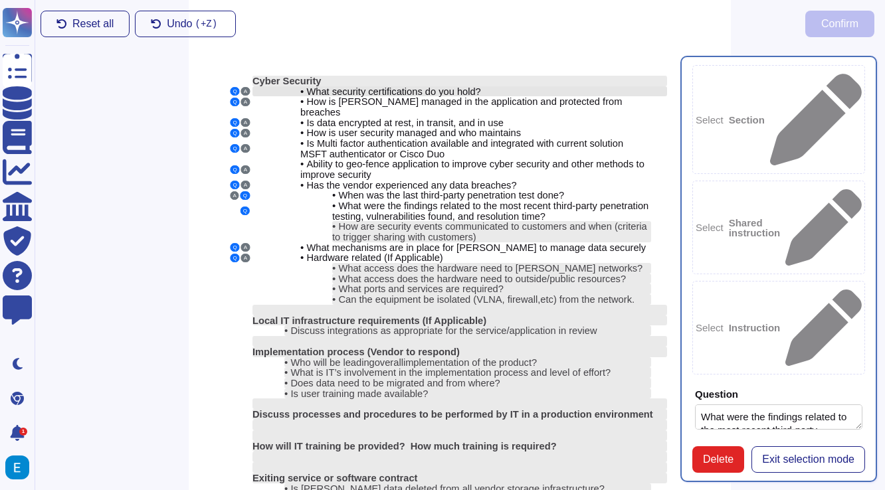
click at [442, 88] on span "What security certifications do you hold?" at bounding box center [393, 91] width 174 height 11
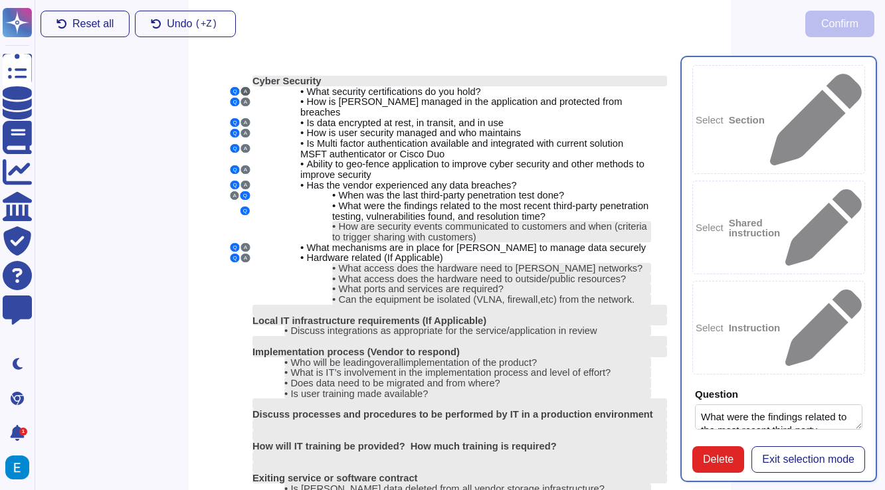
click at [246, 92] on button "A" at bounding box center [245, 91] width 9 height 9
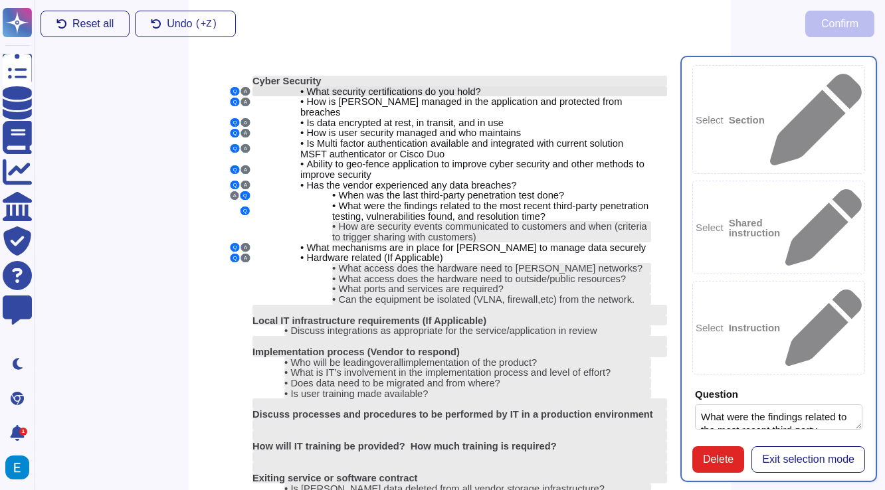
click at [369, 88] on span "What security certifications do you hold?" at bounding box center [393, 91] width 174 height 11
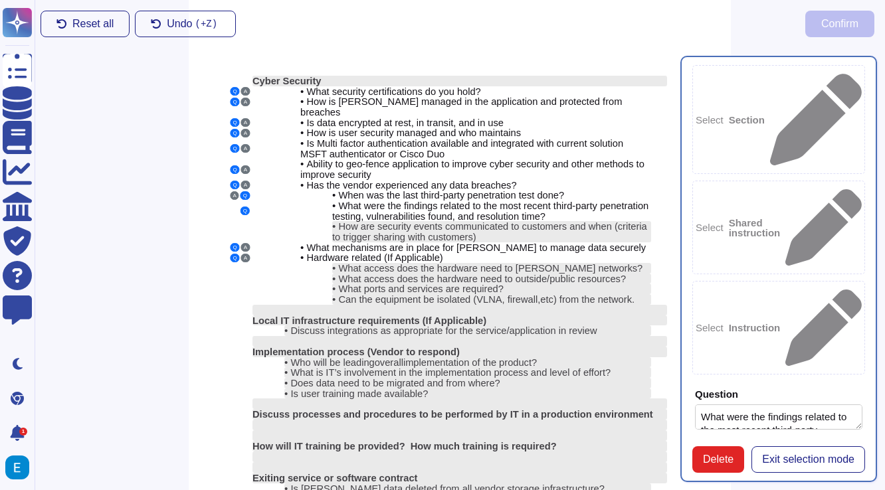
click at [762, 404] on textarea "What were the findings related to the most recent third-party penetration testi…" at bounding box center [778, 416] width 167 height 25
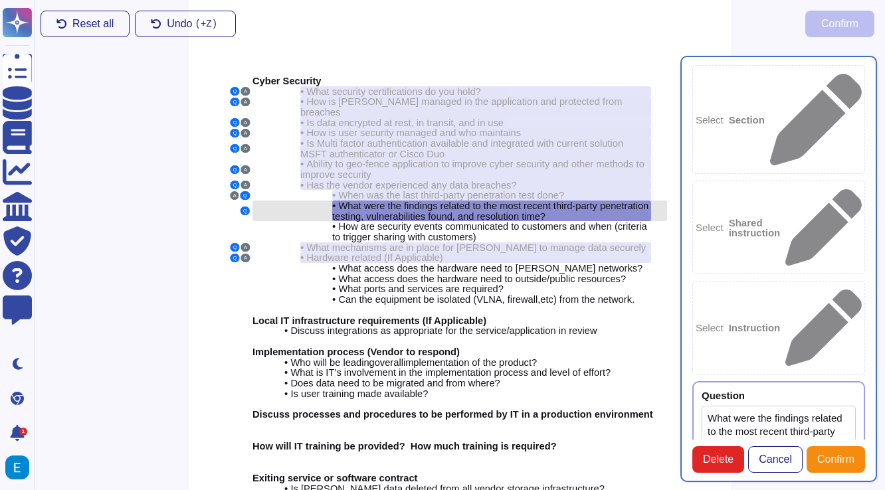
click at [452, 201] on span "What were the findings related to the most recent third-party penetration testi…" at bounding box center [490, 211] width 316 height 21
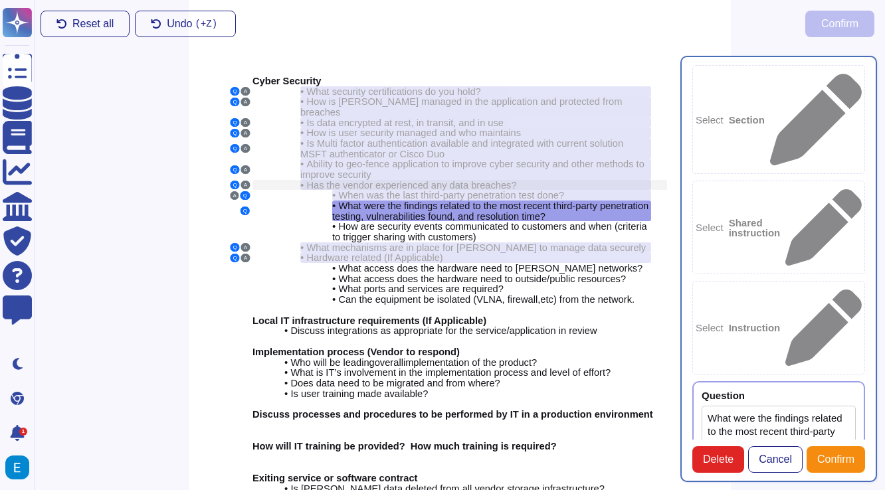
click at [504, 180] on span "Has the vendor experienced any data breaches?" at bounding box center [411, 185] width 210 height 11
click at [497, 190] on span "When was the last third-party penetration test done?" at bounding box center [451, 195] width 226 height 11
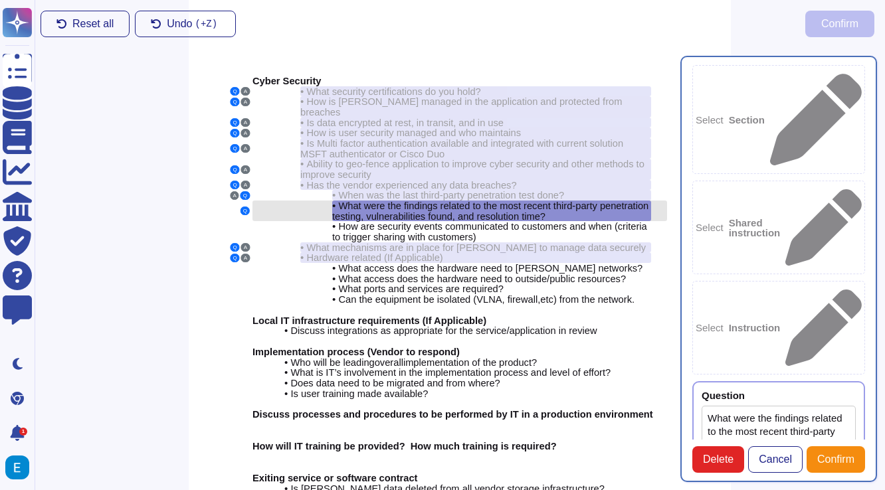
click at [541, 201] on span "What were the findings related to the most recent third-party penetration testi…" at bounding box center [490, 211] width 316 height 21
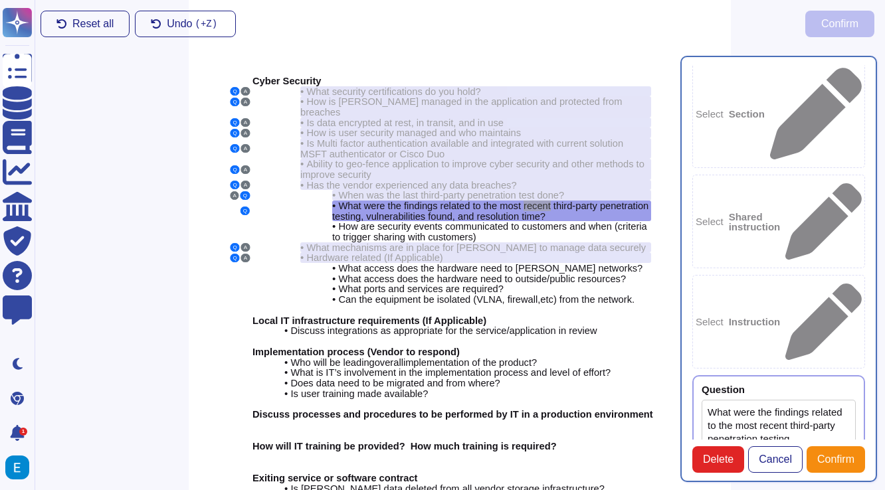
scroll to position [38, 0]
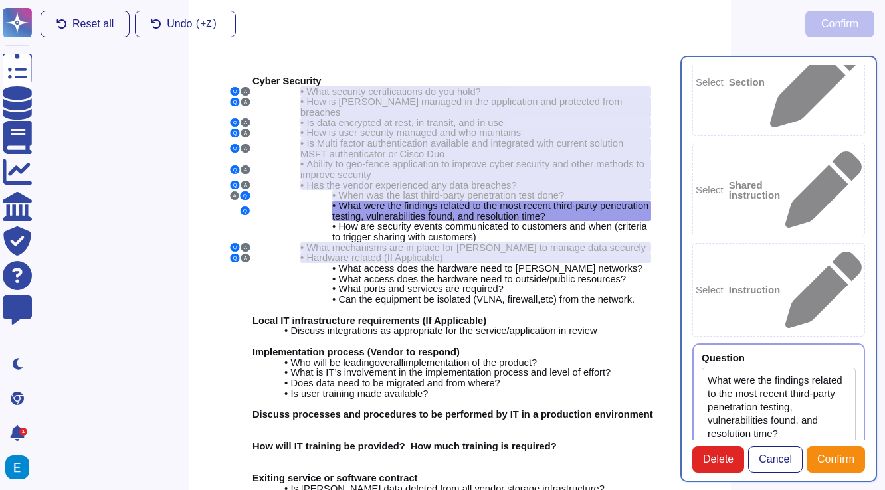
click at [800, 368] on textarea "What were the findings related to the most recent third-party penetration testi…" at bounding box center [778, 414] width 154 height 92
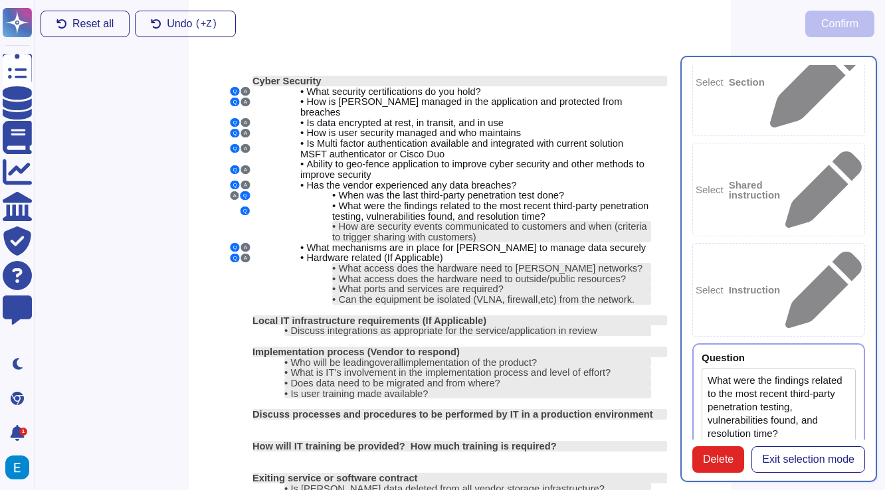
click at [800, 368] on textarea "What were the findings related to the most recent third-party penetration testi…" at bounding box center [778, 414] width 154 height 92
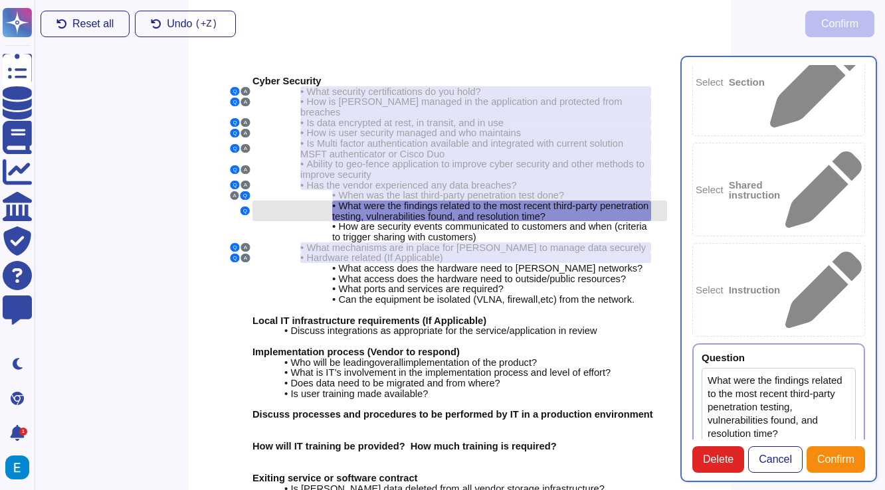
click at [528, 201] on span "What were the findings related to the most recent third-party penetration testi…" at bounding box center [490, 211] width 316 height 21
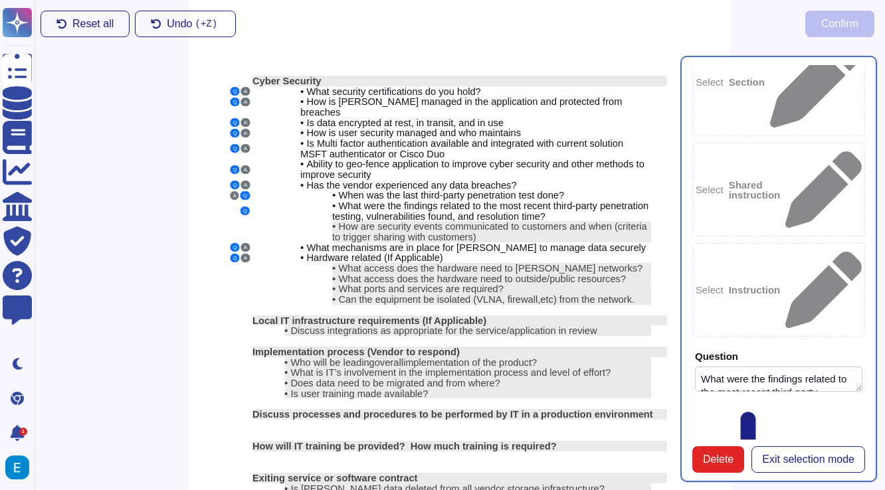
scroll to position [0, 0]
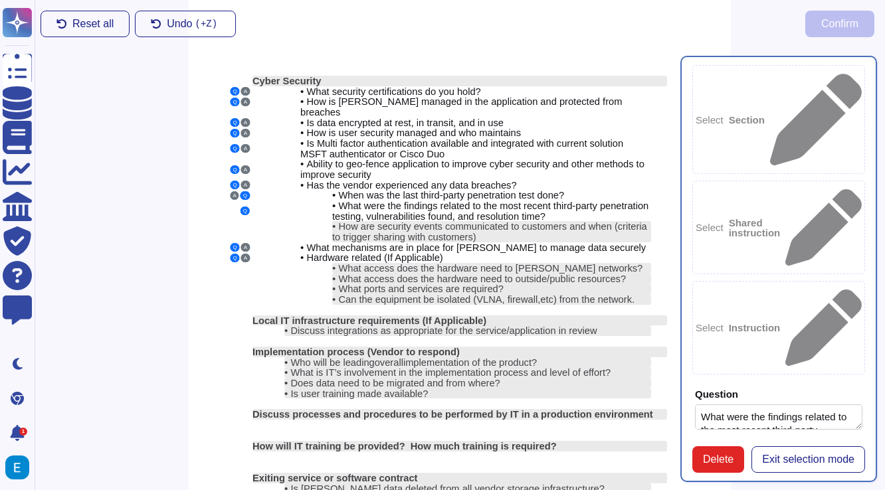
click at [780, 404] on textarea "What were the findings related to the most recent third-party penetration testi…" at bounding box center [778, 416] width 167 height 25
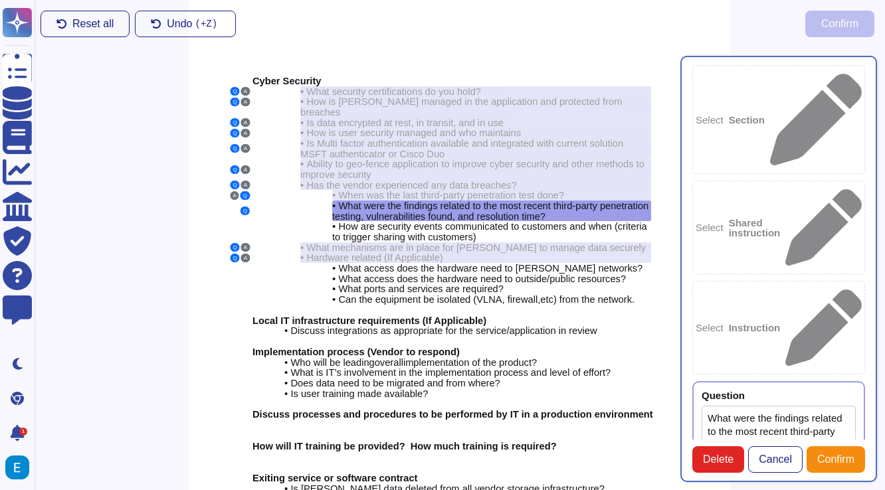
click at [774, 390] on div at bounding box center [799, 395] width 111 height 10
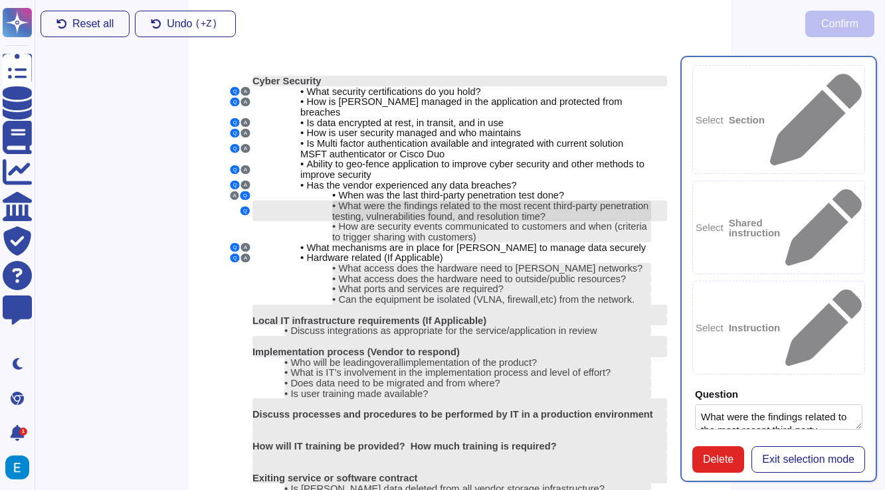
click at [422, 201] on span "What were the findings related to the most recent third-party penetration testi…" at bounding box center [490, 211] width 316 height 21
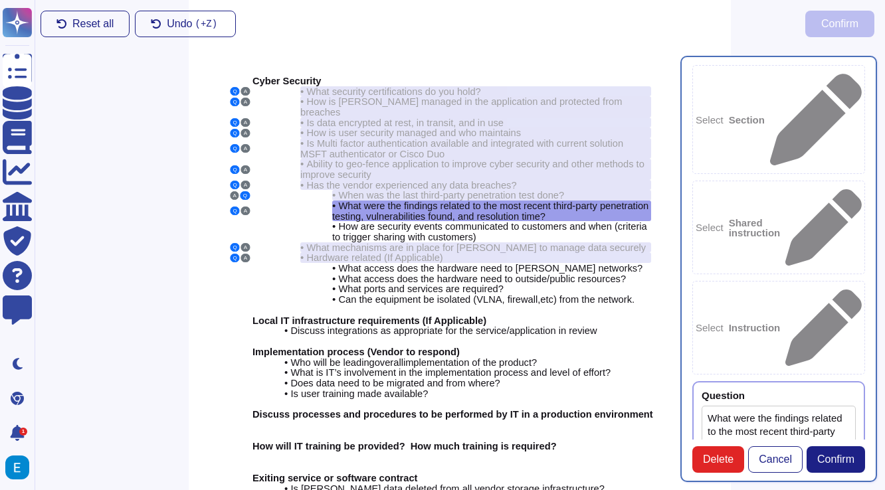
paste textarea "Vulnerabilities of the Colossyan Web Application 1. Lack of Virus Protection 2.…"
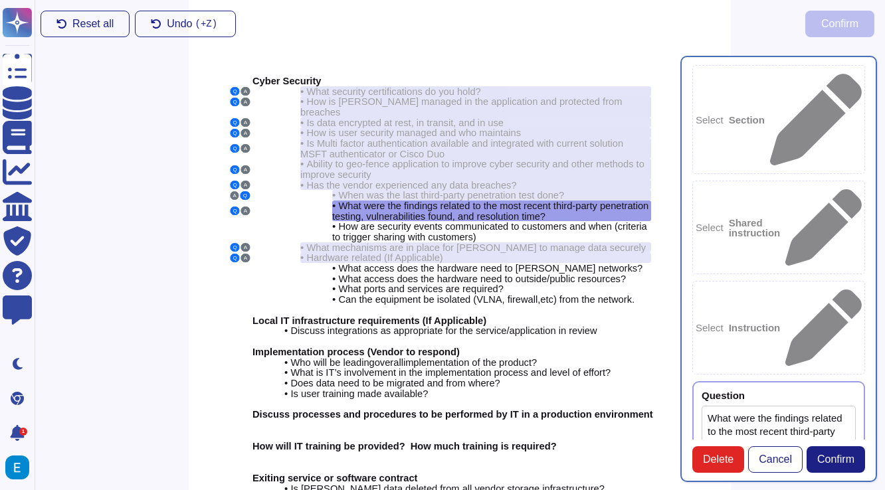
type textarea "Vulnerabilities of the Colossyan Web Application: 1. Lack of Virus Protection 2…"
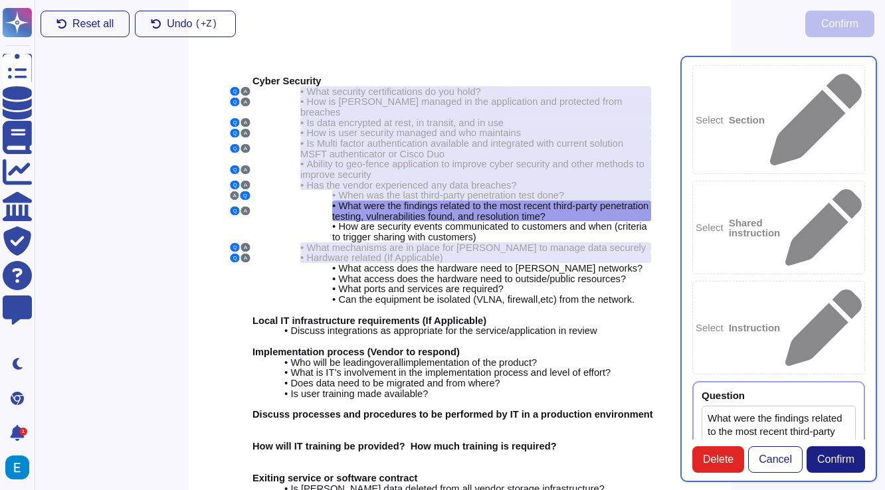
scroll to position [146, 0]
click at [849, 463] on span "Confirm" at bounding box center [835, 459] width 37 height 11
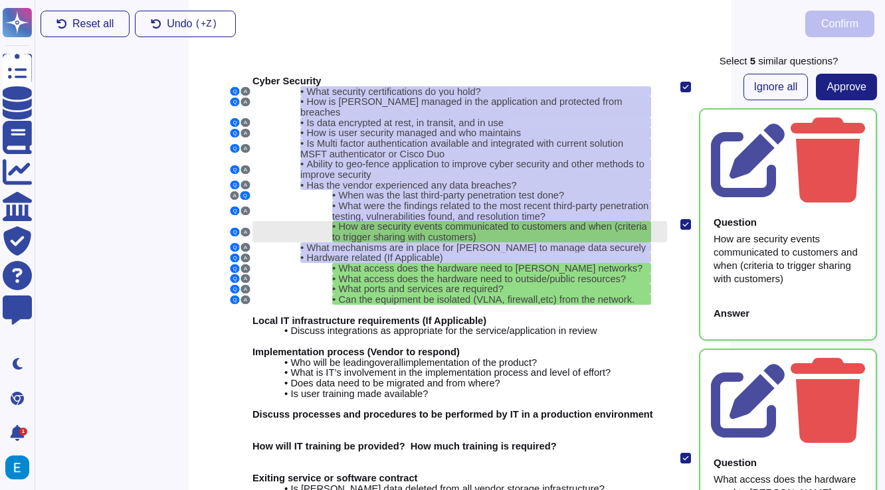
click at [472, 221] on span "How are security events communicated to customers and when (criteria to trigger…" at bounding box center [489, 231] width 315 height 21
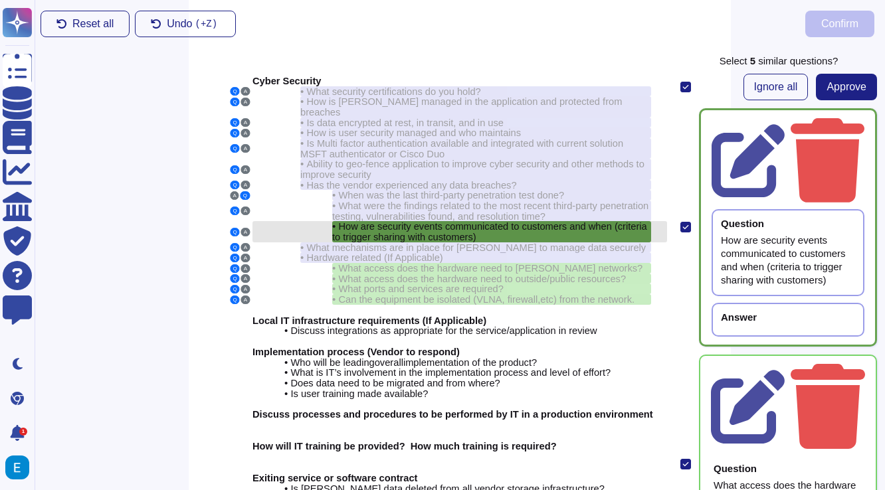
click at [472, 221] on span "How are security events communicated to customers and when (criteria to trigger…" at bounding box center [489, 231] width 315 height 21
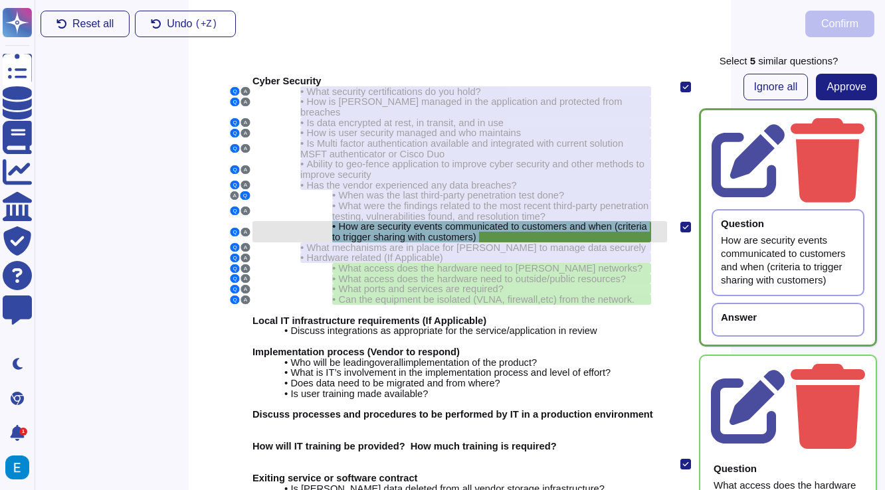
click at [472, 221] on span "How are security events communicated to customers and when (criteria to trigger…" at bounding box center [489, 231] width 315 height 21
copy div "• How are security events communicated to customers and when (criteria to trigg…"
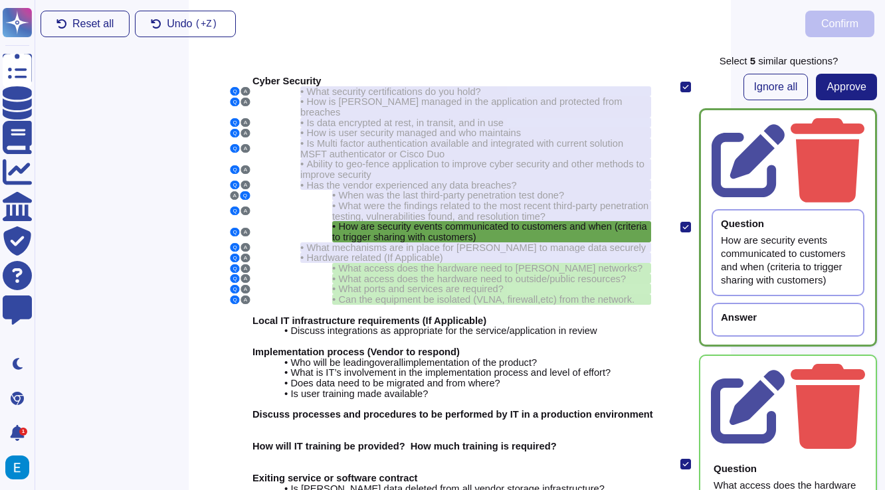
click at [752, 312] on div "Answer" at bounding box center [739, 317] width 36 height 10
click at [752, 303] on div "Answer" at bounding box center [787, 320] width 153 height 34
click at [794, 312] on div "Answer" at bounding box center [788, 317] width 134 height 10
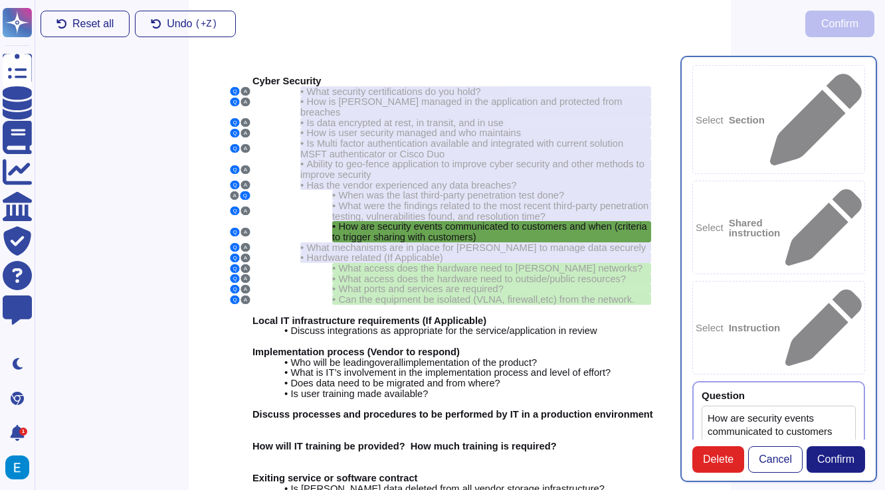
type textarea "How are security events communicated to customers and when (criteria to trigger…"
paste textarea "ecurity events are communicated to customers through the following methods: 1. …"
type textarea "ecurity events are communicated to customers through the following methods: 1. …"
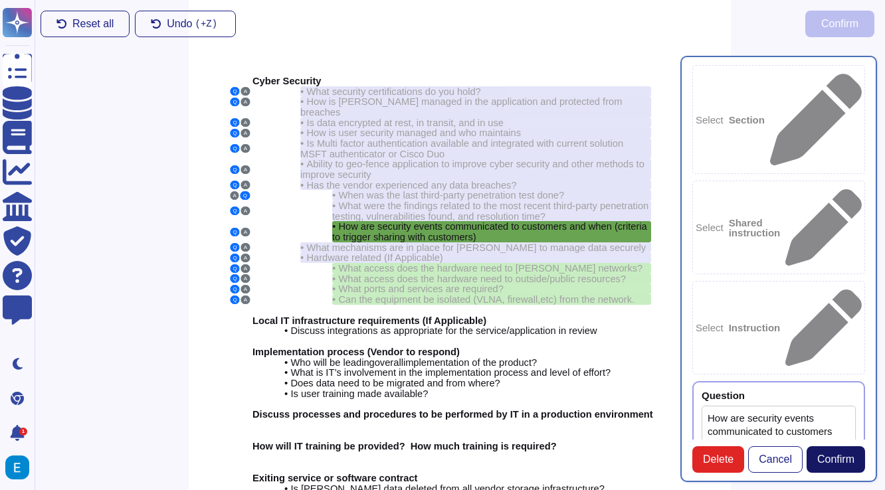
click at [843, 464] on span "Confirm" at bounding box center [835, 459] width 37 height 11
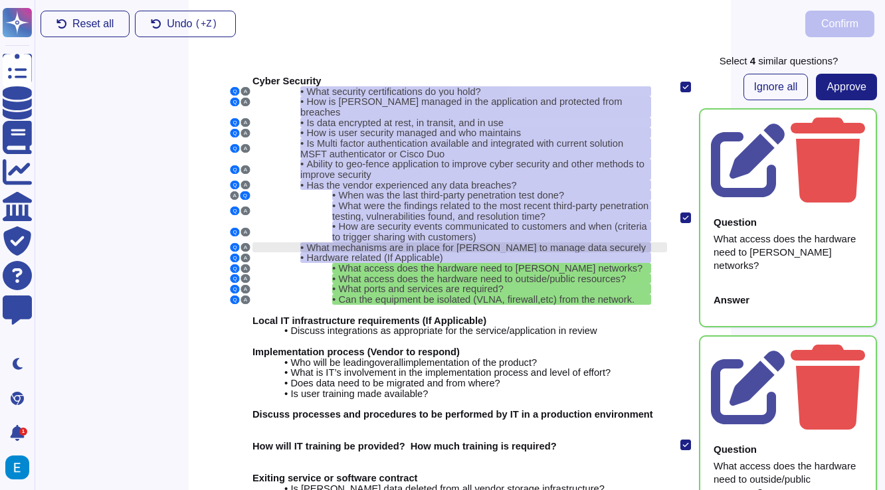
click at [485, 242] on span "What mechanisms are in place for [PERSON_NAME] to manage data securely" at bounding box center [475, 247] width 339 height 11
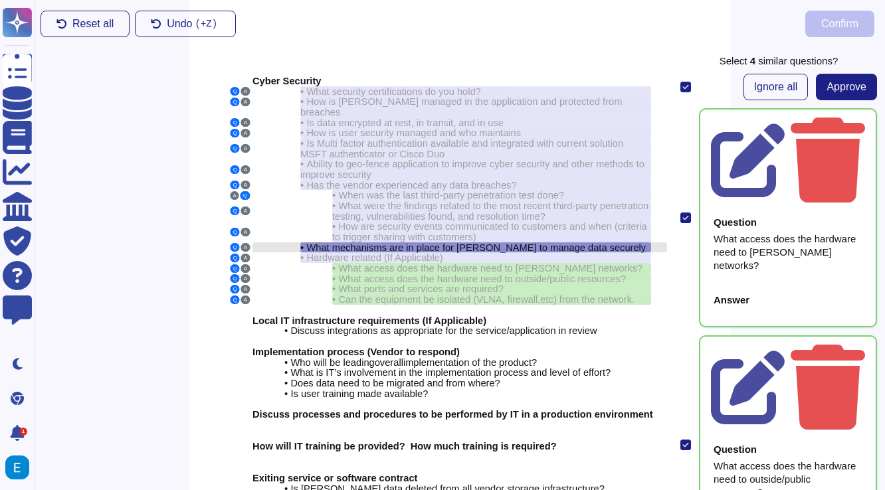
click at [485, 242] on span "What mechanisms are in place for [PERSON_NAME] to manage data securely" at bounding box center [475, 247] width 339 height 11
click at [534, 242] on span "What mechanisms are in place for [PERSON_NAME] to manage data securely" at bounding box center [475, 247] width 339 height 11
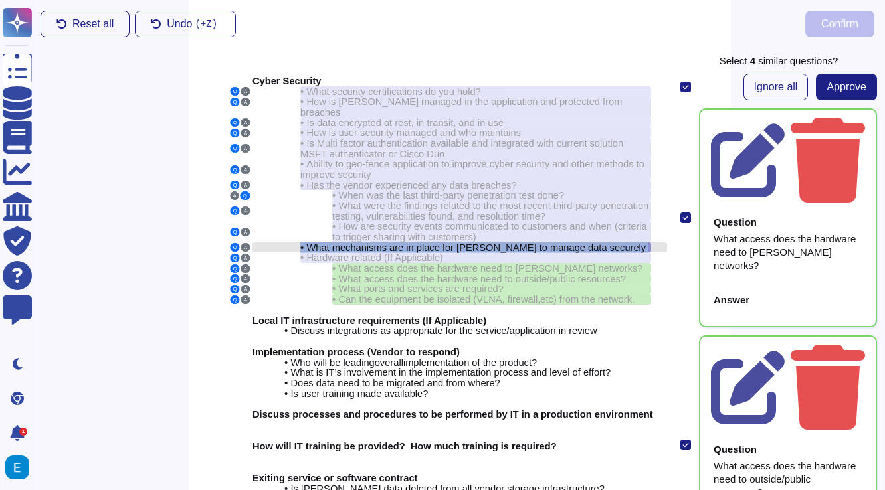
click at [534, 242] on span "What mechanisms are in place for [PERSON_NAME] to manage data securely" at bounding box center [475, 247] width 339 height 11
click at [771, 90] on span "Ignore all" at bounding box center [776, 87] width 44 height 11
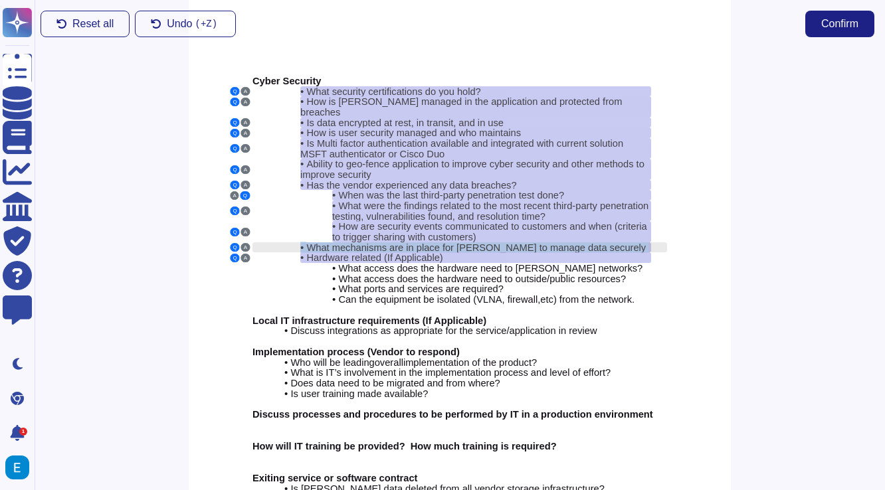
click at [556, 242] on span "What mechanisms are in place for [PERSON_NAME] to manage data securely" at bounding box center [475, 247] width 339 height 11
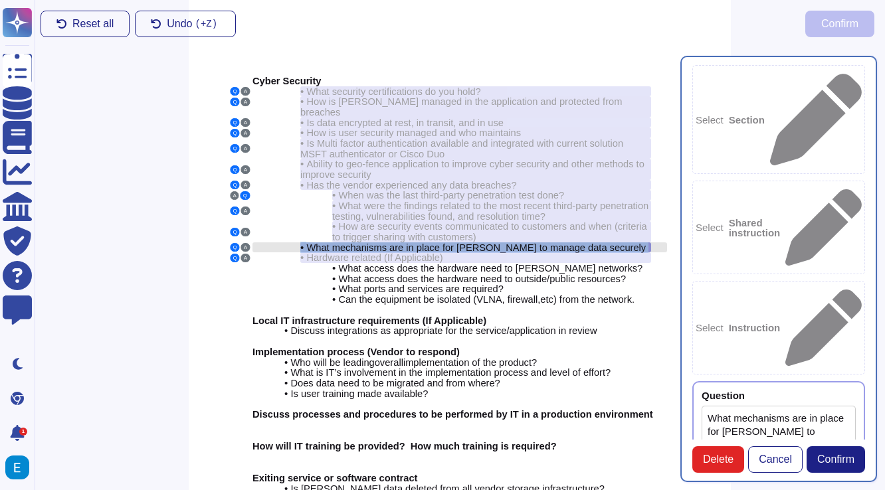
type textarea "What mechanisms are in place for [PERSON_NAME] to manage data securely"
type textarea "Our encryption keys are managed by AWS. Encryption level is AES-256"
click at [537, 252] on div "• Hardware related (If Applicable)" at bounding box center [475, 257] width 351 height 11
click at [844, 462] on span "Confirm" at bounding box center [835, 459] width 37 height 11
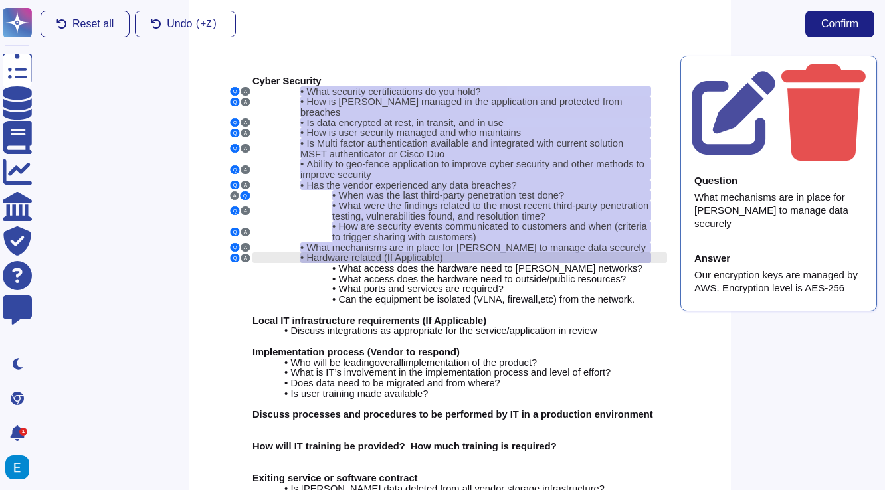
click at [543, 252] on div "• Hardware related (If Applicable)" at bounding box center [475, 257] width 351 height 11
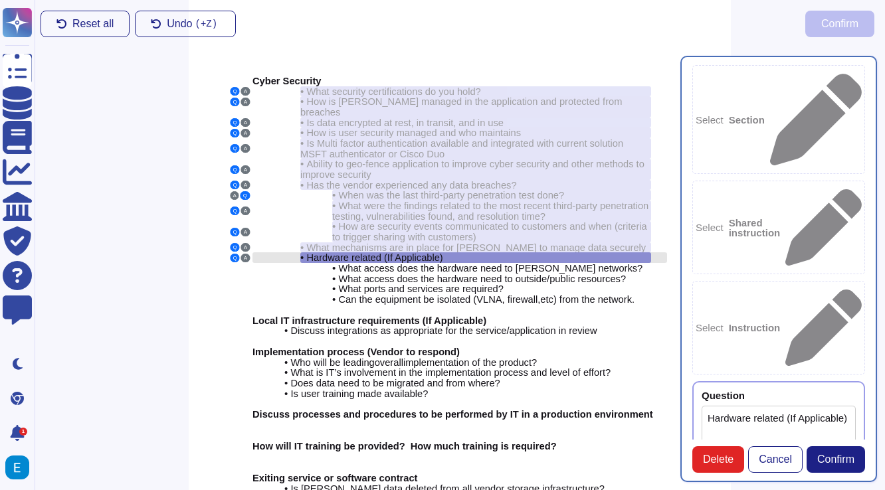
type textarea "Hardware related (If Applicable)"
type textarea "N/A"
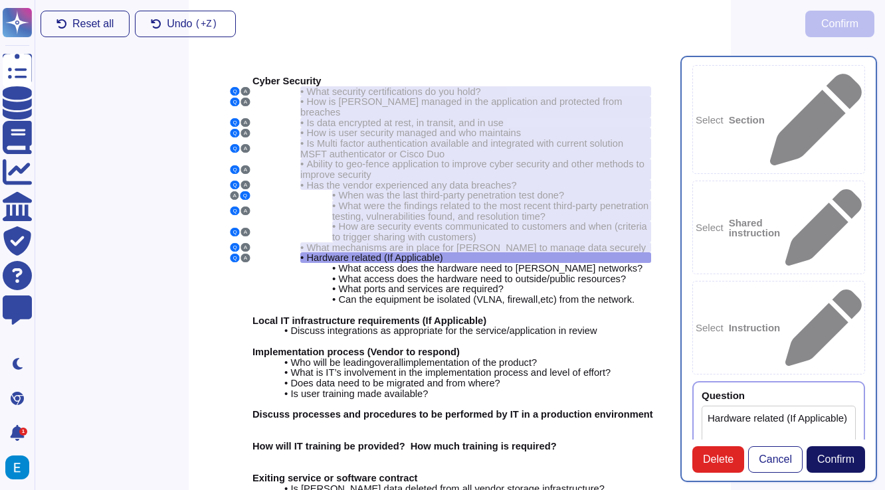
click at [839, 449] on button "Confirm" at bounding box center [835, 459] width 58 height 27
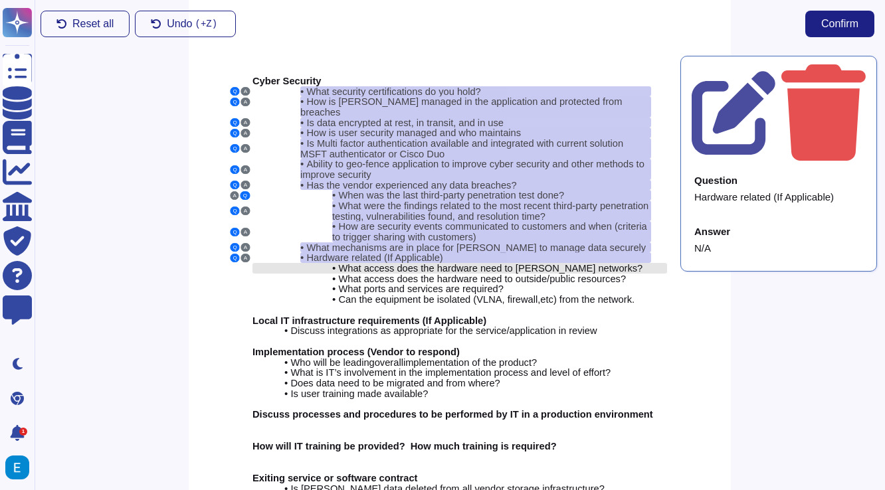
click at [527, 263] on span "What access does the hardware need to [PERSON_NAME] networks?" at bounding box center [490, 268] width 304 height 11
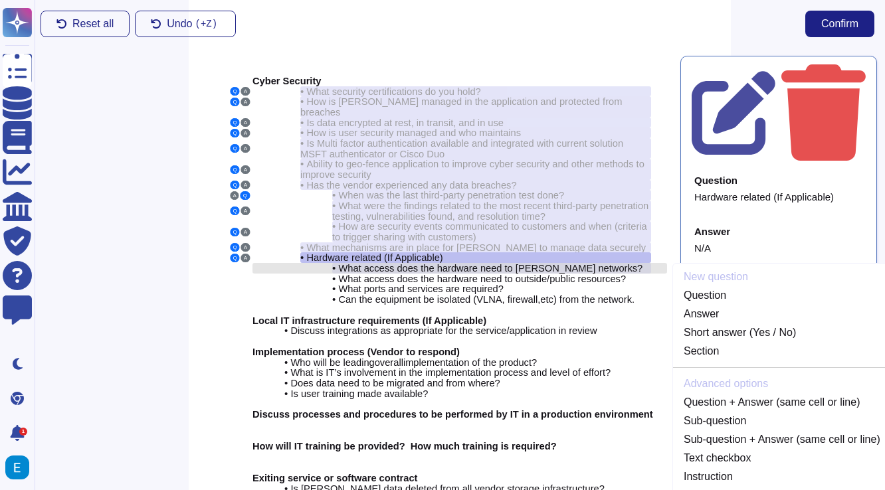
scroll to position [7, 0]
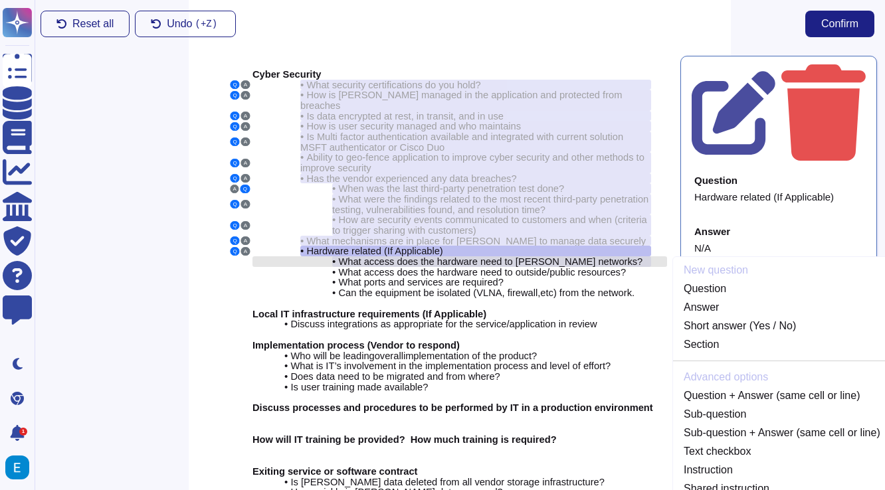
click at [529, 256] on span "What access does the hardware need to [PERSON_NAME] networks?" at bounding box center [490, 261] width 304 height 11
copy div "• What access does the hardware need to Kem Krest’s networks?"
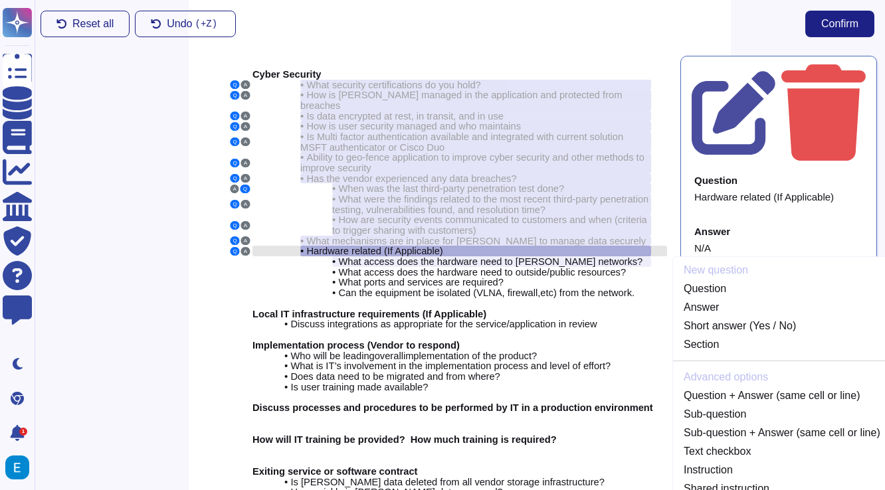
click at [442, 246] on span "Hardware related (If Applicable)" at bounding box center [374, 251] width 136 height 11
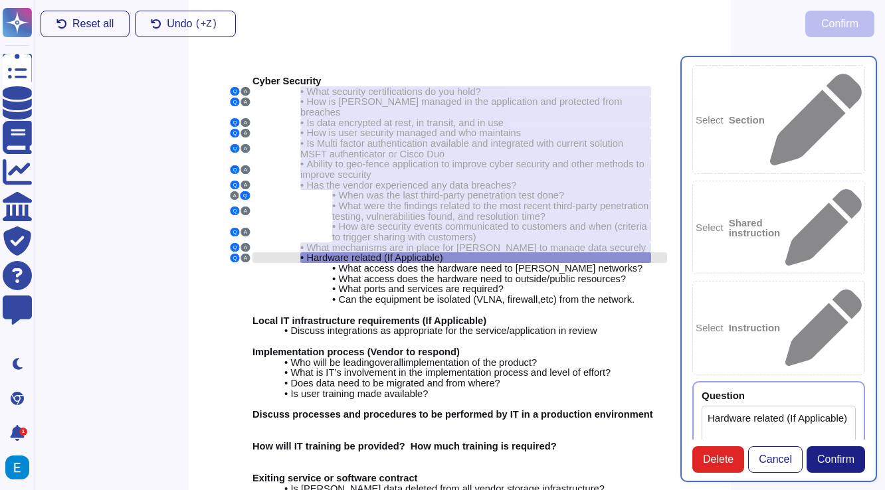
type textarea "Hardware related (If Applicable)"
type textarea "N/A"
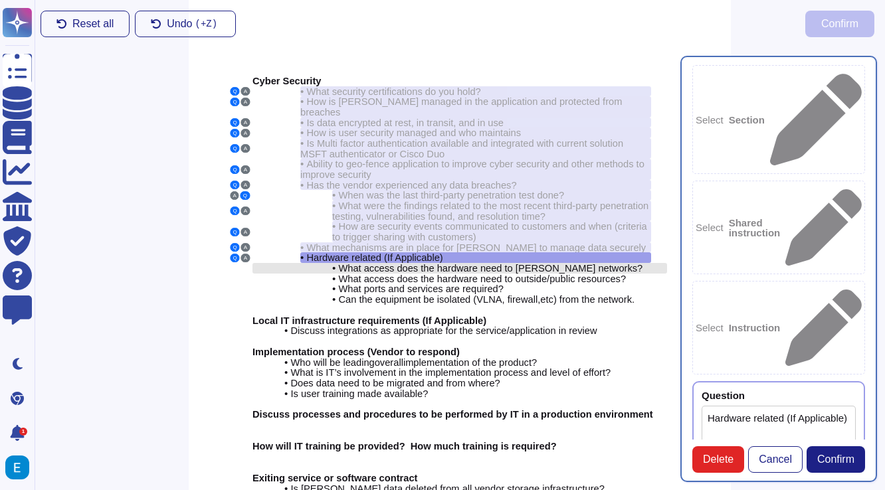
click at [479, 263] on span "What access does the hardware need to [PERSON_NAME] networks?" at bounding box center [490, 268] width 304 height 11
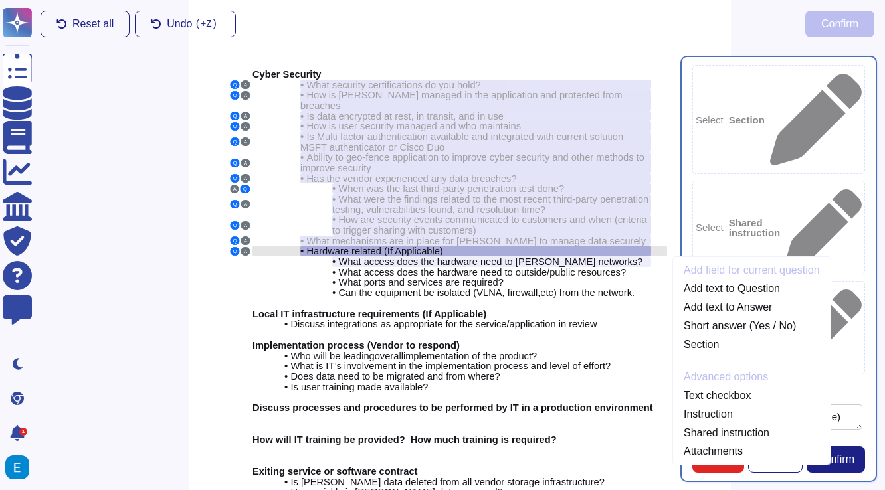
click at [468, 246] on div "• Hardware related (If Applicable)" at bounding box center [475, 251] width 351 height 11
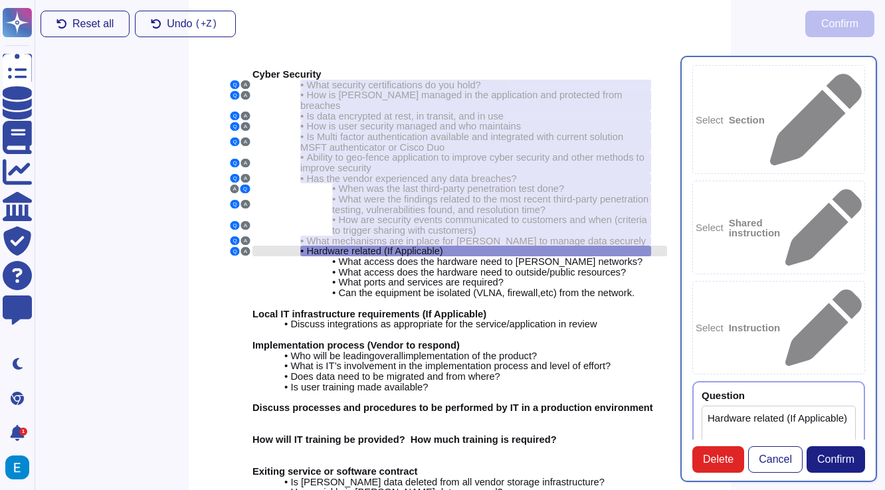
scroll to position [0, 0]
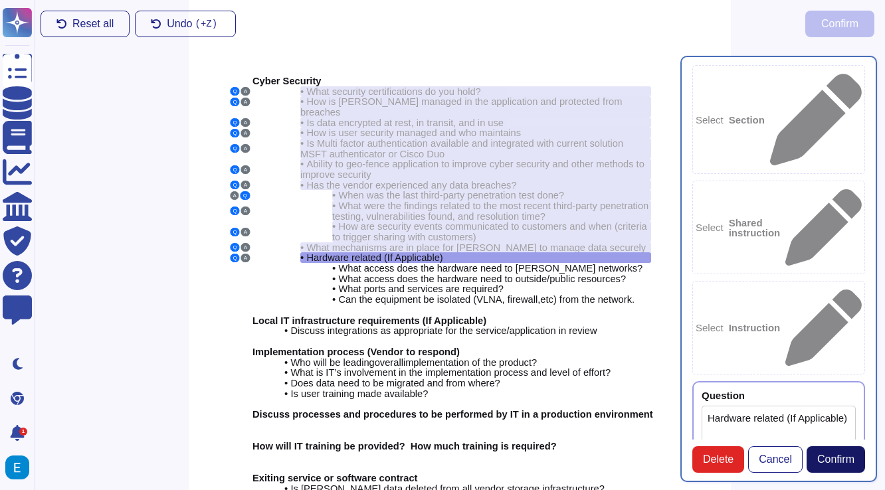
click at [845, 455] on span "Confirm" at bounding box center [835, 459] width 37 height 11
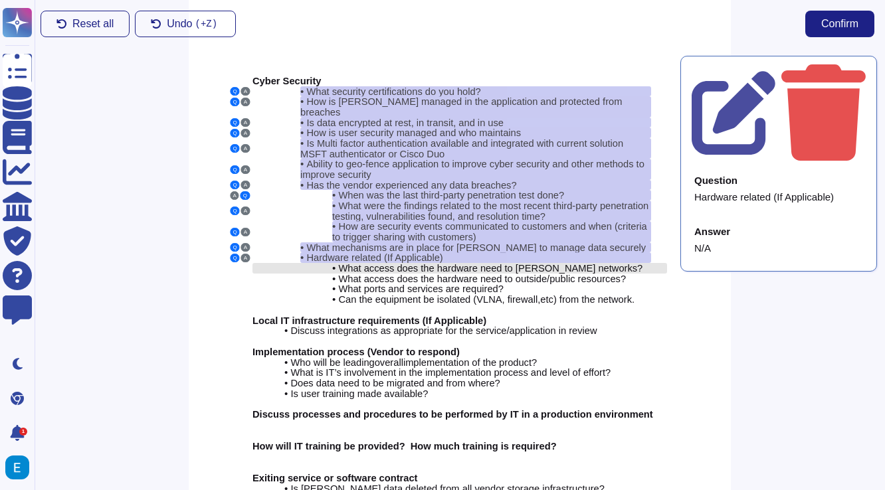
click at [509, 263] on span "What access does the hardware need to [PERSON_NAME] networks?" at bounding box center [490, 268] width 304 height 11
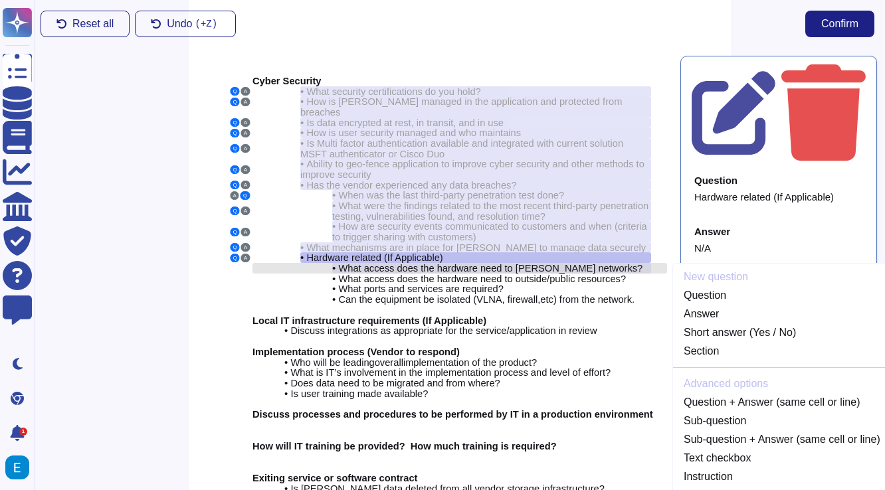
scroll to position [7, 0]
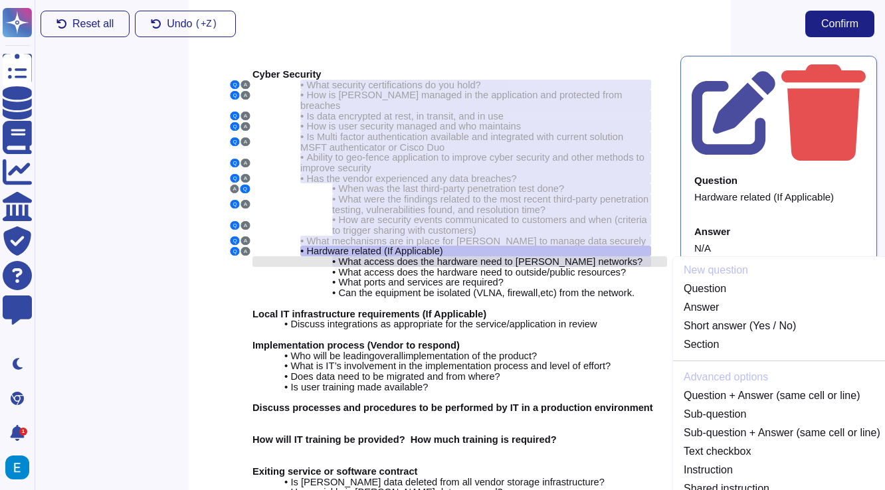
click at [540, 256] on span "What access does the hardware need to [PERSON_NAME] networks?" at bounding box center [490, 261] width 304 height 11
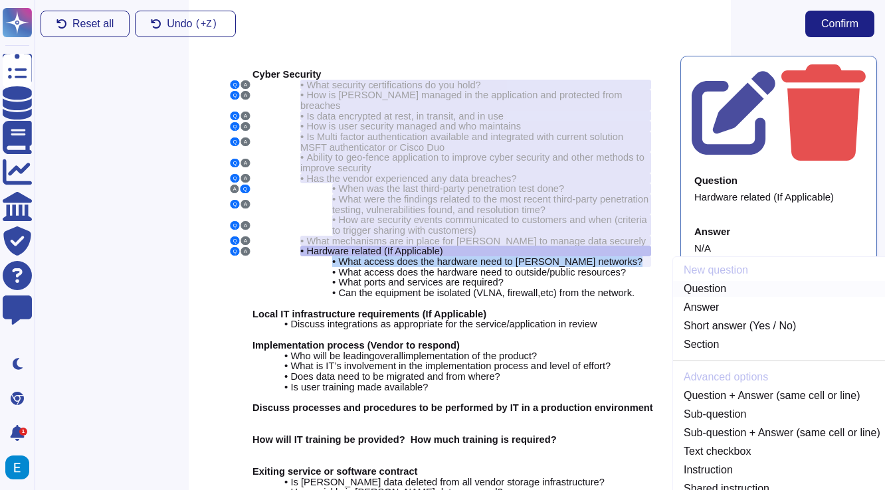
click at [734, 281] on link "Question" at bounding box center [782, 289] width 218 height 16
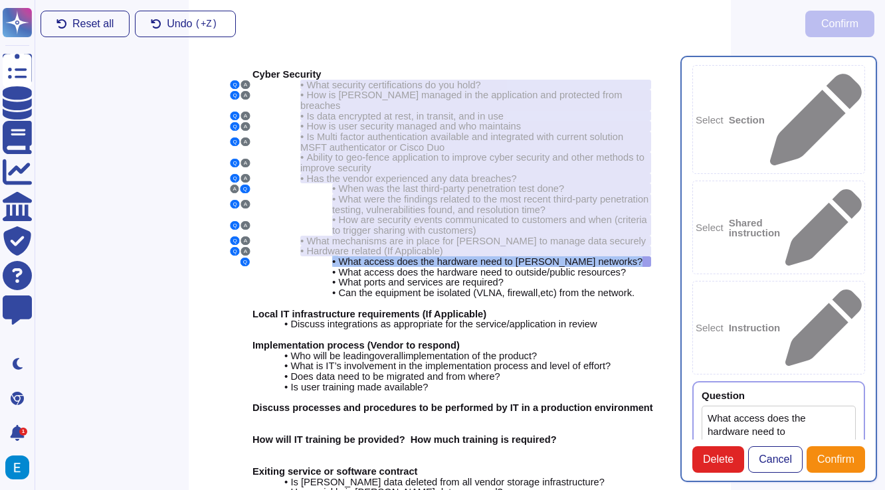
type textarea "What access does the hardware need to [PERSON_NAME] networks?"
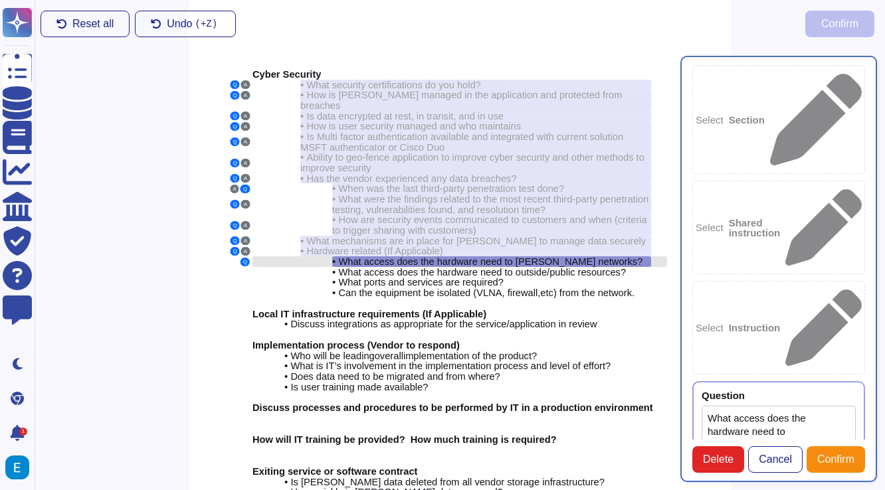
click at [553, 256] on span "What access does the hardware need to [PERSON_NAME] networks?" at bounding box center [490, 261] width 304 height 11
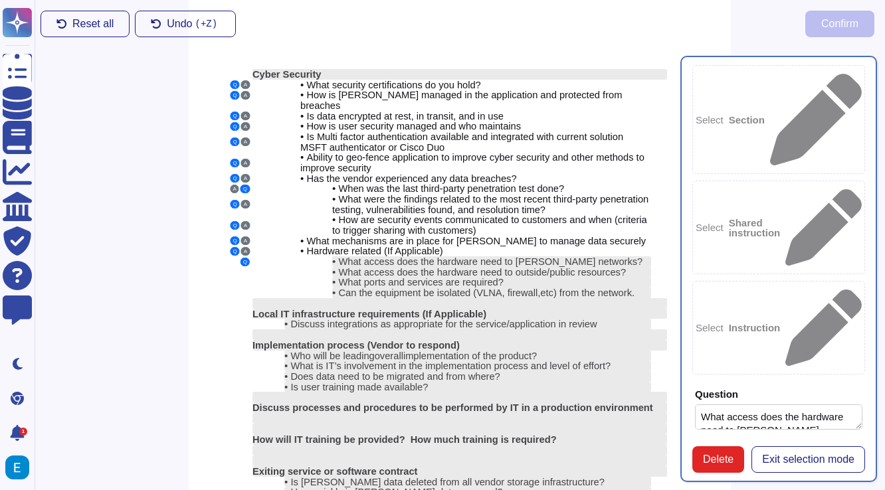
click at [738, 404] on textarea "What access does the hardware need to [PERSON_NAME] networks?" at bounding box center [778, 416] width 167 height 25
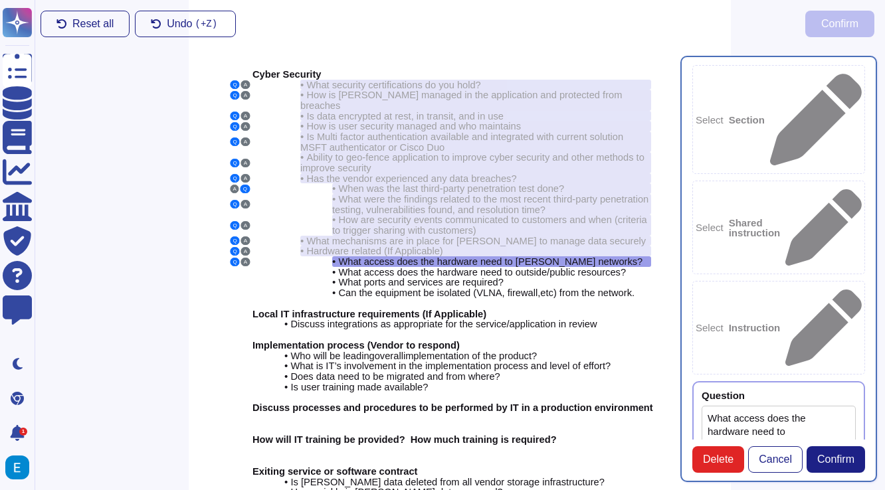
paste textarea "There is no specific security requirements in case of a customer accessing Colo…"
type textarea "There is no specific security requirements in case of a customer accessing Colo…"
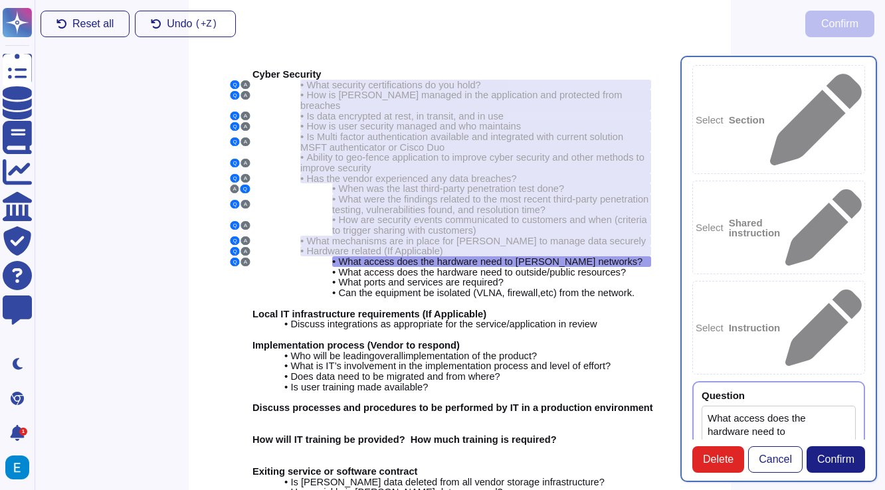
type textarea "n"
type textarea "Only for SSO."
click at [829, 458] on span "Confirm" at bounding box center [835, 459] width 37 height 11
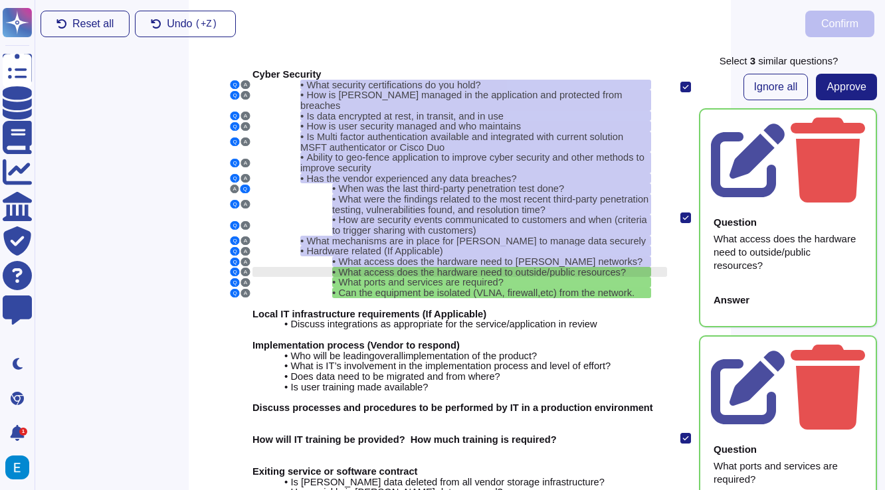
click at [543, 266] on span "What access does the hardware need to outside/public resources?" at bounding box center [482, 271] width 288 height 11
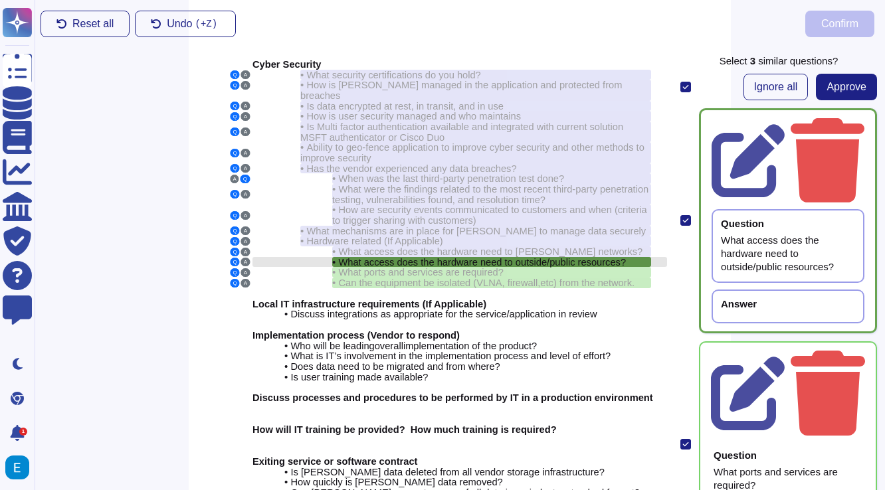
click at [528, 257] on span "What access does the hardware need to outside/public resources?" at bounding box center [482, 262] width 288 height 11
copy div "• What access does the hardware need to outside/public resources? Q A"
click at [793, 290] on div "Answer" at bounding box center [787, 307] width 153 height 34
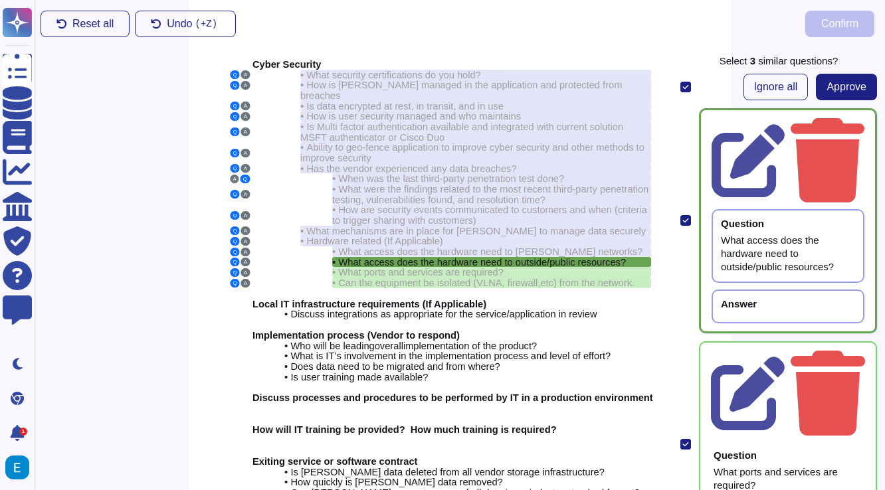
click at [784, 290] on div "Answer" at bounding box center [787, 307] width 153 height 34
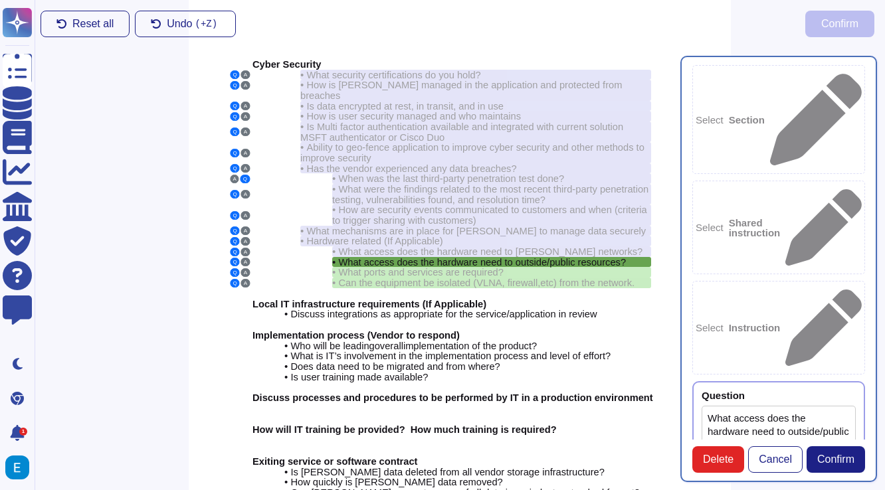
type textarea "What access does the hardware need to outside/public resources?"
paste textarea "The hardware needs to limit inbound traffic to only system components that prov…"
type textarea "The hardware needs to limit inbound traffic to only system components that prov…"
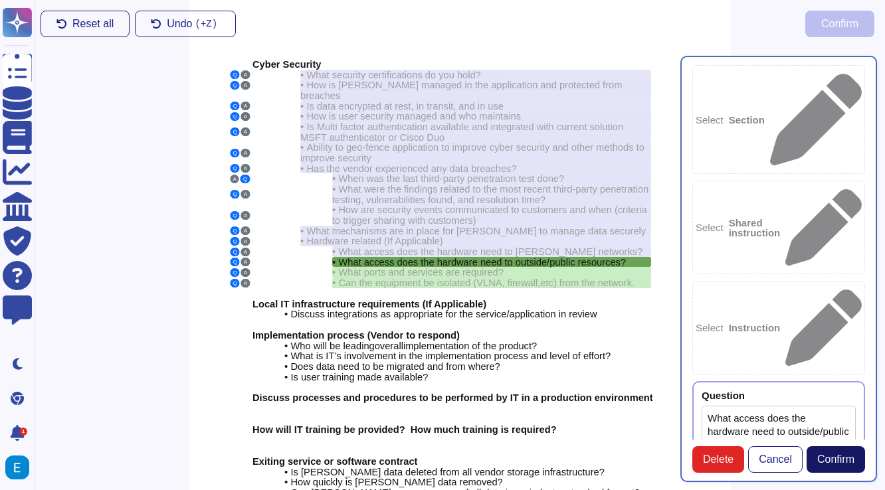
click at [845, 456] on span "Confirm" at bounding box center [835, 459] width 37 height 11
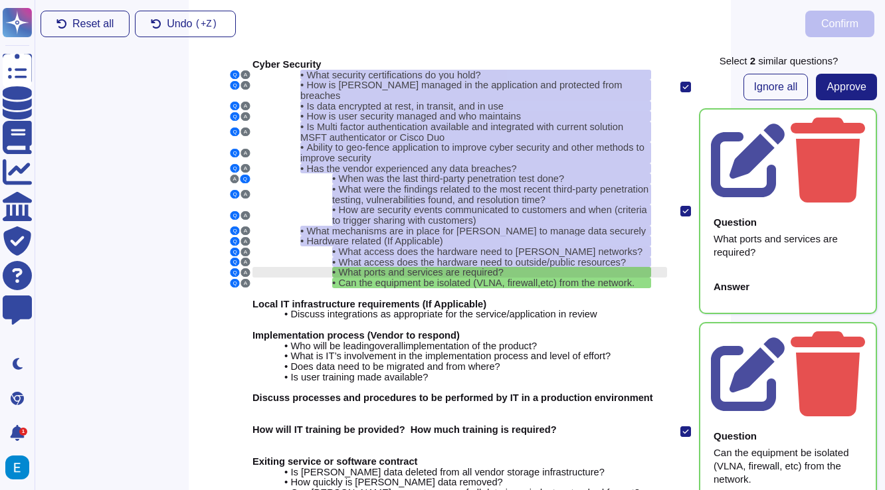
click at [516, 267] on div "• What ports and services are required?" at bounding box center [491, 272] width 319 height 11
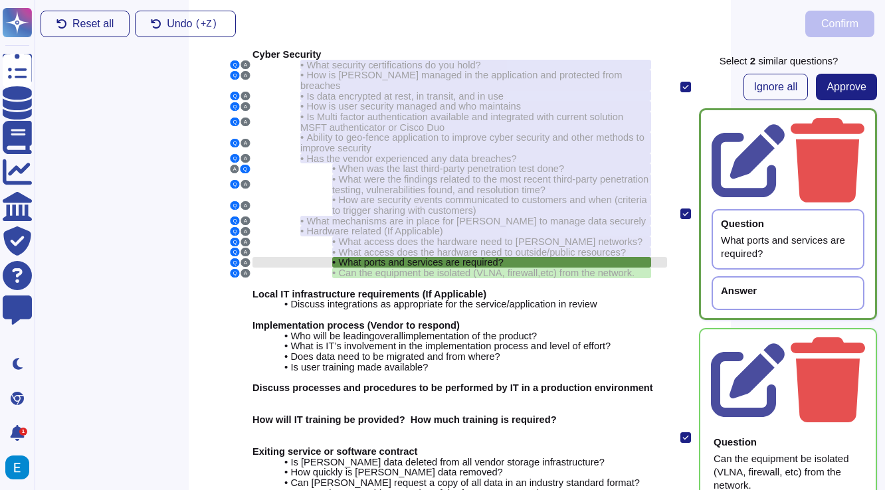
scroll to position [27, 0]
click at [751, 234] on div "What ports and services are required?" at bounding box center [788, 247] width 134 height 27
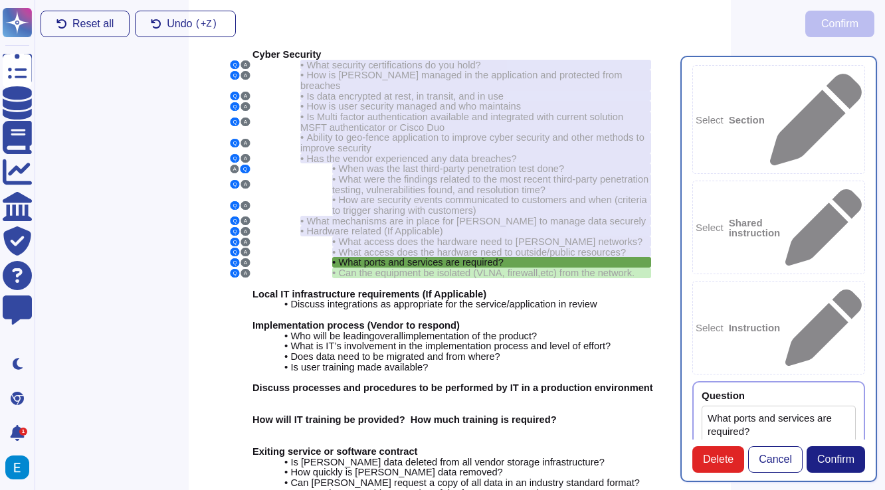
type textarea "What ports and services are required?"
click at [751, 390] on div at bounding box center [799, 395] width 111 height 10
paste textarea "What ports and services are required?"
type textarea "What ports and services are required?"
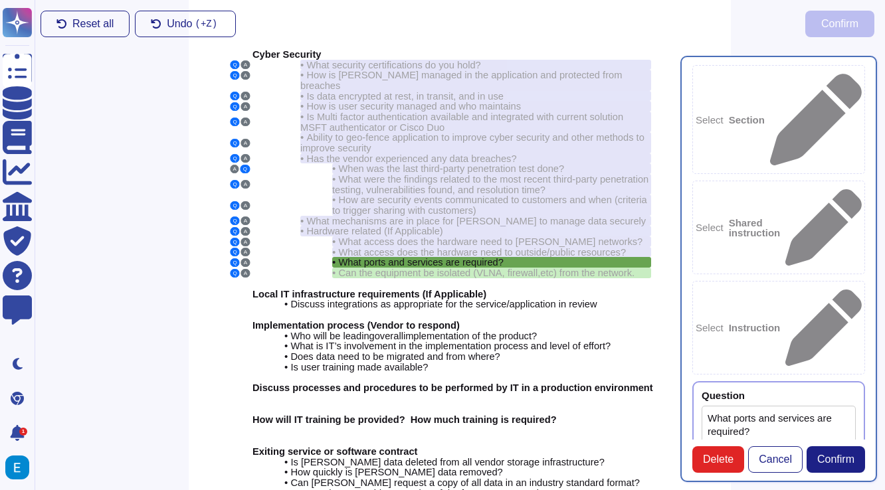
click at [735, 406] on textarea "What ports and services are required?" at bounding box center [778, 452] width 154 height 92
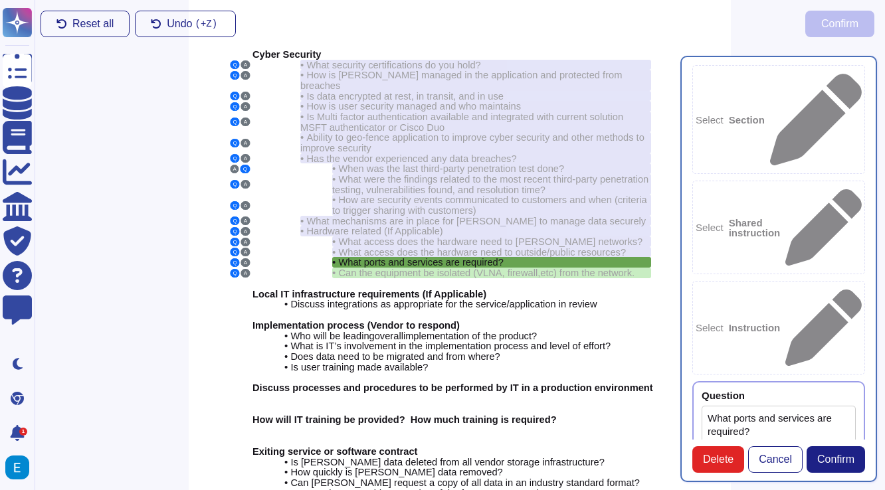
click at [735, 406] on textarea "What ports and services are required?" at bounding box center [778, 452] width 154 height 92
click at [723, 406] on textarea "What ports and services are required?" at bounding box center [778, 452] width 154 height 92
type textarea "What ports and services are required?"
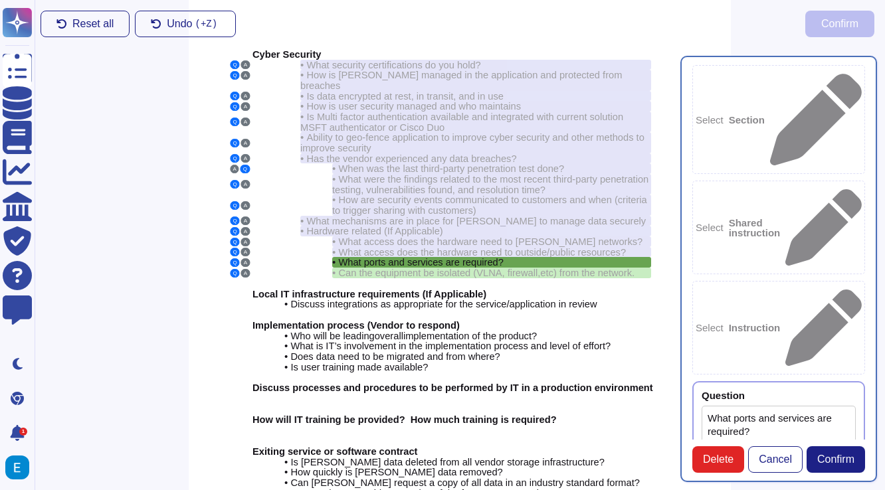
paste textarea "Inbound traffic must be limited to only system components that provide authoriz…"
type textarea "Inbound traffic must be limited to only system components that provide authoriz…"
click at [851, 459] on span "Confirm" at bounding box center [835, 459] width 37 height 11
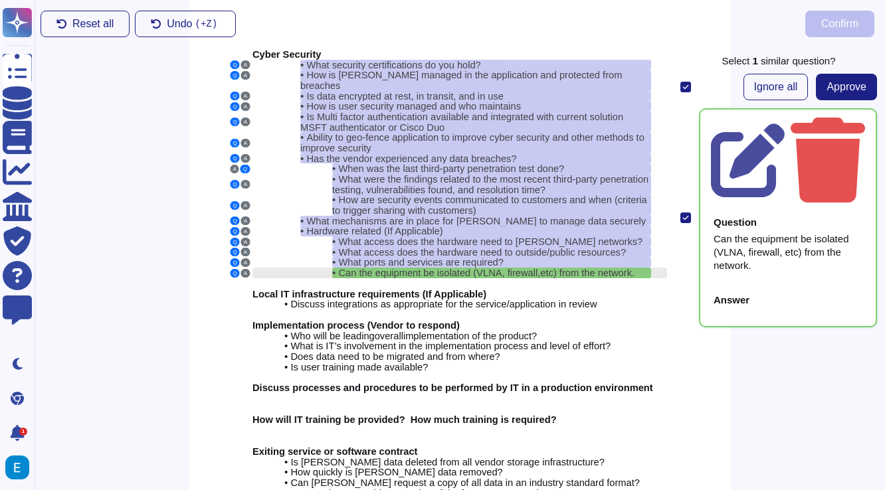
click at [540, 268] on span "Can the equipment be isolated (VLNA, firewall," at bounding box center [439, 273] width 202 height 11
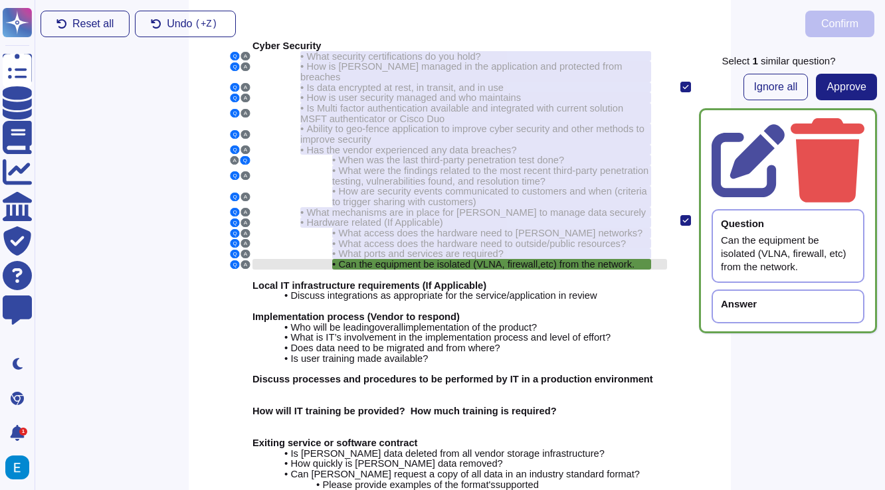
scroll to position [37, 0]
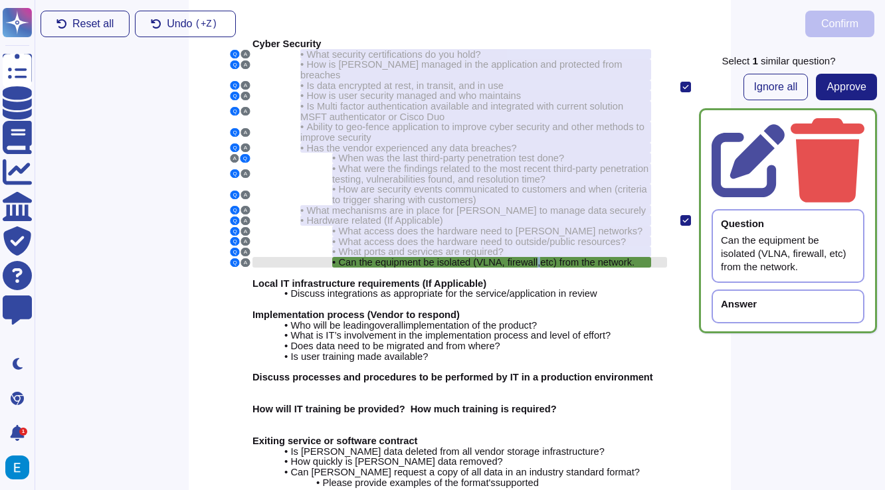
click at [540, 257] on span "Can the equipment be isolated (VLNA, firewall," at bounding box center [439, 262] width 202 height 11
click at [744, 234] on div "Can the equipment be isolated (VLNA, firewall, etc) from the network." at bounding box center [788, 254] width 134 height 40
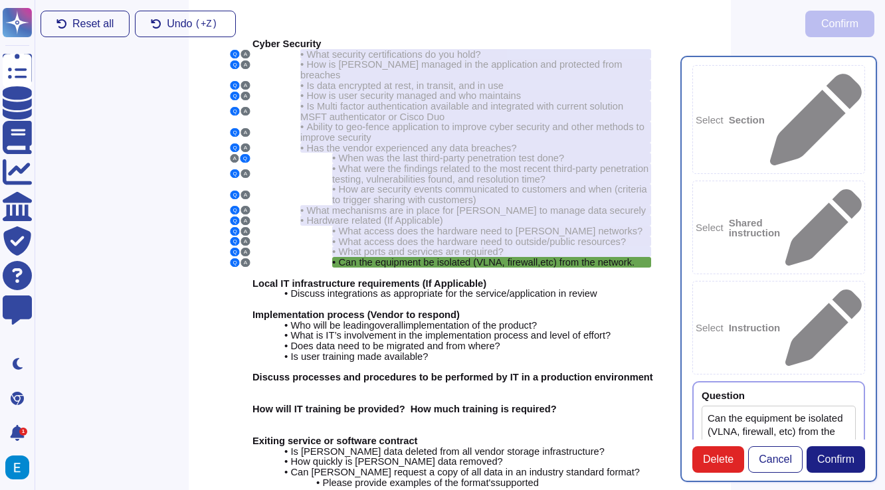
type textarea "Can the equipment be isolated (VLNA, firewall, etc) from the network."
paste textarea "Can the equipment be isolated (VLNA, firewall, etc) from the network."
type textarea "Can the equipment be isolated (VLNA, firewall, etc) from the network?"
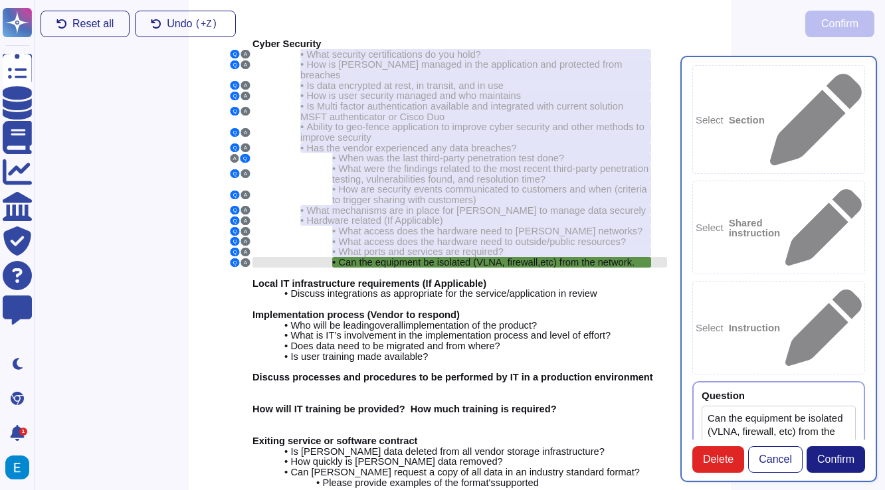
click at [467, 257] on span "Can the equipment be isolated (VLNA, firewall," at bounding box center [439, 262] width 202 height 11
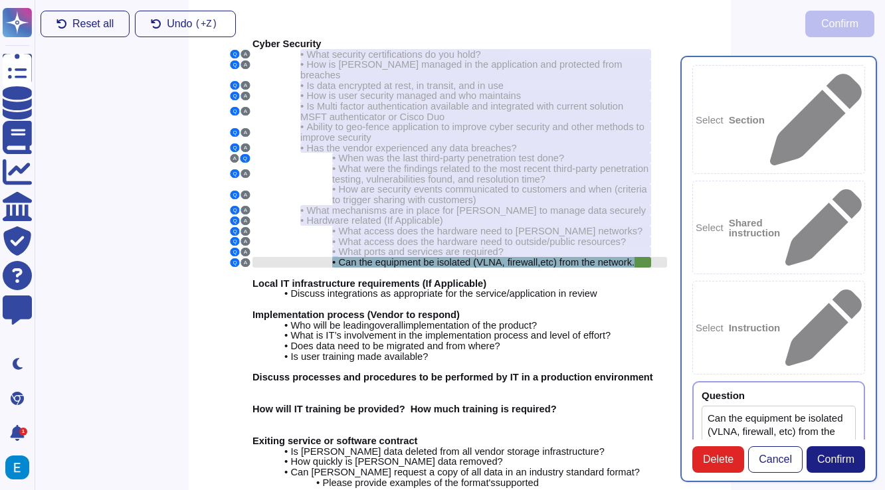
click at [467, 257] on span "Can the equipment be isolated (VLNA, firewall," at bounding box center [439, 262] width 202 height 11
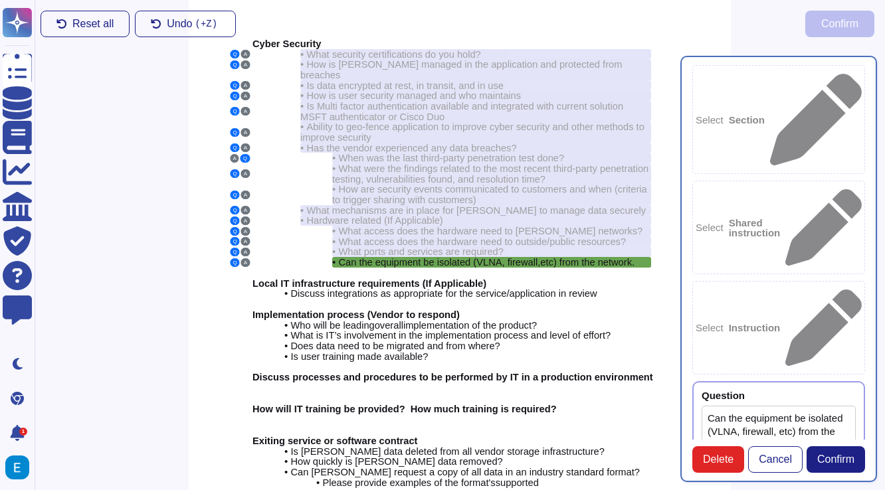
paste textarea "Yes, the equipment can be isolated using a virtually segregated DMZ, which may …"
type textarea "Yes, the equipment can be isolated using a virtually segregated DMZ, which may …"
click at [829, 451] on button "Confirm" at bounding box center [835, 459] width 58 height 27
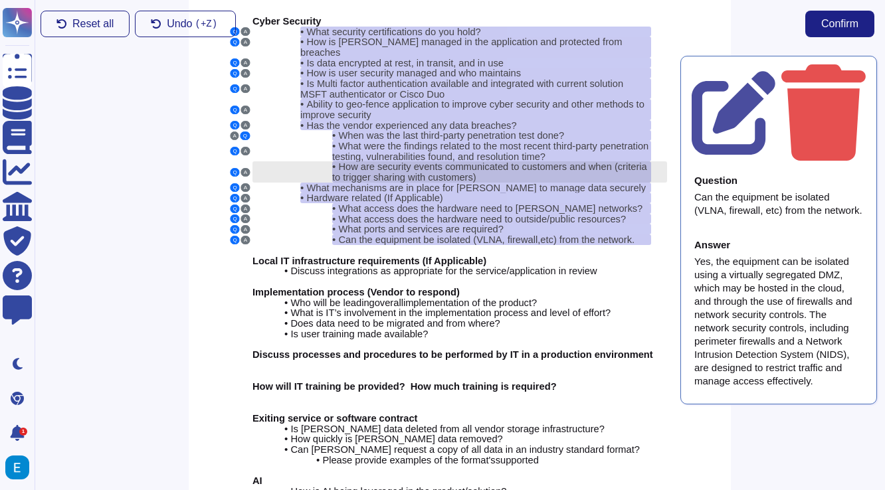
scroll to position [41, 0]
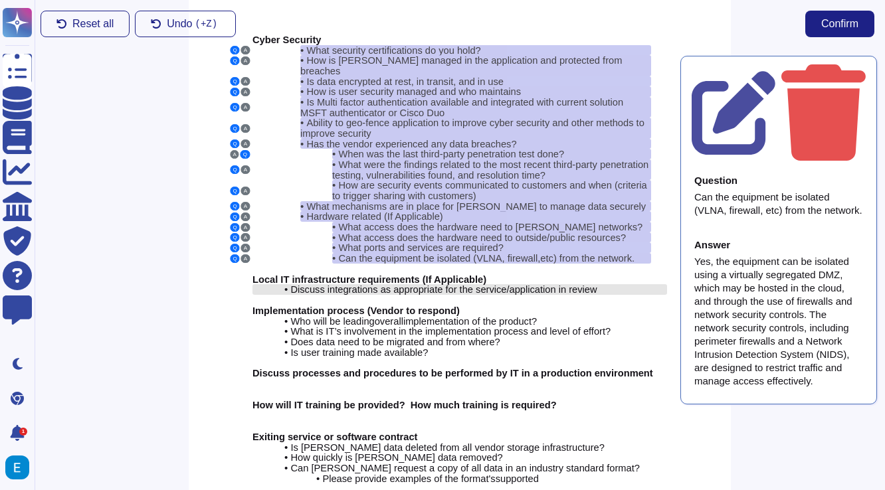
click at [453, 284] on span "Discuss integrations as appropriate for the service/application in review" at bounding box center [443, 289] width 306 height 11
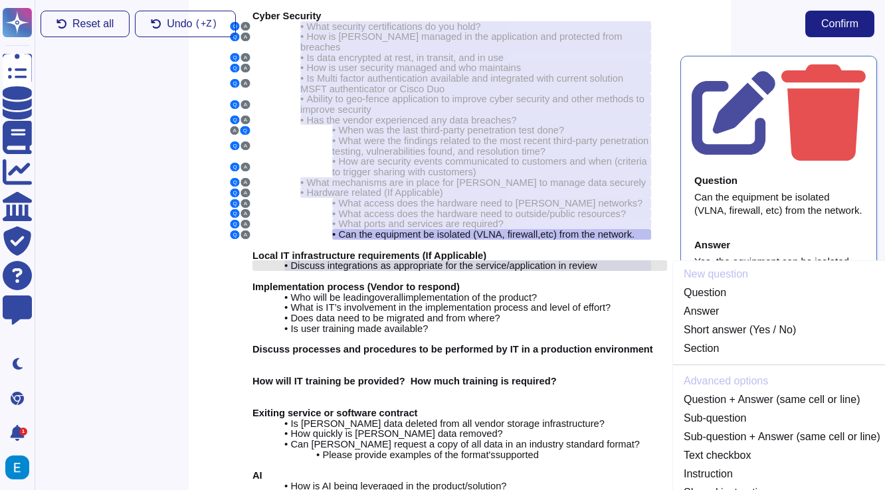
scroll to position [68, 0]
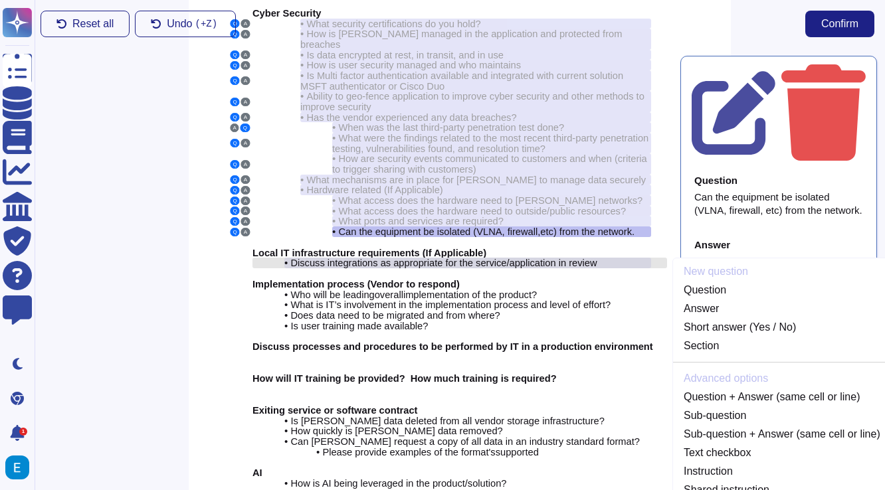
click at [489, 258] on span "Discuss integrations as appropriate for the service/application in review" at bounding box center [443, 263] width 306 height 11
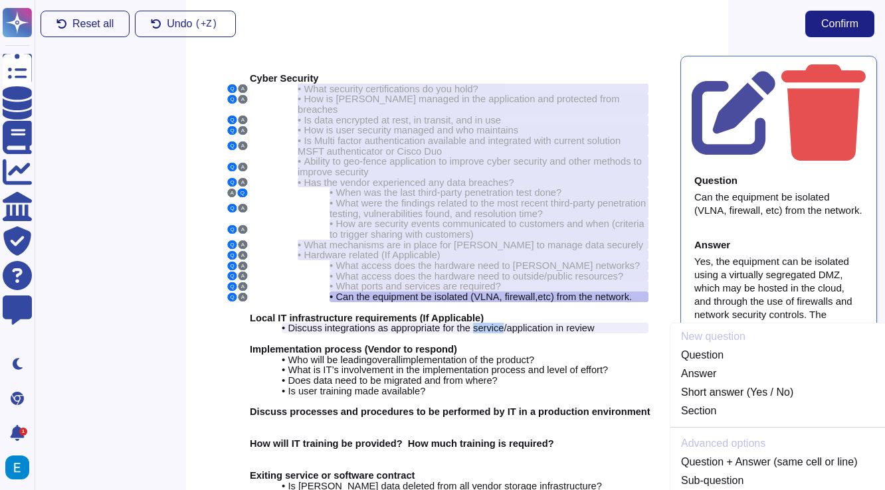
scroll to position [0, 3]
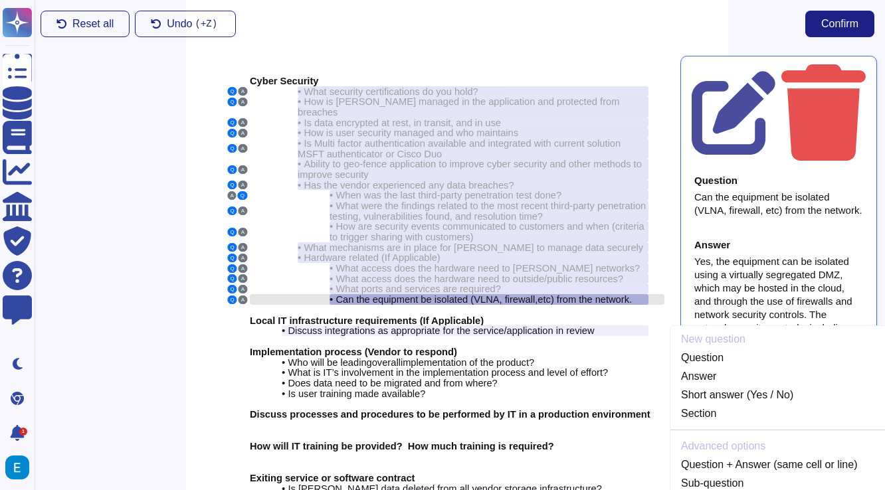
click at [580, 294] on span ") from the network." at bounding box center [591, 299] width 81 height 11
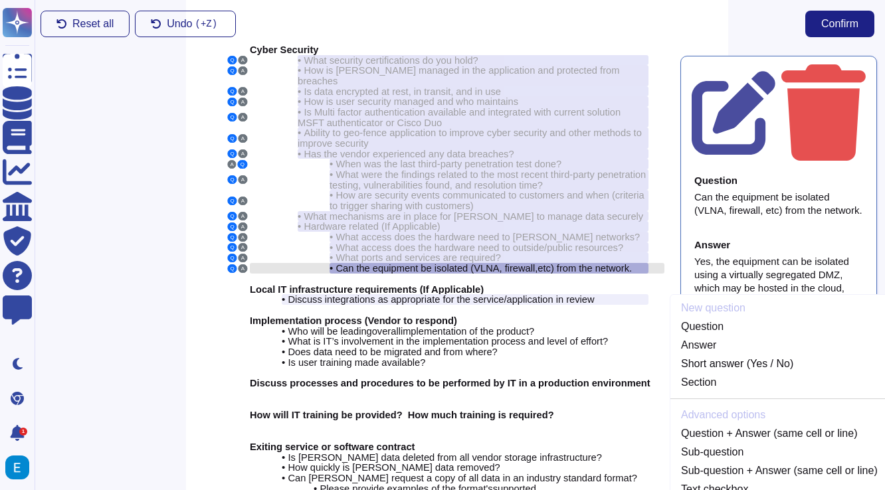
scroll to position [37, 3]
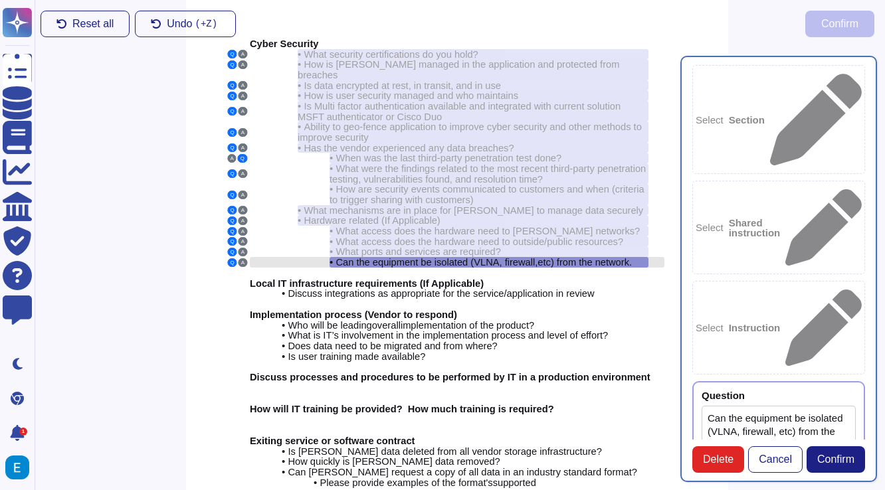
type textarea "Can the equipment be isolated (VLNA, firewall, etc) from the network."
type textarea "Yes, the equipment can be isolated using a virtually segregated DMZ, which may …"
click at [852, 466] on button "Confirm" at bounding box center [835, 459] width 58 height 27
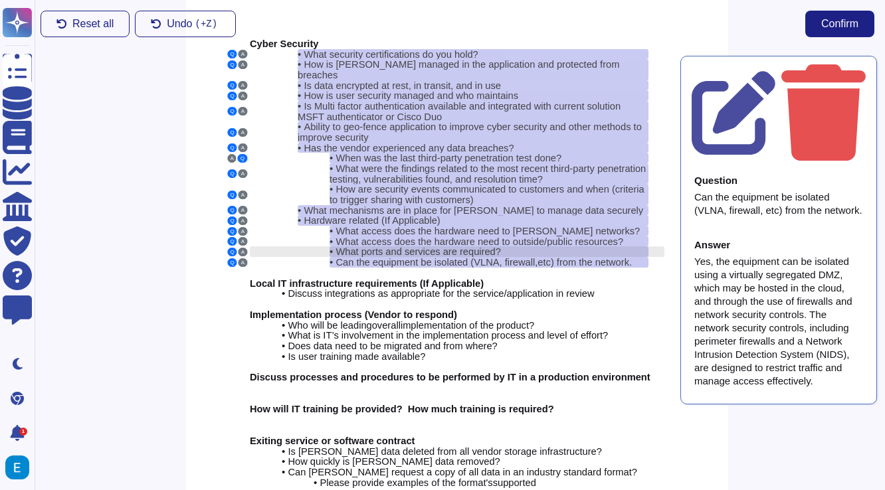
click at [575, 246] on div "• What ports and services are required?" at bounding box center [488, 251] width 319 height 11
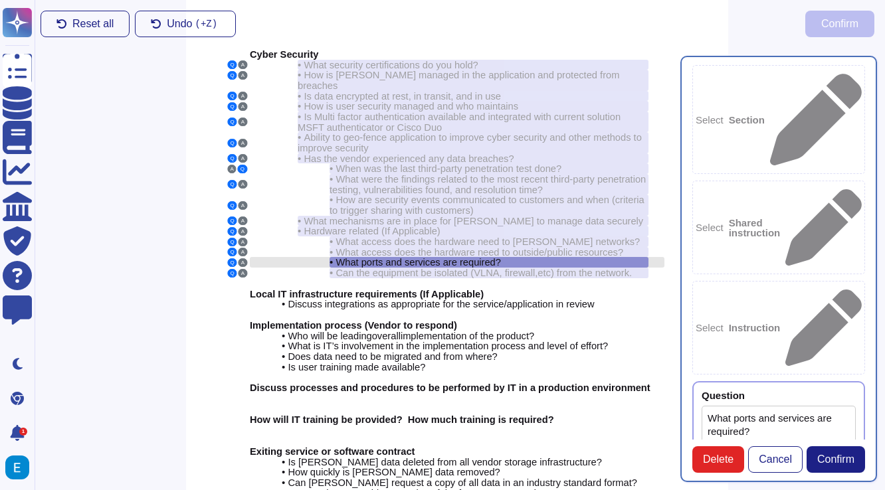
type textarea "What ports and services are required?"
type textarea "Inbound traffic must be limited to only system components that provide authoriz…"
click at [843, 454] on span "Confirm" at bounding box center [835, 459] width 37 height 11
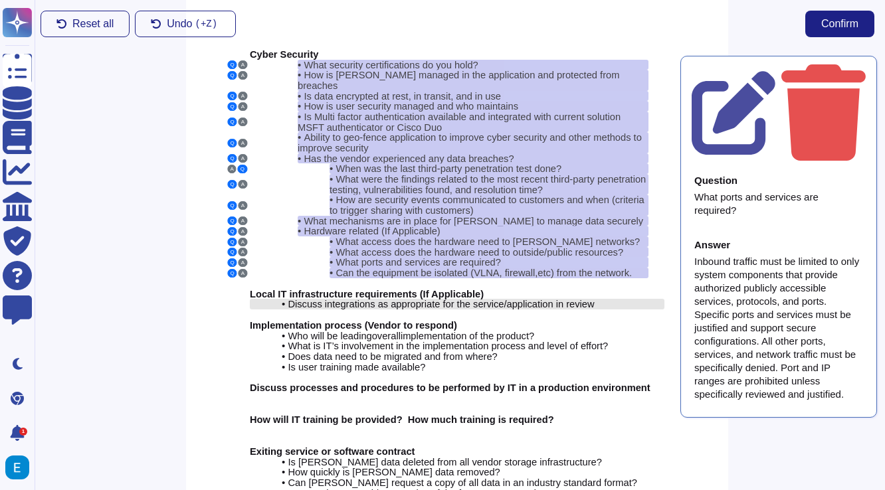
click at [528, 299] on span "Discuss integrations as appropriate for the service/application in review" at bounding box center [441, 304] width 306 height 11
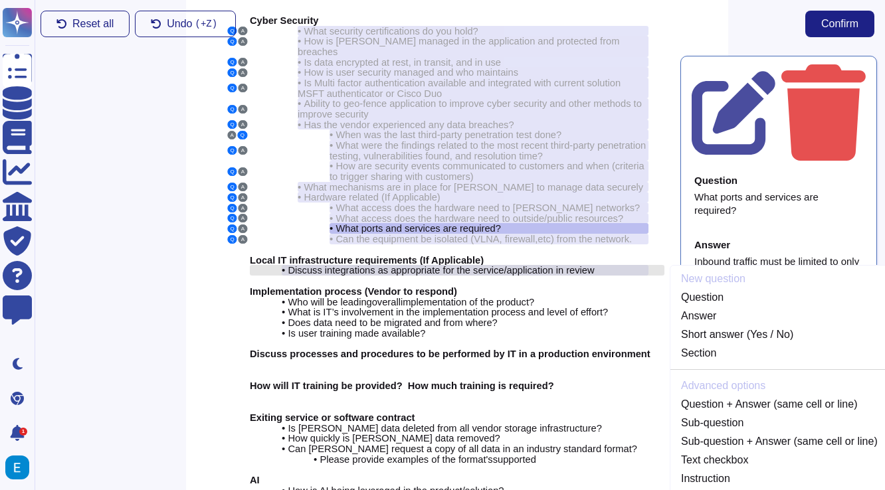
scroll to position [68, 3]
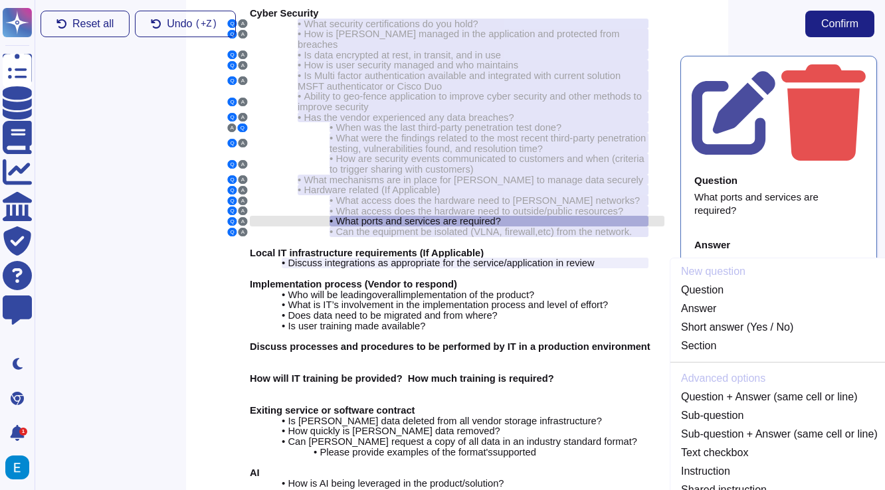
click at [568, 216] on div "• What ports and services are required?" at bounding box center [488, 221] width 319 height 11
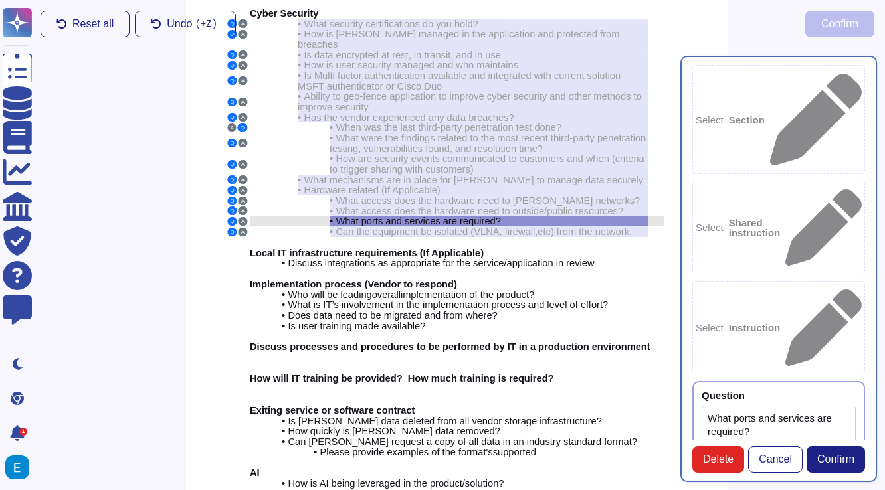
type textarea "What ports and services are required?"
type textarea "Inbound traffic must be limited to only system components that provide authoriz…"
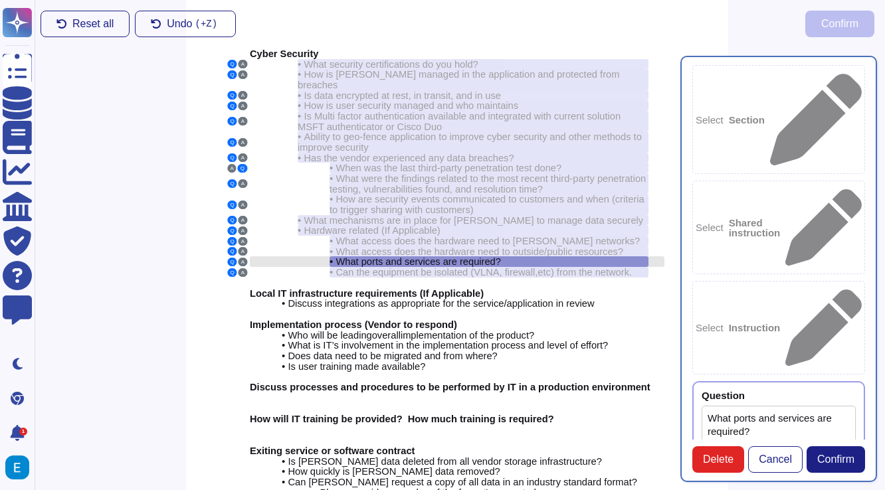
scroll to position [27, 3]
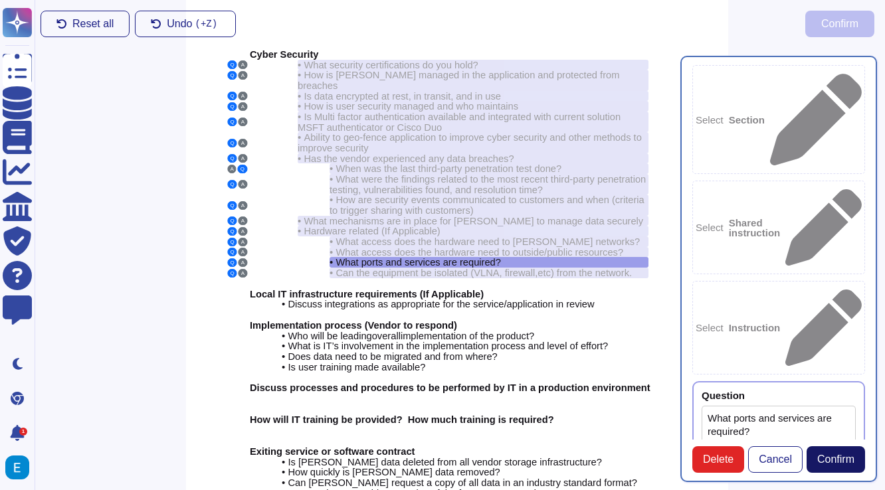
click at [833, 460] on span "Confirm" at bounding box center [835, 459] width 37 height 11
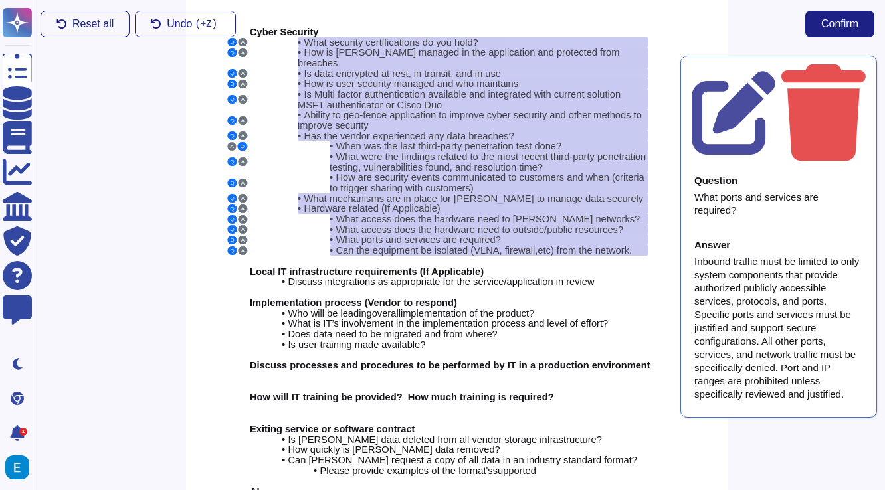
scroll to position [0, 3]
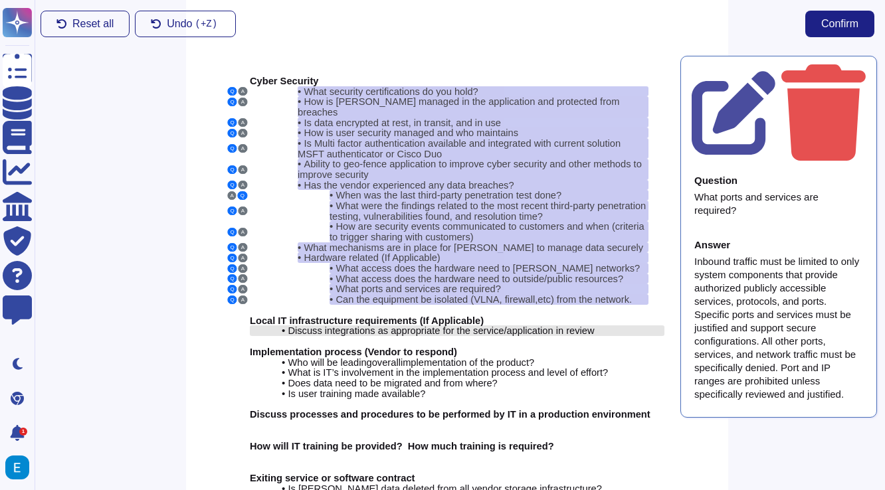
click at [560, 325] on span "Discuss integrations as appropriate for the service/application in review" at bounding box center [441, 330] width 306 height 11
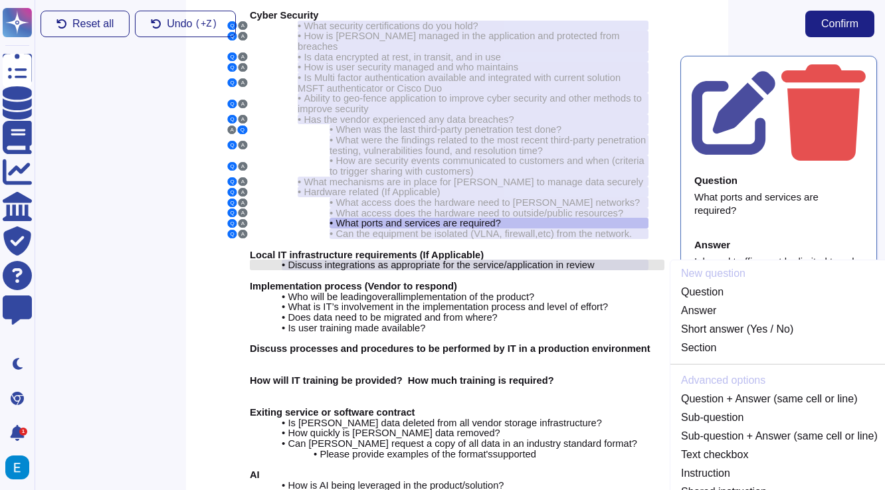
scroll to position [68, 3]
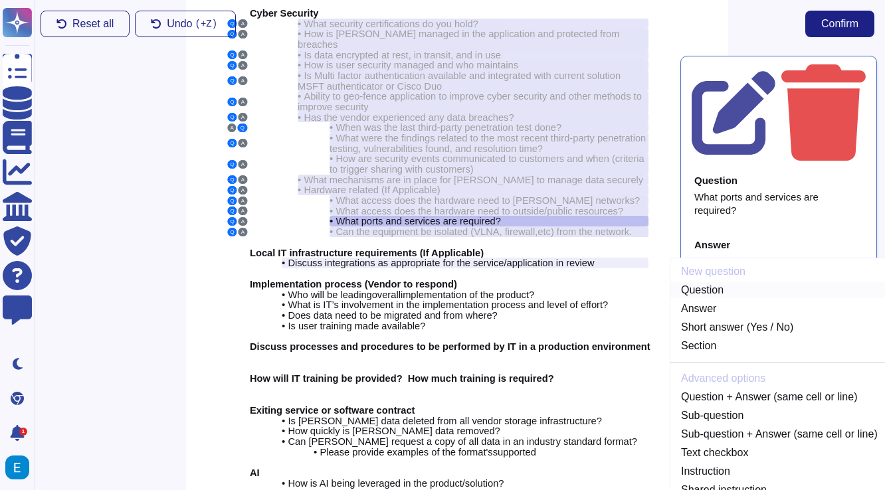
click at [720, 282] on link "Question" at bounding box center [779, 290] width 218 height 16
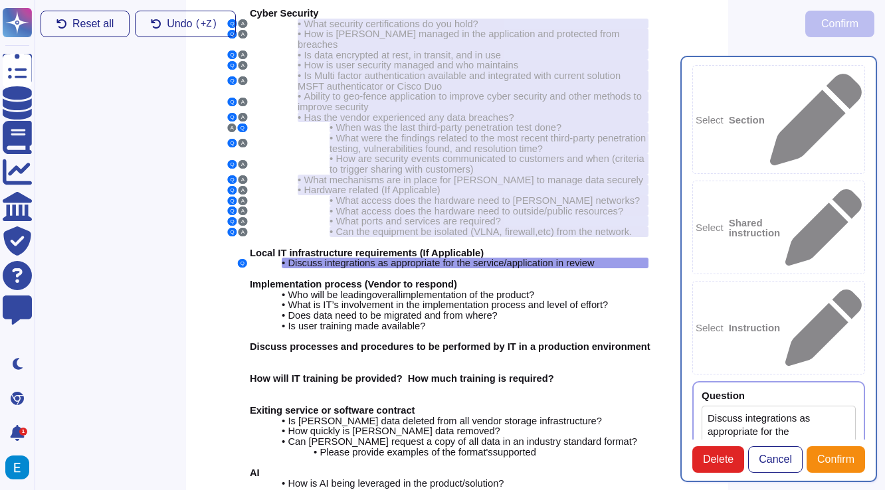
type textarea "Discuss integrations as appropriate for the service/application in review"
click at [578, 258] on span "Discuss integrations as appropriate for the service/application in review" at bounding box center [441, 263] width 306 height 11
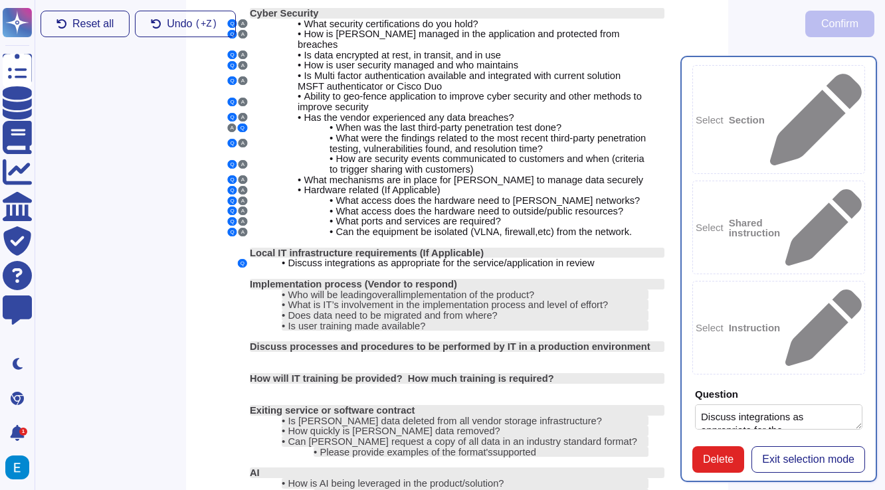
click at [790, 404] on textarea "Discuss integrations as appropriate for the service/application in review" at bounding box center [778, 416] width 167 height 25
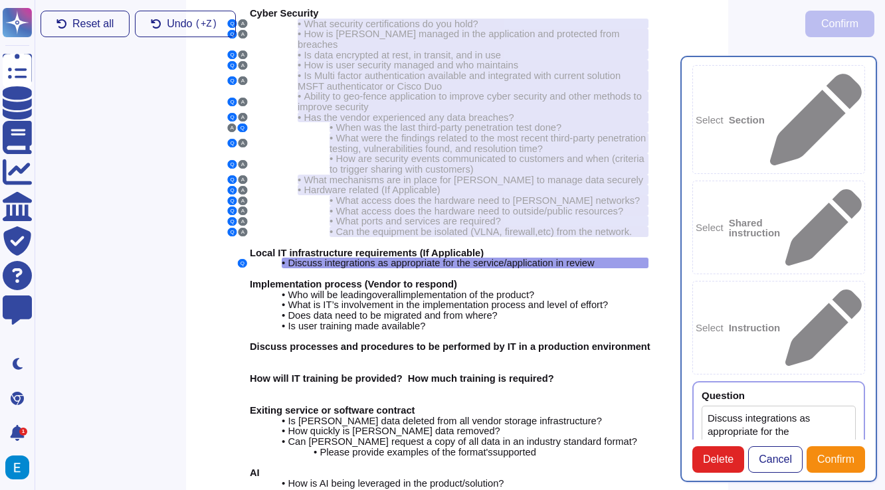
click at [790, 406] on textarea "Discuss integrations as appropriate for the service/application in review" at bounding box center [778, 452] width 154 height 92
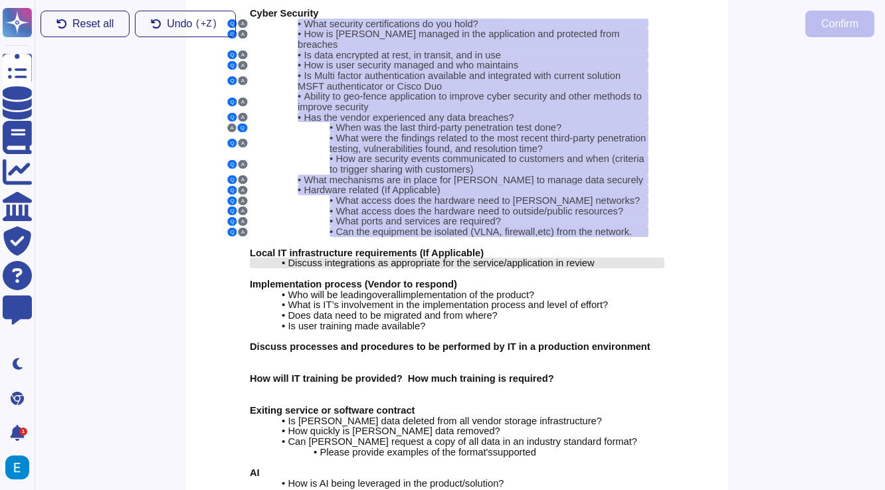
click at [469, 258] on span "Discuss integrations as appropriate for the service/application in review" at bounding box center [441, 263] width 306 height 11
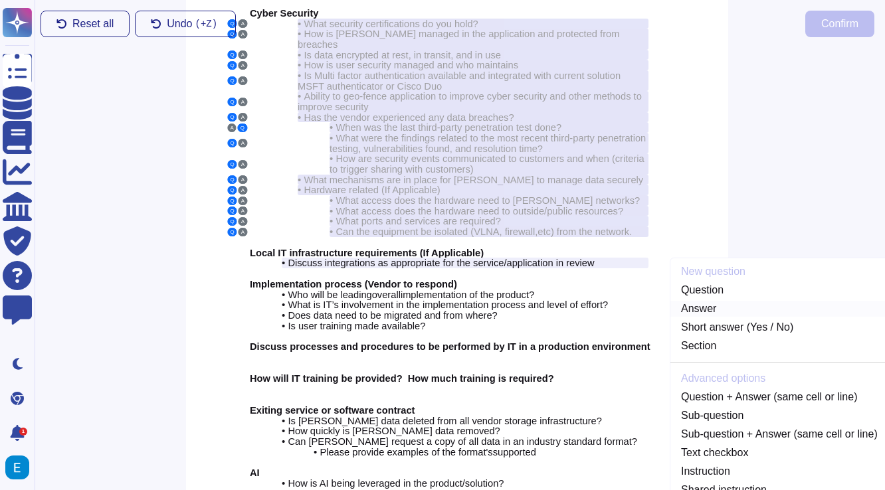
click at [707, 301] on link "Answer" at bounding box center [779, 309] width 218 height 16
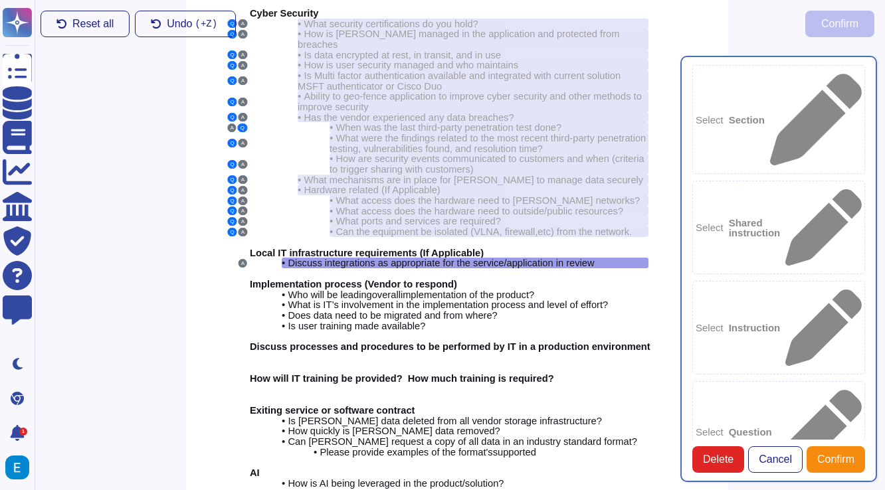
type textarea "Discuss integrations as appropriate for the service/application in review"
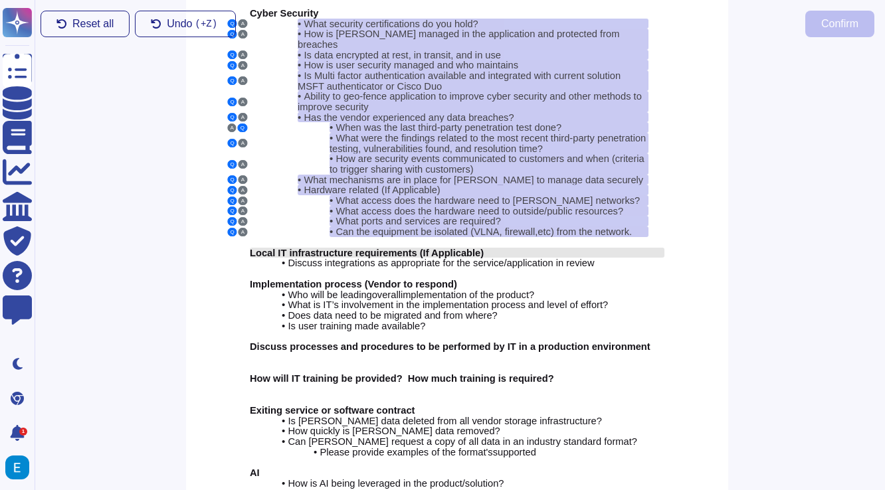
click at [596, 248] on div "Local IT infrastructure requirements (If Applicable)" at bounding box center [457, 253] width 414 height 11
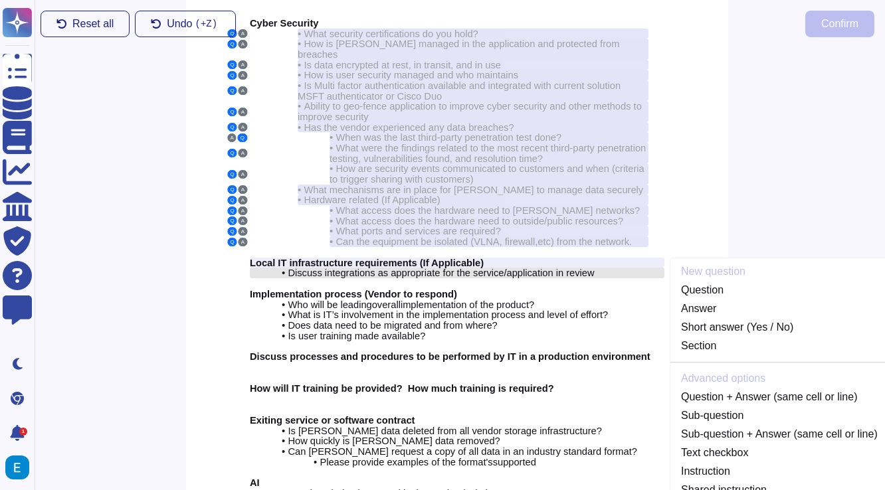
click at [582, 268] on span "Discuss integrations as appropriate for the service/application in review" at bounding box center [441, 273] width 306 height 11
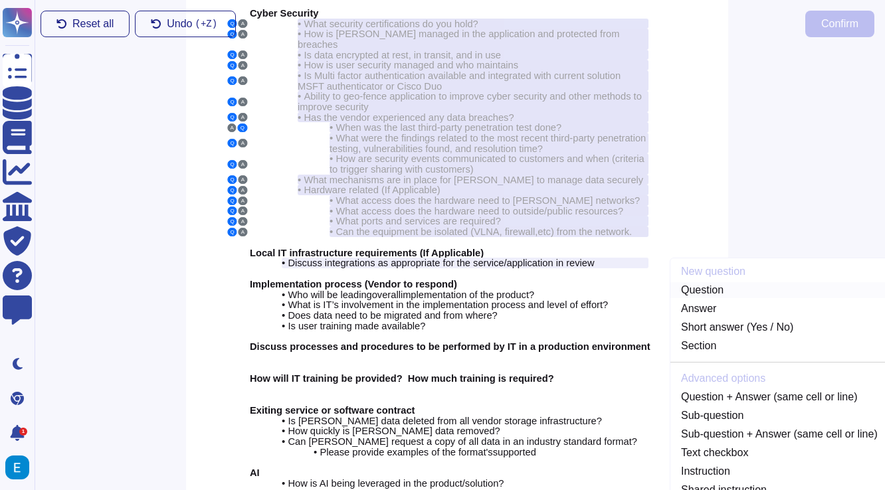
click at [689, 282] on link "Question" at bounding box center [779, 290] width 218 height 16
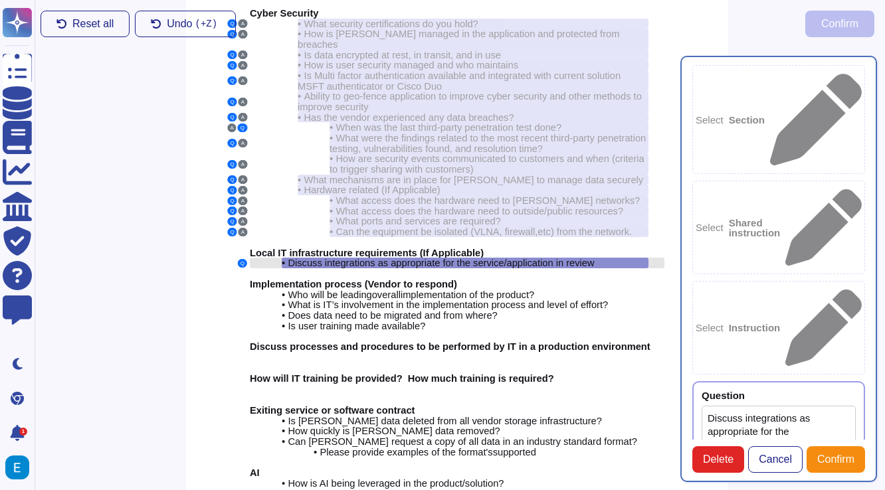
click at [608, 258] on div "• Discuss integrations as appropriate for the service/application in review" at bounding box center [465, 263] width 367 height 11
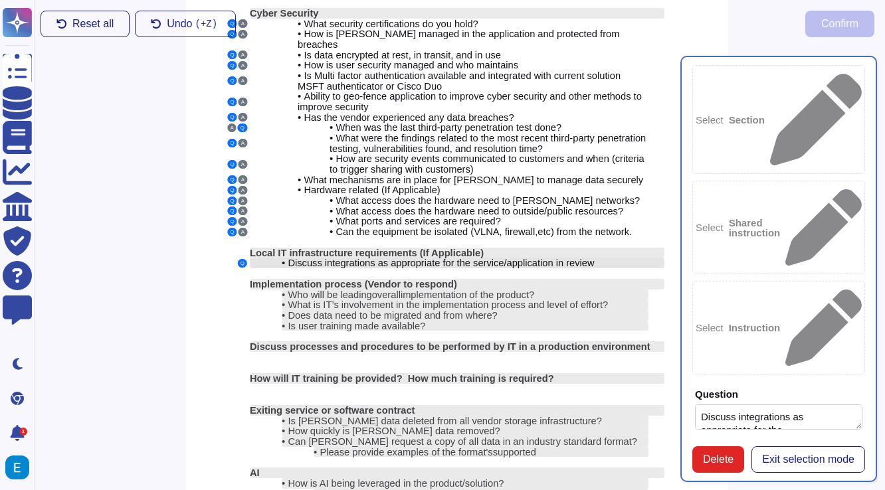
click at [594, 258] on span "Discuss integrations as appropriate for the service/application in review" at bounding box center [441, 263] width 306 height 11
click at [831, 404] on textarea "Discuss integrations as appropriate for the service/application in review" at bounding box center [778, 416] width 167 height 25
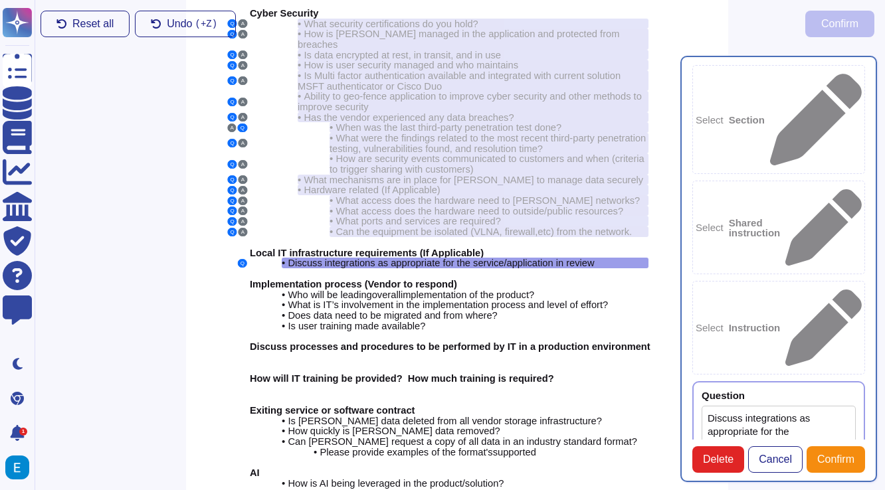
click at [831, 406] on textarea "Discuss integrations as appropriate for the service/application in review" at bounding box center [778, 452] width 154 height 92
click at [743, 406] on textarea "Discuss integrations as appropriate for the service/application in review" at bounding box center [778, 452] width 154 height 92
click at [594, 258] on span "Discuss integrations as appropriate for the service/application in review" at bounding box center [441, 263] width 306 height 11
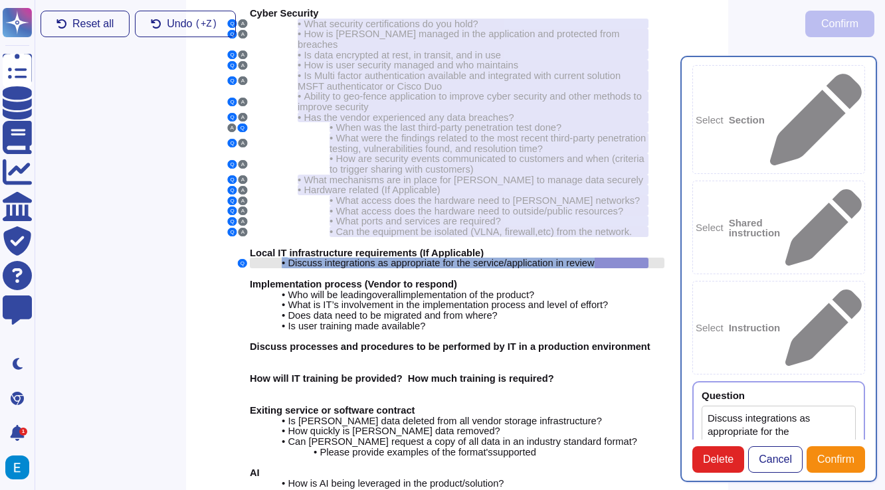
click at [594, 258] on span "Discuss integrations as appropriate for the service/application in review" at bounding box center [441, 263] width 306 height 11
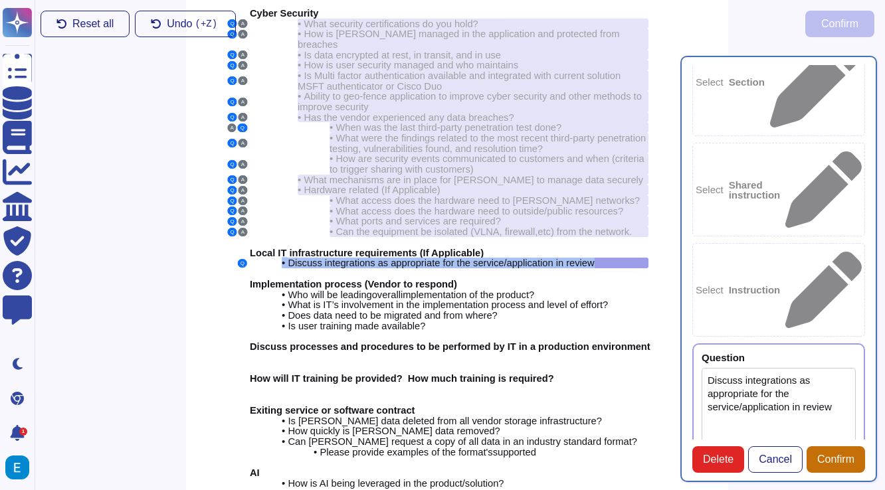
click at [827, 454] on span "Confirm" at bounding box center [835, 459] width 37 height 11
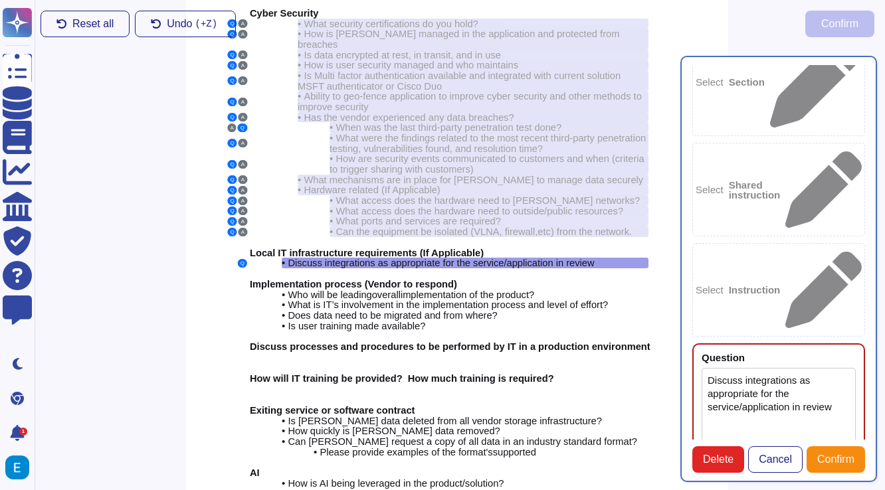
click at [742, 368] on textarea "Discuss integrations as appropriate for the service/application in review" at bounding box center [778, 414] width 154 height 92
click at [748, 353] on div at bounding box center [799, 358] width 111 height 10
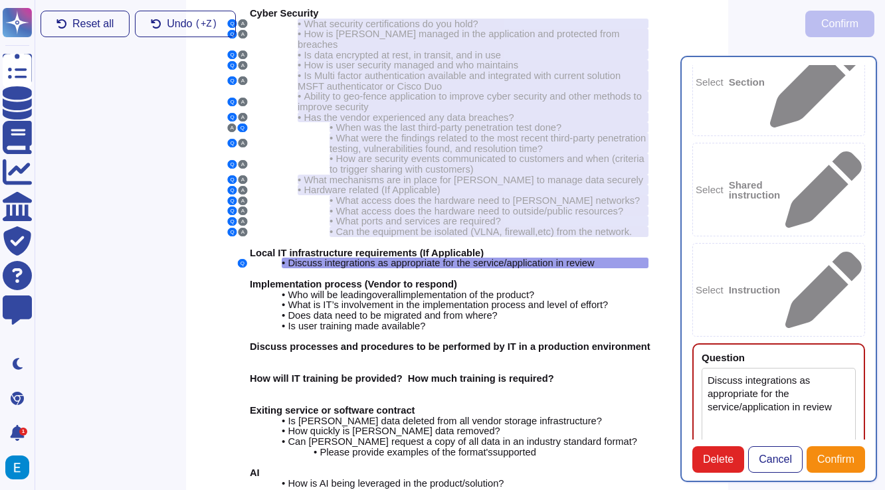
click at [831, 343] on div "Question Discuss integrations as appropriate for the service/application in rev…" at bounding box center [778, 464] width 173 height 242
click at [786, 368] on textarea "Discuss integrations as appropriate for the service/application in review" at bounding box center [778, 414] width 154 height 92
click at [775, 368] on textarea "Discuss integrations as appropriate for the service/application in review." at bounding box center [778, 414] width 154 height 92
type textarea "Discuss integrations as appropriate for the service/application in review."
click at [689, 233] on div "Select Section Select Shared instruction Select Instruction Question Discuss in…" at bounding box center [778, 269] width 197 height 426
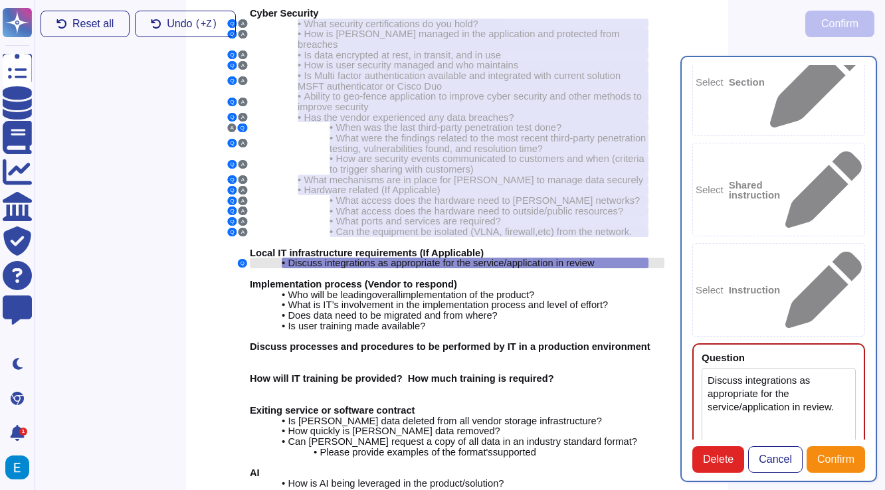
click at [544, 258] on span "Discuss integrations as appropriate for the service/application in review" at bounding box center [441, 263] width 306 height 11
click at [238, 228] on button "A" at bounding box center [242, 232] width 9 height 9
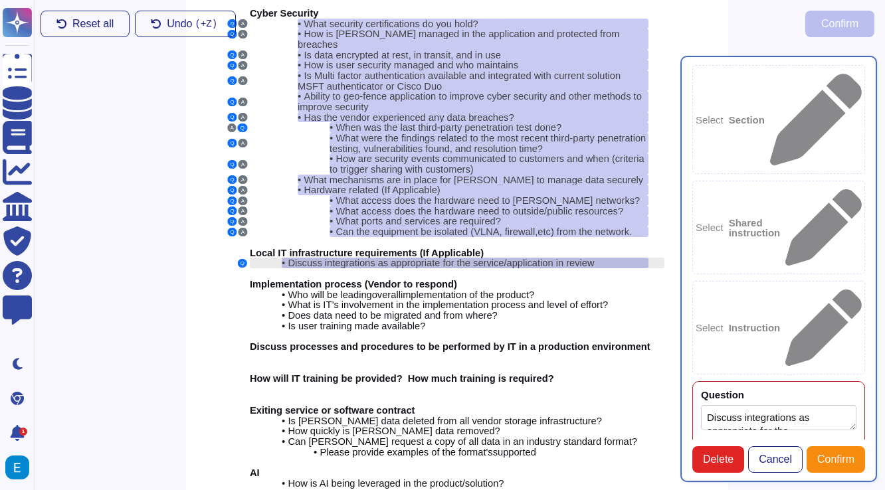
click at [616, 258] on div "• Discuss integrations as appropriate for the service/application in review" at bounding box center [465, 263] width 367 height 11
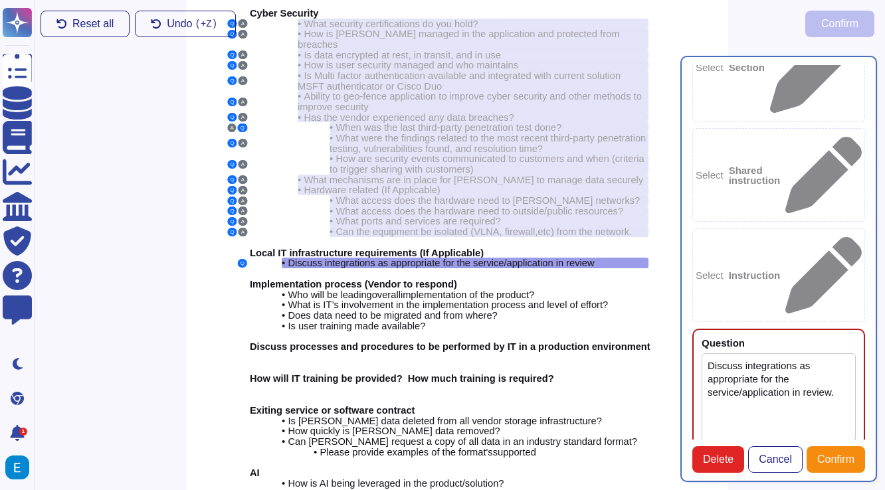
scroll to position [60, 0]
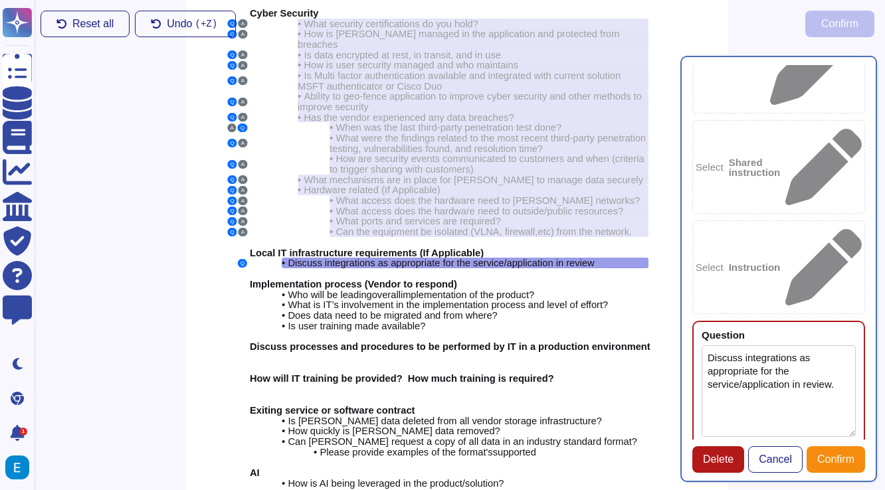
click at [729, 459] on span "Delete" at bounding box center [718, 459] width 31 height 11
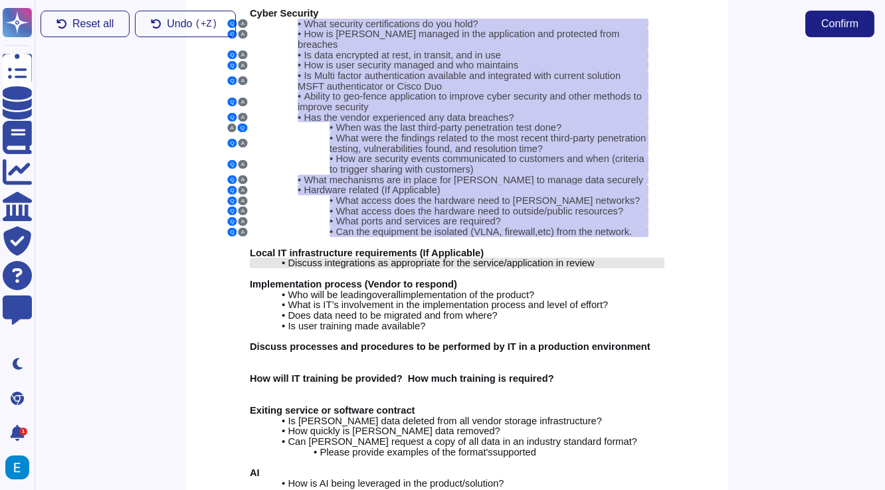
click at [531, 258] on span "Discuss integrations as appropriate for the service/application in review" at bounding box center [441, 263] width 306 height 11
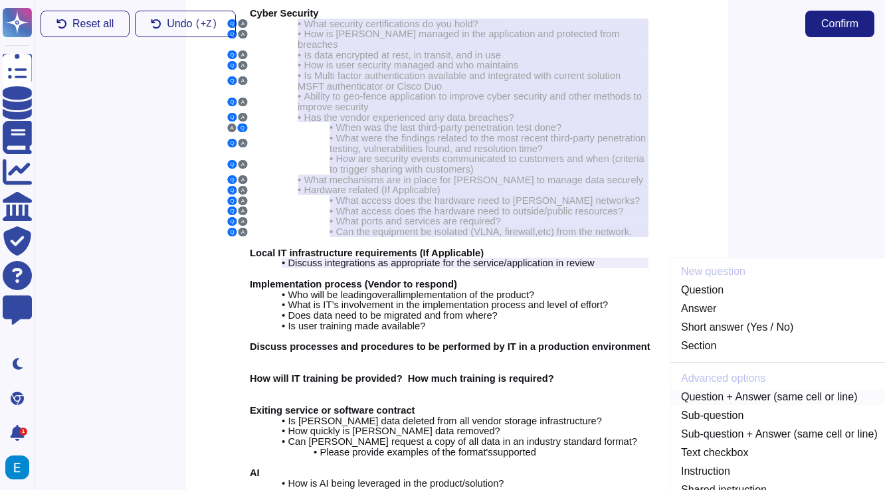
click at [758, 389] on link "Question + Answer (same cell or line)" at bounding box center [779, 397] width 218 height 16
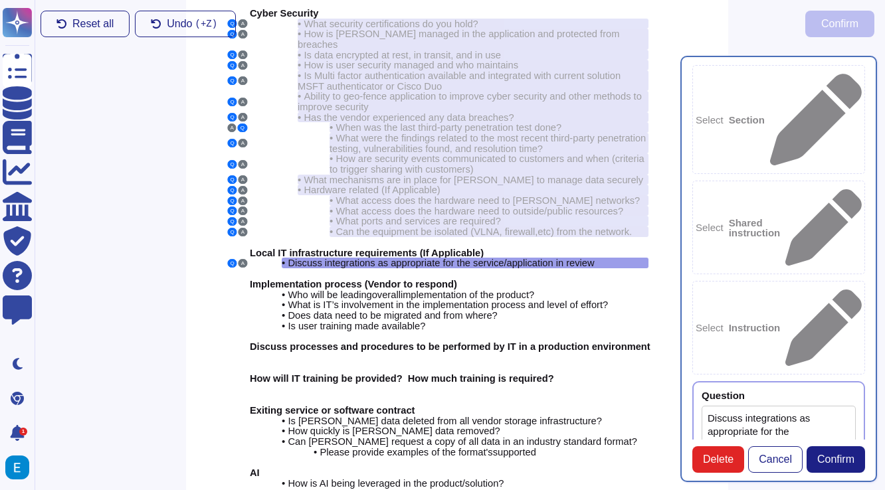
type textarea "Discuss integrations as appropriate for the service/application in review"
type textarea "Integrates with Learning Management System."
click at [838, 452] on button "Confirm" at bounding box center [835, 459] width 58 height 27
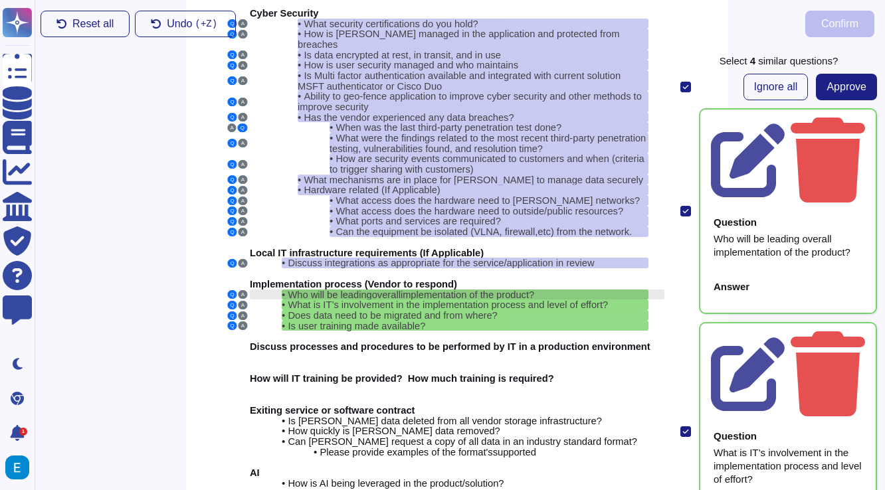
click at [501, 290] on span "implementation of the product?" at bounding box center [466, 295] width 133 height 11
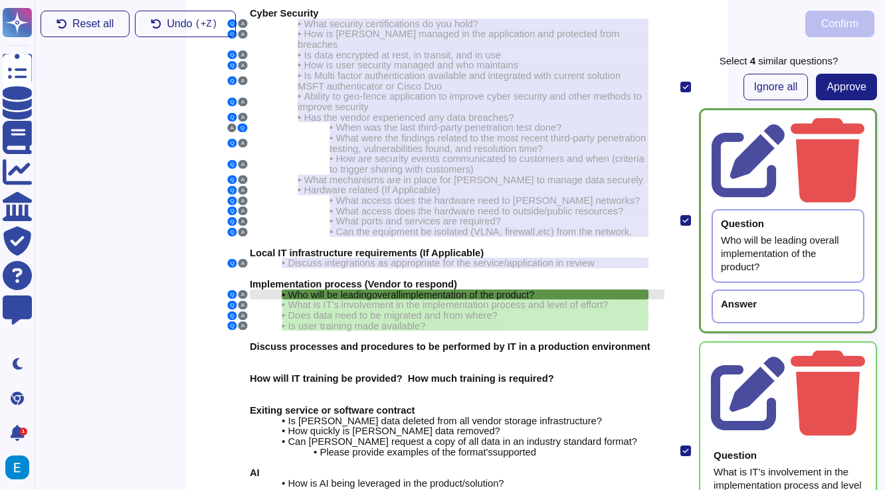
scroll to position [98, 3]
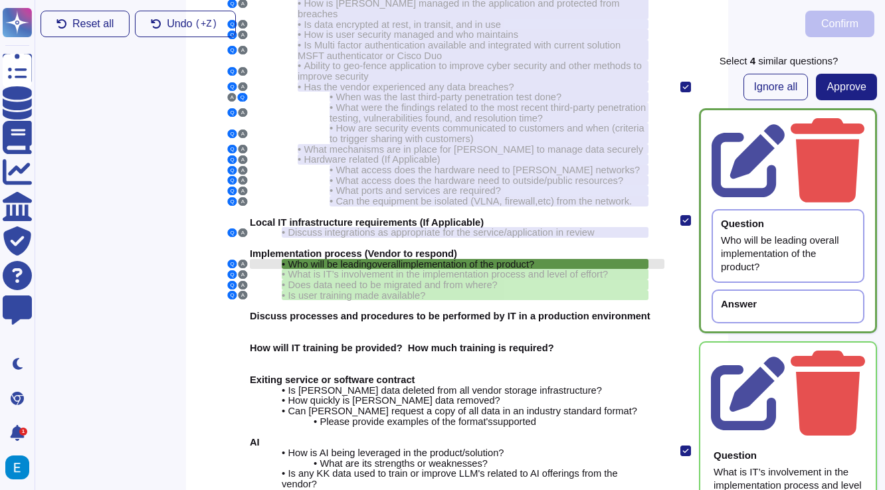
click at [487, 259] on span "implementation of the product?" at bounding box center [466, 264] width 133 height 11
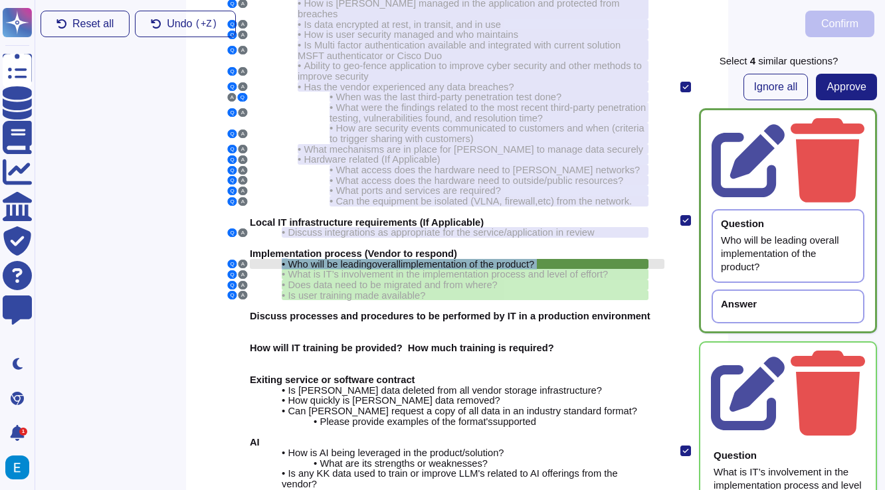
click at [487, 259] on span "implementation of the product?" at bounding box center [466, 264] width 133 height 11
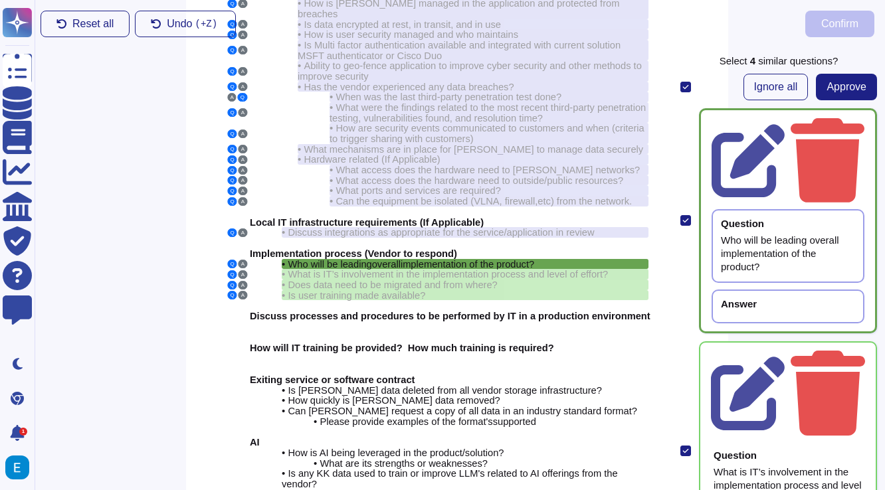
click at [796, 299] on div "Answer" at bounding box center [788, 304] width 134 height 10
click at [794, 299] on div "Answer" at bounding box center [788, 304] width 134 height 10
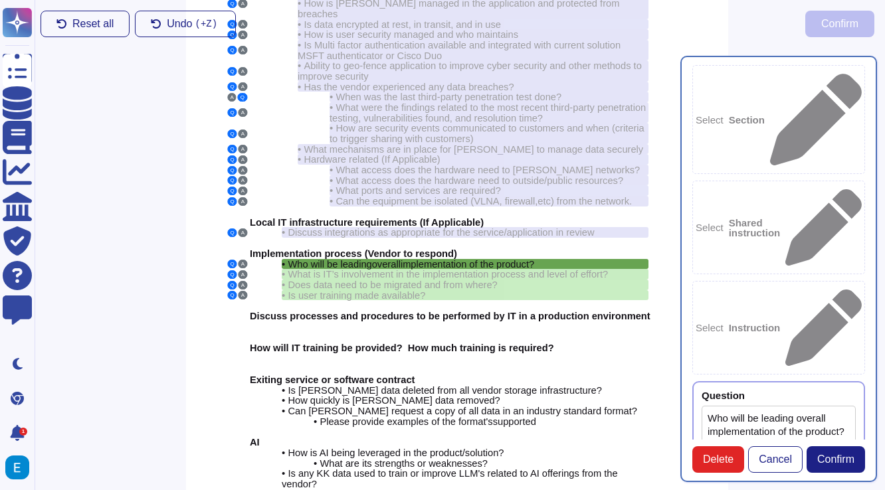
type textarea "Who will be leading overall implementation of the product?"
type textarea "E"
type textarea "Y"
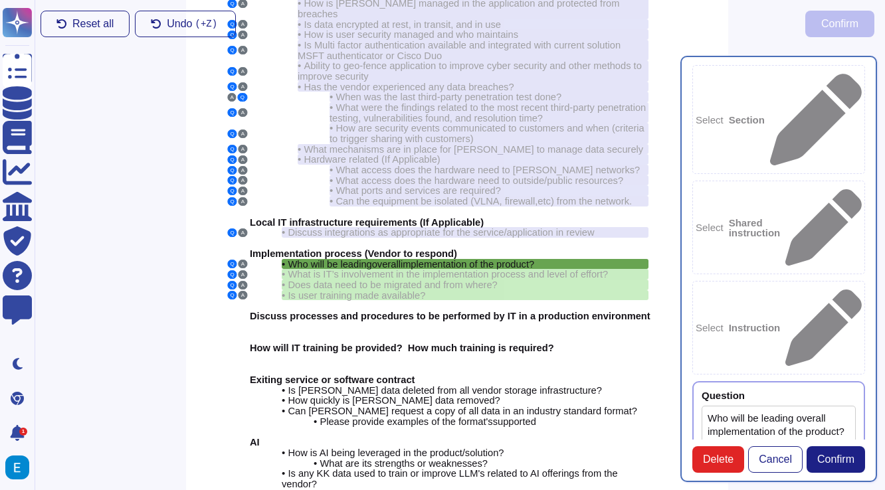
type textarea "Assigned Customer Support Representative. Evan, the Account Executive, will gui…"
click at [829, 452] on button "Confirm" at bounding box center [835, 459] width 58 height 27
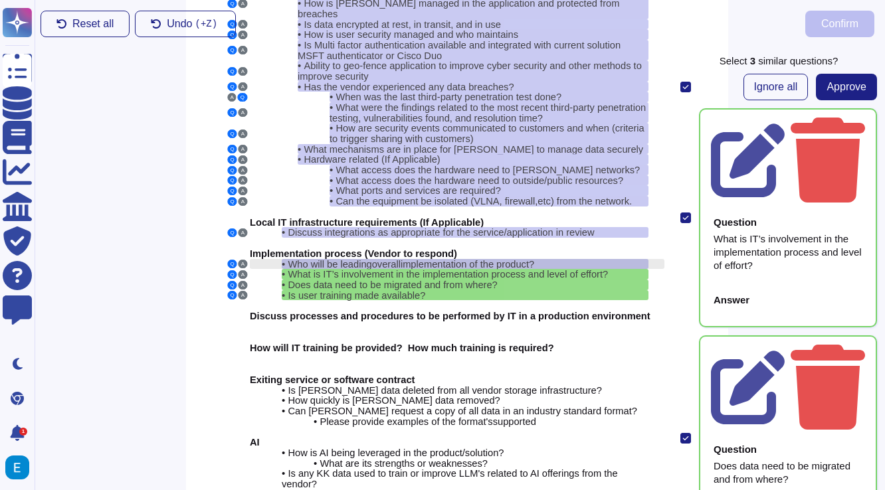
click at [562, 259] on div "• Who will be leading overall implementation of the product?" at bounding box center [465, 264] width 367 height 11
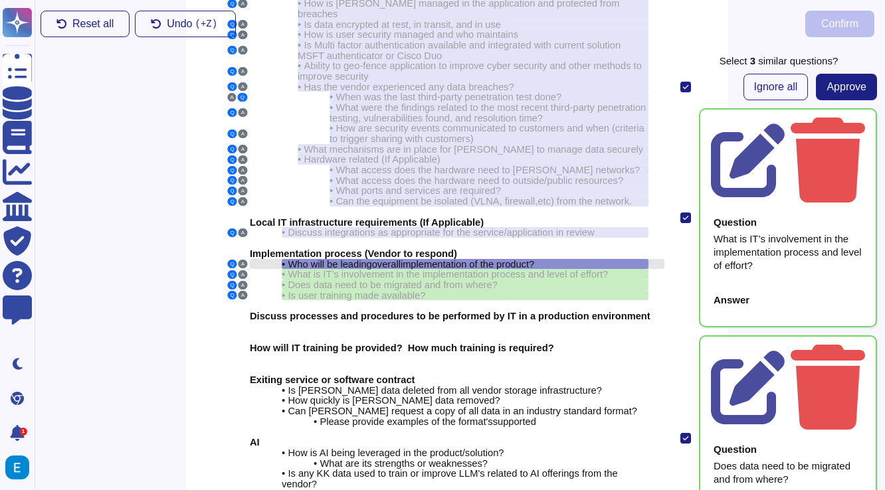
click at [578, 259] on div "• Who will be leading overall implementation of the product?" at bounding box center [465, 264] width 367 height 11
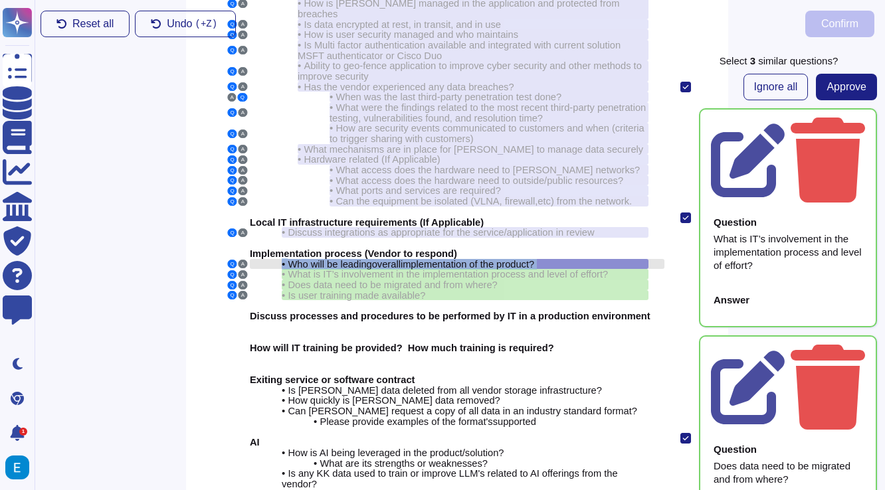
click at [578, 259] on div "• Who will be leading overall implementation of the product?" at bounding box center [465, 264] width 367 height 11
click at [779, 90] on span "Ignore all" at bounding box center [776, 87] width 44 height 11
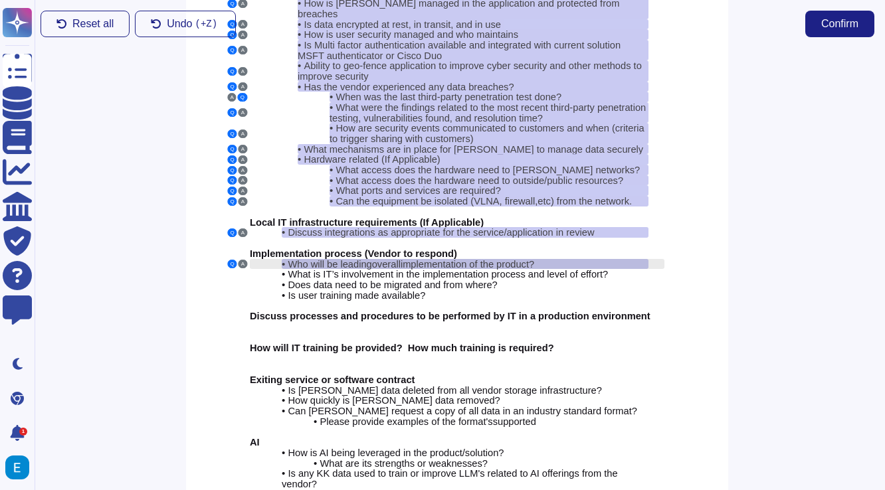
click at [554, 259] on div "• Who will be leading overall implementation of the product?" at bounding box center [465, 264] width 367 height 11
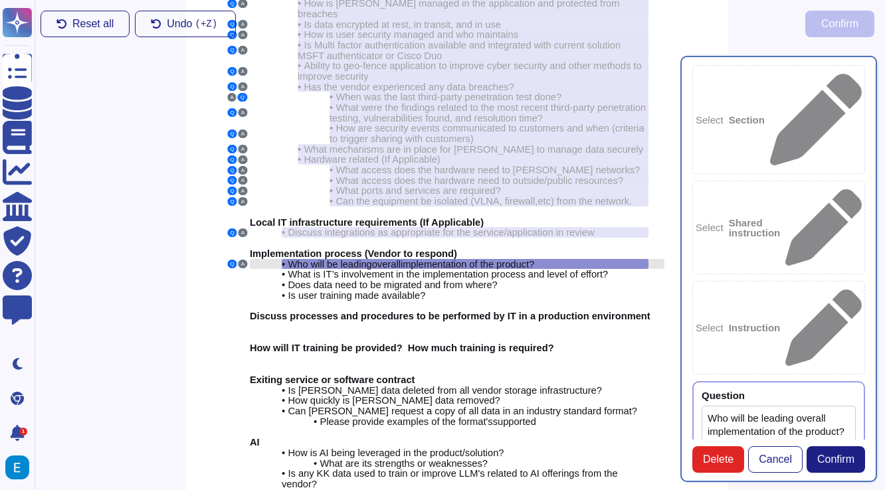
type textarea "Who will be leading overall implementation of the product?"
type textarea "Assigned Customer Support Representative. Evan, the Account Executive, will gui…"
click at [849, 462] on span "Confirm" at bounding box center [835, 459] width 37 height 11
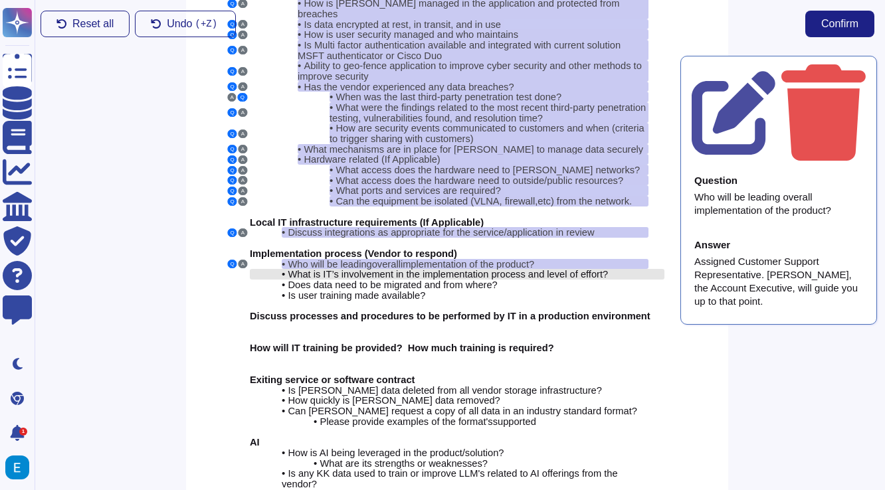
click at [594, 269] on span "What is IT’s involvement in the implementation process and level of effort?" at bounding box center [448, 274] width 320 height 11
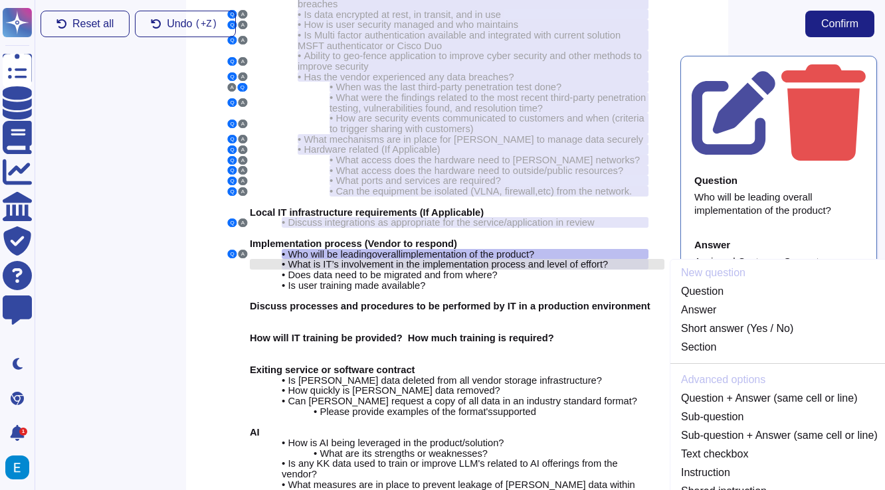
click at [552, 259] on span "What is IT’s involvement in the implementation process and level of effort?" at bounding box center [448, 264] width 320 height 11
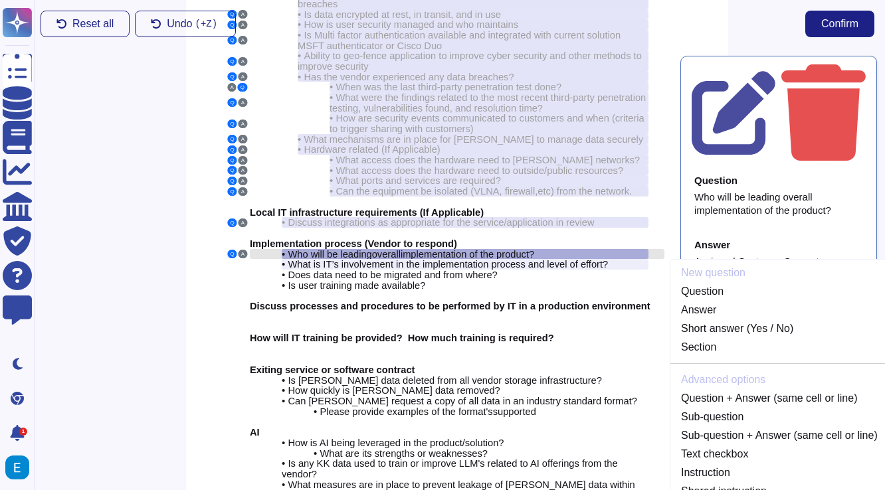
click at [564, 249] on div "• Who will be leading overall implementation of the product?" at bounding box center [465, 254] width 367 height 11
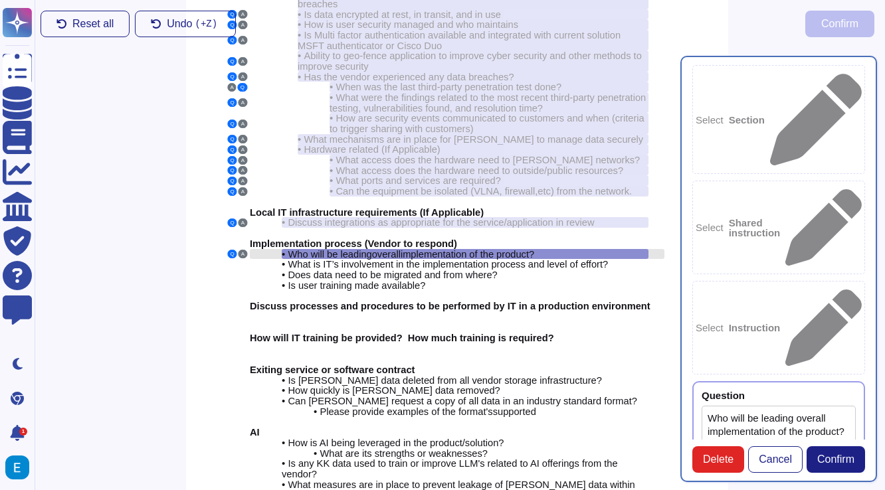
type textarea "Who will be leading overall implementation of the product?"
type textarea "Assigned Customer Support Representative. Evan, the Account Executive, will gui…"
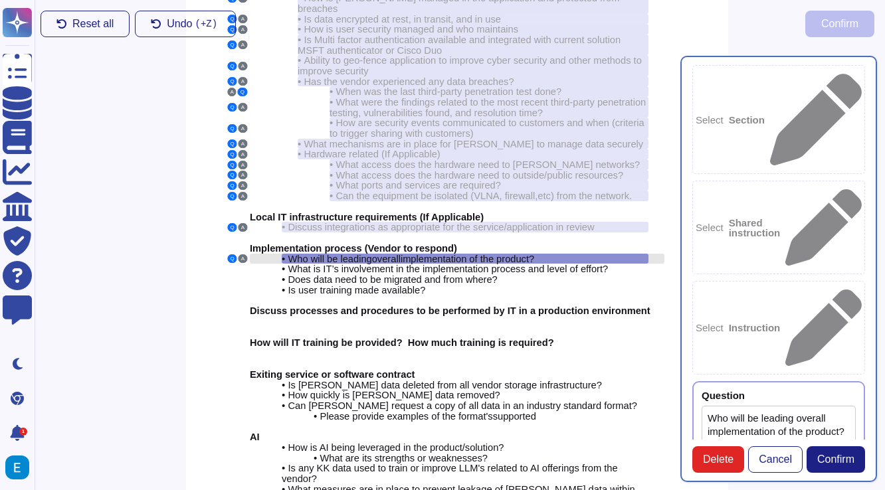
scroll to position [98, 3]
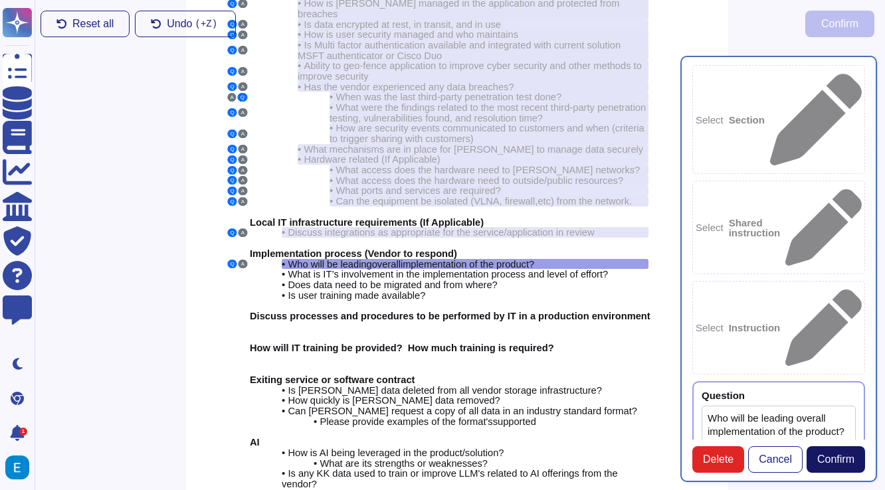
click at [843, 455] on span "Confirm" at bounding box center [835, 459] width 37 height 11
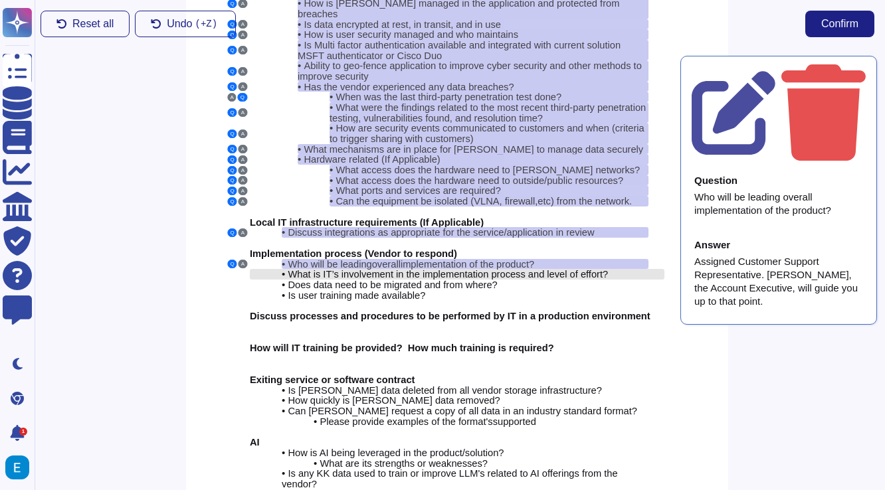
click at [607, 269] on span "What is IT’s involvement in the implementation process and level of effort?" at bounding box center [448, 274] width 320 height 11
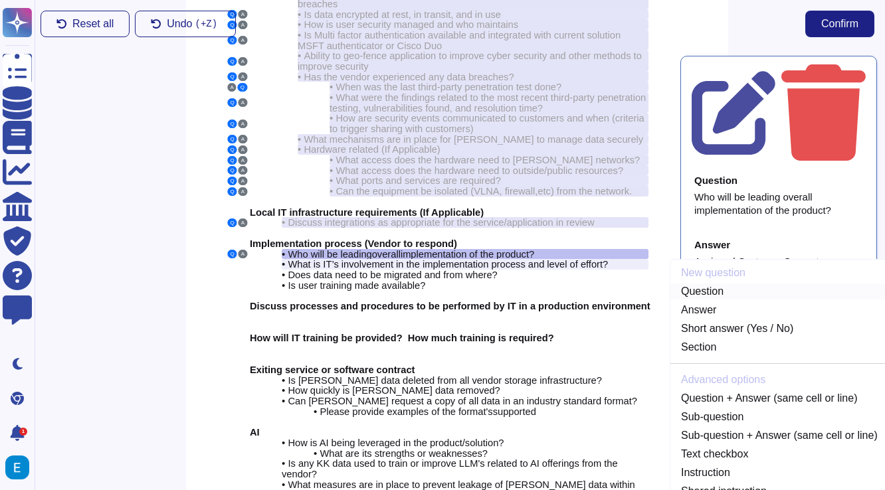
click at [701, 284] on link "Question" at bounding box center [779, 292] width 218 height 16
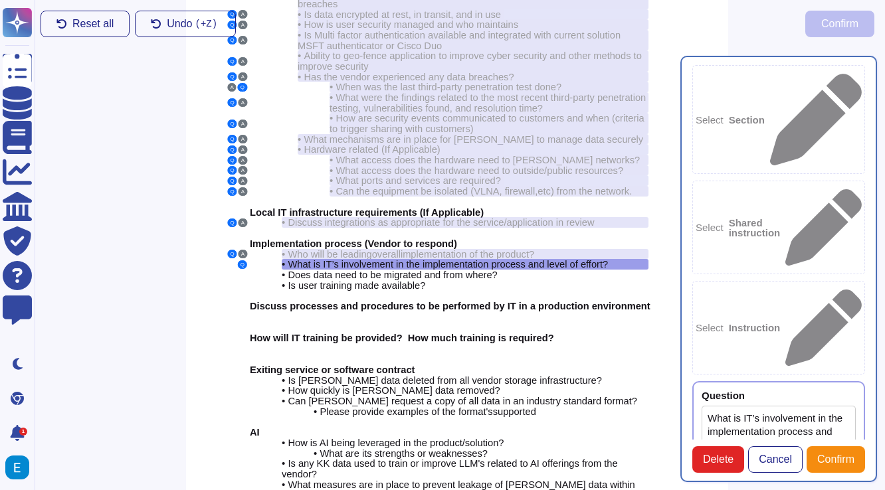
type textarea "What is IT’s involvement in the implementation process and level of effort?"
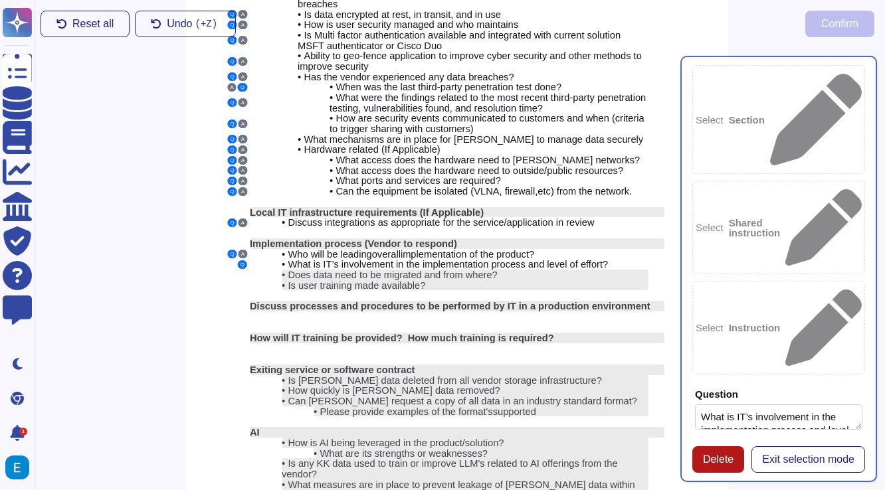
click at [705, 454] on span "Delete" at bounding box center [718, 459] width 31 height 11
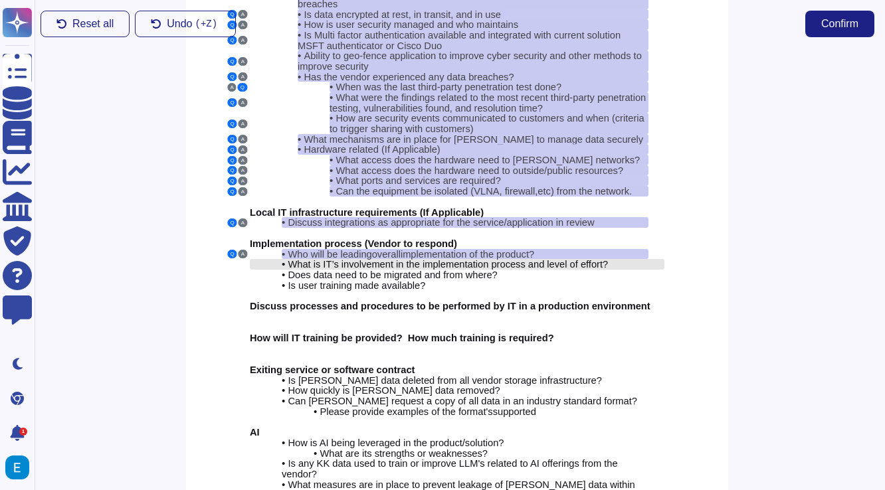
click at [573, 259] on span "What is IT’s involvement in the implementation process and level of effort?" at bounding box center [448, 264] width 320 height 11
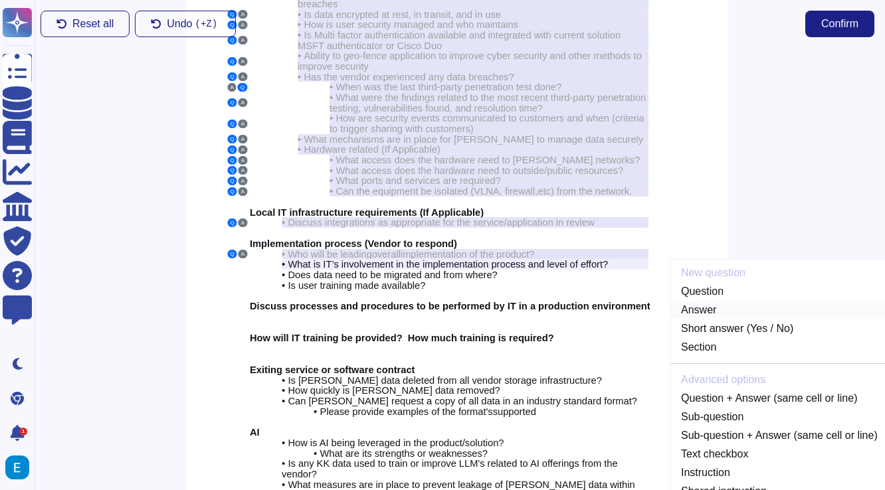
click at [707, 302] on link "Answer" at bounding box center [779, 310] width 218 height 16
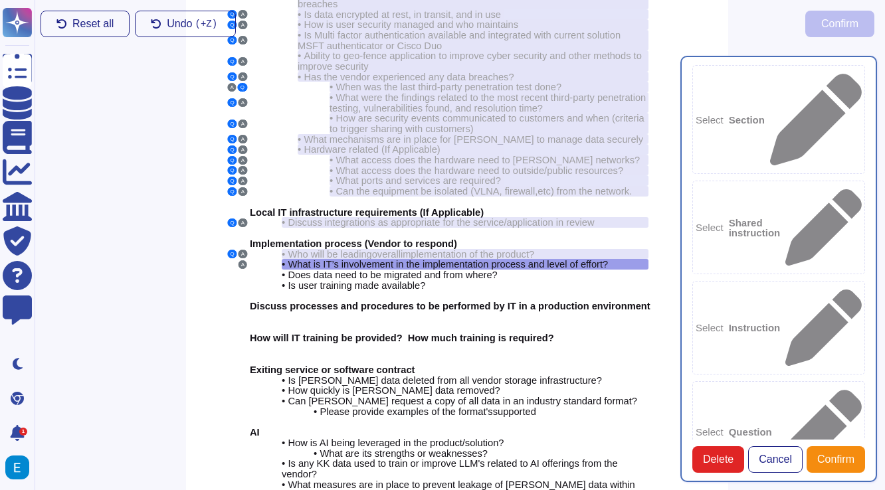
type textarea "What is IT’s involvement in the implementation process and level of effort?"
click at [772, 427] on b "Question" at bounding box center [749, 432] width 43 height 10
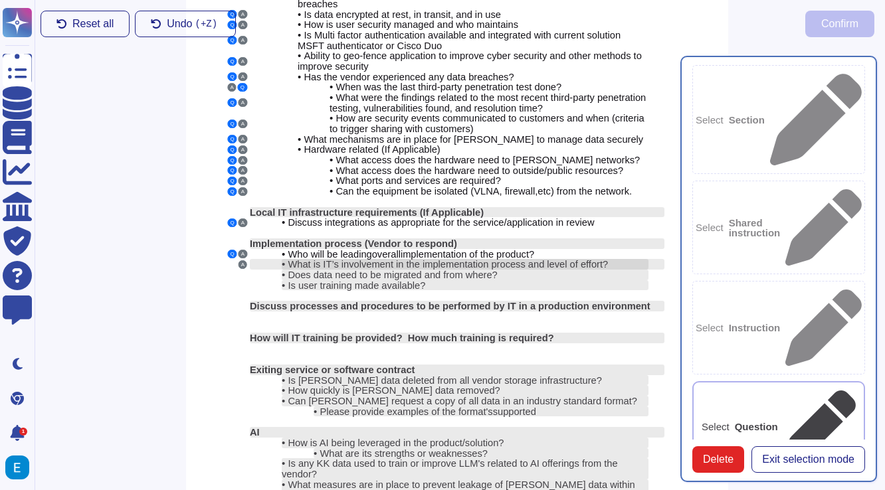
click at [598, 259] on span "What is IT’s involvement in the implementation process and level of effort?" at bounding box center [448, 264] width 320 height 11
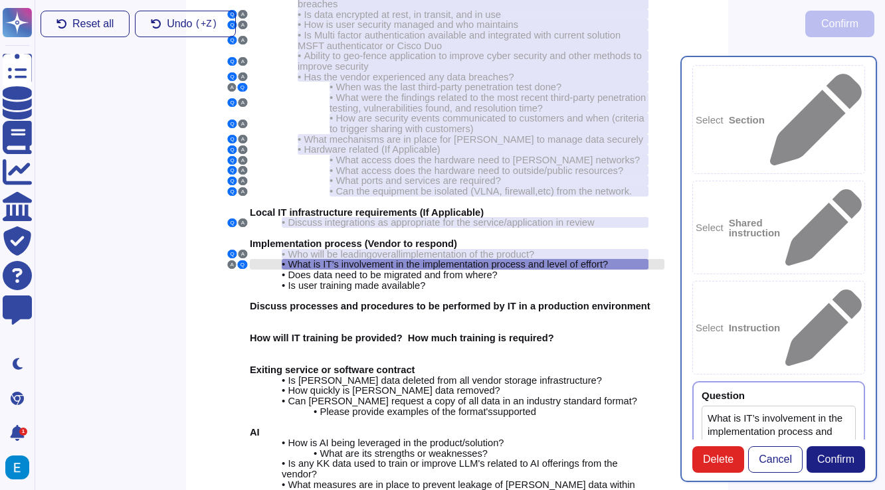
type textarea "What is IT’s involvement in the implementation process and level of effort?"
click at [753, 406] on textarea "What is IT’s involvement in the implementation process and level of effort?" at bounding box center [778, 452] width 154 height 92
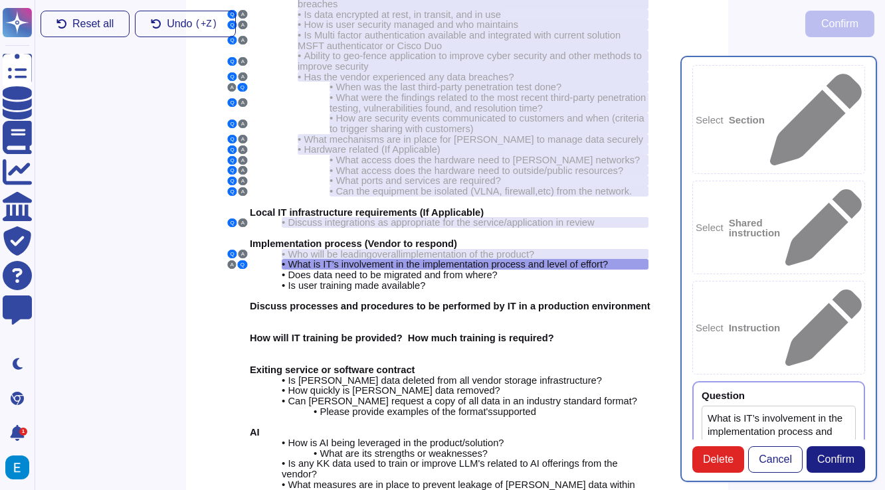
click at [753, 406] on textarea "What is IT’s involvement in the implementation process and level of effort?" at bounding box center [778, 452] width 154 height 92
click at [800, 406] on textarea "What is IT’s involvement in the implementation process and level of effort?" at bounding box center [778, 452] width 154 height 92
type textarea "Low effort"
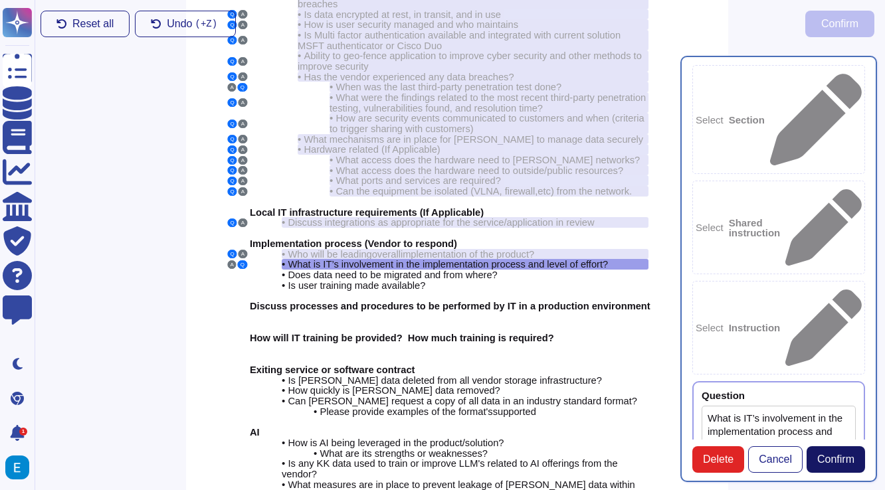
click at [825, 460] on span "Confirm" at bounding box center [835, 459] width 37 height 11
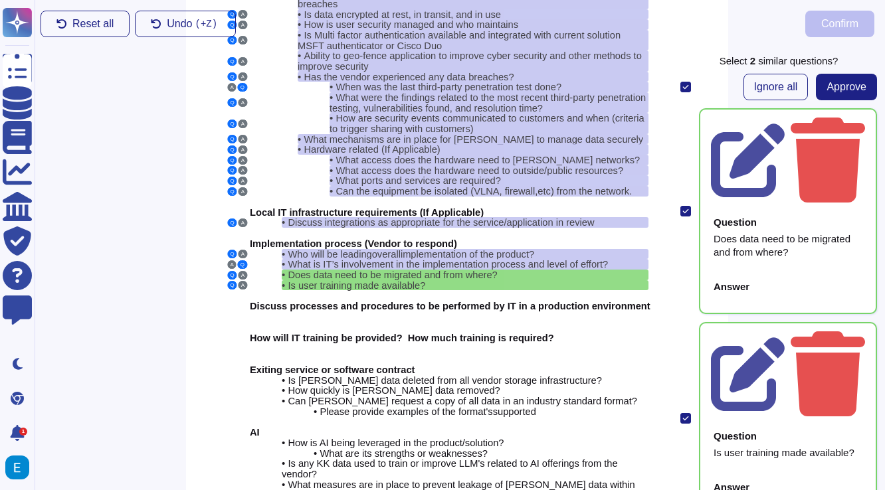
click at [761, 232] on div "Does data need to be migrated and from where?" at bounding box center [787, 245] width 149 height 27
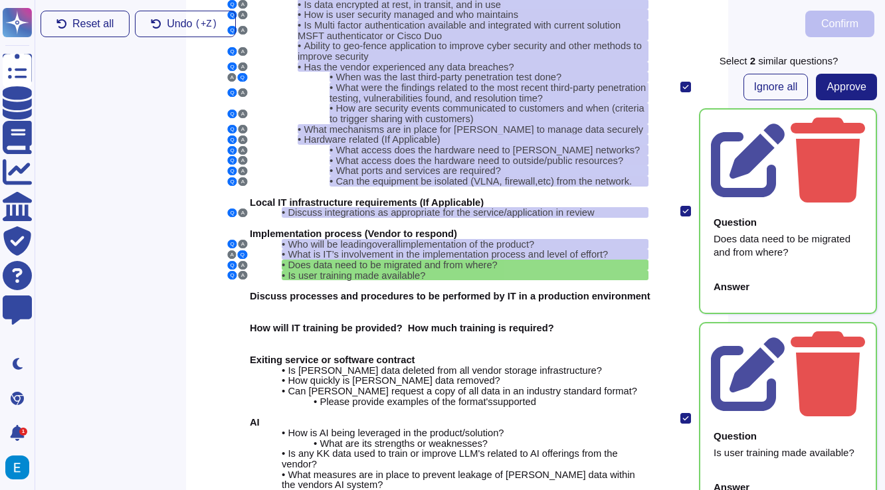
click at [761, 232] on div "Does data need to be migrated and from where?" at bounding box center [787, 245] width 149 height 27
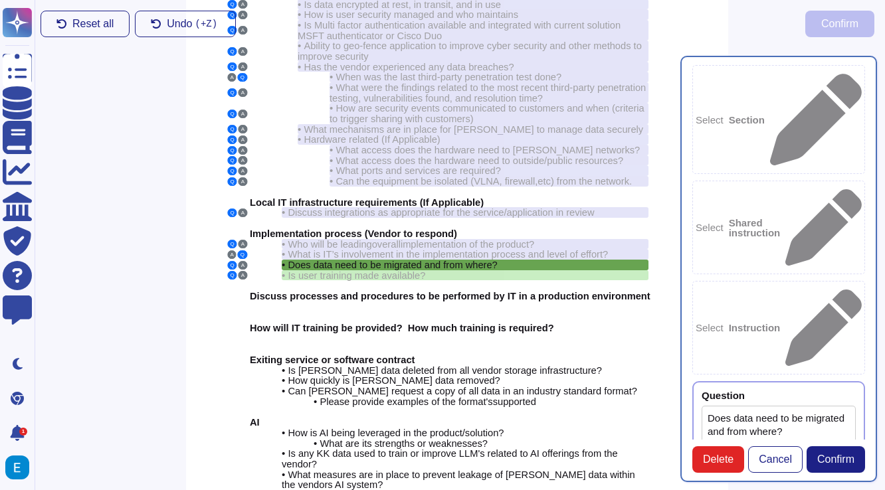
type textarea "Does data need to be migrated and from where?"
click at [761, 390] on div at bounding box center [799, 395] width 111 height 10
click at [350, 259] on span "Does data need to be migrated and from where?" at bounding box center [392, 264] width 209 height 11
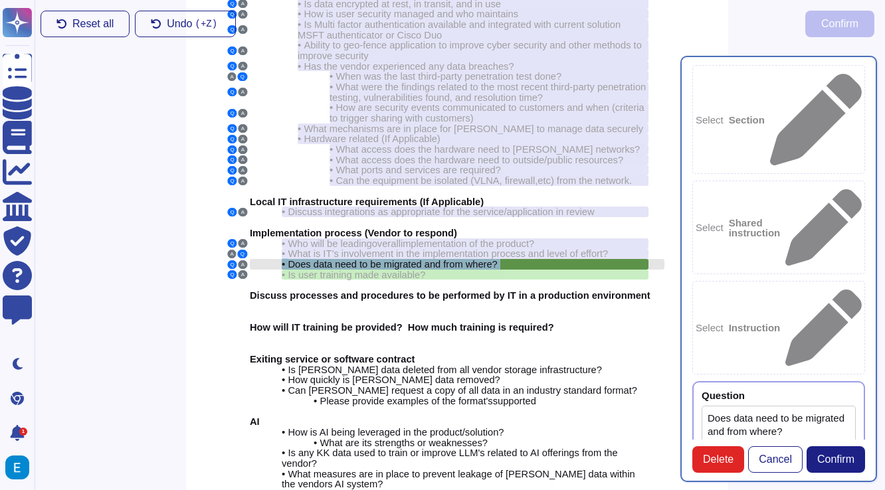
click at [350, 259] on span "Does data need to be migrated and from where?" at bounding box center [392, 264] width 209 height 11
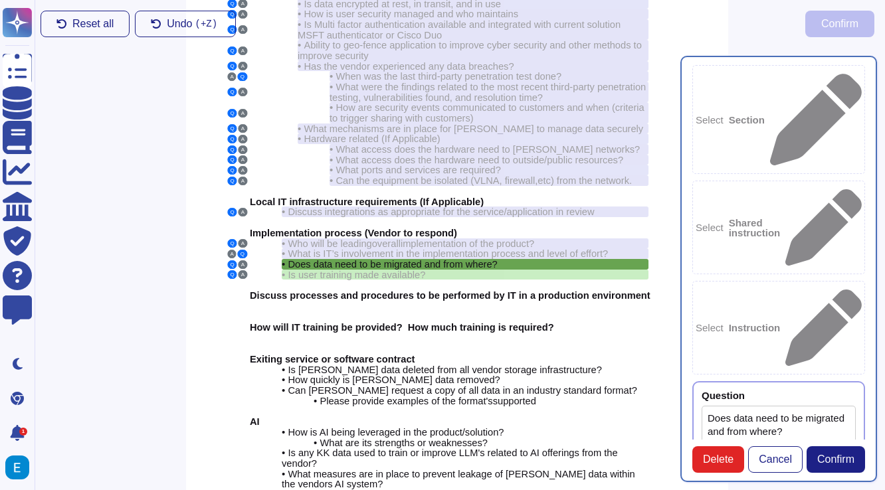
type textarea "n"
type textarea "No"
click at [825, 460] on span "Confirm" at bounding box center [835, 459] width 37 height 11
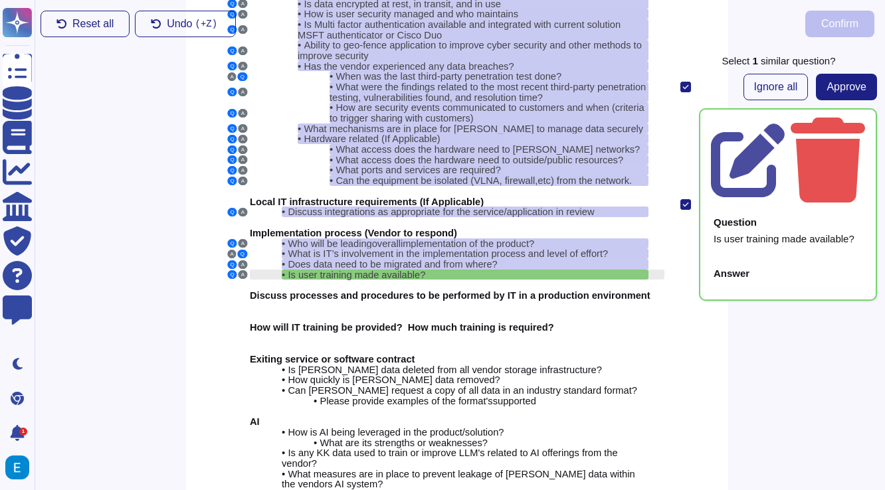
click at [489, 270] on div "• Is user training made available?" at bounding box center [465, 275] width 367 height 11
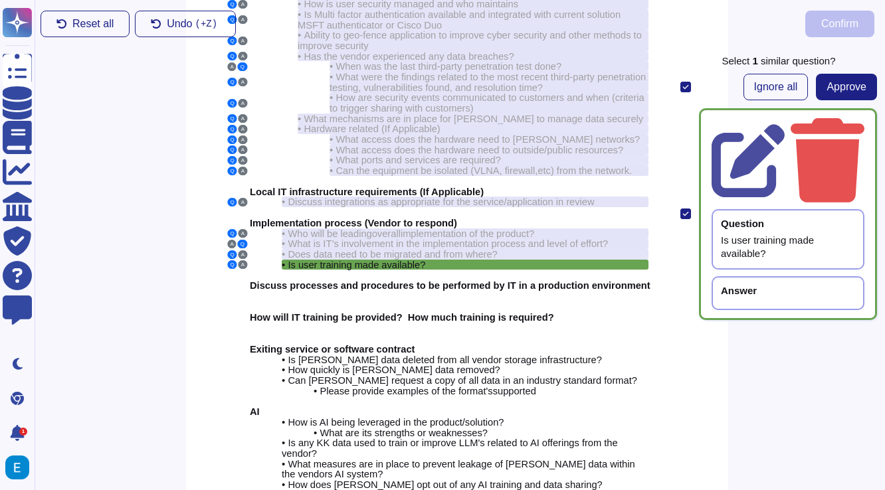
click at [788, 286] on div "Answer" at bounding box center [788, 291] width 134 height 10
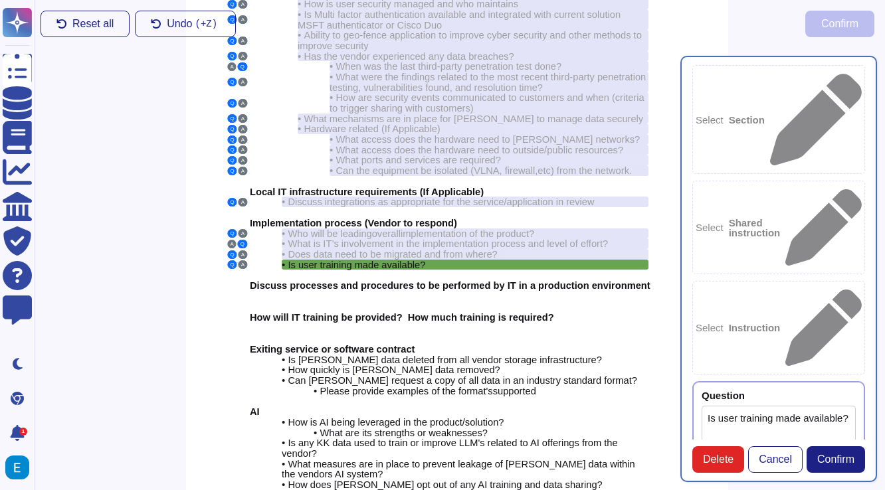
type textarea "Is user training made available?"
click at [788, 406] on textarea "Is user training made available?" at bounding box center [778, 452] width 154 height 92
type textarea "Yes"
click at [845, 444] on div "Select Section Select Shared instruction Select Instruction Question Is user tr…" at bounding box center [778, 269] width 197 height 426
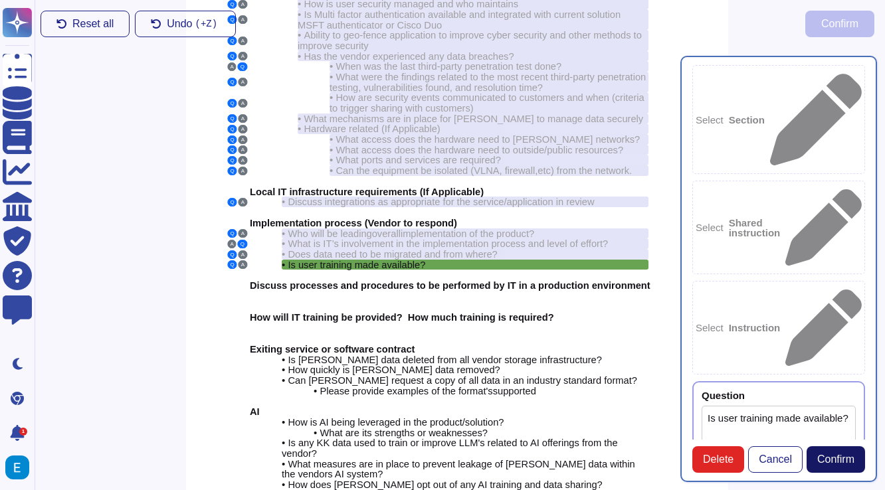
click at [835, 456] on span "Confirm" at bounding box center [835, 459] width 37 height 11
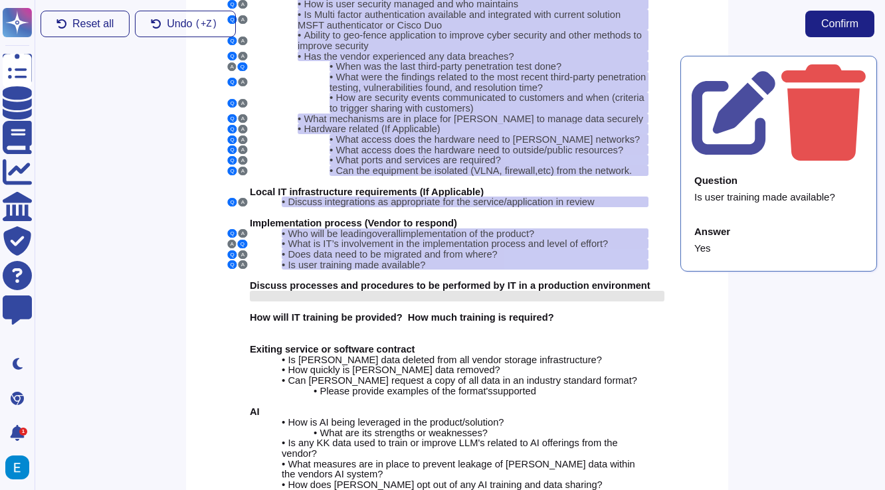
click at [420, 291] on div at bounding box center [457, 296] width 414 height 11
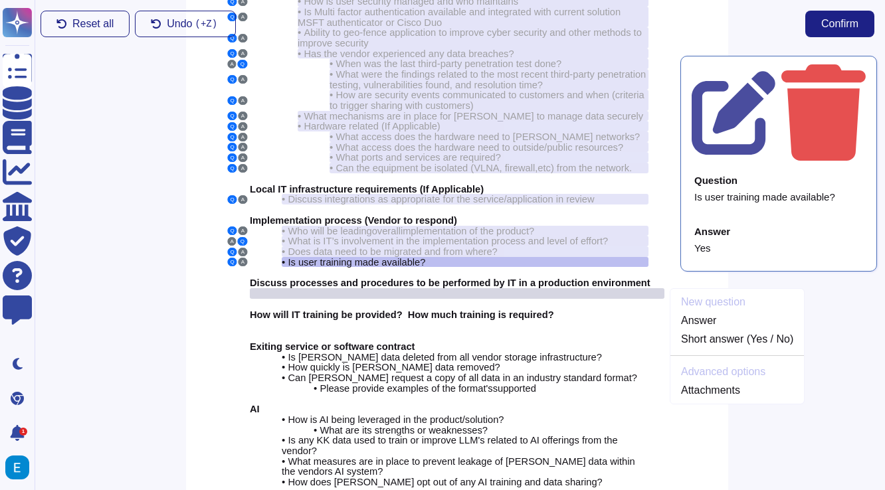
scroll to position [160, 3]
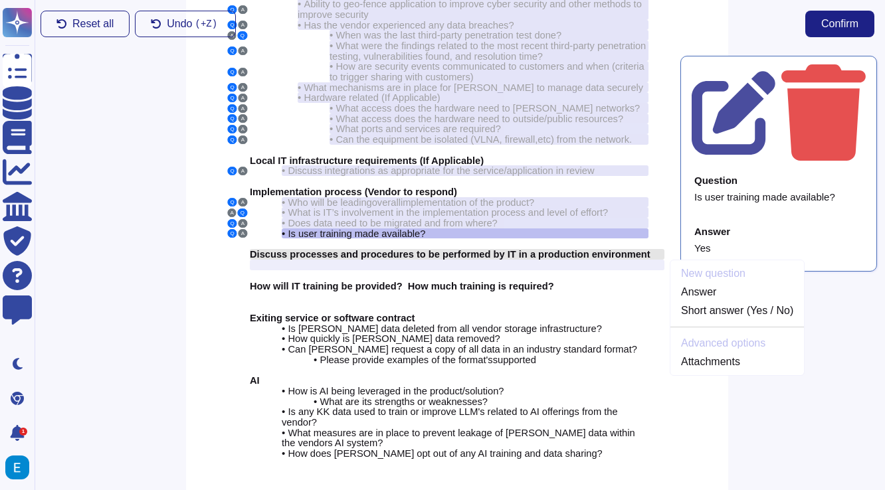
click at [428, 249] on span "Discuss processes and procedures to be performed by IT in a production environm…" at bounding box center [450, 254] width 400 height 11
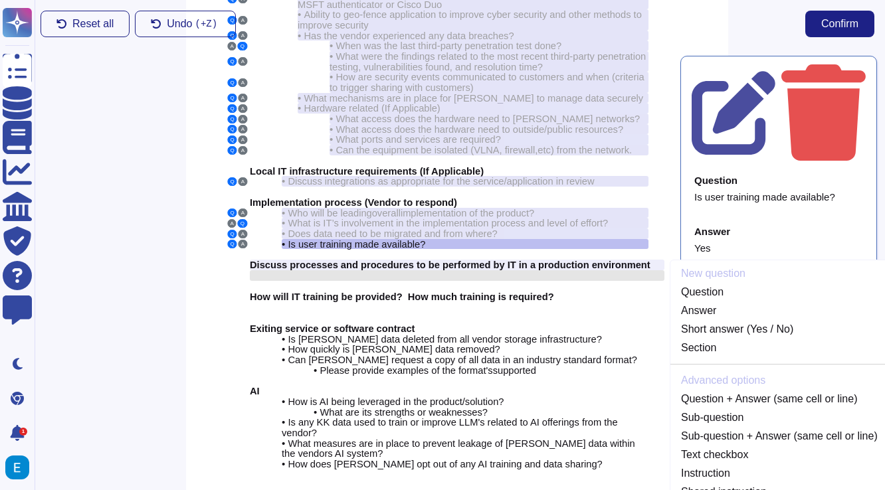
click at [410, 270] on div at bounding box center [457, 275] width 414 height 11
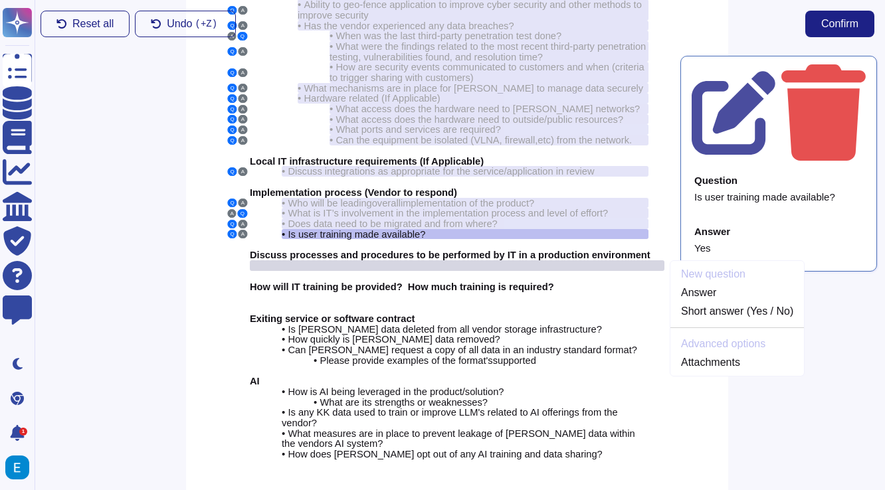
scroll to position [160, 3]
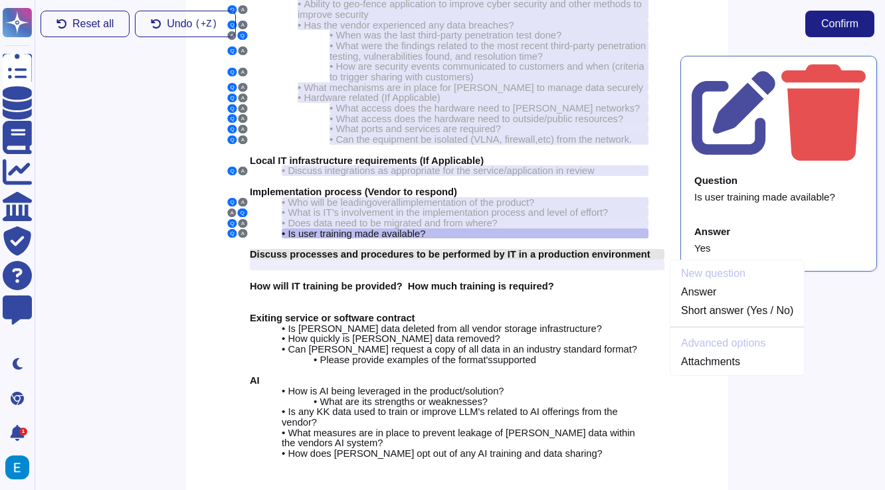
click at [421, 249] on span "Discuss processes and procedures to be performed by IT in a production environm…" at bounding box center [450, 254] width 400 height 11
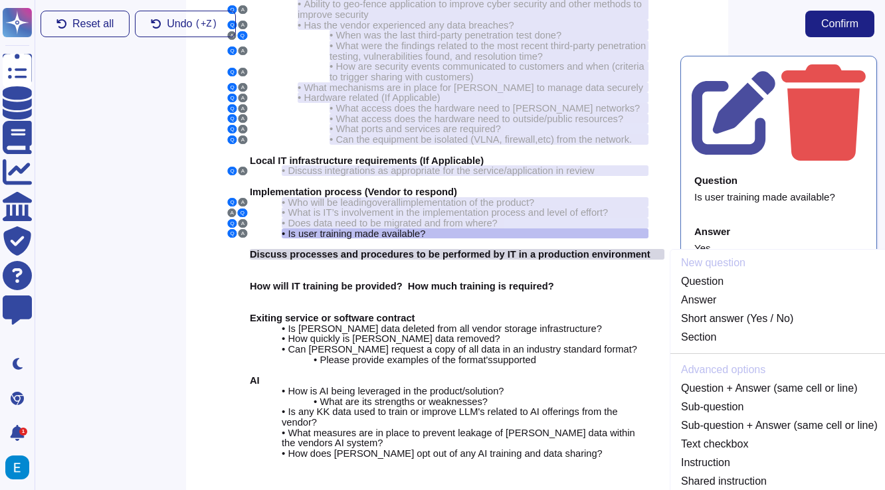
scroll to position [149, 3]
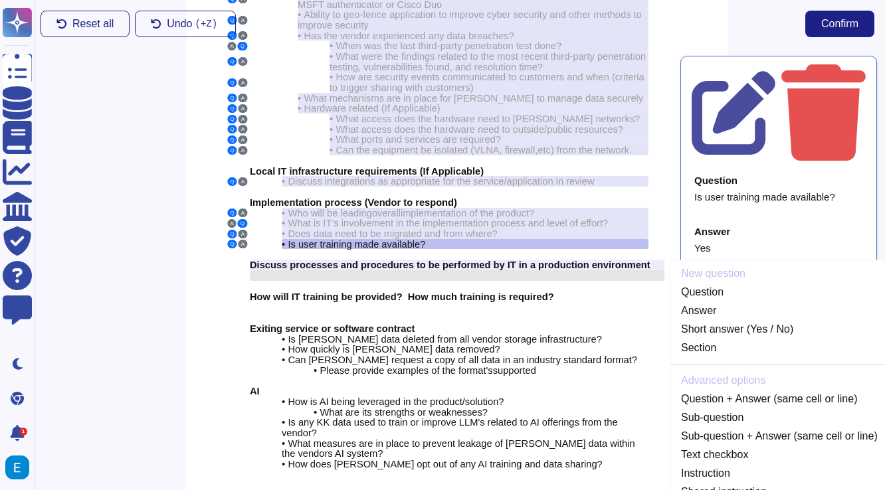
click at [384, 270] on div at bounding box center [457, 275] width 414 height 11
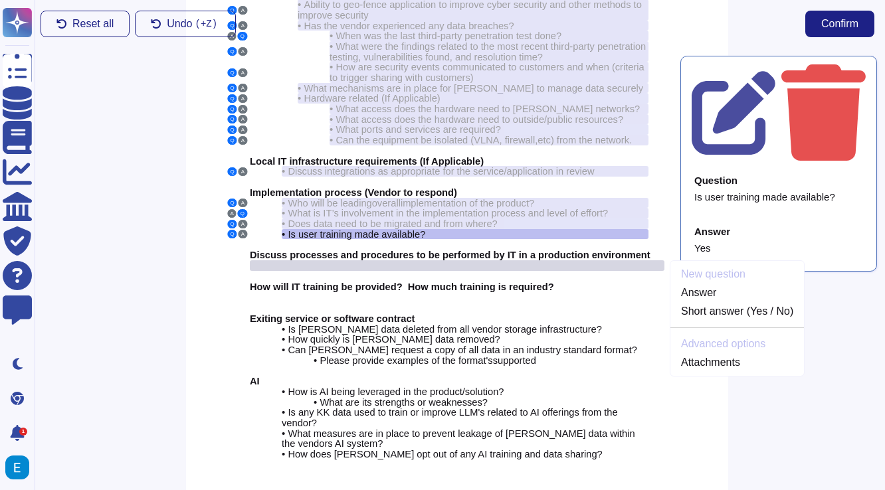
scroll to position [160, 3]
click at [392, 260] on div at bounding box center [457, 265] width 414 height 11
click at [220, 248] on div "Cyber Security Q A • What security certifications do you hold? Q A • How is PII…" at bounding box center [457, 184] width 542 height 697
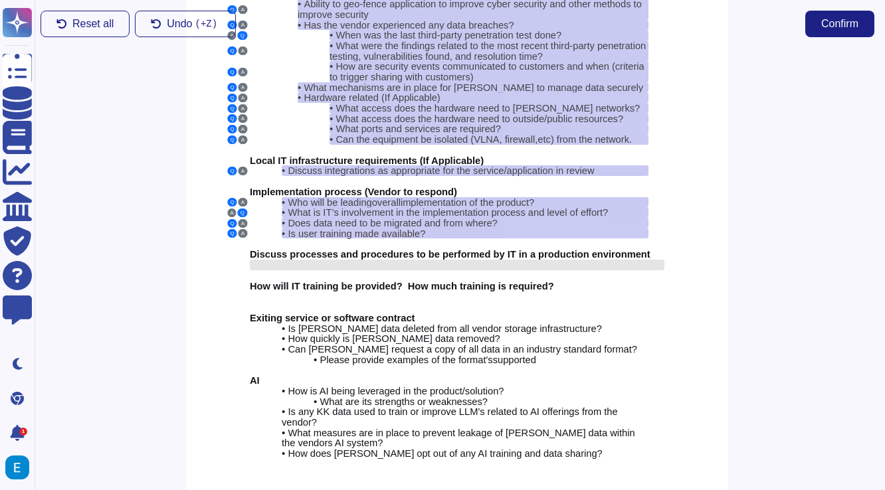
click at [348, 260] on div at bounding box center [457, 265] width 414 height 11
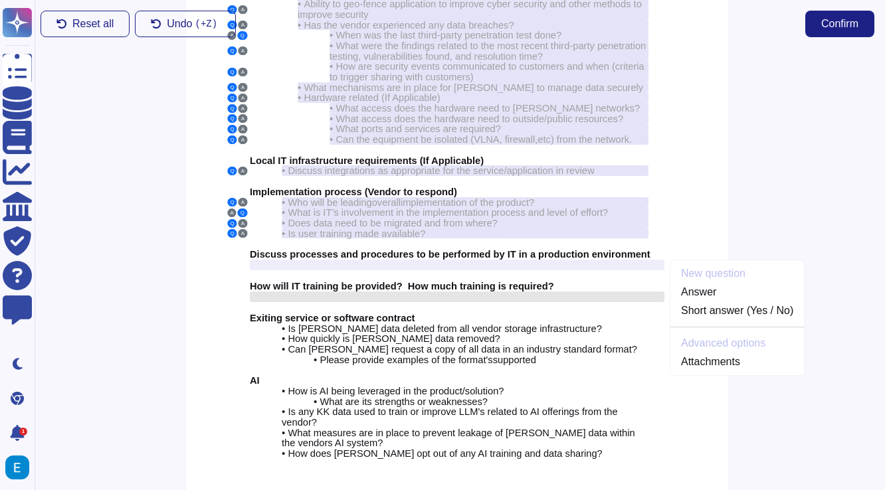
click at [337, 292] on div at bounding box center [457, 297] width 414 height 11
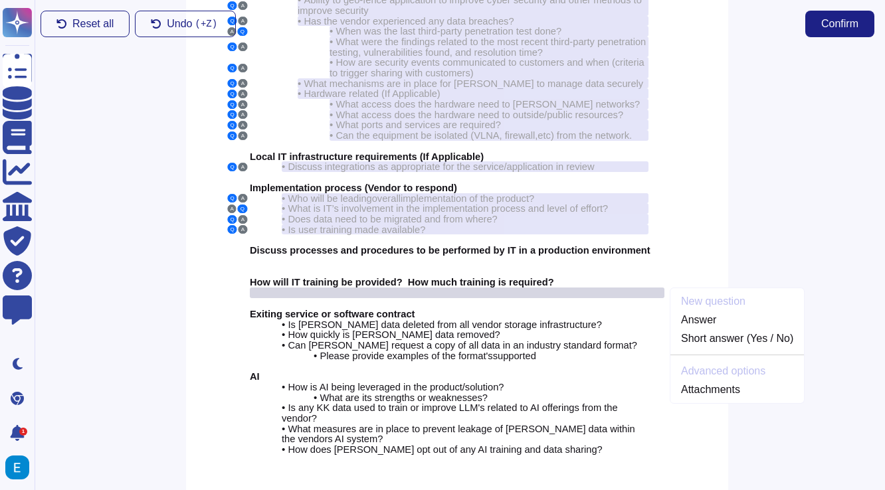
scroll to position [178, 3]
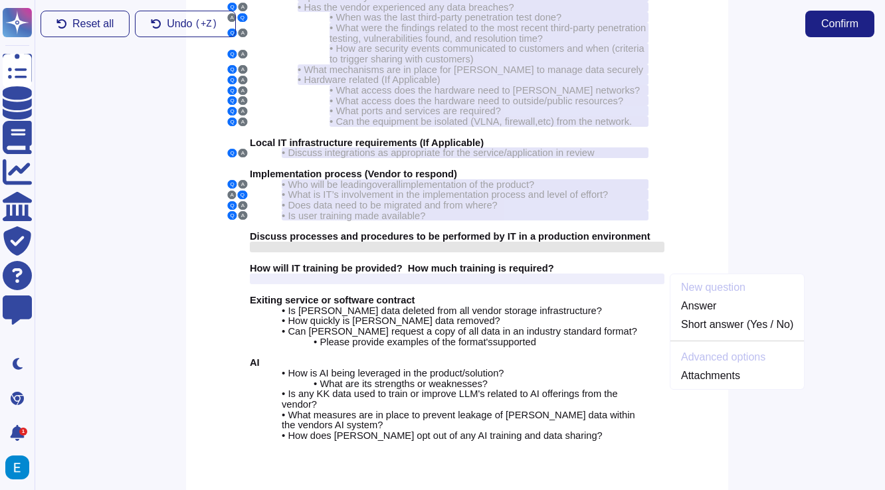
click at [391, 242] on div at bounding box center [457, 247] width 414 height 11
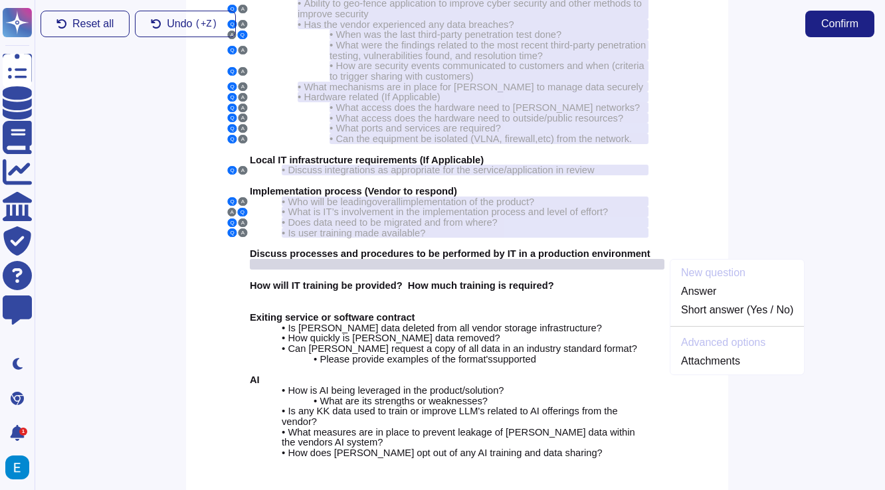
scroll to position [160, 3]
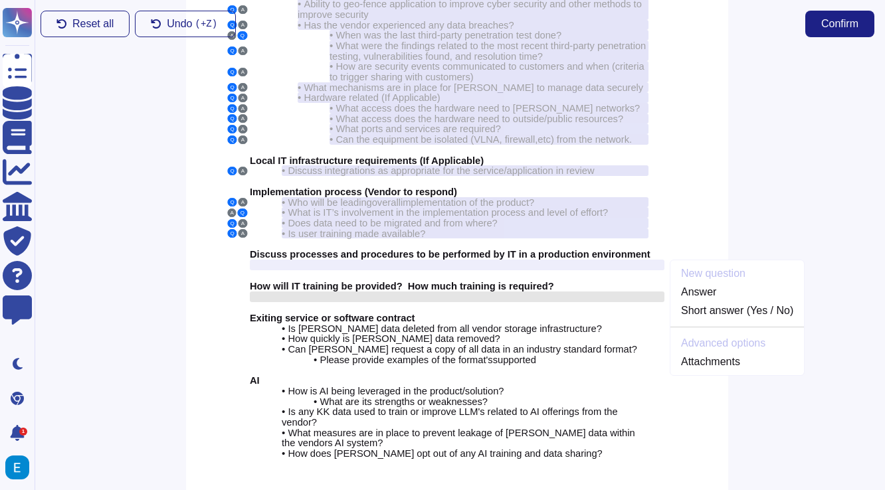
click at [467, 292] on div at bounding box center [457, 297] width 414 height 11
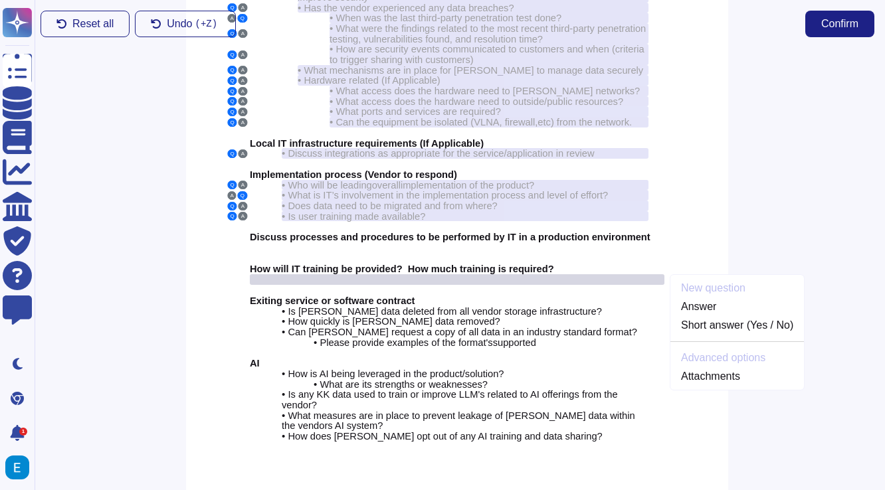
scroll to position [178, 3]
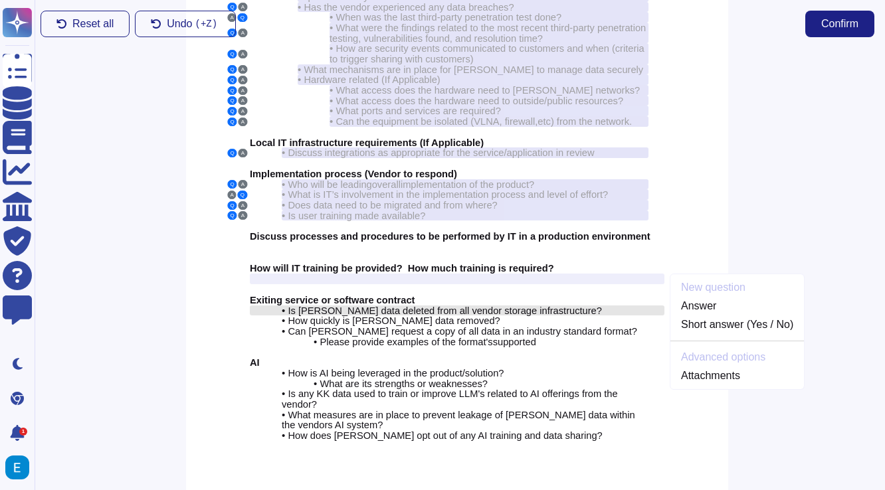
click at [483, 305] on span "Is [PERSON_NAME] data deleted from all vendor storage infrastructure?" at bounding box center [444, 310] width 313 height 11
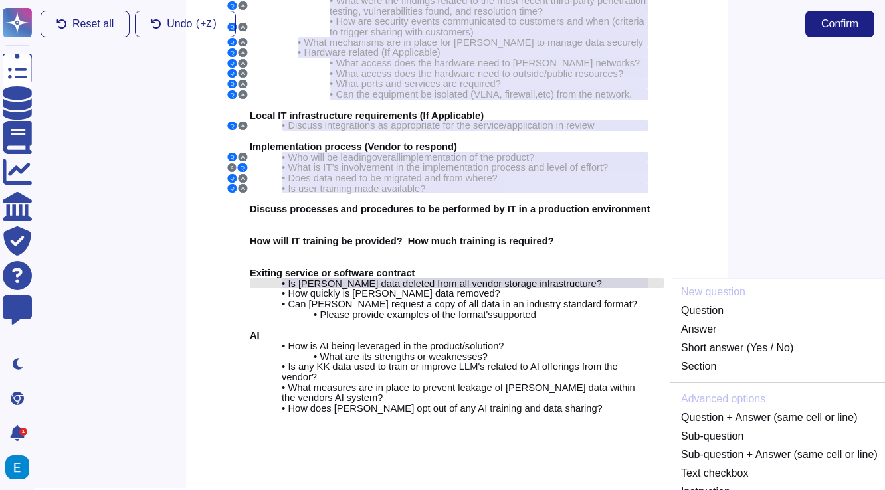
scroll to position [237, 3]
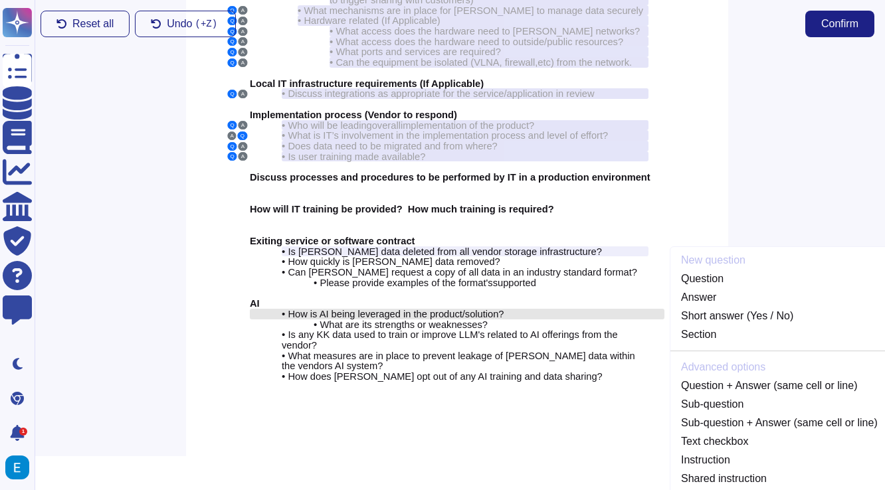
click at [400, 309] on span "How is AI being leveraged in the product/solution?" at bounding box center [396, 314] width 216 height 11
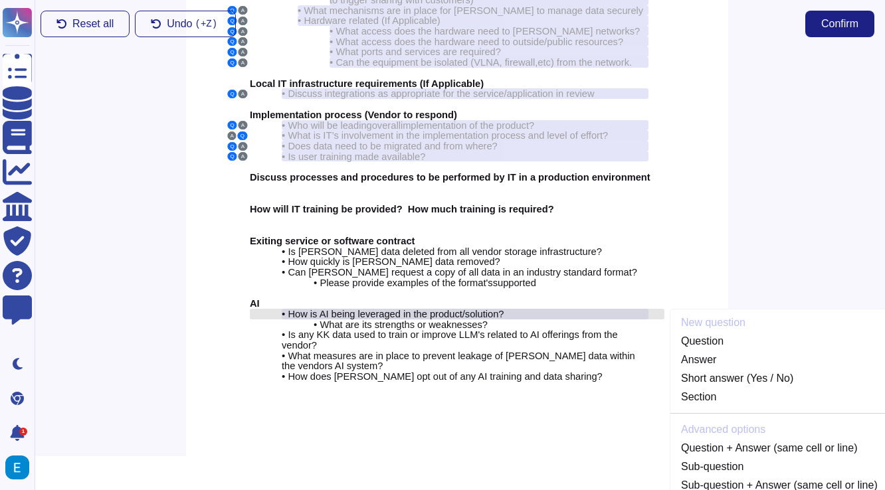
click at [400, 309] on span "How is AI being leveraged in the product/solution?" at bounding box center [396, 314] width 216 height 11
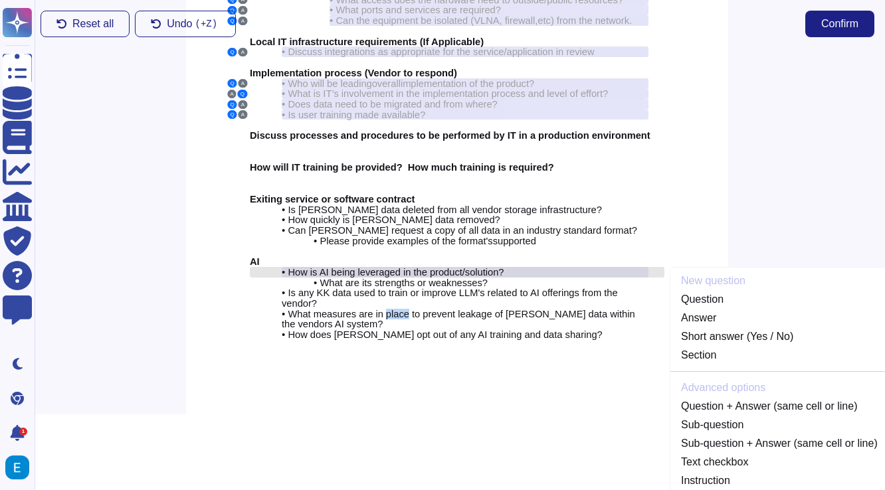
click at [400, 309] on span "What measures are in place to prevent leakage of [PERSON_NAME] data within the …" at bounding box center [458, 319] width 353 height 21
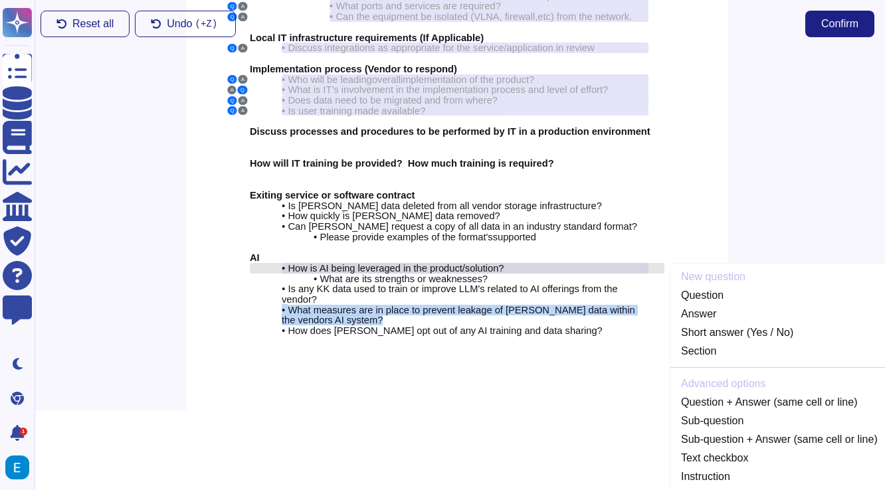
click at [400, 305] on span "What measures are in place to prevent leakage of [PERSON_NAME] data within the …" at bounding box center [458, 315] width 353 height 21
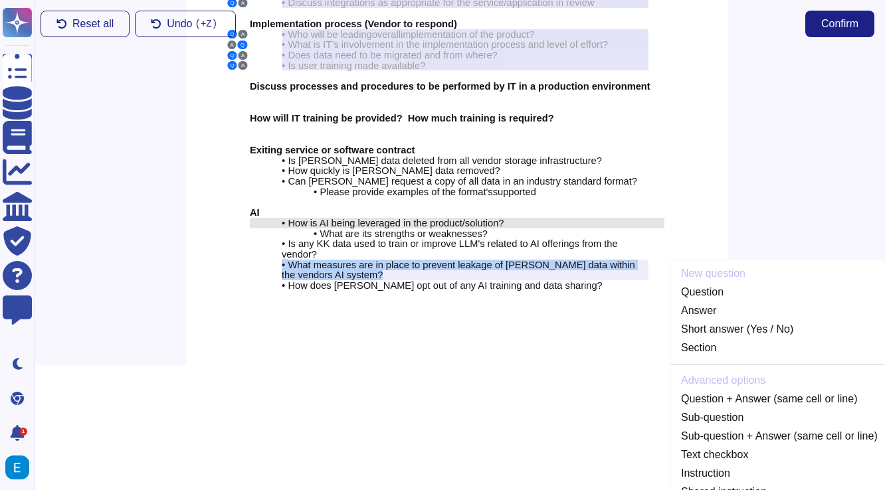
scroll to position [328, 3]
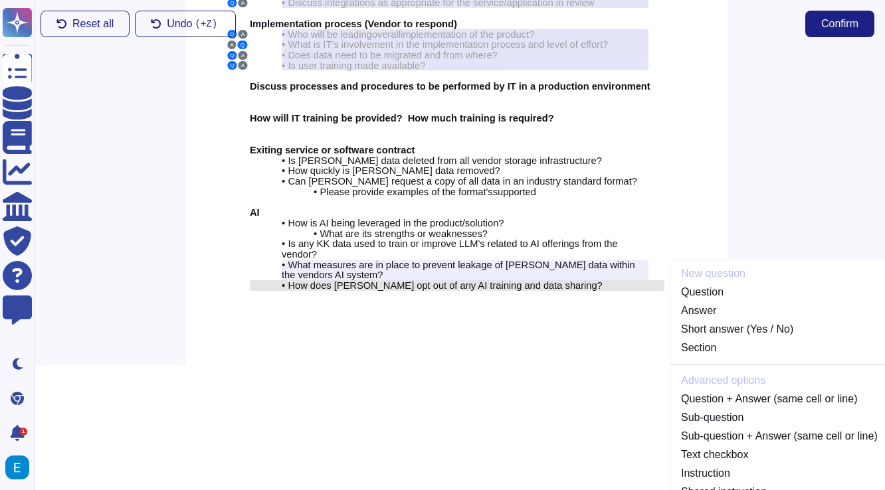
click at [405, 280] on span "How does [PERSON_NAME] opt out of any AI training and data sharing?" at bounding box center [445, 285] width 314 height 11
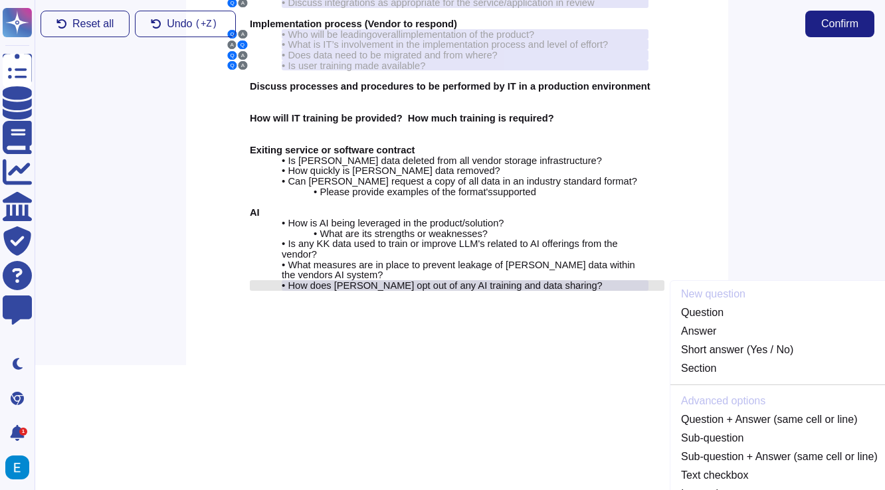
click at [405, 280] on span "How does [PERSON_NAME] opt out of any AI training and data sharing?" at bounding box center [445, 285] width 314 height 11
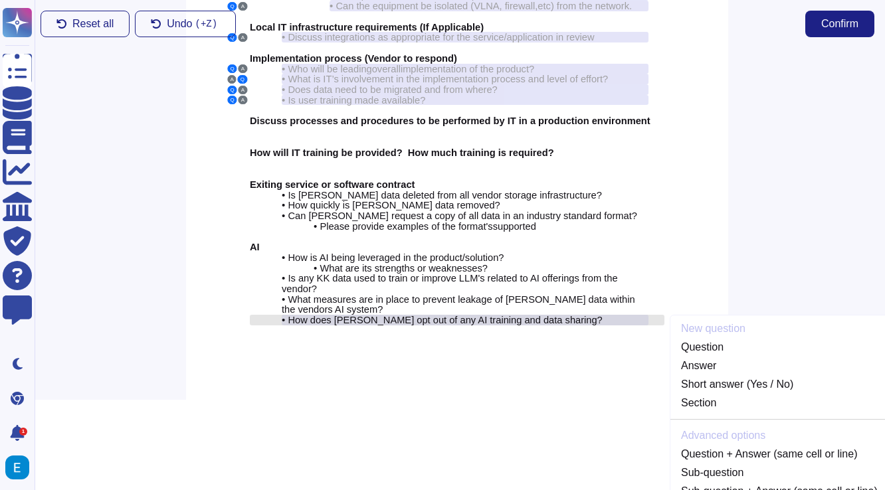
click at [405, 325] on div at bounding box center [457, 330] width 414 height 11
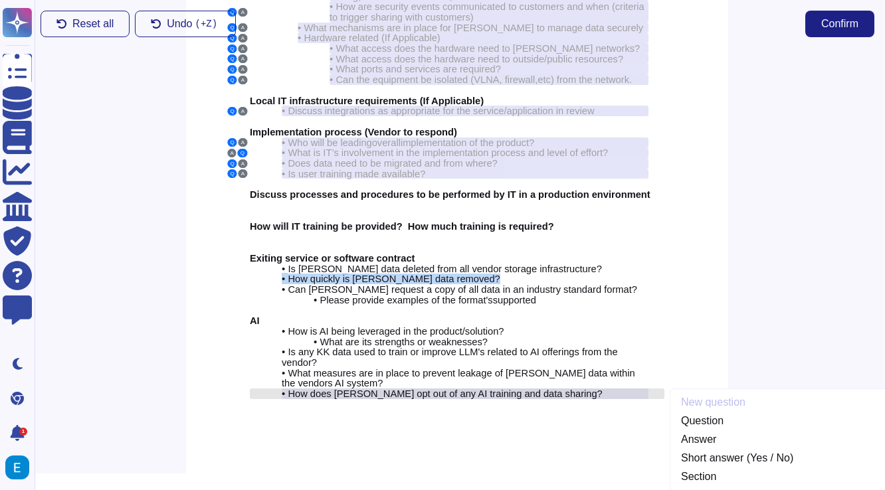
click at [405, 274] on span "How quickly is [PERSON_NAME] data removed?" at bounding box center [394, 279] width 212 height 11
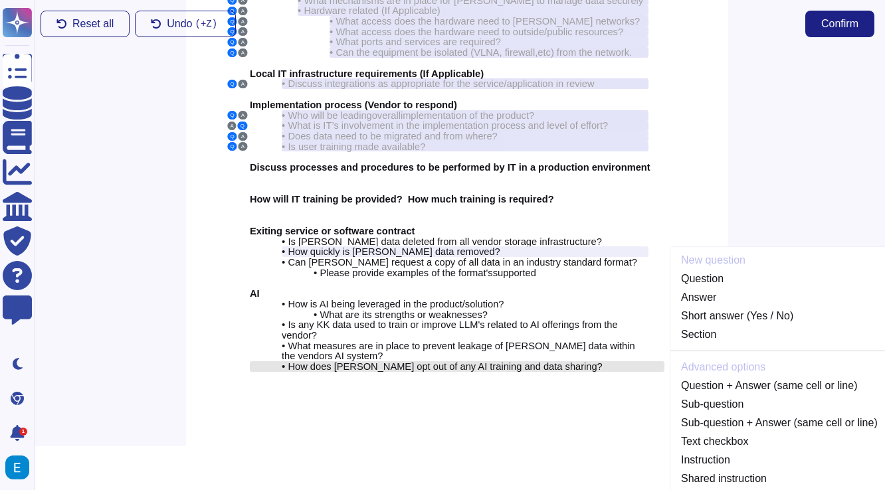
click at [382, 361] on span "How does [PERSON_NAME] opt out of any AI training and data sharing?" at bounding box center [445, 366] width 314 height 11
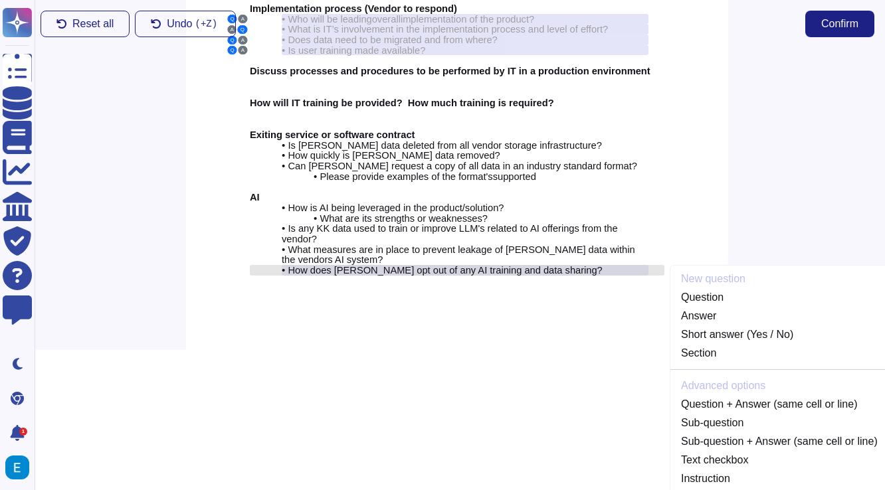
click at [402, 265] on span "How does [PERSON_NAME] opt out of any AI training and data sharing?" at bounding box center [445, 270] width 314 height 11
click at [582, 265] on div "• How does Kem Krest opt out of any AI training and data sharing?" at bounding box center [465, 270] width 367 height 11
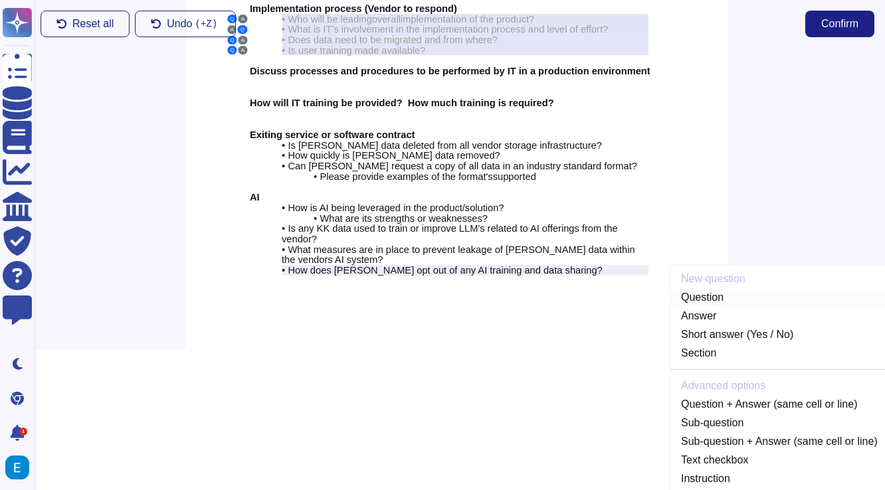
click at [719, 290] on link "Question" at bounding box center [779, 298] width 218 height 16
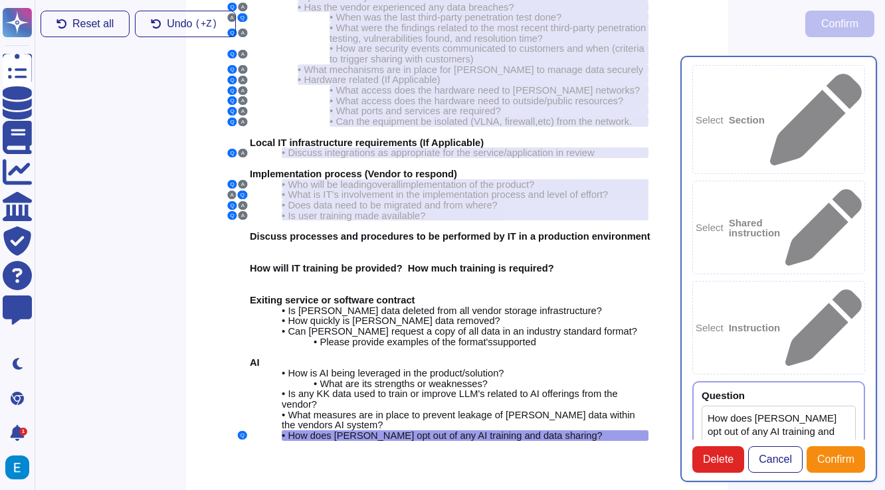
type textarea "How does [PERSON_NAME] opt out of any AI training and data sharing?"
click at [774, 406] on textarea "How does [PERSON_NAME] opt out of any AI training and data sharing?" at bounding box center [778, 452] width 154 height 92
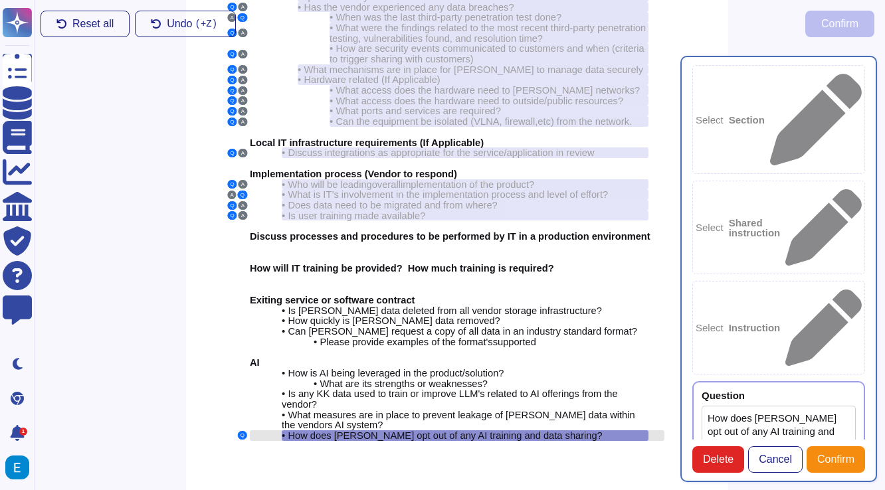
click at [492, 430] on span "How does [PERSON_NAME] opt out of any AI training and data sharing?" at bounding box center [445, 435] width 314 height 11
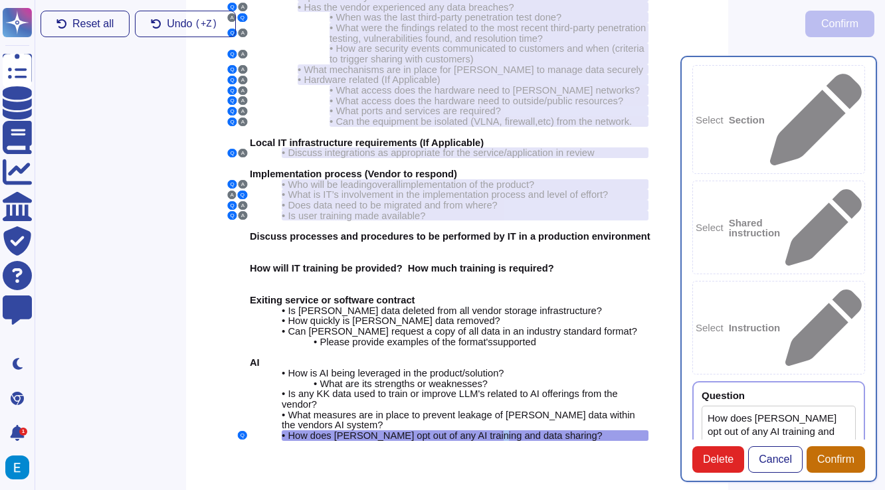
click at [832, 457] on span "Confirm" at bounding box center [835, 459] width 37 height 11
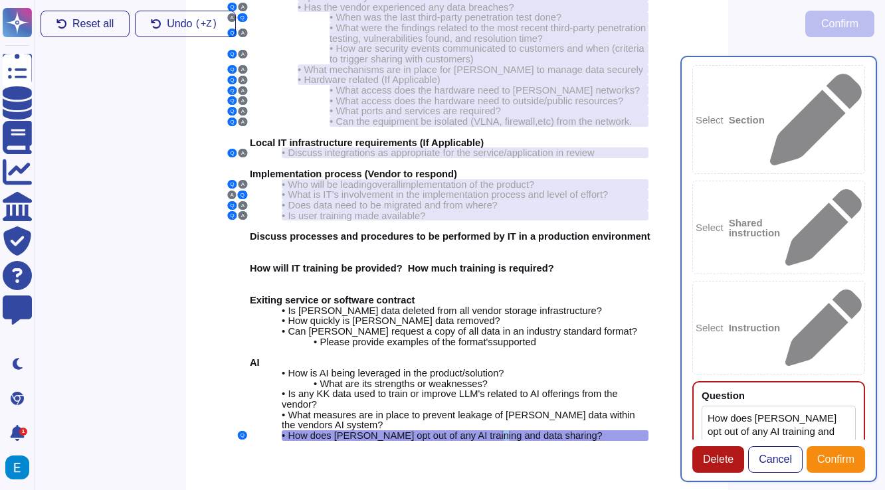
click at [709, 458] on span "Delete" at bounding box center [718, 459] width 31 height 11
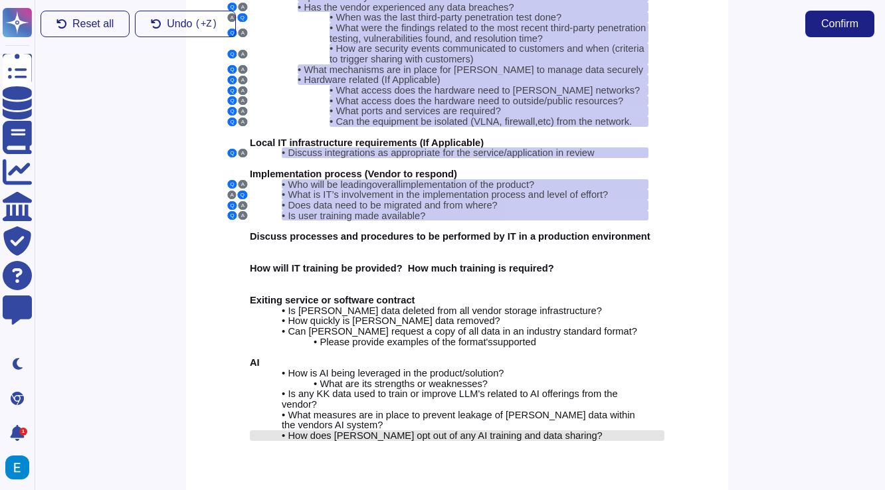
click at [574, 430] on span "How does [PERSON_NAME] opt out of any AI training and data sharing?" at bounding box center [445, 435] width 314 height 11
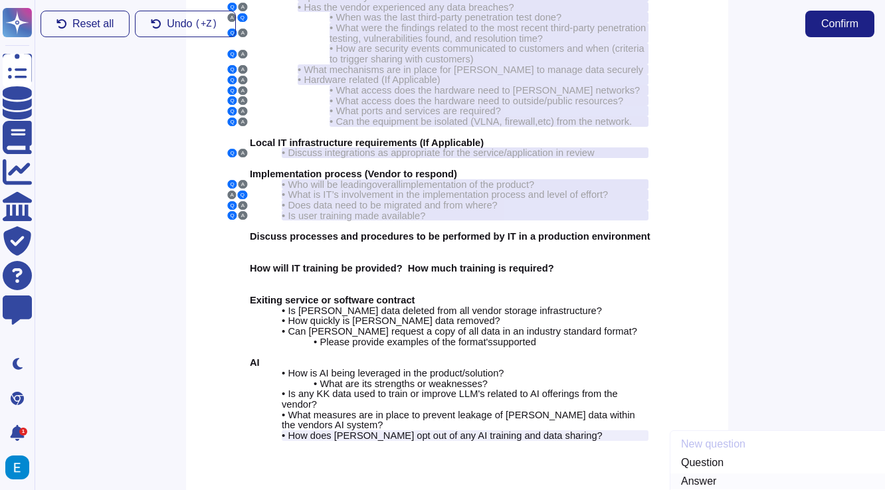
click at [722, 473] on link "Answer" at bounding box center [779, 481] width 218 height 16
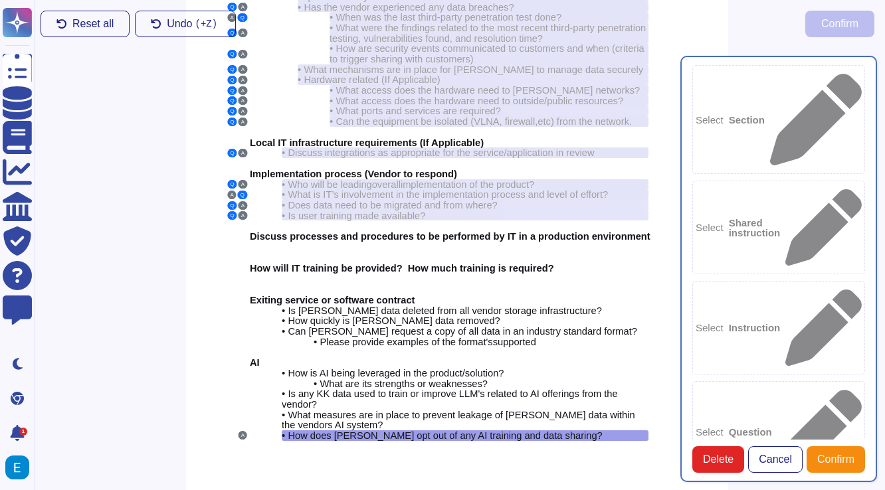
type textarea "How does [PERSON_NAME] opt out of any AI training and data sharing?"
click at [769, 427] on b "Question" at bounding box center [749, 432] width 43 height 10
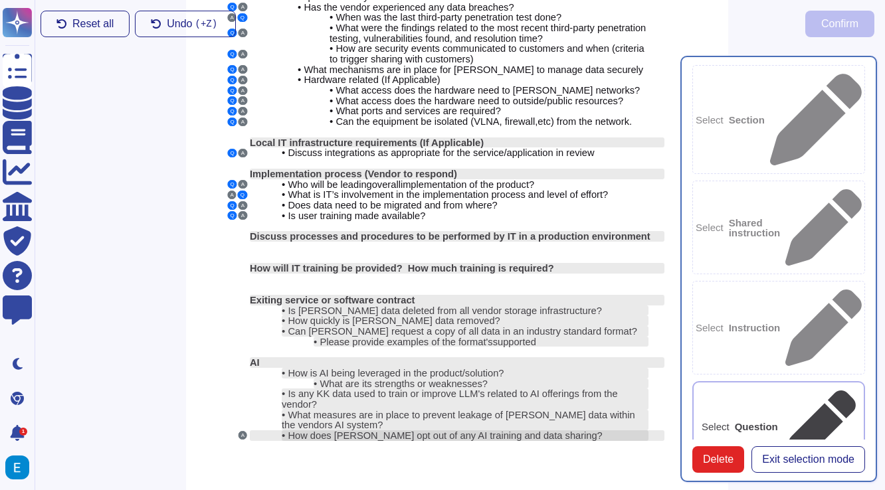
click at [527, 430] on span "How does [PERSON_NAME] opt out of any AI training and data sharing?" at bounding box center [445, 435] width 314 height 11
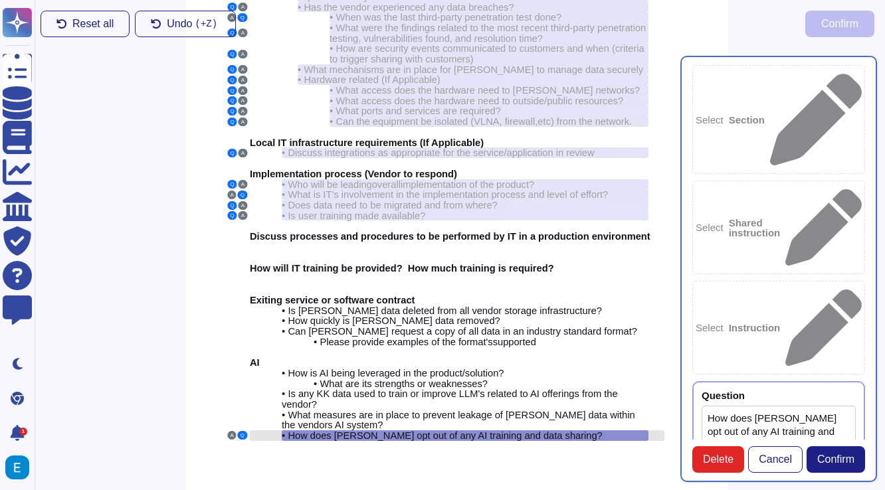
type textarea "How does [PERSON_NAME] opt out of any AI training and data sharing?"
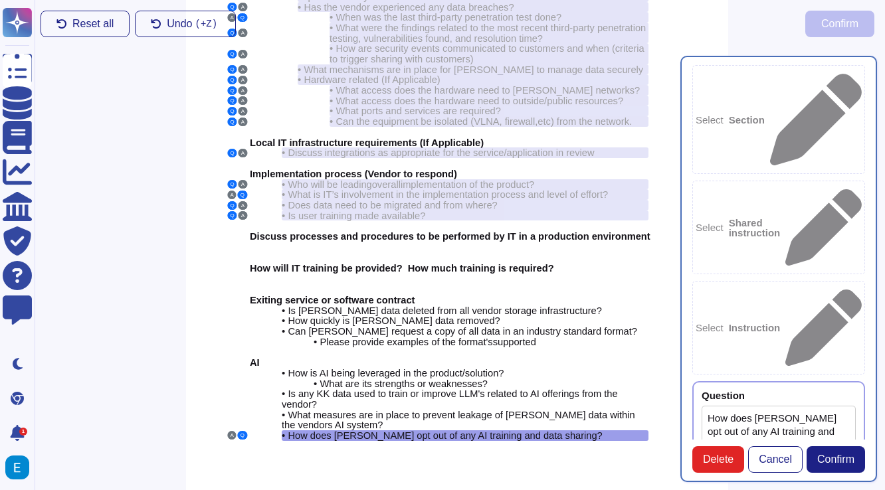
paste textarea "All the customer data is kept private and is not used for training any AI model…"
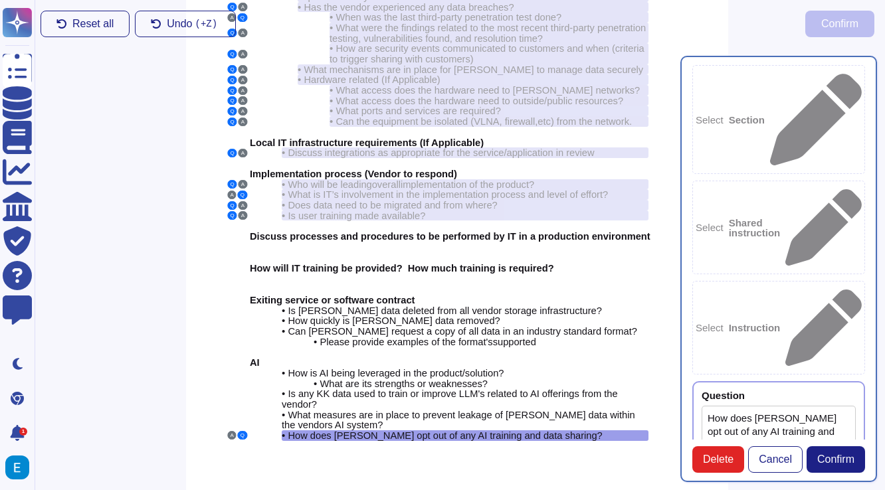
type textarea "All the customer data is kept private and is not used for training any AI model…"
click at [838, 454] on span "Confirm" at bounding box center [835, 459] width 37 height 11
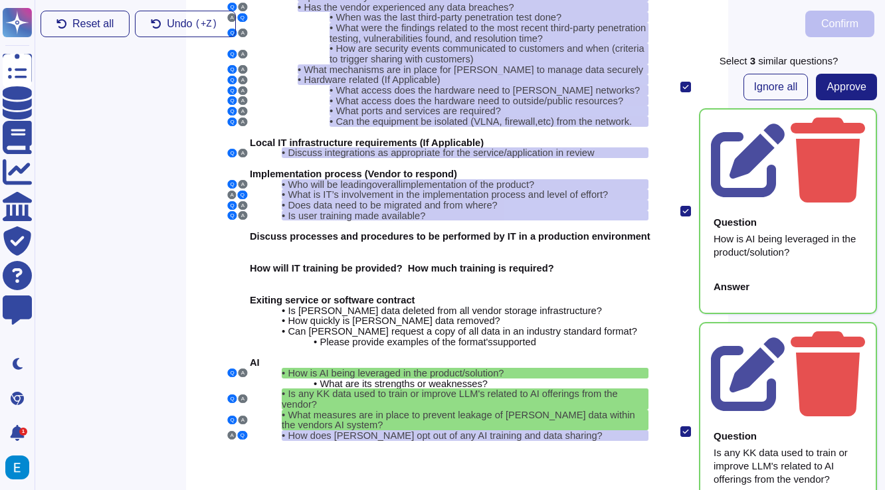
click at [815, 274] on div "Answer" at bounding box center [788, 289] width 154 height 31
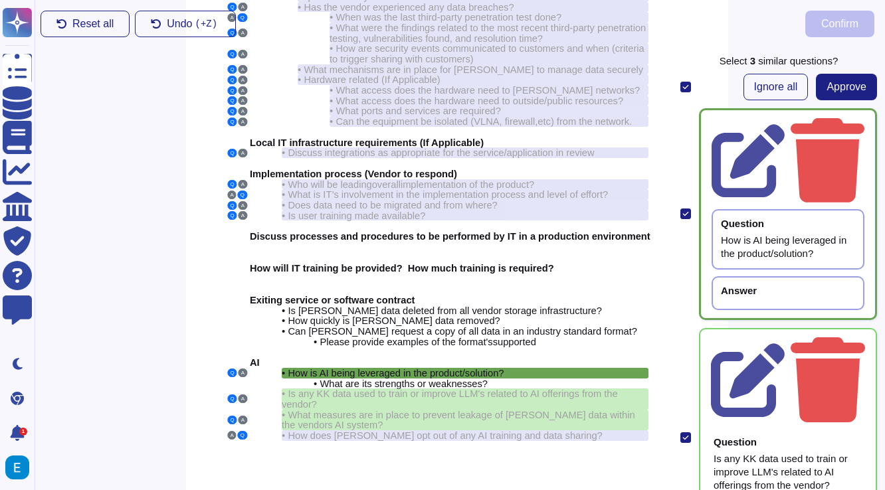
click at [792, 234] on div "How is AI being leveraged in the product/solution?" at bounding box center [788, 247] width 134 height 27
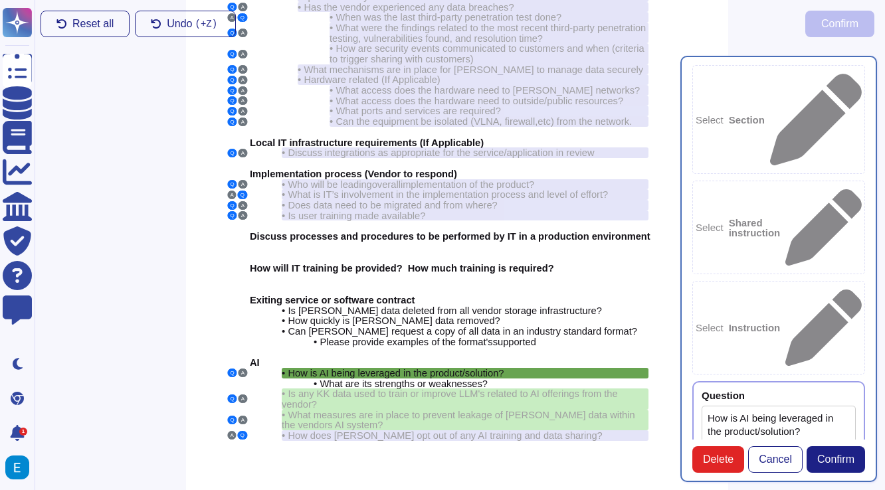
type textarea "How is AI being leveraged in the product/solution?"
click at [485, 368] on span "How is AI being leveraged in the product/solution?" at bounding box center [396, 373] width 216 height 11
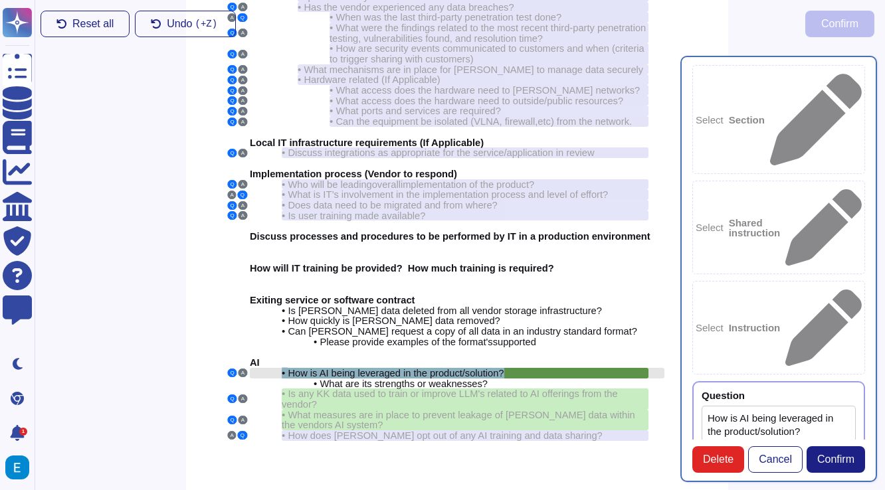
click at [485, 368] on span "How is AI being leveraged in the product/solution?" at bounding box center [396, 373] width 216 height 11
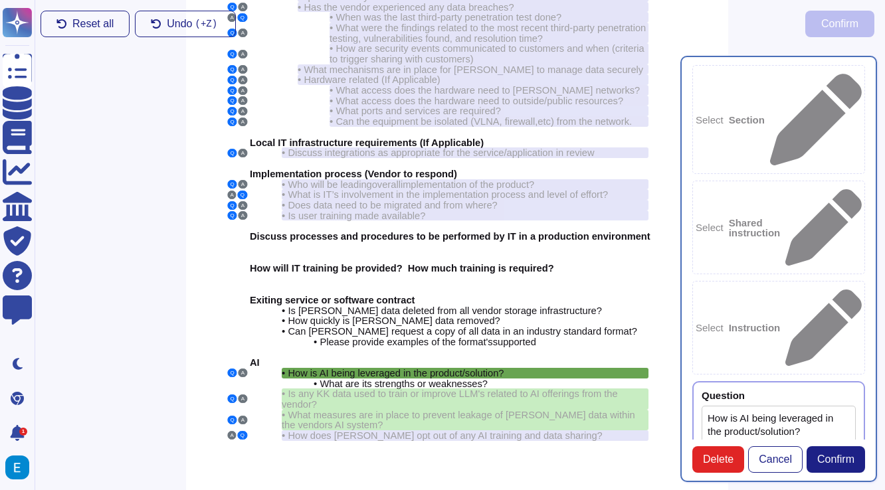
paste textarea "Colossyan leverages AI in its product by generating real-life like synthetic hu…"
type textarea "Colossyan leverages AI in its product by generating real-life like synthetic hu…"
click at [837, 463] on span "Confirm" at bounding box center [835, 459] width 37 height 11
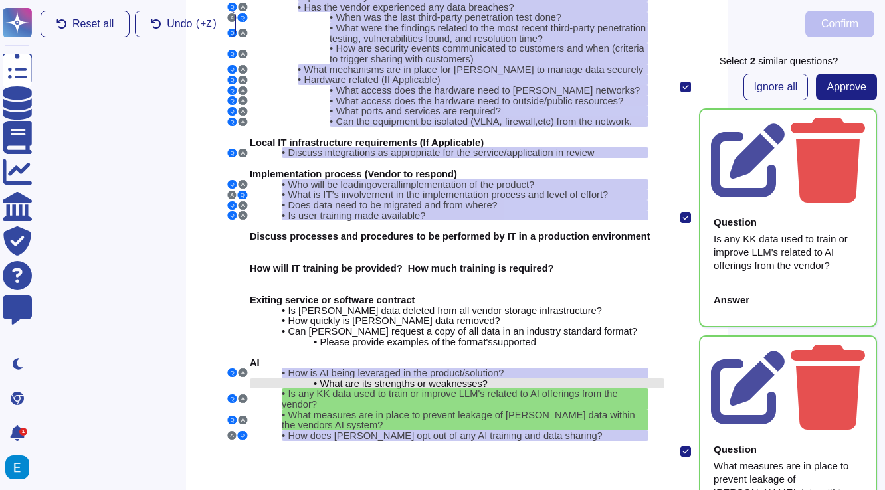
click at [454, 379] on span "What are its strengths or weaknesses?" at bounding box center [403, 384] width 168 height 11
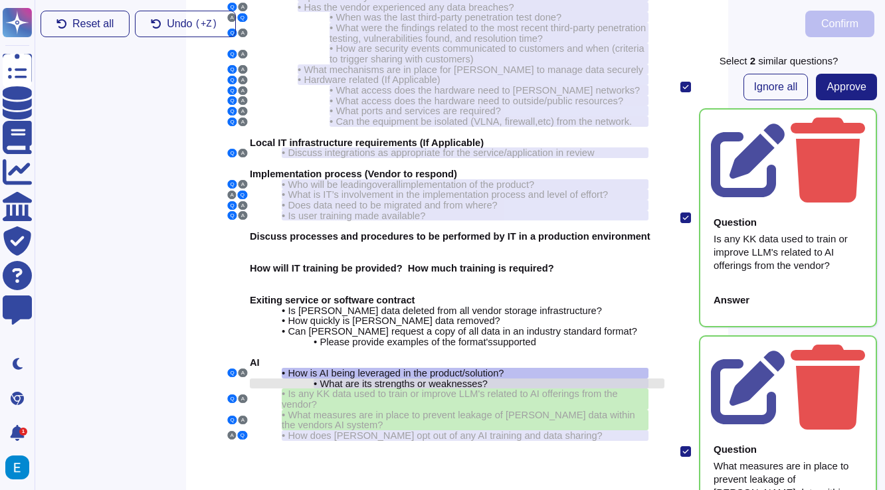
click at [452, 379] on span "What are its strengths or weaknesses?" at bounding box center [403, 384] width 168 height 11
click at [460, 379] on span "What are its strengths or weaknesses?" at bounding box center [403, 384] width 168 height 11
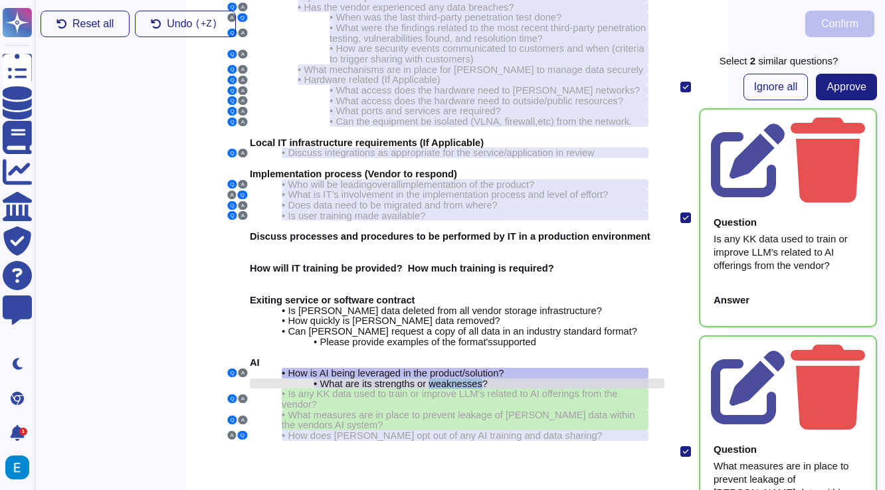
click at [460, 379] on span "What are its strengths or weaknesses?" at bounding box center [403, 384] width 168 height 11
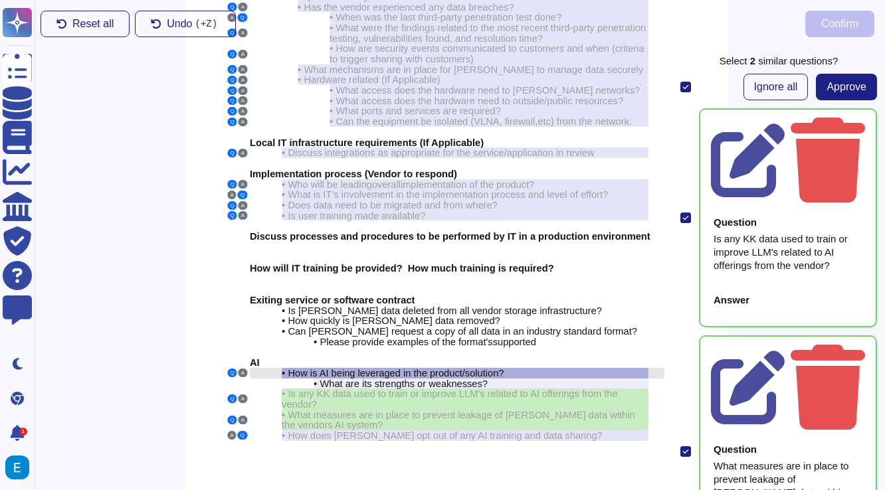
click at [568, 368] on div "• How is AI being leveraged in the product/solution?" at bounding box center [465, 373] width 367 height 11
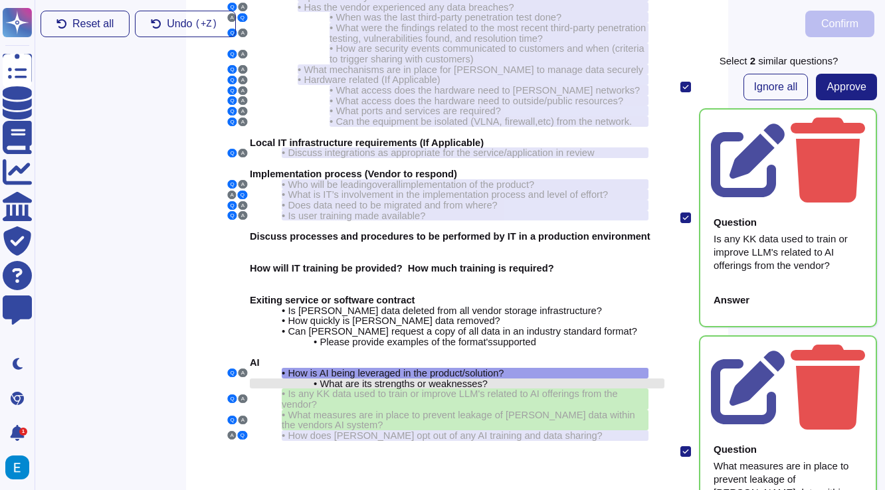
click at [566, 379] on div "• What are its strengths or weaknesses?" at bounding box center [480, 384] width 335 height 11
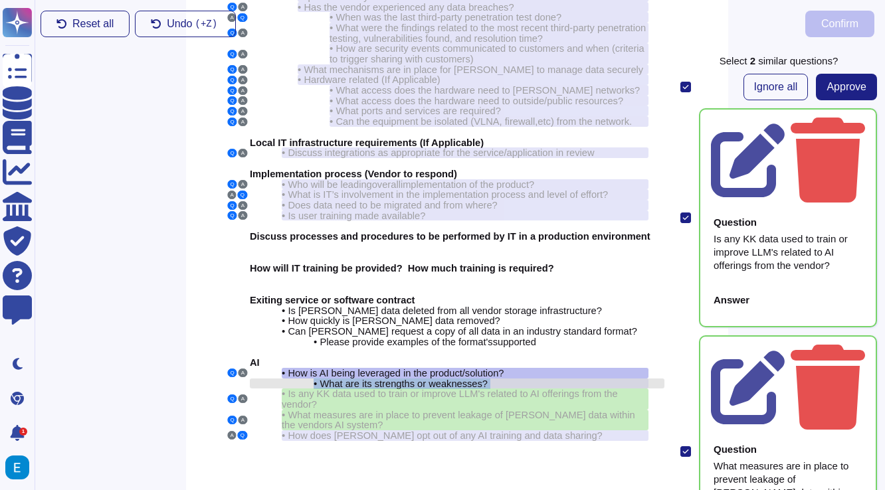
click at [566, 379] on div "• What are its strengths or weaknesses?" at bounding box center [480, 384] width 335 height 11
click at [779, 86] on span "Ignore all" at bounding box center [776, 87] width 44 height 11
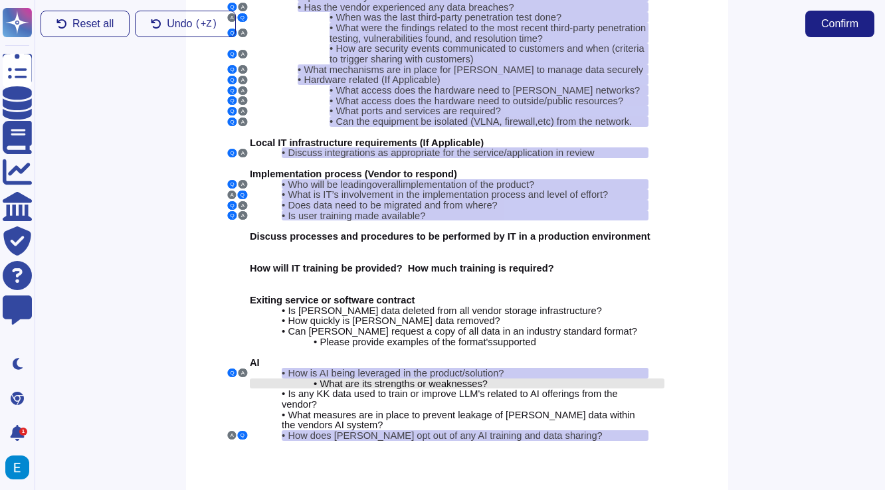
click at [529, 379] on div "• What are its strengths or weaknesses?" at bounding box center [480, 384] width 335 height 11
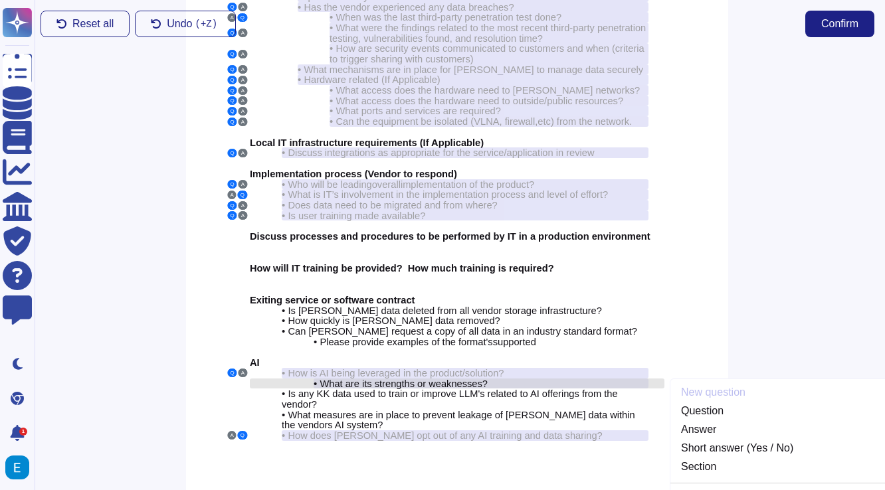
click at [529, 379] on div "• What are its strengths or weaknesses?" at bounding box center [480, 384] width 335 height 11
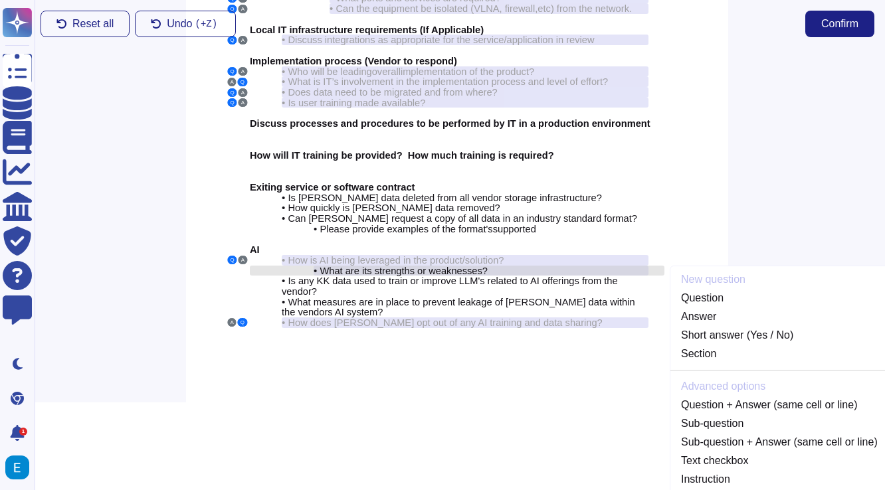
scroll to position [293, 3]
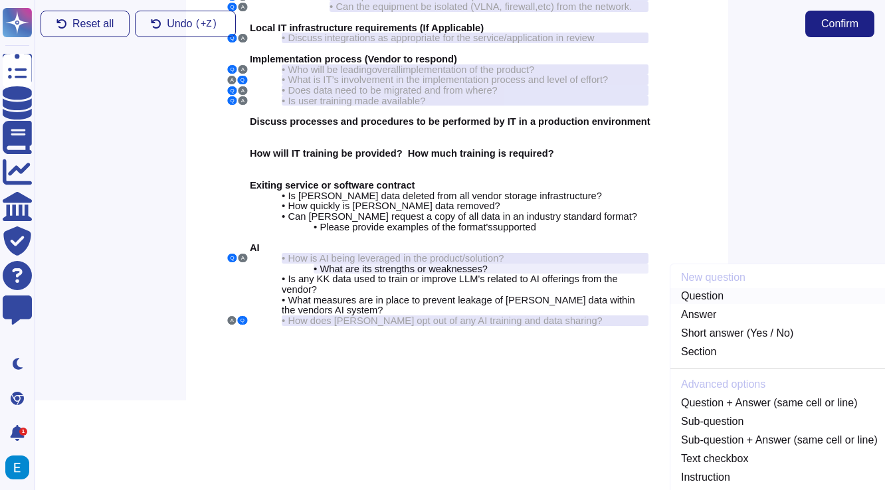
click at [715, 288] on link "Question" at bounding box center [779, 296] width 218 height 16
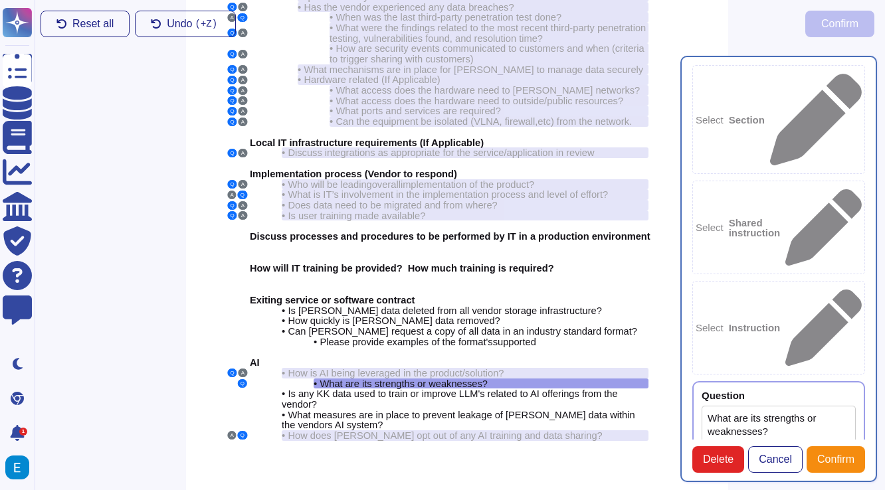
type textarea "What are its strengths or weaknesses?"
click at [711, 462] on span "Delete" at bounding box center [718, 459] width 31 height 11
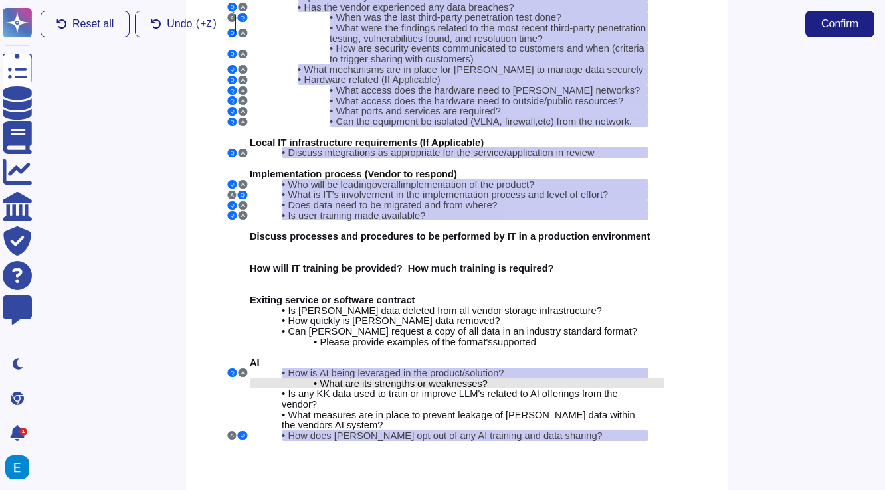
click at [567, 379] on div "• What are its strengths or weaknesses?" at bounding box center [480, 384] width 335 height 11
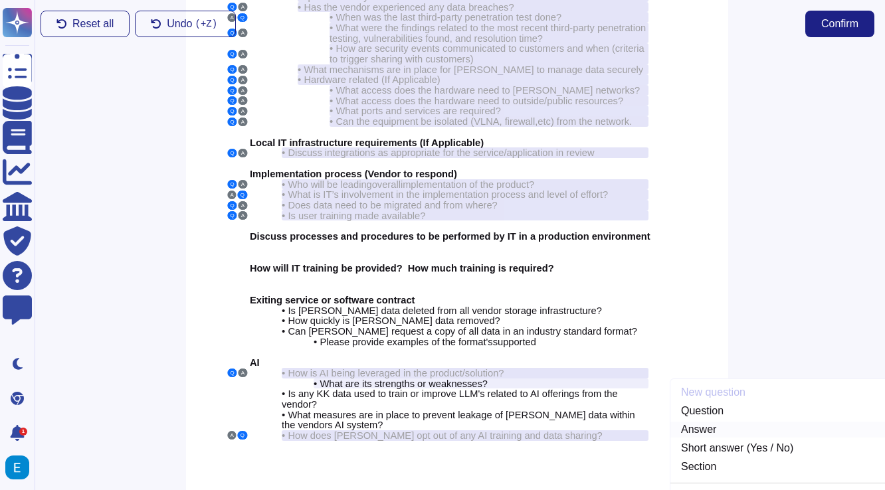
click at [717, 422] on link "Answer" at bounding box center [779, 430] width 218 height 16
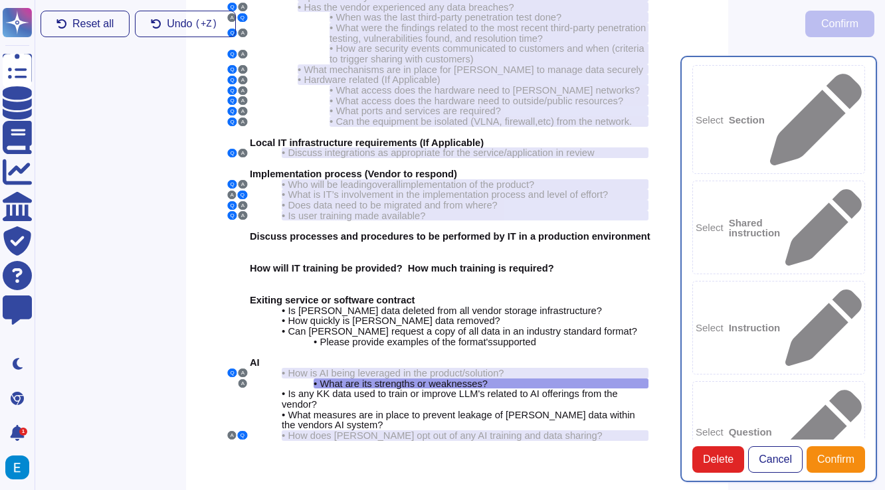
type textarea "What are its strengths or weaknesses?"
click at [772, 427] on b "Question" at bounding box center [749, 432] width 43 height 10
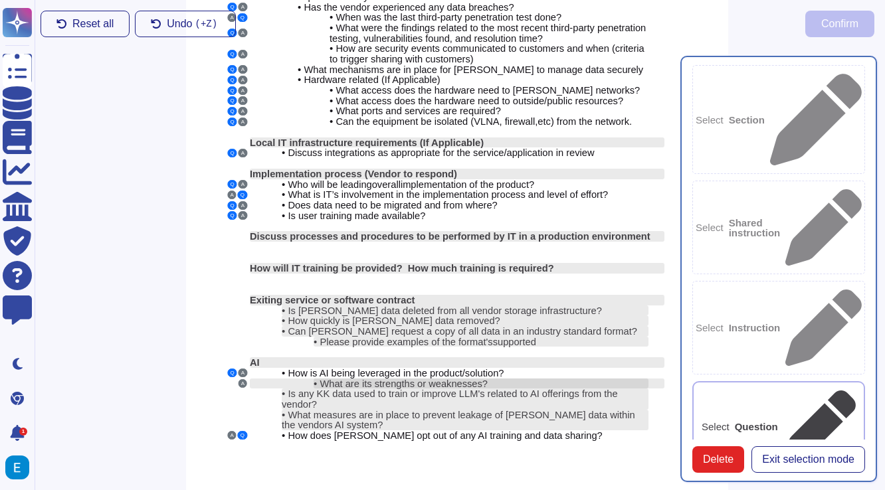
click at [468, 379] on span "What are its strengths or weaknesses?" at bounding box center [403, 384] width 168 height 11
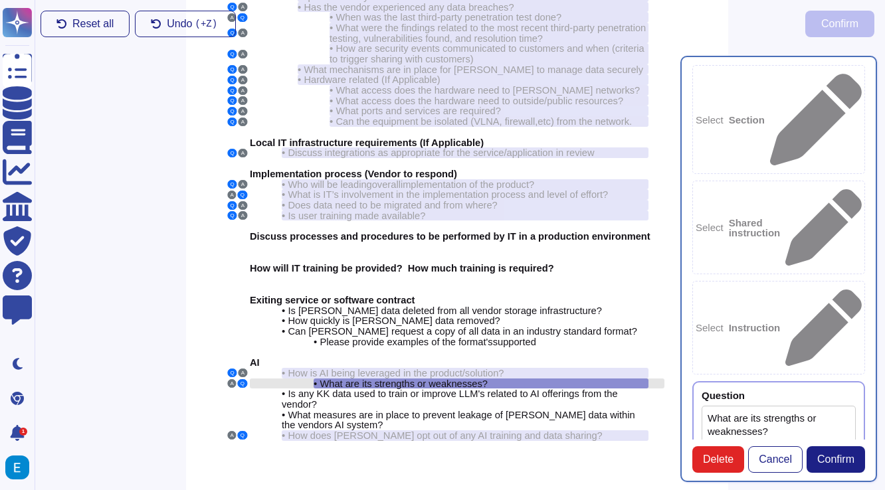
type textarea "What are its strengths or weaknesses?"
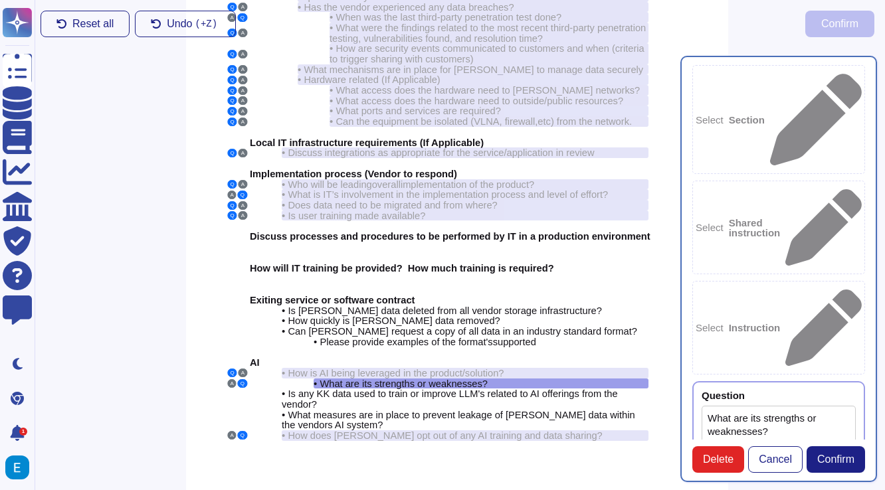
paste textarea "Strengths: - Colossyan is a leading AI video platform specifically designed for…"
drag, startPoint x: 709, startPoint y: 372, endPoint x: 782, endPoint y: 423, distance: 88.6
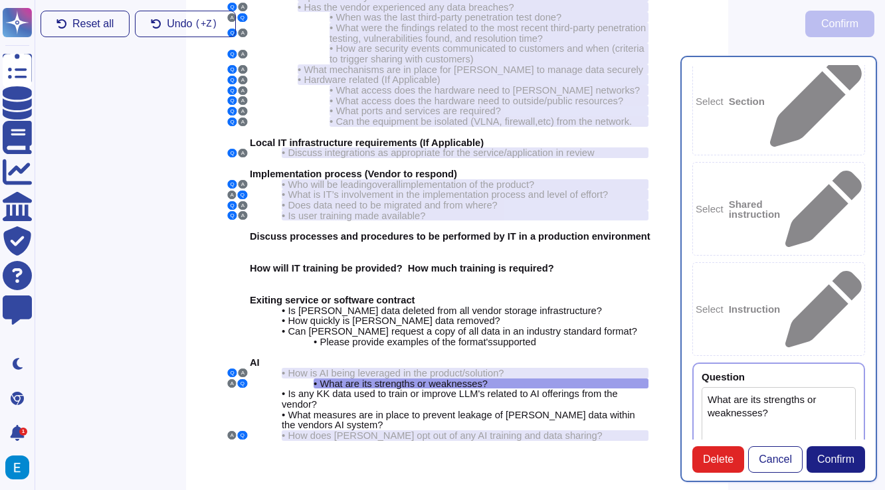
scroll to position [0, 0]
type textarea "Strengths: - Colossyan is a leading AI video platform specifically designed for…"
click at [839, 457] on span "Confirm" at bounding box center [835, 459] width 37 height 11
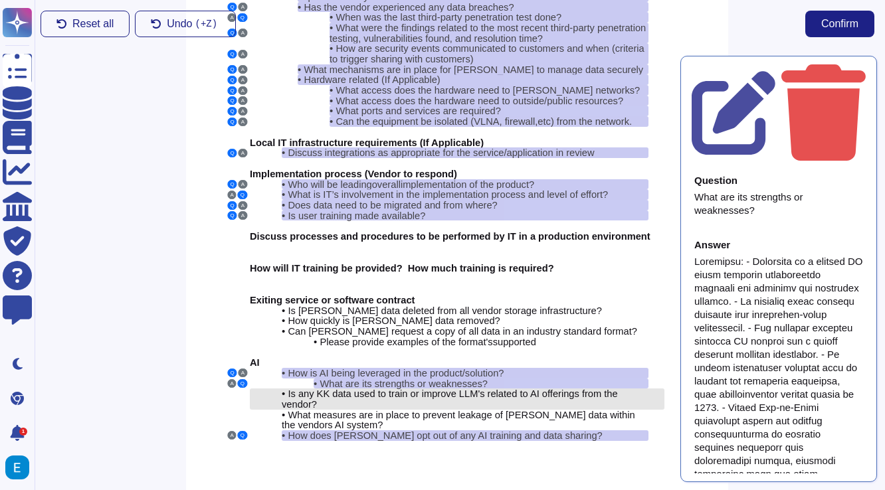
click at [502, 388] on span "Is any KK data used to train or improve LLM's related to AI offerings from the …" at bounding box center [450, 398] width 336 height 21
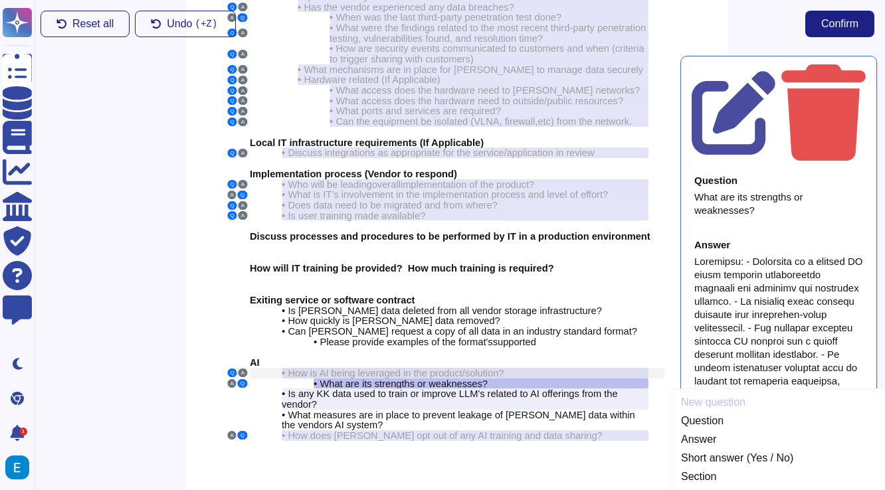
click at [522, 368] on div "• How is AI being leveraged in the product/solution?" at bounding box center [465, 373] width 367 height 11
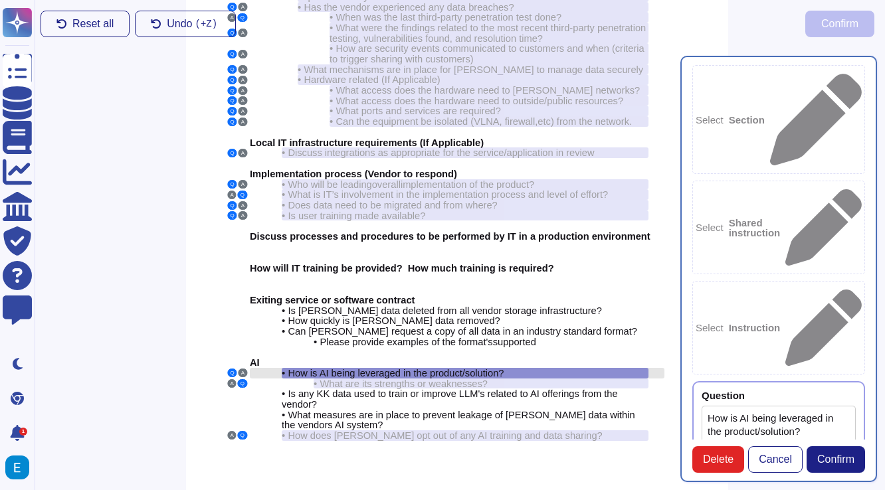
type textarea "How is AI being leveraged in the product/solution?"
type textarea "Colossyan leverages AI in its product by generating real-life like synthetic hu…"
click at [520, 379] on div "• What are its strengths or weaknesses?" at bounding box center [480, 384] width 335 height 11
click at [548, 379] on div "• What are its strengths or weaknesses?" at bounding box center [480, 384] width 335 height 11
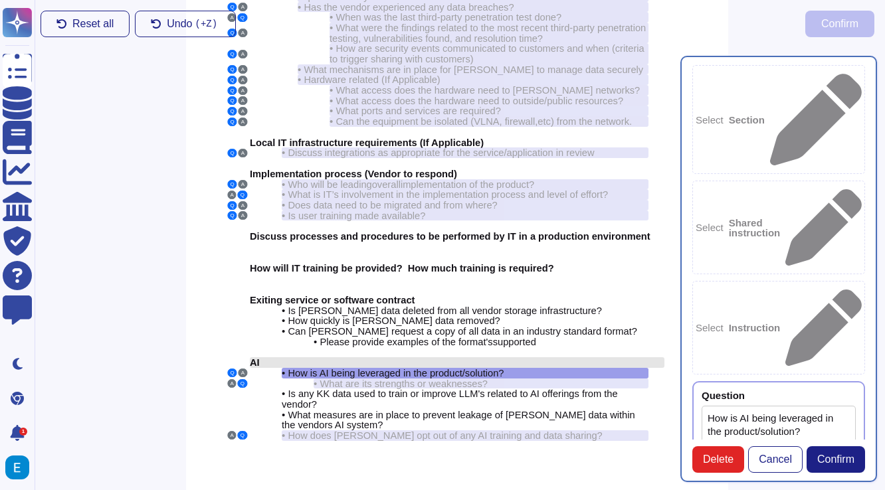
click at [556, 357] on div "AI" at bounding box center [457, 362] width 414 height 11
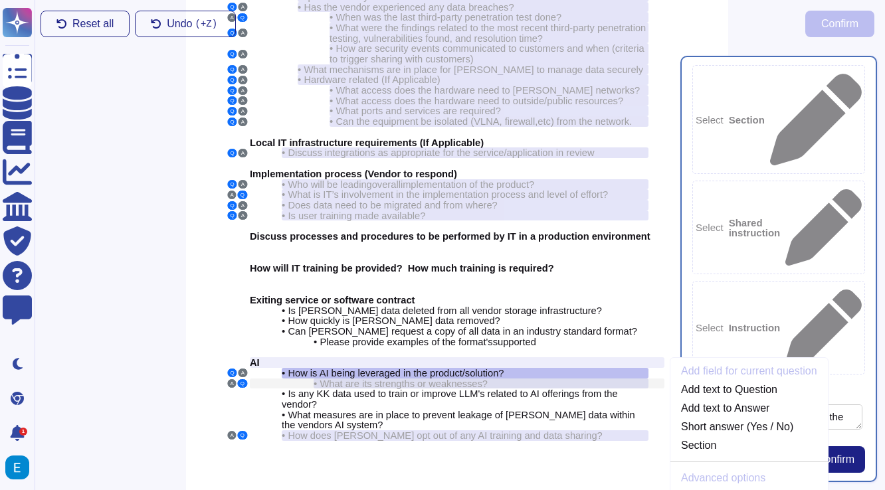
click at [566, 379] on div "• What are its strengths or weaknesses?" at bounding box center [480, 384] width 335 height 11
click at [571, 368] on div "• How is AI being leveraged in the product/solution?" at bounding box center [465, 373] width 367 height 11
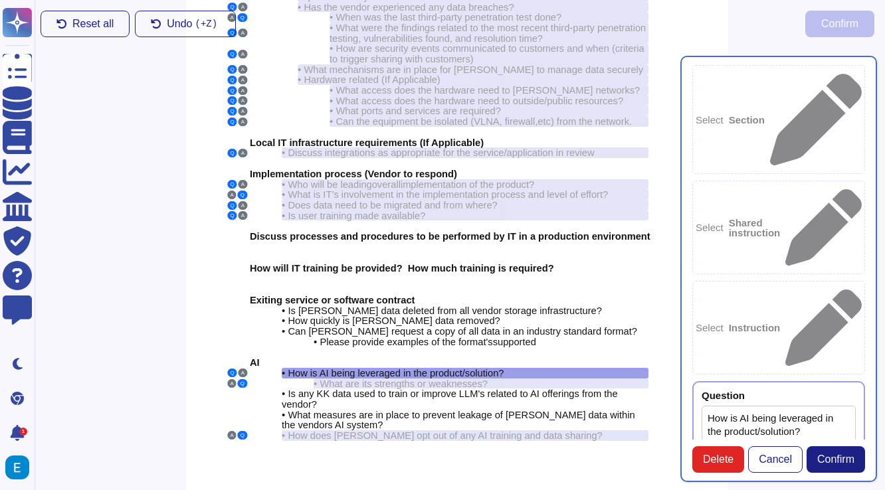
scroll to position [76, 0]
click at [839, 455] on span "Confirm" at bounding box center [835, 459] width 37 height 11
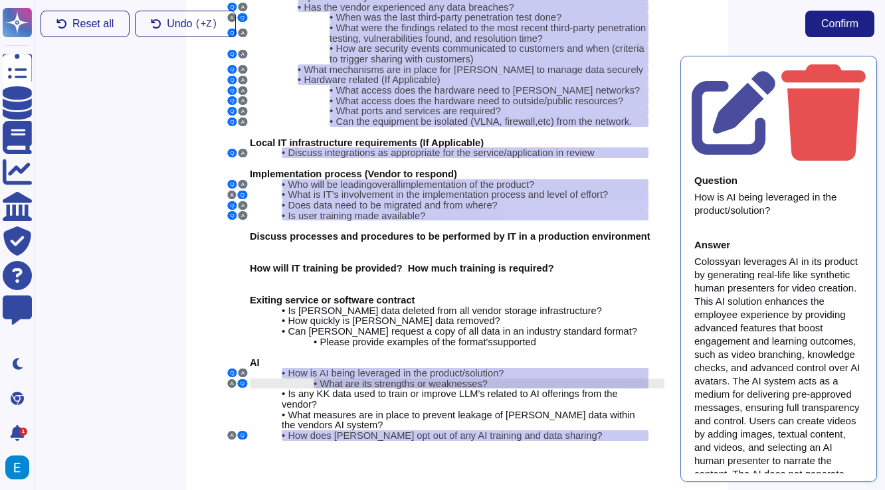
click at [557, 379] on div "• What are its strengths or weaknesses?" at bounding box center [480, 384] width 335 height 11
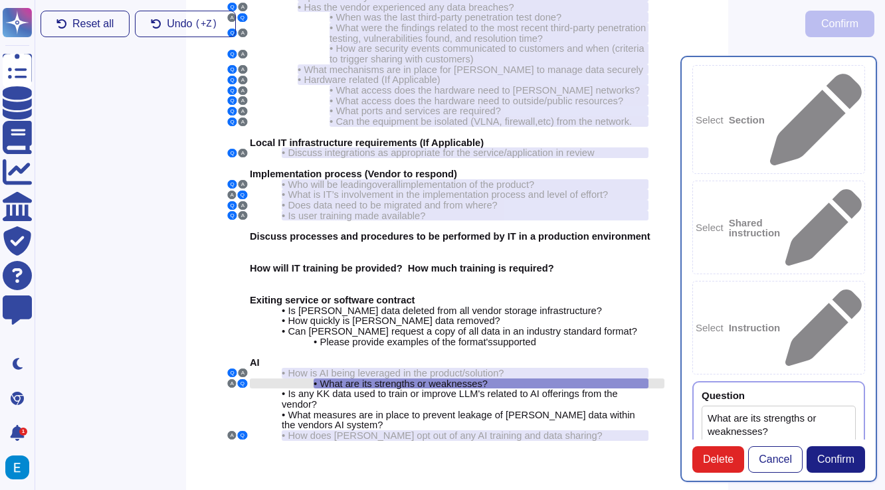
type textarea "What are its strengths or weaknesses?"
type textarea "Strengths: - Colossyan is a leading AI video platform specifically designed for…"
click at [853, 460] on span "Confirm" at bounding box center [835, 459] width 37 height 11
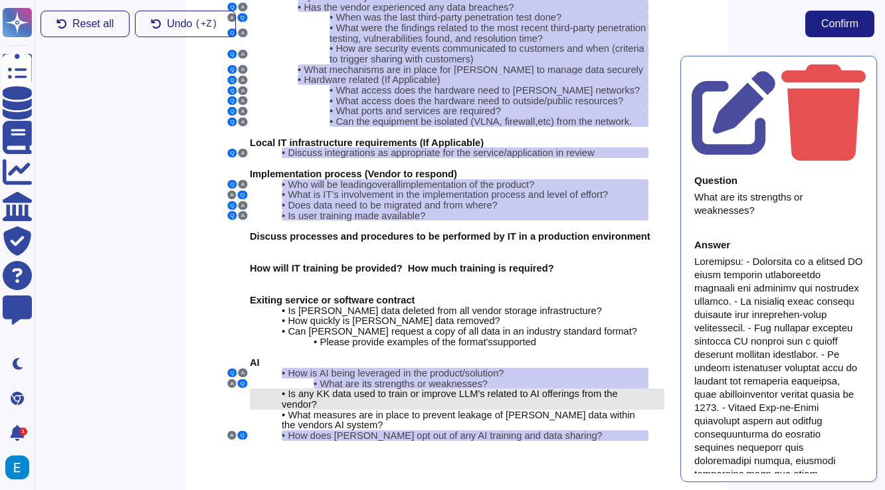
click at [556, 388] on div "• Is any KK data used to train or improve LLM's related to AI offerings from th…" at bounding box center [465, 398] width 367 height 21
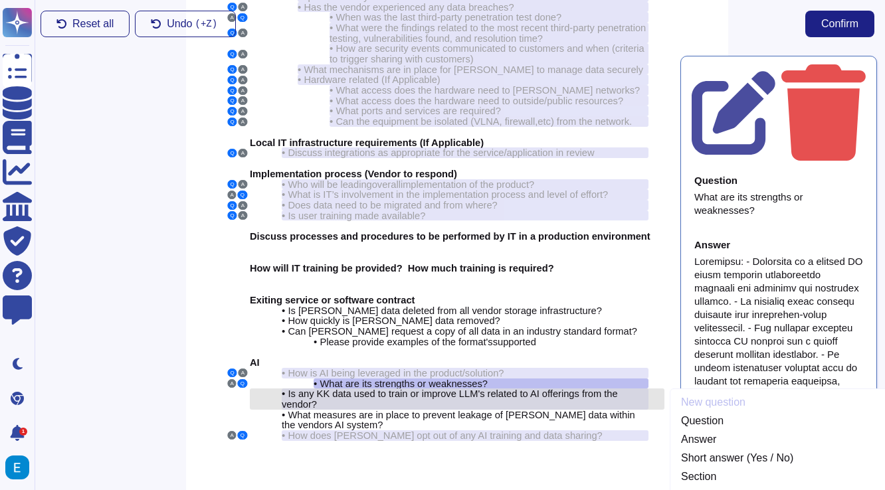
click at [556, 388] on div "• Is any KK data used to train or improve LLM's related to AI offerings from th…" at bounding box center [465, 398] width 367 height 21
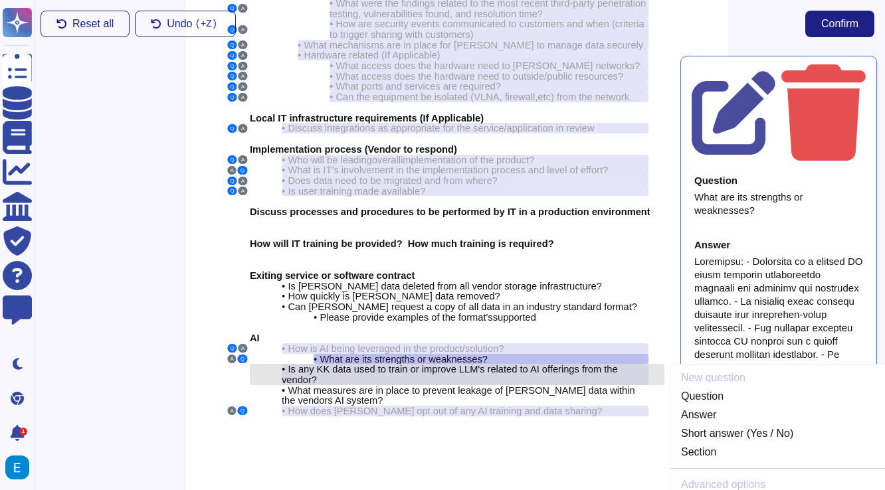
click at [556, 378] on div "Cyber Security Q A • What security certifications do you hold? Q A • How is PII…" at bounding box center [457, 141] width 542 height 697
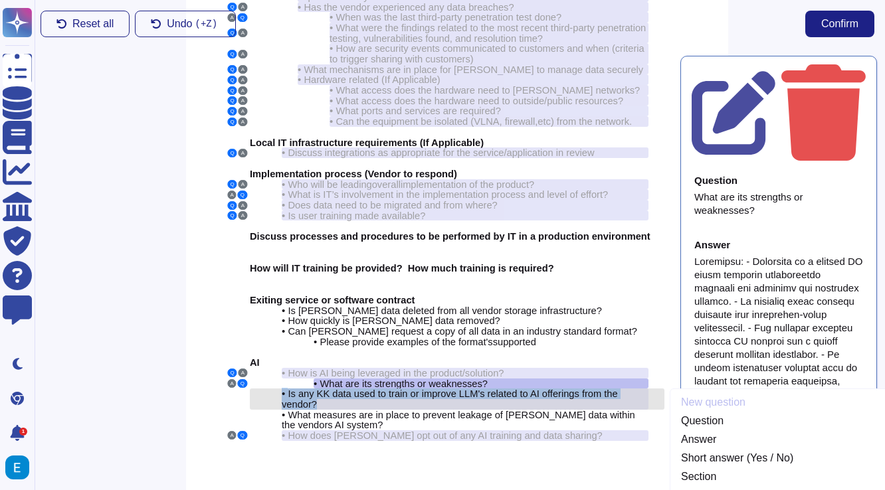
click at [556, 388] on div "• Is any KK data used to train or improve LLM's related to AI offerings from th…" at bounding box center [465, 398] width 367 height 21
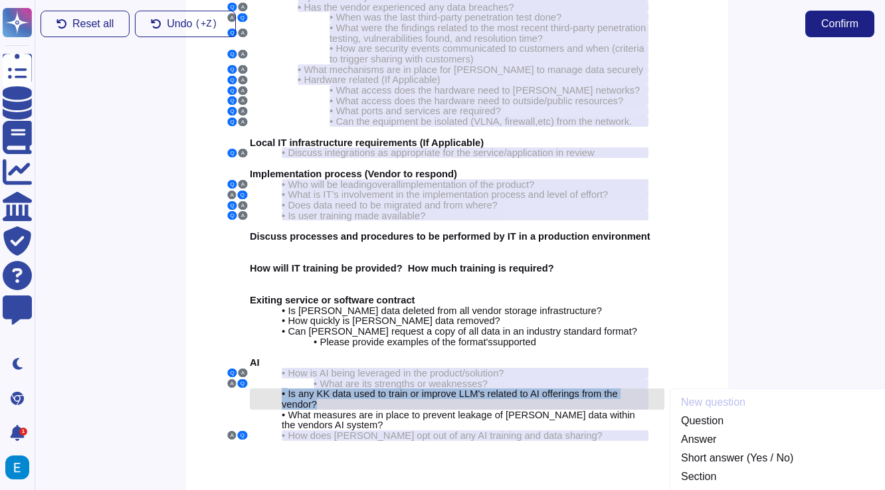
scroll to position [308, 3]
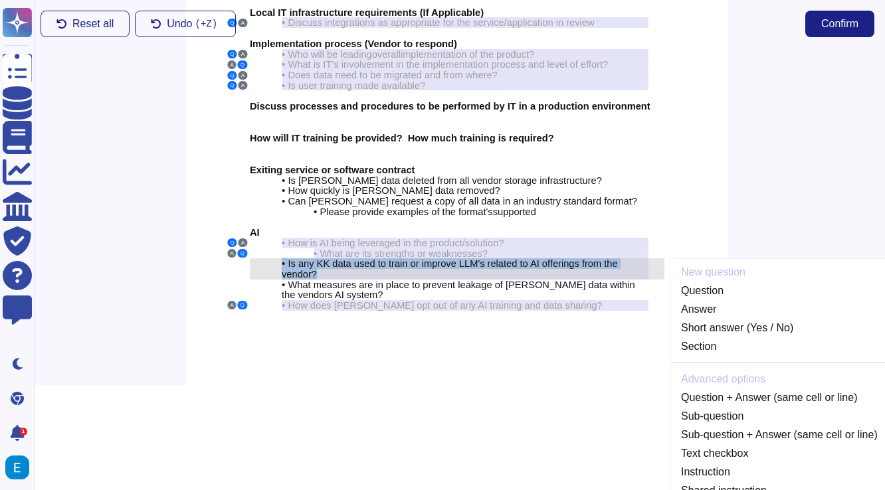
click at [381, 258] on span "Is any KK data used to train or improve LLM's related to AI offerings from the …" at bounding box center [450, 268] width 336 height 21
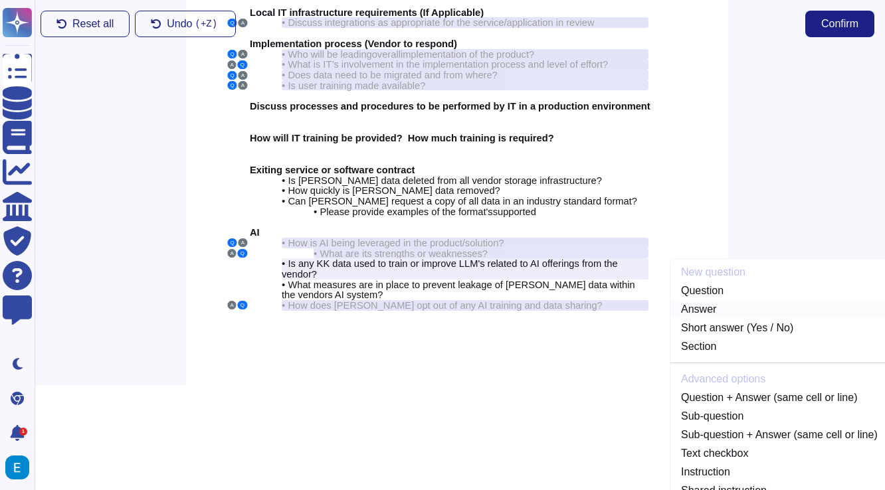
click at [697, 301] on link "Answer" at bounding box center [779, 309] width 218 height 16
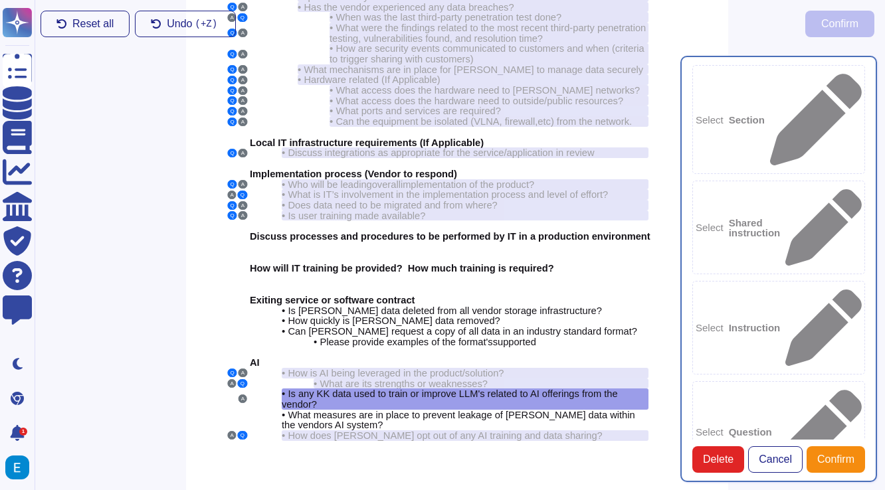
type textarea "Is any KK data used to train or improve LLM's related to AI offerings from the …"
click at [764, 381] on div "Select Question" at bounding box center [778, 432] width 173 height 102
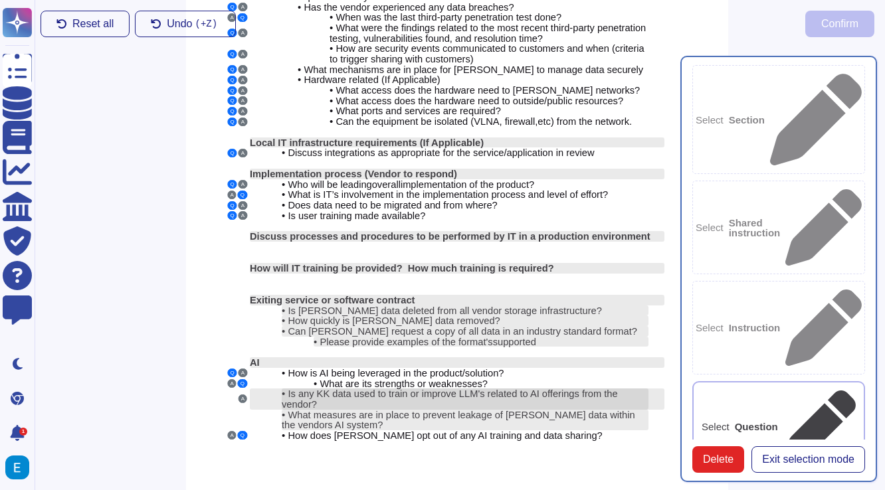
click at [428, 388] on span "Is any KK data used to train or improve LLM's related to AI offerings from the …" at bounding box center [450, 398] width 336 height 21
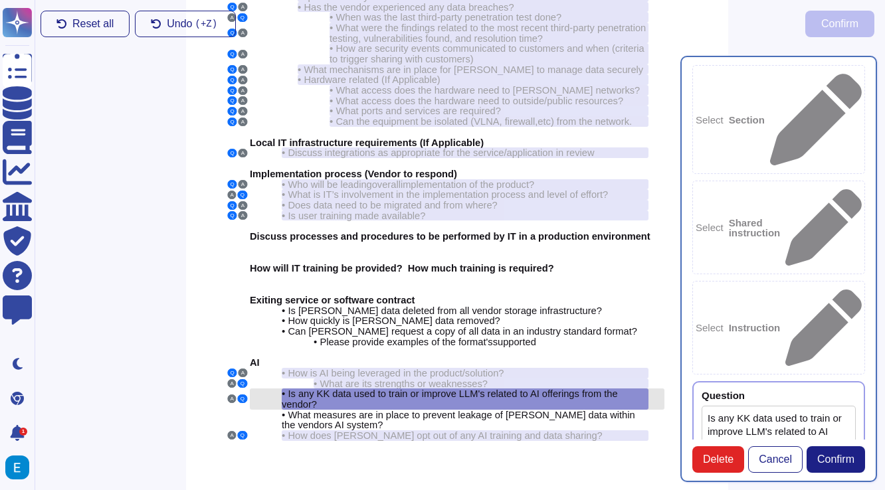
type textarea "Is any KK data used to train or improve LLM's related to AI offerings from the …"
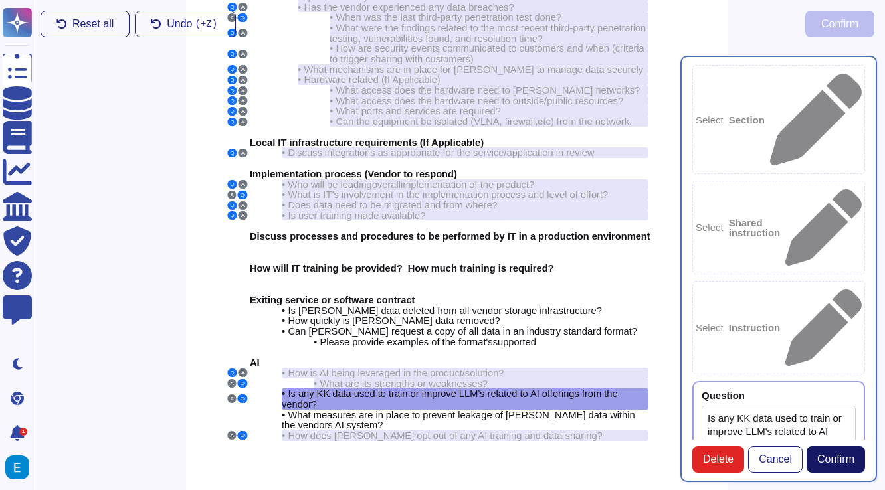
type textarea "While both LLMs and generative avatar solutions fall under the umbrella of gene…"
click at [845, 464] on span "Confirm" at bounding box center [835, 459] width 37 height 11
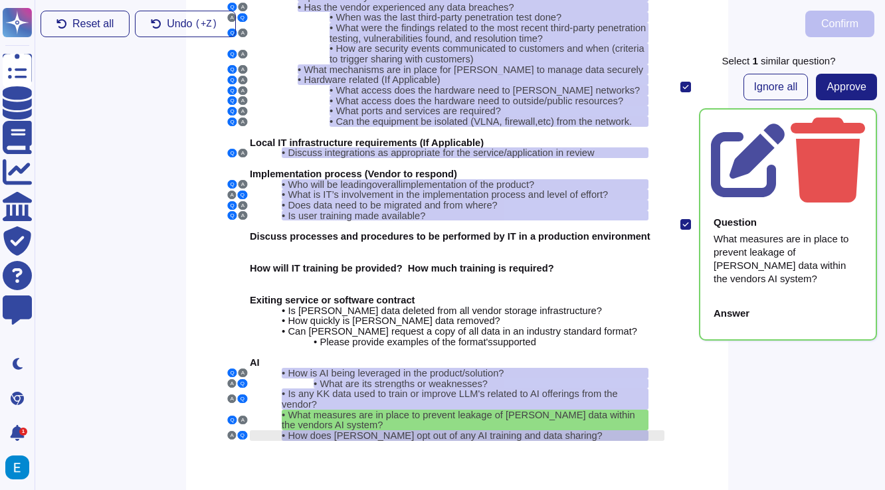
click at [466, 430] on span "How does [PERSON_NAME] opt out of any AI training and data sharing?" at bounding box center [445, 435] width 314 height 11
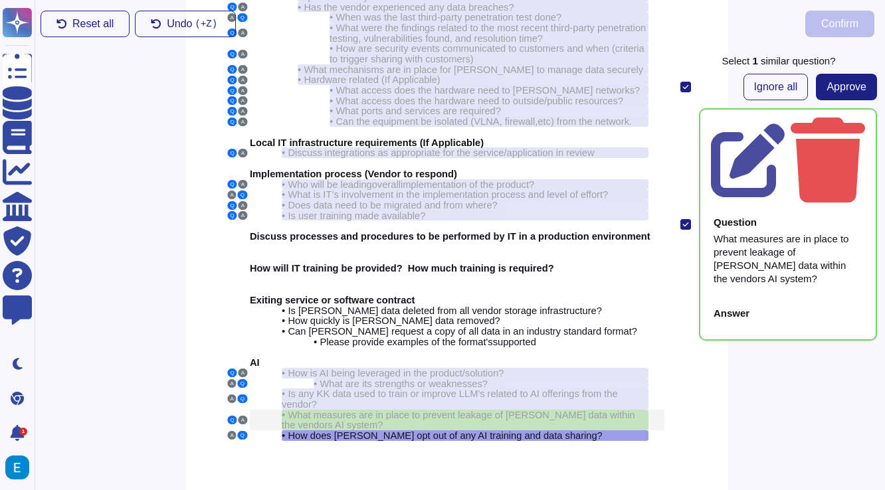
click at [485, 410] on span "What measures are in place to prevent leakage of [PERSON_NAME] data within the …" at bounding box center [458, 420] width 353 height 21
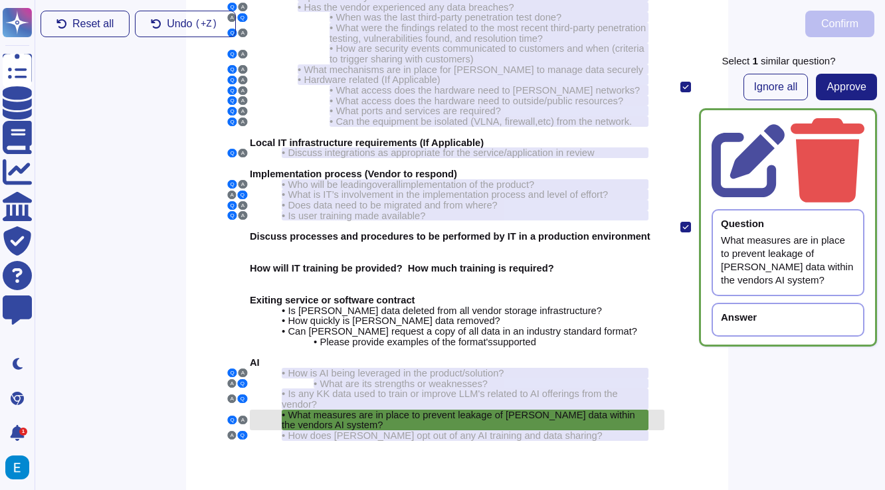
click at [485, 410] on span "What measures are in place to prevent leakage of [PERSON_NAME] data within the …" at bounding box center [458, 420] width 353 height 21
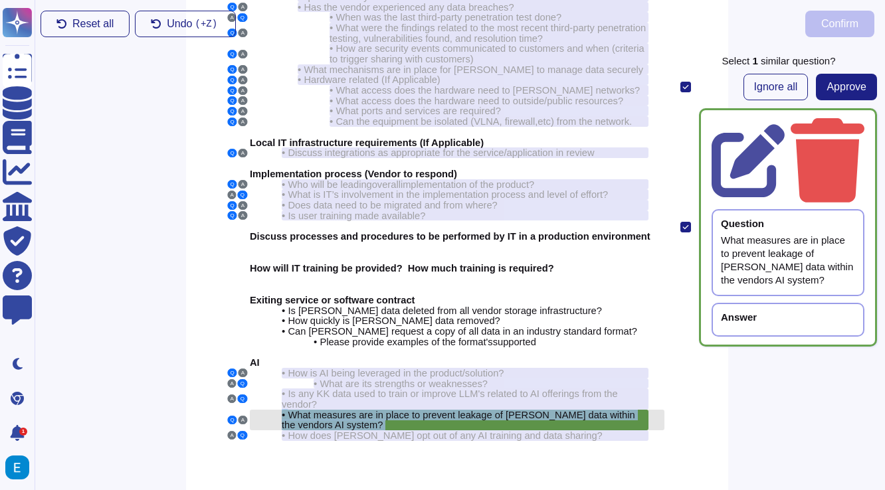
click at [485, 410] on span "What measures are in place to prevent leakage of [PERSON_NAME] data within the …" at bounding box center [458, 420] width 353 height 21
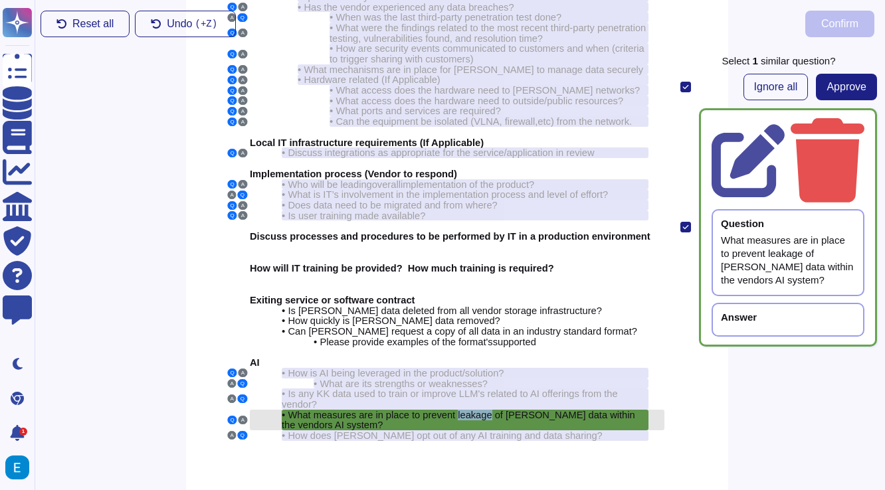
click at [485, 410] on span "What measures are in place to prevent leakage of [PERSON_NAME] data within the …" at bounding box center [458, 420] width 353 height 21
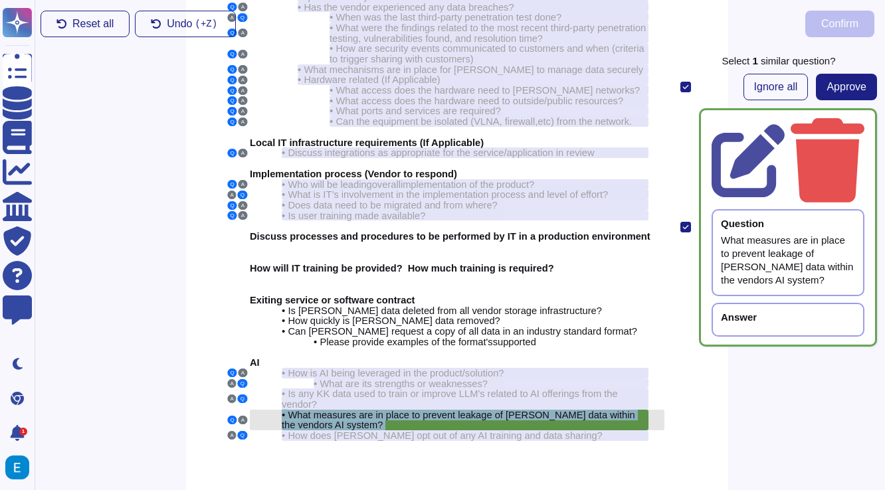
click at [485, 410] on span "What measures are in place to prevent leakage of [PERSON_NAME] data within the …" at bounding box center [458, 420] width 353 height 21
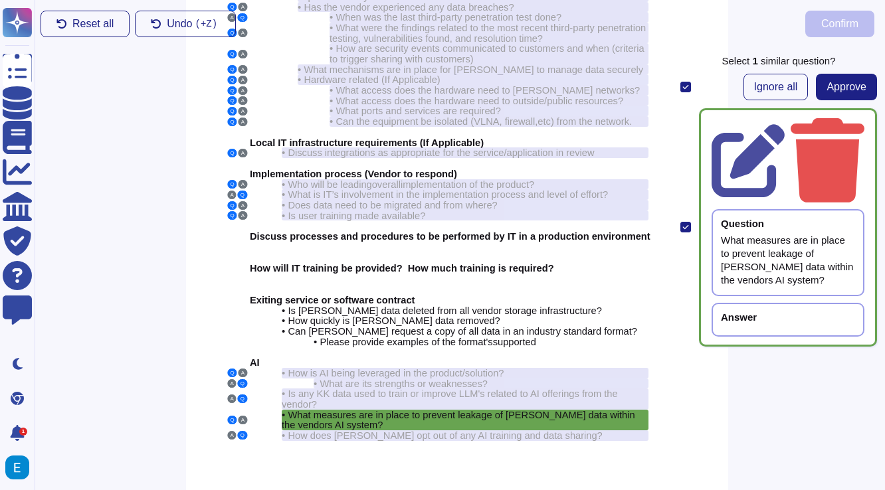
click at [727, 303] on div "Answer" at bounding box center [787, 320] width 153 height 34
click at [732, 303] on div "Answer" at bounding box center [787, 320] width 153 height 34
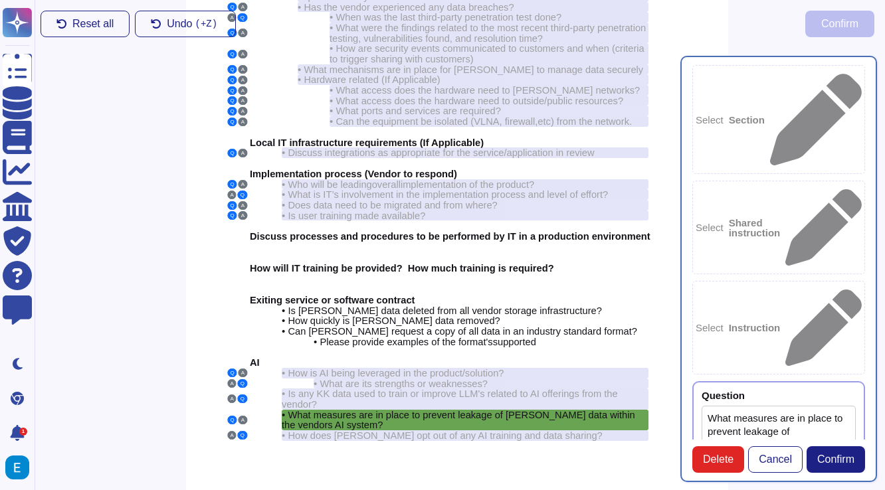
type textarea "What measures are in place to prevent leakage of [PERSON_NAME] data within the …"
type textarea "The network of the generation system is isolated. Content-security are defined …"
click at [827, 460] on span "Confirm" at bounding box center [835, 459] width 37 height 11
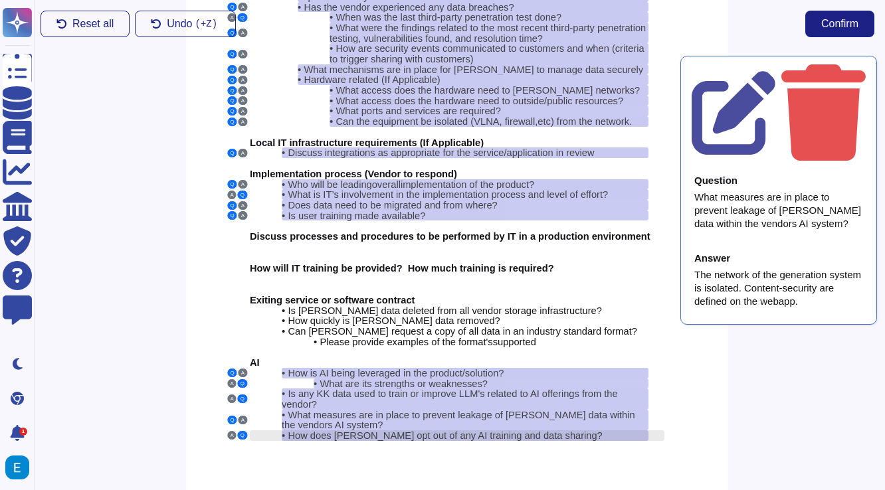
click at [459, 430] on span "How does [PERSON_NAME] opt out of any AI training and data sharing?" at bounding box center [445, 435] width 314 height 11
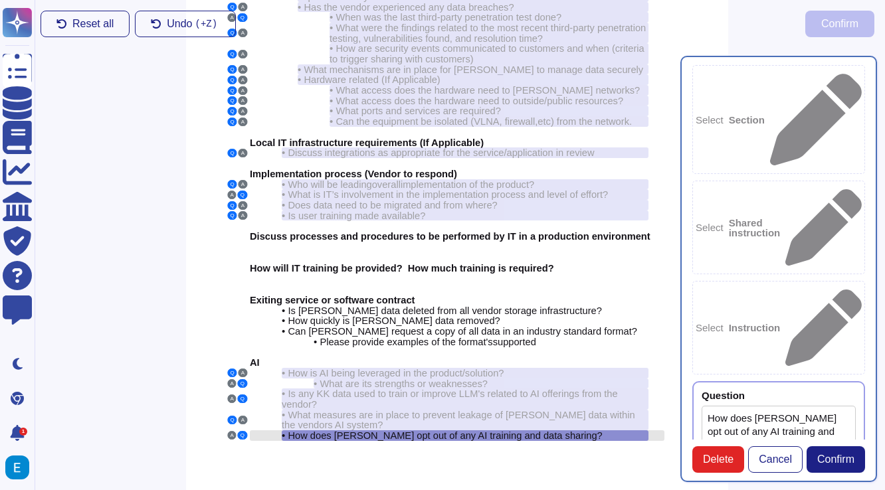
type textarea "How does [PERSON_NAME] opt out of any AI training and data sharing?"
type textarea "All the customer data is kept private and is not used for training any AI model…"
click at [459, 430] on span "How does [PERSON_NAME] opt out of any AI training and data sharing?" at bounding box center [445, 435] width 314 height 11
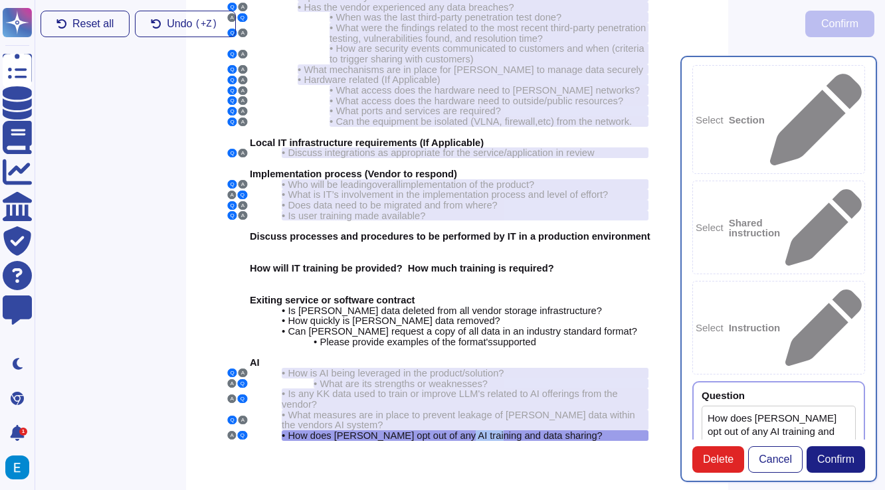
scroll to position [13, 0]
click at [835, 460] on span "Confirm" at bounding box center [835, 459] width 37 height 11
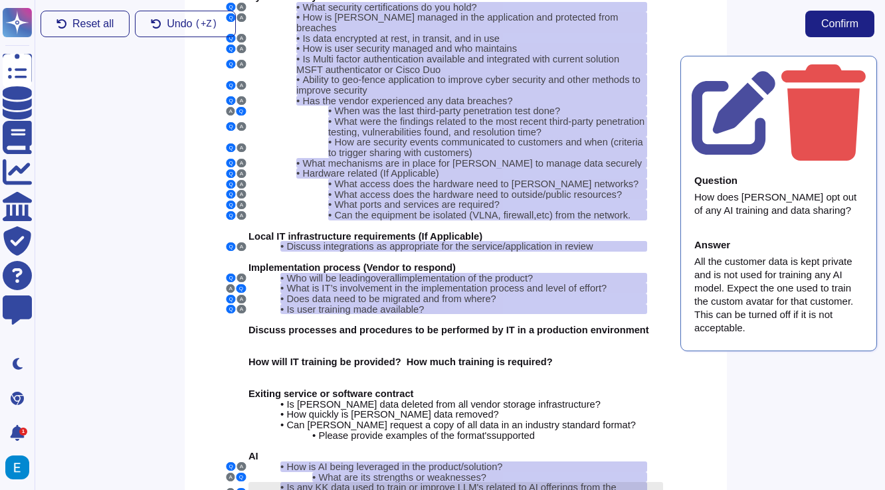
scroll to position [82, 6]
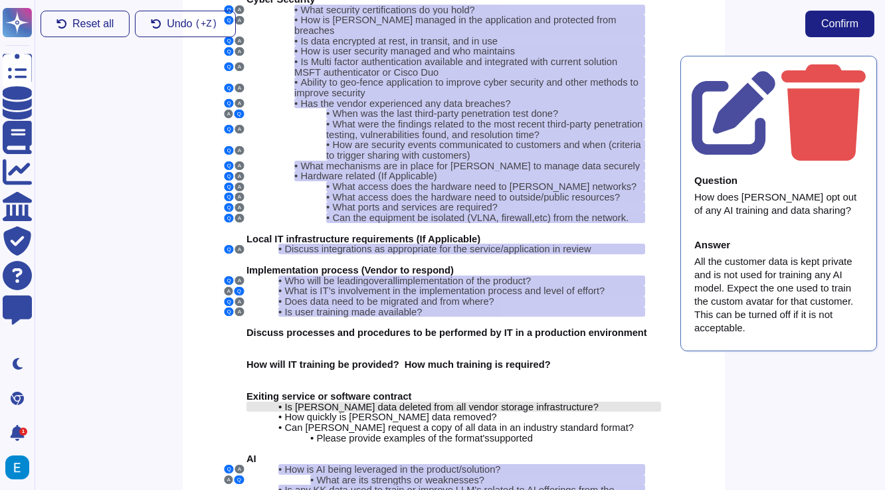
click at [443, 402] on span "Is [PERSON_NAME] data deleted from all vendor storage infrastructure?" at bounding box center [440, 407] width 313 height 11
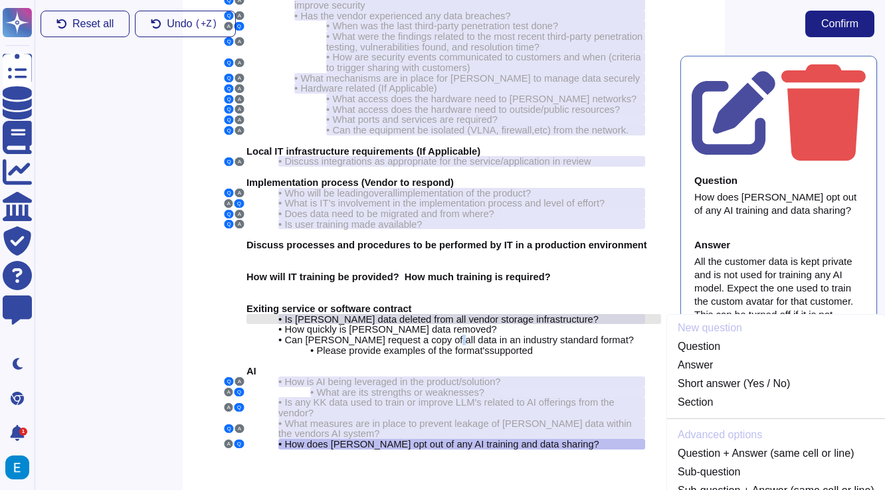
click at [443, 384] on div "Cyber Security Q A • What security certifications do you hold? Q A • How is PII…" at bounding box center [454, 175] width 542 height 697
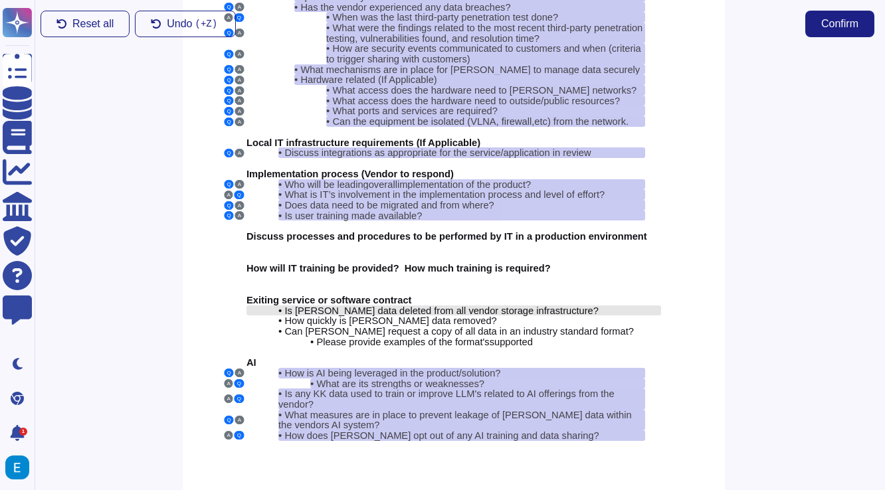
click at [476, 305] on span "Is [PERSON_NAME] data deleted from all vendor storage infrastructure?" at bounding box center [440, 310] width 313 height 11
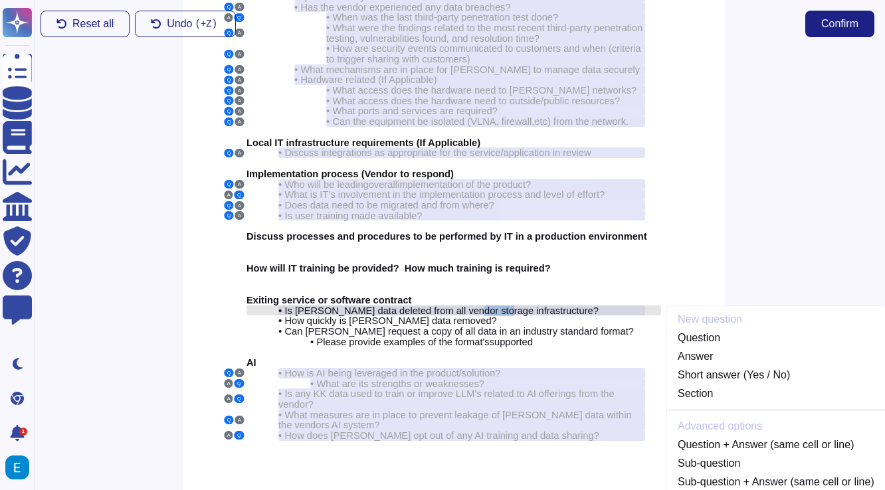
click at [476, 305] on span "Is [PERSON_NAME] data deleted from all vendor storage infrastructure?" at bounding box center [440, 310] width 313 height 11
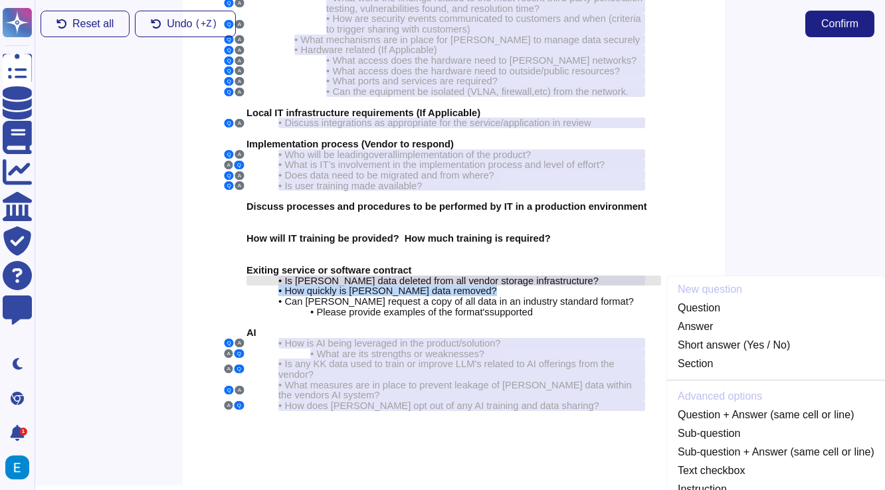
click at [476, 290] on div "Cyber Security Q A • What security certifications do you hold? Q A • How is PII…" at bounding box center [454, 136] width 542 height 697
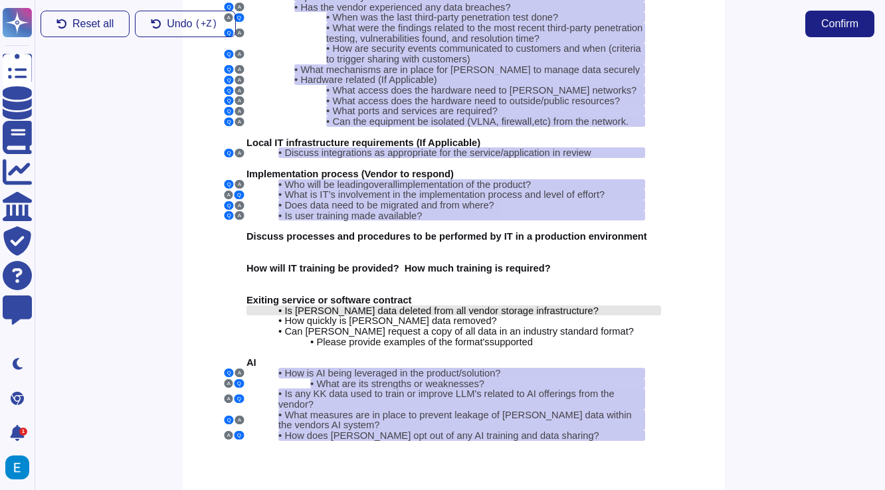
click at [491, 305] on span "Is [PERSON_NAME] data deleted from all vendor storage infrastructure?" at bounding box center [440, 310] width 313 height 11
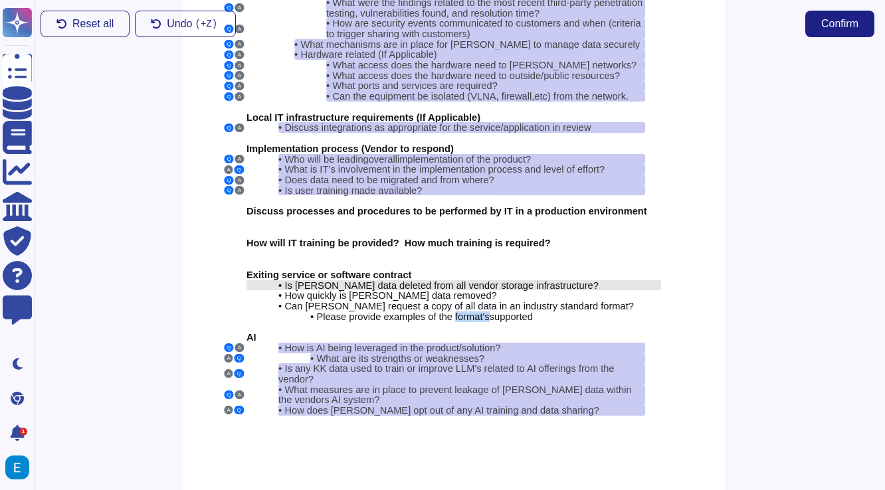
click at [489, 311] on span "Please provide examples of the format's" at bounding box center [402, 316] width 173 height 11
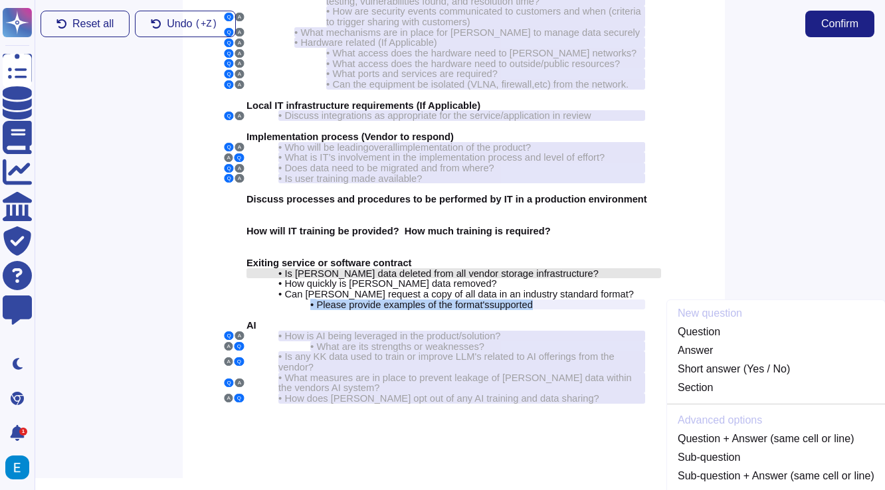
click at [489, 299] on span "Please provide examples of the format's" at bounding box center [402, 304] width 173 height 11
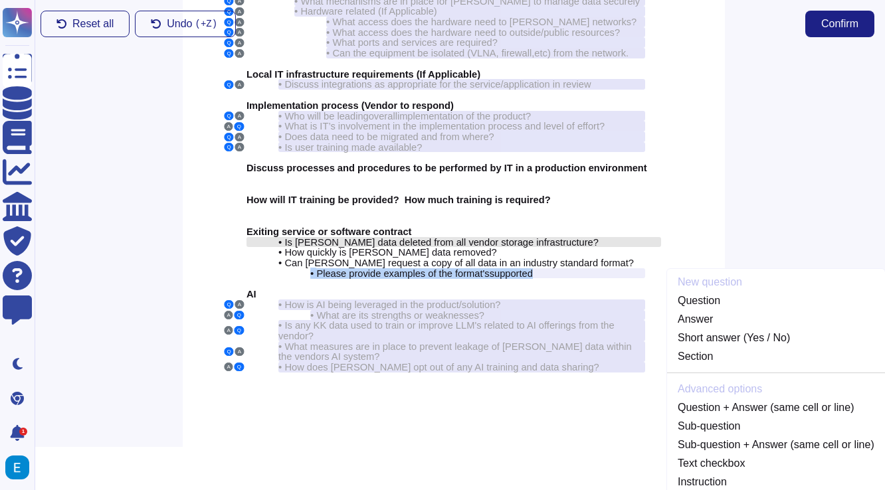
scroll to position [252, 6]
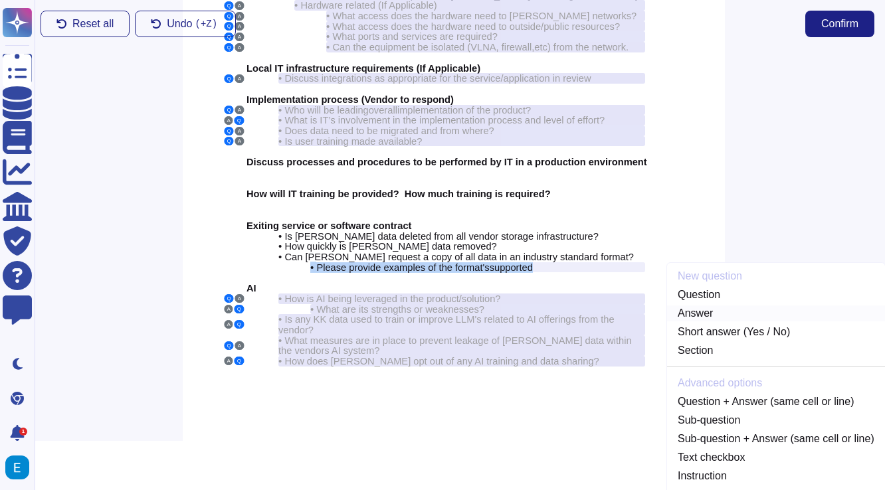
click at [703, 305] on link "Answer" at bounding box center [776, 313] width 218 height 16
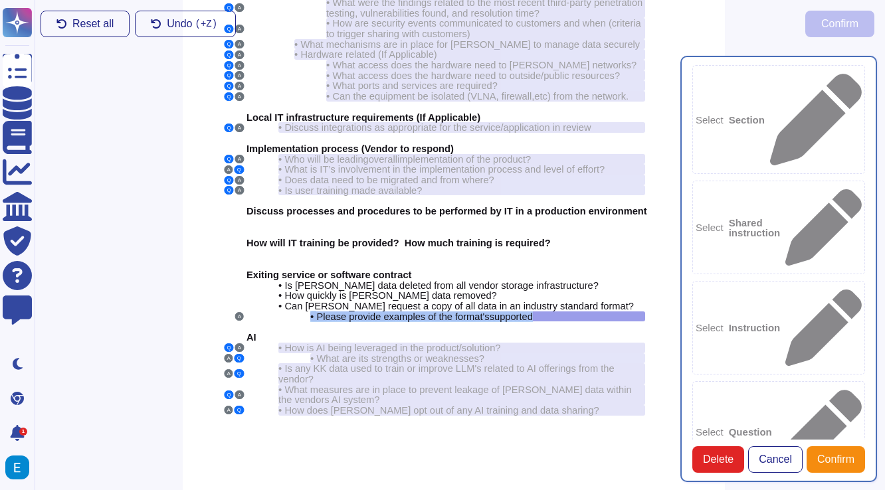
type textarea "Please provide examples of the format's supported"
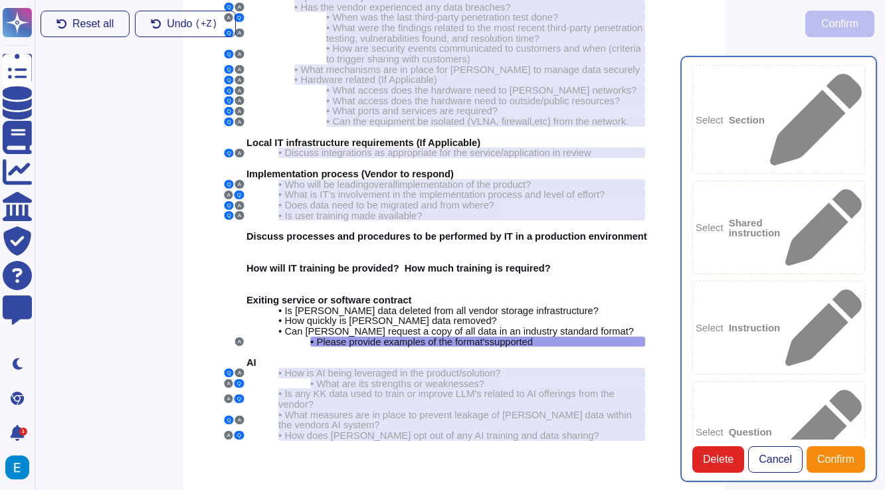
click at [749, 381] on div "Select Question" at bounding box center [778, 432] width 173 height 102
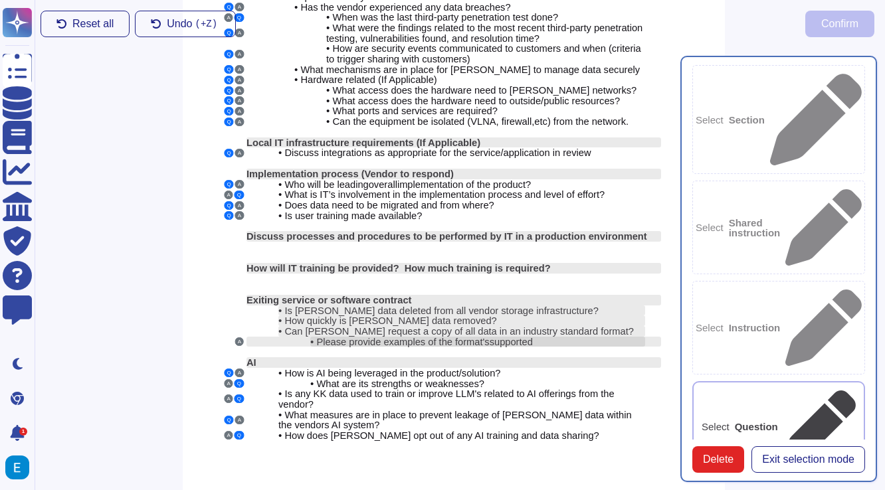
click at [578, 337] on div "• Please provide examples of the format's supported" at bounding box center [477, 342] width 335 height 11
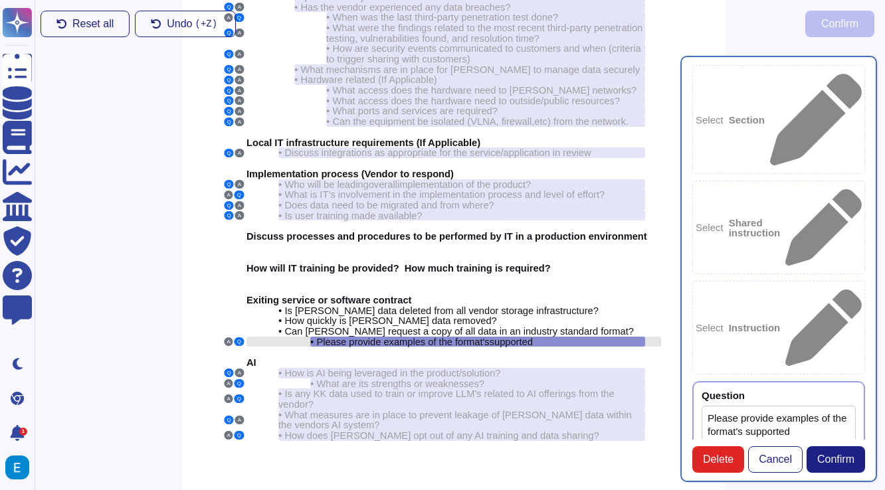
type textarea "Please provide examples of the format's supported"
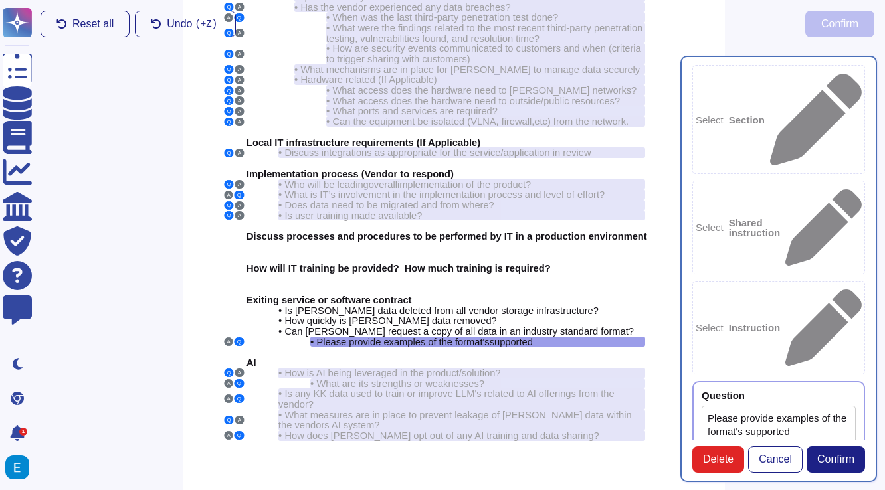
type textarea "Supported file formats for video export include: - .mp4 - SCORM files Supported…"
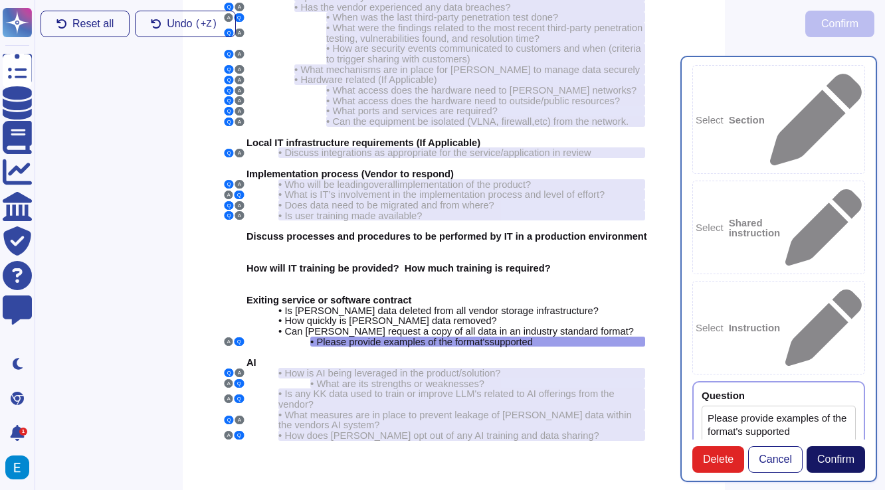
click at [828, 457] on span "Confirm" at bounding box center [835, 459] width 37 height 11
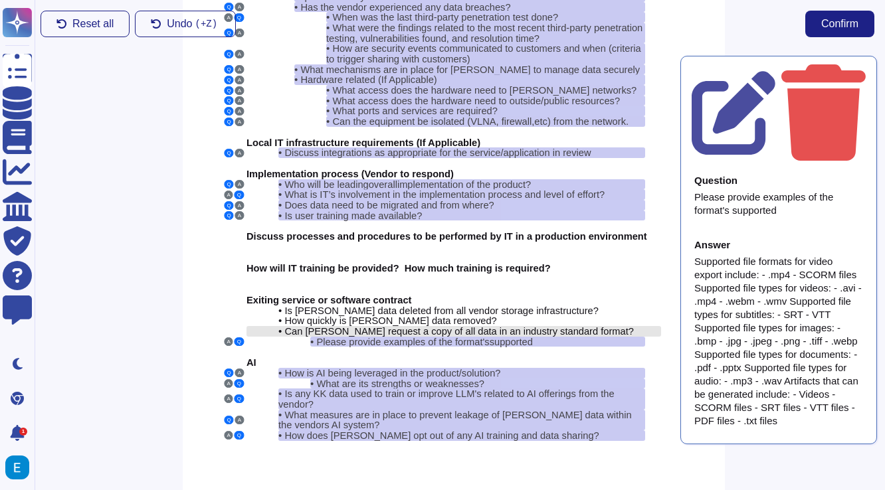
click at [558, 326] on span "Can [PERSON_NAME] request a copy of all data in an industry standard format?" at bounding box center [458, 331] width 349 height 11
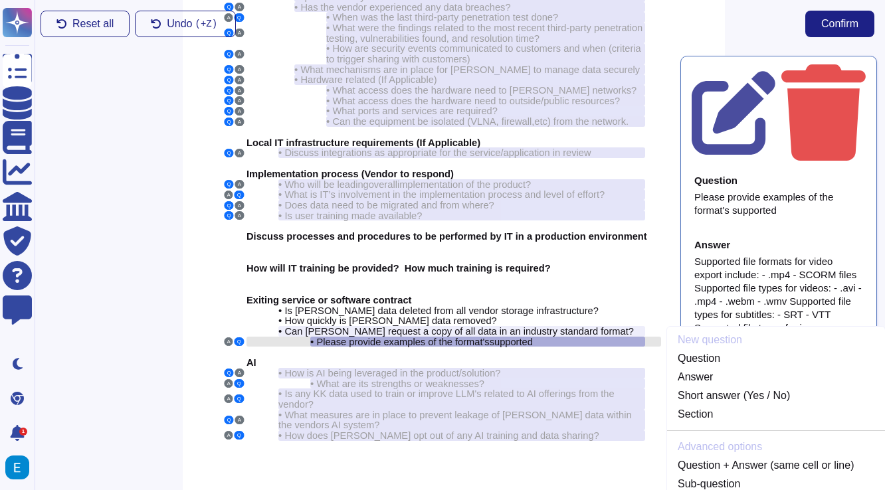
click at [549, 337] on div "• Please provide examples of the format's supported" at bounding box center [477, 342] width 335 height 11
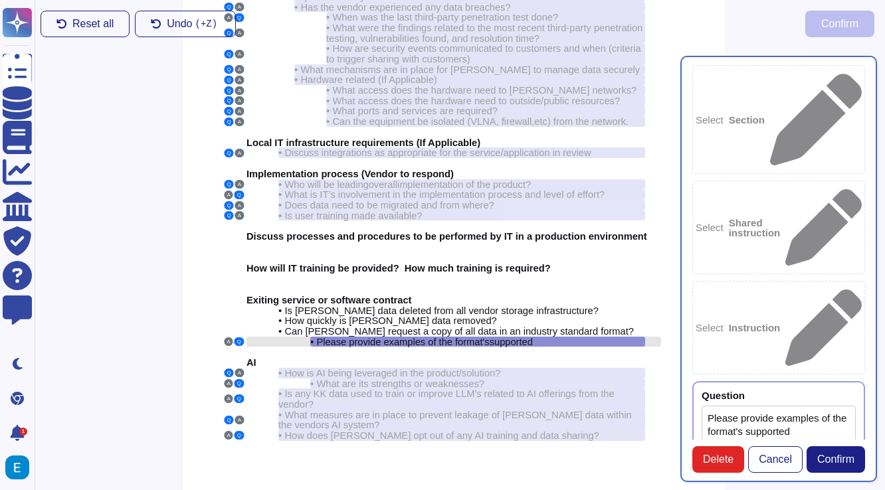
type textarea "Please provide examples of the format's supported"
type textarea "Supported file formats for video export include: - .mp4 - SCORM files Supported…"
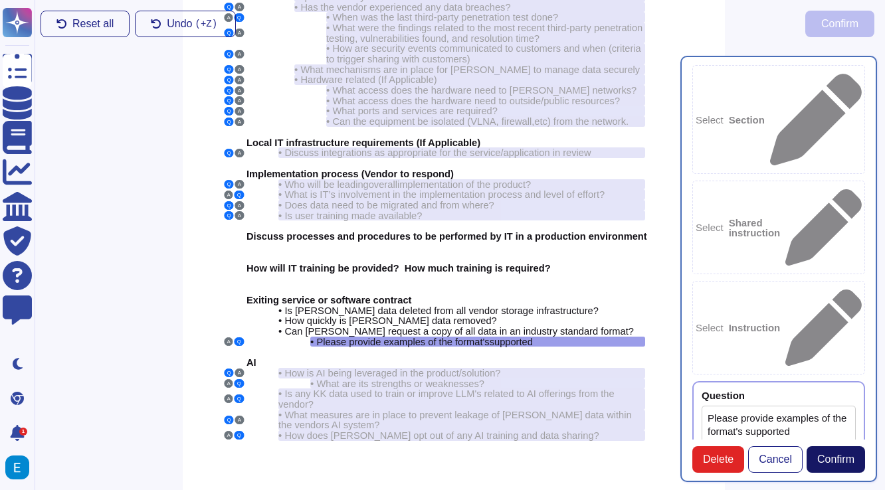
click at [847, 463] on span "Confirm" at bounding box center [835, 459] width 37 height 11
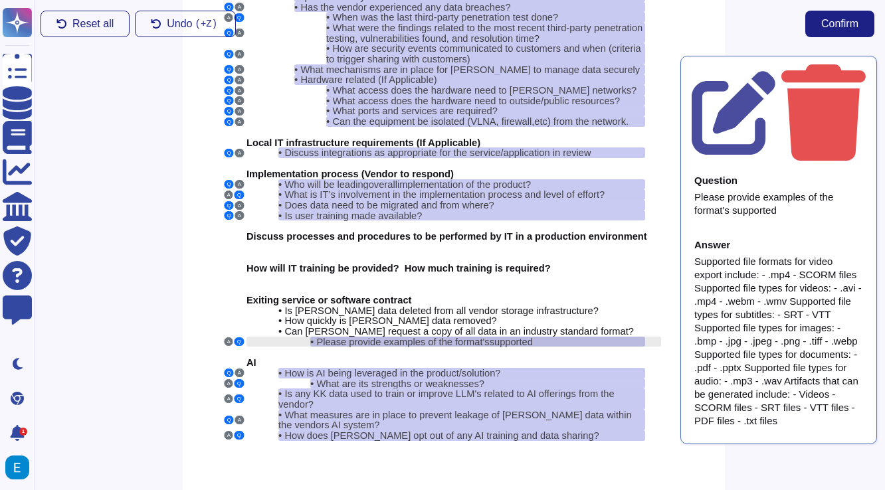
click at [565, 337] on div "• Please provide examples of the format's supported" at bounding box center [477, 342] width 335 height 11
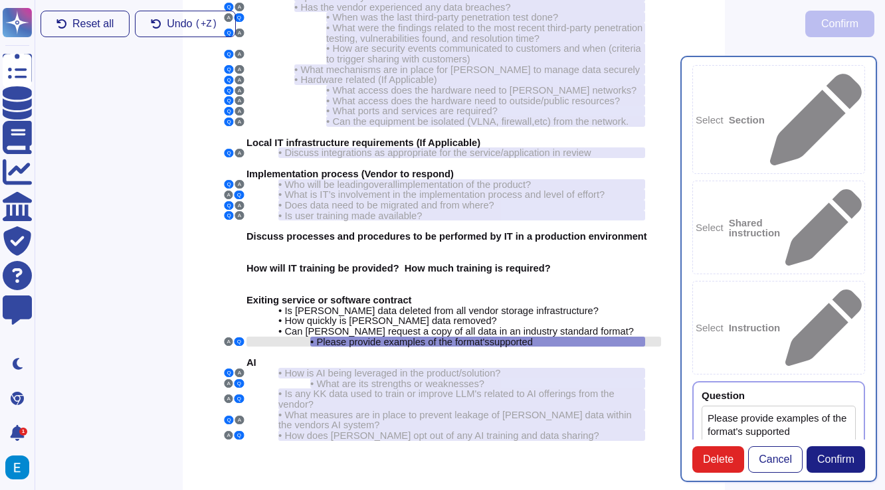
type textarea "Please provide examples of the format's supported"
type textarea "Supported file formats for video export include: - .mp4 - SCORM files Supported…"
click at [565, 337] on div "• Please provide examples of the format's supported" at bounding box center [477, 342] width 335 height 11
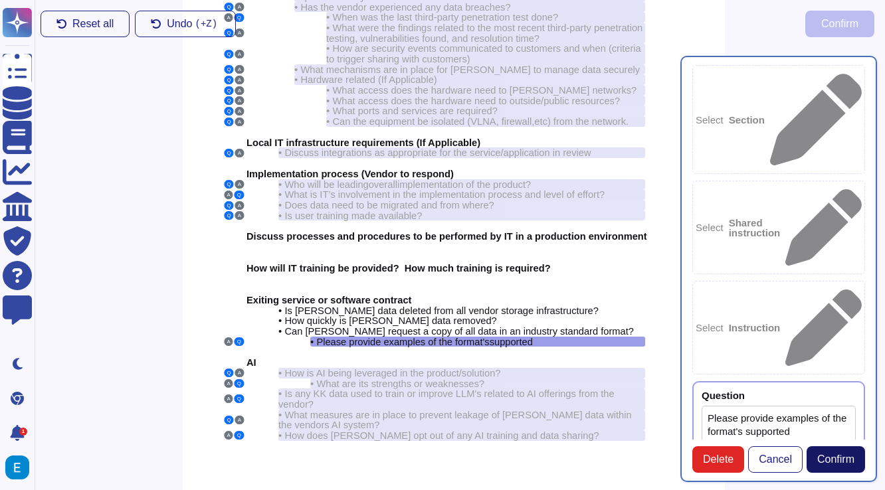
click at [824, 463] on span "Confirm" at bounding box center [835, 459] width 37 height 11
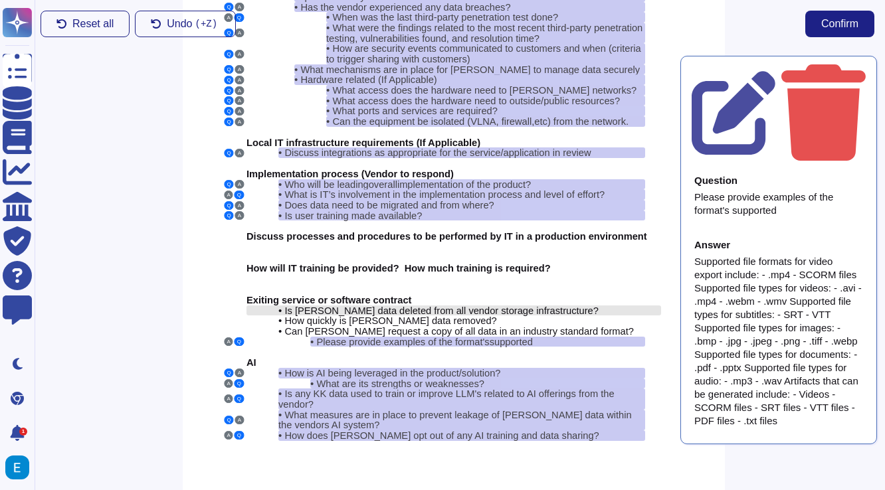
click at [331, 305] on span "Is [PERSON_NAME] data deleted from all vendor storage infrastructure?" at bounding box center [440, 310] width 313 height 11
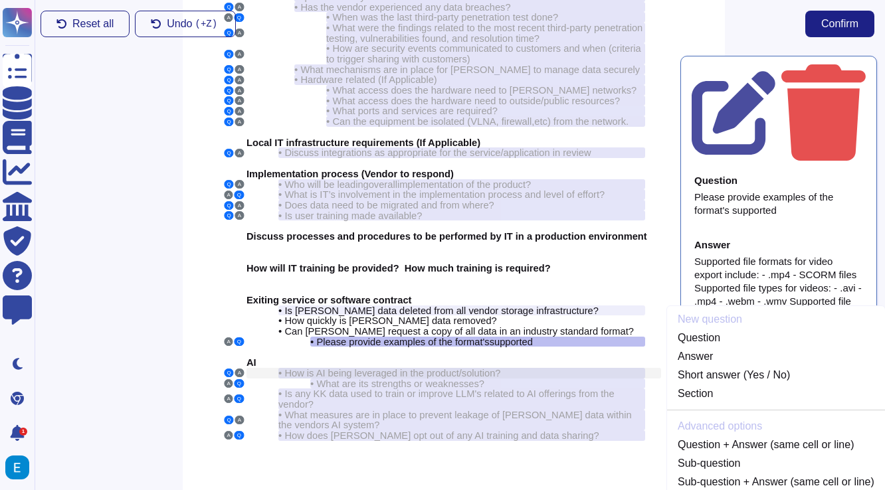
click at [352, 368] on span "How is AI being leveraged in the product/solution?" at bounding box center [392, 373] width 216 height 11
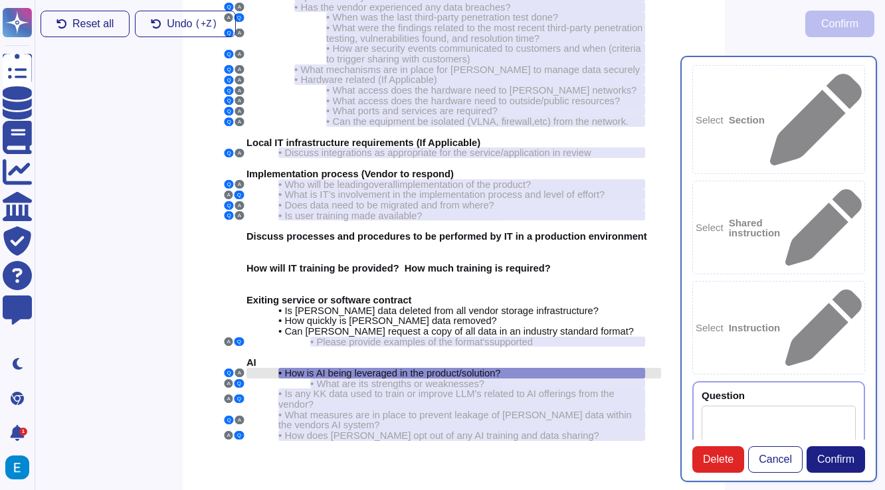
type textarea "How is AI being leveraged in the product/solution?"
type textarea "Colossyan leverages AI in its product by generating real-life like synthetic hu…"
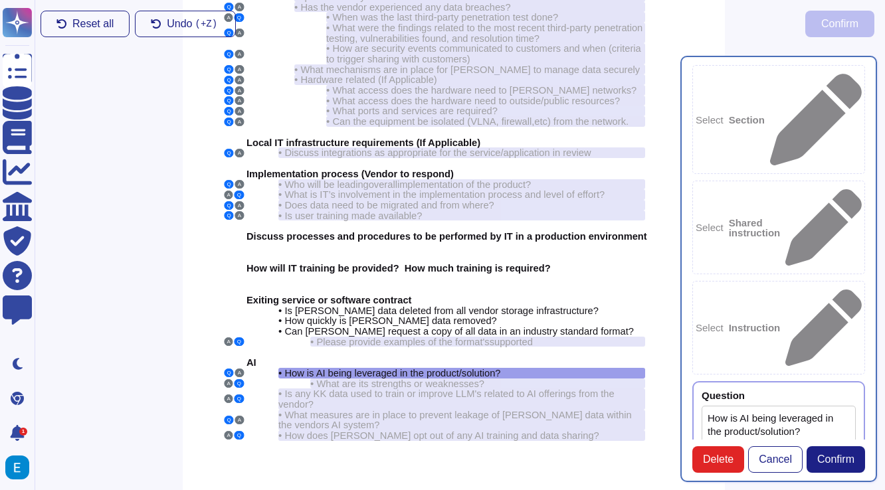
click at [779, 317] on div "Select Section Select Shared instruction Select Instruction Question How is AI …" at bounding box center [778, 252] width 173 height 375
click at [203, 281] on div "Cyber Security Q A • What security certifications do you hold? Q A • How is PII…" at bounding box center [454, 166] width 542 height 697
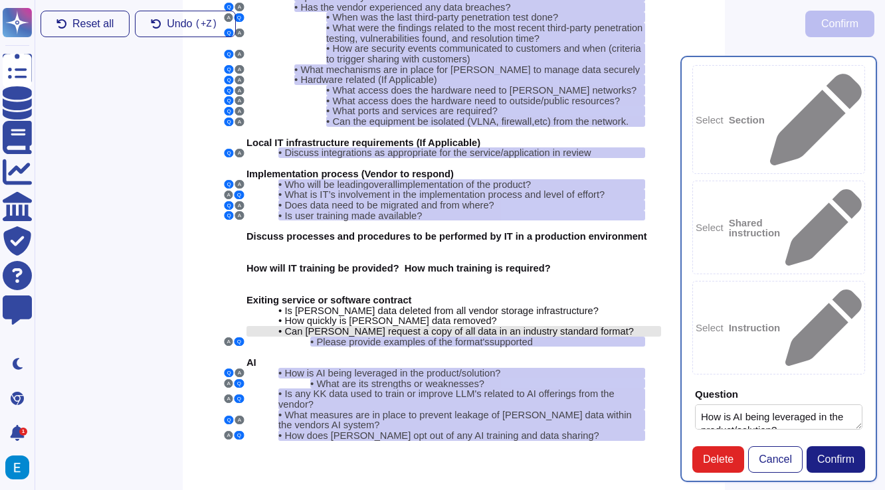
click at [396, 326] on span "Can [PERSON_NAME] request a copy of all data in an industry standard format?" at bounding box center [458, 331] width 349 height 11
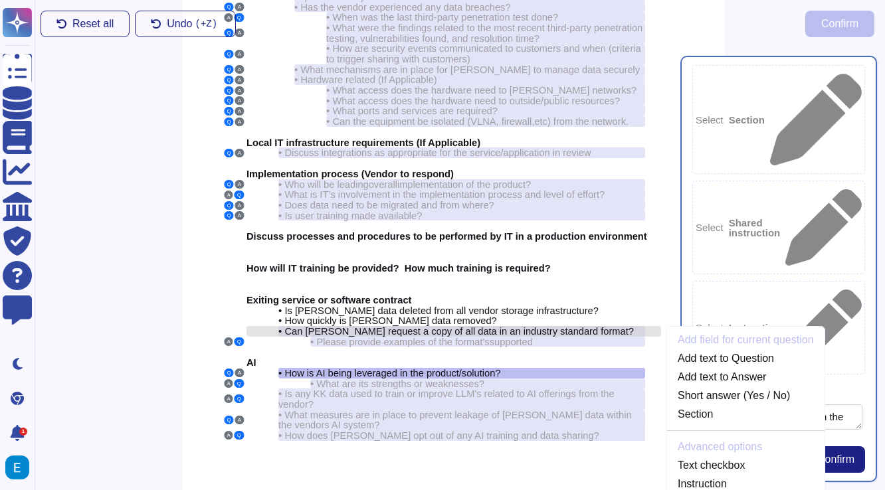
click at [536, 326] on span "Can [PERSON_NAME] request a copy of all data in an industry standard format?" at bounding box center [458, 331] width 349 height 11
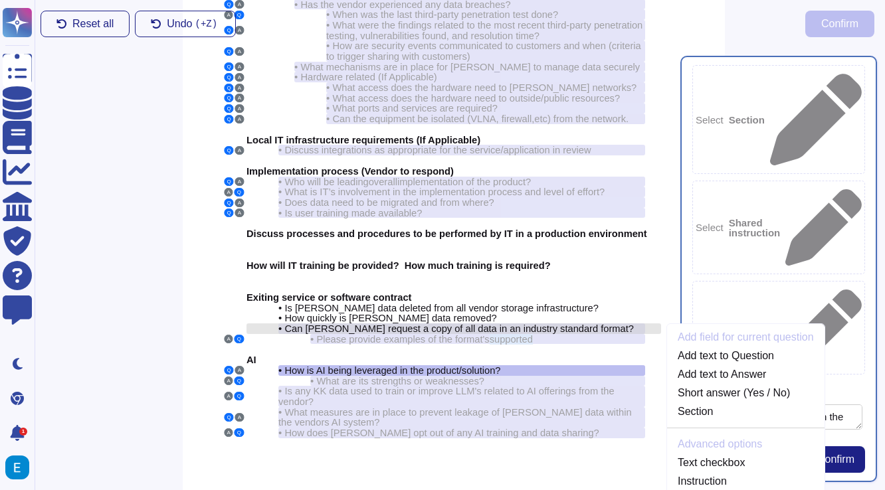
click at [536, 306] on div "Cyber Security Q A • What security certifications do you hold? Q A • How is PII…" at bounding box center [454, 163] width 542 height 697
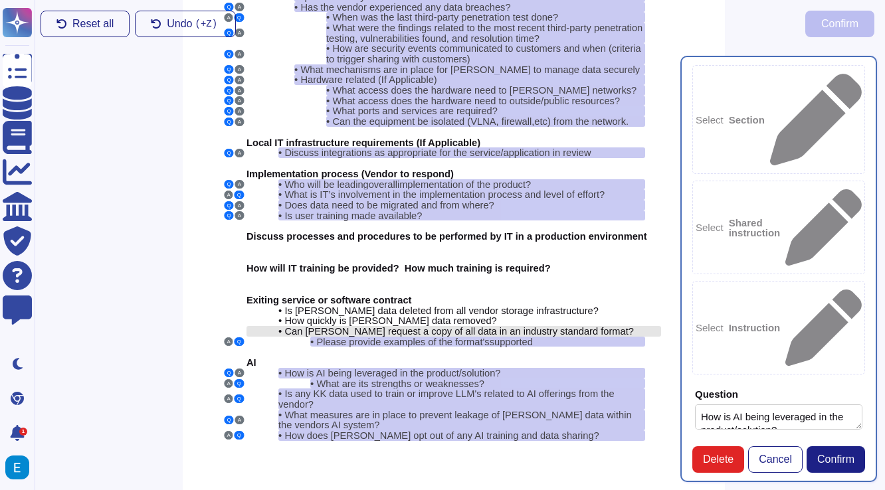
click at [536, 326] on span "Can [PERSON_NAME] request a copy of all data in an industry standard format?" at bounding box center [458, 331] width 349 height 11
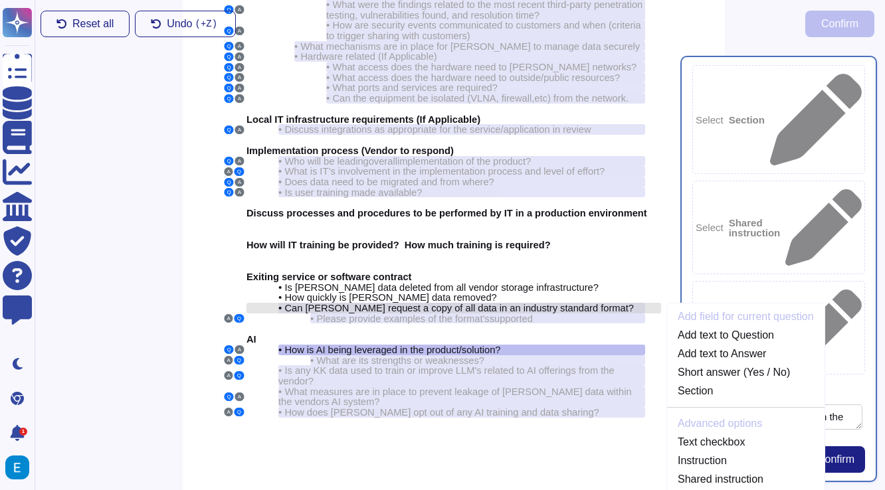
click at [536, 323] on div at bounding box center [453, 328] width 414 height 11
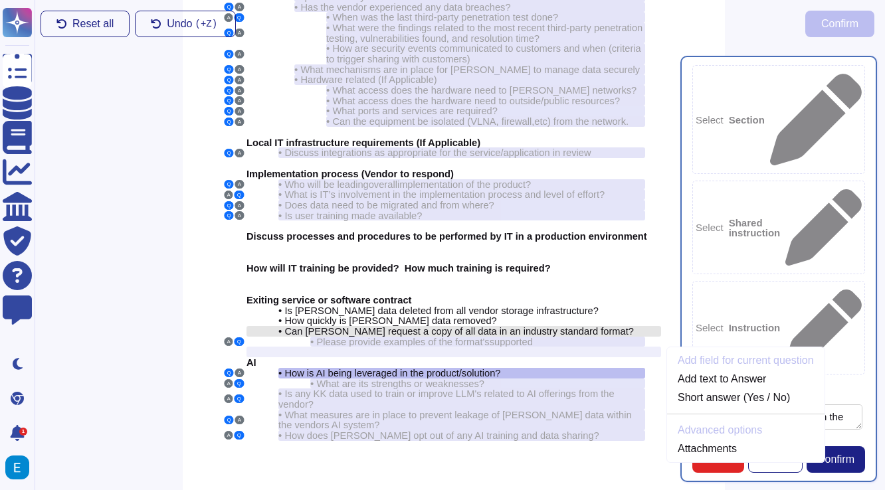
click at [536, 326] on span "Can [PERSON_NAME] request a copy of all data in an industry standard format?" at bounding box center [458, 331] width 349 height 11
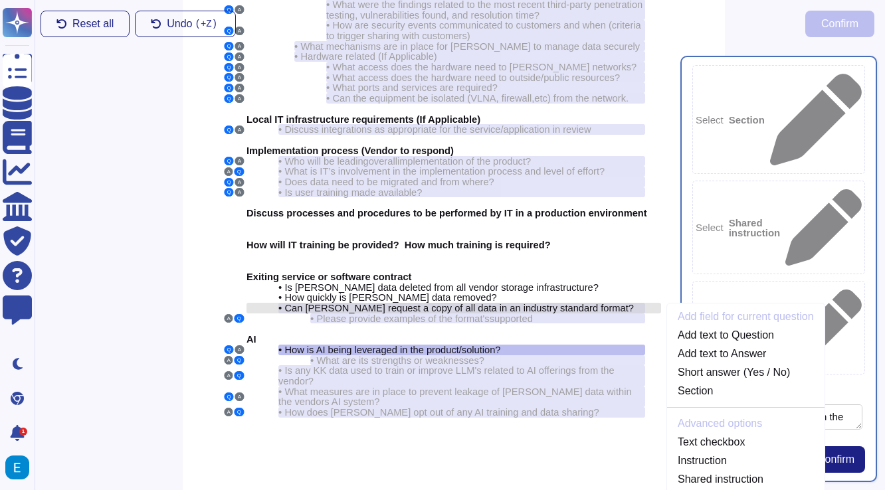
click at [536, 323] on div at bounding box center [453, 328] width 414 height 11
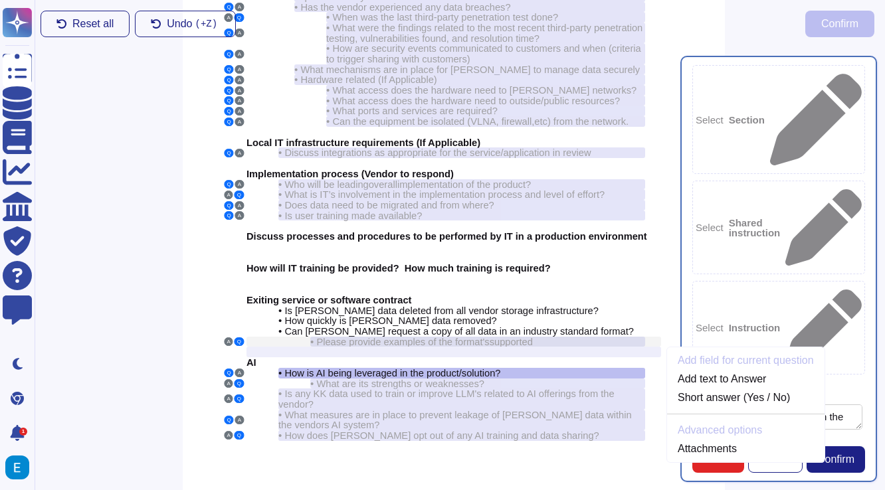
click at [458, 337] on span "Please provide examples of the format's" at bounding box center [402, 342] width 173 height 11
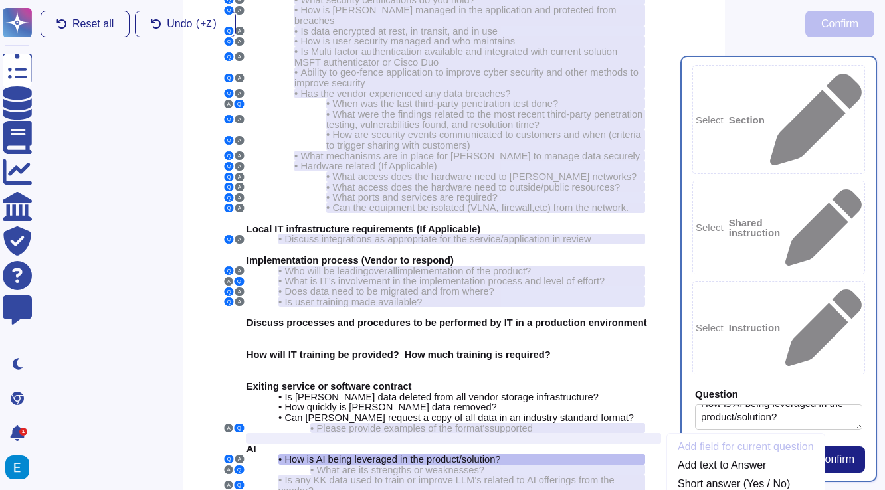
scroll to position [332, 0]
click at [857, 449] on button "Confirm" at bounding box center [835, 459] width 58 height 27
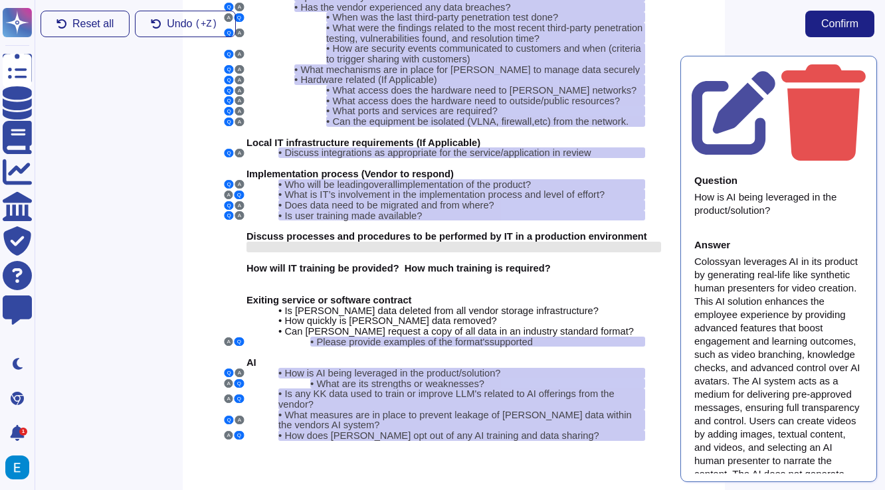
scroll to position [178, 10]
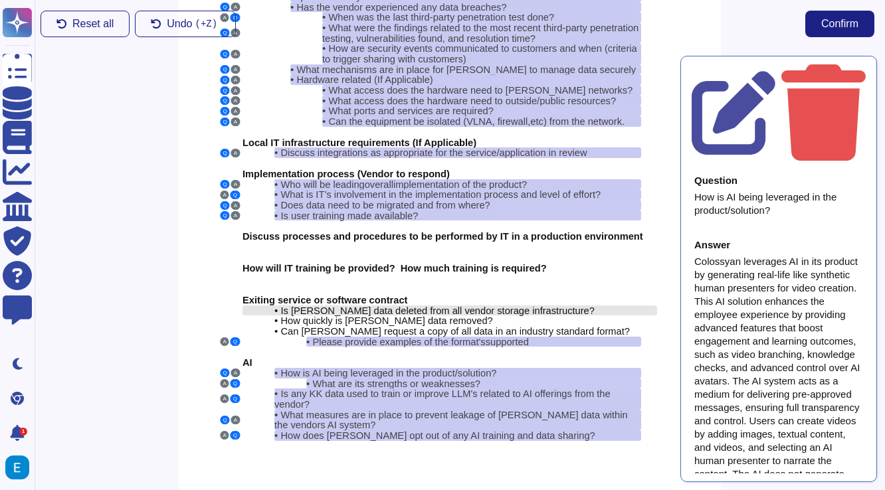
click at [533, 305] on span "Is [PERSON_NAME] data deleted from all vendor storage infrastructure?" at bounding box center [436, 310] width 313 height 11
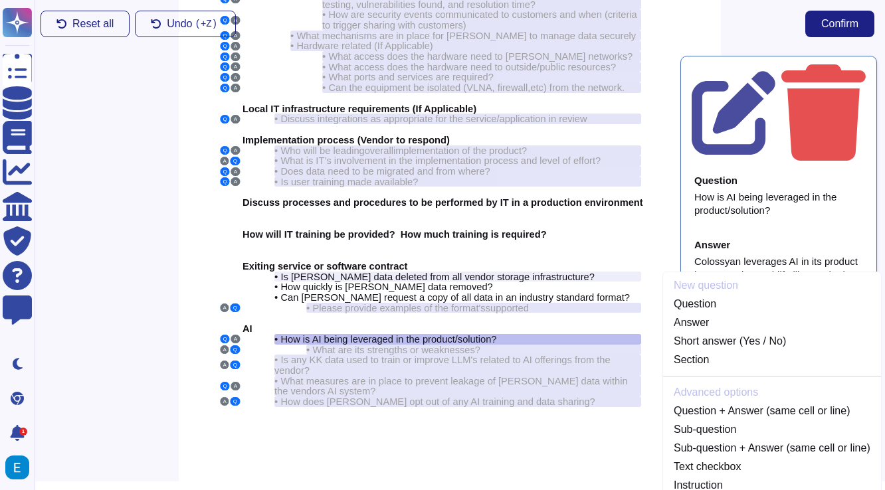
scroll to position [205, 10]
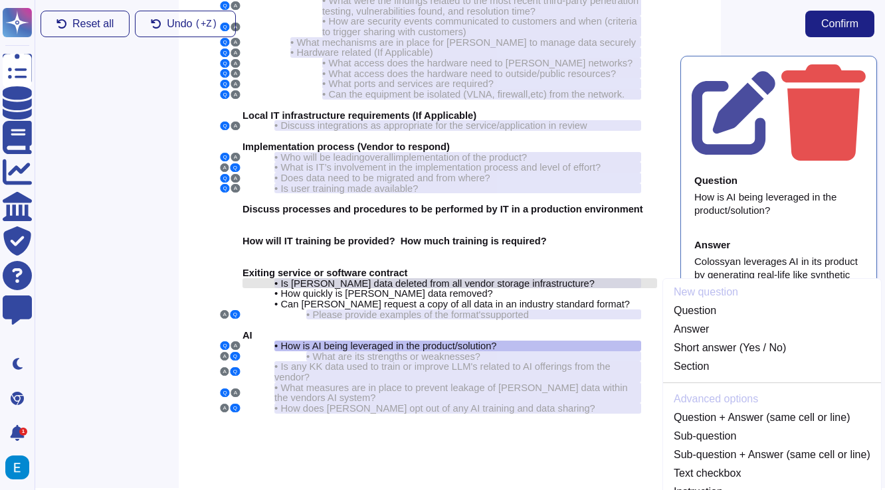
click at [598, 278] on div "• Is Kem Krest data deleted from all vendor storage infrastructure?" at bounding box center [457, 283] width 367 height 11
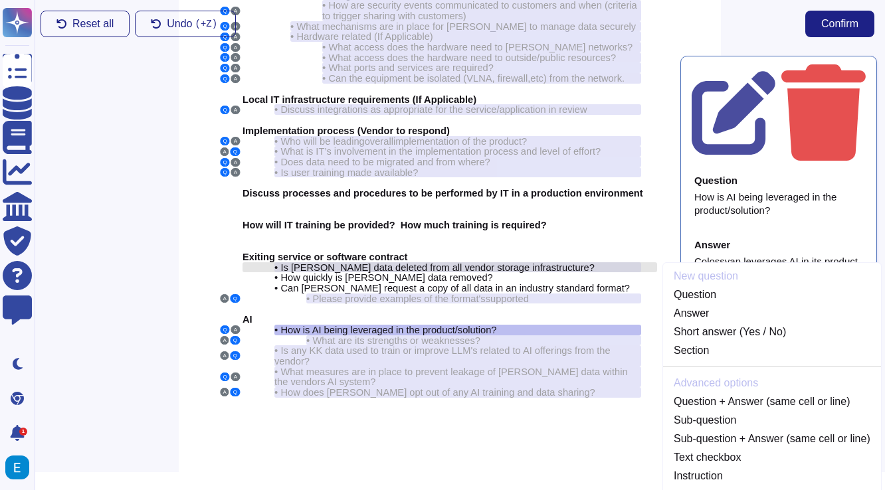
scroll to position [222, 10]
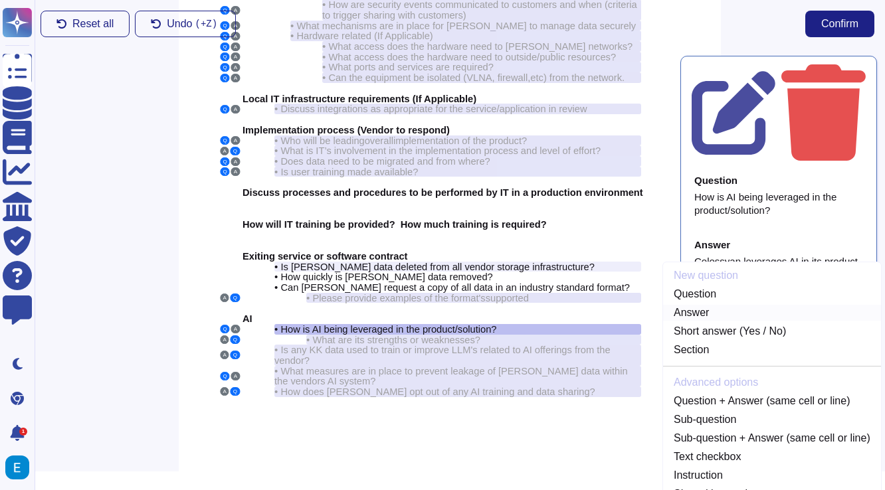
click at [689, 305] on link "Answer" at bounding box center [772, 313] width 218 height 16
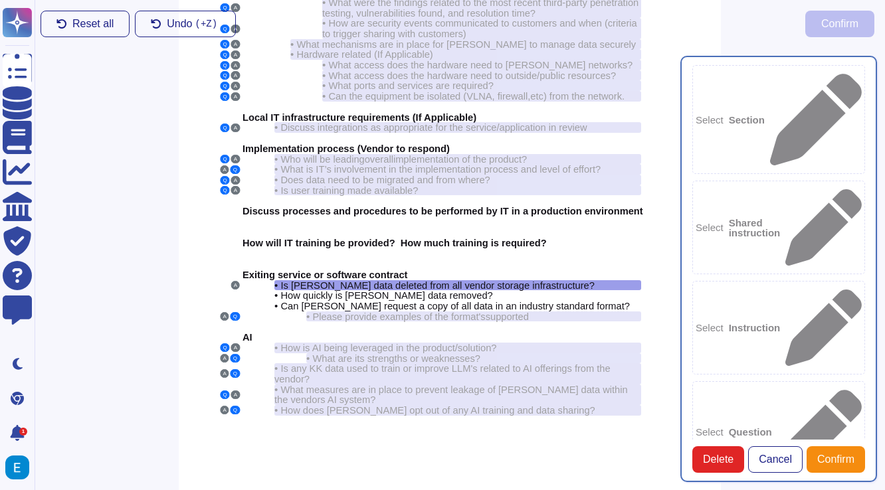
type textarea "Is [PERSON_NAME] data deleted from all vendor storage infrastructure?"
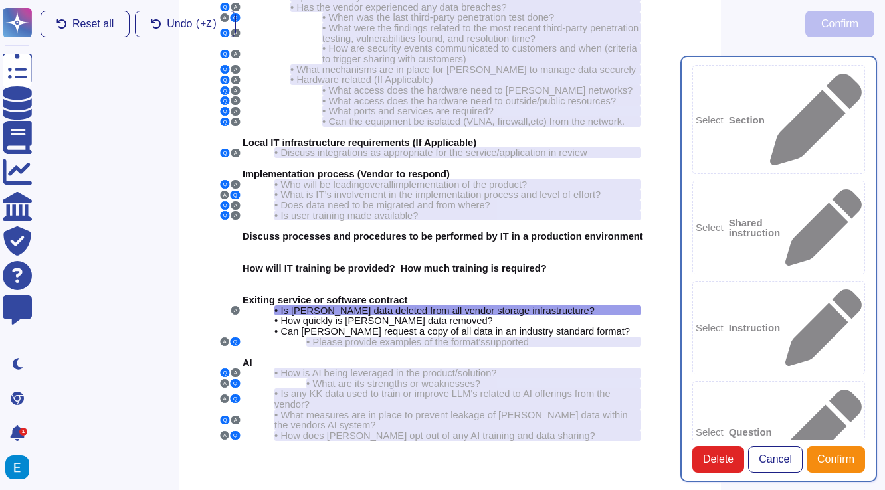
click at [762, 381] on div "Select Question" at bounding box center [778, 432] width 173 height 102
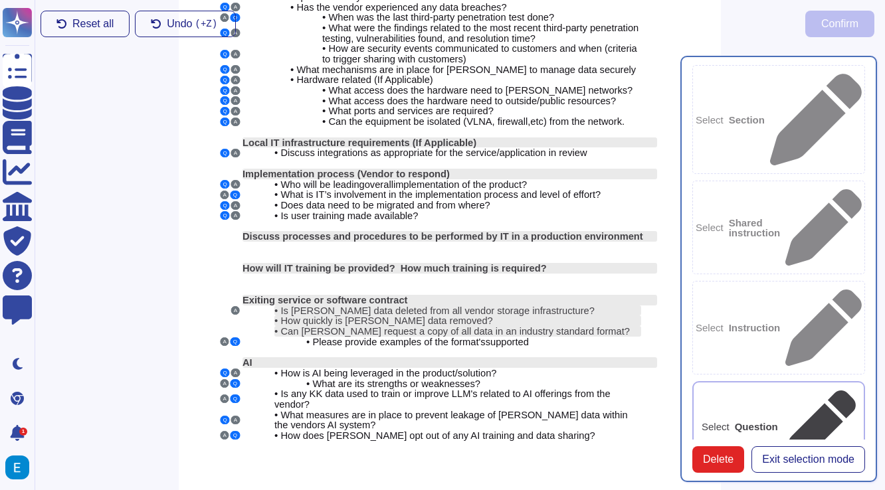
click at [760, 381] on div "Select Question" at bounding box center [778, 426] width 173 height 91
click at [778, 422] on b "Question" at bounding box center [755, 427] width 43 height 10
click at [451, 305] on span "Is [PERSON_NAME] data deleted from all vendor storage infrastructure?" at bounding box center [436, 310] width 313 height 11
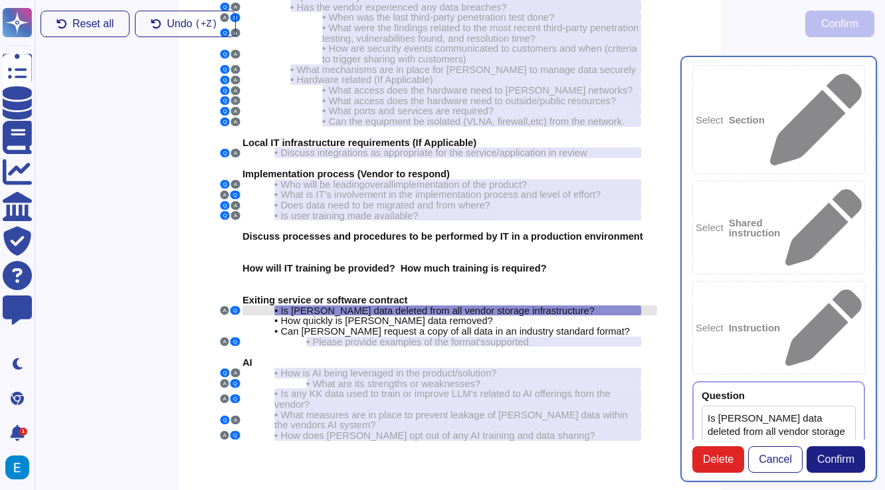
type textarea "Is [PERSON_NAME] data deleted from all vendor storage infrastructure?"
click at [468, 305] on span "Is [PERSON_NAME] data deleted from all vendor storage infrastructure?" at bounding box center [436, 310] width 313 height 11
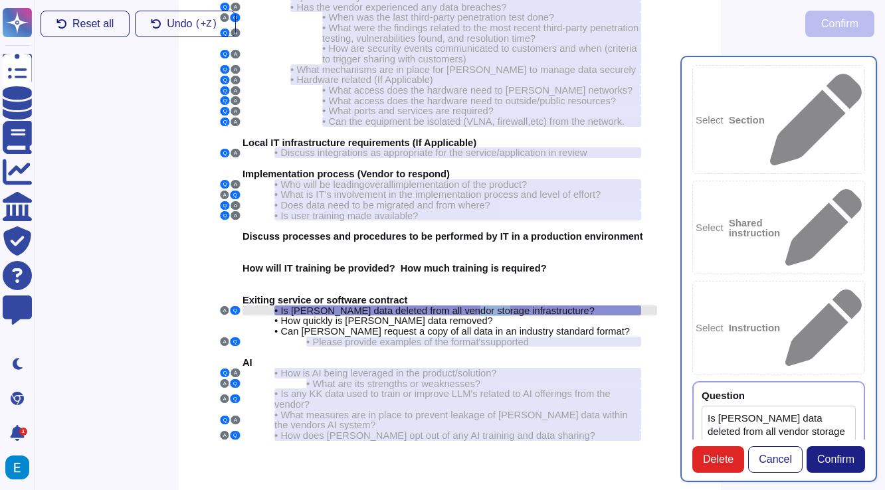
click at [468, 305] on span "Is [PERSON_NAME] data deleted from all vendor storage infrastructure?" at bounding box center [436, 310] width 313 height 11
type textarea "Y"
type textarea "N"
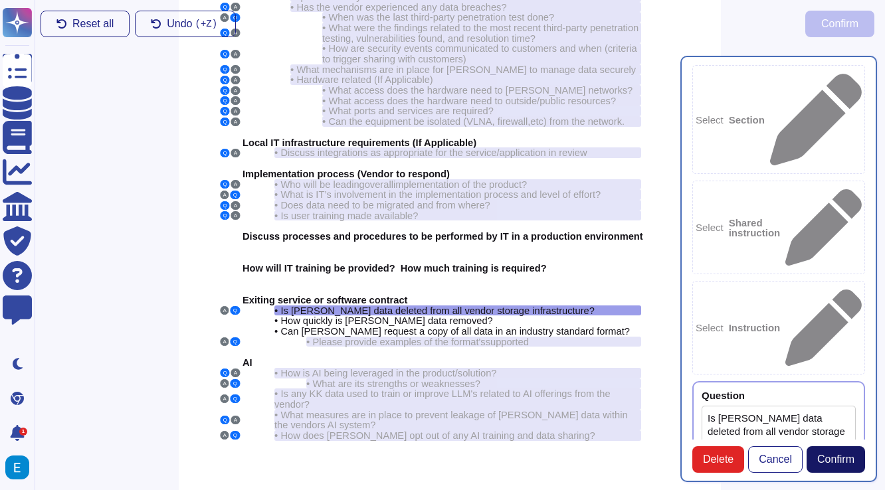
type textarea "N"
type textarea "No data is stored on vendor infrastructure."
click at [846, 458] on span "Confirm" at bounding box center [835, 459] width 37 height 11
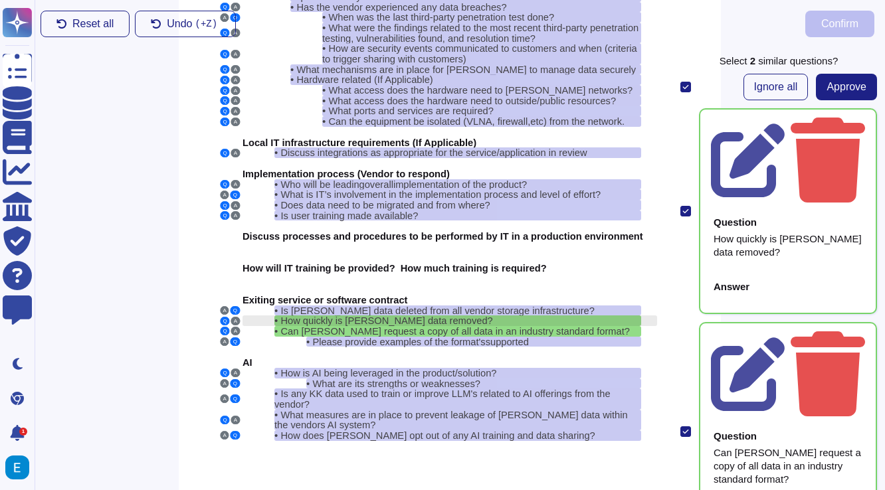
click at [517, 315] on div "• How quickly is Kem Krest data removed?" at bounding box center [457, 320] width 367 height 11
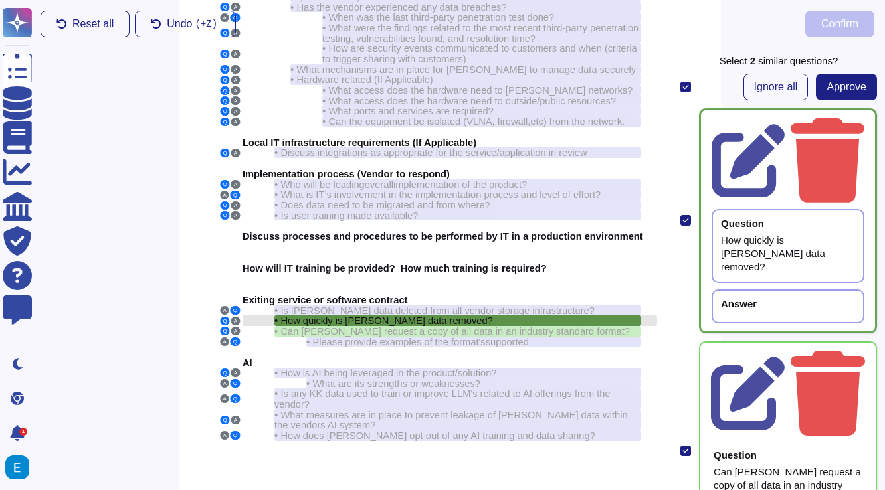
click at [525, 315] on div "• How quickly is Kem Krest data removed?" at bounding box center [457, 320] width 367 height 11
click at [435, 315] on span "How quickly is [PERSON_NAME] data removed?" at bounding box center [386, 320] width 212 height 11
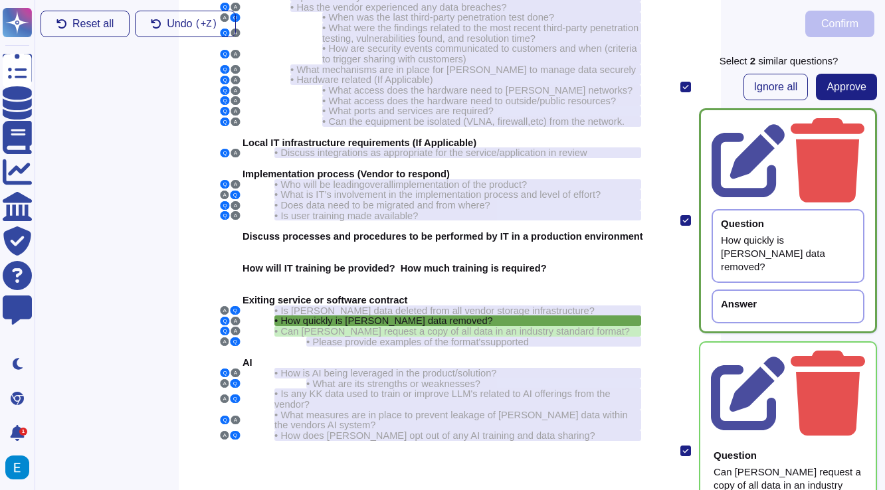
click at [756, 290] on div "Answer" at bounding box center [787, 307] width 153 height 34
click at [758, 290] on div "Answer" at bounding box center [787, 307] width 153 height 34
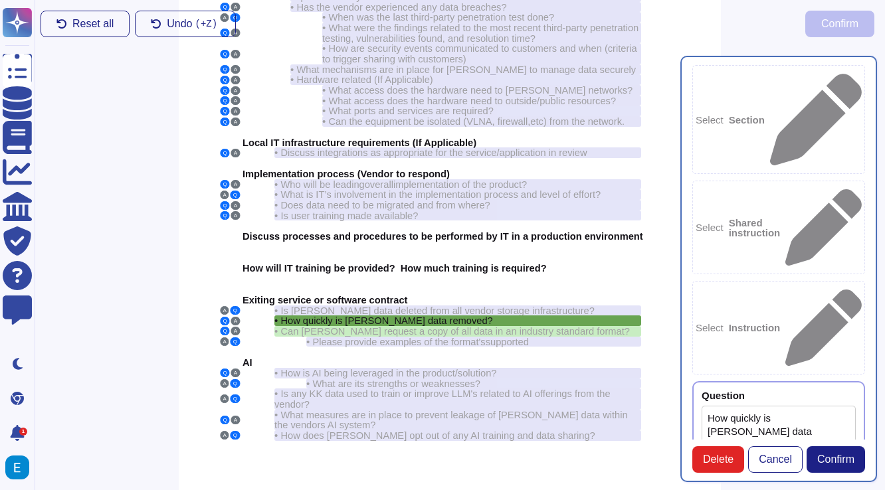
type textarea "How quickly is [PERSON_NAME] data removed?"
click at [758, 406] on textarea "How quickly is [PERSON_NAME] data removed?" at bounding box center [778, 452] width 154 height 92
paste textarea "Critical 15 days High 30 days Medium 60 days Low 90 days Informal as needed"
type textarea "Critical 15 days High 30 days Medium 60 days Low 90 days Informal as needed"
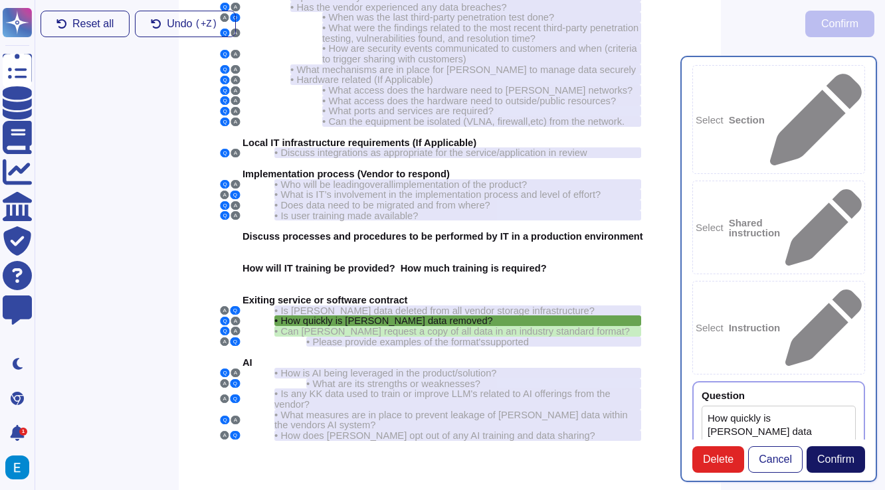
click at [845, 458] on span "Confirm" at bounding box center [835, 459] width 37 height 11
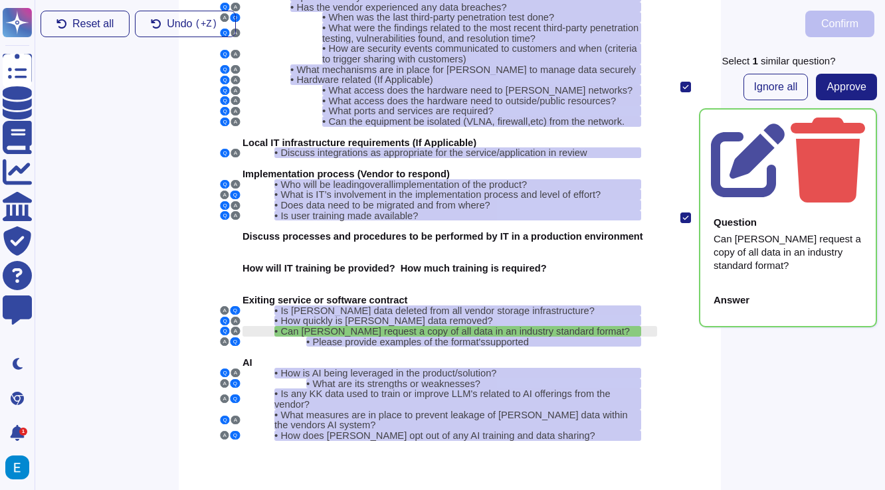
click at [475, 326] on span "Can [PERSON_NAME] request a copy of all data in an industry standard format?" at bounding box center [454, 331] width 349 height 11
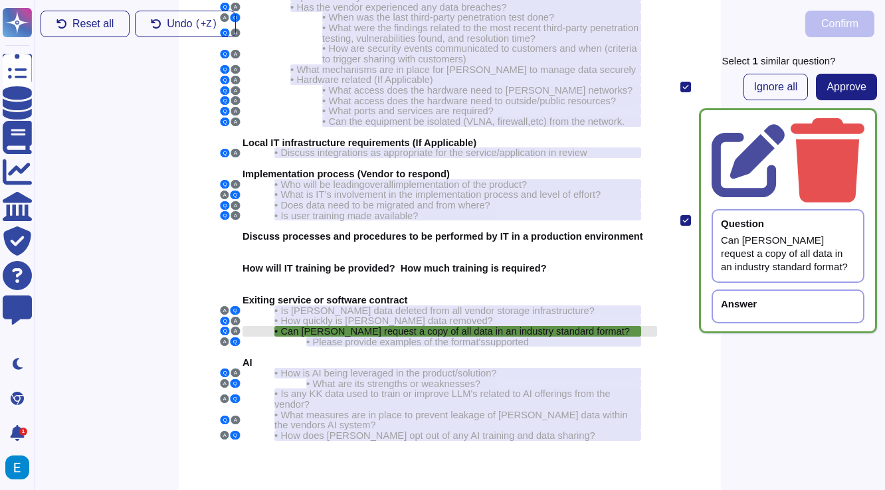
click at [372, 326] on span "Can [PERSON_NAME] request a copy of all data in an industry standard format?" at bounding box center [454, 331] width 349 height 11
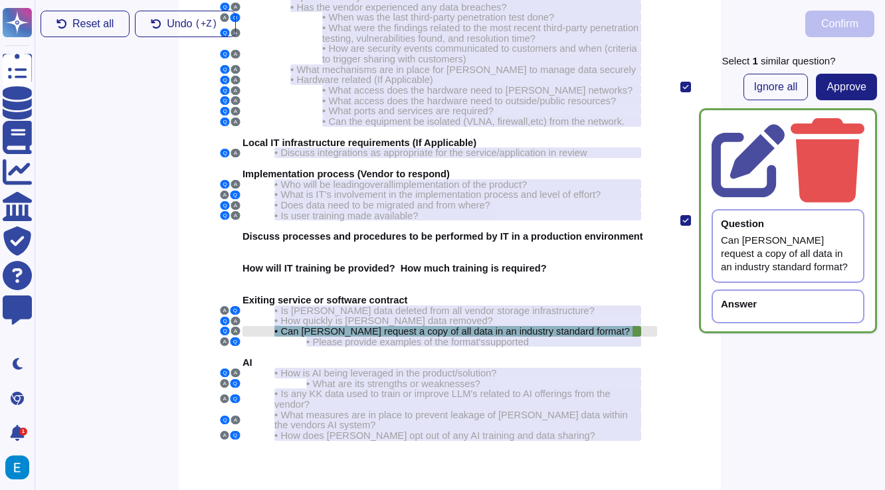
click at [372, 326] on span "Can [PERSON_NAME] request a copy of all data in an industry standard format?" at bounding box center [454, 331] width 349 height 11
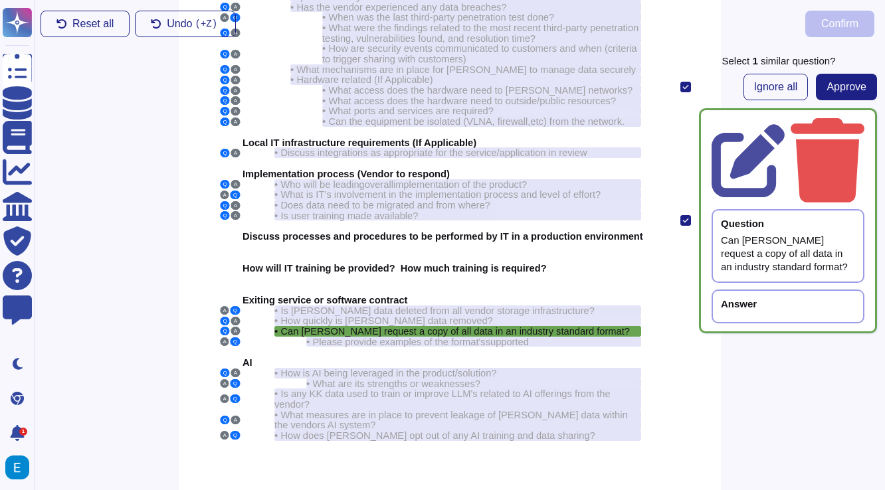
click at [769, 299] on div "Answer" at bounding box center [788, 304] width 134 height 10
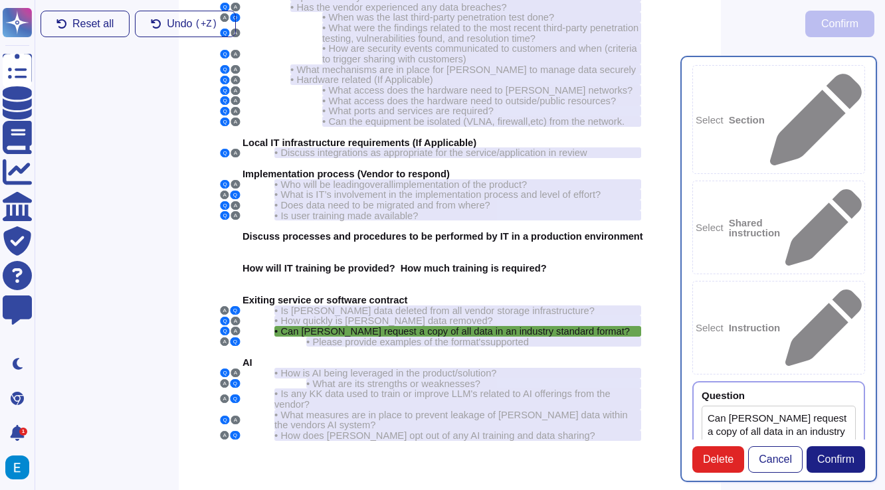
type textarea "Can [PERSON_NAME] request a copy of all data in an industry standard format?"
type textarea "Yes"
click at [851, 467] on button "Confirm" at bounding box center [835, 459] width 58 height 27
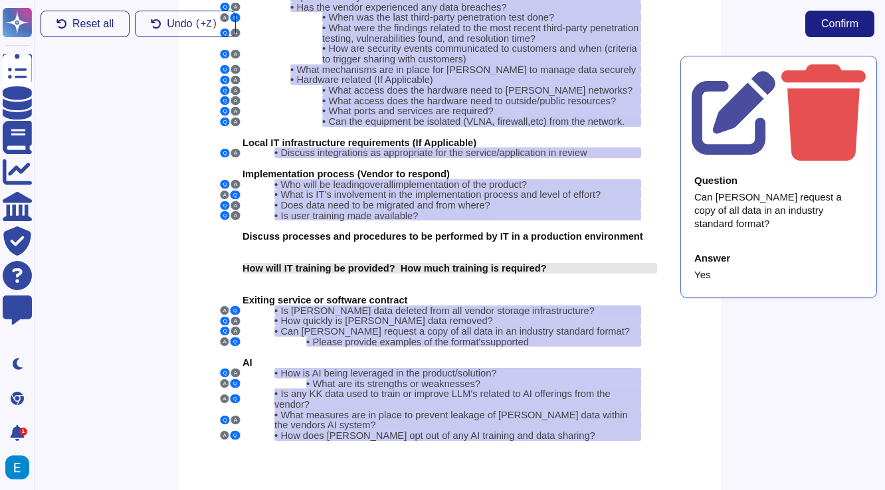
click at [415, 263] on span "How will IT training be provided? How much training is required?" at bounding box center [394, 268] width 304 height 11
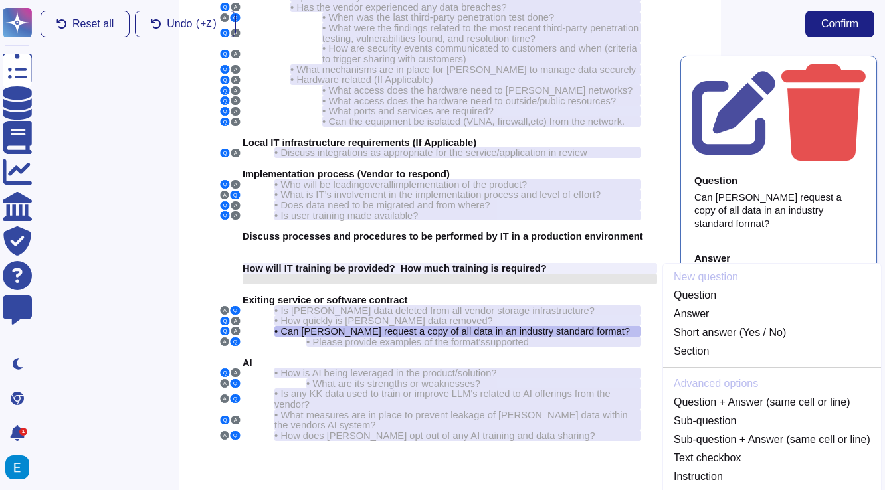
click at [407, 274] on div at bounding box center [449, 279] width 414 height 11
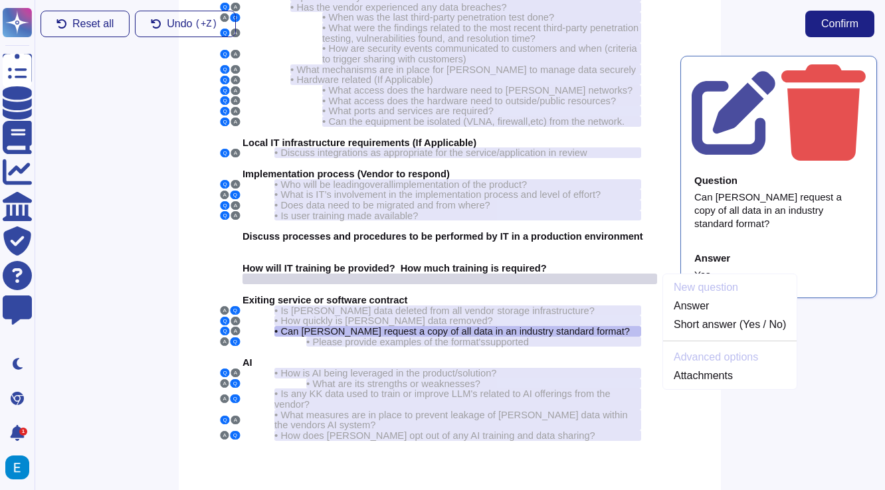
click at [407, 274] on div at bounding box center [449, 279] width 414 height 11
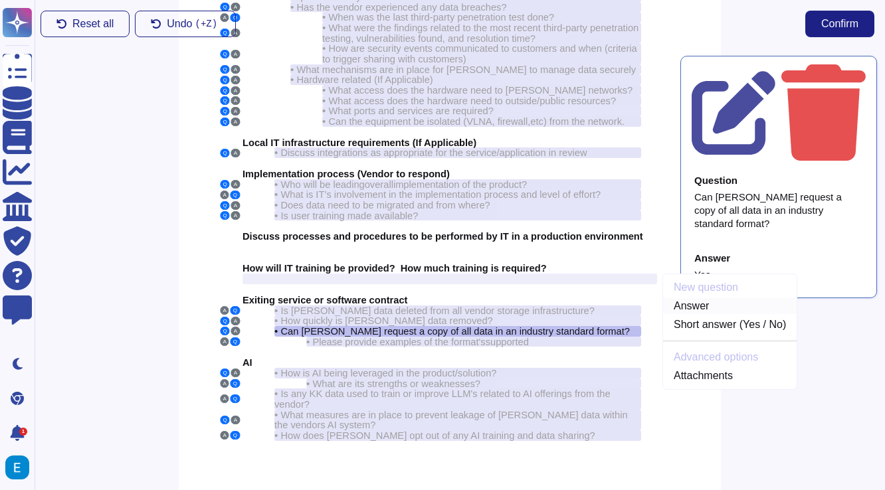
click at [693, 298] on link "Answer" at bounding box center [729, 306] width 133 height 16
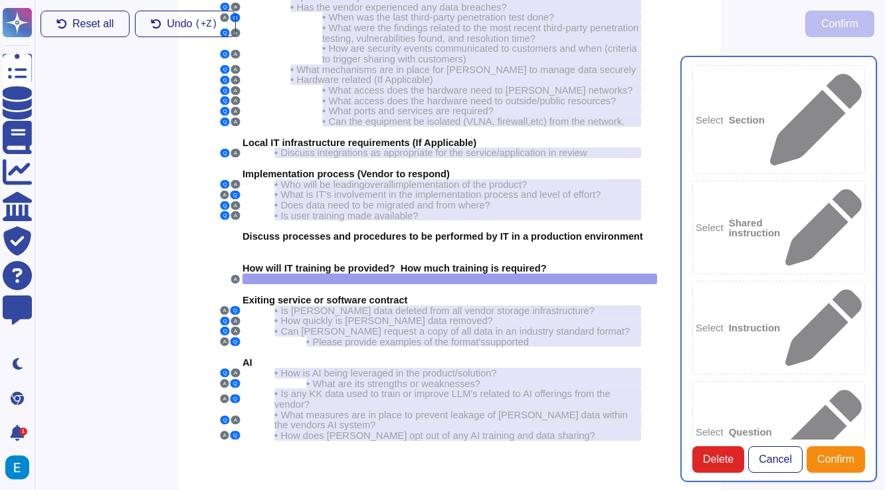
type textarea "Through your assigned Custom Success Manager."
click at [846, 452] on button "Confirm" at bounding box center [835, 459] width 58 height 27
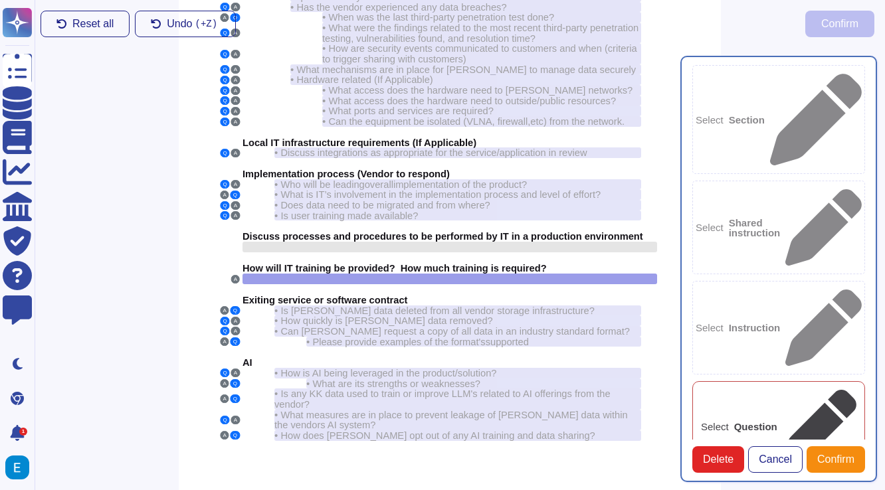
click at [392, 242] on div at bounding box center [449, 247] width 414 height 11
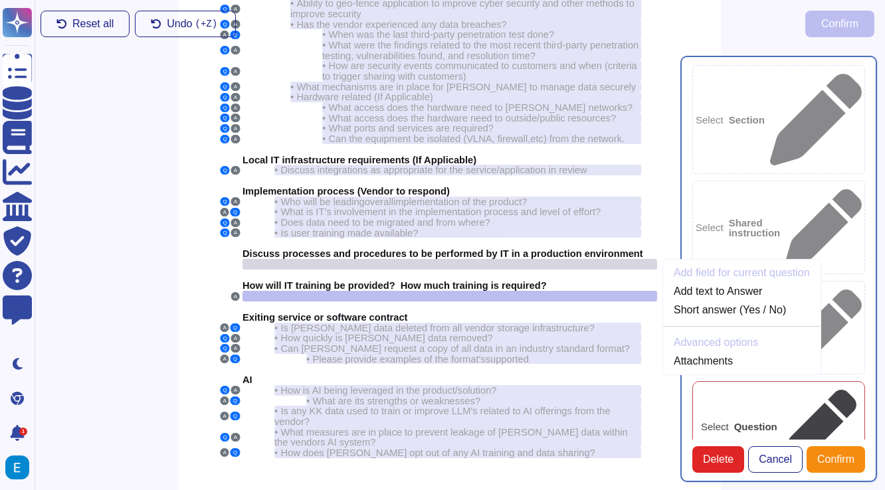
scroll to position [160, 10]
click at [481, 260] on div at bounding box center [449, 265] width 414 height 11
click at [738, 284] on link "Add text to Answer" at bounding box center [741, 292] width 157 height 16
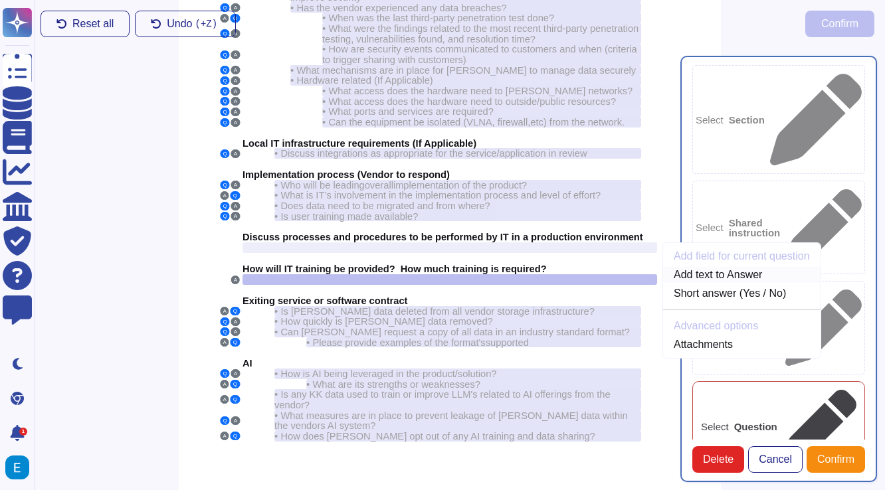
scroll to position [178, 10]
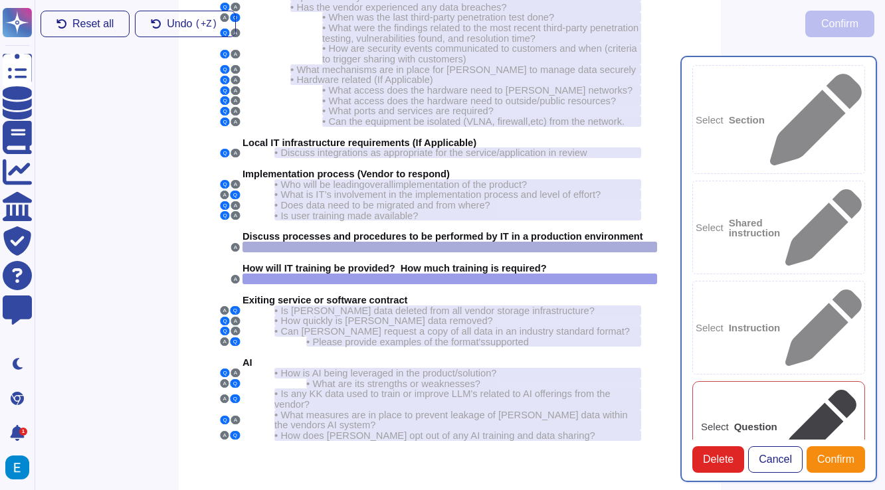
click at [418, 242] on div at bounding box center [449, 247] width 414 height 11
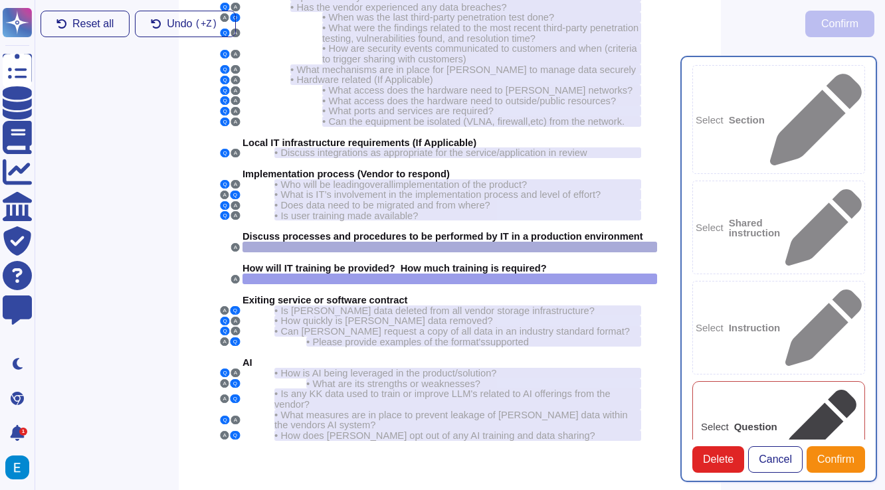
click at [418, 242] on div at bounding box center [449, 247] width 414 height 11
click at [463, 242] on div at bounding box center [449, 247] width 414 height 11
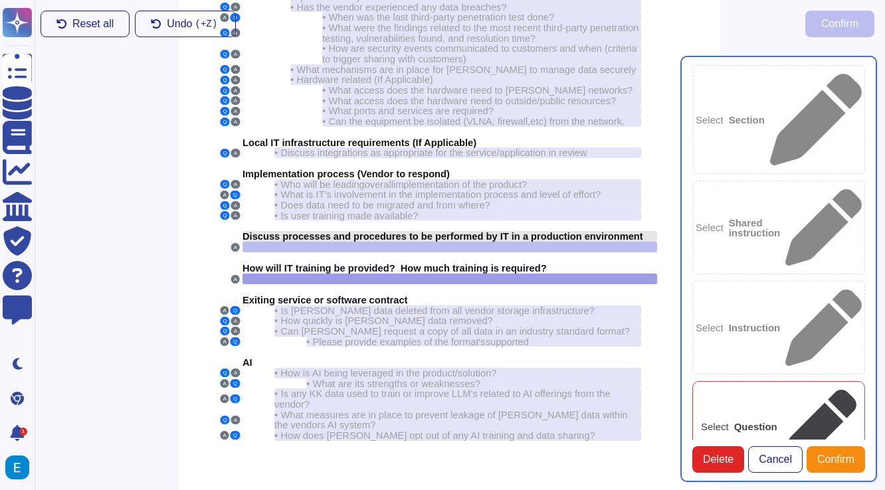
click at [458, 230] on span "Discuss processes and procedures to be performed by IT in a production environm…" at bounding box center [442, 235] width 400 height 11
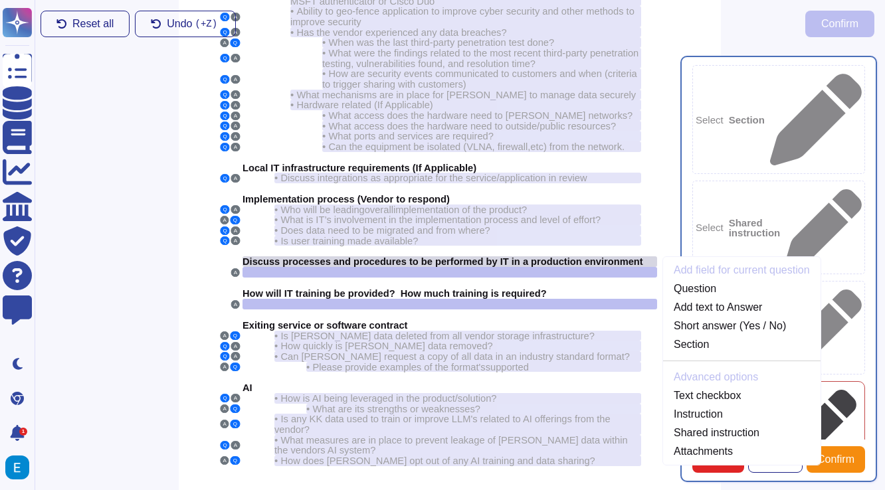
scroll to position [149, 10]
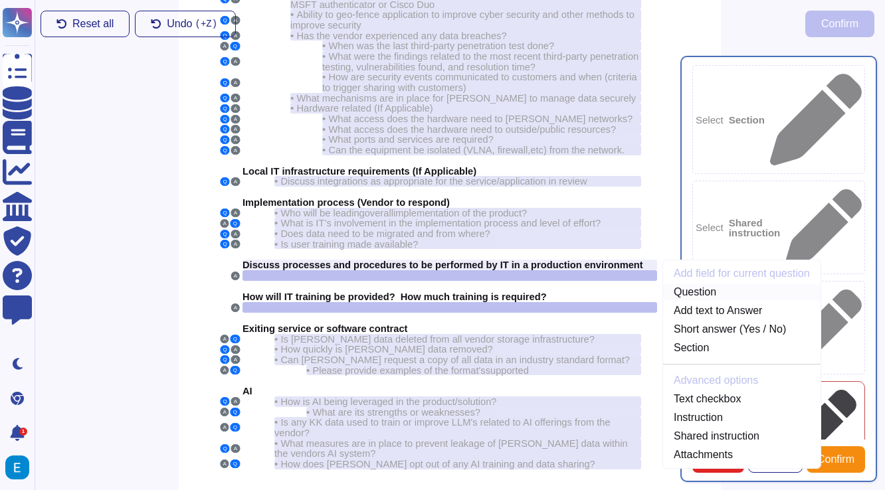
click at [707, 284] on link "Question" at bounding box center [741, 292] width 157 height 16
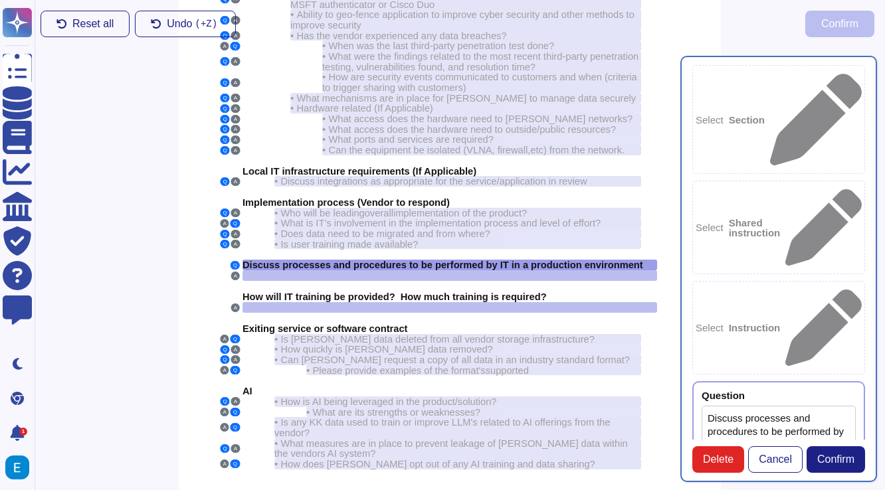
type textarea "Discuss processes and procedures to be performed by IT in a production environm…"
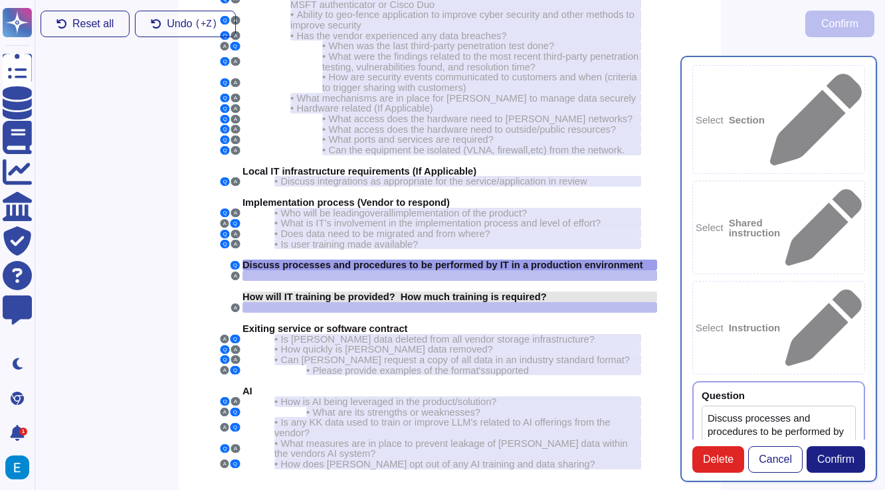
click at [503, 292] on span "How will IT training be provided? How much training is required?" at bounding box center [394, 297] width 304 height 11
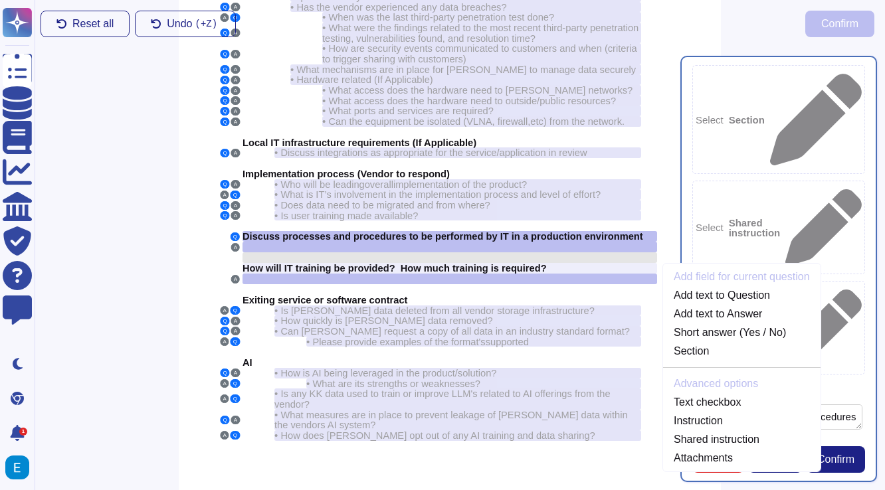
click at [431, 252] on div at bounding box center [449, 257] width 414 height 11
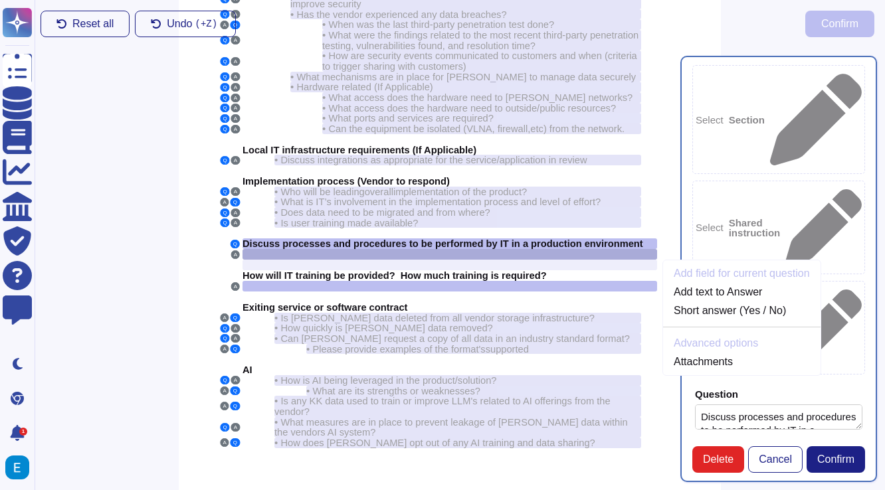
click at [425, 249] on div at bounding box center [449, 254] width 414 height 11
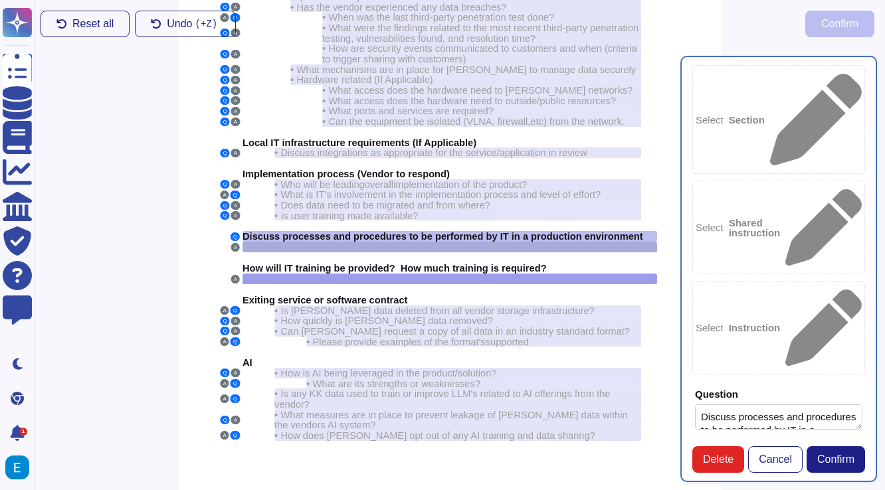
click at [535, 242] on div at bounding box center [449, 247] width 414 height 11
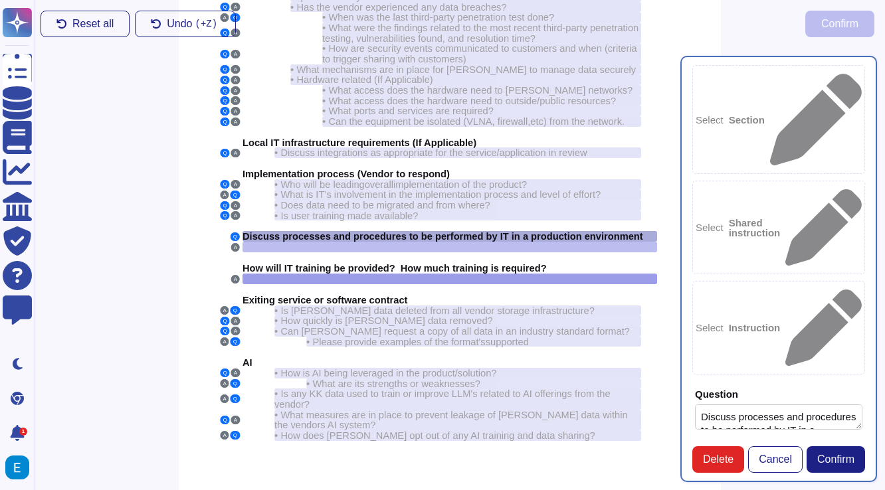
click at [493, 231] on span "Discuss processes and procedures to be performed by IT in a production environm…" at bounding box center [442, 236] width 400 height 11
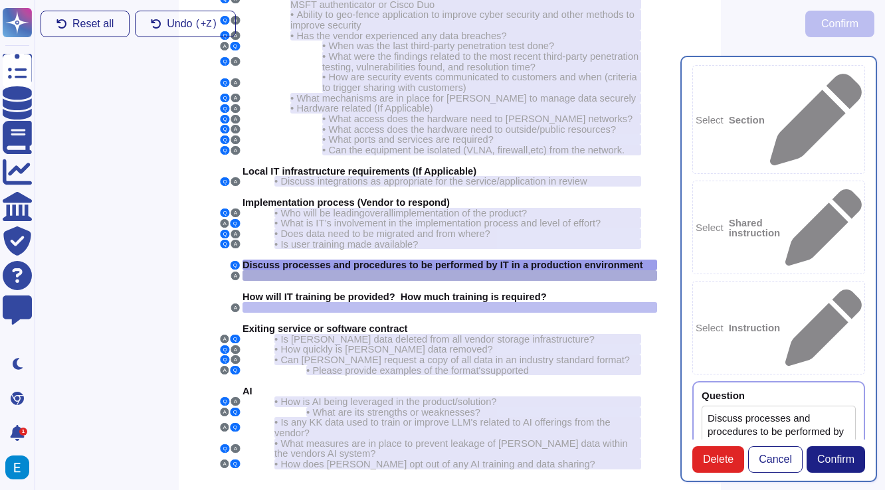
click at [471, 270] on div at bounding box center [449, 275] width 414 height 11
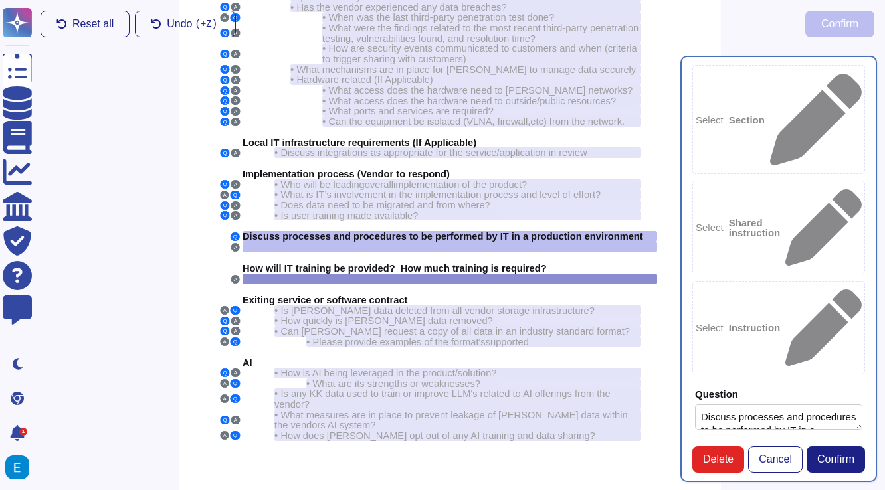
click at [460, 274] on div at bounding box center [449, 279] width 414 height 11
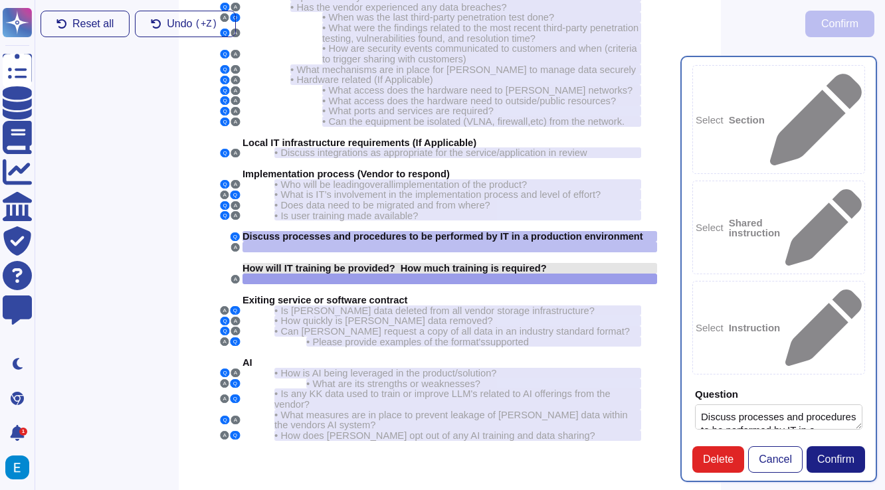
click at [467, 263] on span "How will IT training be provided? How much training is required?" at bounding box center [394, 268] width 304 height 11
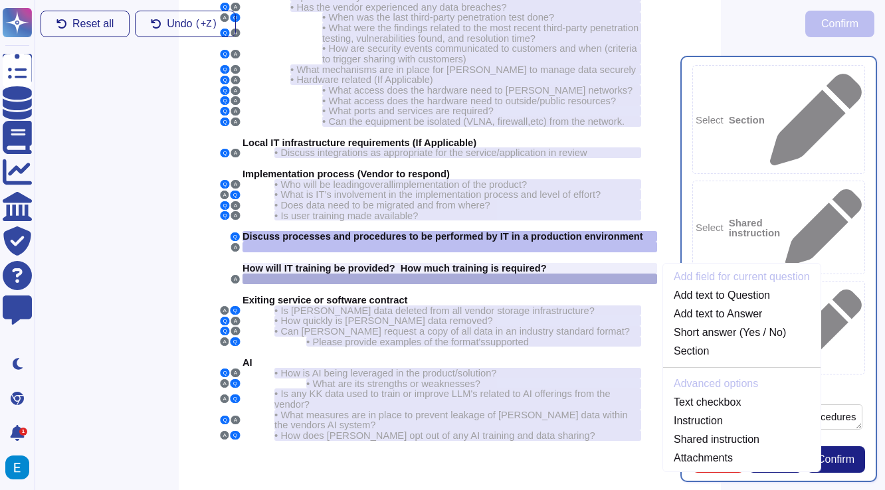
click at [462, 274] on div at bounding box center [449, 279] width 414 height 11
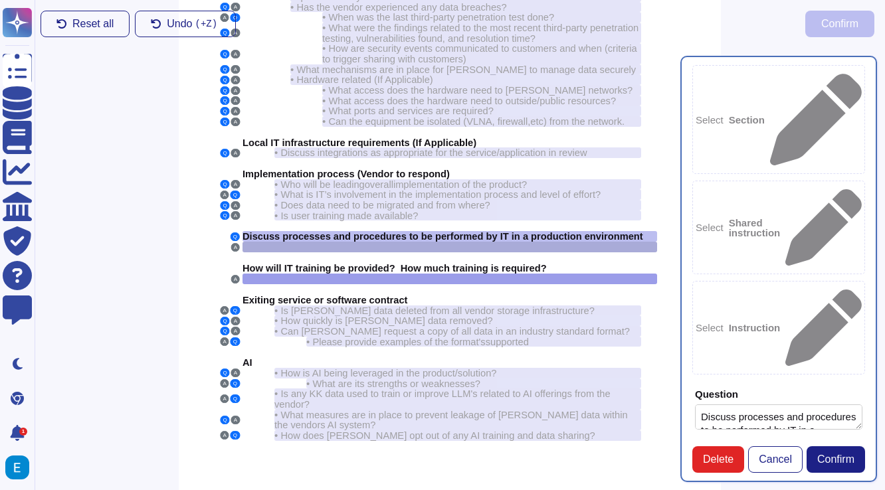
click at [489, 242] on div at bounding box center [449, 247] width 414 height 11
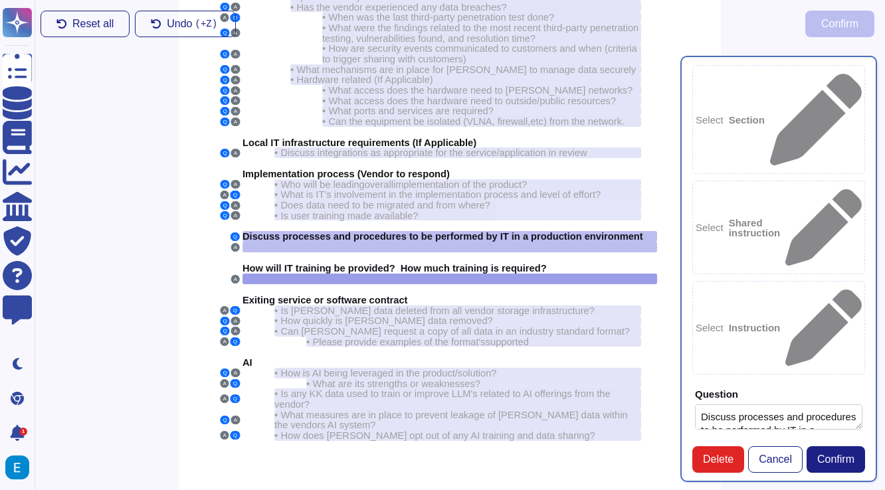
type textarea "None is needed."
click at [841, 455] on span "Confirm" at bounding box center [835, 459] width 37 height 11
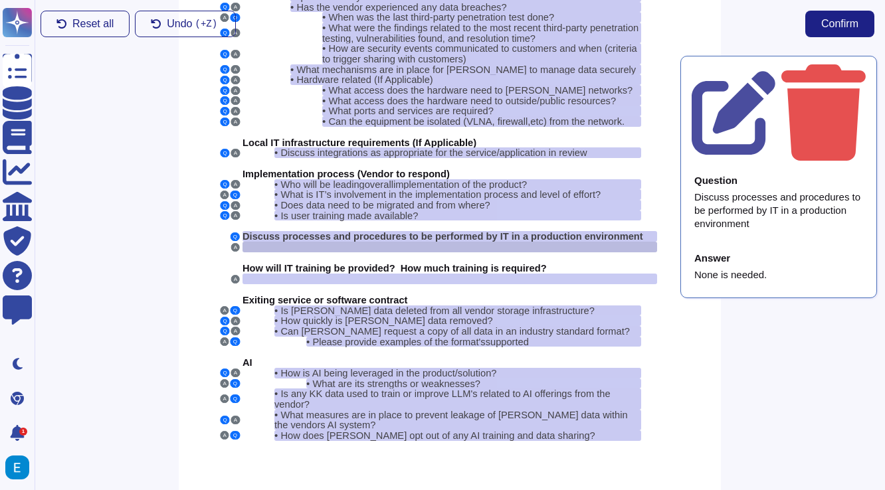
click at [469, 242] on div at bounding box center [449, 247] width 414 height 11
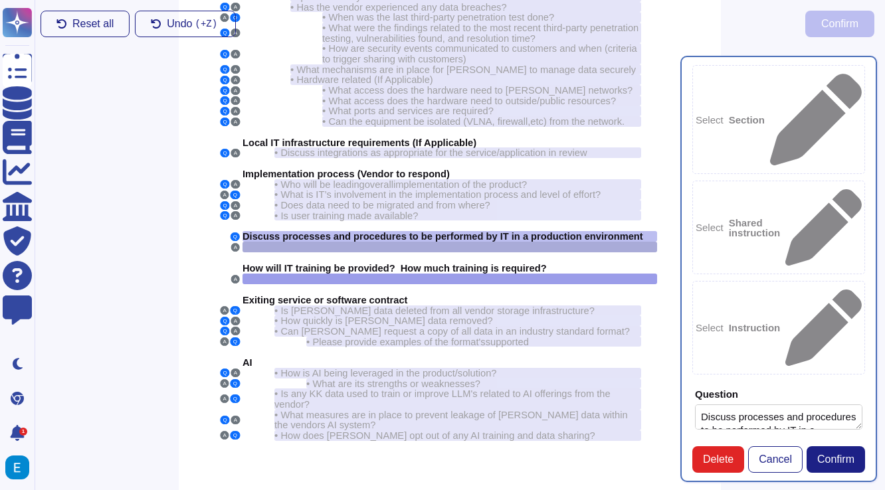
type textarea "Discuss processes and procedures to be performed by IT in a production environm…"
type textarea "None is needed."
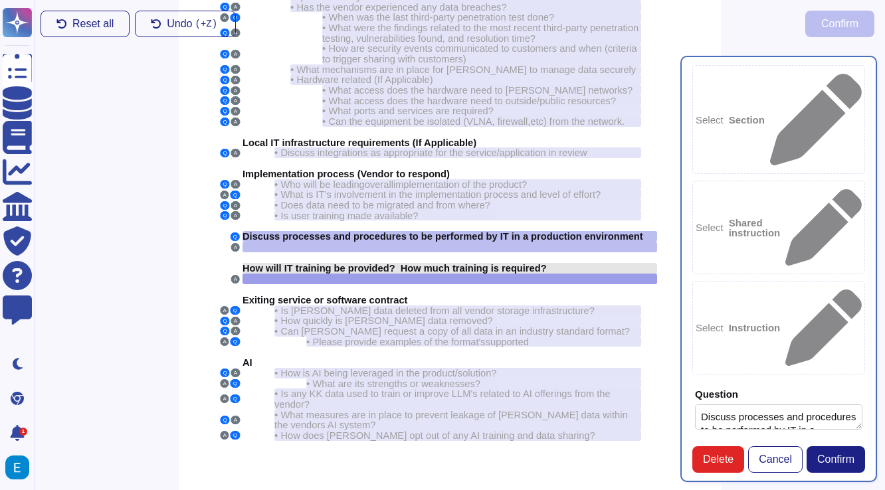
click at [473, 263] on span "How will IT training be provided? How much training is required?" at bounding box center [394, 268] width 304 height 11
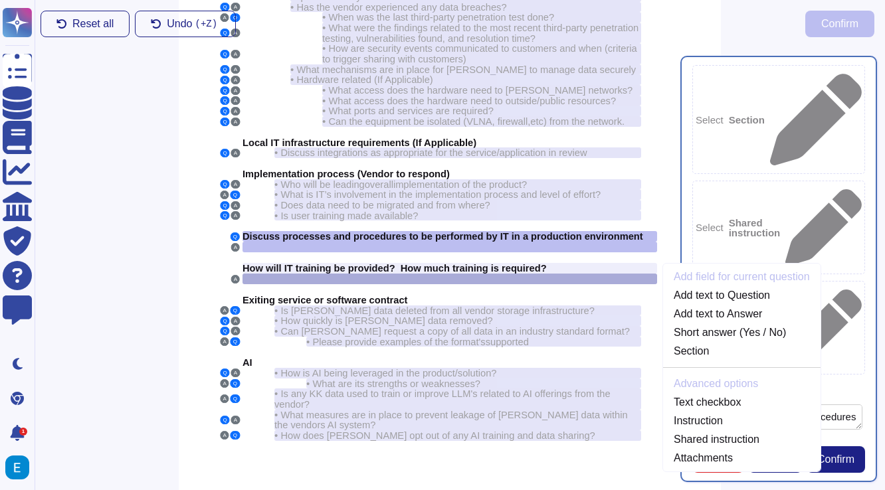
click at [548, 274] on div at bounding box center [449, 279] width 414 height 11
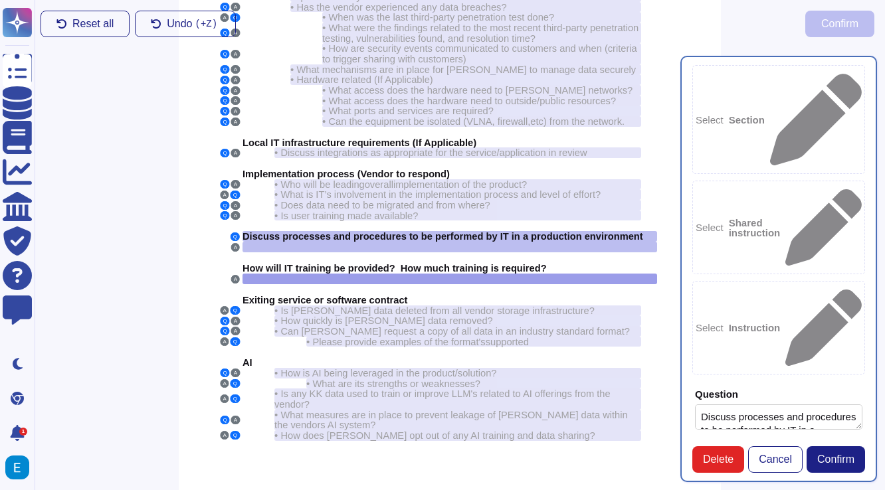
type textarea "!"
type textarea "As needed through your Customer Success Manager."
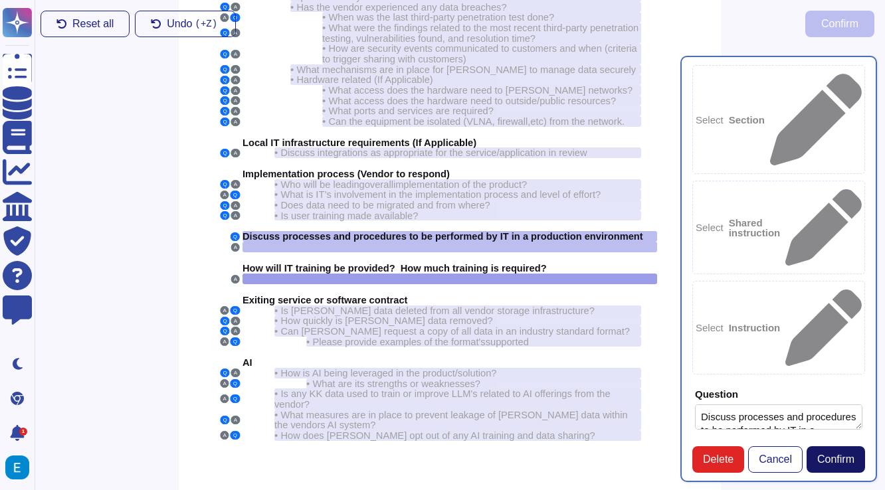
click at [837, 456] on span "Confirm" at bounding box center [835, 459] width 37 height 11
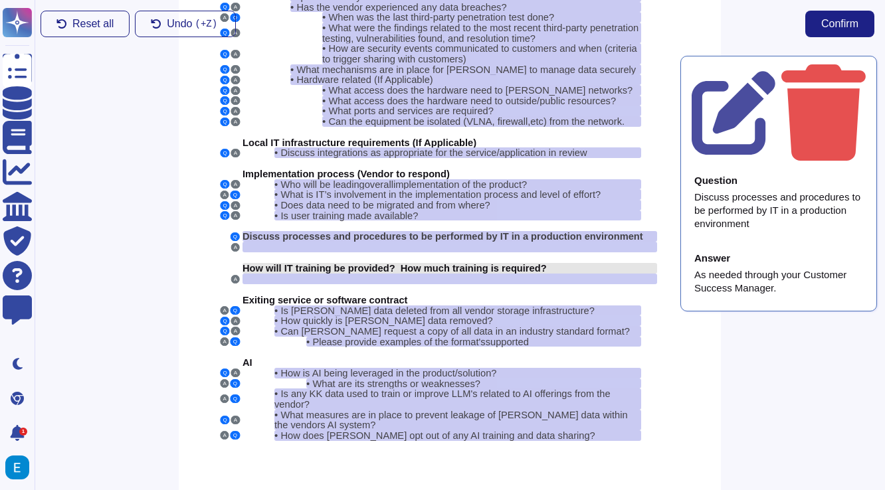
click at [345, 263] on span "How will IT training be provided? How much training is required?" at bounding box center [394, 268] width 304 height 11
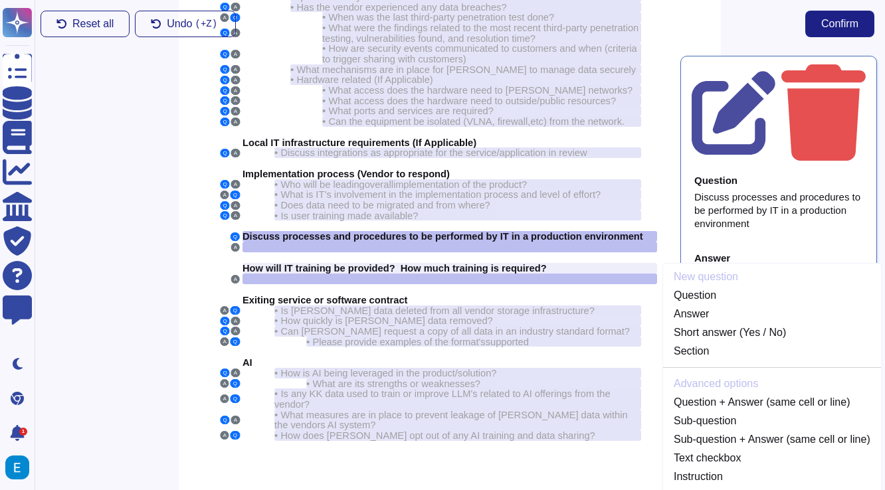
click at [753, 268] on div "As needed through your Customer Success Manager." at bounding box center [778, 281] width 169 height 27
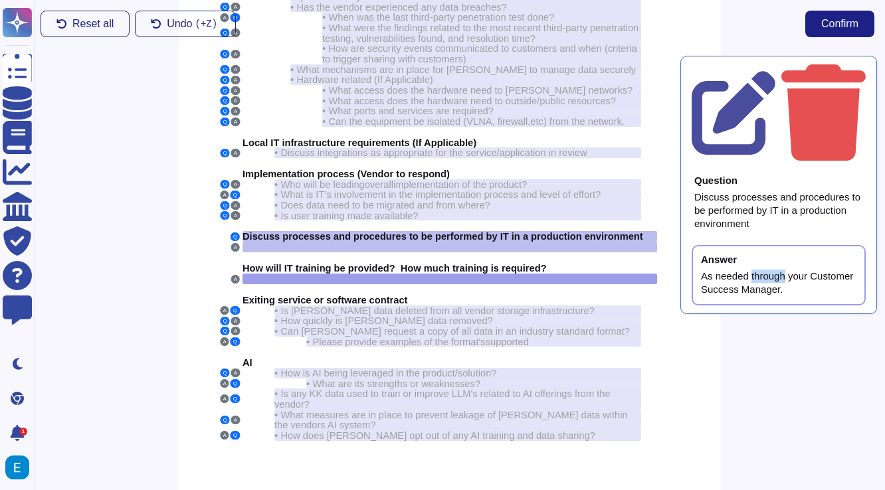
click at [753, 270] on div "As needed through your Customer Success Manager." at bounding box center [778, 283] width 155 height 27
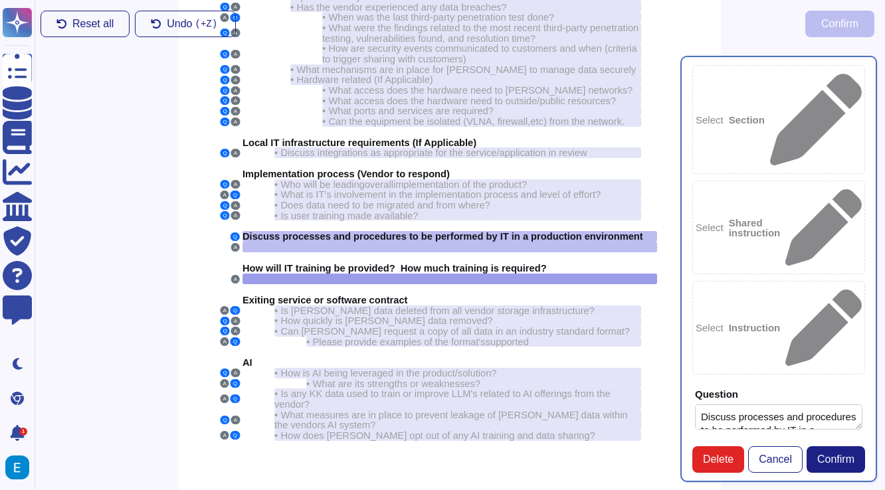
click at [753, 404] on textarea "Discuss processes and procedures to be performed by IT in a production environm…" at bounding box center [778, 416] width 167 height 25
type textarea "Discuss processes and procedures to be performed by IT in a production environm…"
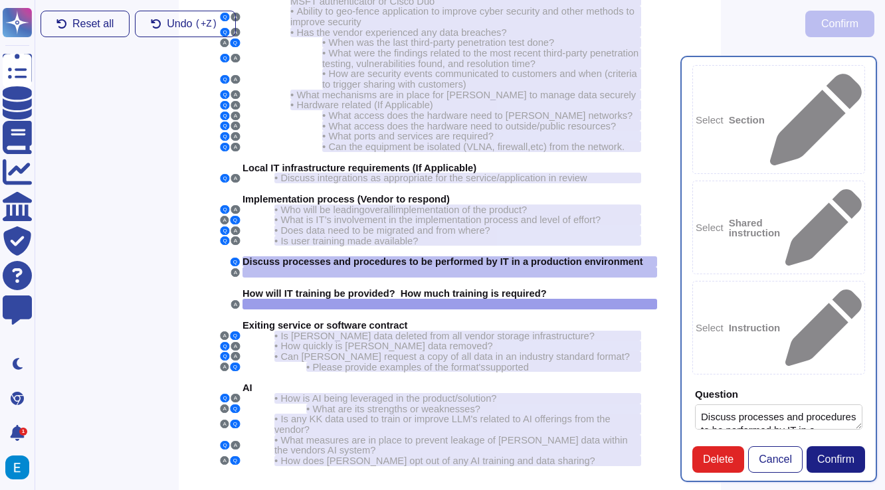
scroll to position [149, 10]
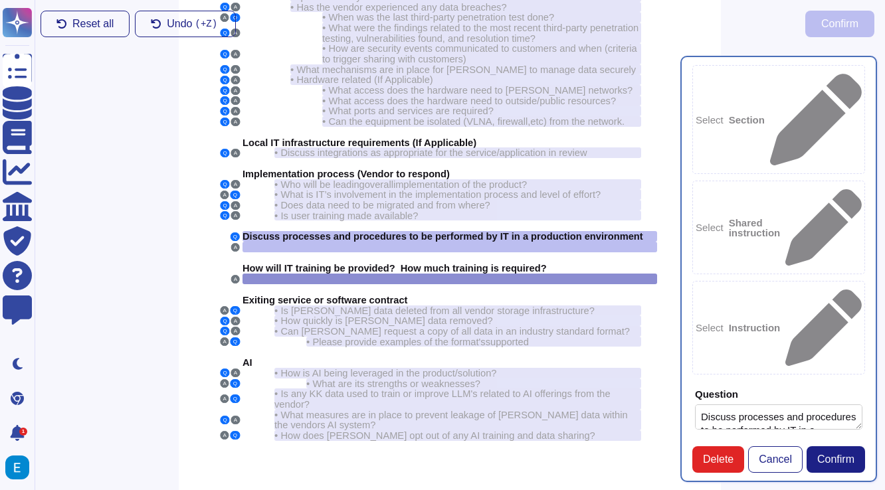
click at [430, 274] on div at bounding box center [449, 279] width 414 height 11
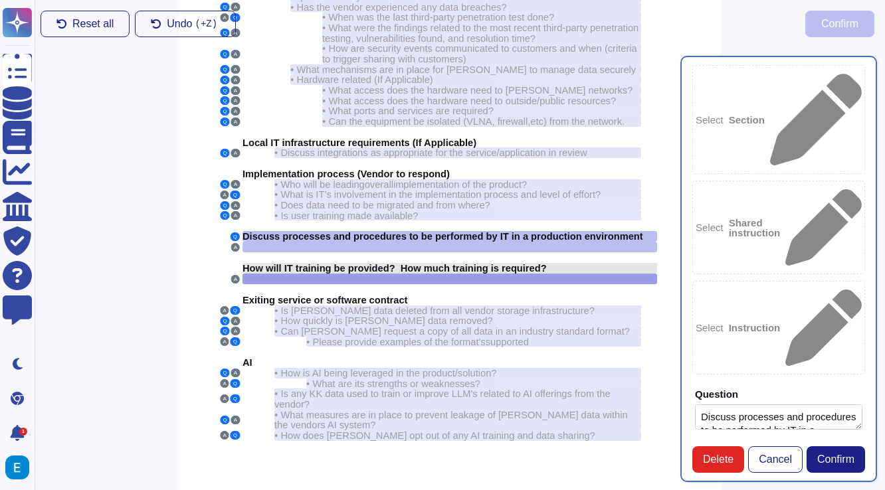
click at [396, 263] on span "How will IT training be provided? How much training is required?" at bounding box center [394, 268] width 304 height 11
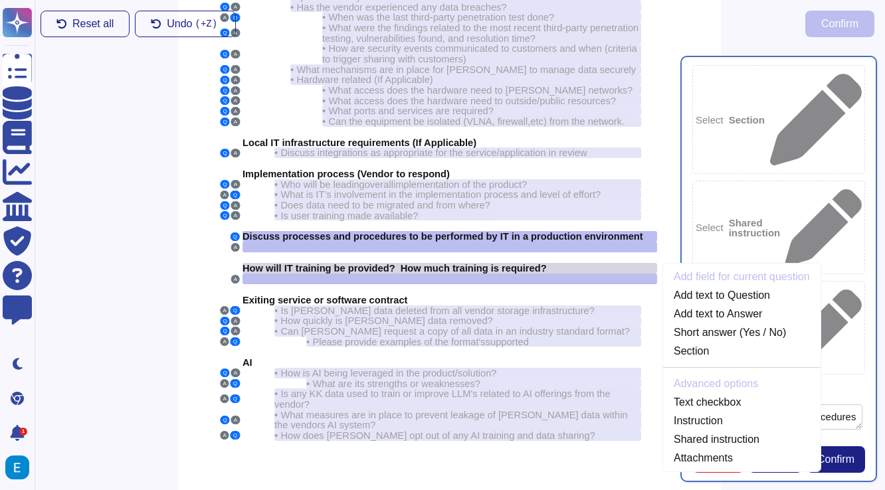
click at [540, 263] on span "How will IT training be provided? How much training is required?" at bounding box center [394, 268] width 304 height 11
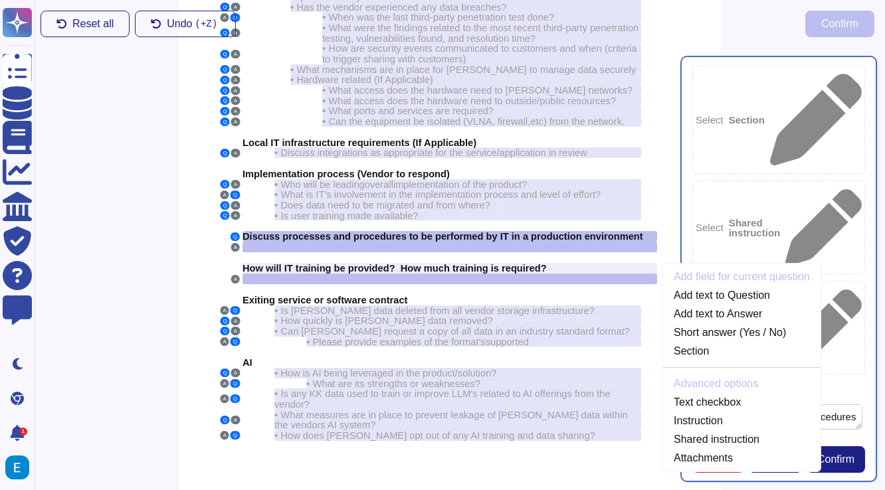
click at [754, 476] on div "Select Section Select Shared instruction Select Instruction Question Discuss pr…" at bounding box center [778, 269] width 213 height 442
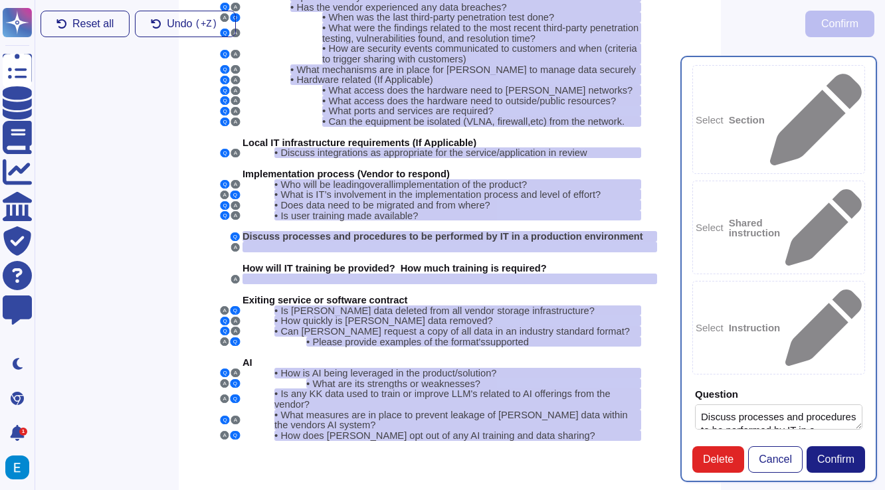
click at [683, 450] on div "Select Section Select Shared instruction Select Instruction Question Discuss pr…" at bounding box center [778, 269] width 197 height 426
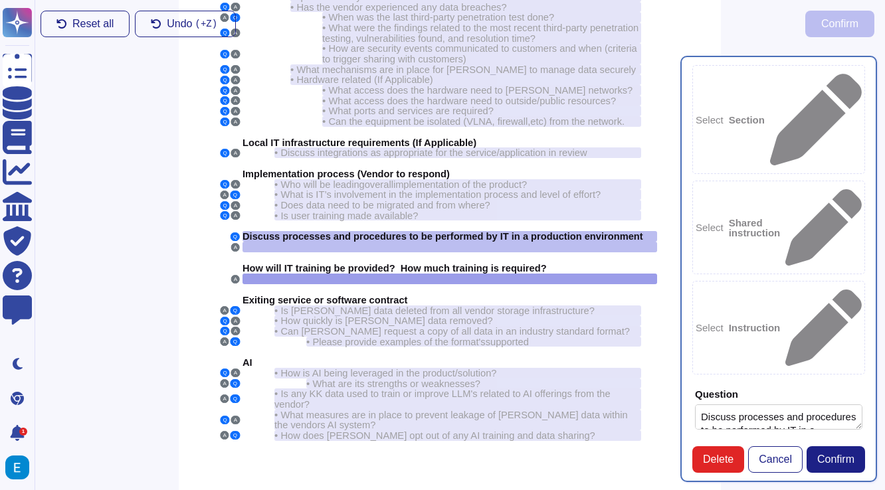
type textarea "n"
type textarea "M"
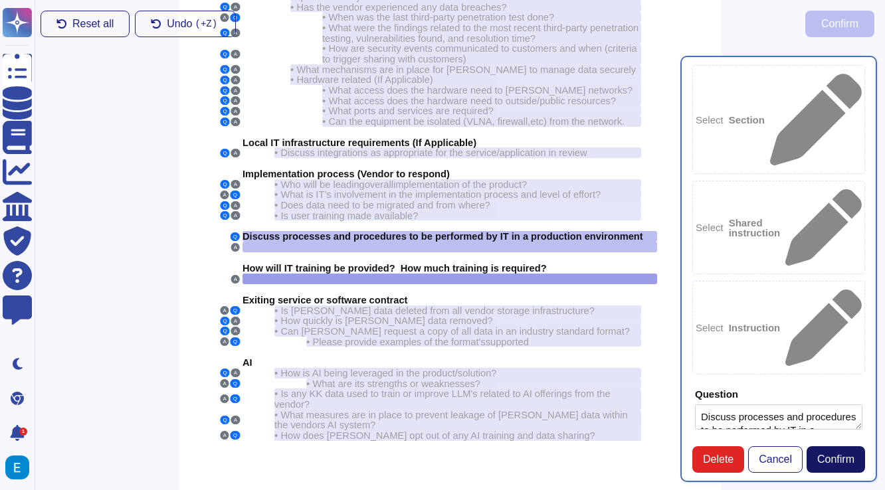
type textarea "None Needed."
click at [833, 465] on span "Confirm" at bounding box center [835, 459] width 37 height 11
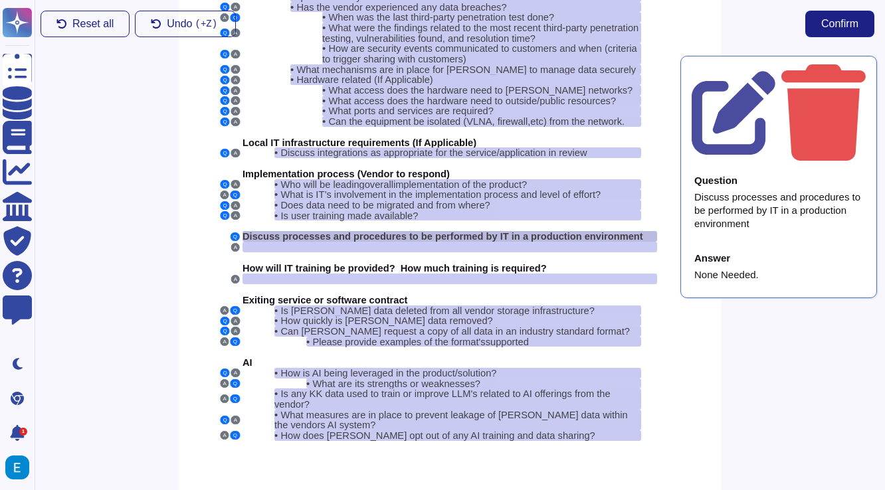
click at [453, 231] on span "Discuss processes and procedures to be performed by IT in a production environm…" at bounding box center [442, 236] width 400 height 11
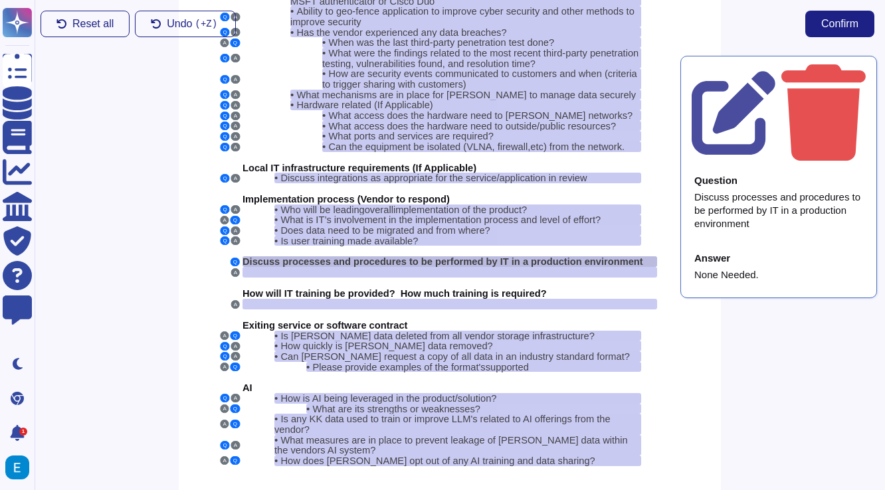
scroll to position [149, 10]
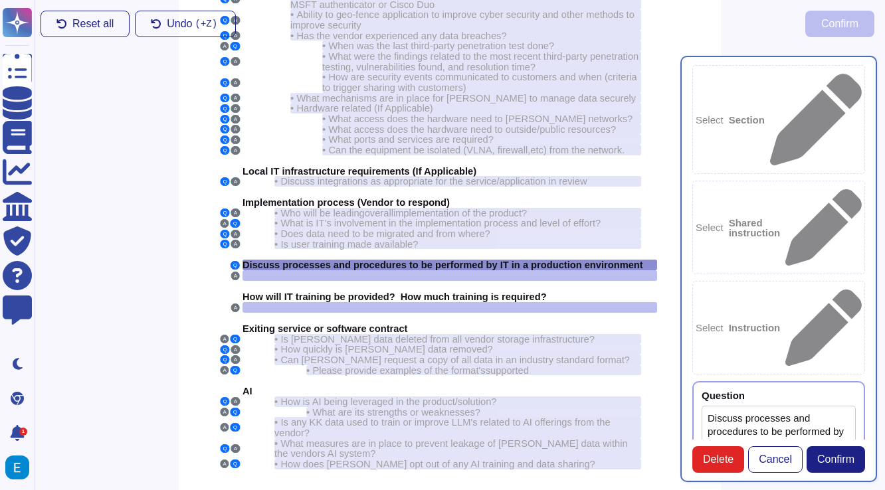
type textarea "Discuss processes and procedures to be performed by IT in a production environm…"
type textarea "None Needed."
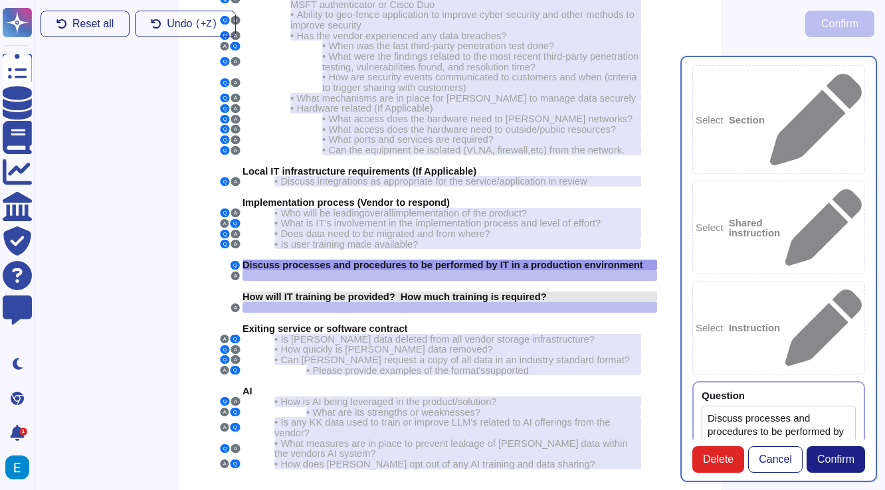
click at [422, 292] on span "How will IT training be provided? How much training is required?" at bounding box center [394, 297] width 304 height 11
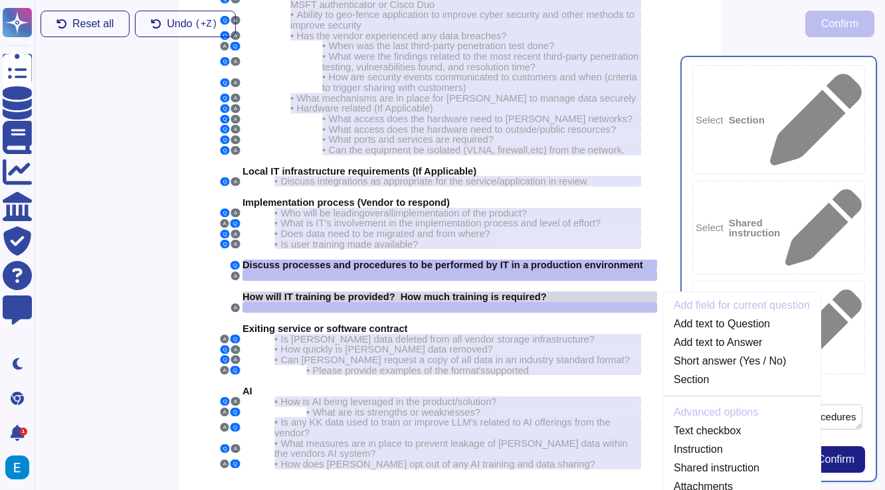
scroll to position [178, 10]
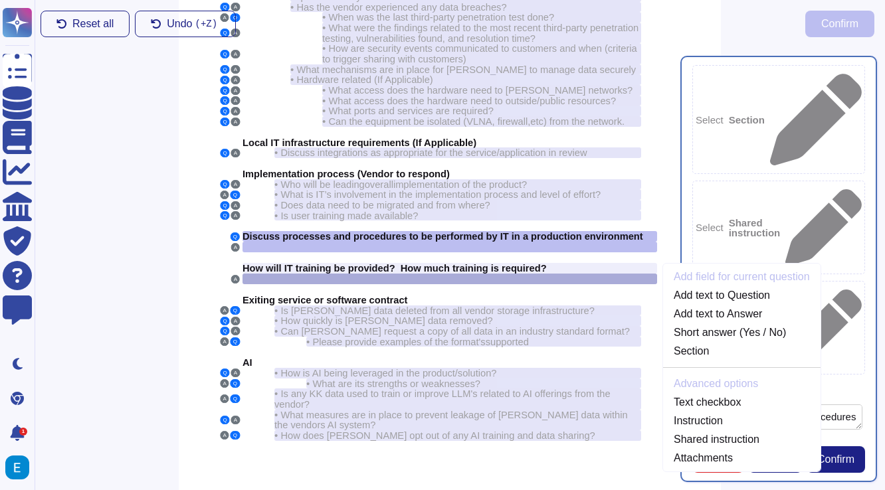
click at [435, 274] on div at bounding box center [449, 279] width 414 height 11
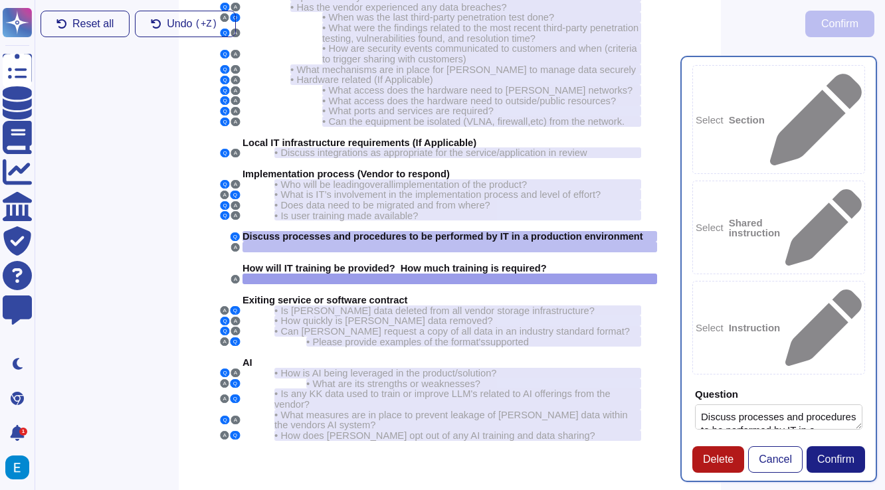
click at [716, 464] on span "Delete" at bounding box center [718, 459] width 31 height 11
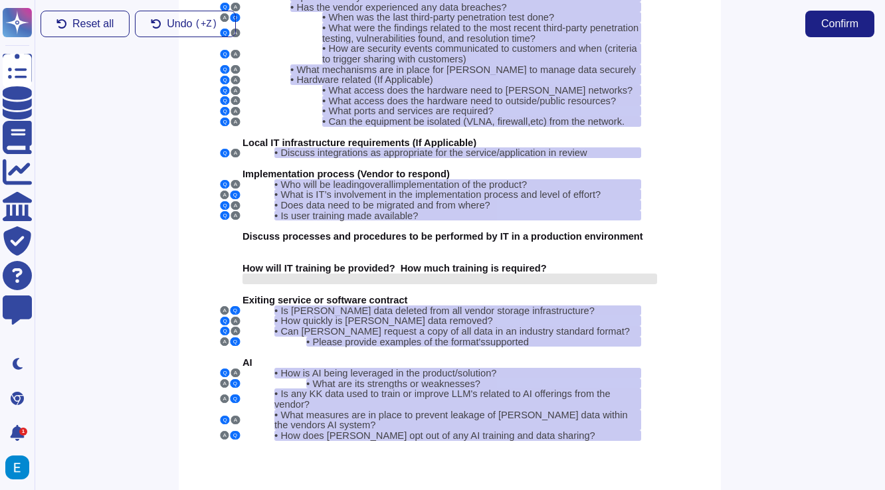
click at [383, 274] on div at bounding box center [449, 279] width 414 height 11
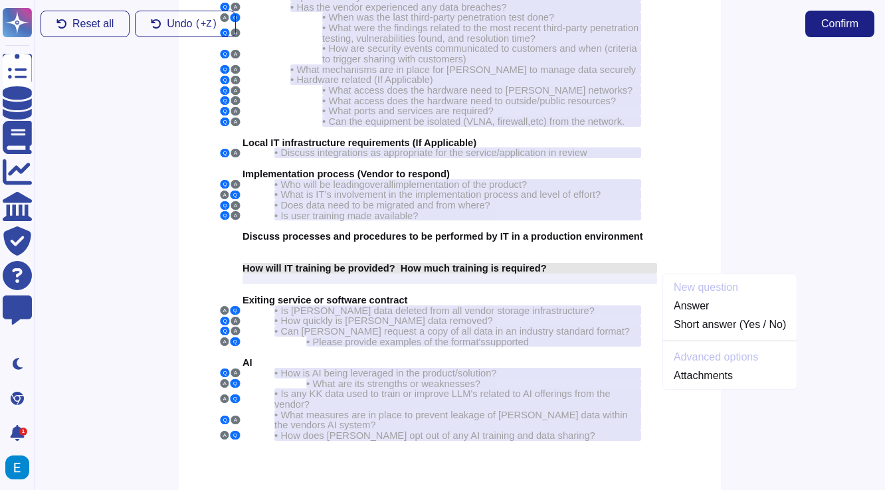
click at [547, 263] on span "How will IT training be provided? How much training is required?" at bounding box center [394, 268] width 304 height 11
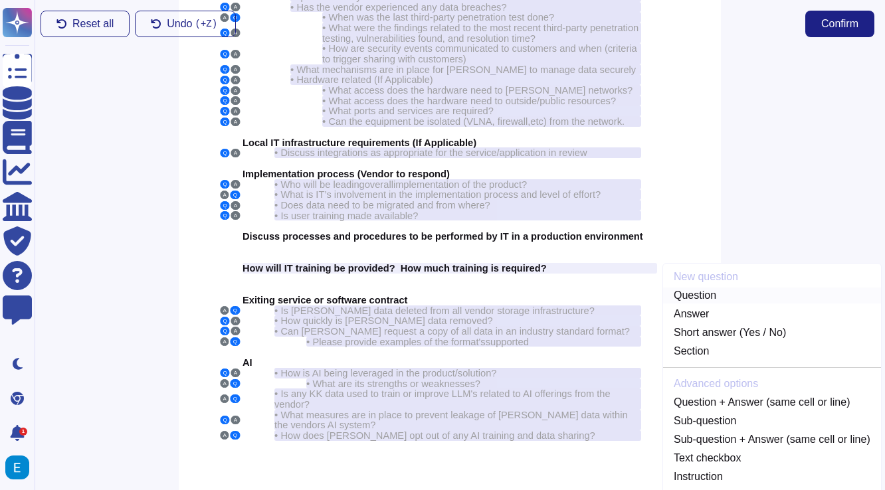
click at [726, 288] on link "Question" at bounding box center [772, 296] width 218 height 16
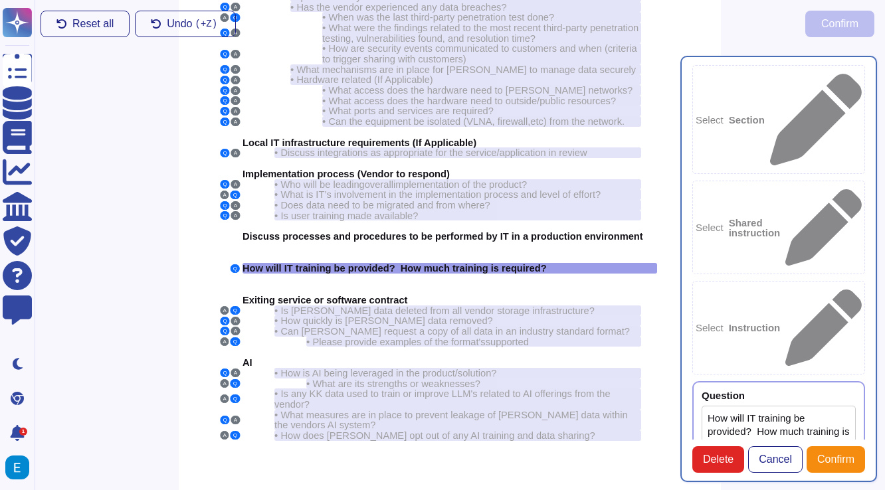
type textarea "How will IT training be provided? How much training is required?"
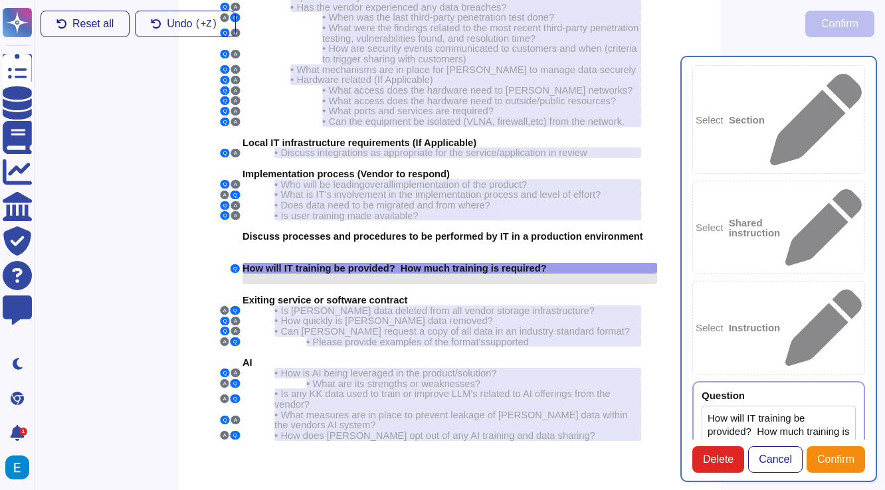
click at [506, 274] on div at bounding box center [449, 279] width 414 height 11
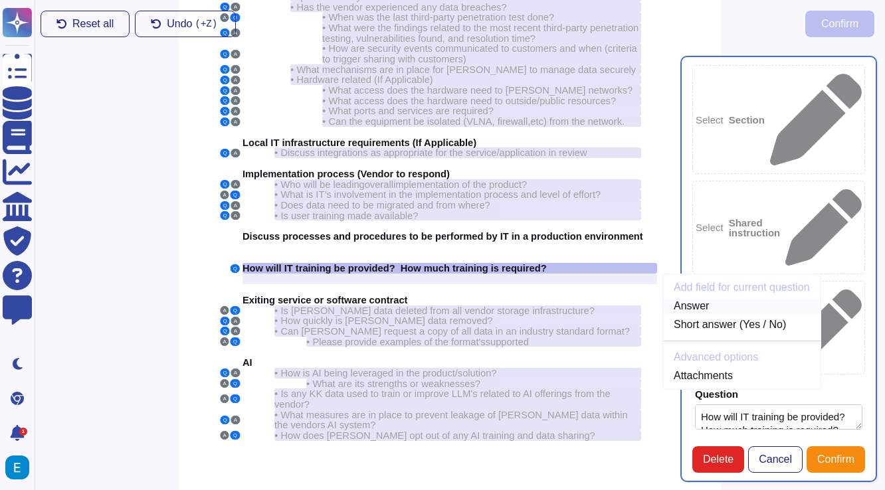
click at [704, 298] on link "Answer" at bounding box center [741, 306] width 157 height 16
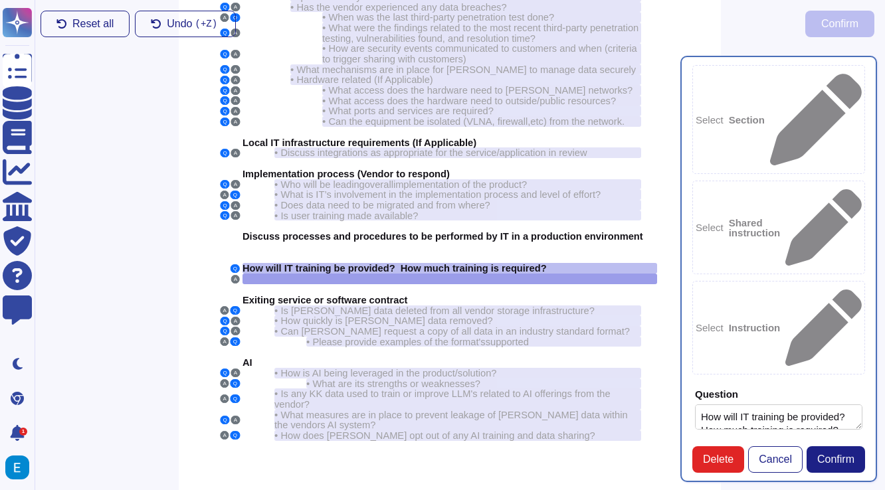
paste textarea "As needed through your Customer Success Manager."
type textarea "As needed through your Customer Success Manager."
click at [833, 458] on span "Confirm" at bounding box center [835, 459] width 37 height 11
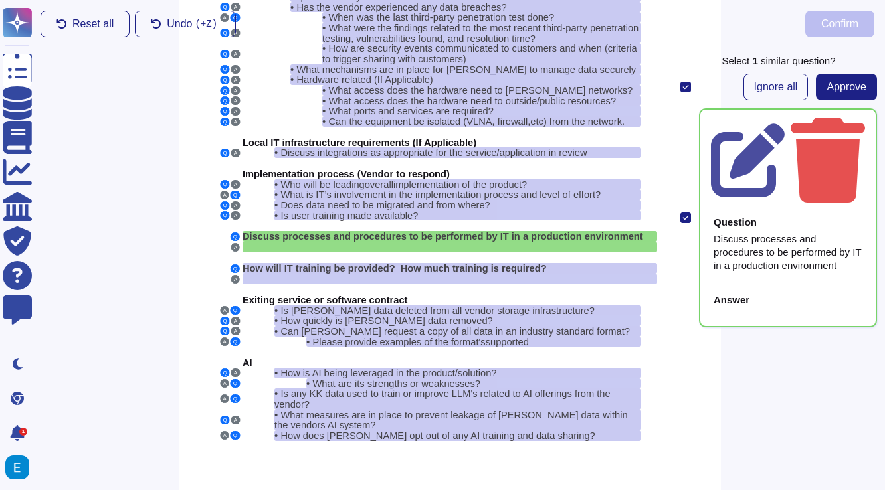
click at [738, 287] on div "Answer" at bounding box center [788, 302] width 154 height 31
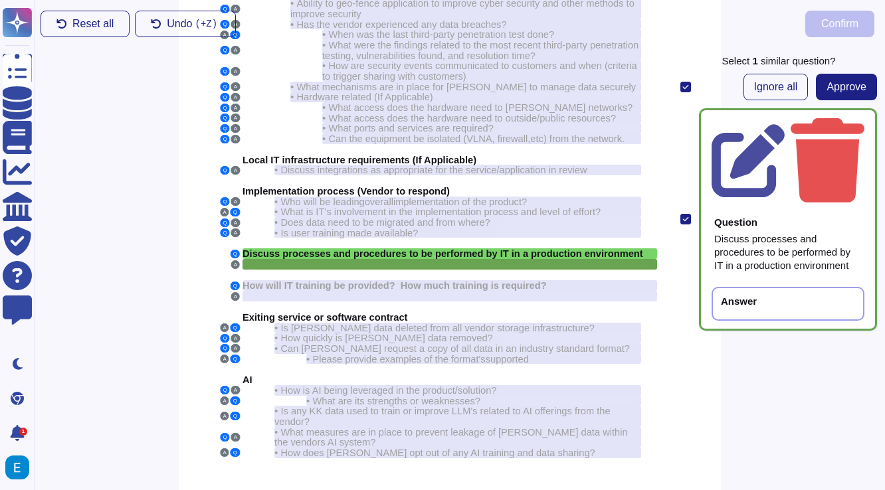
scroll to position [160, 10]
click at [738, 296] on div "Answer" at bounding box center [739, 301] width 36 height 10
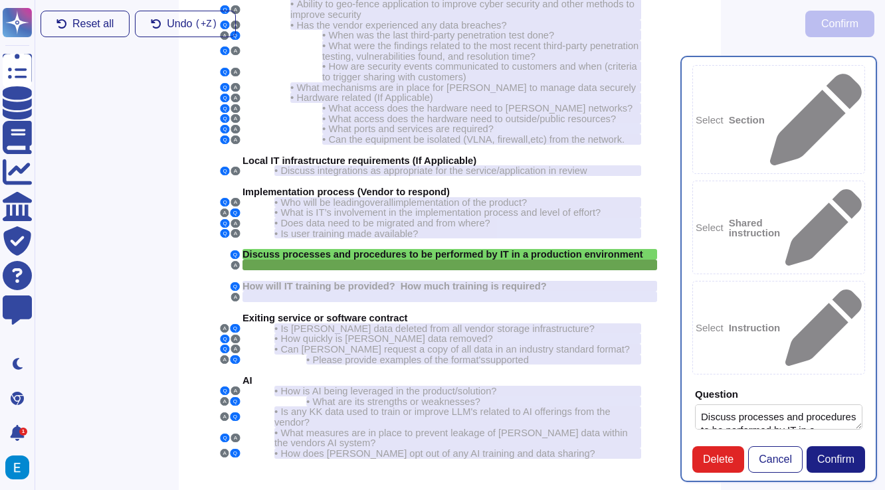
type textarea "Discuss processes and procedures to be performed by IT in a production environm…"
type textarea "None Needed."
click at [826, 460] on span "Confirm" at bounding box center [835, 459] width 37 height 11
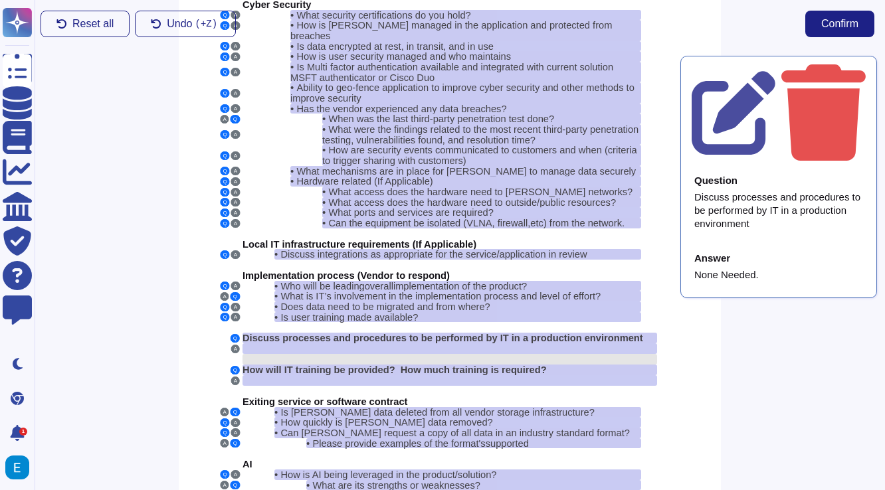
scroll to position [75, 10]
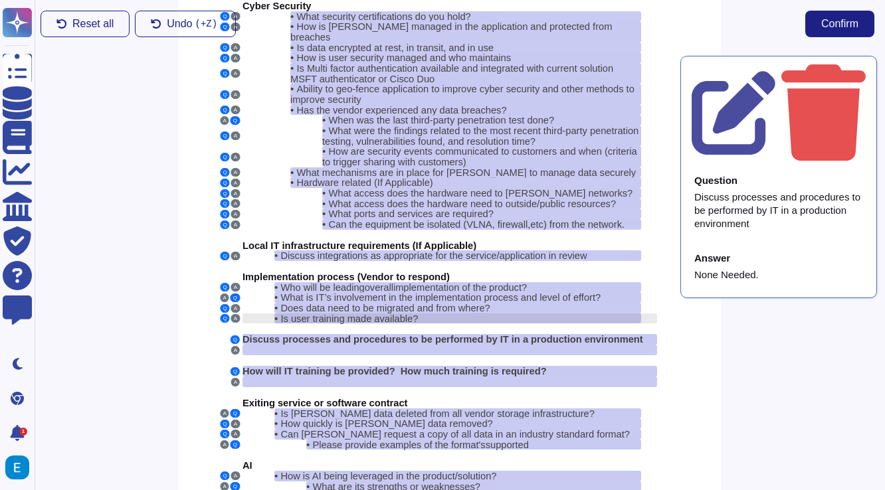
click at [549, 313] on div "• Is user training made available?" at bounding box center [457, 318] width 367 height 11
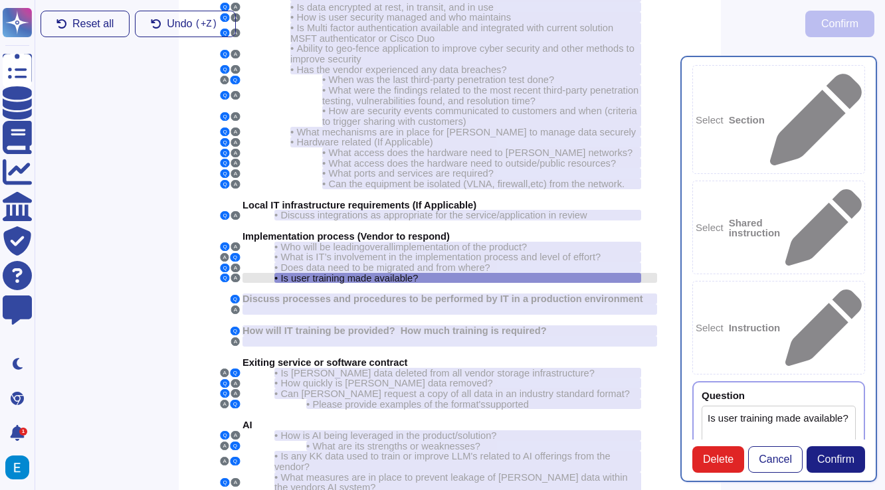
type textarea "Is user training made available?"
type textarea "Yes"
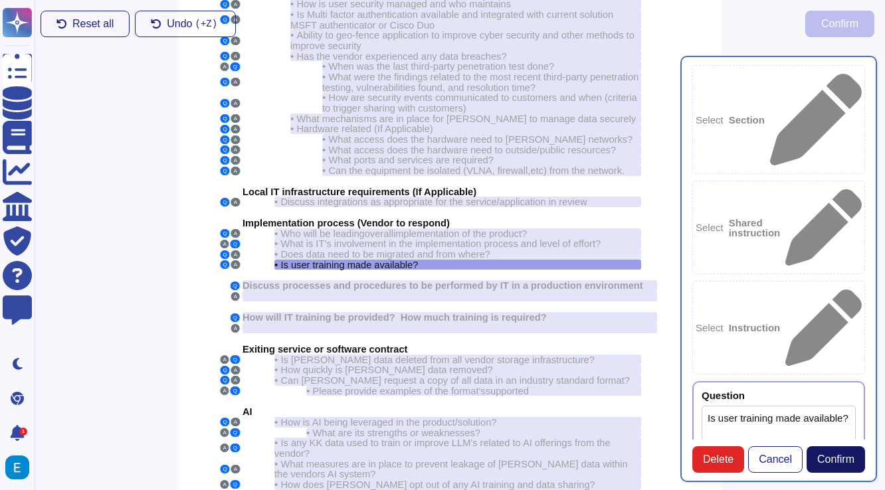
click at [850, 459] on span "Confirm" at bounding box center [835, 459] width 37 height 11
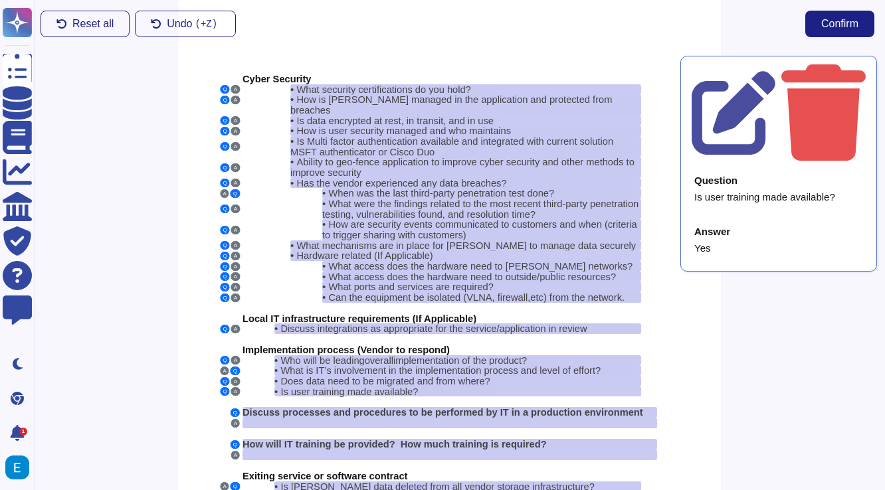
scroll to position [0, 10]
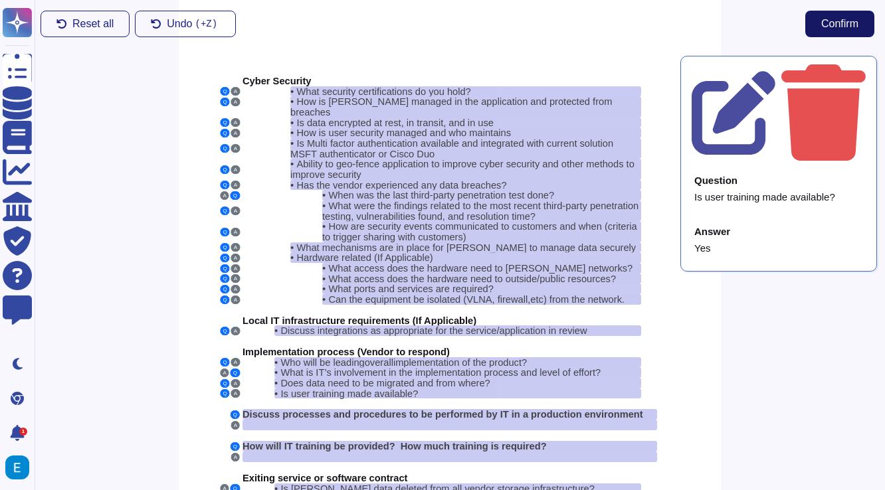
click at [837, 24] on span "Confirm" at bounding box center [839, 24] width 37 height 11
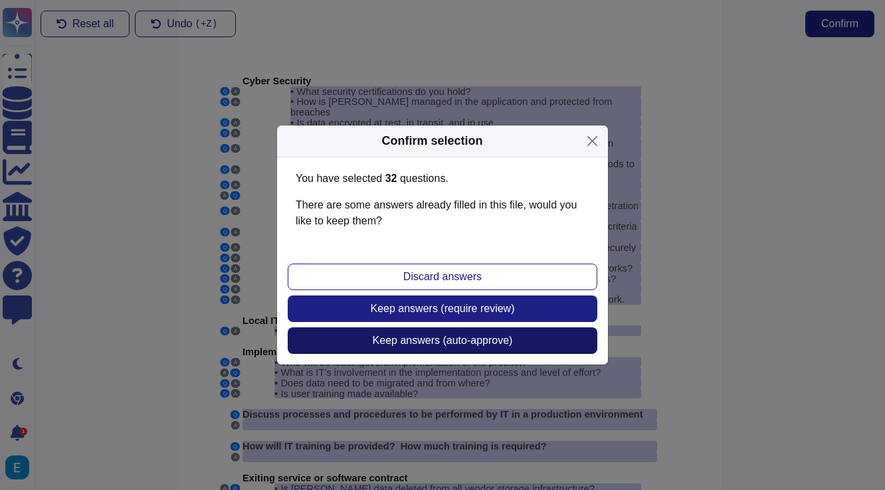
click at [472, 342] on span "Keep answers (auto-approve)" at bounding box center [443, 340] width 140 height 11
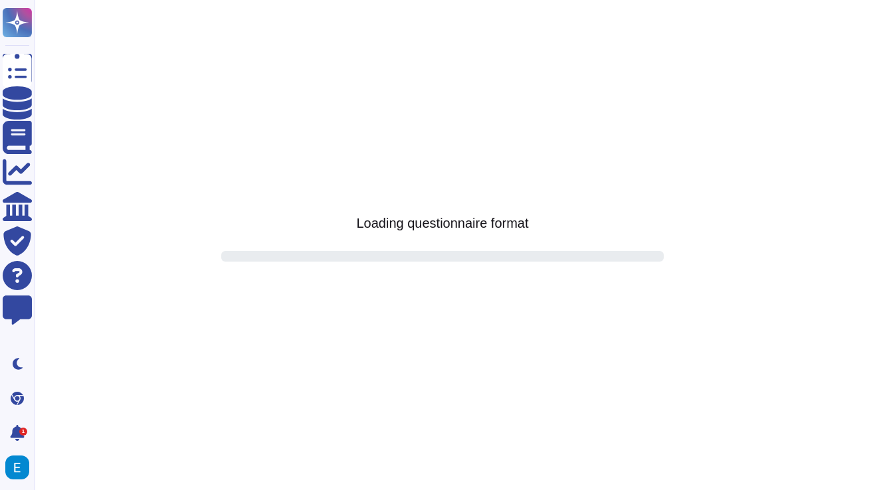
scroll to position [0, 0]
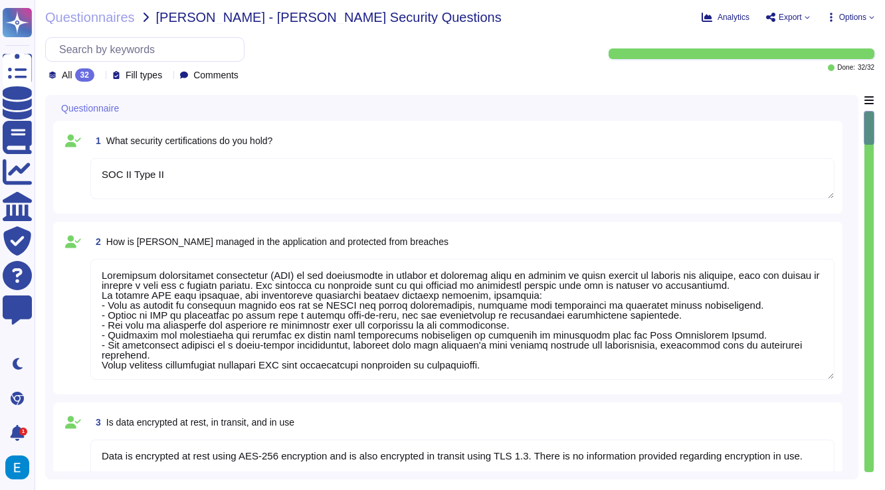
click at [352, 183] on textarea "SOC II Type II" at bounding box center [462, 178] width 744 height 41
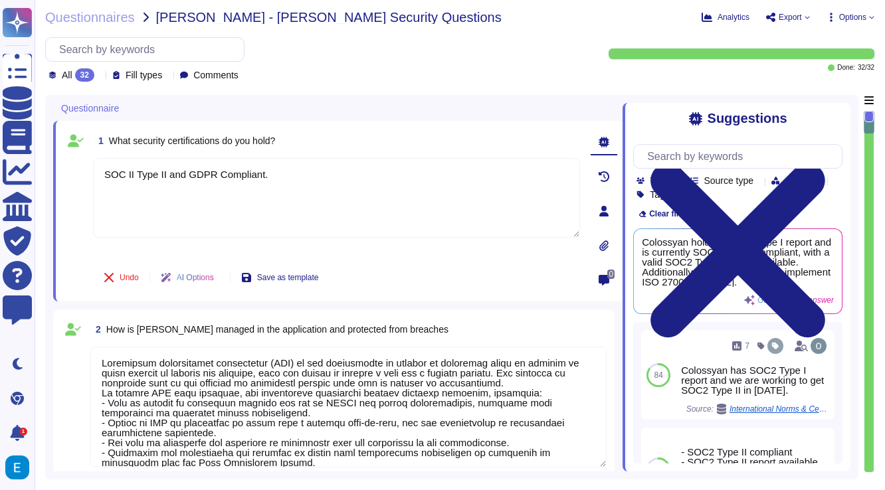
click at [452, 264] on div "Undo AI Options Save as template" at bounding box center [336, 278] width 487 height 32
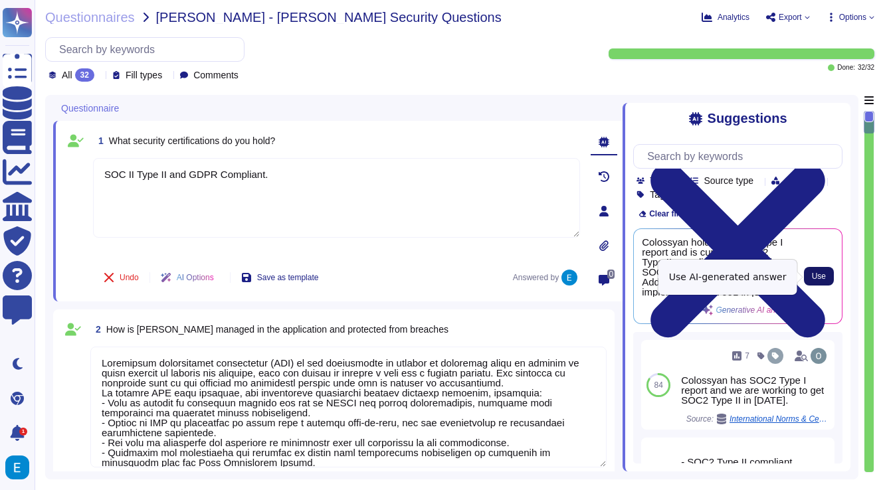
click at [823, 276] on span "Use" at bounding box center [819, 276] width 14 height 8
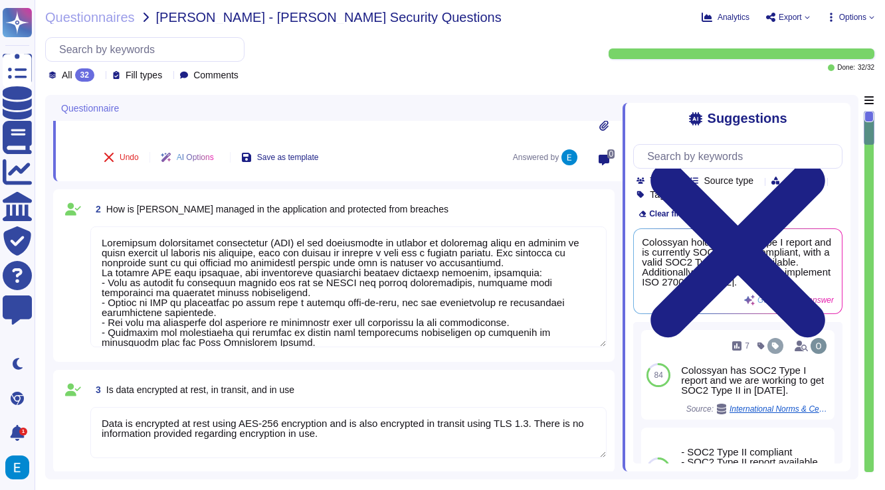
scroll to position [129, 0]
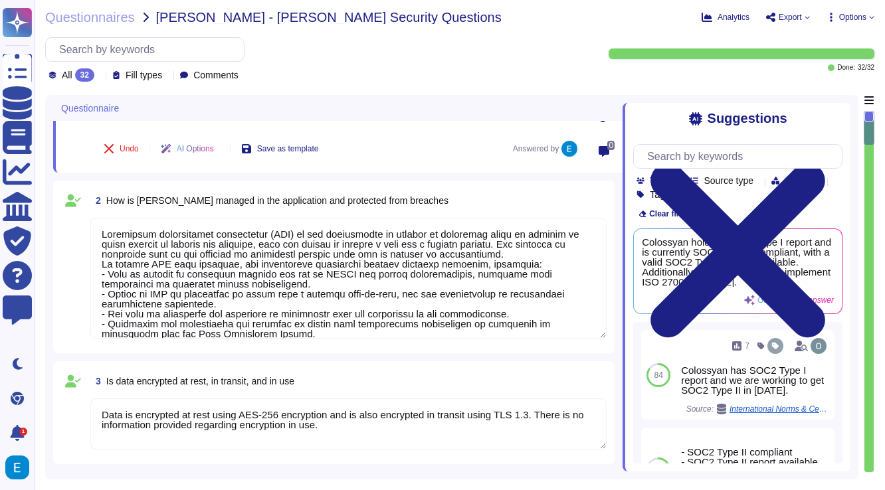
click at [457, 208] on div "2 How is PII managed in the application and protected from breaches" at bounding box center [348, 201] width 516 height 24
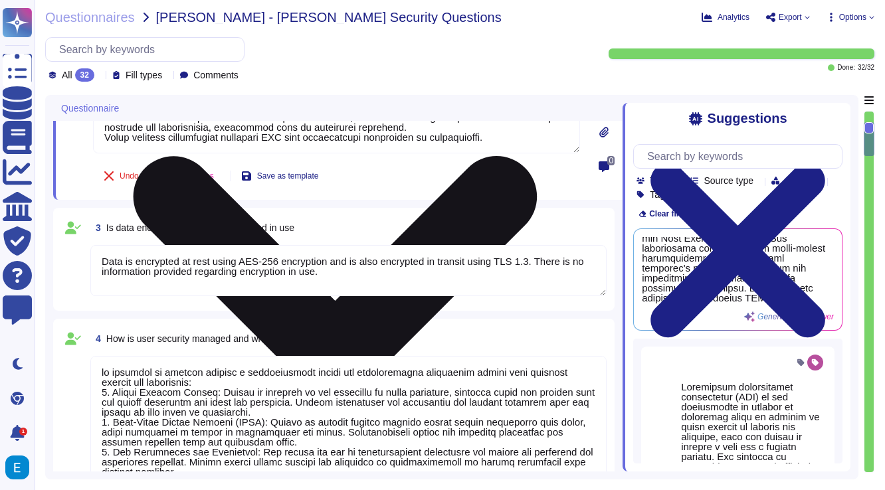
scroll to position [254, 0]
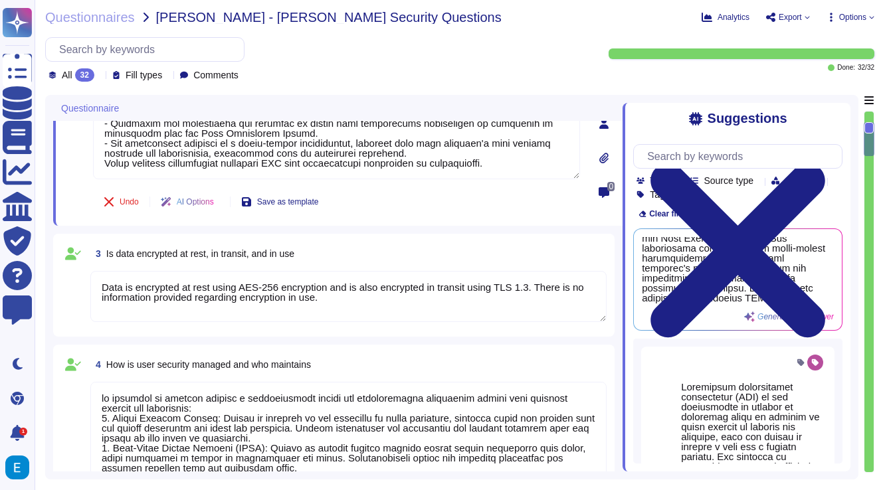
click at [446, 301] on textarea "Data is encrypted at rest using AES-256 encryption and is also encrypted in tra…" at bounding box center [348, 296] width 516 height 51
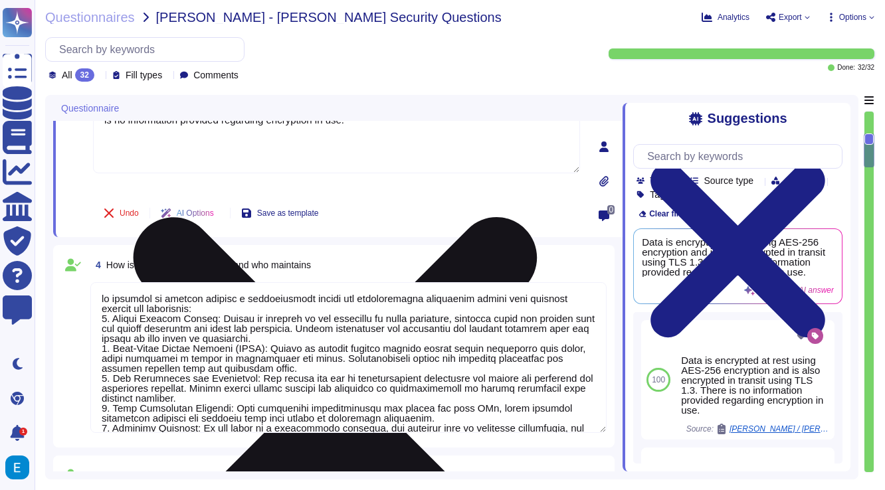
scroll to position [398, 0]
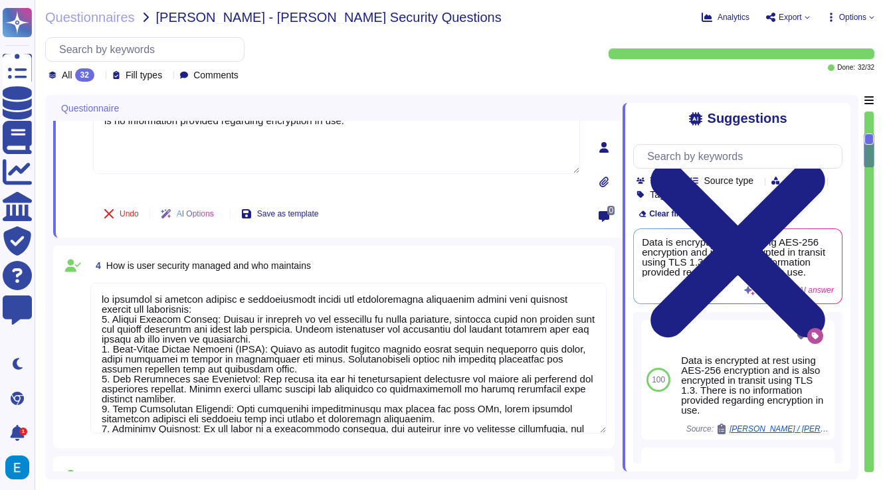
click at [443, 359] on textarea at bounding box center [348, 358] width 516 height 151
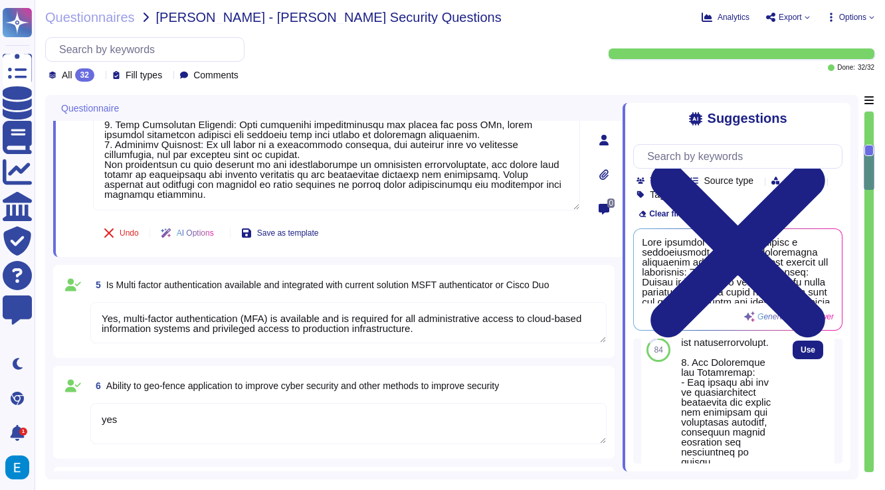
scroll to position [1503, 0]
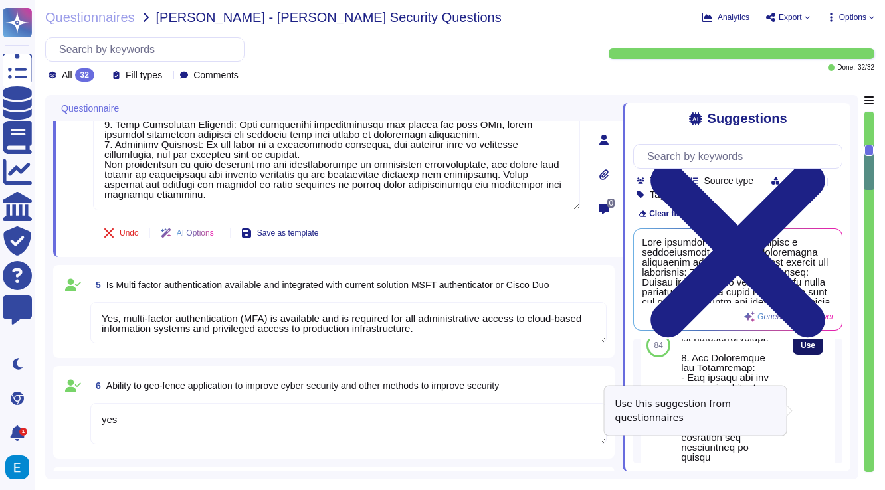
click at [804, 349] on span "Use" at bounding box center [807, 345] width 15 height 8
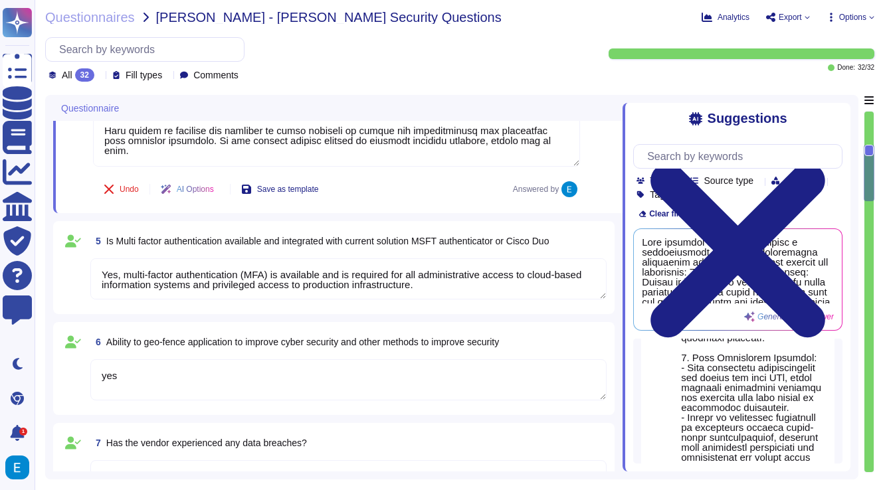
scroll to position [1029, 0]
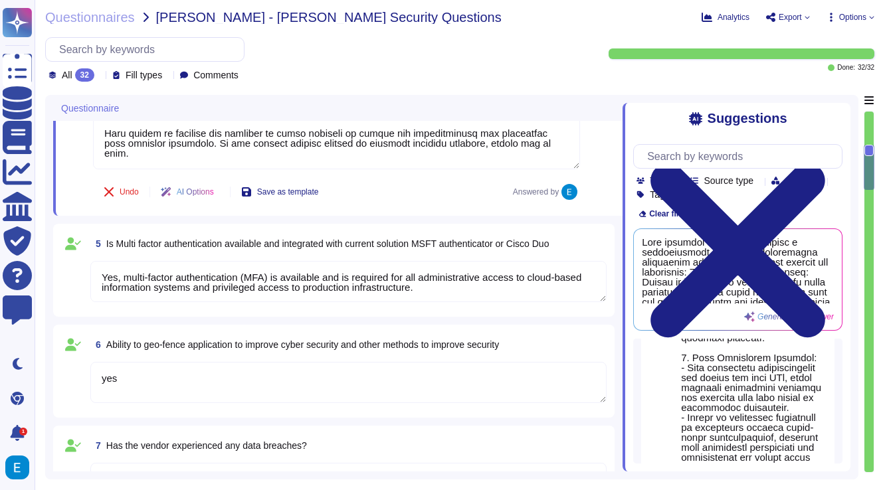
click at [493, 256] on div "5 Is Multi factor authentication available and integrated with current solution…" at bounding box center [333, 270] width 545 height 77
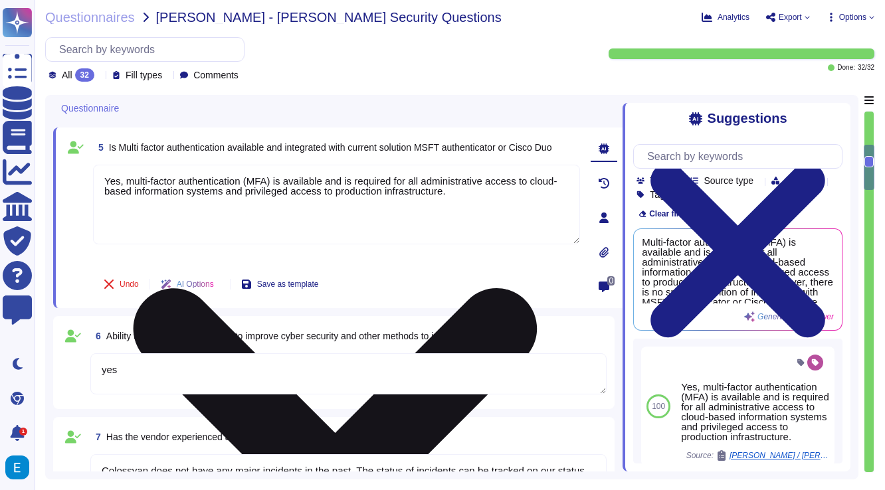
scroll to position [1112, 0]
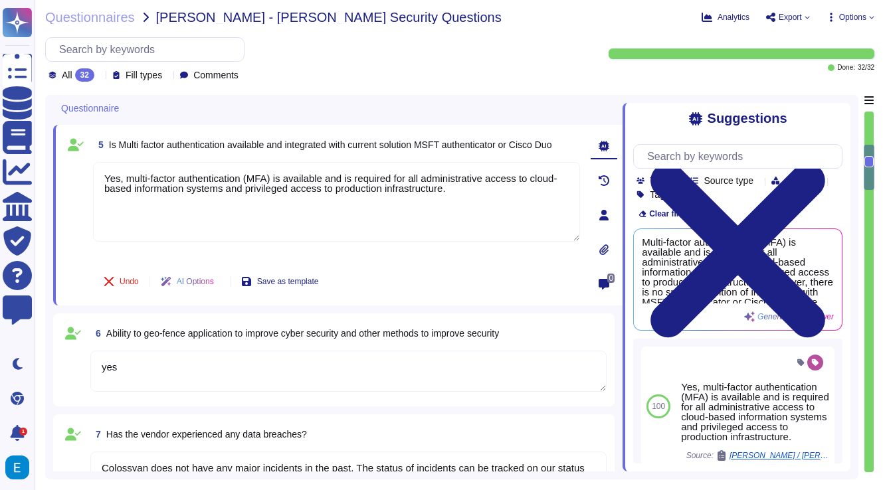
click at [471, 369] on textarea "yes" at bounding box center [348, 371] width 516 height 41
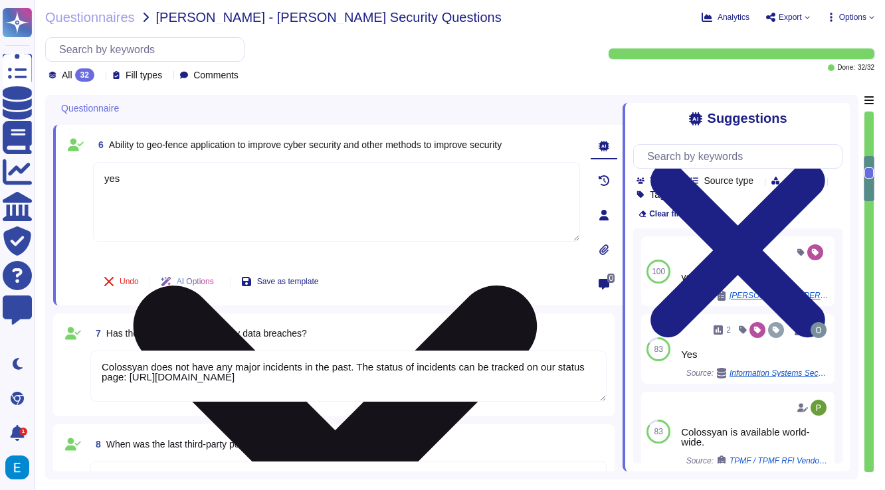
scroll to position [1215, 0]
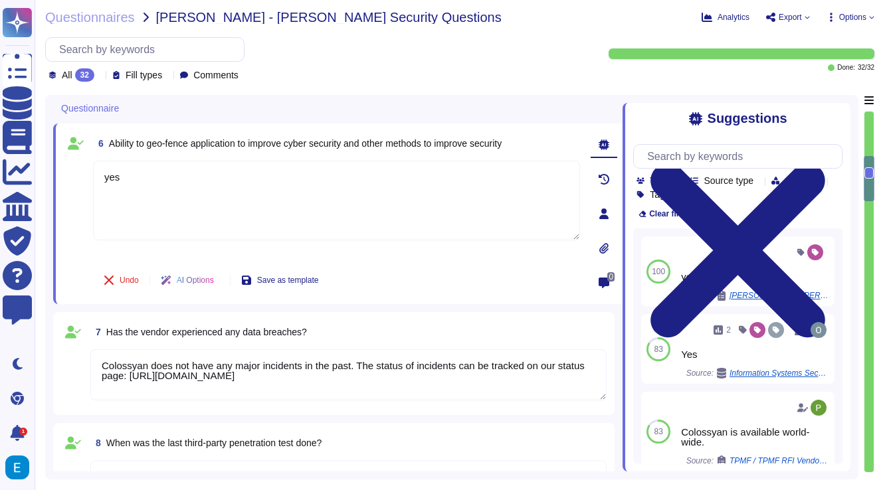
click at [519, 402] on div "7 Has the vendor experienced any data breaches? Colossyan does not have any maj…" at bounding box center [333, 363] width 545 height 87
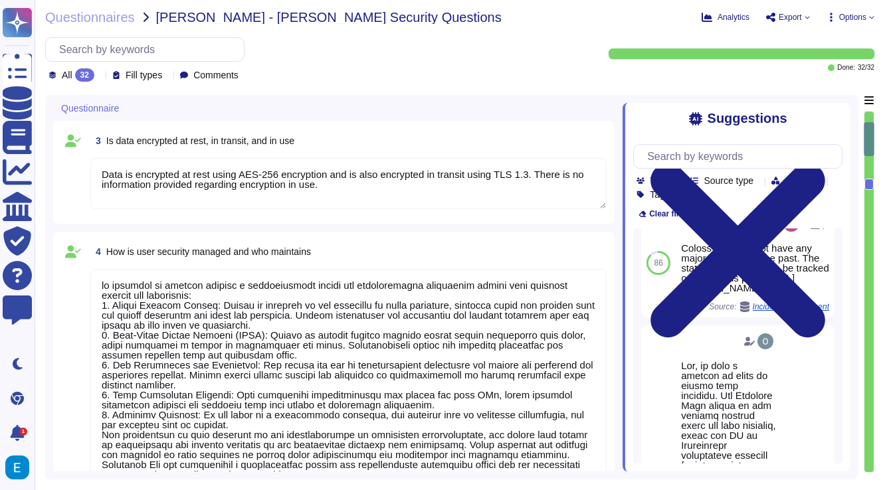
scroll to position [0, 0]
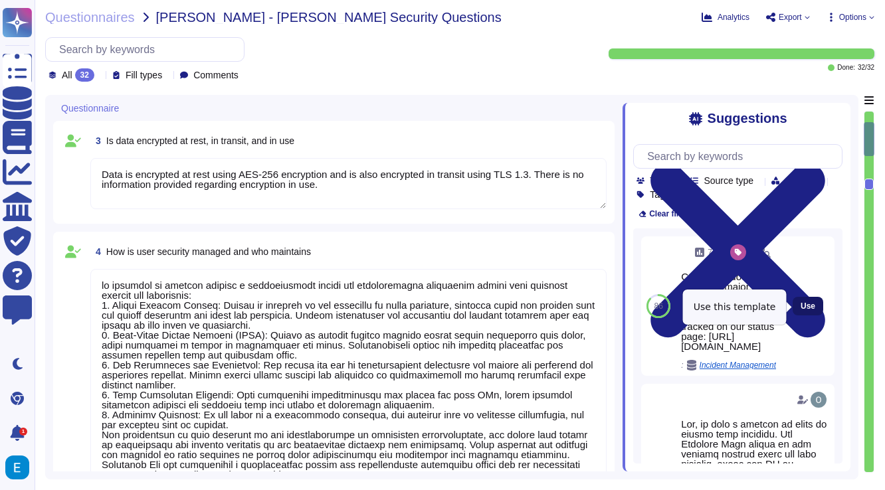
click at [802, 307] on span "Use" at bounding box center [807, 306] width 15 height 8
click at [804, 306] on span "Use" at bounding box center [807, 306] width 15 height 8
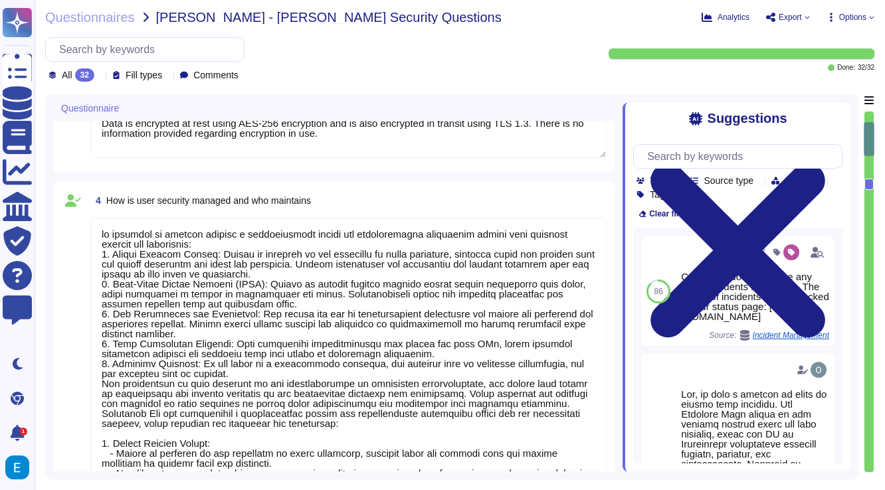
scroll to position [399, 0]
click at [466, 211] on div "4 How is user security managed and who maintains" at bounding box center [348, 200] width 516 height 24
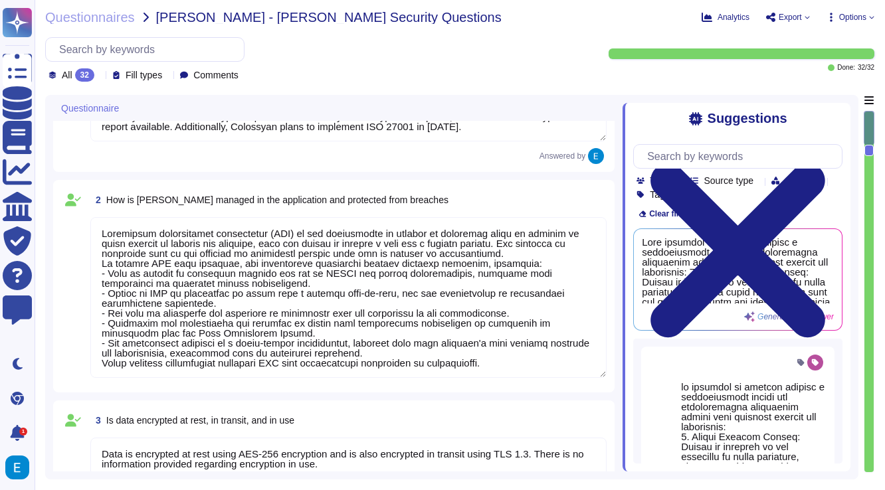
scroll to position [1110, 0]
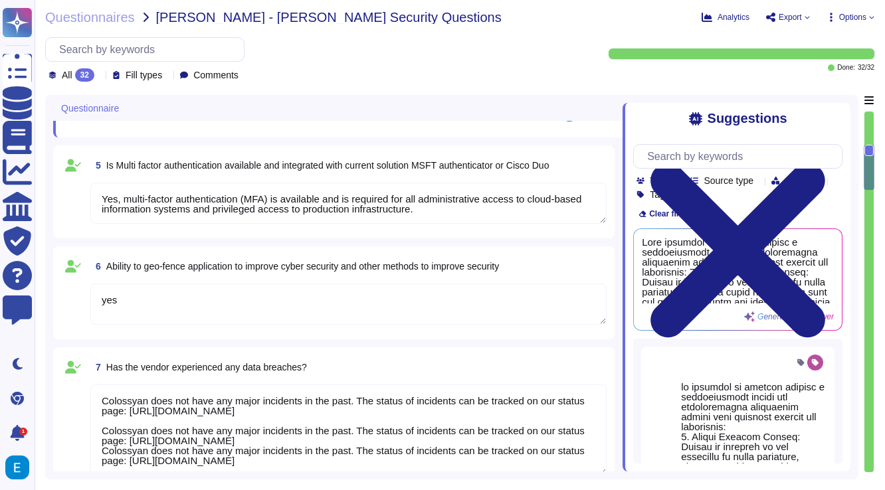
click at [555, 270] on div "6 Ability to geo-fence application to improve cyber security and other methods …" at bounding box center [348, 266] width 516 height 24
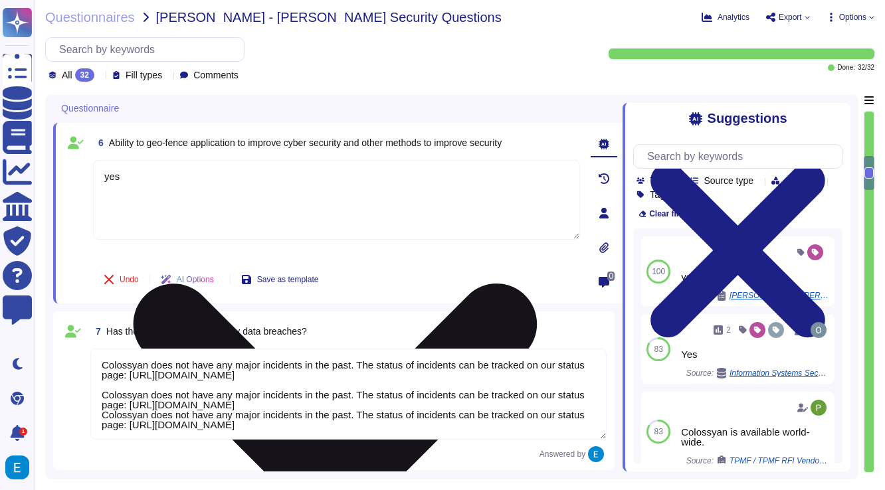
scroll to position [1224, 0]
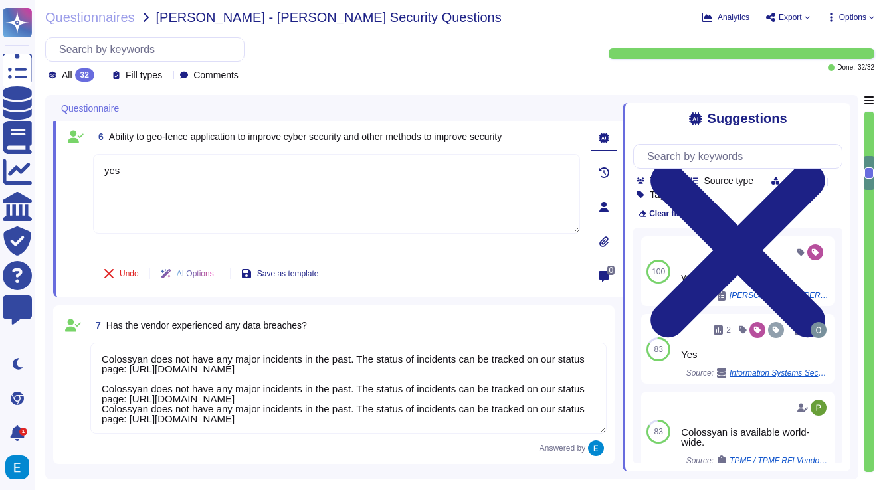
click at [503, 332] on div "7 Has the vendor experienced any data breaches?" at bounding box center [348, 325] width 516 height 24
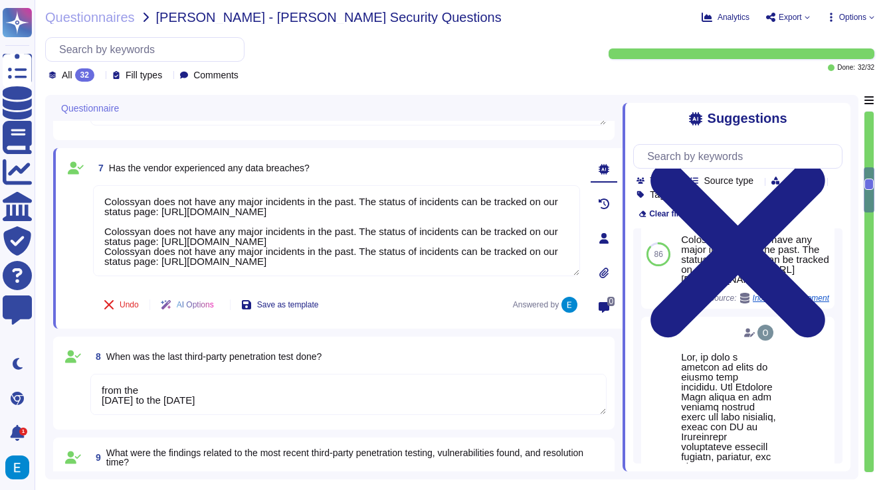
scroll to position [35, 0]
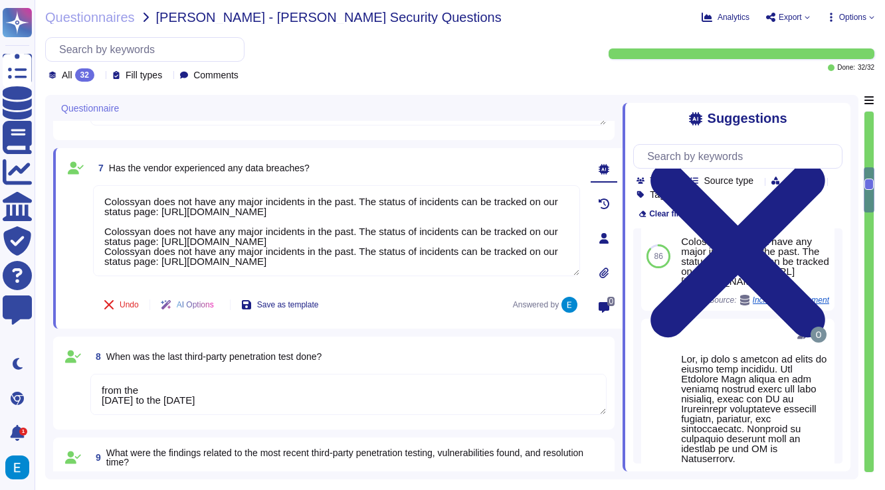
click at [500, 363] on div "8 When was the last third-party penetration test done?" at bounding box center [348, 357] width 516 height 24
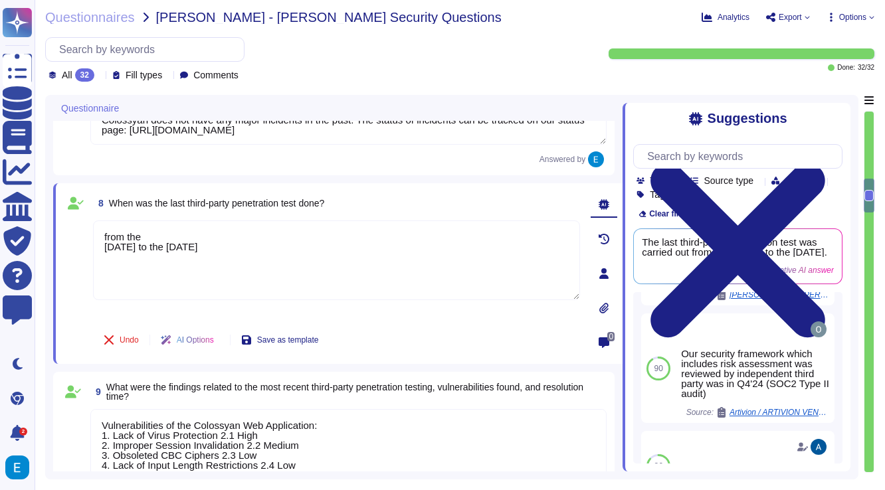
scroll to position [1430, 0]
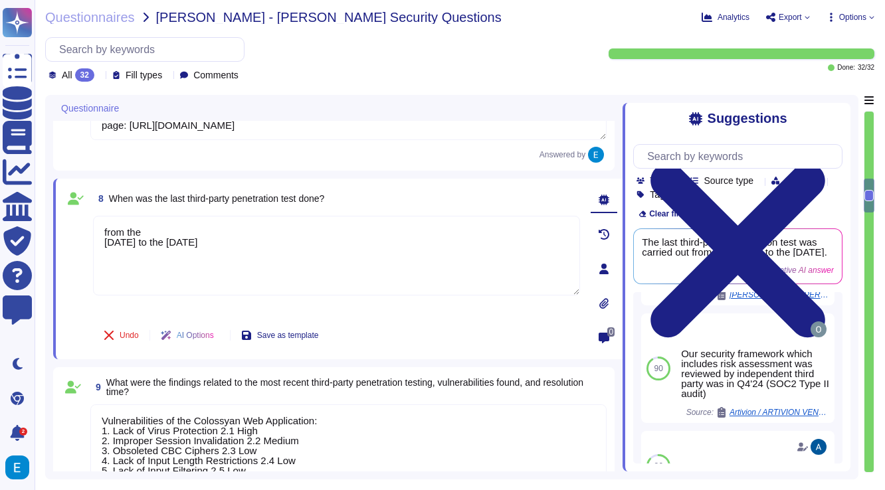
click at [452, 315] on div "8 When was the last third-party penetration test done? from the 27th of January…" at bounding box center [322, 269] width 516 height 165
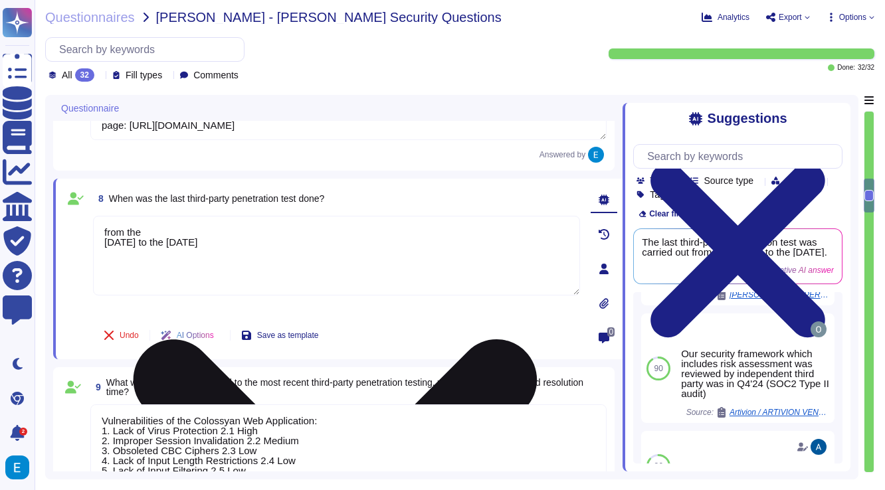
click at [147, 231] on textarea "from the 27th of January 2025 to the 17th of February 2025" at bounding box center [336, 256] width 487 height 80
click at [355, 241] on textarea "from the 27th of January 2025 to the 17th of February 2025" at bounding box center [336, 256] width 487 height 80
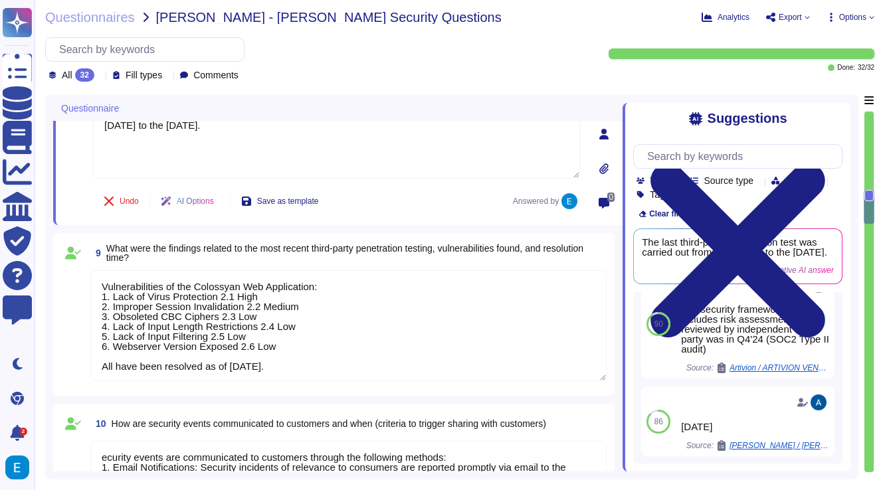
scroll to position [1, 0]
click at [485, 329] on textarea "Vulnerabilities of the Colossyan Web Application: 1. Lack of Virus Protection 2…" at bounding box center [348, 325] width 516 height 111
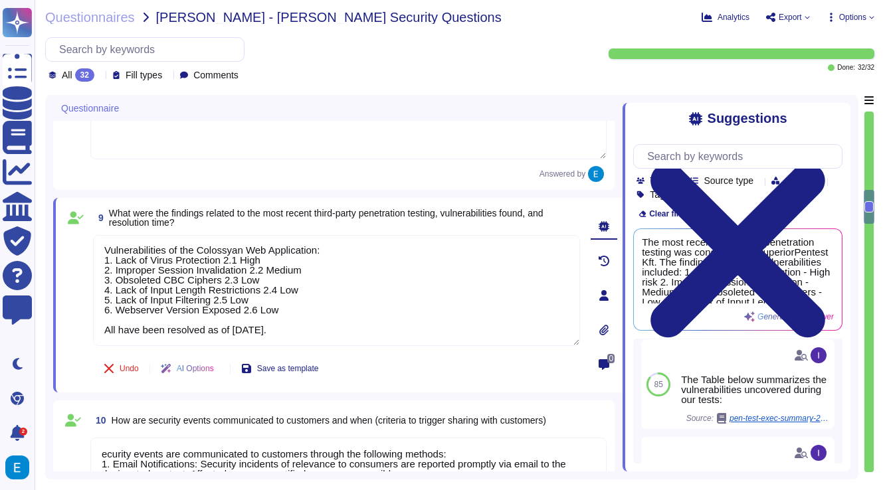
scroll to position [234, 0]
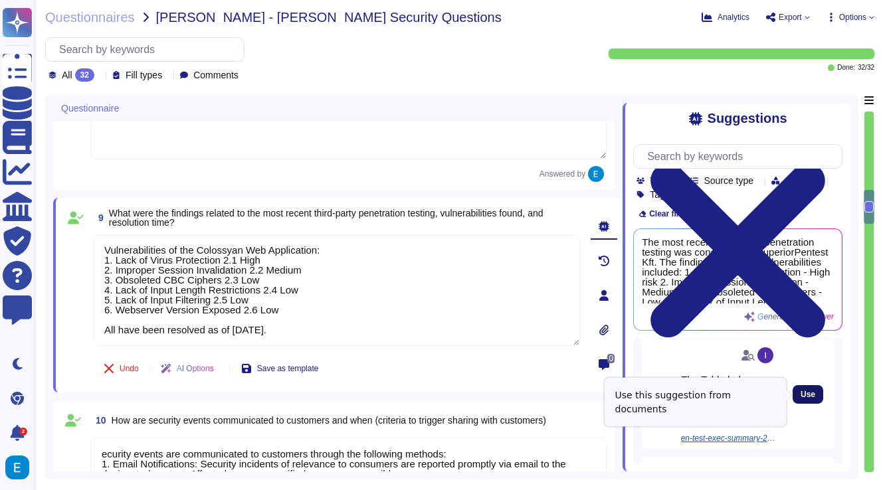
click at [813, 394] on span "Use" at bounding box center [807, 394] width 15 height 8
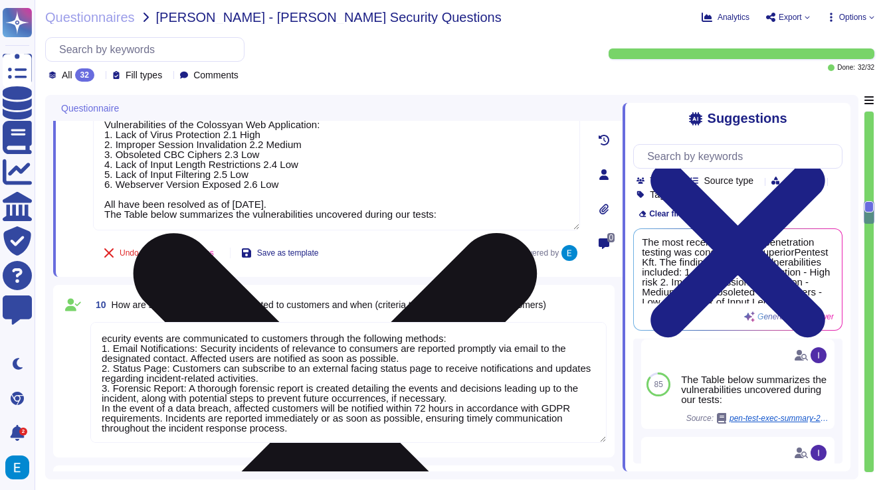
scroll to position [1667, 0]
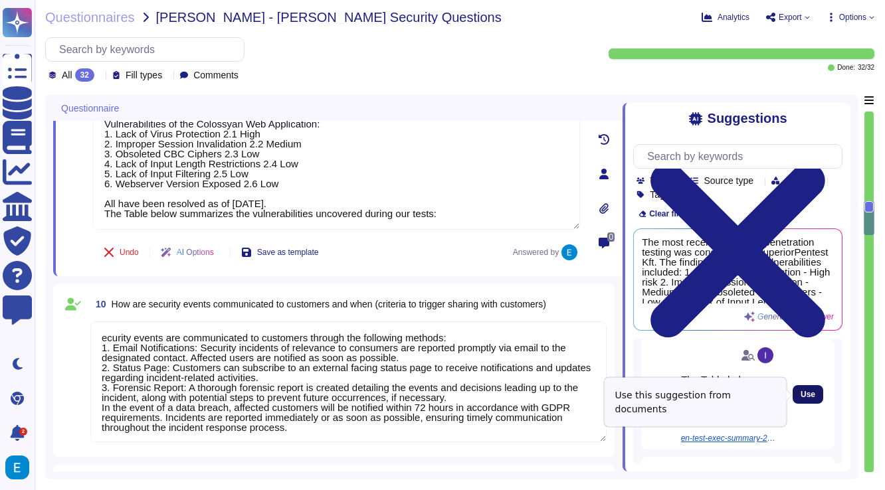
click at [804, 390] on span "Use" at bounding box center [807, 394] width 15 height 8
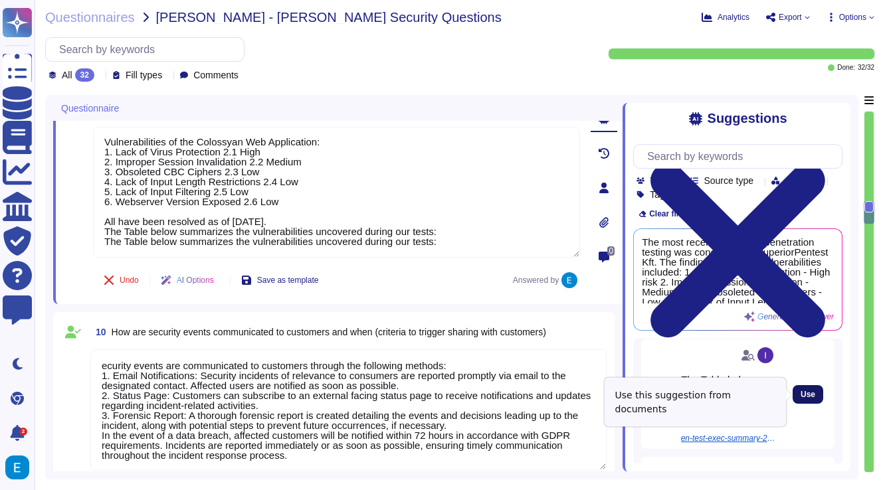
click at [804, 390] on span "Use" at bounding box center [807, 394] width 15 height 8
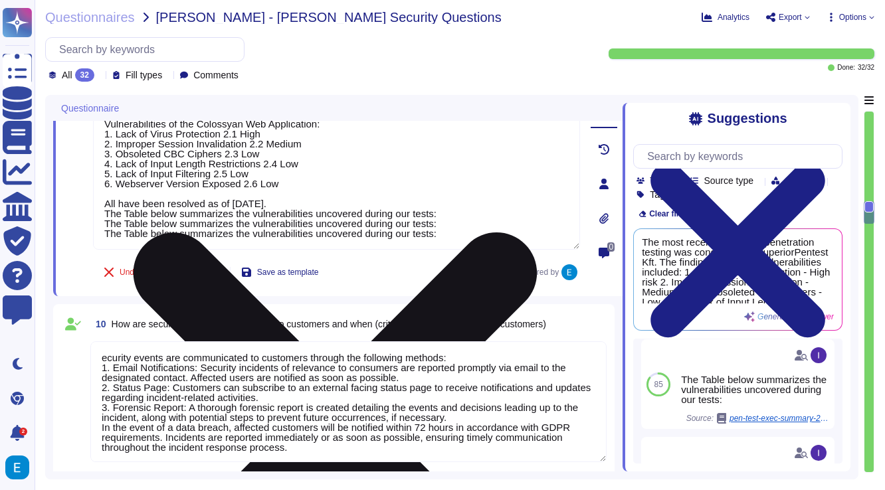
drag, startPoint x: 464, startPoint y: 242, endPoint x: 95, endPoint y: 216, distance: 369.5
click at [95, 216] on textarea "Vulnerabilities of the Colossyan Web Application: 1. Lack of Virus Protection 2…" at bounding box center [336, 179] width 487 height 141
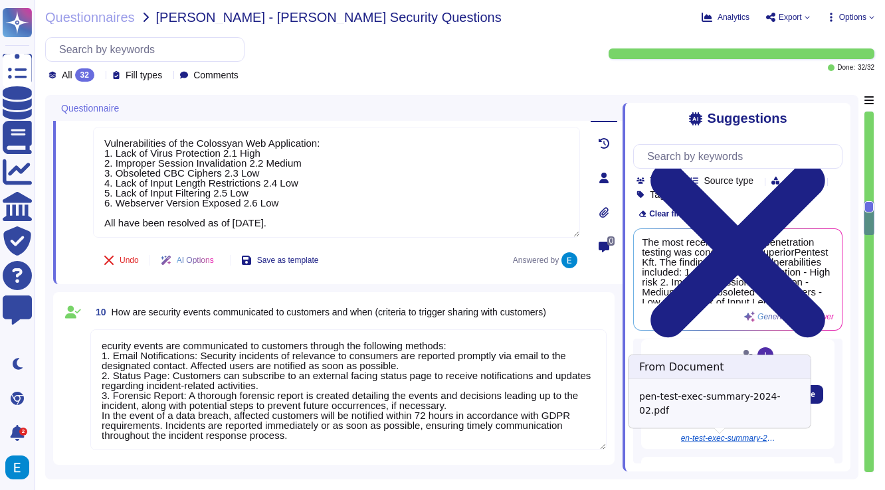
click at [746, 440] on span "pen-test-exec-summary-2024-02.pdf" at bounding box center [726, 438] width 100 height 8
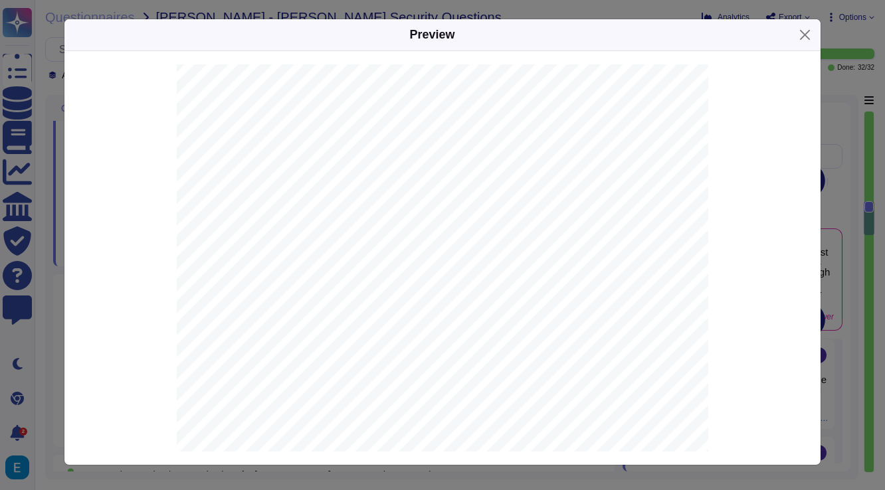
scroll to position [2080, 0]
click at [806, 35] on button "Close" at bounding box center [804, 35] width 21 height 21
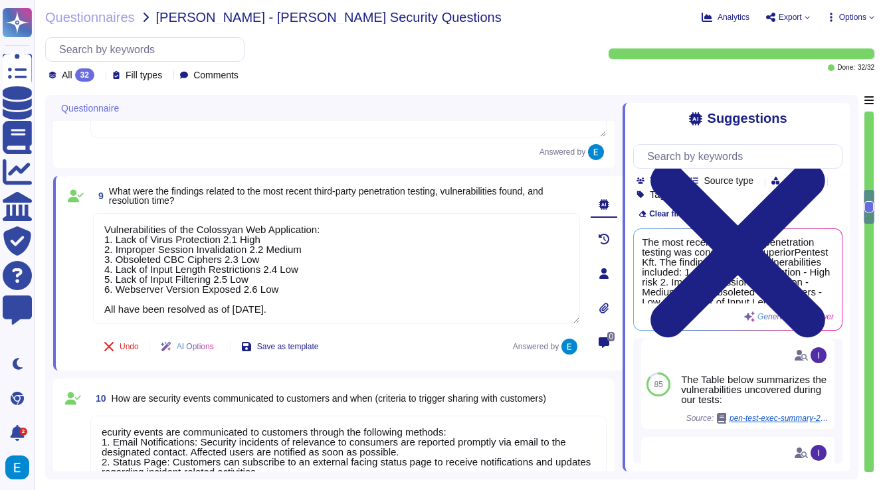
scroll to position [1555, 0]
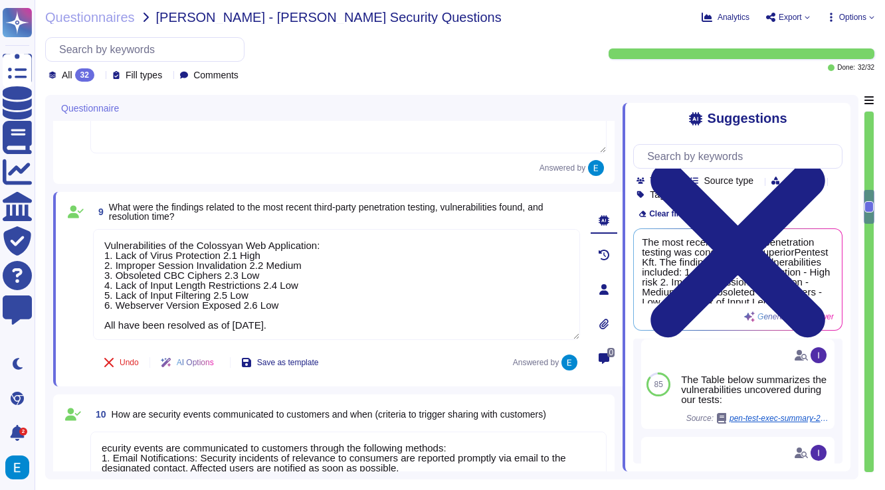
click at [412, 220] on span "What were the findings related to the most recent third-party penetration testi…" at bounding box center [344, 212] width 471 height 19
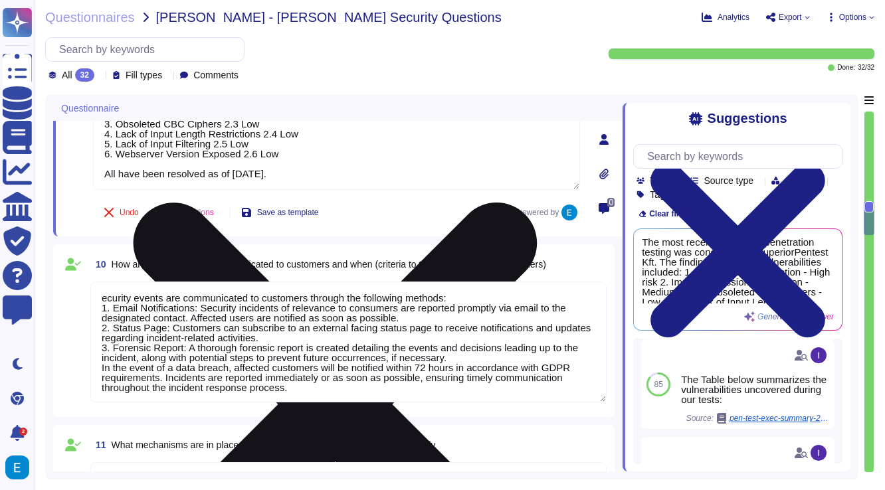
scroll to position [1703, 0]
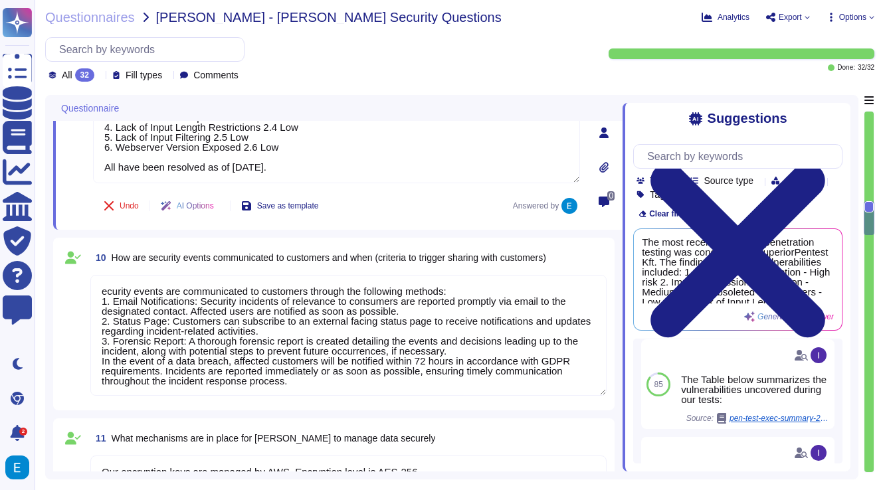
click at [437, 254] on span "How are security events communicated to customers and when (criteria to trigger…" at bounding box center [329, 257] width 434 height 11
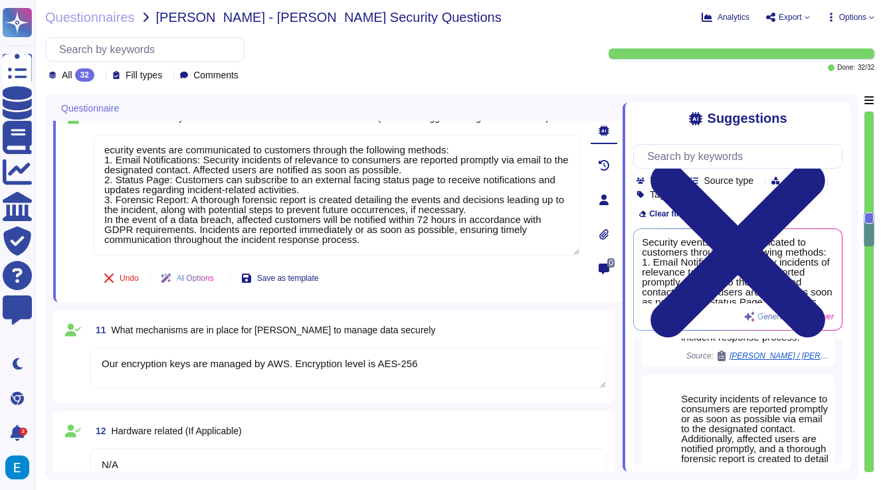
scroll to position [1823, 0]
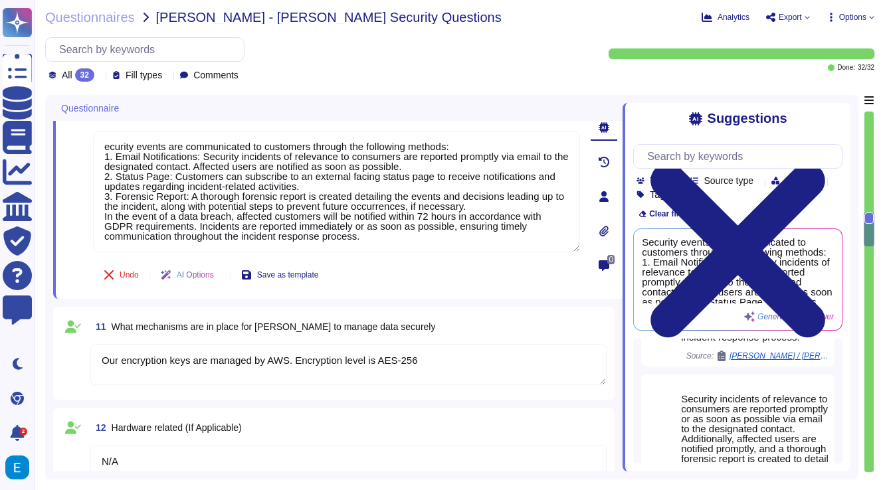
click at [493, 321] on div "11 What mechanisms are in place for Kem Krest to manage data securely" at bounding box center [348, 327] width 516 height 24
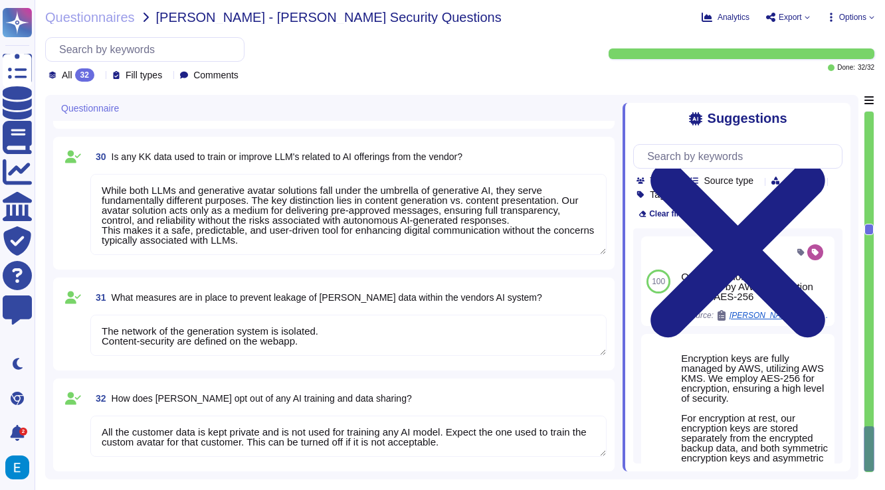
scroll to position [1, 0]
click at [97, 74] on div "All 32" at bounding box center [73, 74] width 51 height 13
click at [869, 16] on icon at bounding box center [871, 17] width 5 height 5
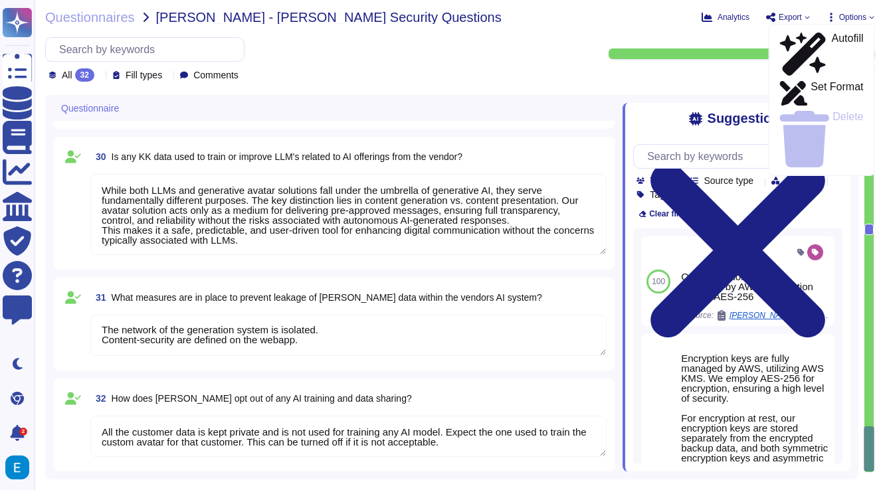
click at [869, 16] on icon at bounding box center [871, 17] width 5 height 5
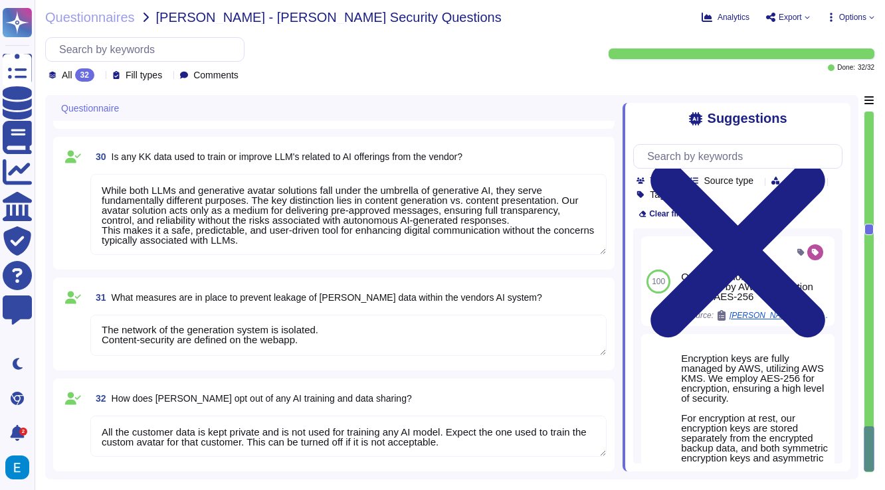
click at [772, 17] on icon at bounding box center [770, 17] width 11 height 11
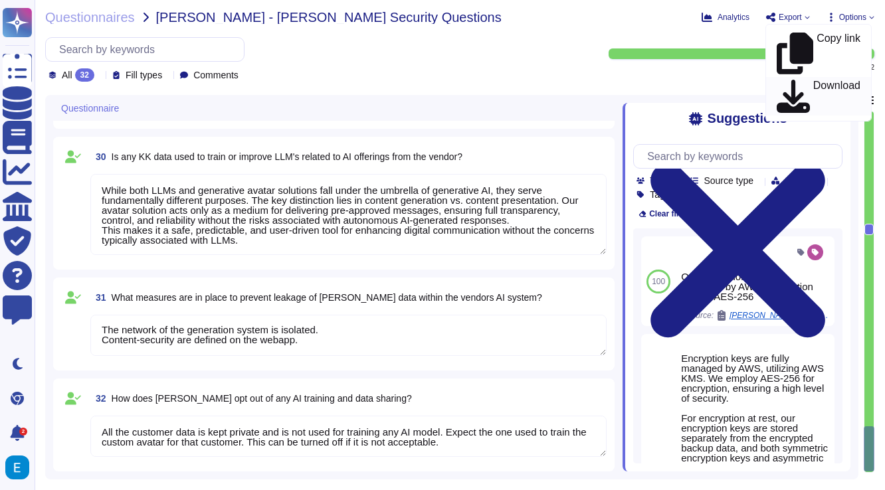
click at [813, 80] on p "Download" at bounding box center [836, 96] width 47 height 33
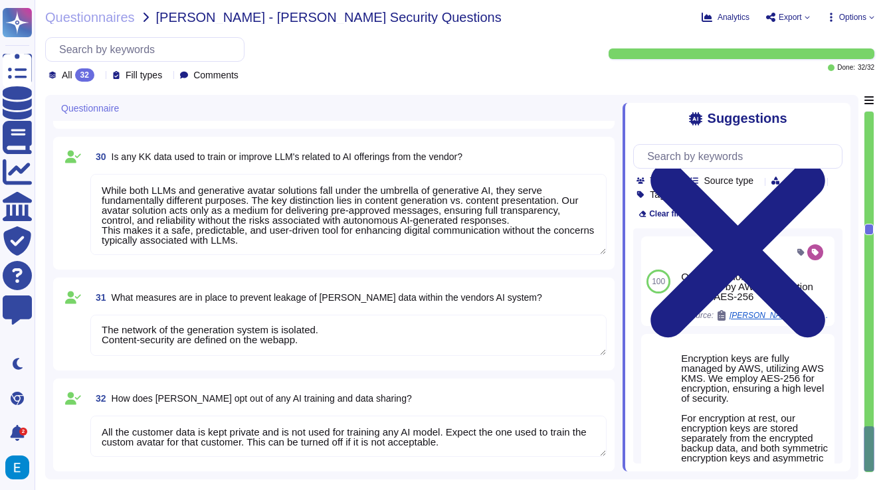
click at [797, 16] on span "Export" at bounding box center [789, 17] width 23 height 8
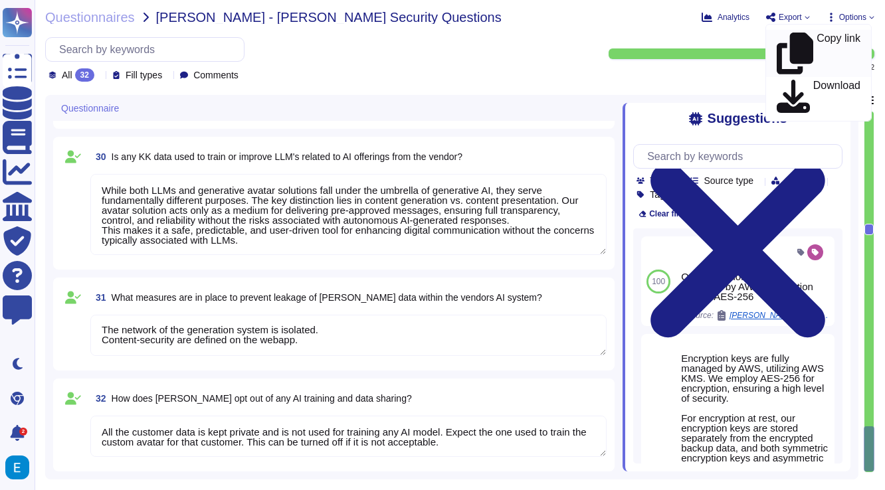
click at [816, 33] on p "Copy link" at bounding box center [838, 53] width 44 height 41
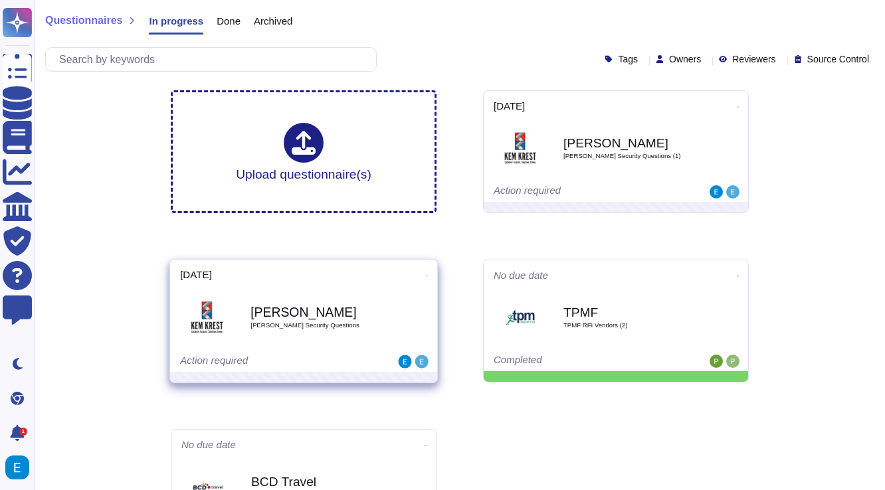
click at [242, 339] on span "Kem Krest Kem Krest Security Questions" at bounding box center [303, 318] width 247 height 54
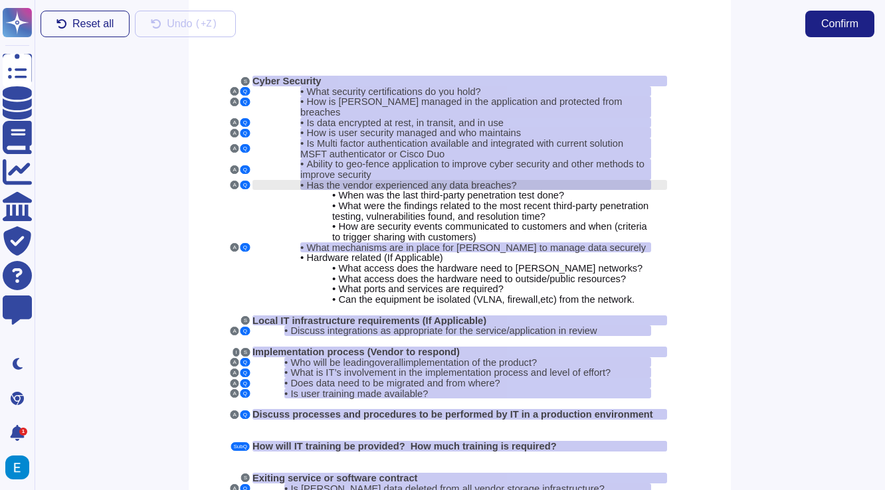
click at [380, 180] on span "Has the vendor experienced any data breaches?" at bounding box center [411, 185] width 210 height 11
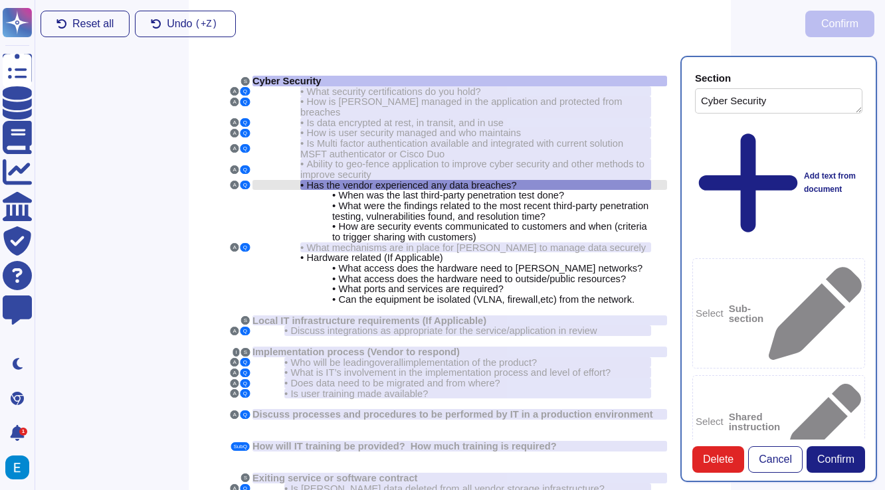
type textarea "Cyber Security"
type textarea "Has the vendor experienced any data breaches?"
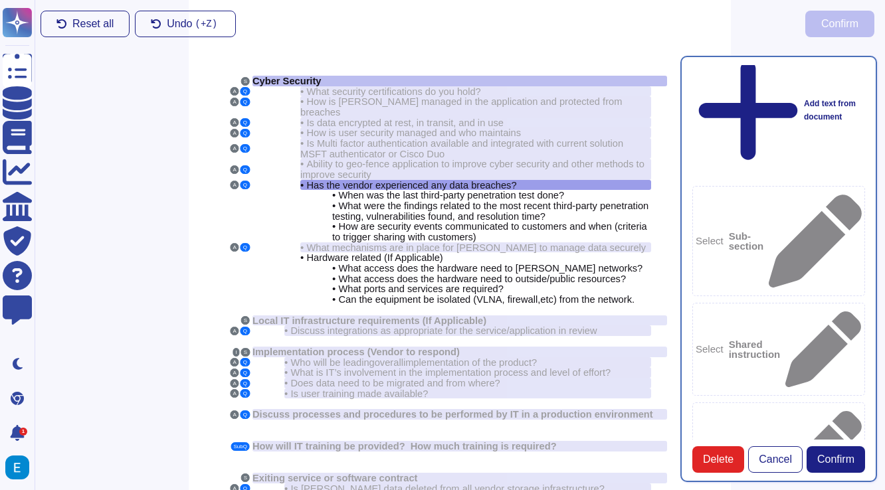
scroll to position [81, 0]
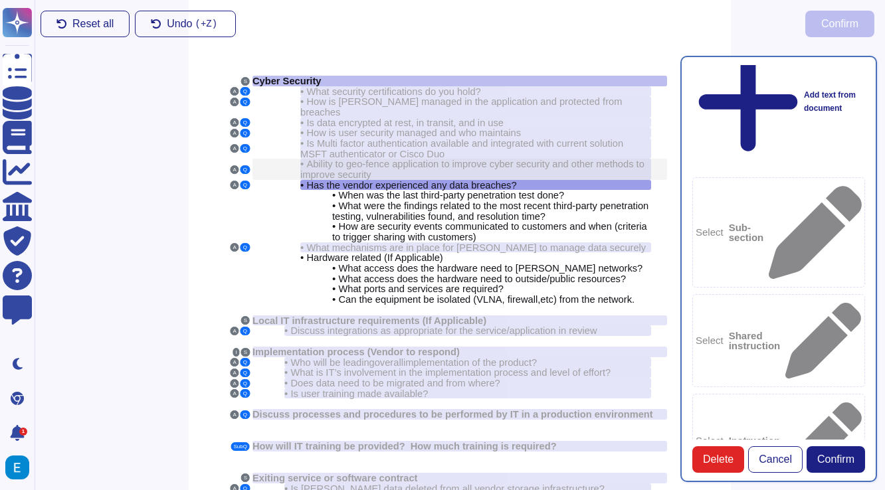
click at [475, 159] on span "Ability to geo-fence application to improve cyber security and other methods to…" at bounding box center [472, 169] width 344 height 21
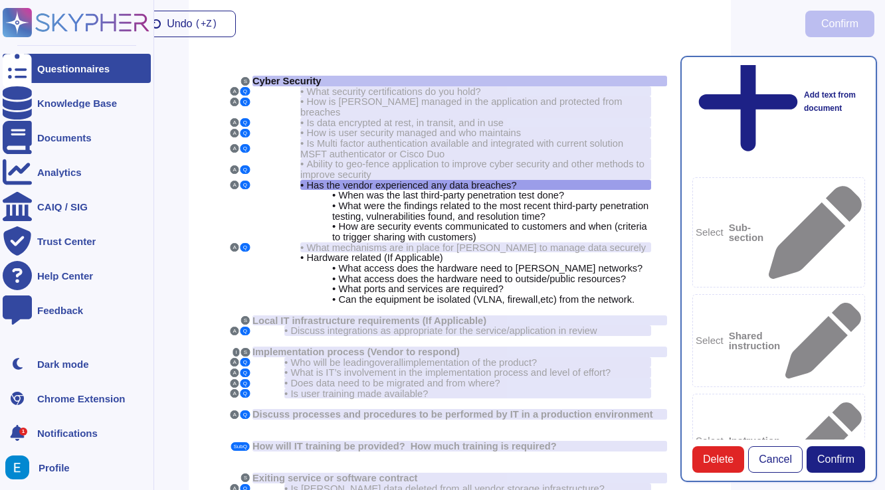
click at [25, 70] on div at bounding box center [17, 68] width 29 height 29
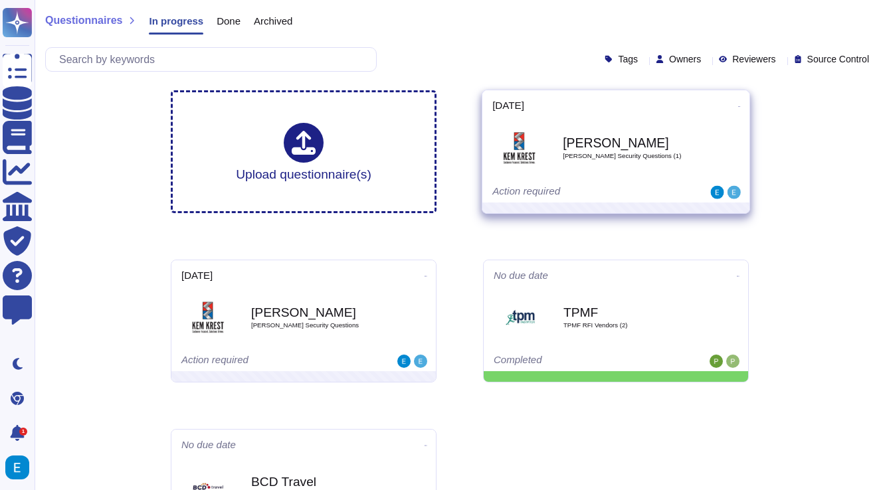
click at [596, 104] on div "[DATE]" at bounding box center [615, 105] width 247 height 10
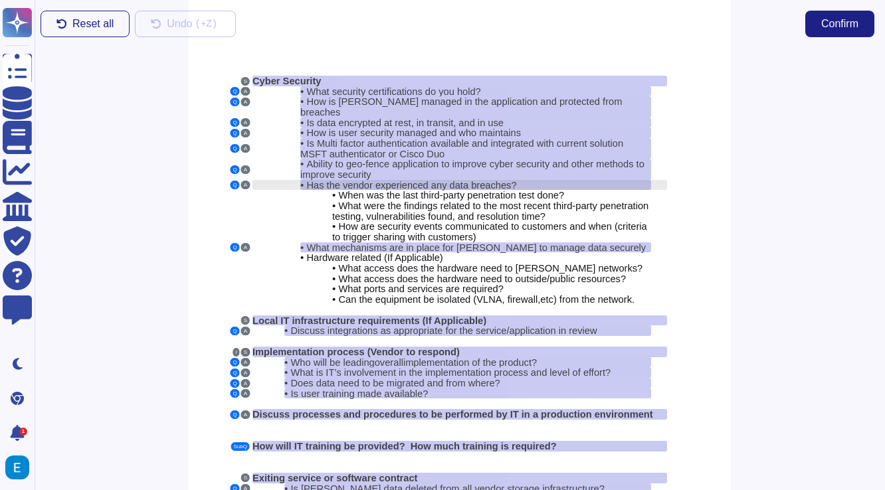
click at [453, 180] on span "Has the vendor experienced any data breaches?" at bounding box center [411, 185] width 210 height 11
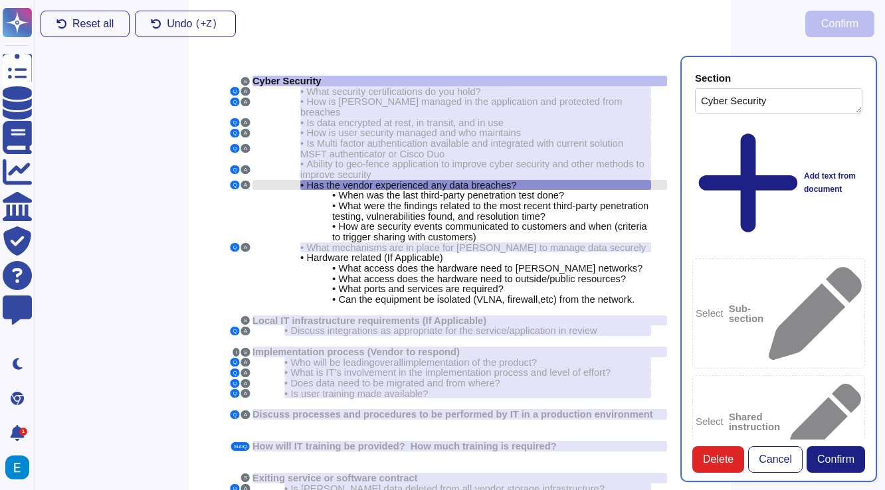
type textarea "Cyber Security"
type textarea "Has the vendor experienced any data breaches?"
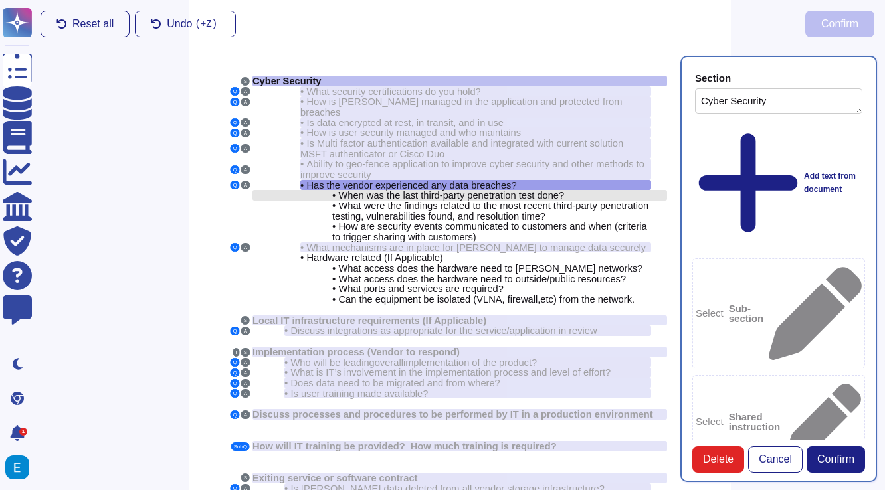
click at [497, 190] on span "When was the last third-party penetration test done?" at bounding box center [451, 195] width 226 height 11
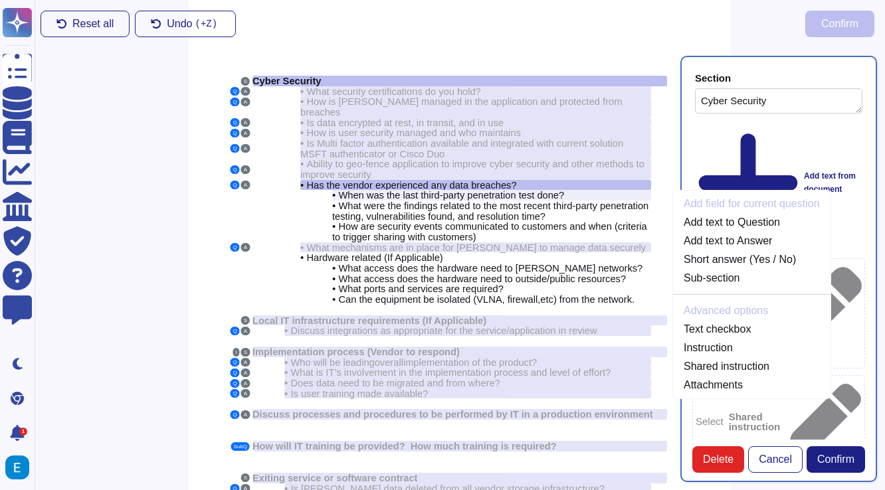
click at [564, 20] on div "Reset all Undo ( +Z) Confirm" at bounding box center [457, 24] width 855 height 48
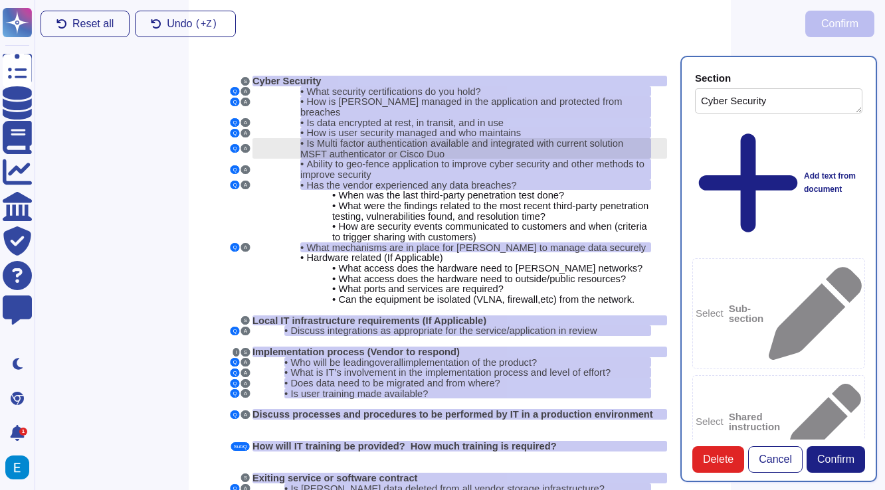
click at [471, 143] on div "• Is Multi factor authentication available and integrated with current solution…" at bounding box center [475, 148] width 351 height 21
click at [432, 138] on span "Is Multi factor authentication available and integrated with current solution M…" at bounding box center [461, 148] width 323 height 21
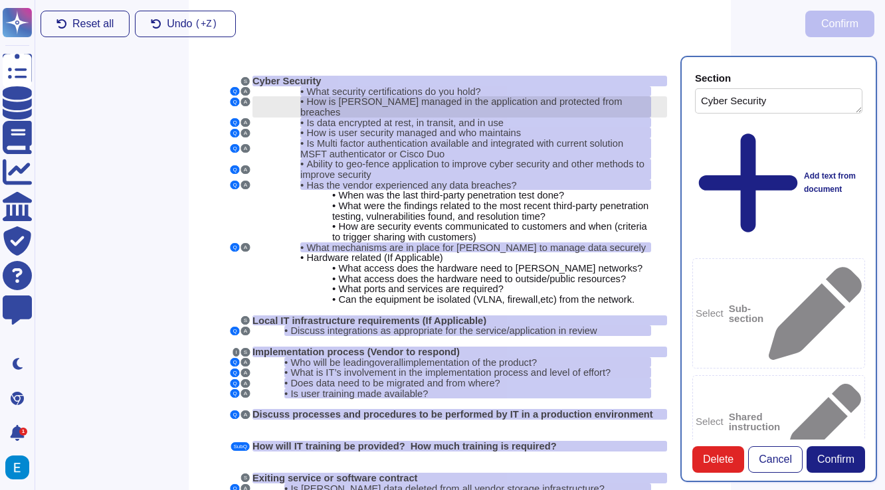
click at [448, 104] on span "How is [PERSON_NAME] managed in the application and protected from breaches" at bounding box center [460, 106] width 321 height 21
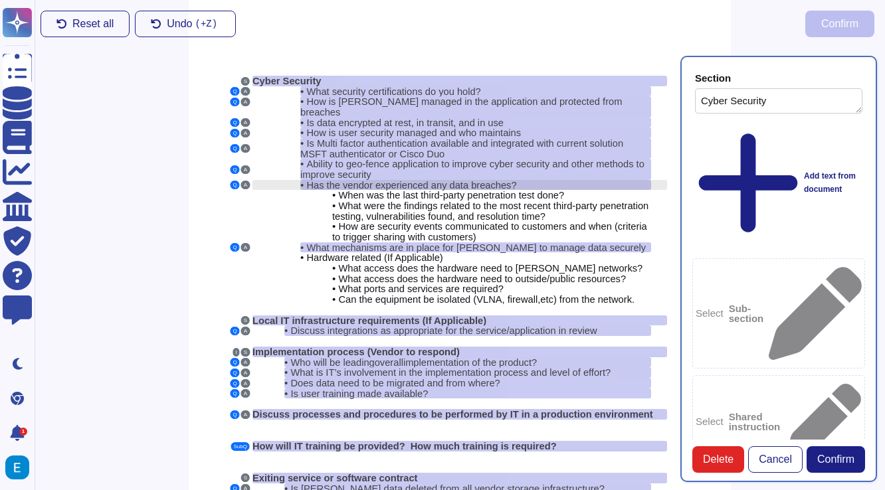
click at [421, 180] on span "Has the vendor experienced any data breaches?" at bounding box center [411, 185] width 210 height 11
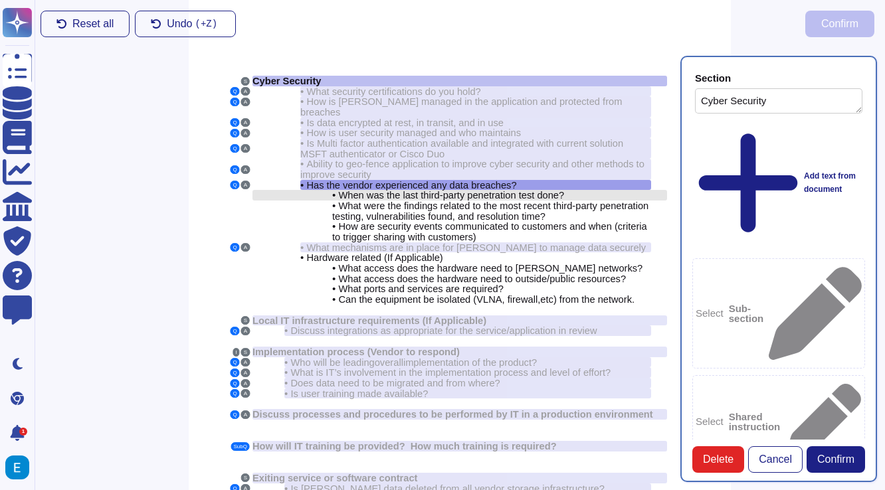
click at [502, 190] on span "When was the last third-party penetration test done?" at bounding box center [451, 195] width 226 height 11
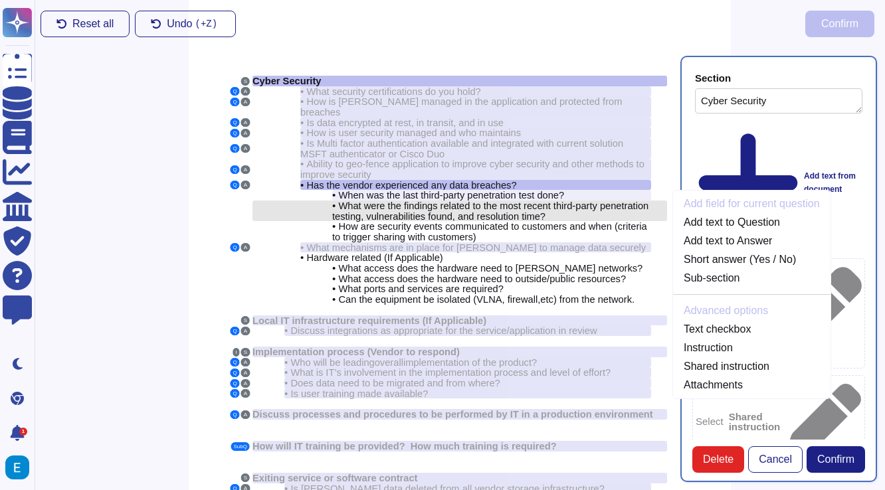
click at [499, 201] on span "What were the findings related to the most recent third-party penetration testi…" at bounding box center [490, 211] width 316 height 21
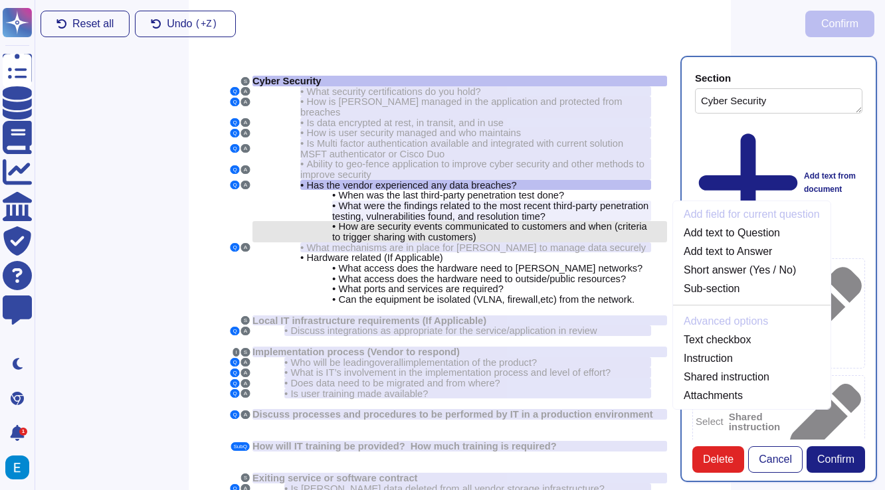
click at [483, 221] on span "How are security events communicated to customers and when (criteria to trigger…" at bounding box center [489, 231] width 315 height 21
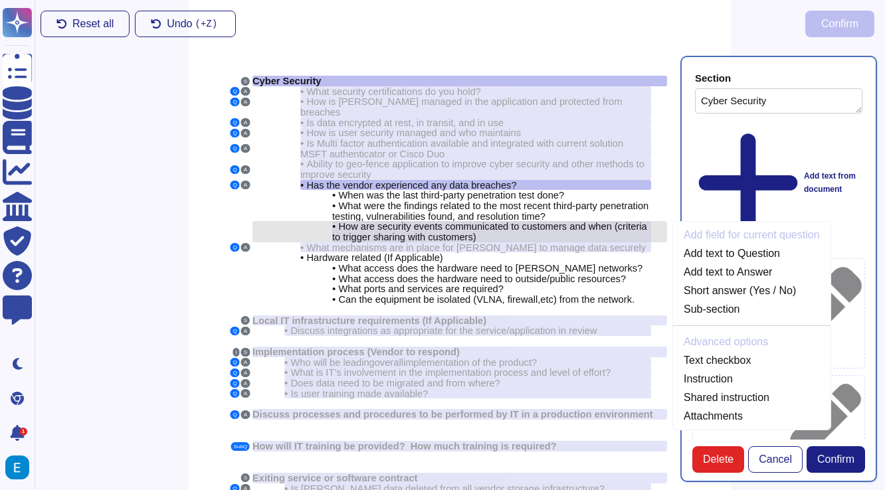
click at [479, 221] on span "How are security events communicated to customers and when (criteria to trigger…" at bounding box center [489, 231] width 315 height 21
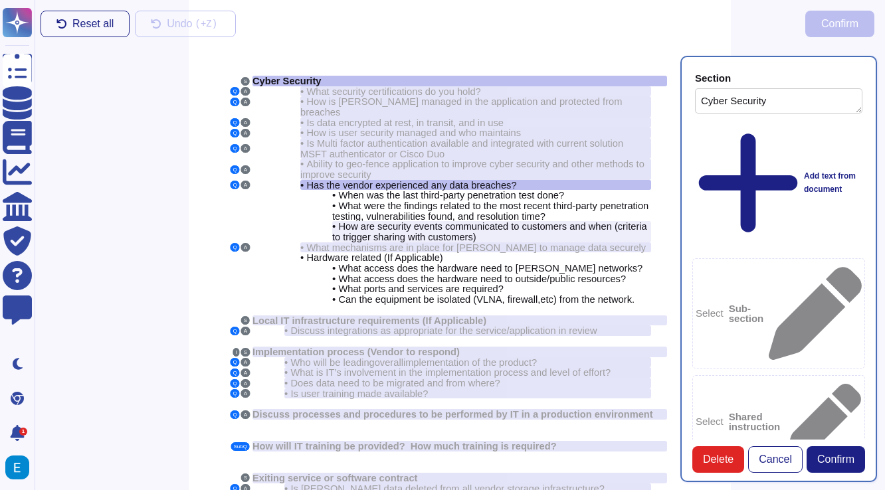
type textarea "Cyber Security"
type textarea "Has the vendor experienced any data breaches?"
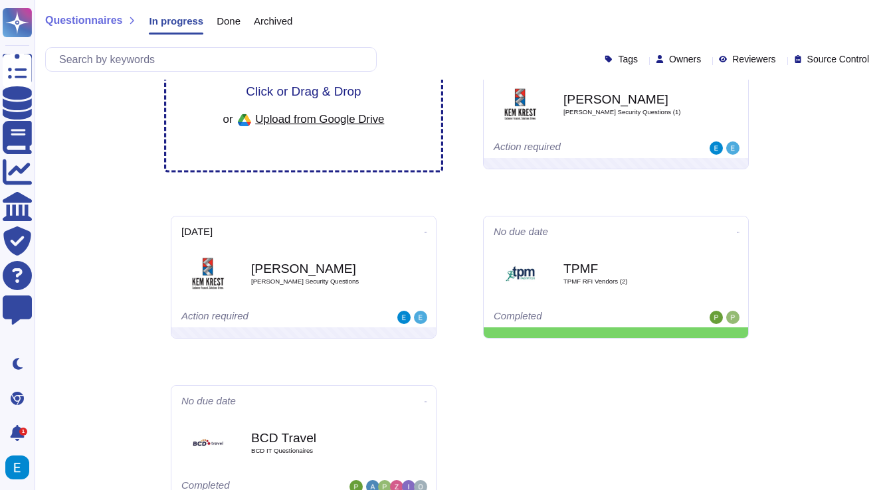
scroll to position [72, 0]
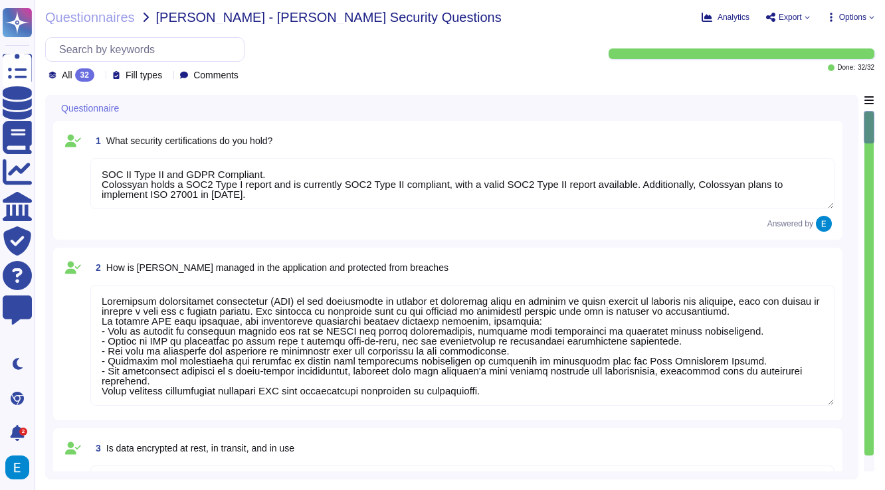
type textarea "SOC II Type II and GDPR Compliant. Colossyan holds a SOC2 Type I report and is …"
type textarea "Personally identifiable information (PII) in the application is managed by requ…"
type textarea "Data is encrypted at rest using AES-256 encryption and is also encrypted in tra…"
type textarea "er security is managed through a comprehensive access and authorization managem…"
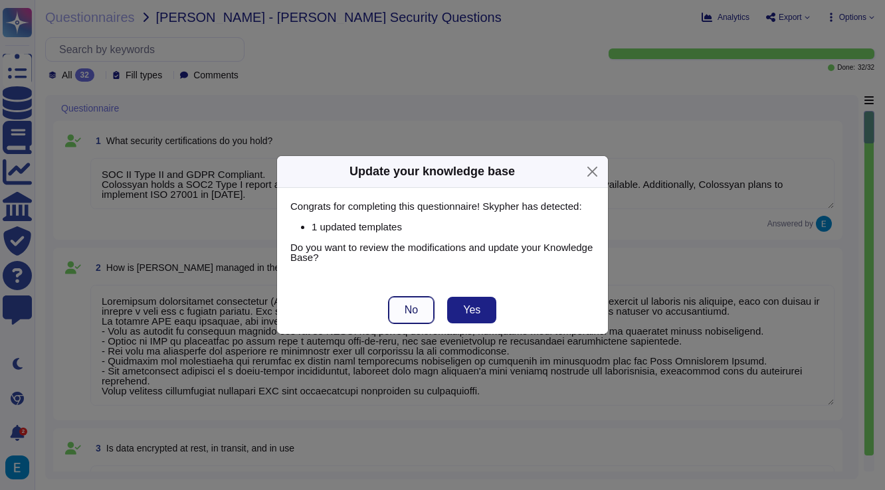
click at [408, 313] on span "No" at bounding box center [410, 310] width 13 height 11
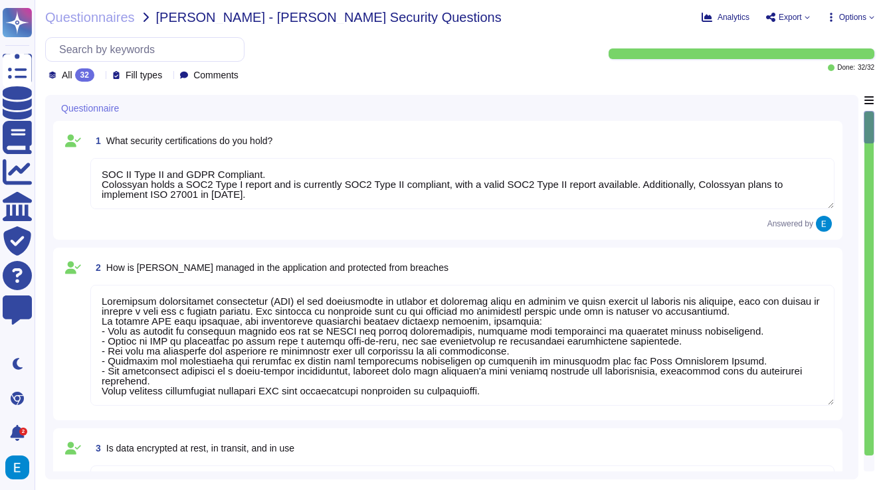
click at [152, 75] on span "Fill types" at bounding box center [144, 74] width 37 height 9
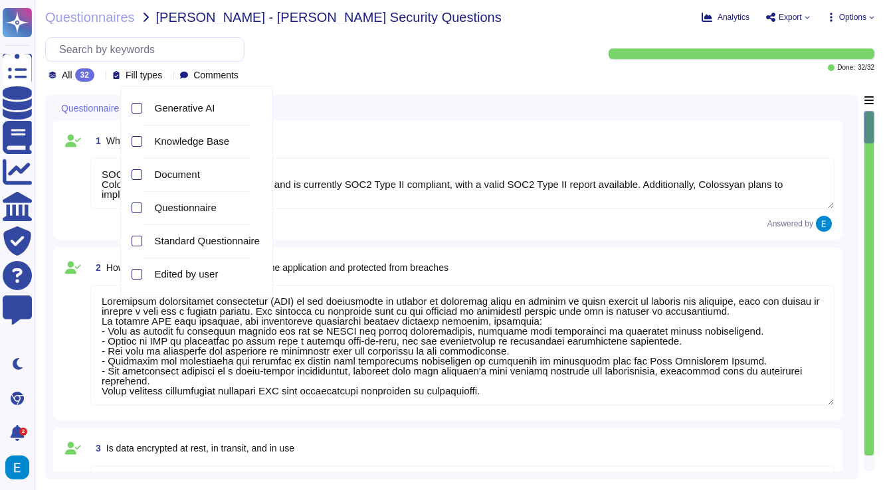
click at [152, 75] on span "Fill types" at bounding box center [144, 74] width 37 height 9
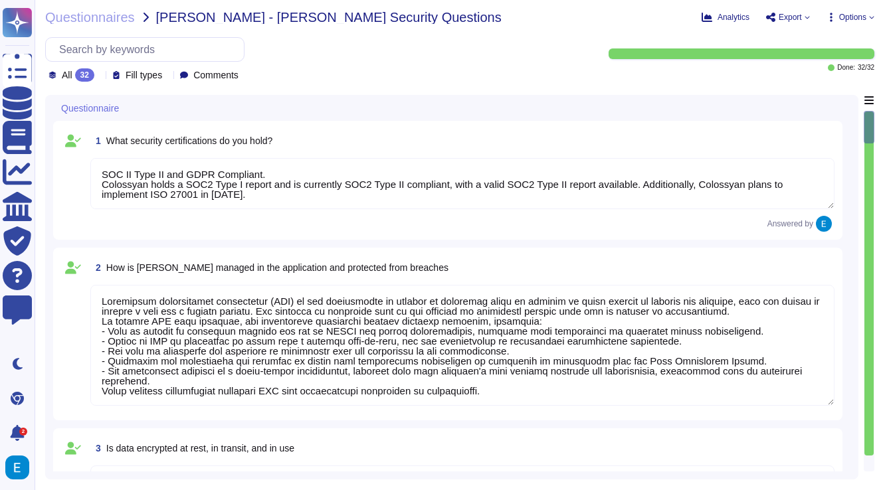
click at [859, 13] on span "Options" at bounding box center [852, 17] width 27 height 8
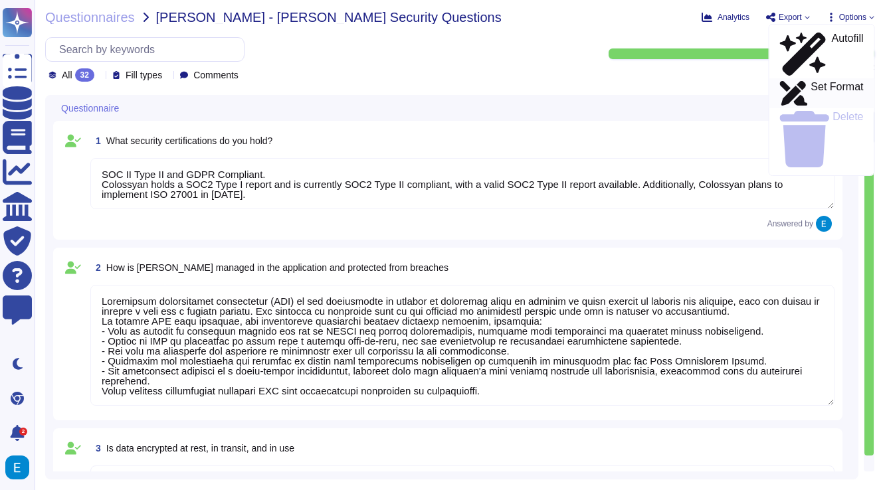
click at [825, 82] on p "Set Format" at bounding box center [836, 94] width 52 height 24
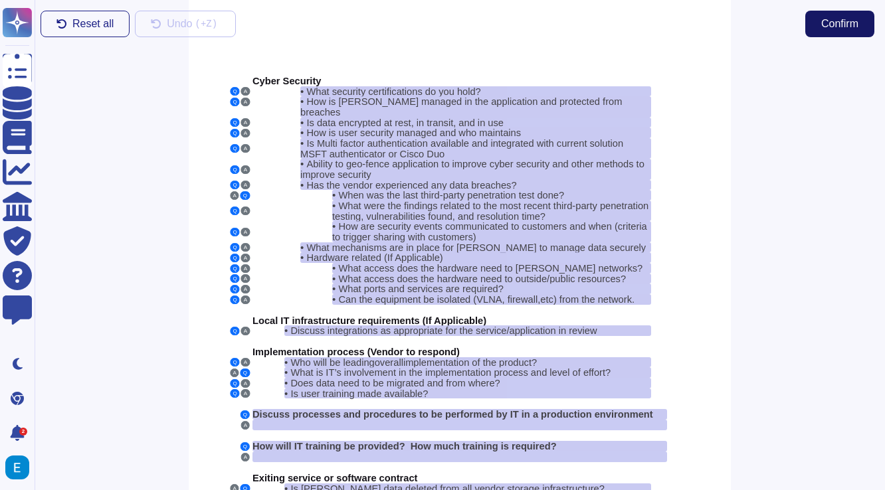
click at [835, 36] on button "Confirm" at bounding box center [839, 24] width 69 height 27
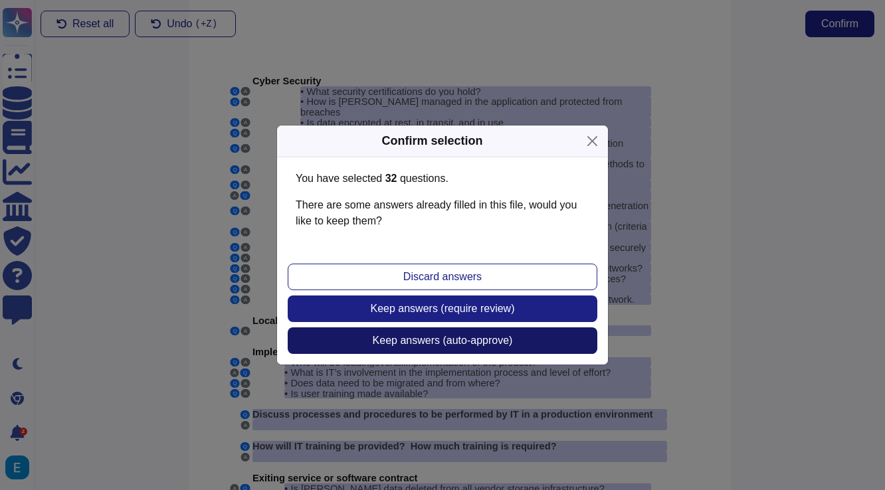
click at [421, 345] on span "Keep answers (auto-approve)" at bounding box center [443, 340] width 140 height 11
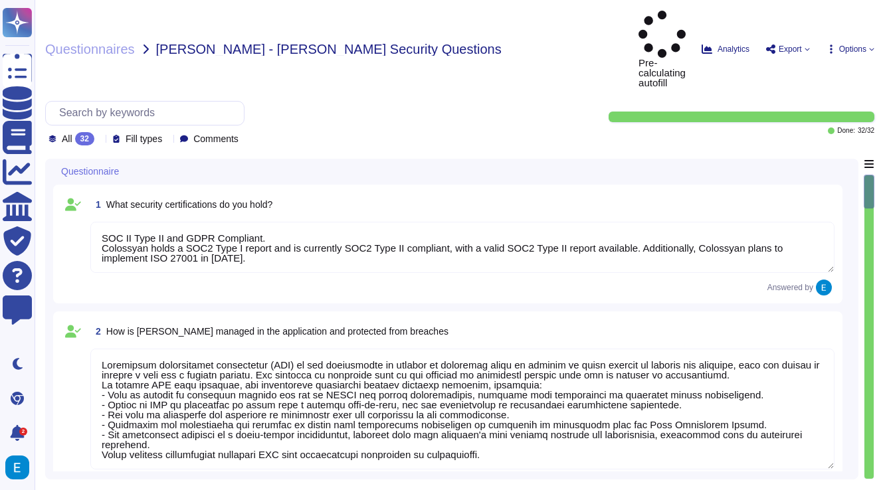
type textarea "SOC II Type II and GDPR Compliant. Colossyan holds a SOC2 Type I report and is …"
type textarea "Personally identifiable information (PII) in the application is managed by requ…"
type textarea "Data is encrypted at rest using AES-256 encryption and is also encrypted in tra…"
type textarea "er security is managed through a comprehensive access and authorization managem…"
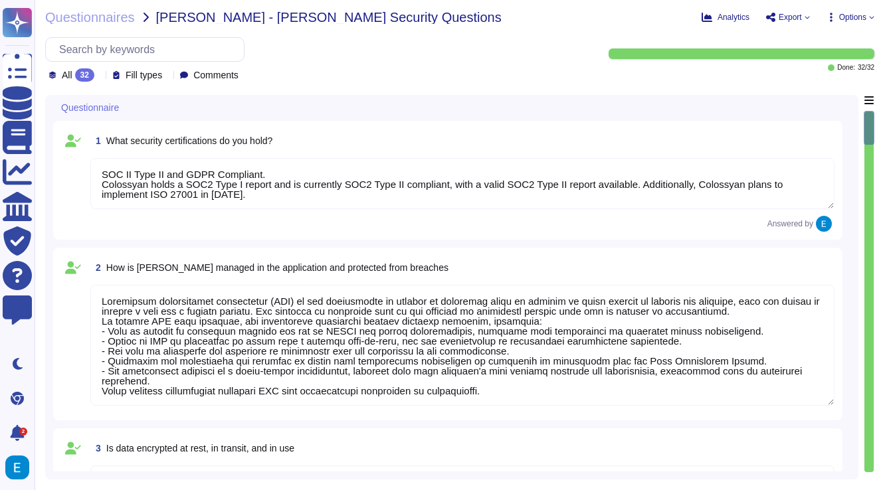
scroll to position [1, 0]
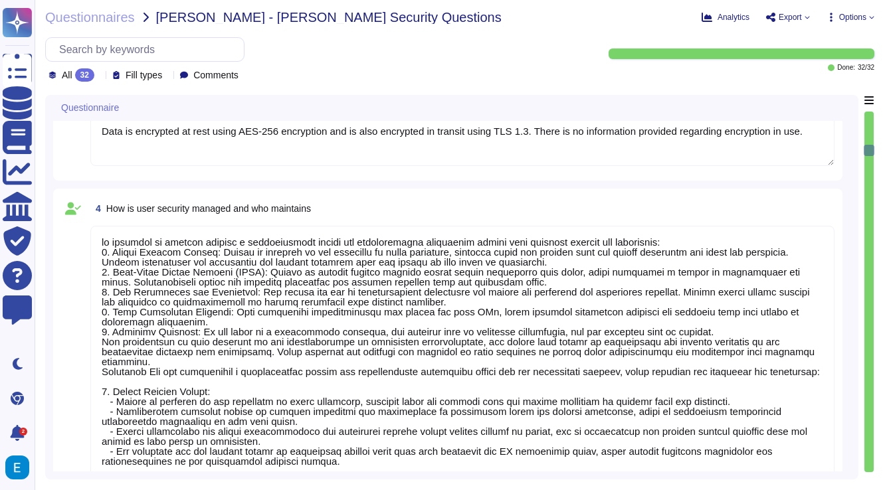
type textarea "Yes, multi-factor authentication (MFA) is available and is required for all adm…"
type textarea "yes"
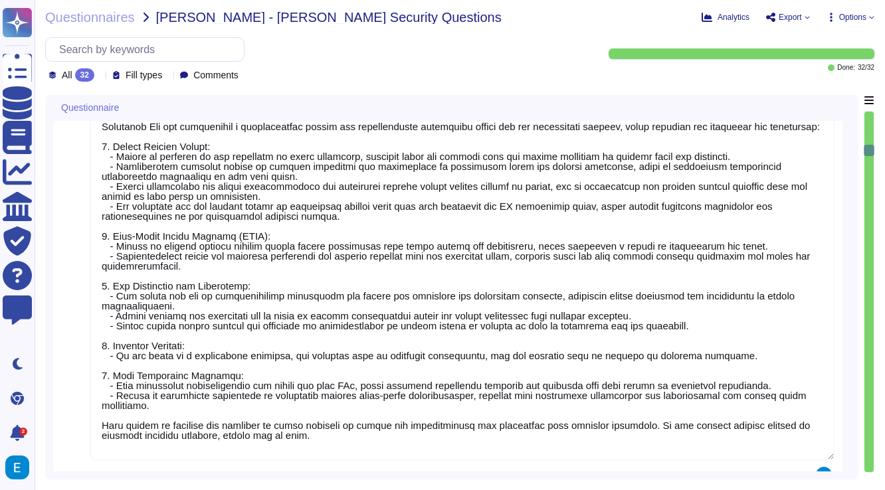
type textarea "Colossyan does not have any major incidents in the past. The status of incident…"
click at [721, 11] on div "Analytics Export Options" at bounding box center [783, 17] width 181 height 13
click at [717, 15] on span "Analytics" at bounding box center [733, 17] width 32 height 8
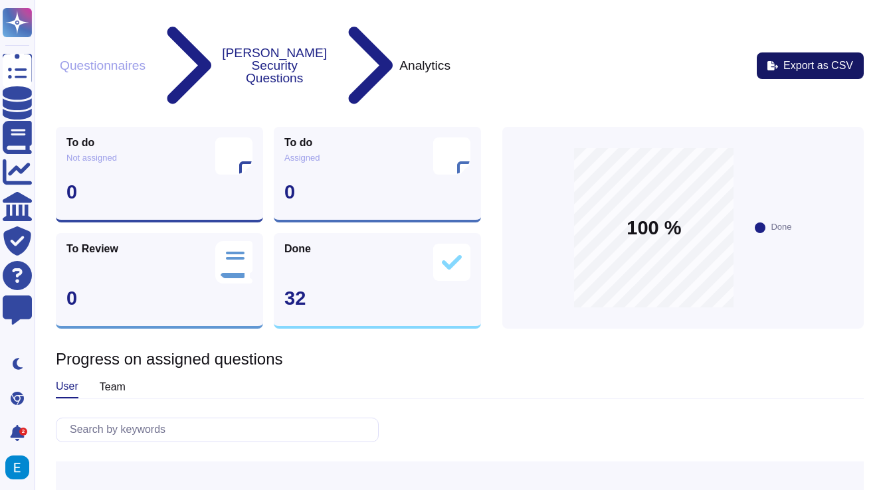
click at [802, 60] on span "Export as CSV" at bounding box center [818, 65] width 70 height 11
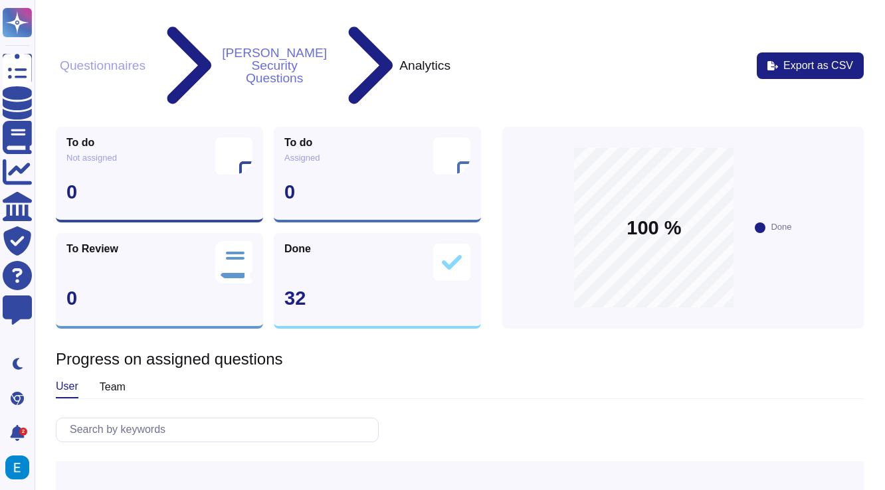
click at [266, 46] on button "[PERSON_NAME] Security Questions" at bounding box center [274, 66] width 113 height 40
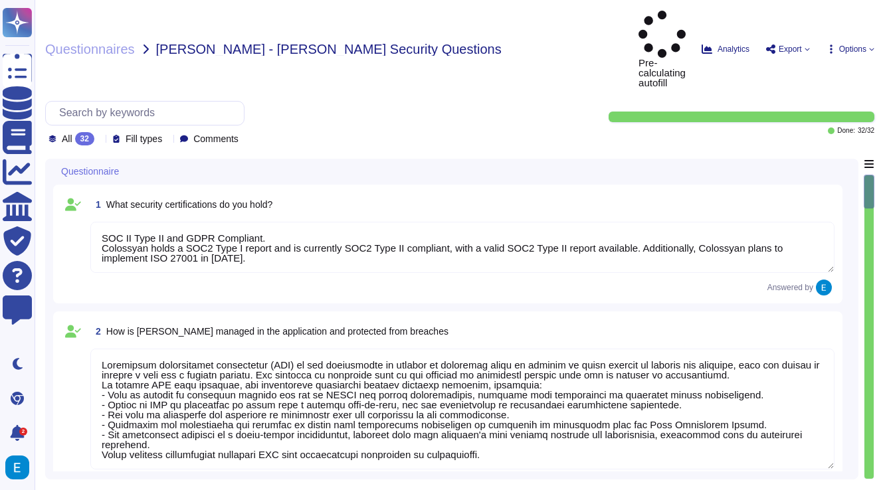
type textarea "SOC II Type II and GDPR Compliant. Colossyan holds a SOC2 Type I report and is …"
type textarea "Personally identifiable information (PII) in the application is managed by requ…"
type textarea "Data is encrypted at rest using AES-256 encryption and is also encrypted in tra…"
type textarea "er security is managed through a comprehensive access and authorization managem…"
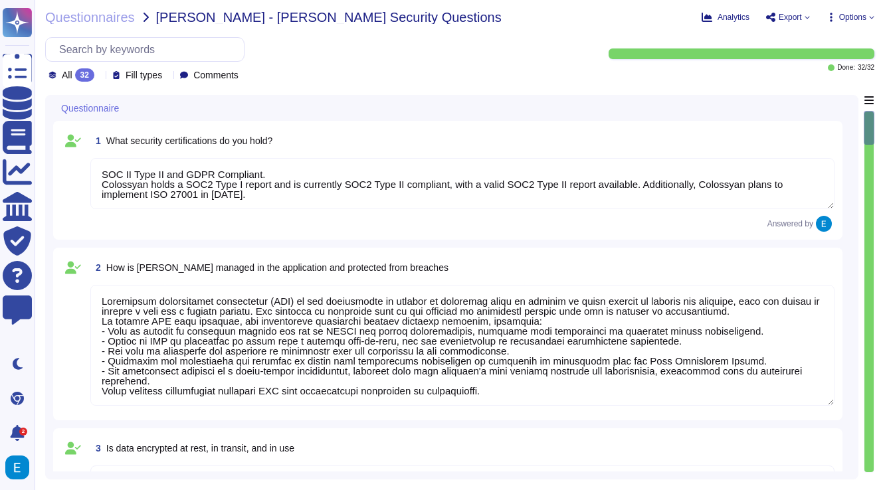
click at [790, 15] on span "Export" at bounding box center [789, 17] width 23 height 8
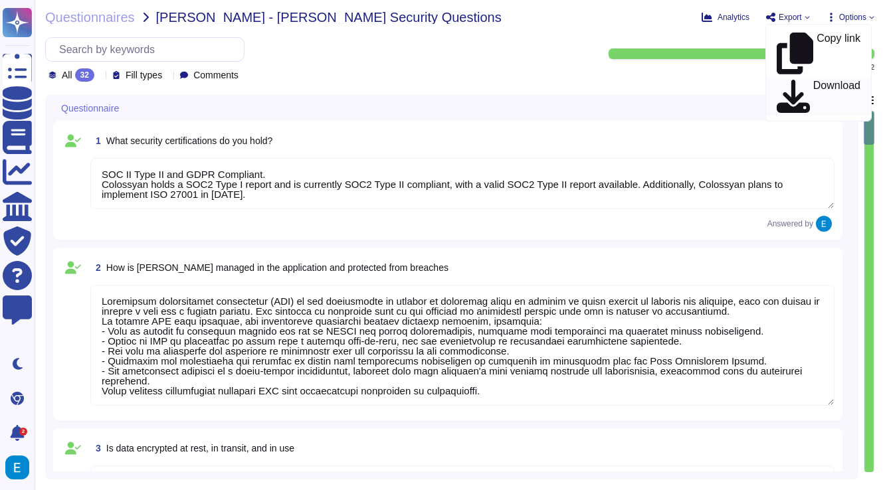
click at [813, 80] on p "Download" at bounding box center [836, 96] width 47 height 33
